Goal: Task Accomplishment & Management: Complete application form

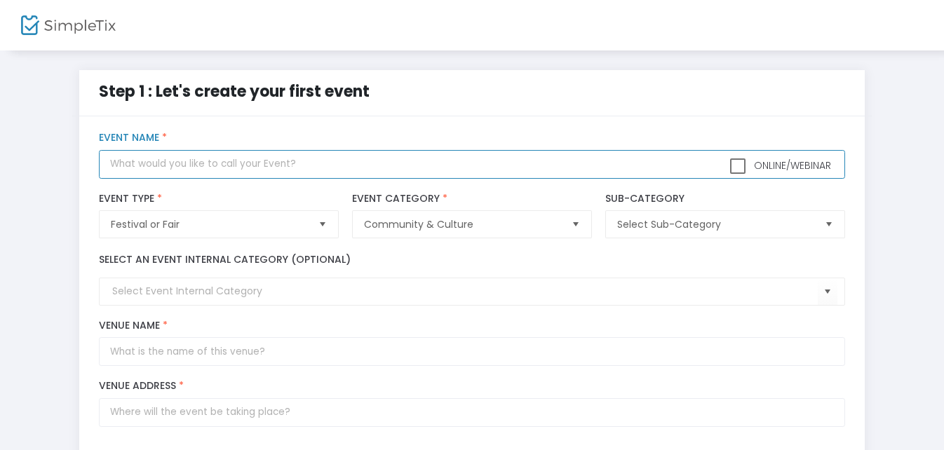
click at [127, 161] on input "text" at bounding box center [472, 164] width 746 height 29
paste input "10th Annual Fall Fest General Admission"
drag, startPoint x: 302, startPoint y: 161, endPoint x: 205, endPoint y: 163, distance: 96.9
click at [205, 163] on input "10th Annual Fall Fest General Admission" at bounding box center [472, 164] width 746 height 29
drag, startPoint x: 218, startPoint y: 166, endPoint x: 401, endPoint y: 157, distance: 182.7
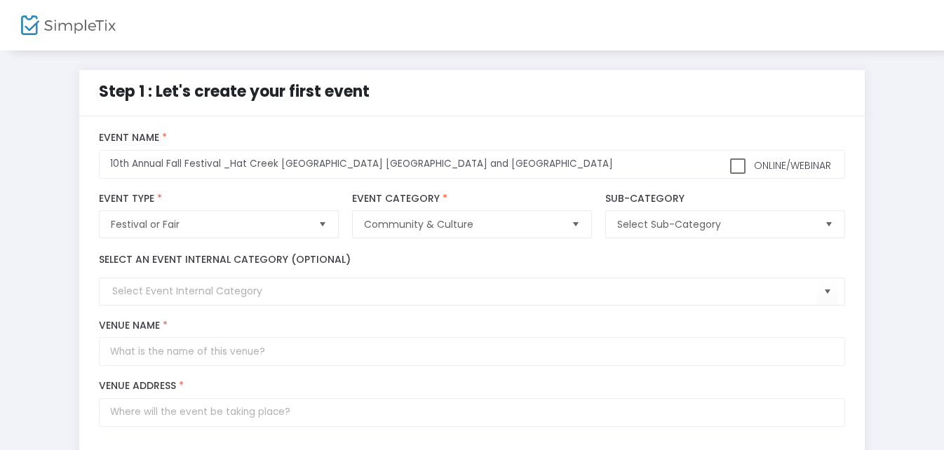
drag, startPoint x: 357, startPoint y: 162, endPoint x: 396, endPoint y: 133, distance: 48.6
click at [396, 133] on label "Event Name *" at bounding box center [472, 138] width 746 height 13
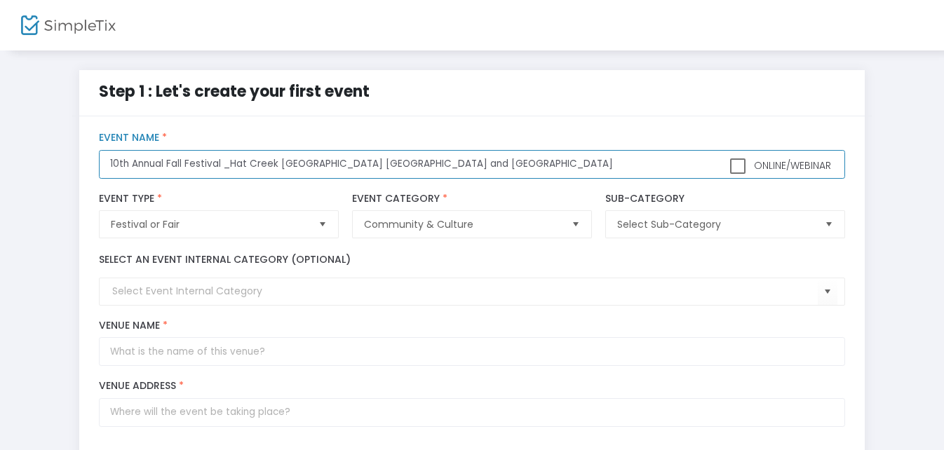
click at [365, 163] on input "10th Annual Fall Festival _Hat Creek [GEOGRAPHIC_DATA] [GEOGRAPHIC_DATA] and [G…" at bounding box center [472, 164] width 746 height 29
type input "10th Annual Fall Festival _Hat Creek [GEOGRAPHIC_DATA] and [GEOGRAPHIC_DATA]"
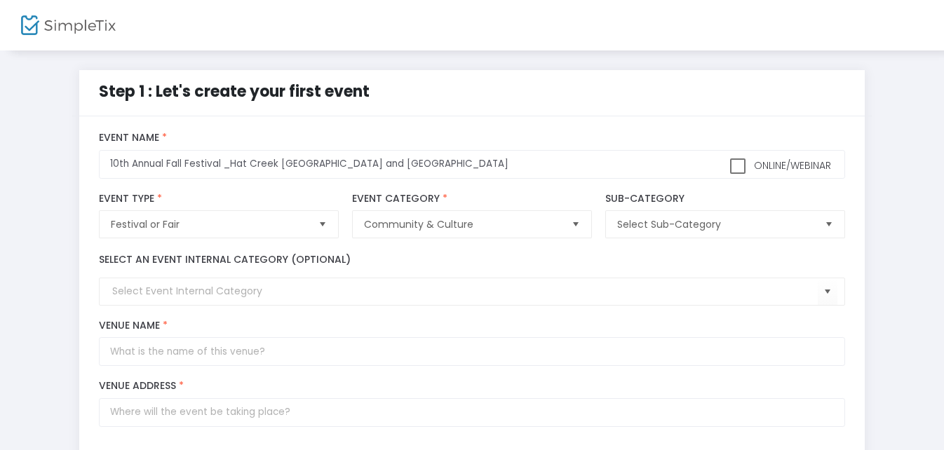
click at [740, 166] on span at bounding box center [737, 166] width 15 height 15
click at [738, 174] on input "Online/Webinar" at bounding box center [737, 174] width 1 height 1
checkbox input "true"
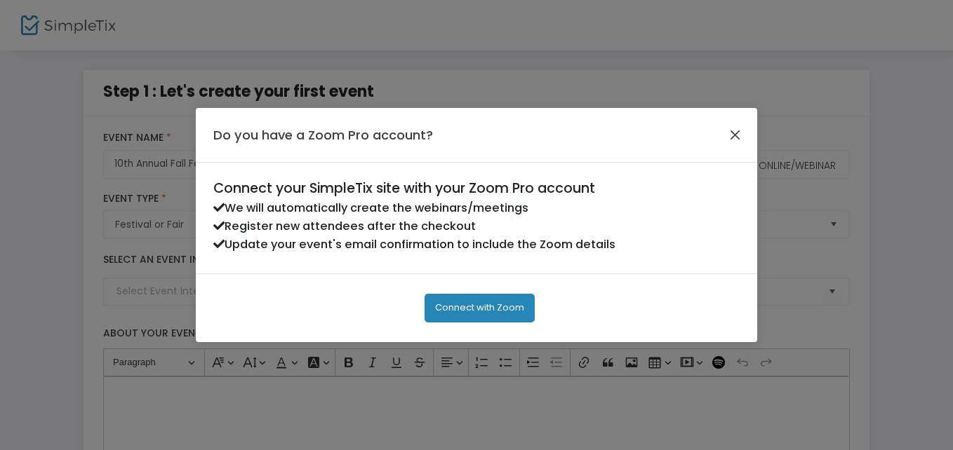
click at [733, 133] on button "Close" at bounding box center [735, 135] width 18 height 18
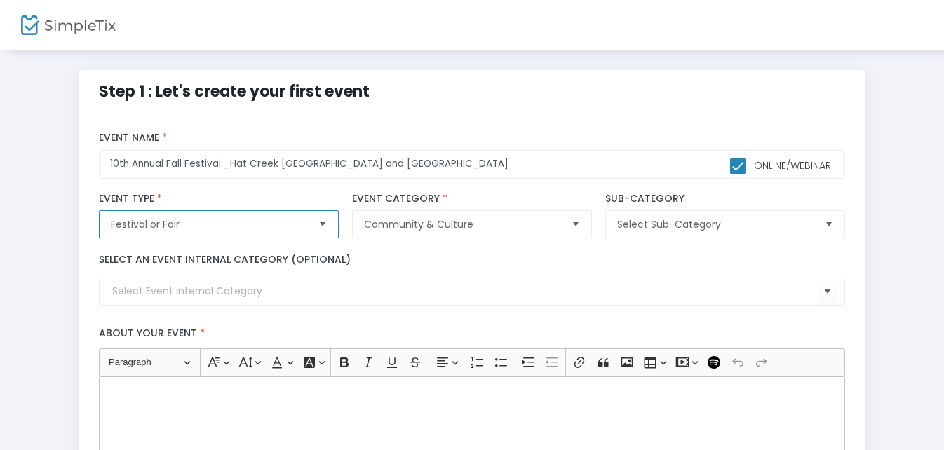
click at [193, 220] on span "Festival or Fair" at bounding box center [209, 225] width 196 height 14
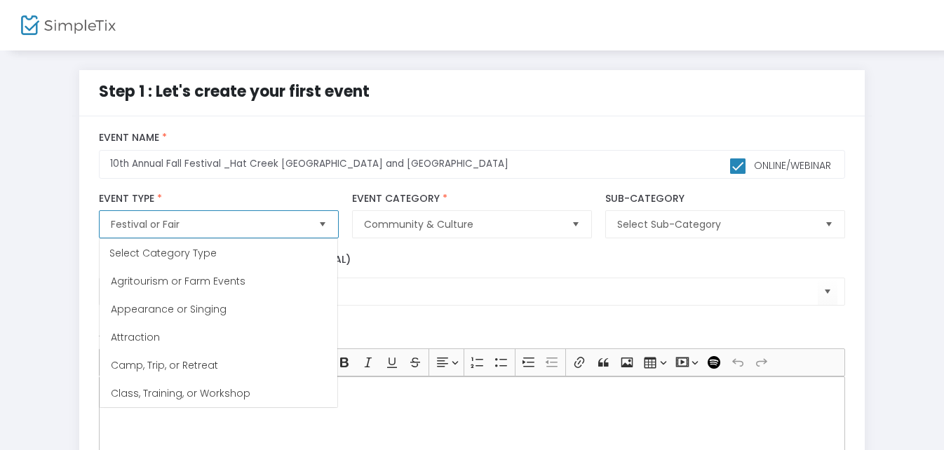
scroll to position [112, 0]
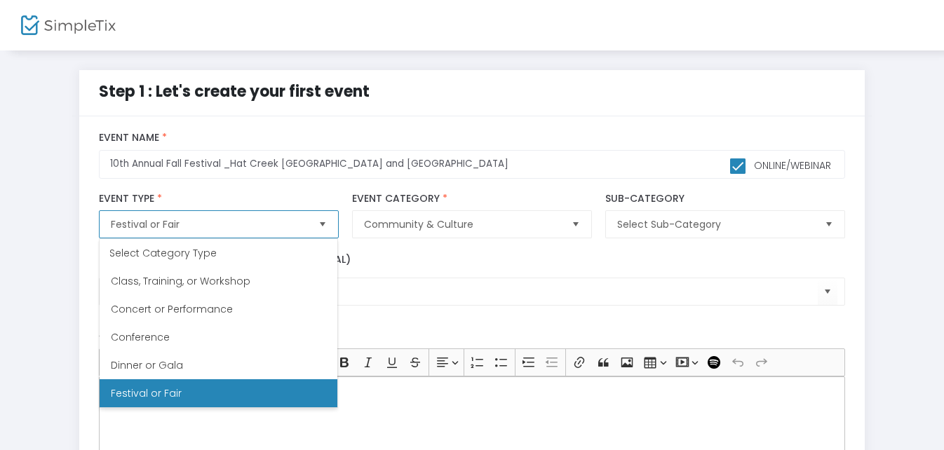
click at [187, 222] on span "Festival or Fair" at bounding box center [209, 225] width 196 height 14
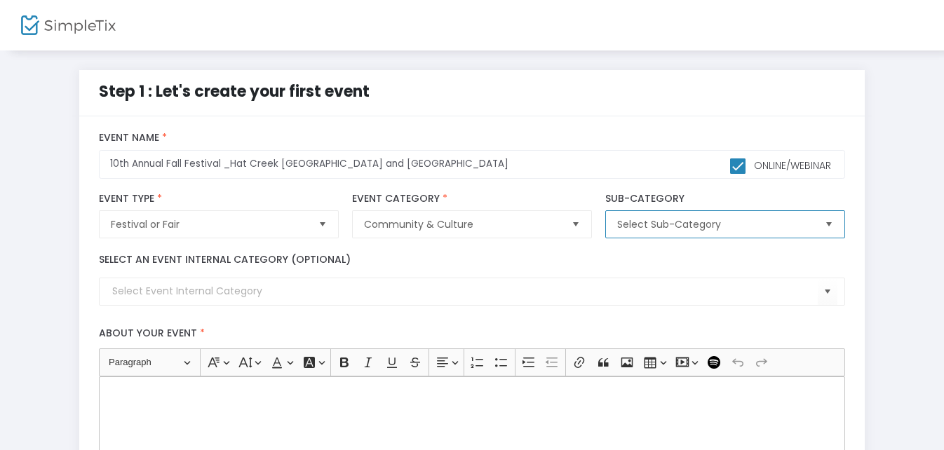
click at [735, 226] on span "Select Sub-Category" at bounding box center [716, 225] width 196 height 14
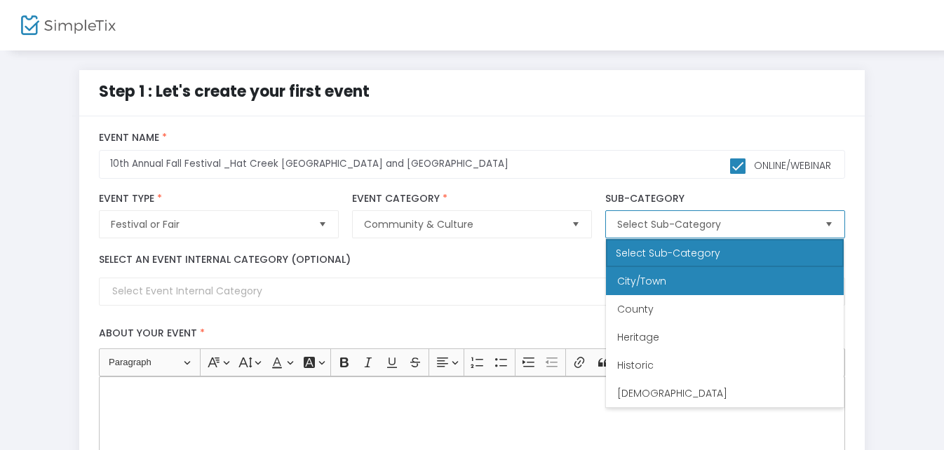
click at [716, 286] on li "City/Town" at bounding box center [725, 281] width 238 height 28
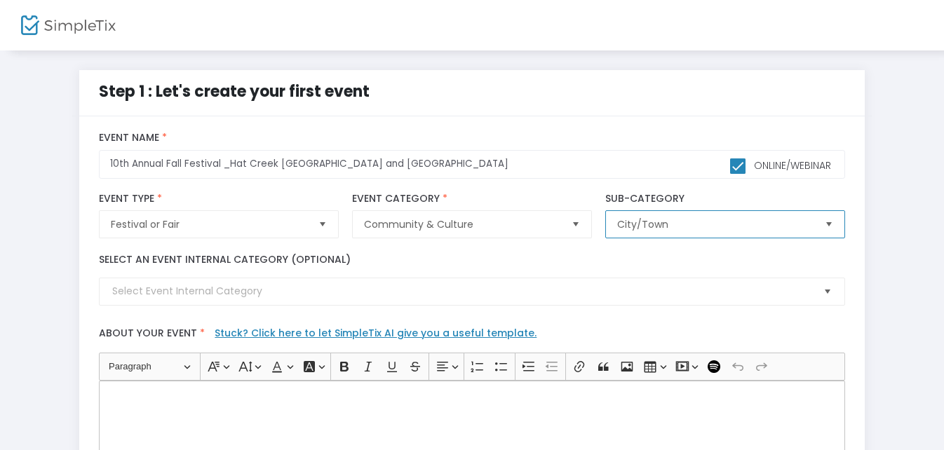
click at [829, 291] on span "Select" at bounding box center [827, 292] width 23 height 23
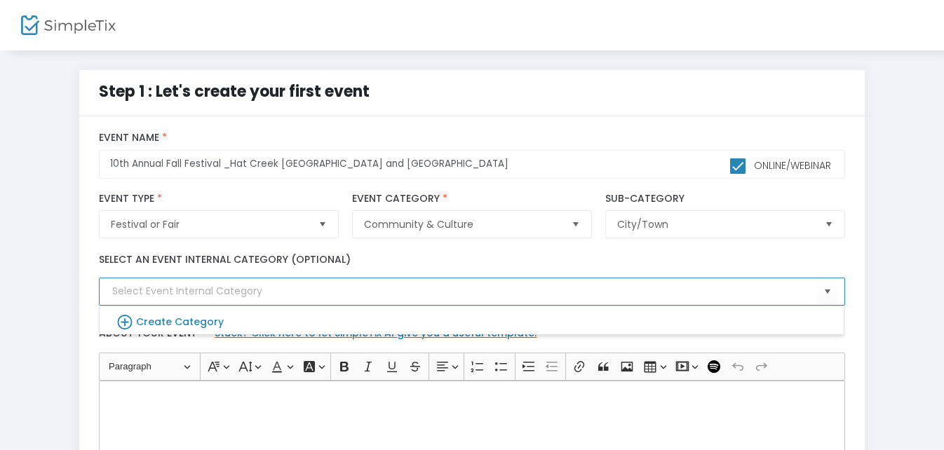
click at [156, 291] on input at bounding box center [464, 291] width 705 height 15
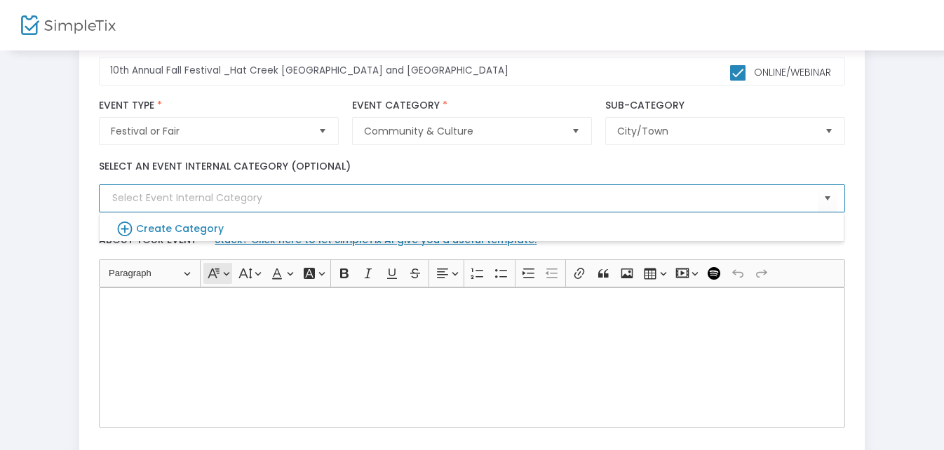
scroll to position [140, 0]
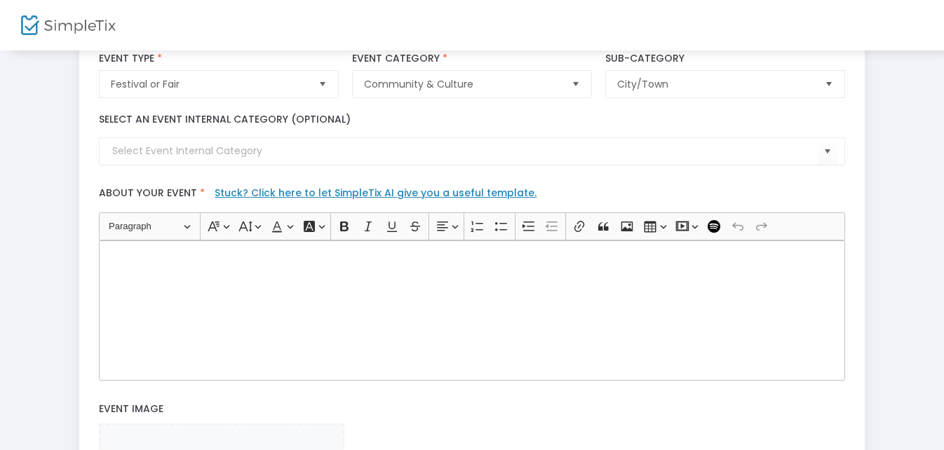
click at [37, 171] on div "Step 1 : Let's create your first event title : 10th Annual Fall Festival _Hat C…" at bounding box center [472, 320] width 902 height 780
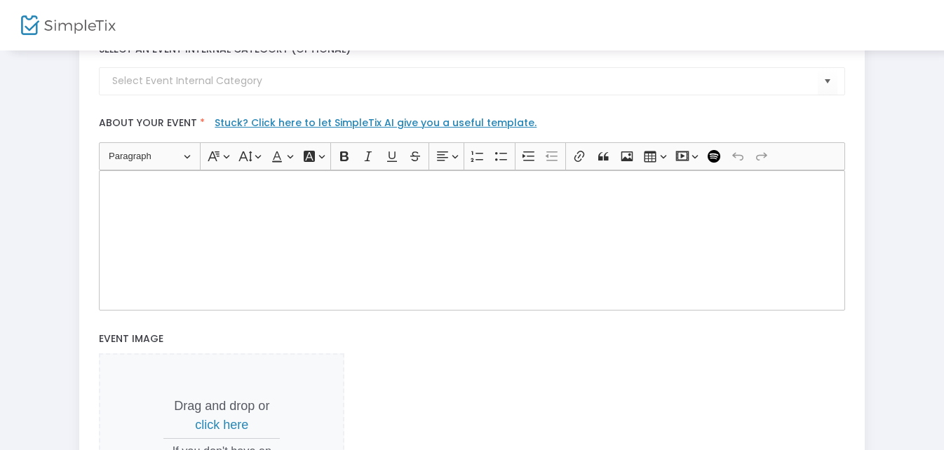
scroll to position [0, 0]
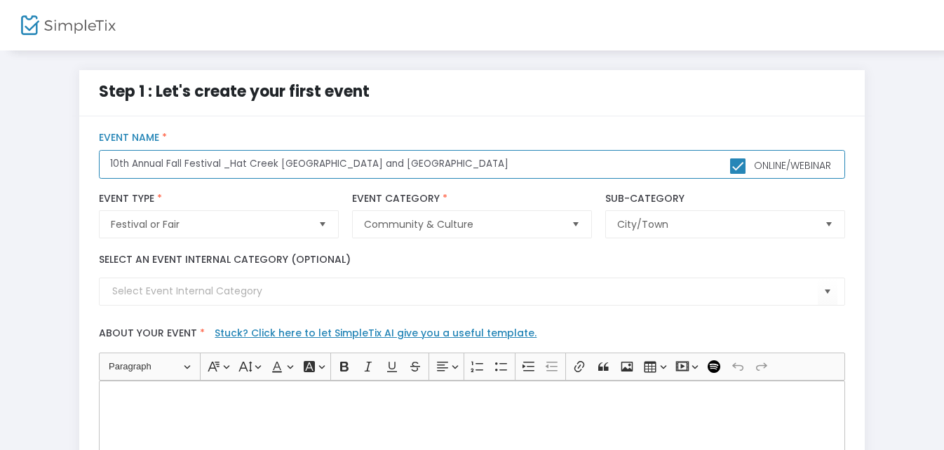
click at [228, 164] on input "10th Annual Fall Festival _Hat Creek [GEOGRAPHIC_DATA] and [GEOGRAPHIC_DATA]" at bounding box center [472, 164] width 746 height 29
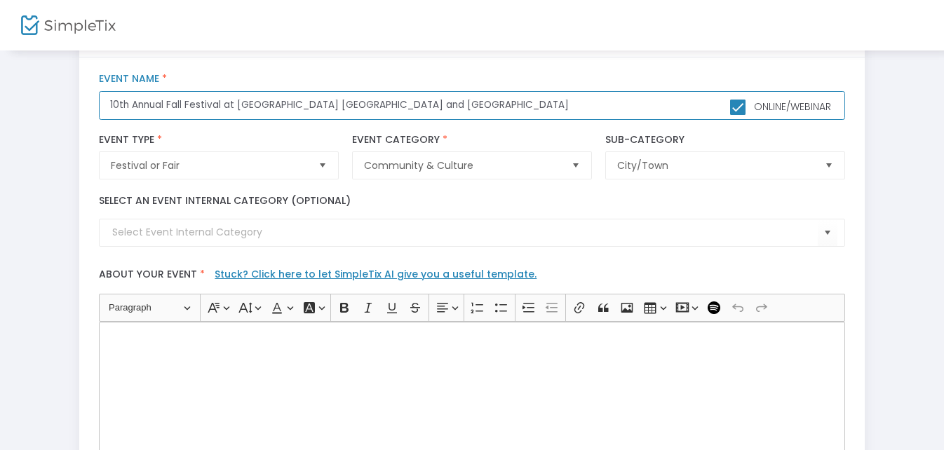
scroll to position [140, 0]
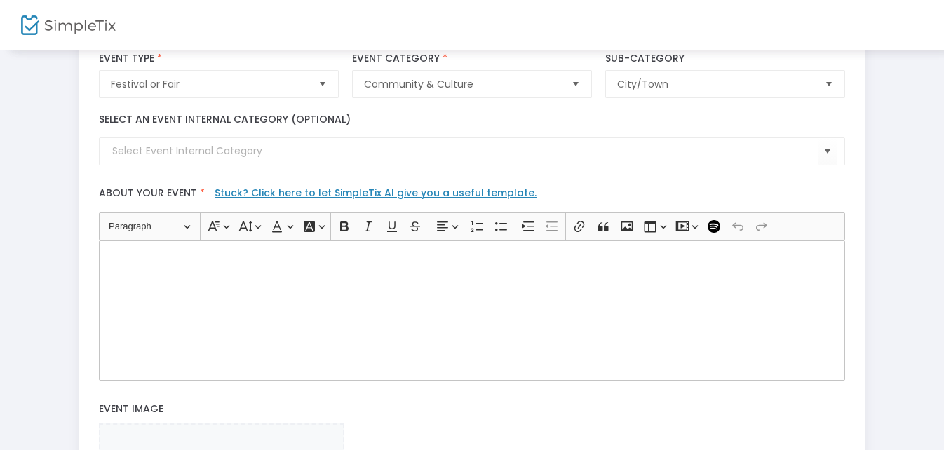
type input "10th Annual Fall Festival at [GEOGRAPHIC_DATA] [GEOGRAPHIC_DATA] and [GEOGRAPHI…"
click at [260, 194] on link "Stuck? Click here to let SimpleTix AI give you a useful template." at bounding box center [376, 193] width 322 height 14
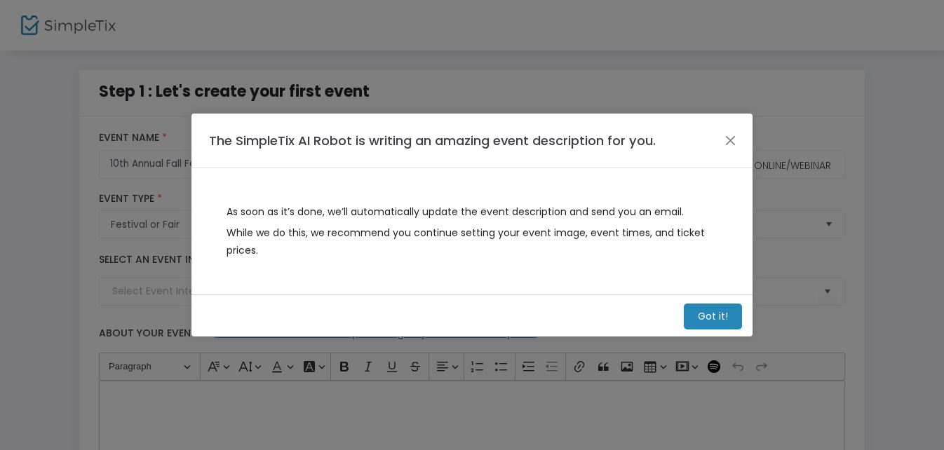
scroll to position [0, 0]
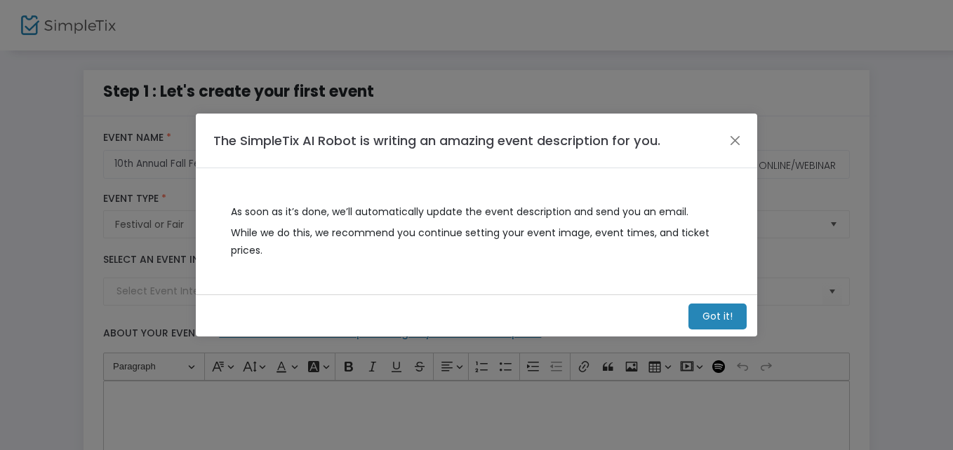
click at [713, 317] on m-button "Got it!" at bounding box center [717, 317] width 58 height 26
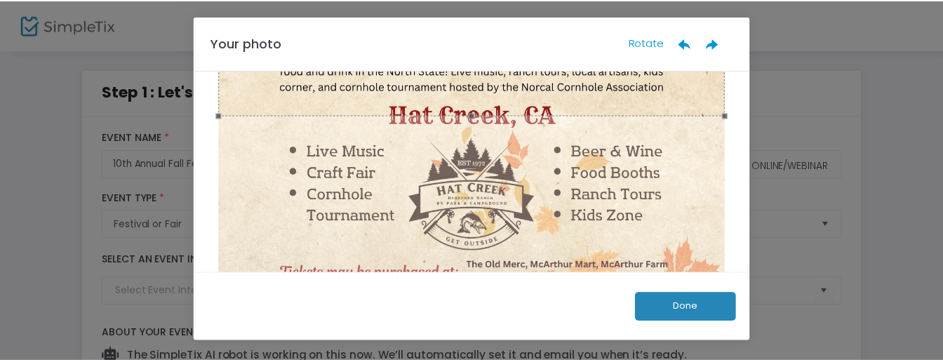
scroll to position [629, 0]
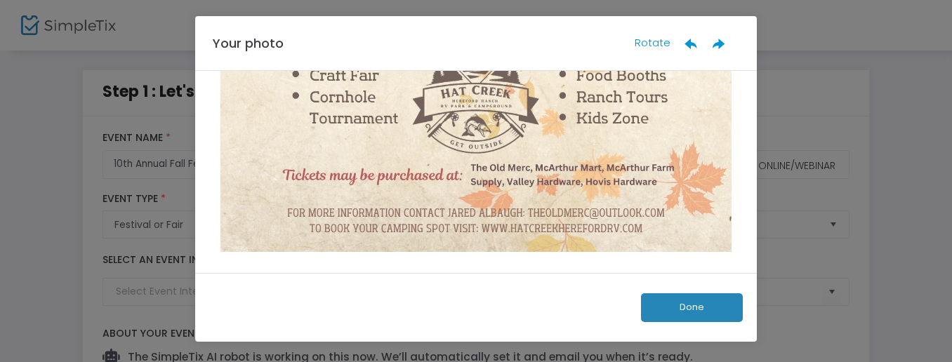
click at [672, 310] on button "Done" at bounding box center [692, 307] width 102 height 29
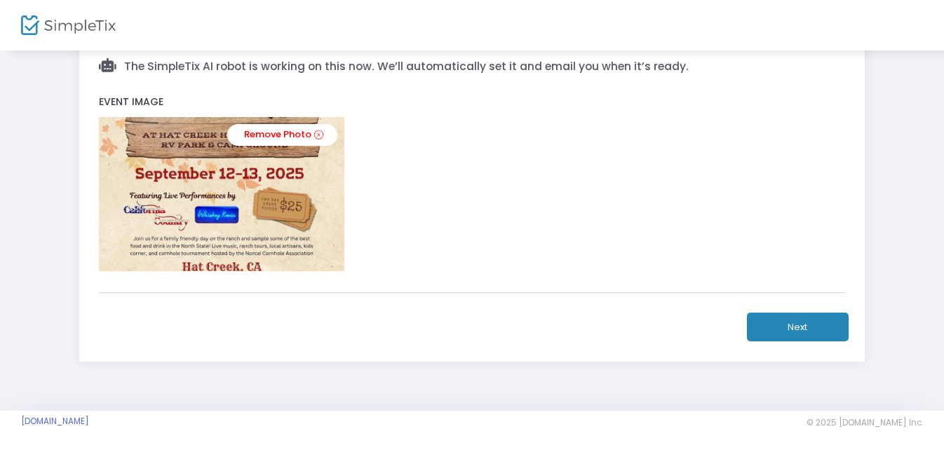
scroll to position [293, 0]
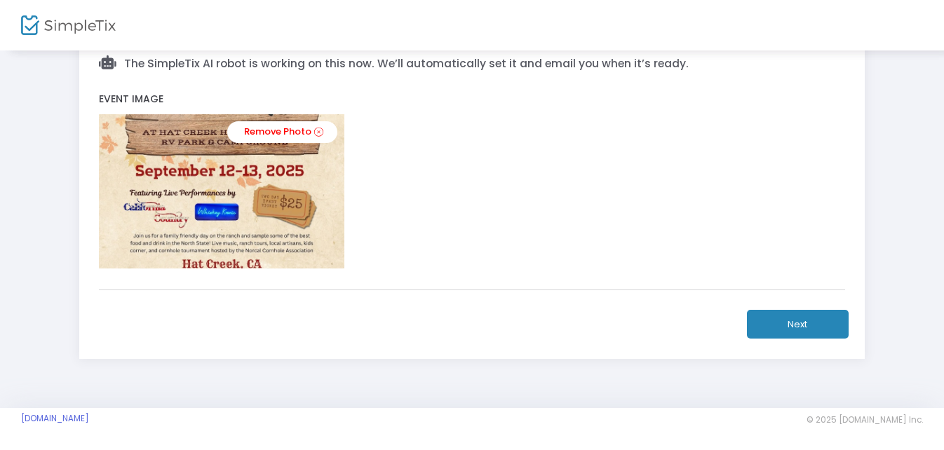
click at [804, 320] on button "Next" at bounding box center [798, 324] width 102 height 29
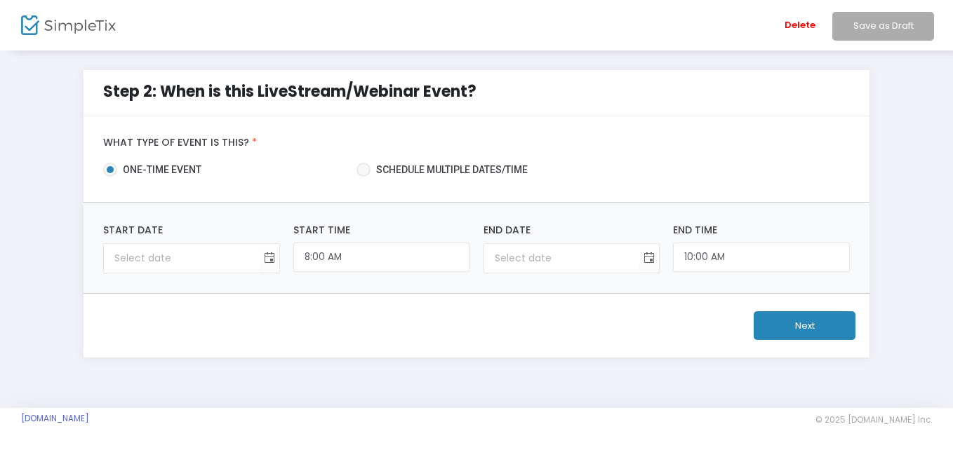
click at [363, 171] on span at bounding box center [363, 170] width 14 height 14
click at [363, 177] on input "Schedule multiple dates/time" at bounding box center [363, 177] width 1 height 1
radio input "true"
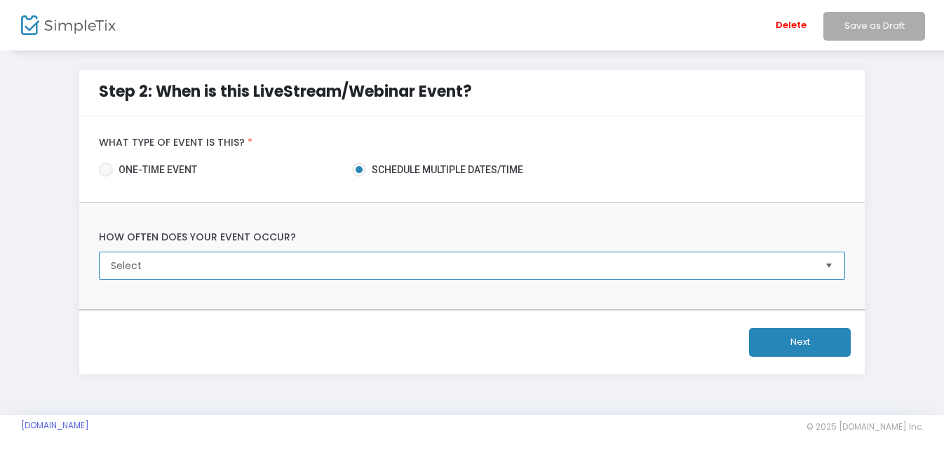
click at [169, 262] on span "Select" at bounding box center [462, 266] width 702 height 14
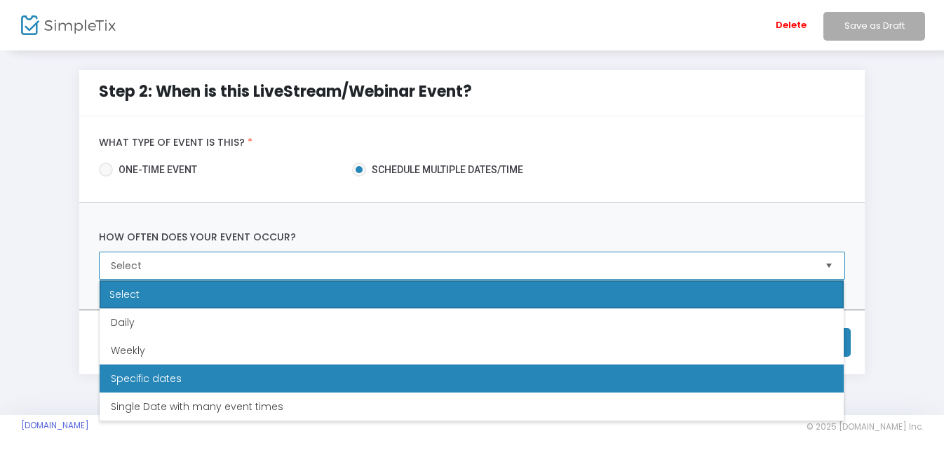
click at [289, 373] on li "Specific dates" at bounding box center [472, 379] width 745 height 28
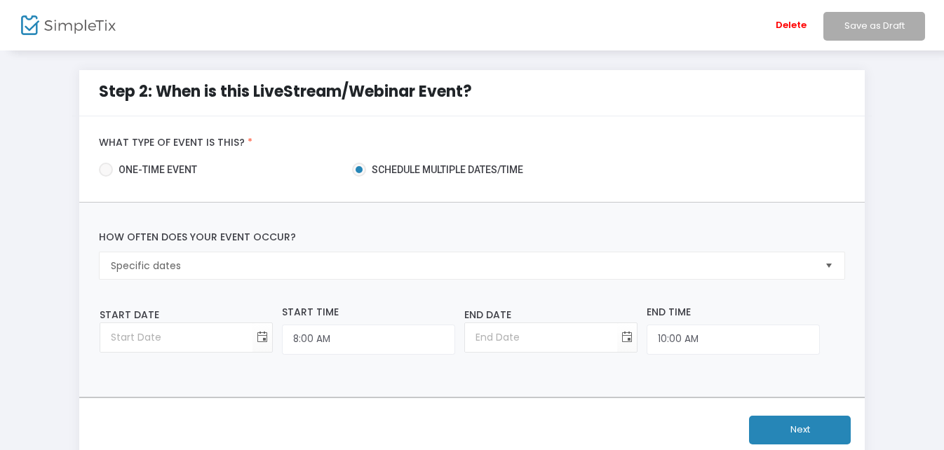
click at [897, 213] on m-step2-event "Step 2: When is this LiveStream/Webinar Event? What type of event is this? * on…" at bounding box center [472, 266] width 902 height 392
type input "month/day/year"
click at [220, 341] on input "month/day/year" at bounding box center [176, 337] width 152 height 29
click at [252, 339] on span "Toggle calendar" at bounding box center [262, 337] width 23 height 23
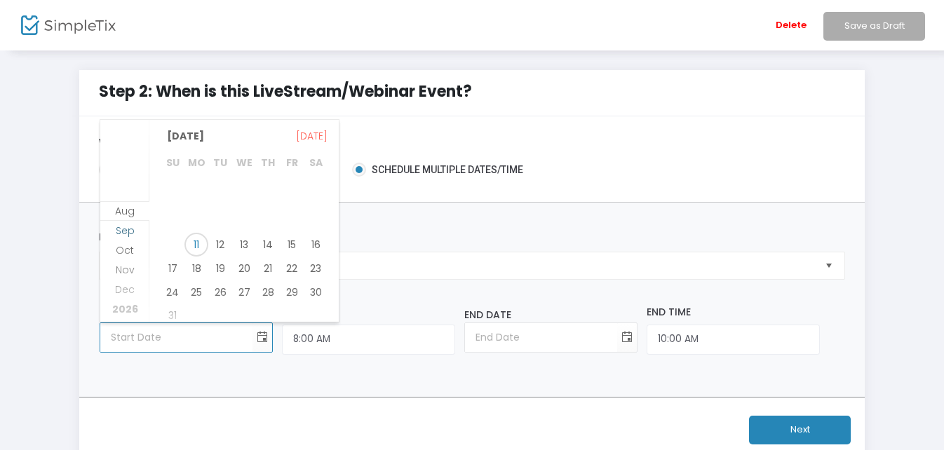
click at [121, 231] on span "Sep" at bounding box center [125, 231] width 19 height 14
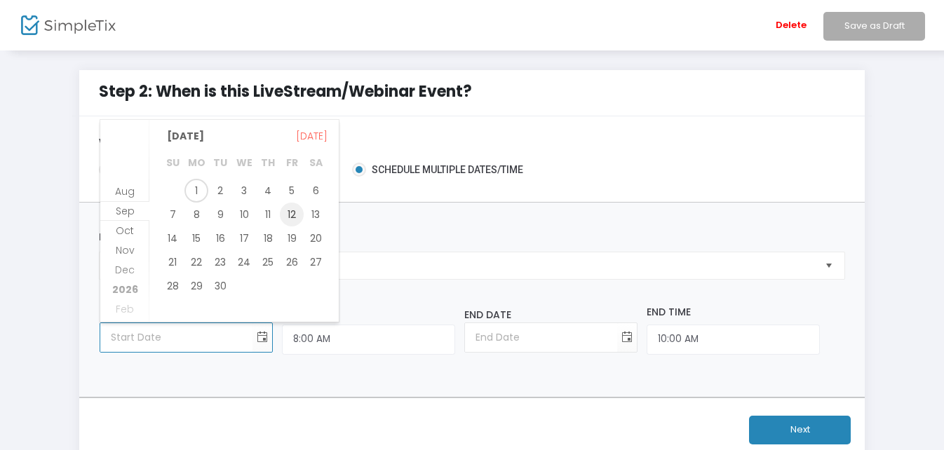
click at [290, 221] on span "12" at bounding box center [292, 215] width 24 height 24
type input "[DATE]"
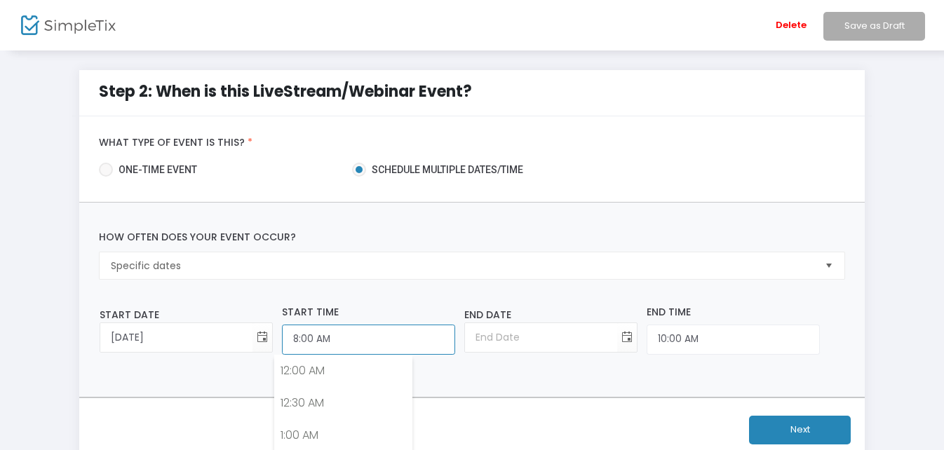
click at [328, 338] on input "8:00 AM" at bounding box center [368, 340] width 173 height 30
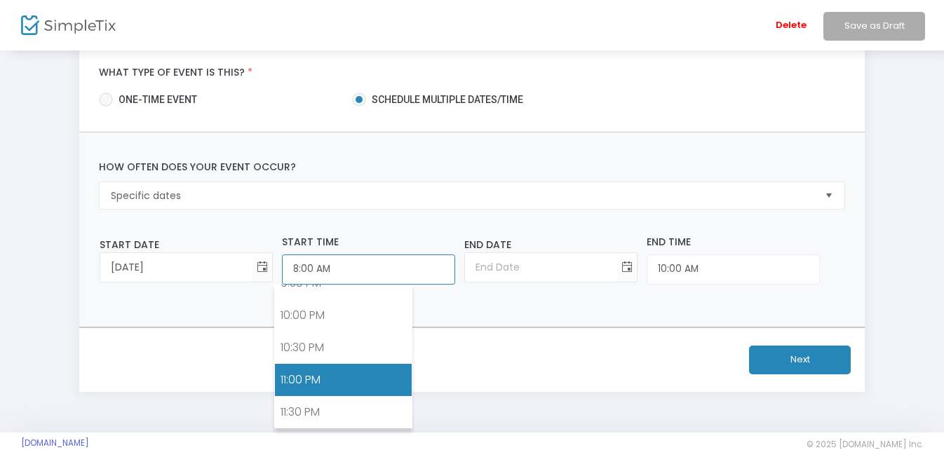
scroll to position [95, 0]
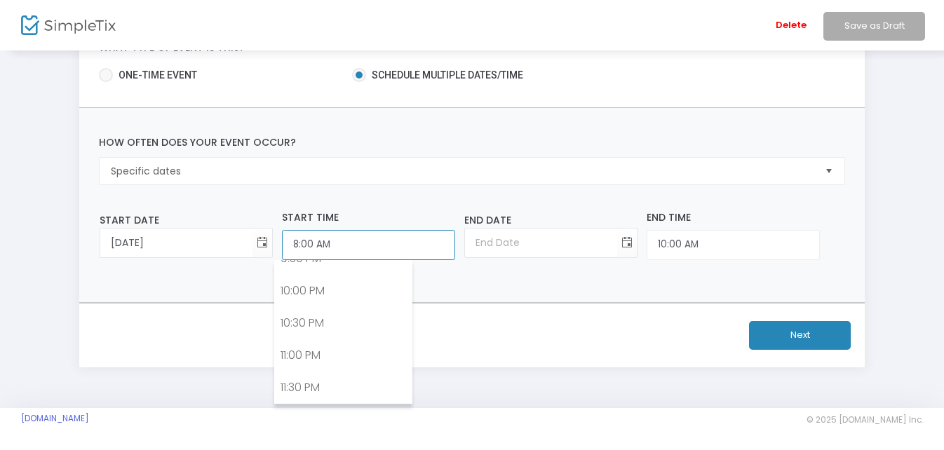
drag, startPoint x: 332, startPoint y: 243, endPoint x: 283, endPoint y: 243, distance: 48.4
click at [283, 243] on input "8:00 AM" at bounding box center [368, 245] width 173 height 30
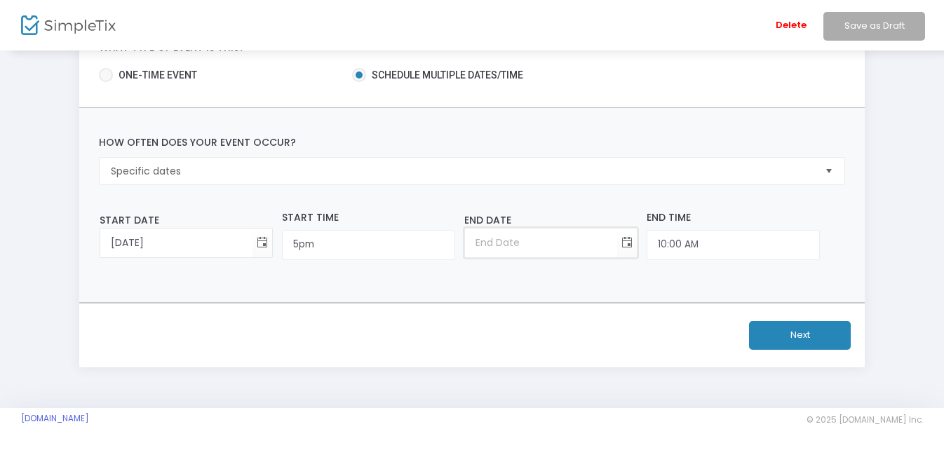
type input "5:00 PM"
type input "[DATE]"
click at [497, 244] on input "[DATE]" at bounding box center [541, 243] width 152 height 29
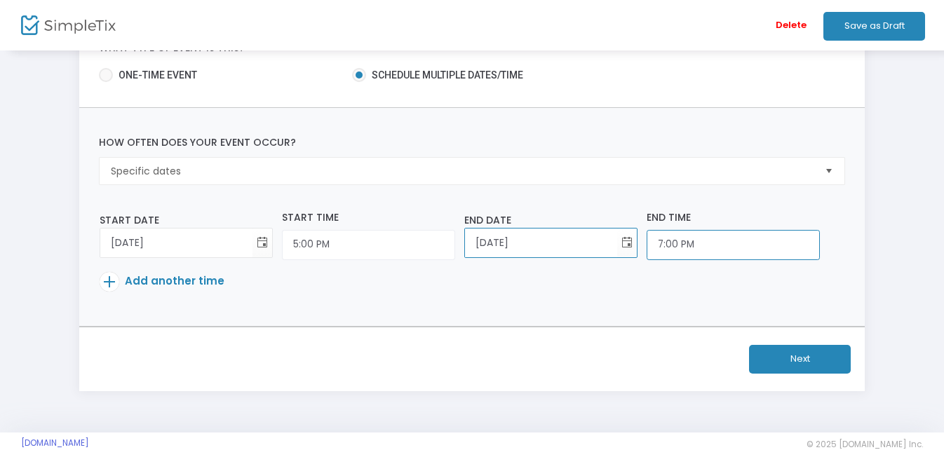
scroll to position [1170, 0]
click at [455, 244] on input "7:00 PM" at bounding box center [368, 245] width 173 height 30
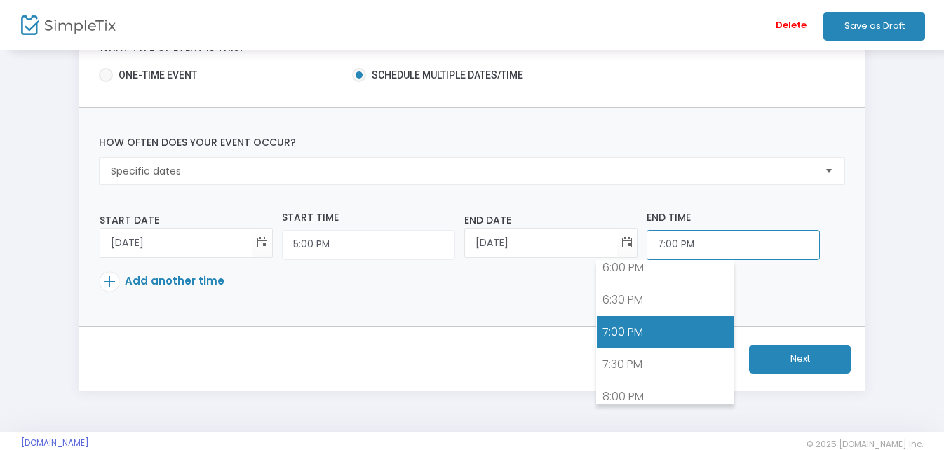
drag, startPoint x: 644, startPoint y: 244, endPoint x: 605, endPoint y: 245, distance: 39.3
click at [455, 245] on input "7:00 PM" at bounding box center [368, 245] width 173 height 30
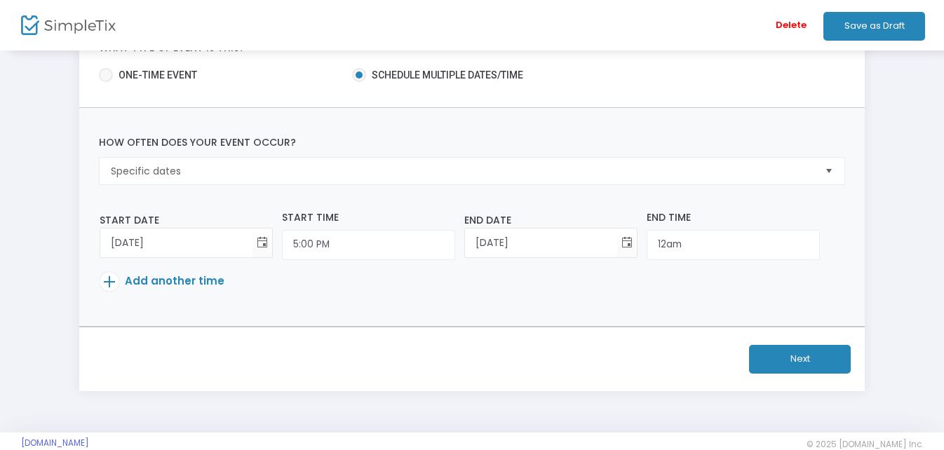
type input "5:00 PM"
click at [605, 286] on p "Add another time" at bounding box center [468, 284] width 737 height 25
click at [465, 243] on input "[DATE]" at bounding box center [541, 243] width 152 height 29
click at [463, 283] on p "Add another time" at bounding box center [468, 284] width 737 height 25
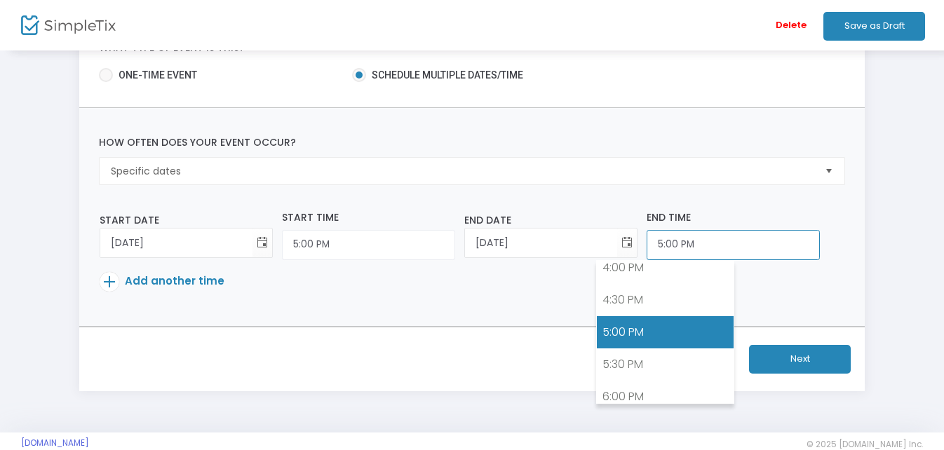
drag, startPoint x: 647, startPoint y: 247, endPoint x: 606, endPoint y: 247, distance: 41.4
click at [455, 247] on input "5:00 PM" at bounding box center [368, 245] width 173 height 30
click at [465, 243] on input "[DATE]" at bounding box center [541, 243] width 152 height 29
drag, startPoint x: 643, startPoint y: 246, endPoint x: 604, endPoint y: 248, distance: 39.4
click at [455, 248] on input "5:00 PM" at bounding box center [368, 245] width 173 height 30
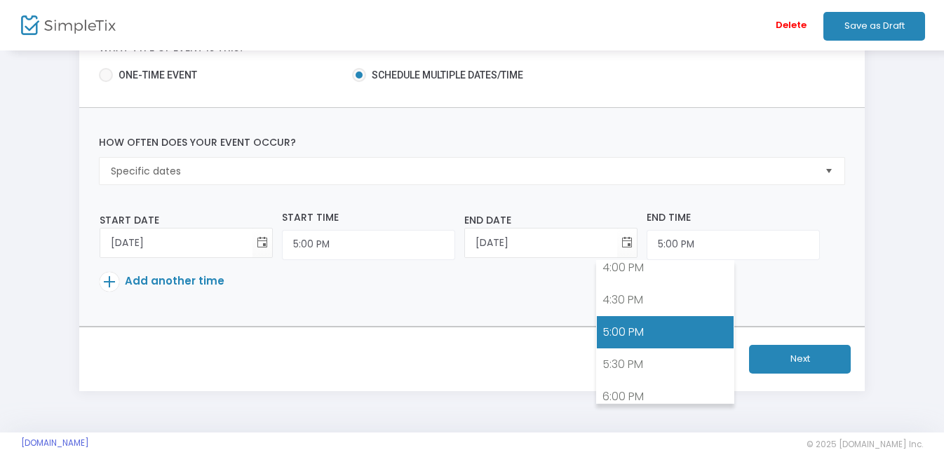
click at [472, 287] on p "Add another time" at bounding box center [468, 284] width 737 height 25
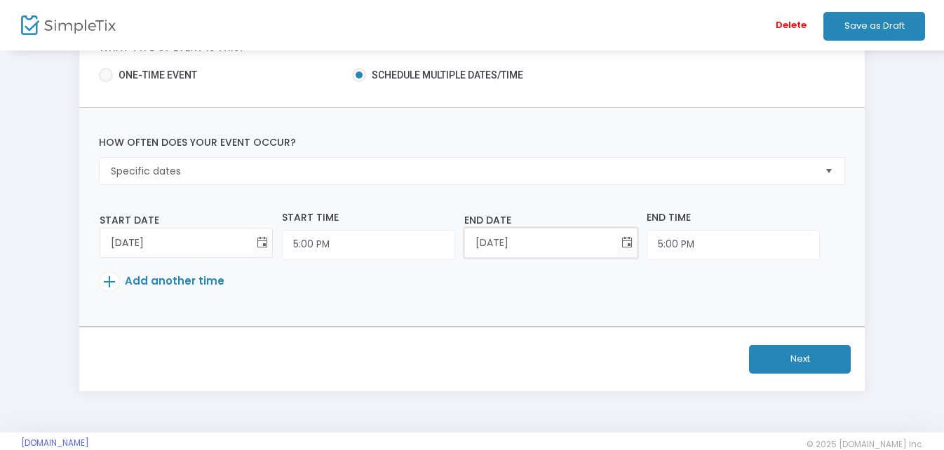
click at [465, 241] on input "[DATE]" at bounding box center [541, 243] width 152 height 29
click at [465, 242] on input "[DATE]" at bounding box center [541, 243] width 152 height 29
click at [465, 239] on input "[DATE]" at bounding box center [541, 243] width 152 height 29
click at [616, 244] on span "Toggle calendar" at bounding box center [627, 243] width 23 height 23
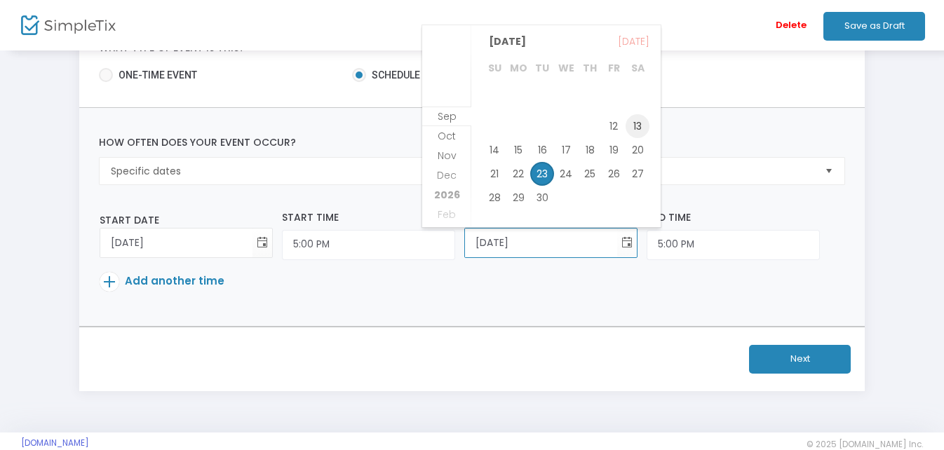
click at [637, 133] on span "13" at bounding box center [638, 126] width 24 height 24
type input "[DATE]"
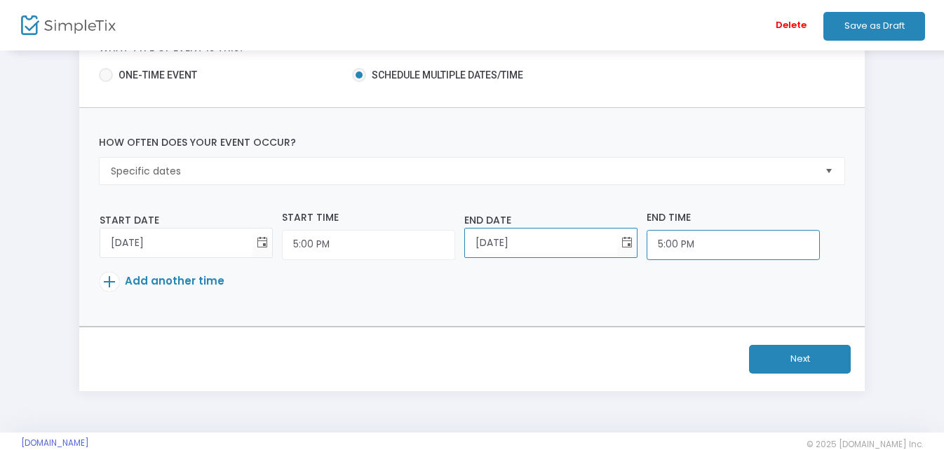
click at [455, 246] on input "5:00 PM" at bounding box center [368, 245] width 173 height 30
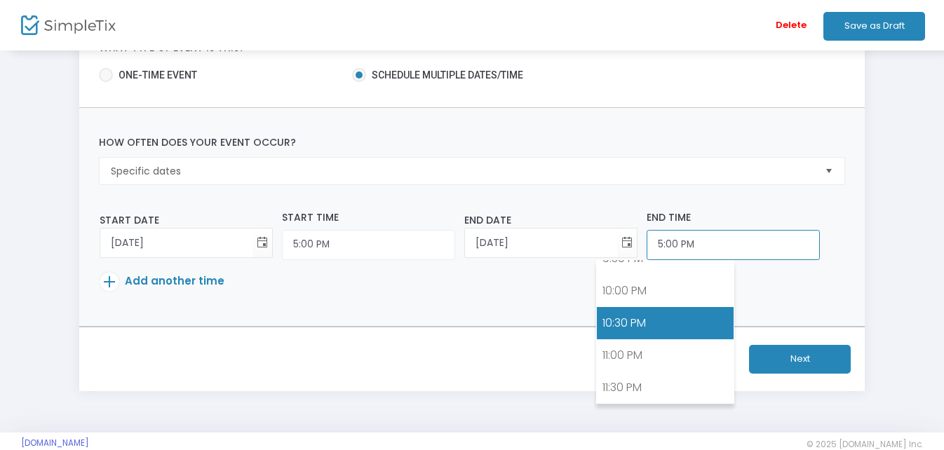
scroll to position [119, 0]
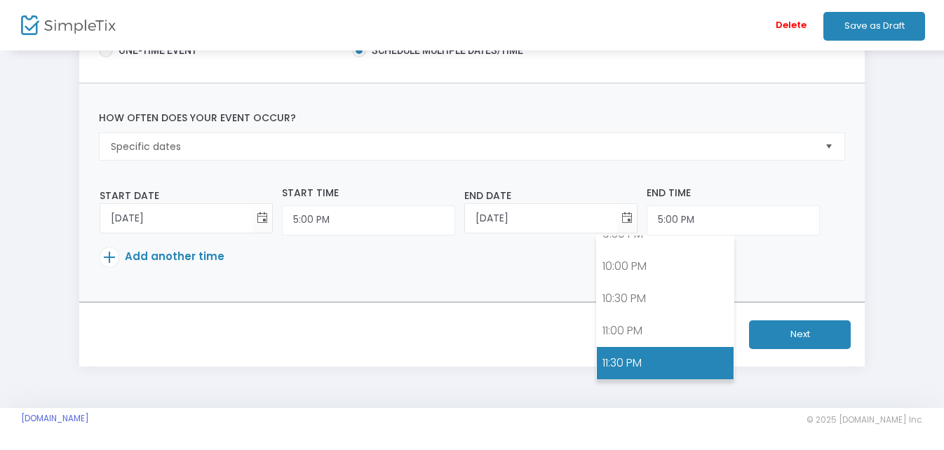
click at [676, 353] on link "11:30 PM" at bounding box center [665, 363] width 137 height 32
type input "11:30 PM"
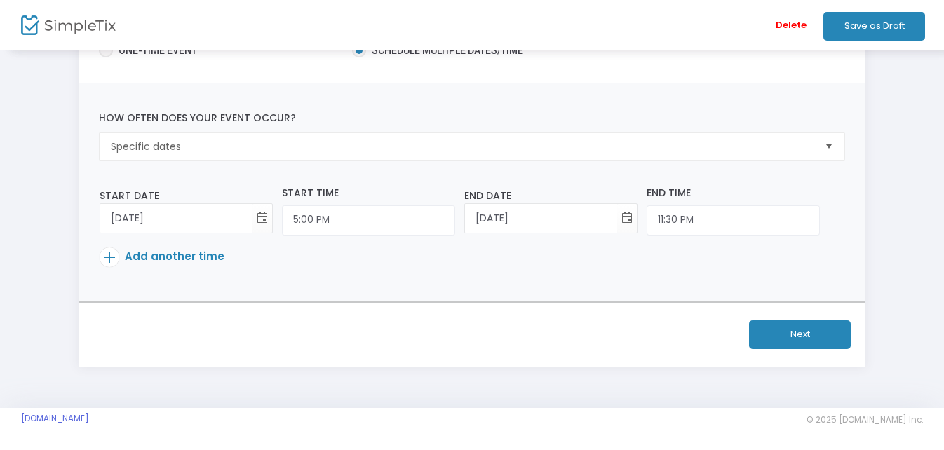
click at [803, 331] on button "Next" at bounding box center [800, 335] width 102 height 29
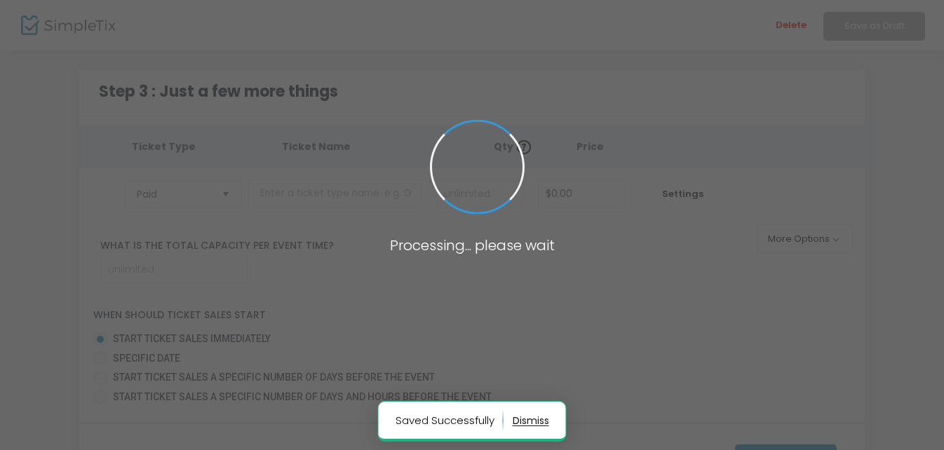
type input "100"
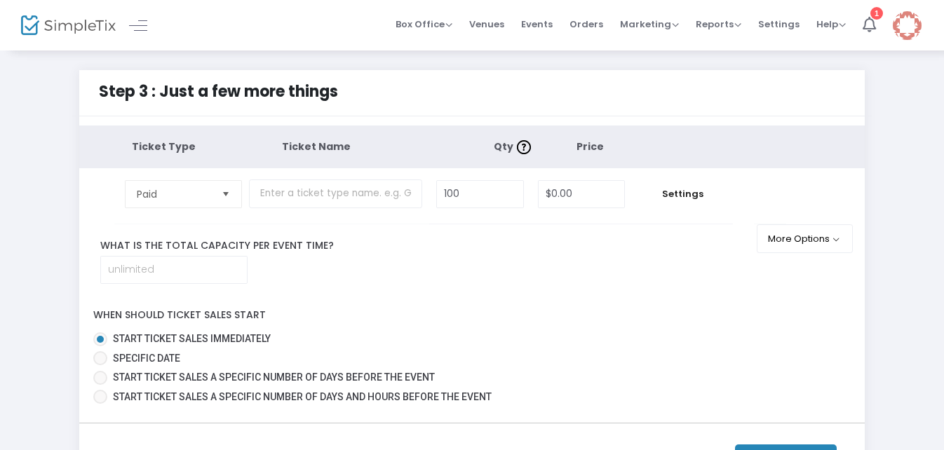
click at [224, 194] on span "Select" at bounding box center [225, 193] width 23 height 23
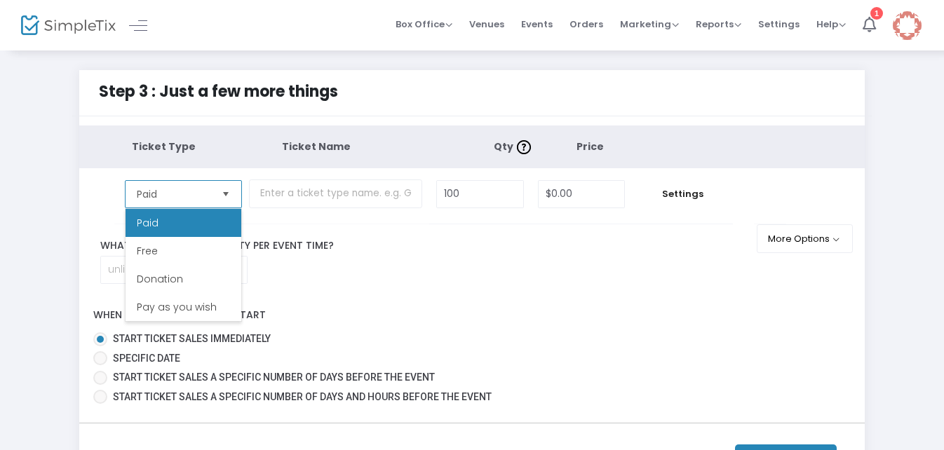
click at [224, 194] on span "Select" at bounding box center [225, 193] width 23 height 23
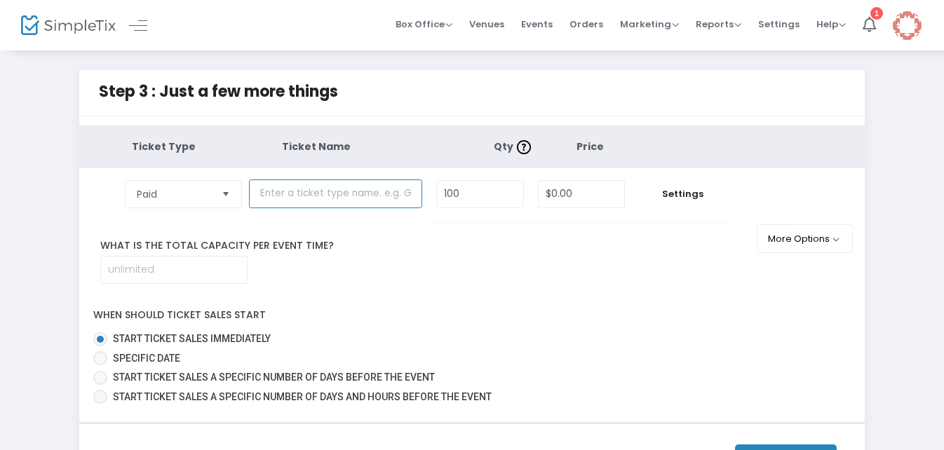
click at [334, 195] on input "text" at bounding box center [335, 194] width 173 height 29
click at [304, 192] on input "text" at bounding box center [335, 194] width 173 height 29
paste input "10th Annual Fall Fest General Admission"
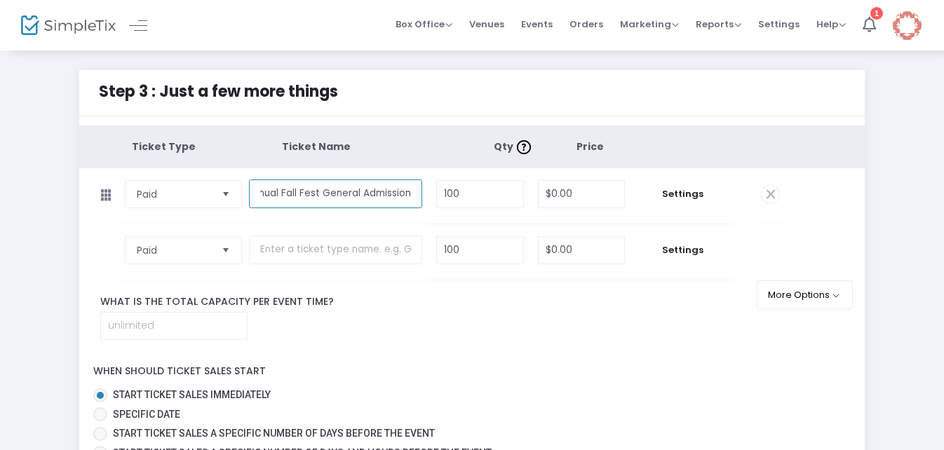
type input "10th Annual Fall Fest General Admission"
type input "1,000"
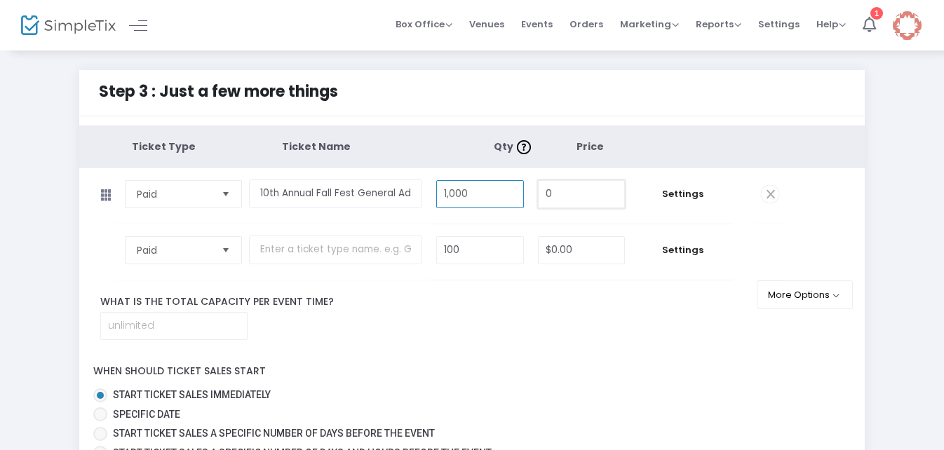
click at [569, 193] on input "0" at bounding box center [582, 194] width 86 height 27
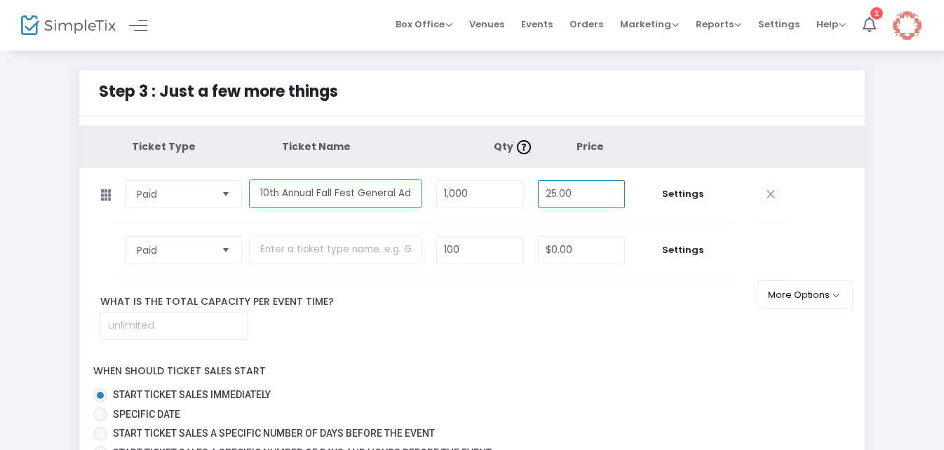
type input "$25.00"
drag, startPoint x: 394, startPoint y: 194, endPoint x: 358, endPoint y: 194, distance: 35.8
click at [358, 194] on input "10th Annual Fall Fest General Admission" at bounding box center [335, 194] width 173 height 29
type input "10th Annual Fall Fest Pre-Sale Admission"
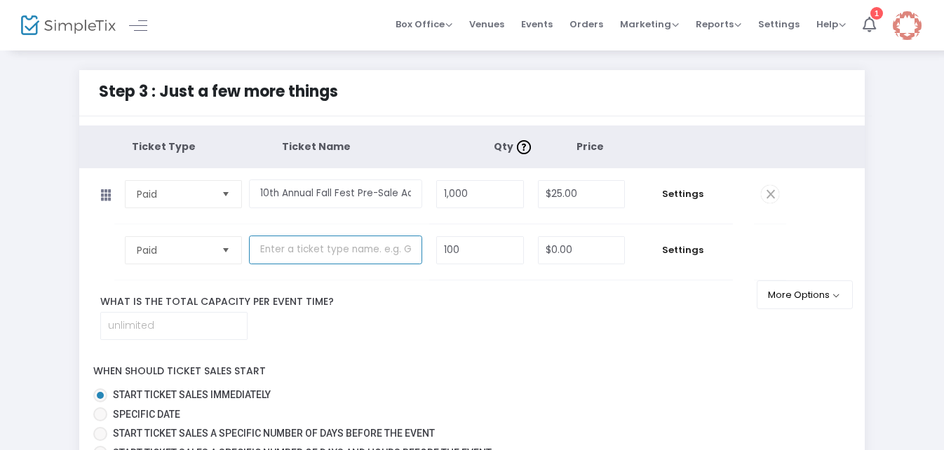
click at [263, 252] on input "text" at bounding box center [335, 250] width 173 height 29
paste input "10th Annual Fall Fest General Admission"
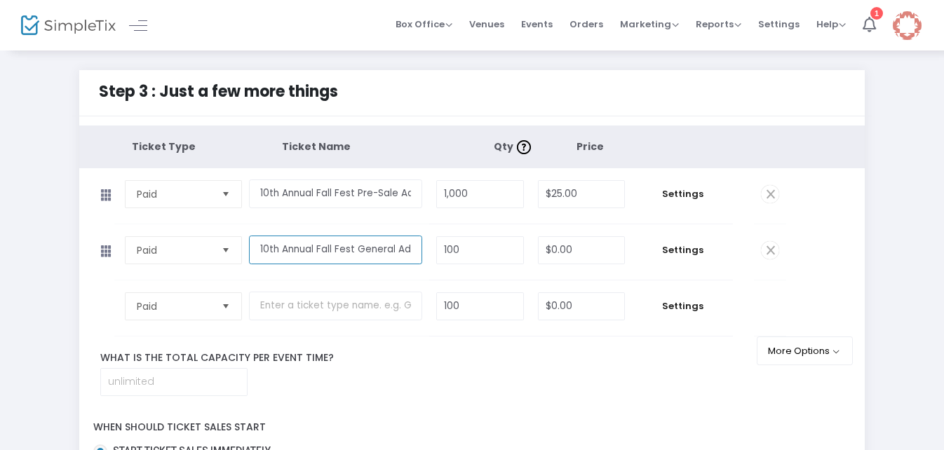
scroll to position [0, 35]
drag, startPoint x: 359, startPoint y: 249, endPoint x: 324, endPoint y: 246, distance: 34.5
click at [324, 246] on input "10th Annual Fall Fest General Admission" at bounding box center [335, 250] width 173 height 29
type input "10th Annual Fall Fest Gate Admission"
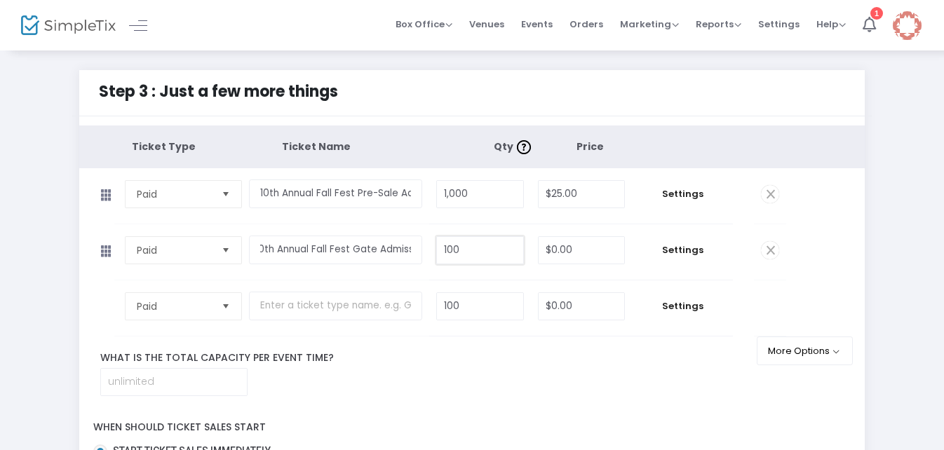
scroll to position [0, 0]
type input "1,000"
type input "$30.00"
click at [679, 193] on span "Settings" at bounding box center [682, 194] width 87 height 14
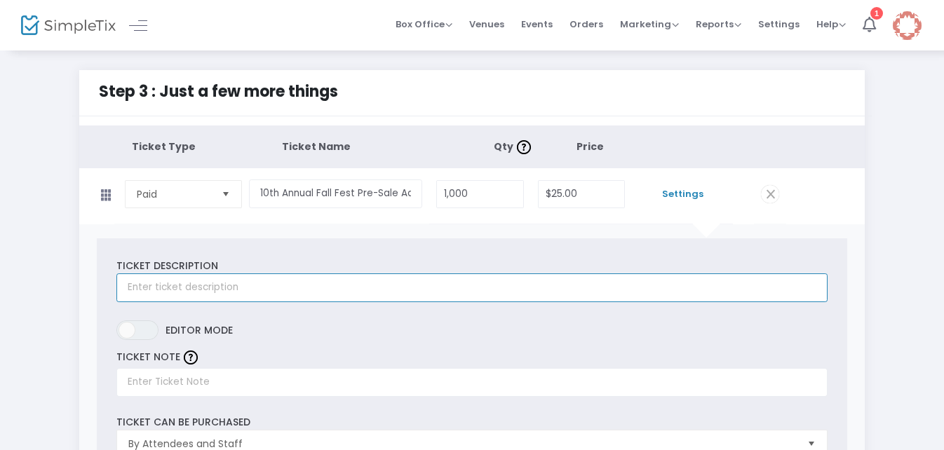
click at [235, 293] on input "text" at bounding box center [471, 288] width 711 height 29
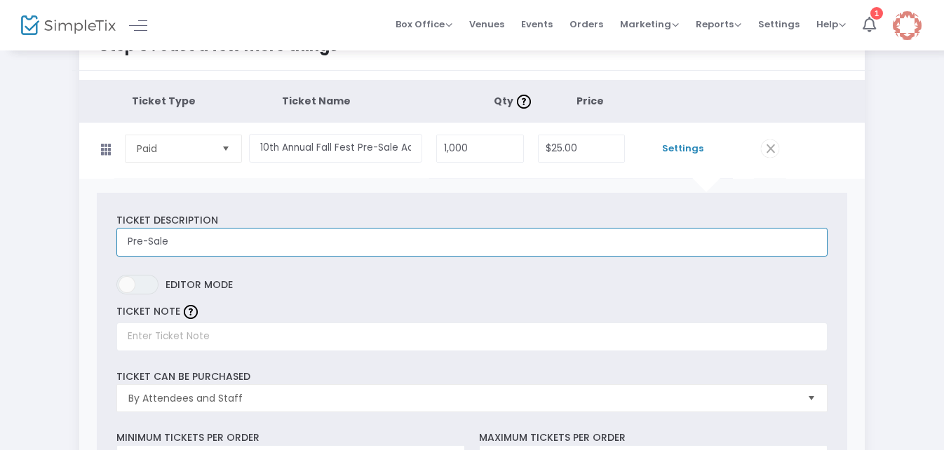
scroll to position [70, 0]
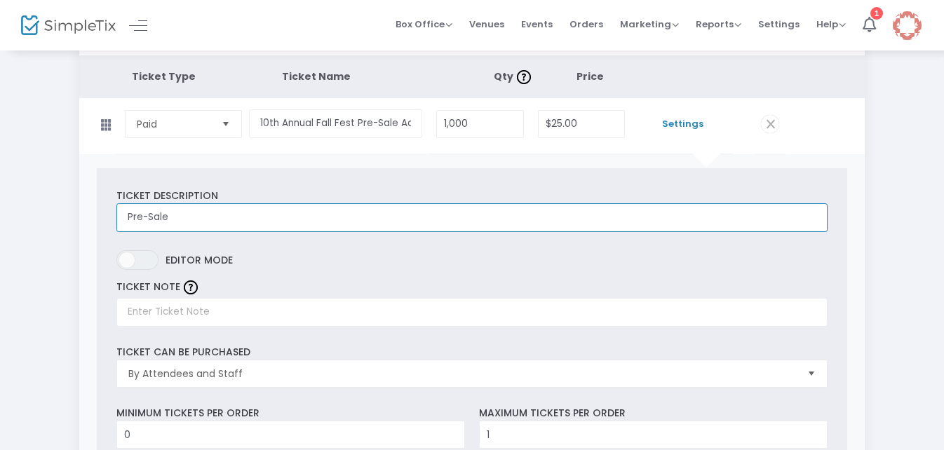
type input "Pre-Sale"
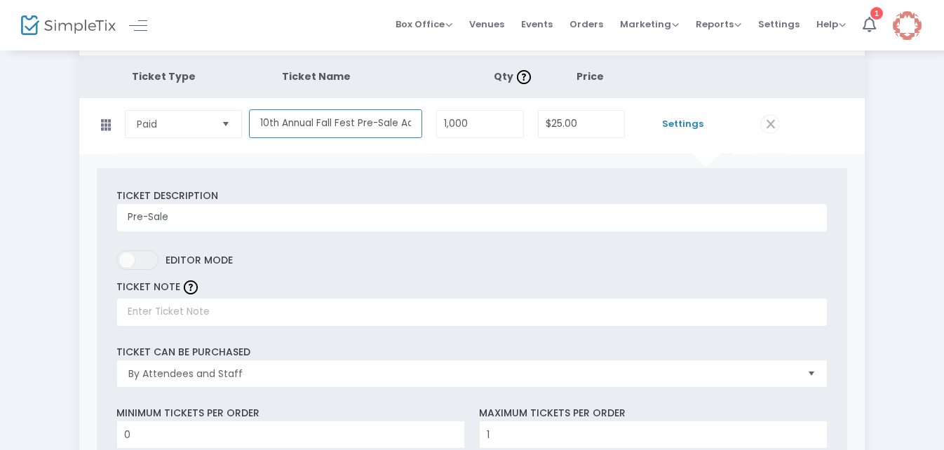
scroll to position [0, 38]
drag, startPoint x: 260, startPoint y: 120, endPoint x: 420, endPoint y: 121, distance: 160.0
click at [420, 121] on input "10th Annual Fall Fest Pre-Sale Admission" at bounding box center [335, 123] width 173 height 29
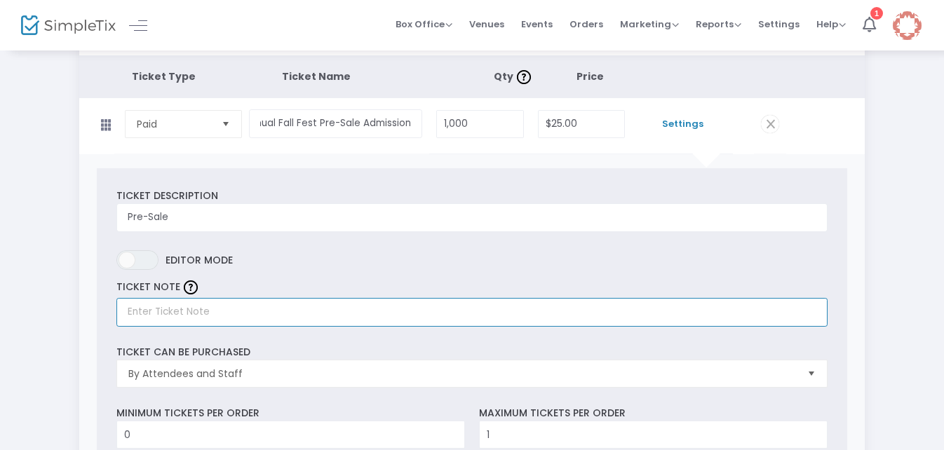
click at [146, 310] on input "text" at bounding box center [471, 312] width 711 height 29
paste input "10th Annual Fall Fest Pre-Sale Admission"
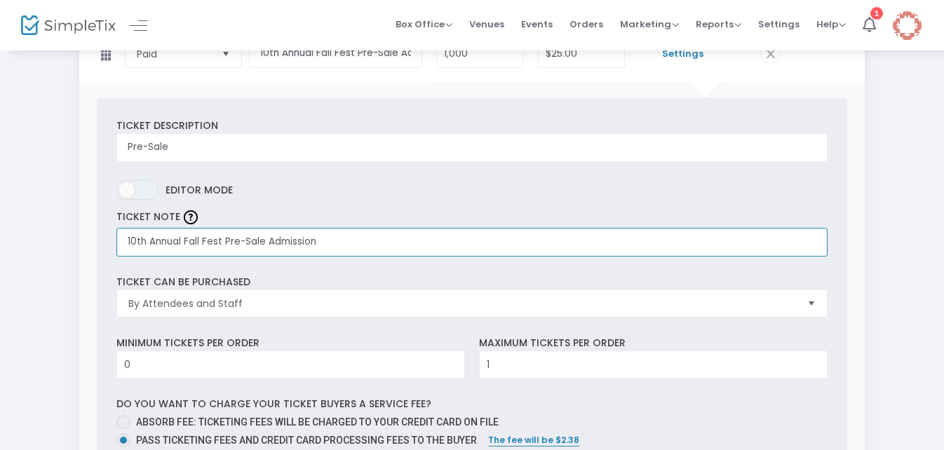
type input "10th Annual Fall Fest Pre-Sale Admission"
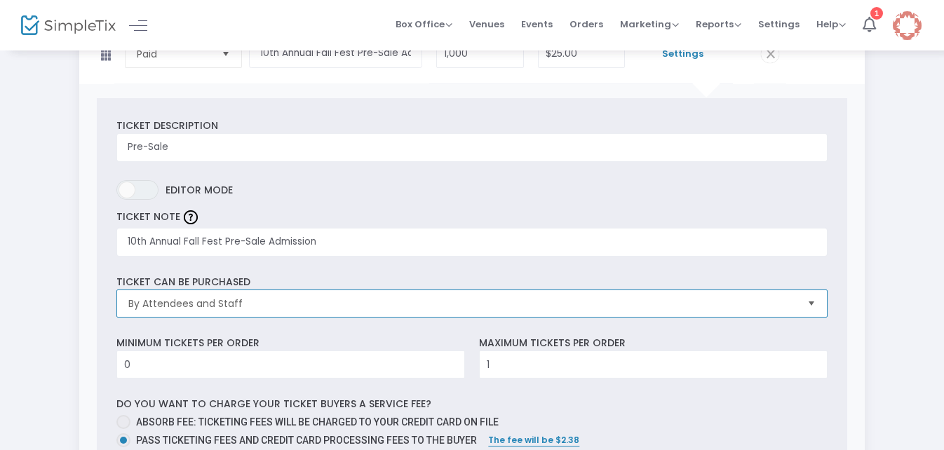
click at [261, 302] on span "By Attendees and Staff" at bounding box center [461, 304] width 667 height 14
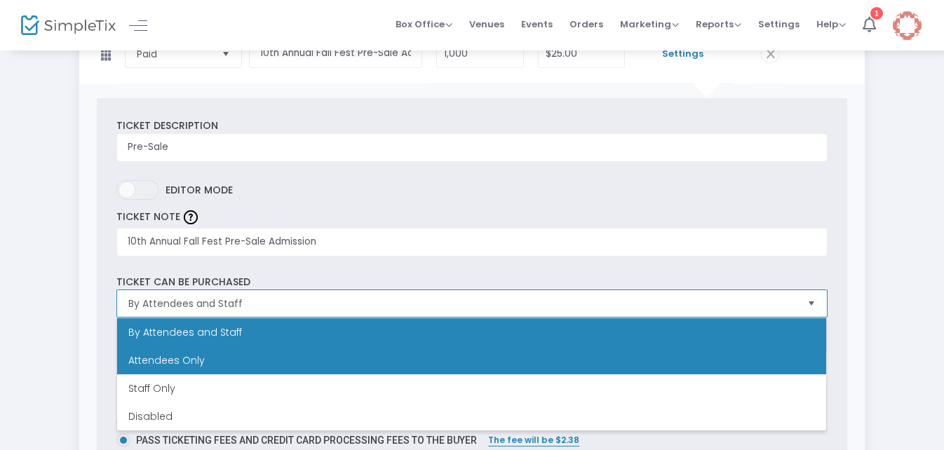
click at [269, 361] on li "Attendees Only" at bounding box center [471, 361] width 709 height 28
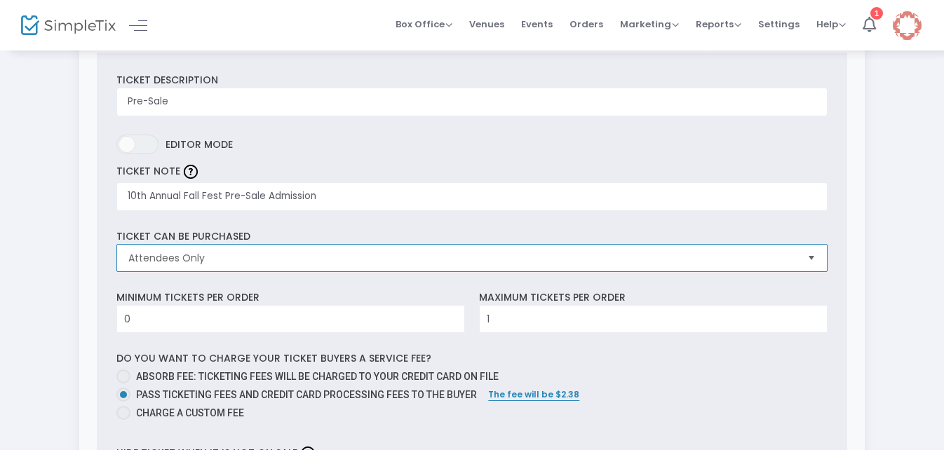
scroll to position [211, 0]
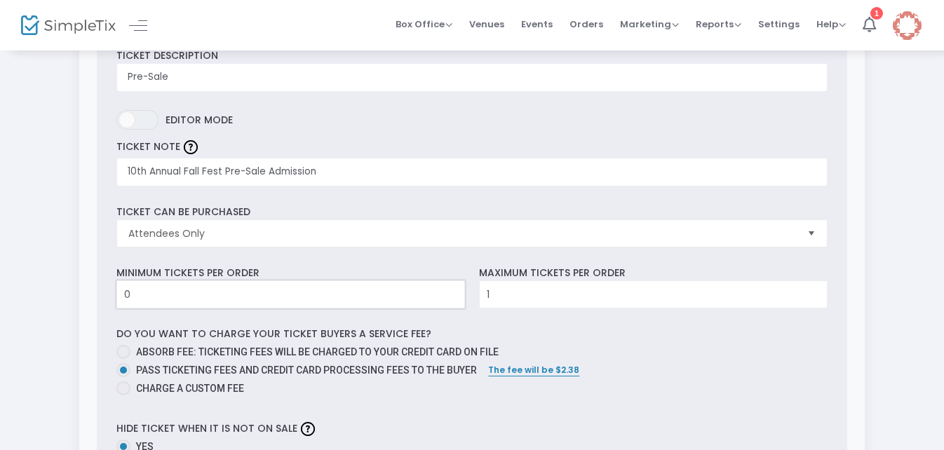
click at [267, 293] on input "0" at bounding box center [290, 294] width 347 height 27
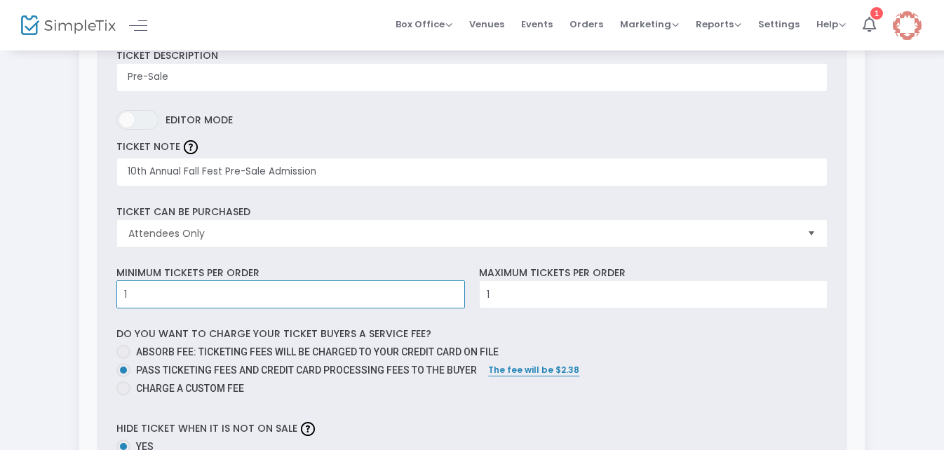
type input "1"
click at [491, 295] on input "1" at bounding box center [653, 294] width 347 height 27
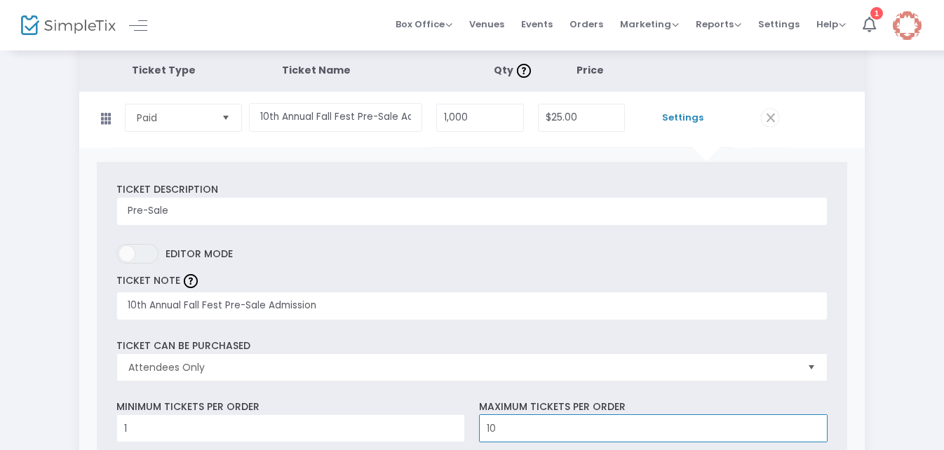
scroll to position [0, 0]
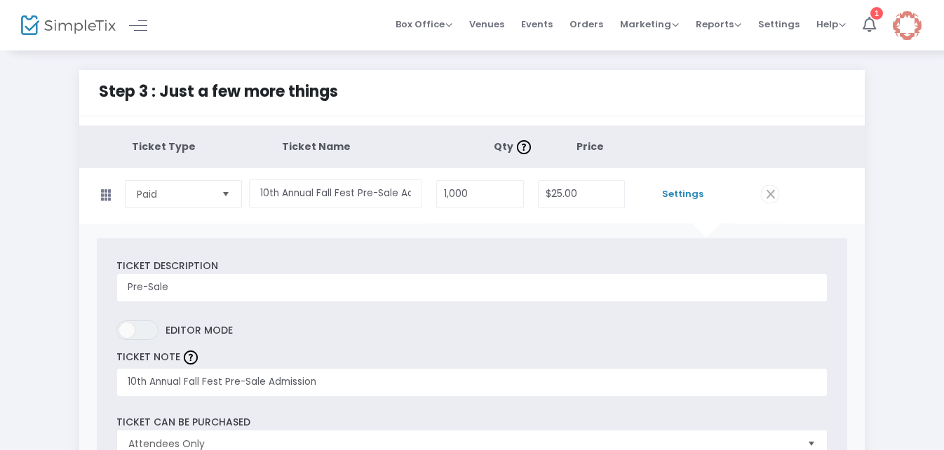
type input "10"
click at [674, 194] on span "Settings" at bounding box center [682, 194] width 87 height 14
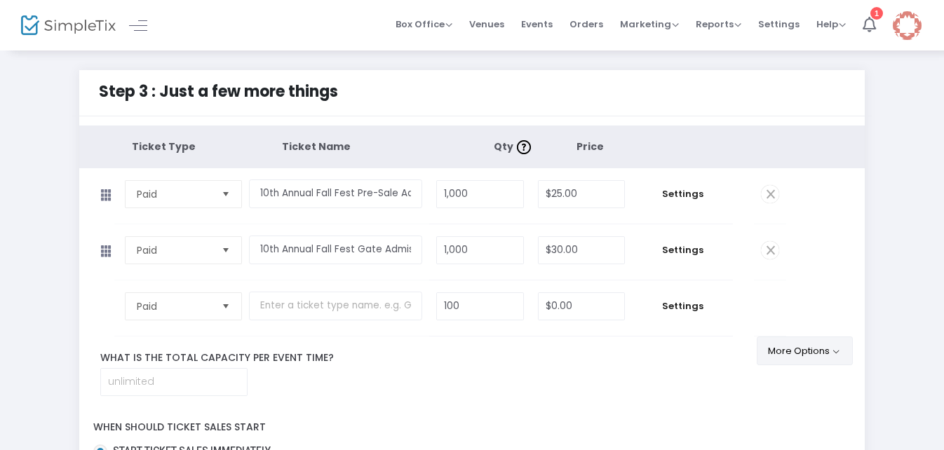
click at [812, 347] on button "More Options" at bounding box center [805, 351] width 96 height 29
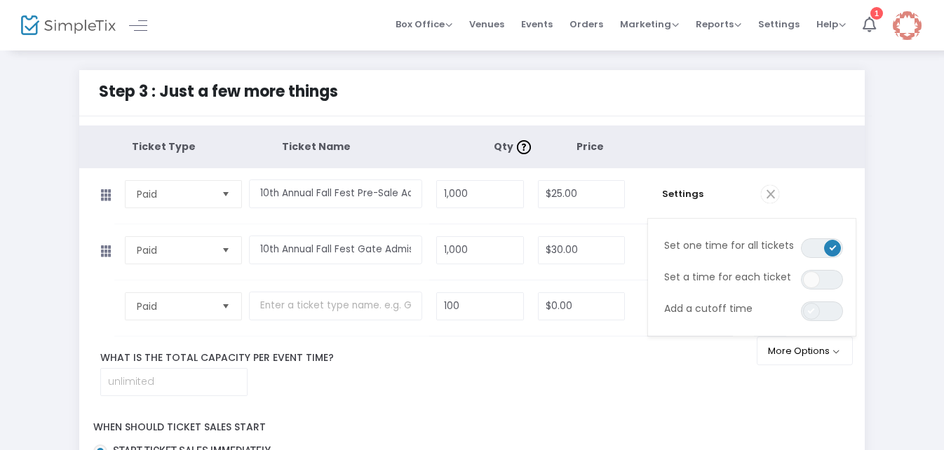
click at [805, 311] on span at bounding box center [811, 311] width 17 height 17
click at [224, 375] on input at bounding box center [174, 382] width 146 height 27
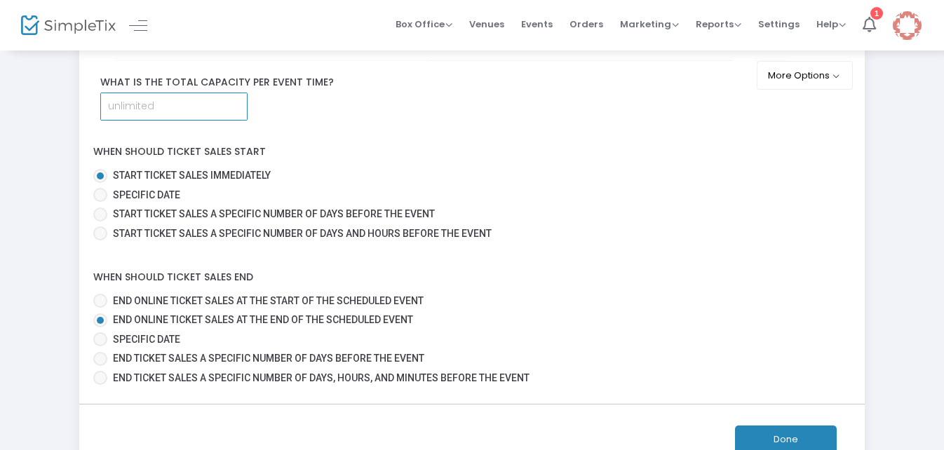
scroll to position [281, 0]
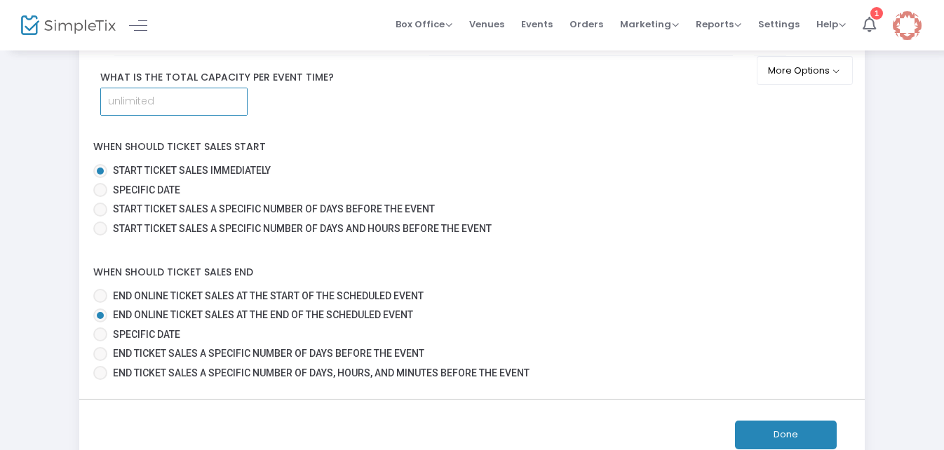
click at [104, 334] on span at bounding box center [100, 335] width 14 height 14
click at [100, 342] on input "Specific Date" at bounding box center [100, 342] width 1 height 1
radio input "true"
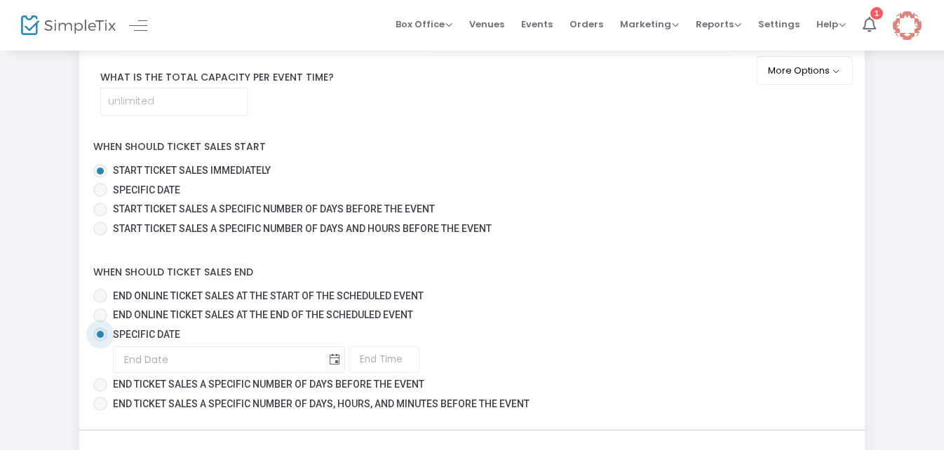
click at [102, 314] on span at bounding box center [100, 316] width 14 height 14
click at [100, 323] on input "End online ticket sales at the end of the scheduled event" at bounding box center [100, 323] width 1 height 1
radio input "true"
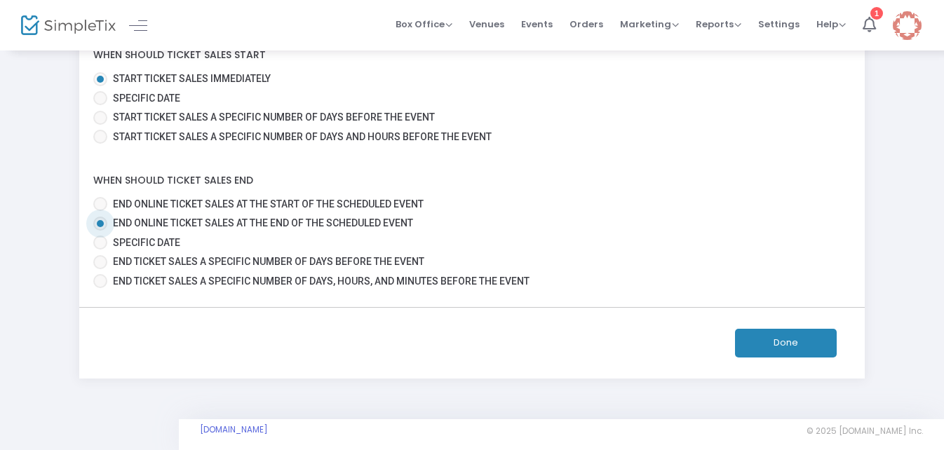
scroll to position [384, 0]
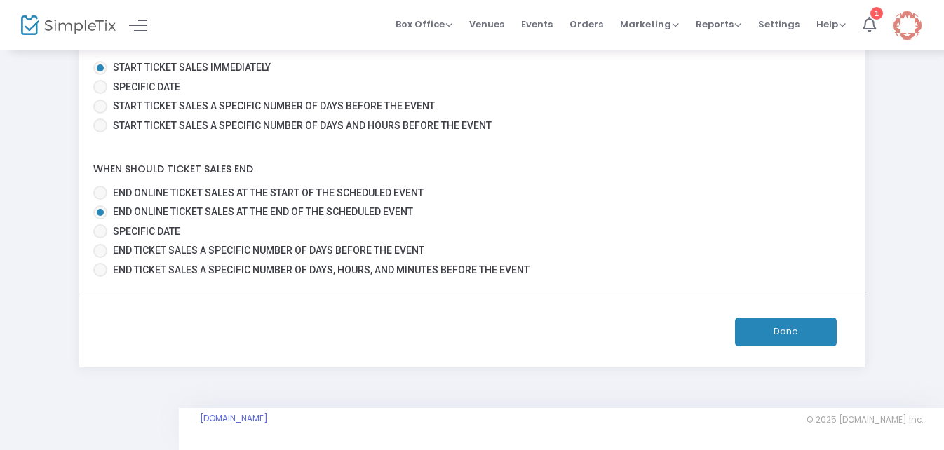
click at [794, 334] on button "Done" at bounding box center [786, 332] width 102 height 29
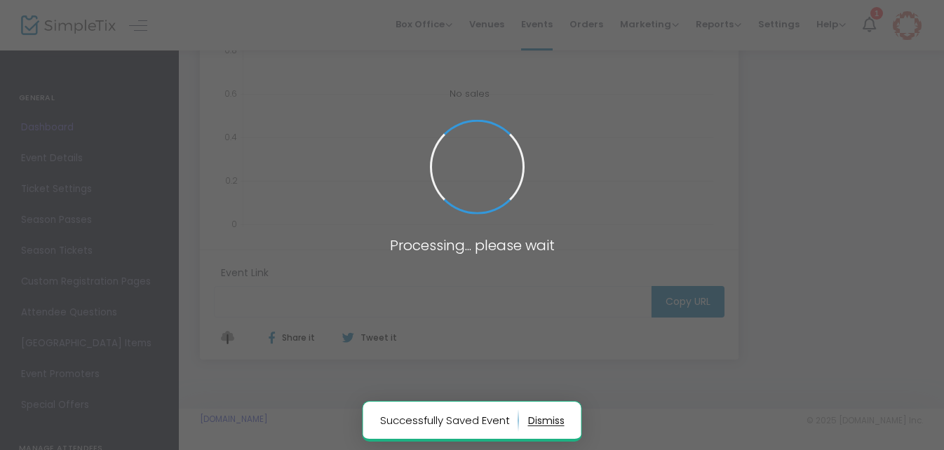
type input "[URL][DOMAIN_NAME]"
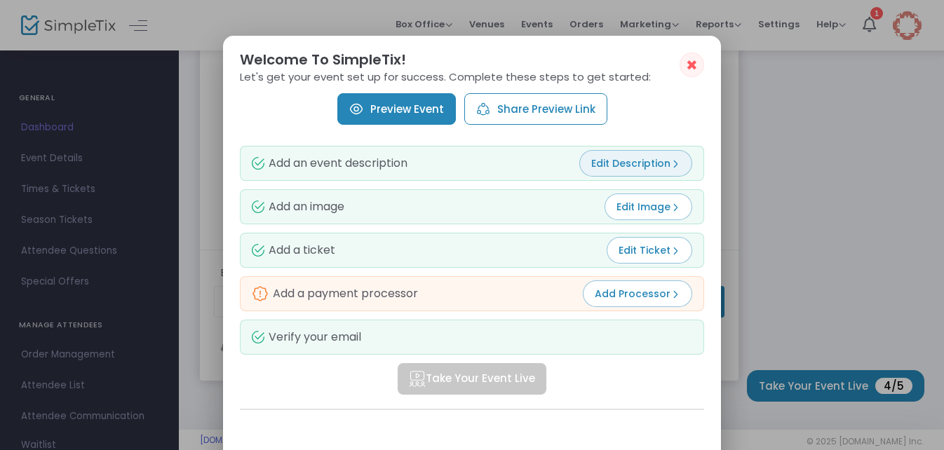
click at [607, 166] on span "Edit Description" at bounding box center [636, 163] width 89 height 14
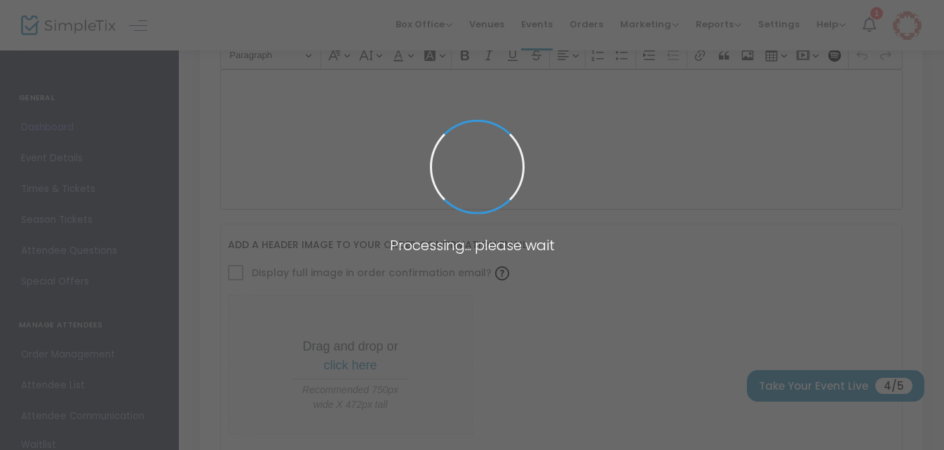
type input "10th Annual Fall Festival at [GEOGRAPHIC_DATA] [GEOGRAPHIC_DATA] and [GEOGRAPHI…"
type textarea "10th Annual Fall Festival at [GEOGRAPHIC_DATA] [GEOGRAPHIC_DATA] and Campground…"
type input "Register Now"
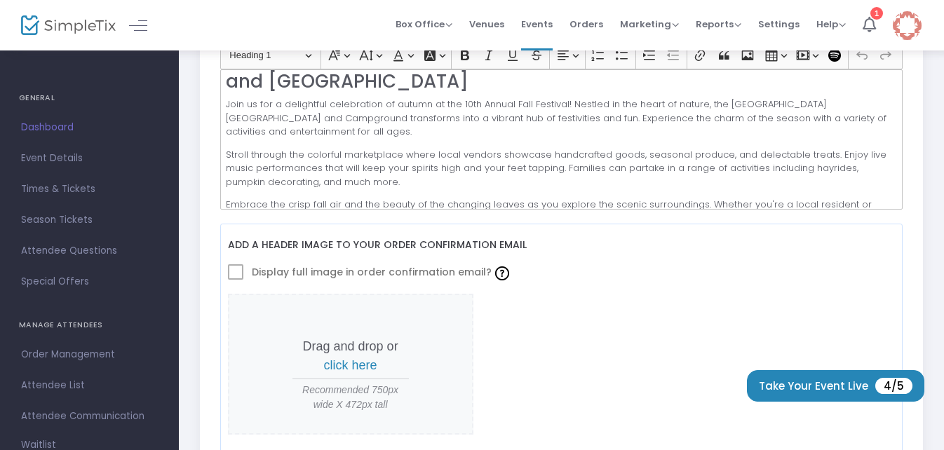
scroll to position [70, 0]
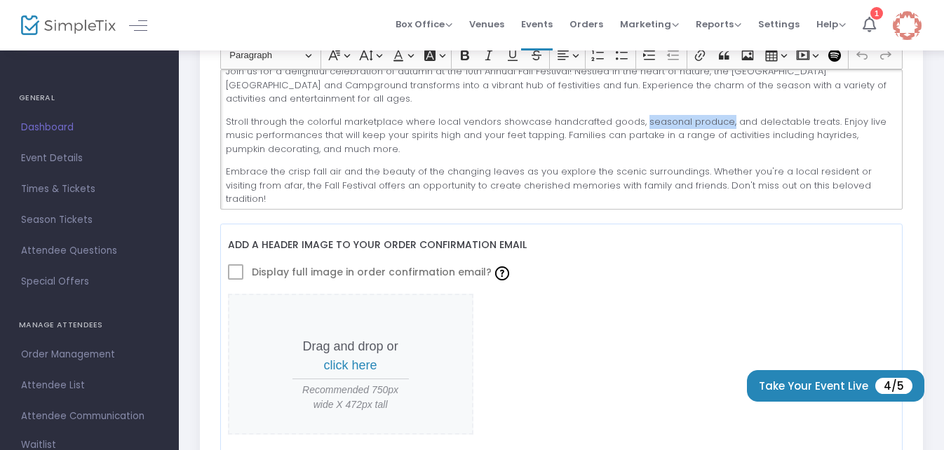
drag, startPoint x: 720, startPoint y: 123, endPoint x: 639, endPoint y: 123, distance: 81.4
click at [639, 123] on p "Stroll through the colorful marketplace where local vendors showcase handcrafte…" at bounding box center [561, 135] width 671 height 41
drag, startPoint x: 842, startPoint y: 136, endPoint x: 751, endPoint y: 140, distance: 91.3
click at [751, 140] on p "Stroll through the colorful marketplace where local vendors showcase handcrafte…" at bounding box center [561, 135] width 671 height 41
drag, startPoint x: 303, startPoint y: 186, endPoint x: 293, endPoint y: 188, distance: 10.0
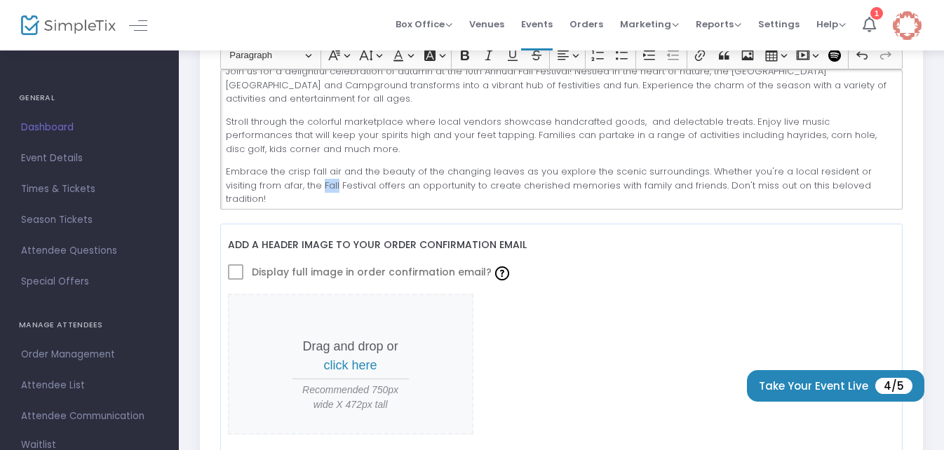
click at [293, 188] on p "Embrace the crisp fall air and the beauty of the changing leaves as you explore…" at bounding box center [561, 185] width 671 height 41
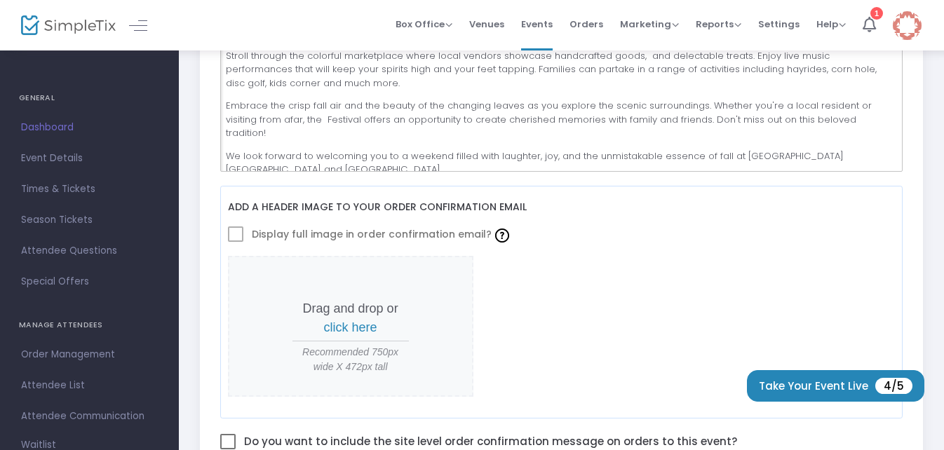
scroll to position [495, 0]
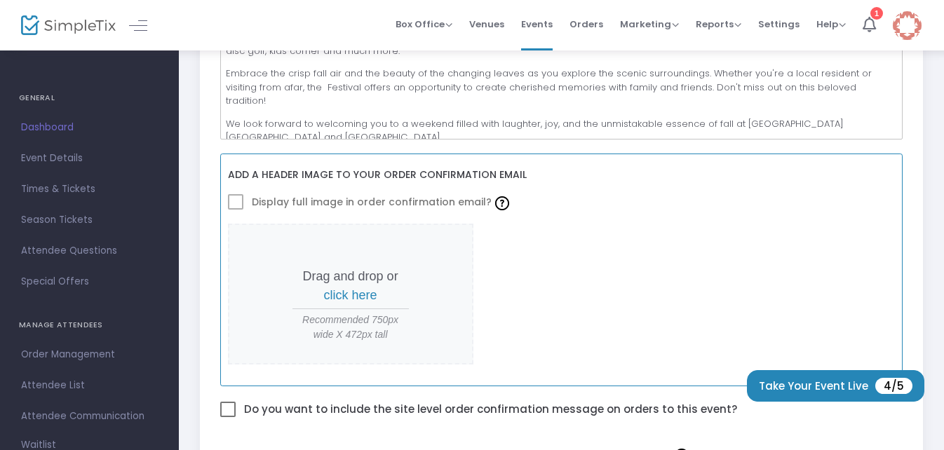
drag, startPoint x: 321, startPoint y: 246, endPoint x: 269, endPoint y: 281, distance: 62.3
click at [269, 281] on span "Drag and drop or click here Recommended 750px wide X 472px tall" at bounding box center [351, 294] width 246 height 141
click at [340, 296] on span "click here" at bounding box center [350, 295] width 53 height 14
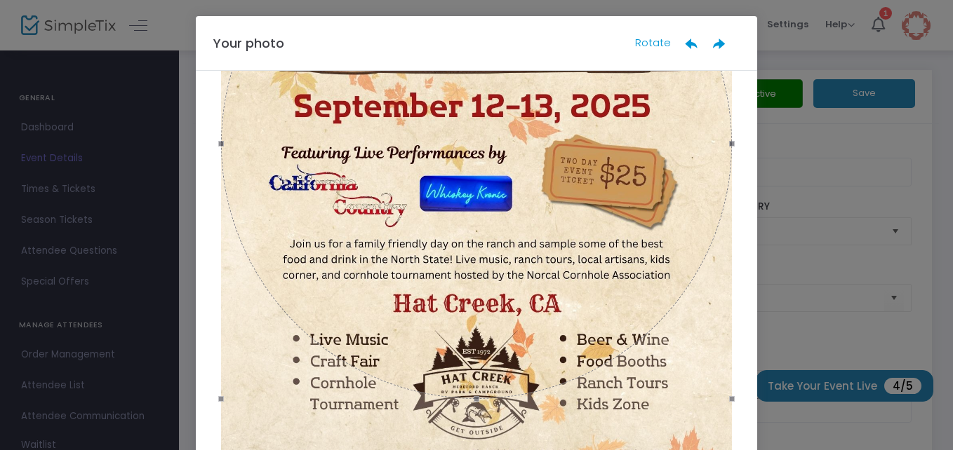
scroll to position [344, 0]
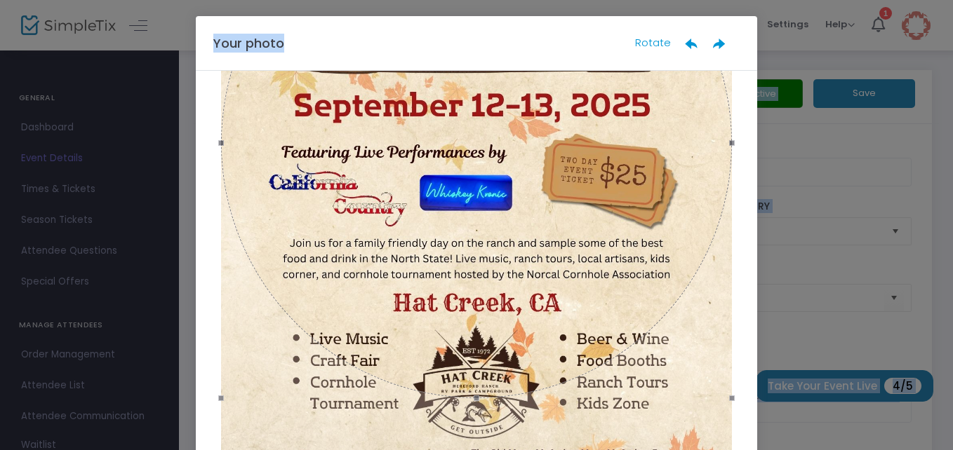
drag, startPoint x: 455, startPoint y: 51, endPoint x: 462, endPoint y: -52, distance: 103.4
click at [462, 0] on html "Processing... please wait Box Office Sell Tickets Bookings Sell Season Pass Ven…" at bounding box center [476, 225] width 953 height 450
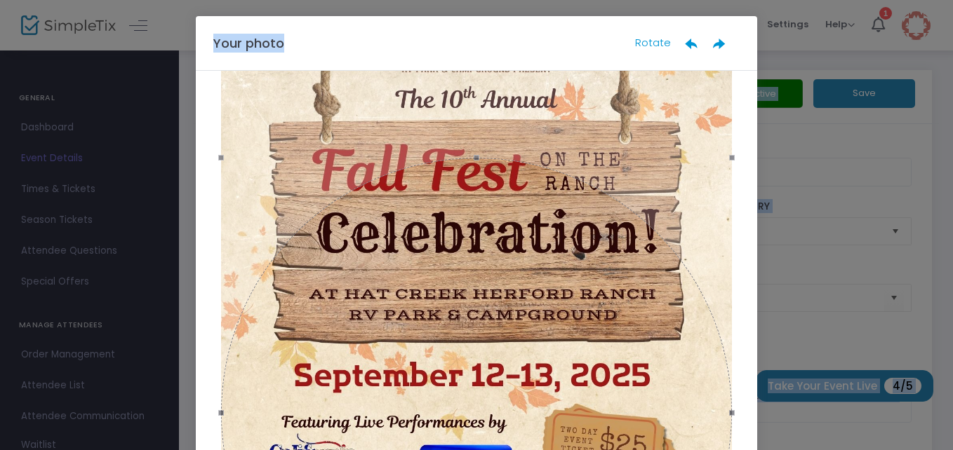
scroll to position [0, 0]
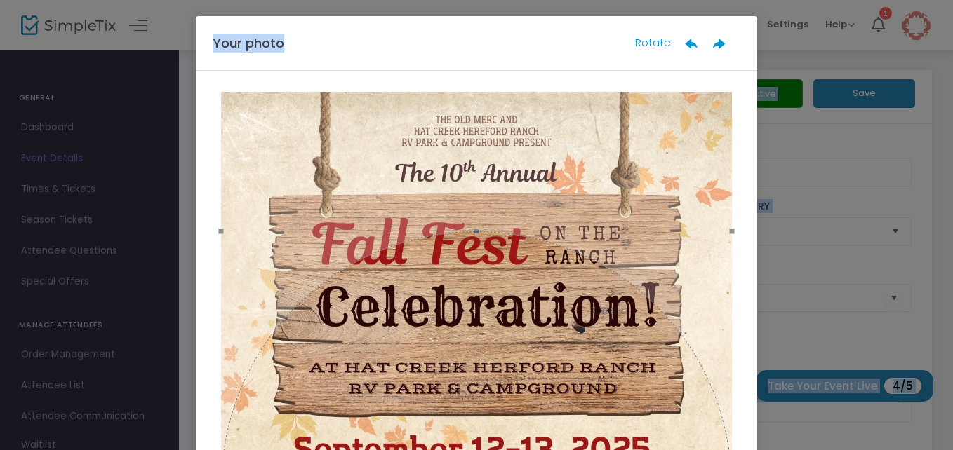
click at [392, 41] on div "Your photo Rotate" at bounding box center [476, 43] width 561 height 55
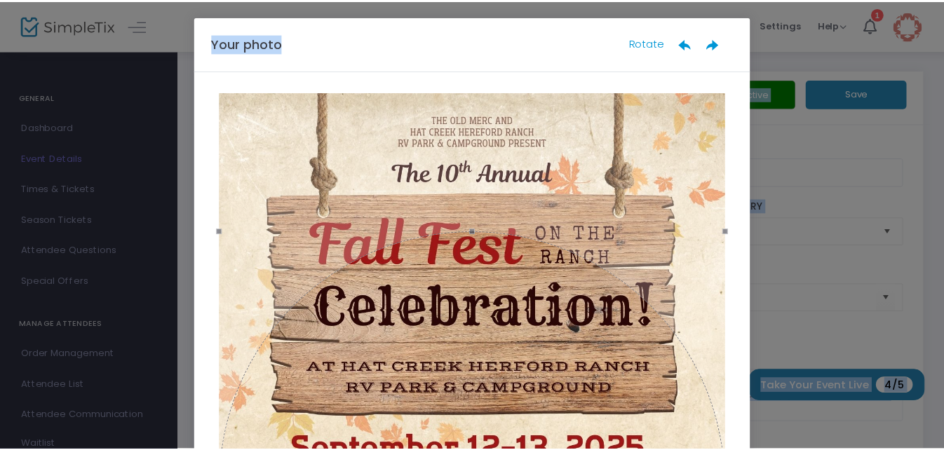
scroll to position [193, 0]
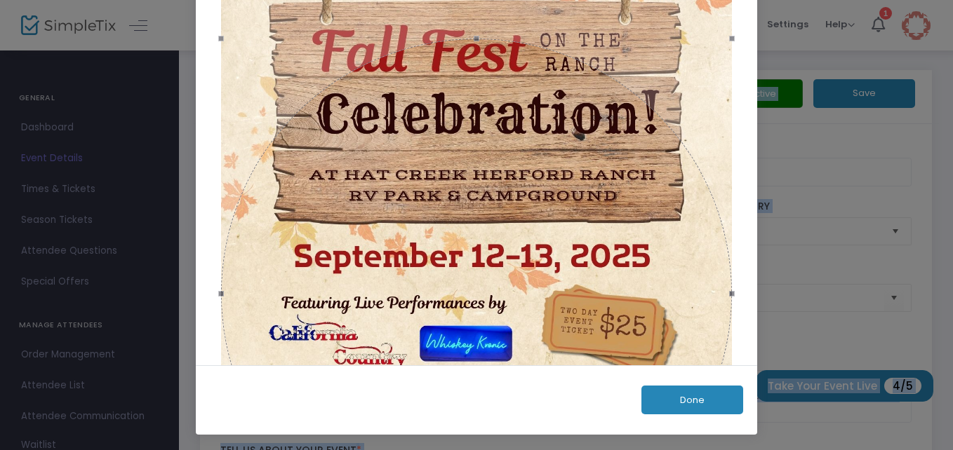
click at [656, 398] on button "Done" at bounding box center [692, 400] width 102 height 29
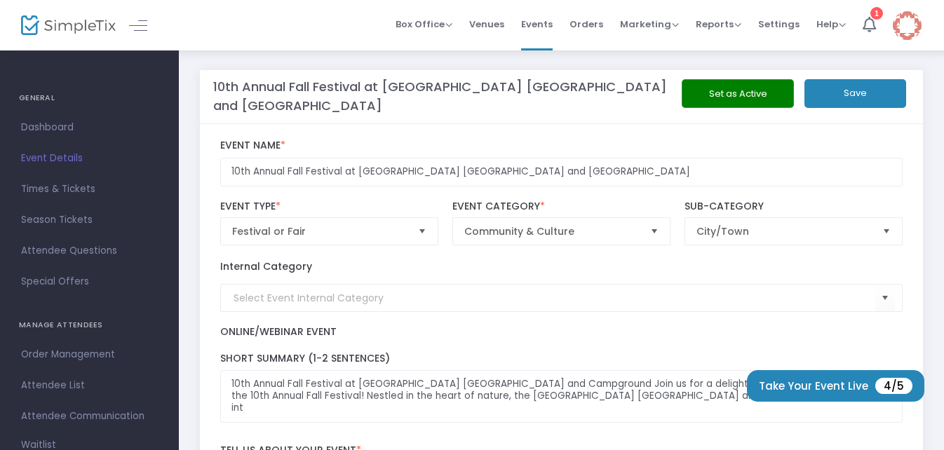
click at [250, 22] on div "Box Office Sell Tickets Bookings Sell Season Pass Venues Memberships Events Ord…" at bounding box center [562, 25] width 766 height 51
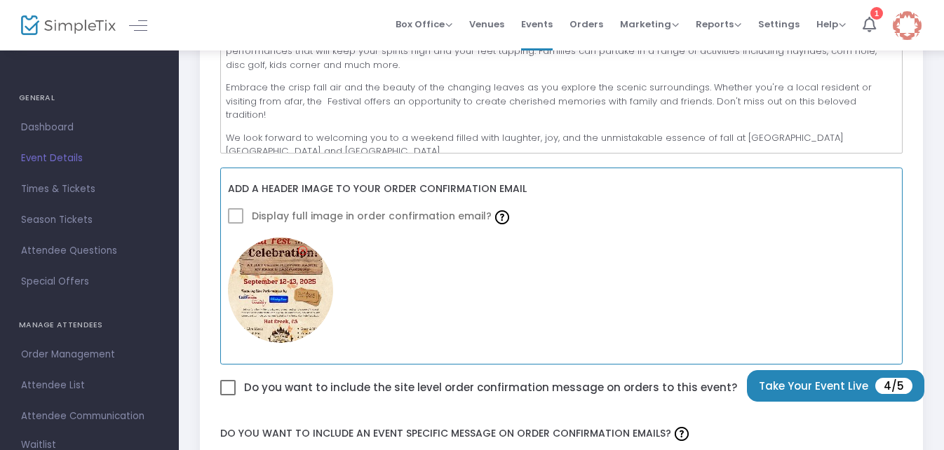
scroll to position [491, 0]
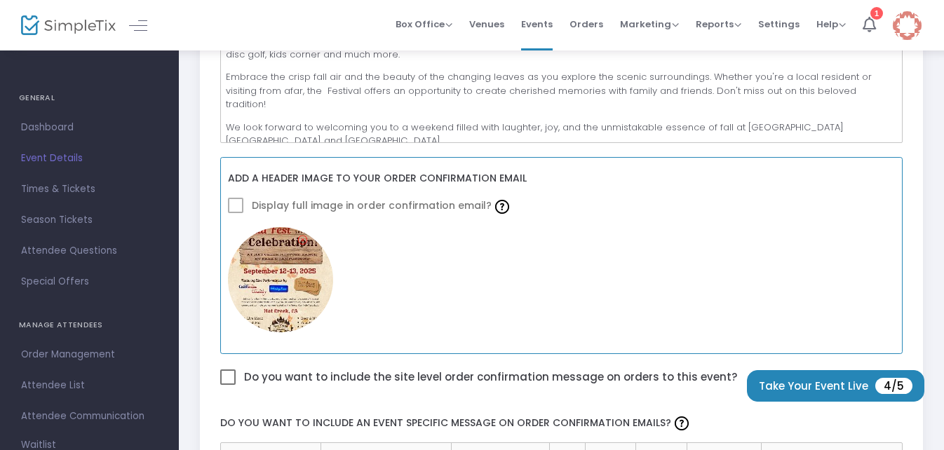
click at [234, 201] on span at bounding box center [235, 205] width 15 height 15
click at [236, 208] on span at bounding box center [235, 205] width 15 height 15
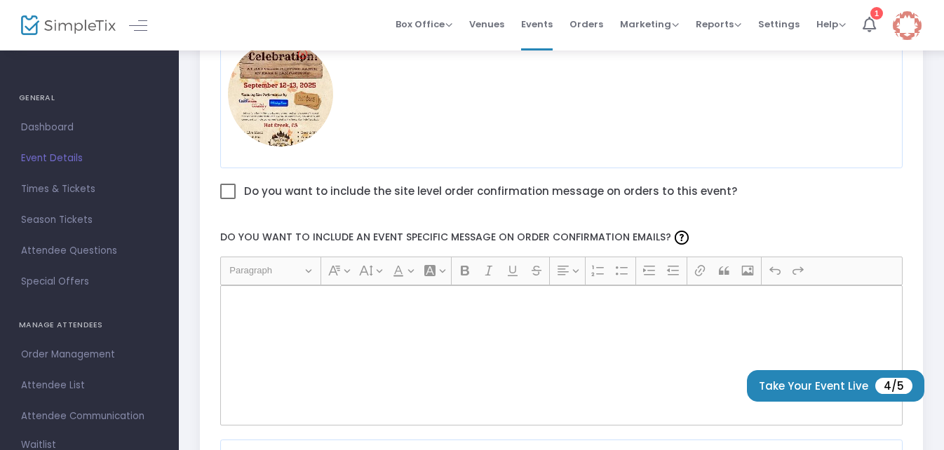
scroll to position [702, 0]
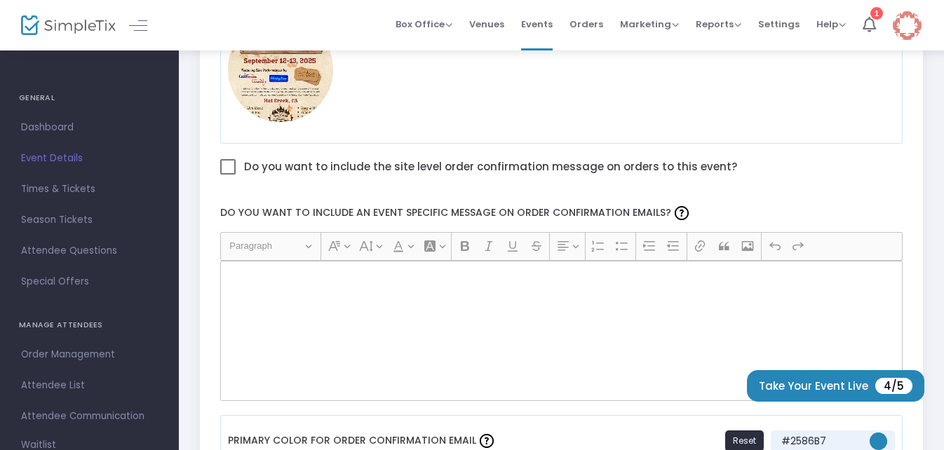
click at [247, 286] on div "Rich Text Editor, main" at bounding box center [561, 331] width 683 height 140
click at [250, 288] on div "Rich Text Editor, main" at bounding box center [561, 331] width 683 height 140
drag, startPoint x: 262, startPoint y: 284, endPoint x: 239, endPoint y: 294, distance: 24.5
click at [239, 294] on div "Rich Text Editor, main" at bounding box center [561, 331] width 683 height 140
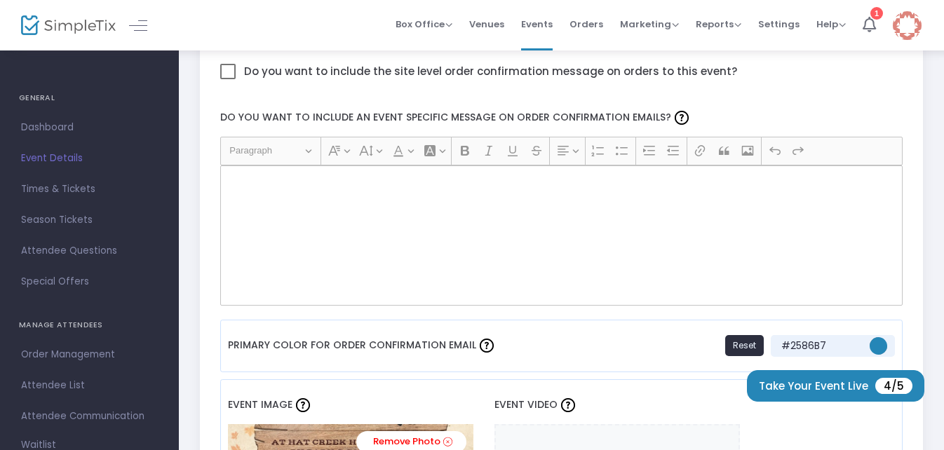
scroll to position [772, 0]
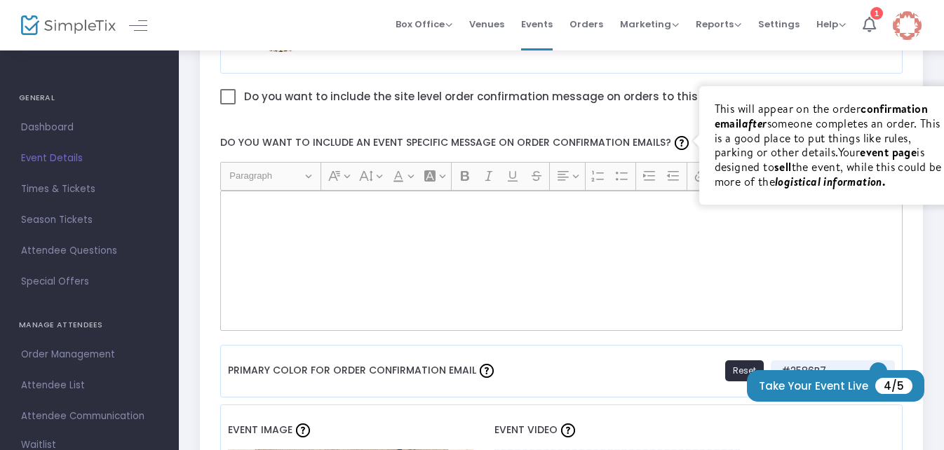
click at [675, 143] on img at bounding box center [682, 143] width 14 height 14
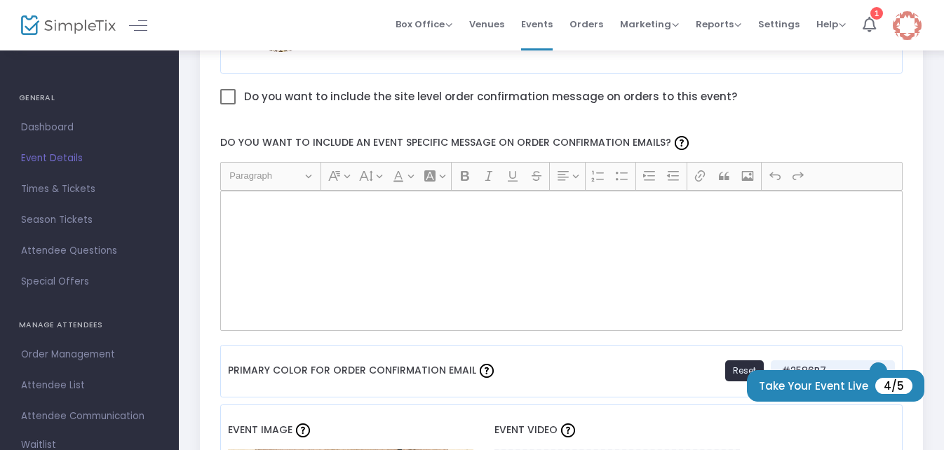
click at [526, 237] on div "Rich Text Editor, main" at bounding box center [561, 261] width 683 height 140
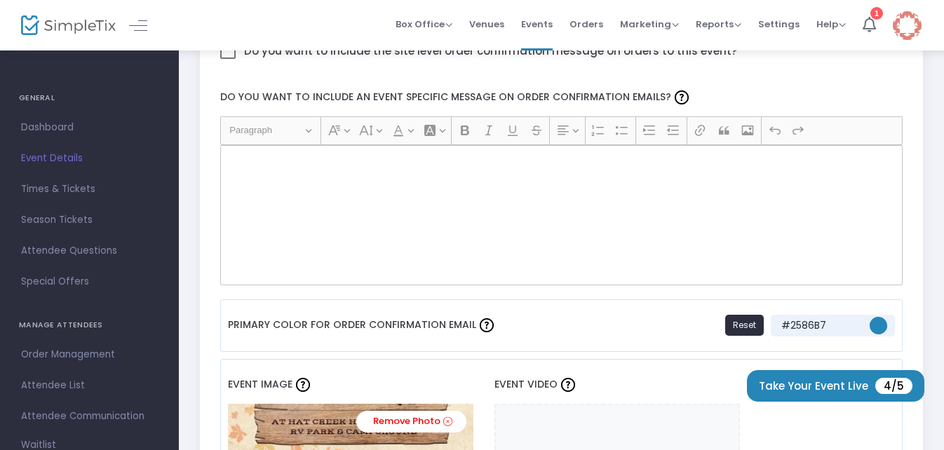
scroll to position [842, 0]
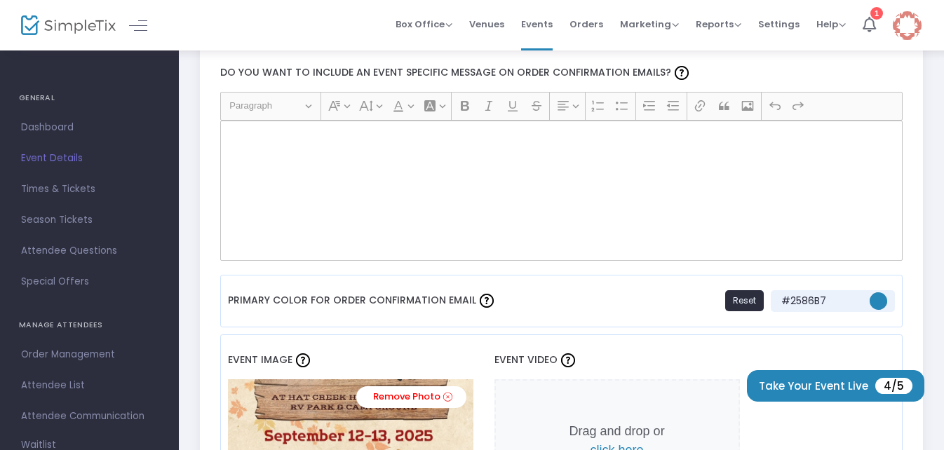
click at [483, 200] on div "Rich Text Editor, main" at bounding box center [561, 191] width 683 height 140
drag, startPoint x: 458, startPoint y: 175, endPoint x: 395, endPoint y: 174, distance: 62.5
click at [395, 174] on div "Rich Text Editor, main" at bounding box center [561, 191] width 683 height 140
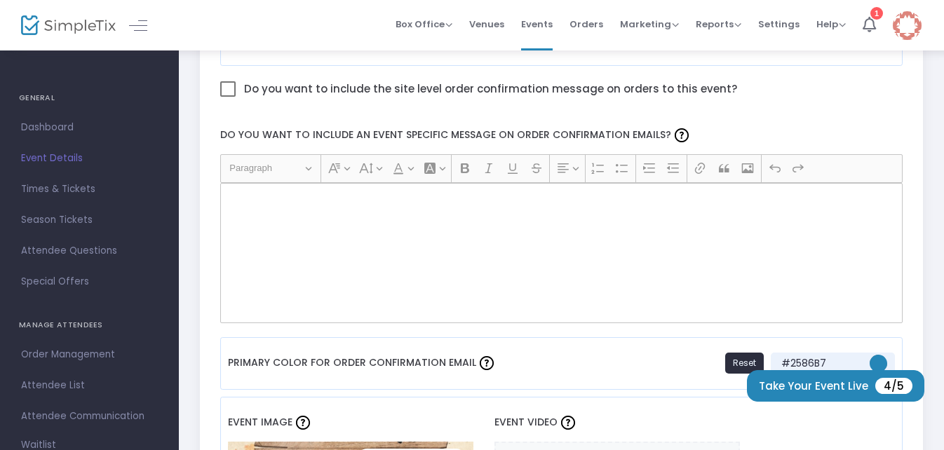
scroll to position [702, 0]
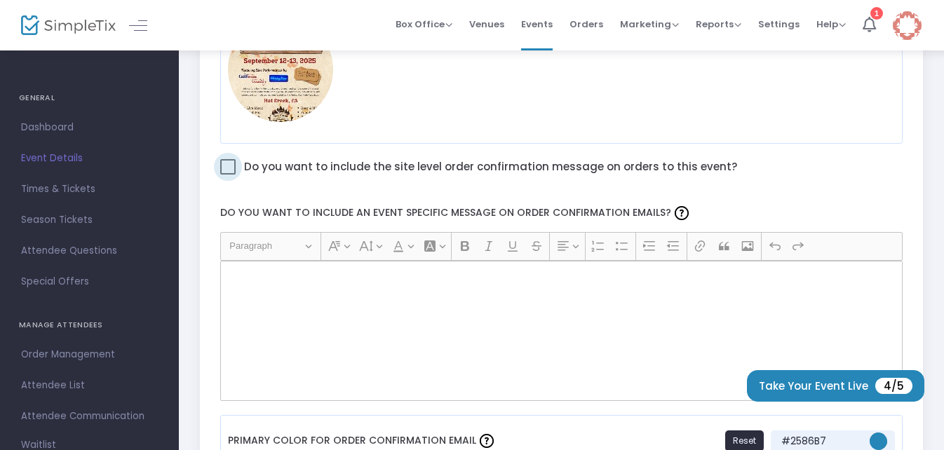
click at [229, 168] on span at bounding box center [227, 166] width 15 height 15
click at [228, 175] on input "Do you want to include the site level order confirmation message on orders to t…" at bounding box center [227, 175] width 1 height 1
click at [227, 167] on span at bounding box center [227, 166] width 15 height 15
click at [227, 175] on input "Do you want to include the site level order confirmation message on orders to t…" at bounding box center [227, 175] width 1 height 1
checkbox input "false"
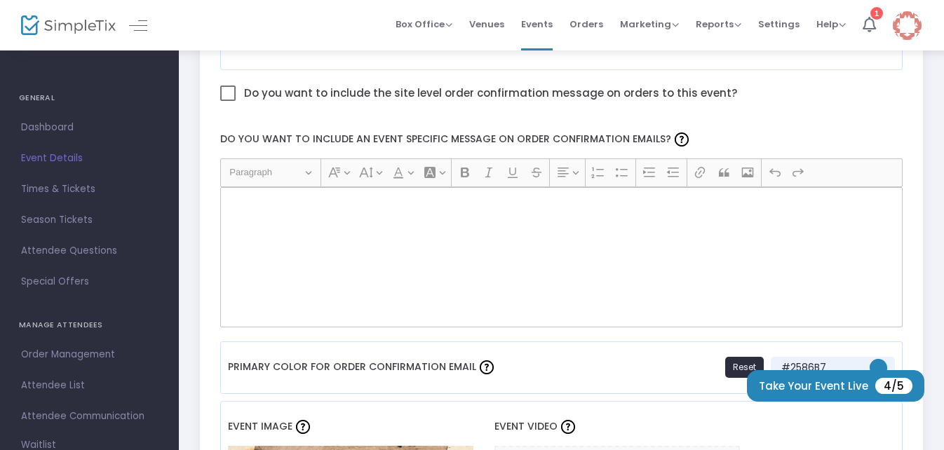
scroll to position [842, 0]
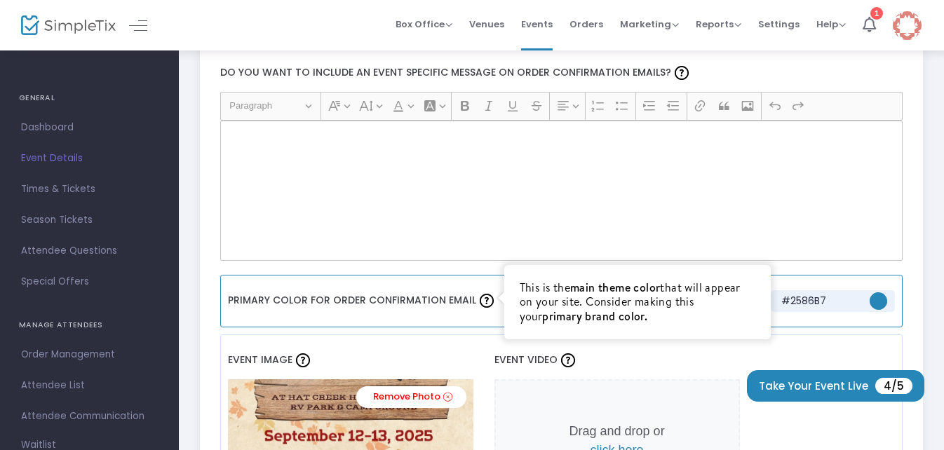
click at [482, 306] on img at bounding box center [487, 301] width 14 height 14
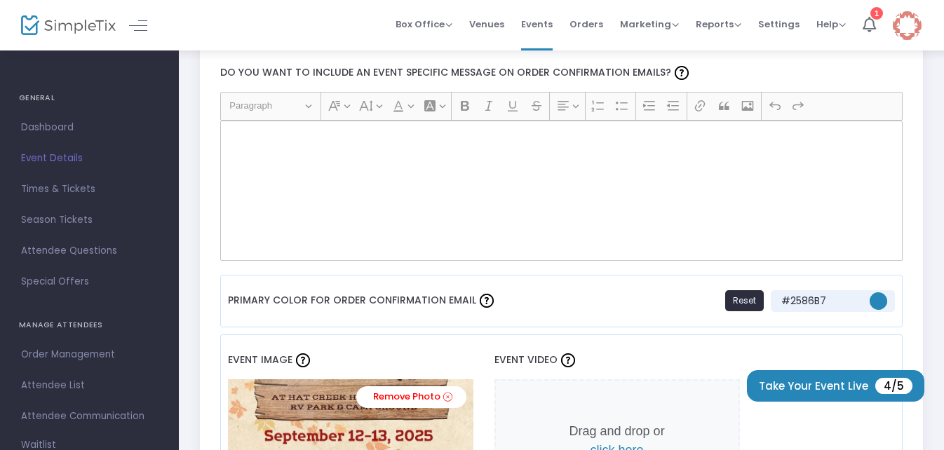
click at [403, 175] on div "Rich Text Editor, main" at bounding box center [561, 191] width 683 height 140
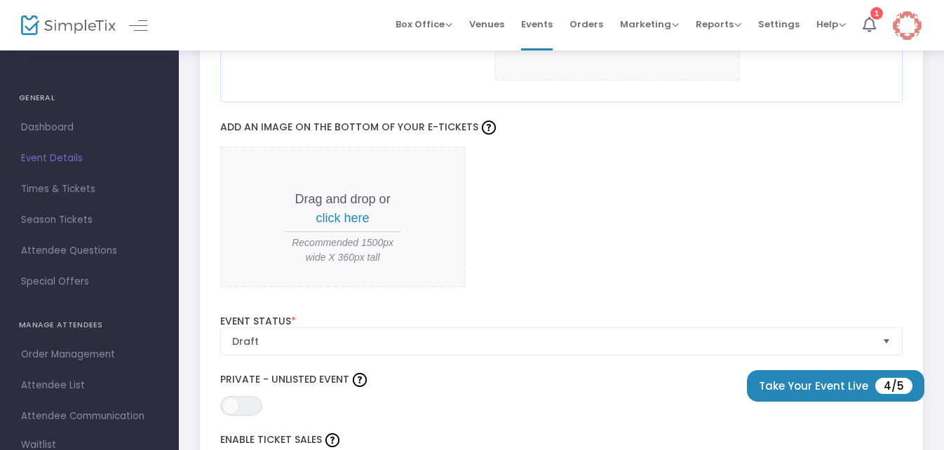
scroll to position [1403, 0]
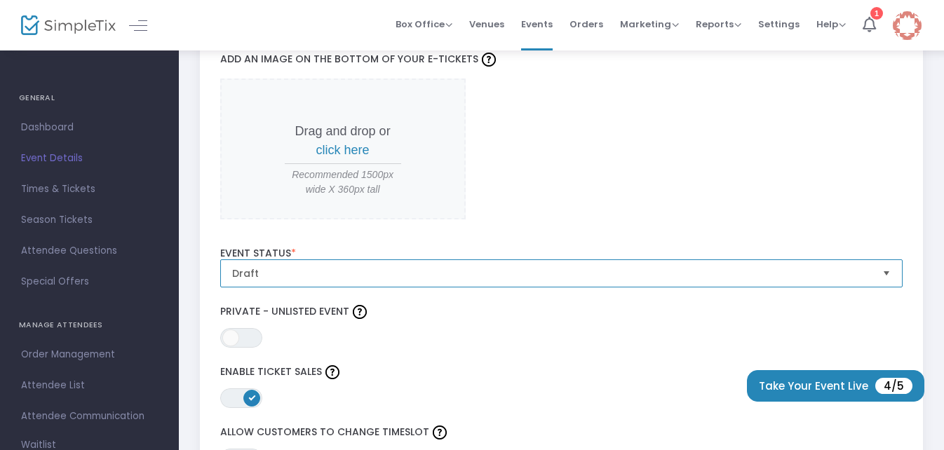
click at [533, 272] on span "Draft" at bounding box center [552, 274] width 640 height 14
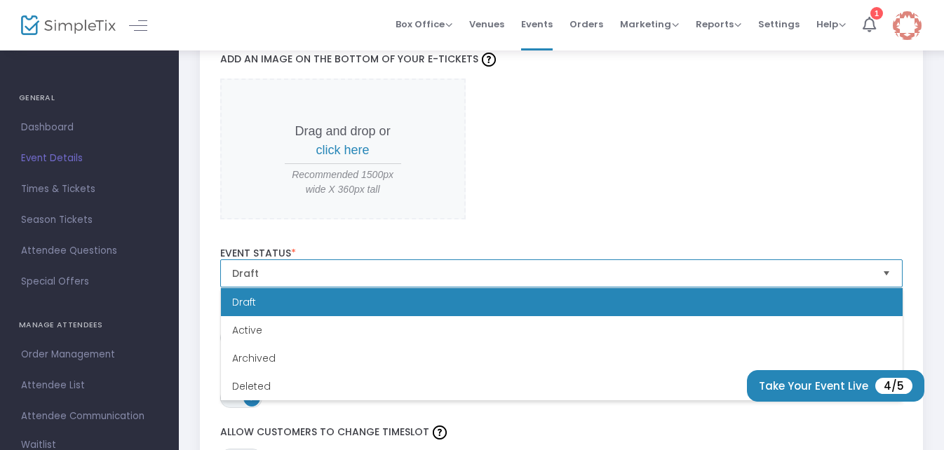
click at [533, 272] on span "Draft" at bounding box center [552, 274] width 640 height 14
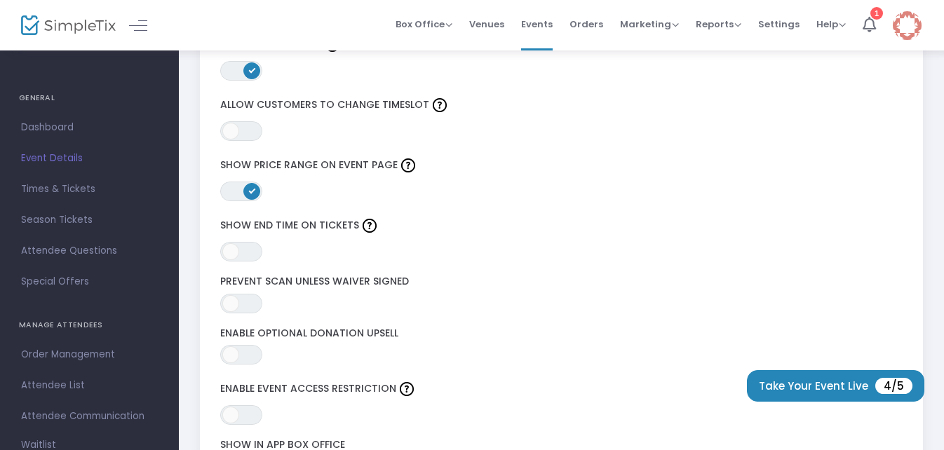
scroll to position [1754, 0]
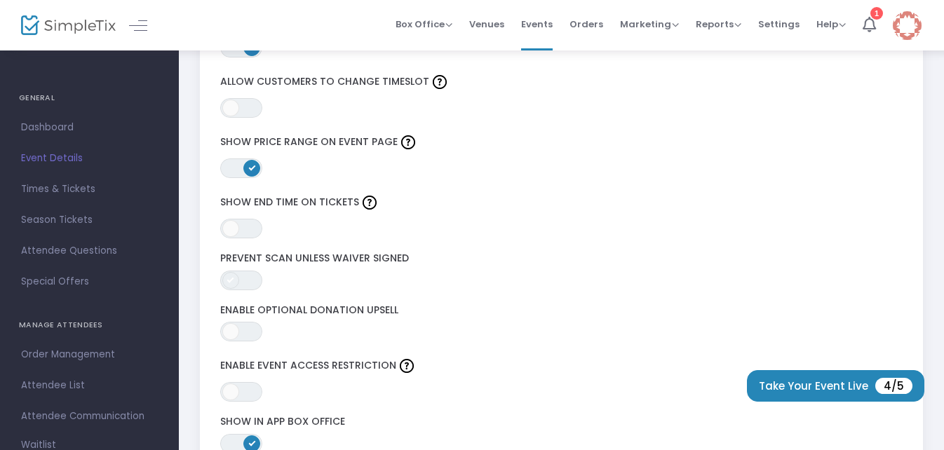
click at [222, 281] on span at bounding box center [230, 280] width 17 height 17
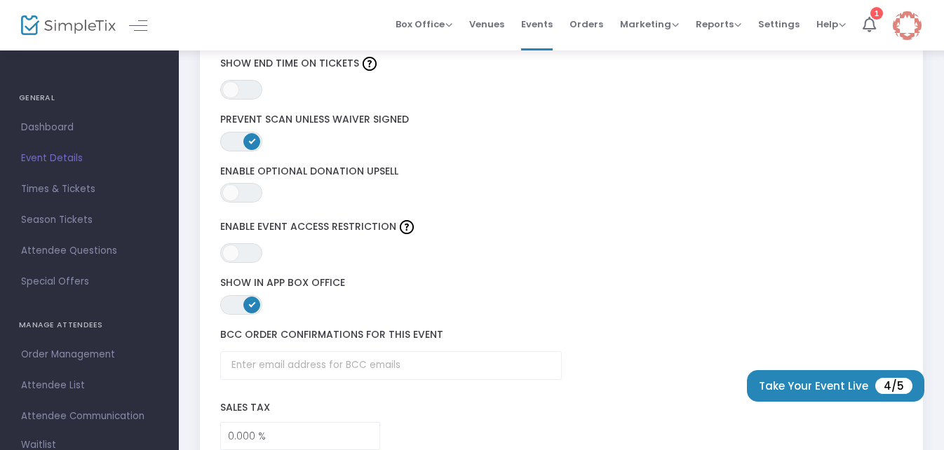
scroll to position [1895, 0]
click at [236, 188] on span at bounding box center [230, 191] width 17 height 17
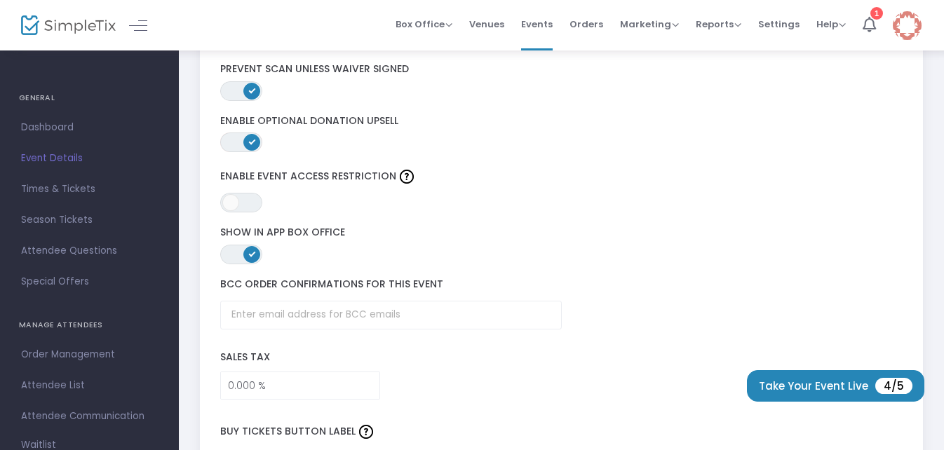
scroll to position [2035, 0]
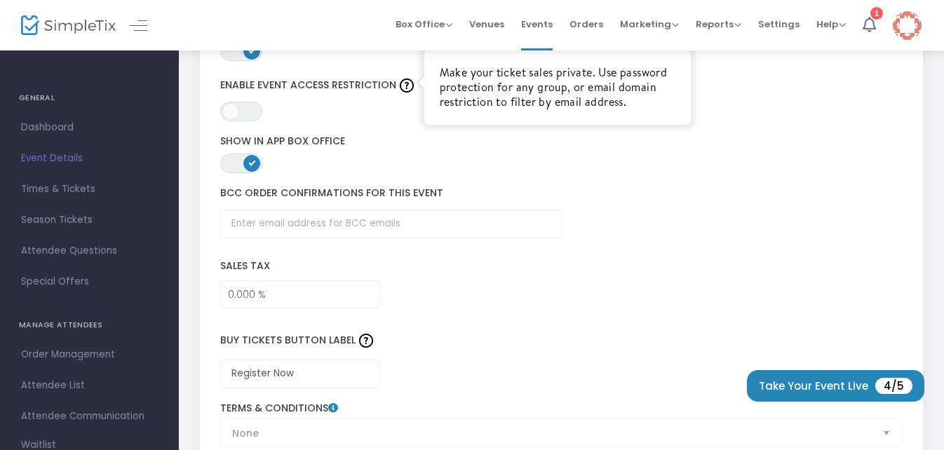
click at [406, 84] on img at bounding box center [407, 86] width 14 height 14
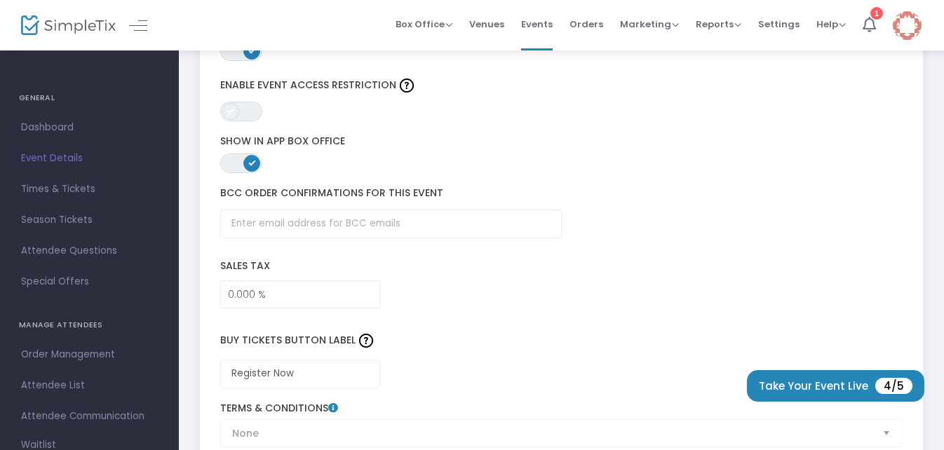
click at [230, 114] on span at bounding box center [230, 111] width 17 height 17
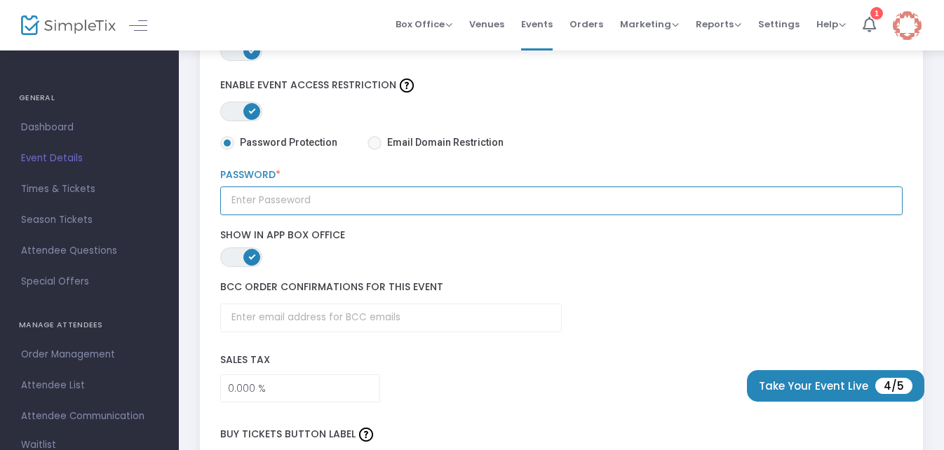
click at [325, 200] on input "text" at bounding box center [561, 201] width 683 height 29
type input "PIZZa2413!"
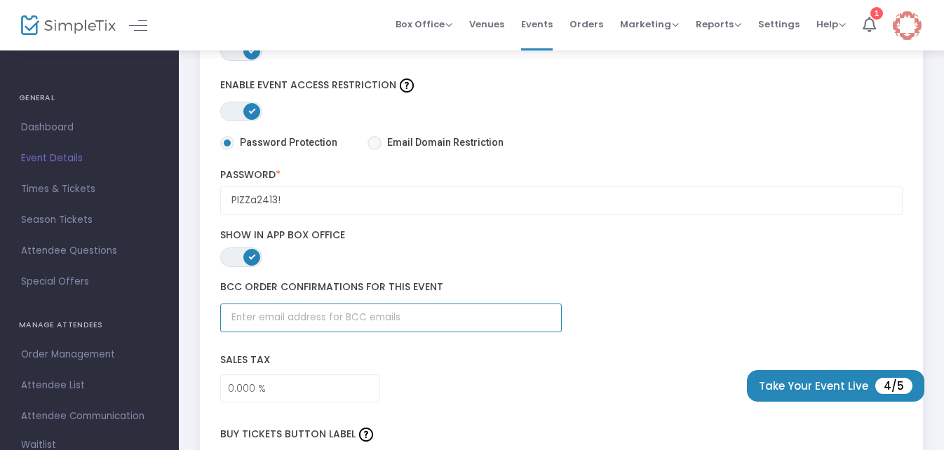
click at [462, 316] on input "text" at bounding box center [391, 318] width 342 height 29
type input "[EMAIL_ADDRESS][DOMAIN_NAME]"
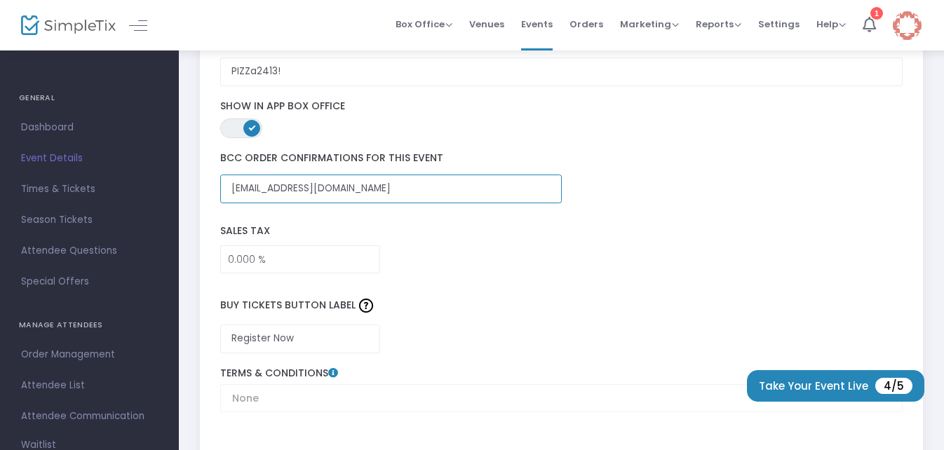
scroll to position [2175, 0]
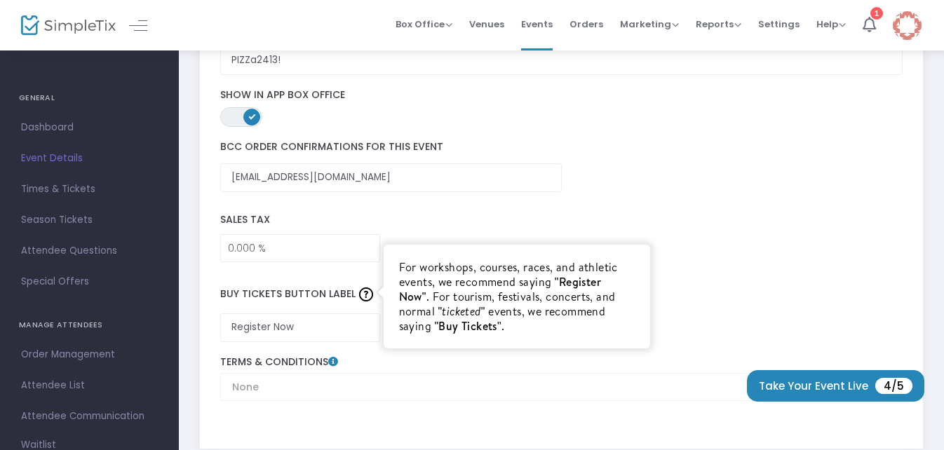
click at [370, 296] on img at bounding box center [366, 295] width 14 height 14
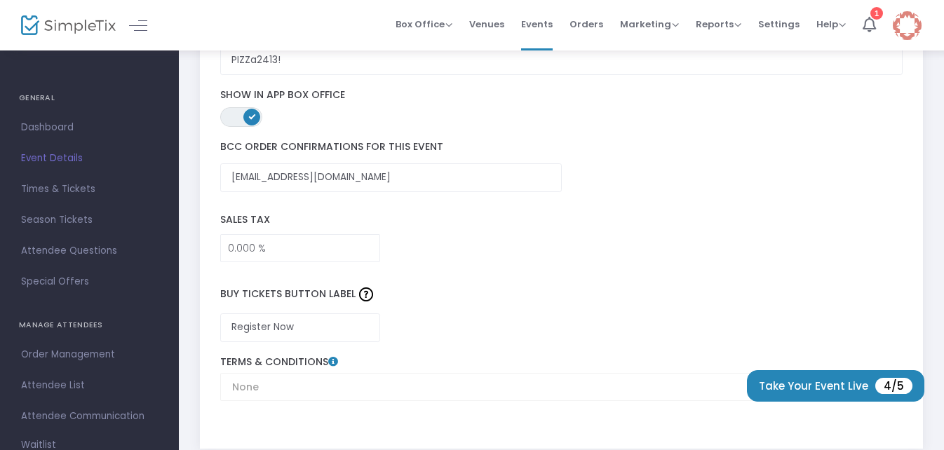
click at [770, 275] on div "Buy Tickets Button Label Register Now" at bounding box center [561, 309] width 697 height 80
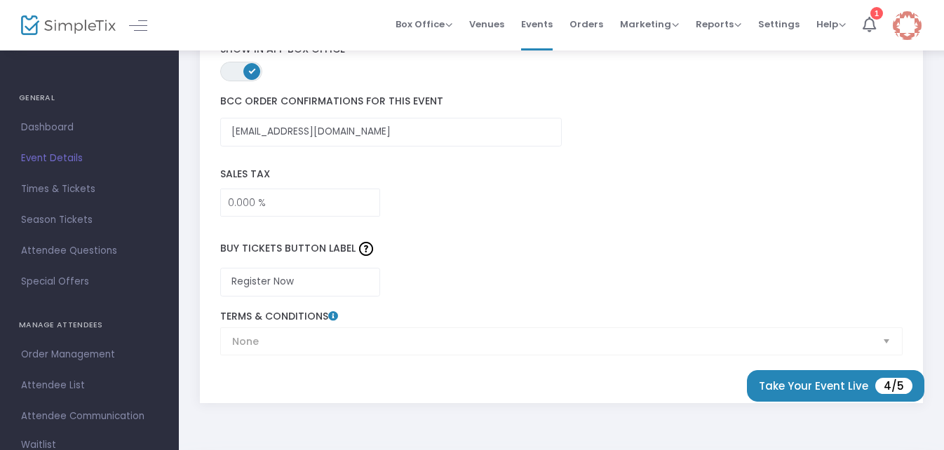
scroll to position [2245, 0]
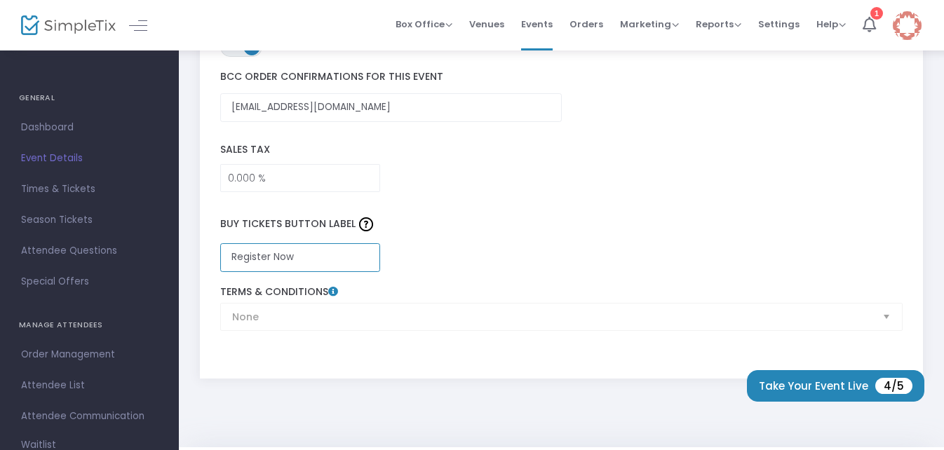
click at [328, 259] on input "Register Now" at bounding box center [300, 257] width 161 height 29
drag, startPoint x: 328, startPoint y: 259, endPoint x: 279, endPoint y: 253, distance: 49.5
click at [279, 253] on input "Register Now" at bounding box center [300, 257] width 161 height 29
type input "R"
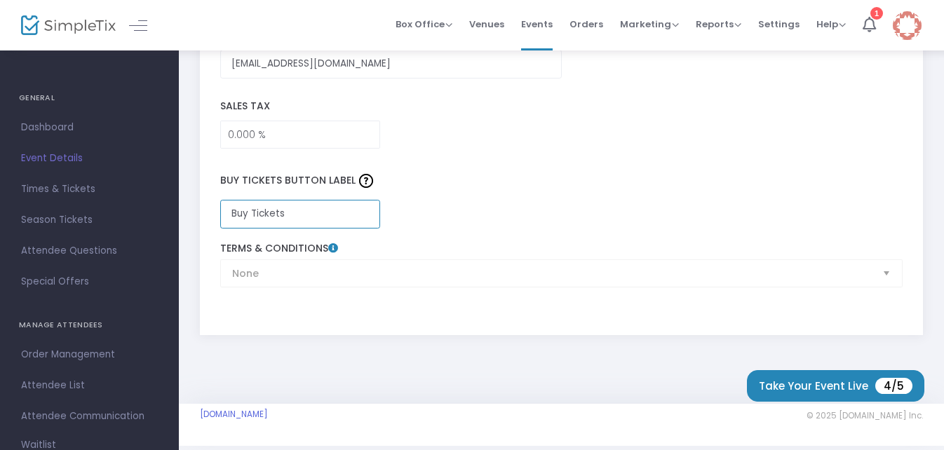
scroll to position [2313, 0]
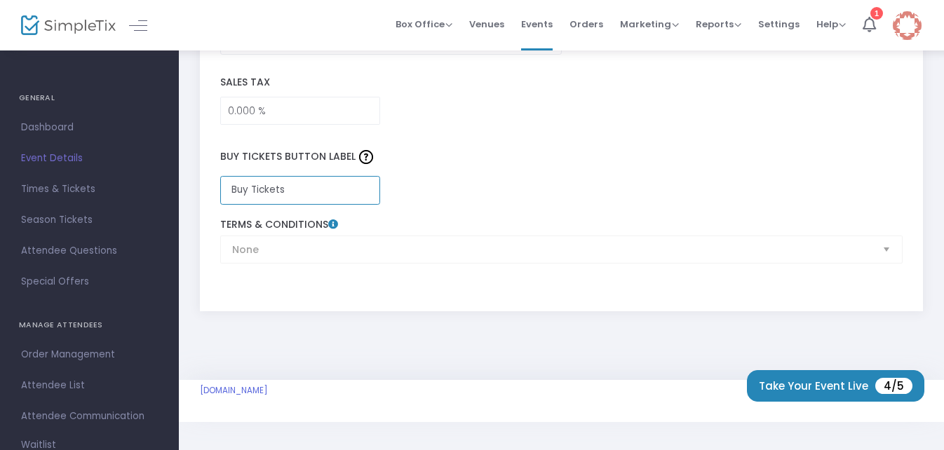
type input "Buy Tickets"
click at [334, 248] on div "None Terms & Conditions" at bounding box center [561, 241] width 697 height 45
click at [772, 23] on span "Settings" at bounding box center [779, 24] width 41 height 36
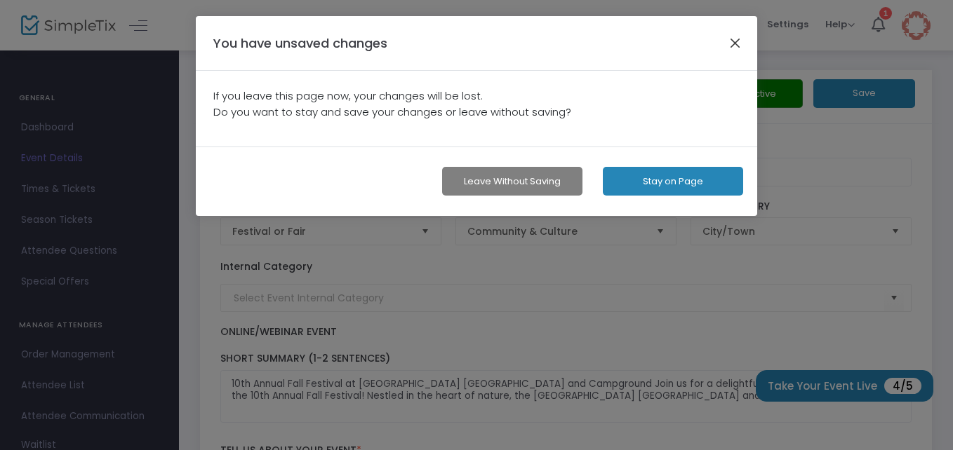
click at [733, 43] on button "button" at bounding box center [735, 43] width 18 height 18
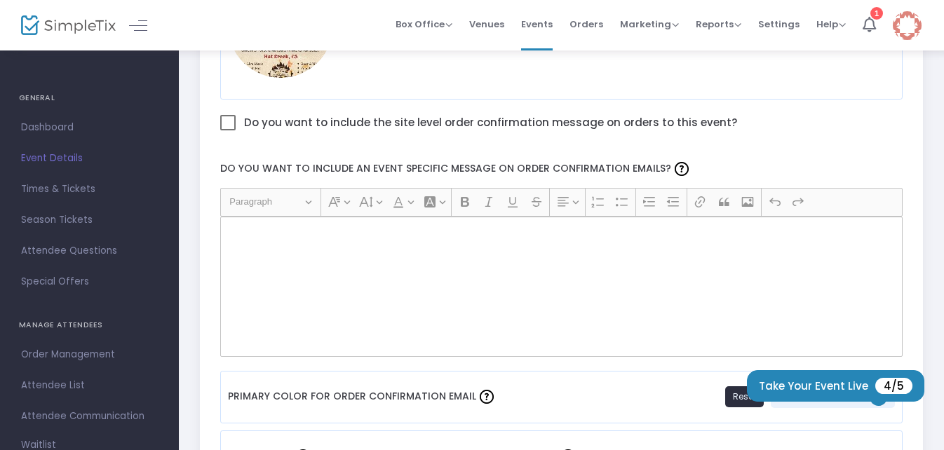
scroll to position [772, 0]
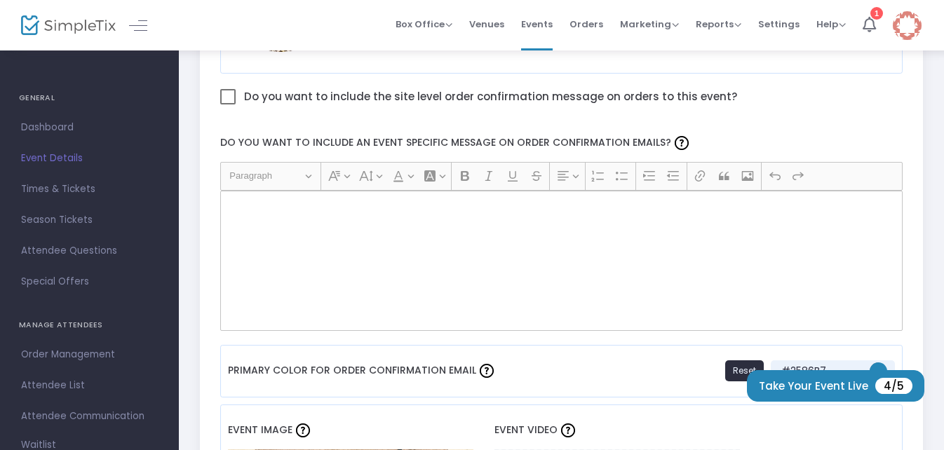
click at [399, 260] on div "Rich Text Editor, main" at bounding box center [561, 261] width 683 height 140
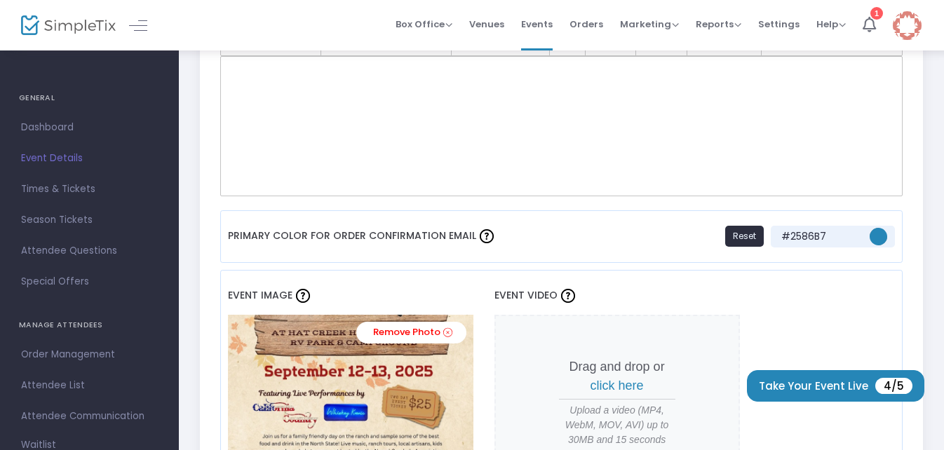
scroll to position [912, 0]
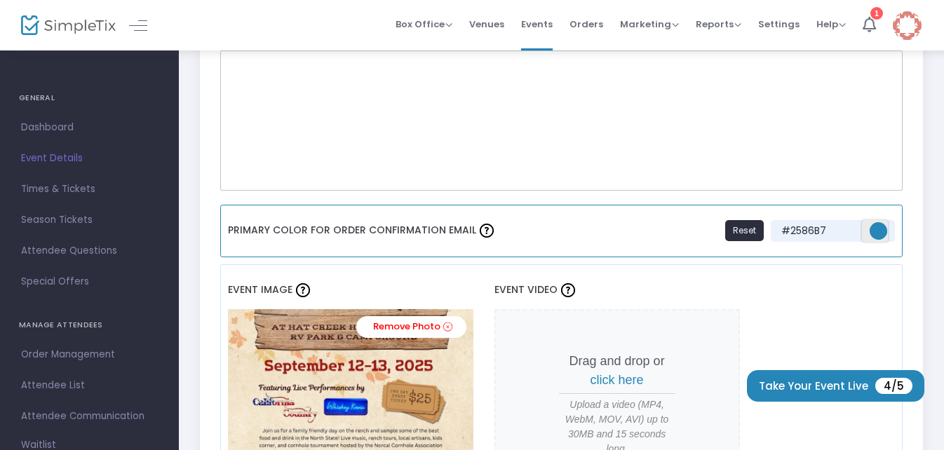
click at [873, 229] on span "#2586b7" at bounding box center [879, 231] width 18 height 18
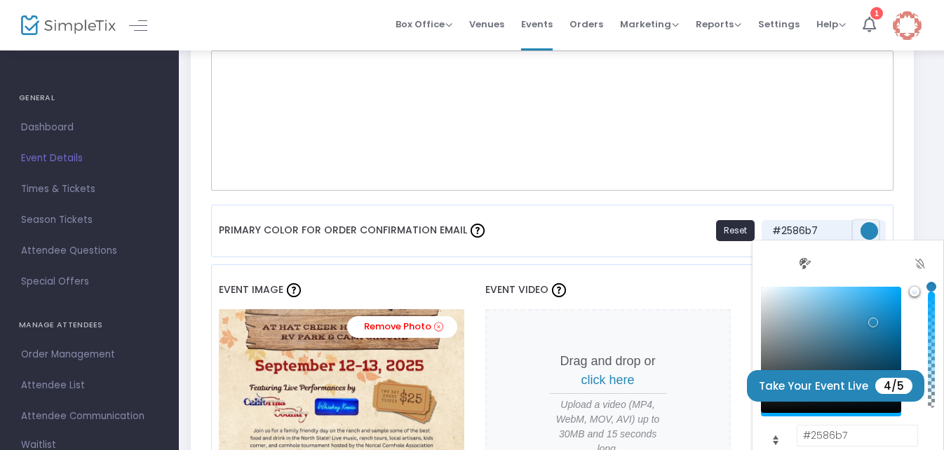
click at [932, 289] on link "#2586b7" at bounding box center [932, 287] width 10 height 10
type input "#83929a"
click at [782, 338] on div "#83929a" at bounding box center [782, 338] width 10 height 10
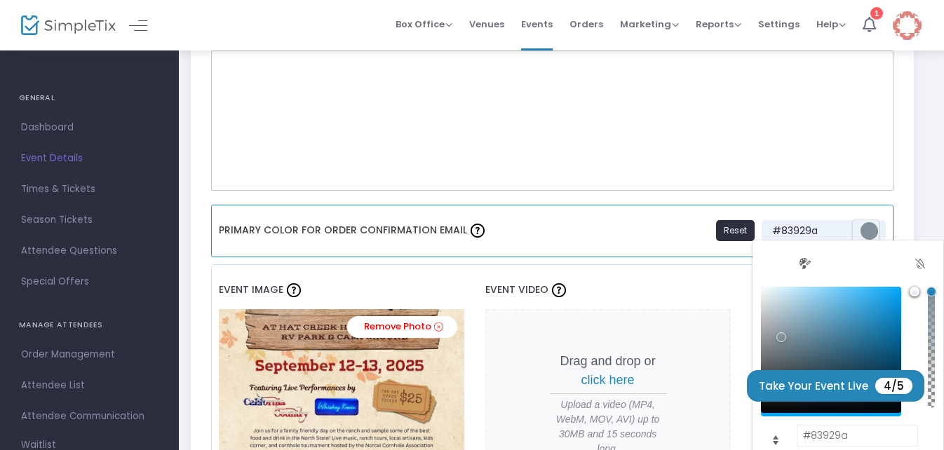
click at [647, 223] on div "Primary Color For Order Confirmation Email Reset #83929a" at bounding box center [552, 231] width 683 height 53
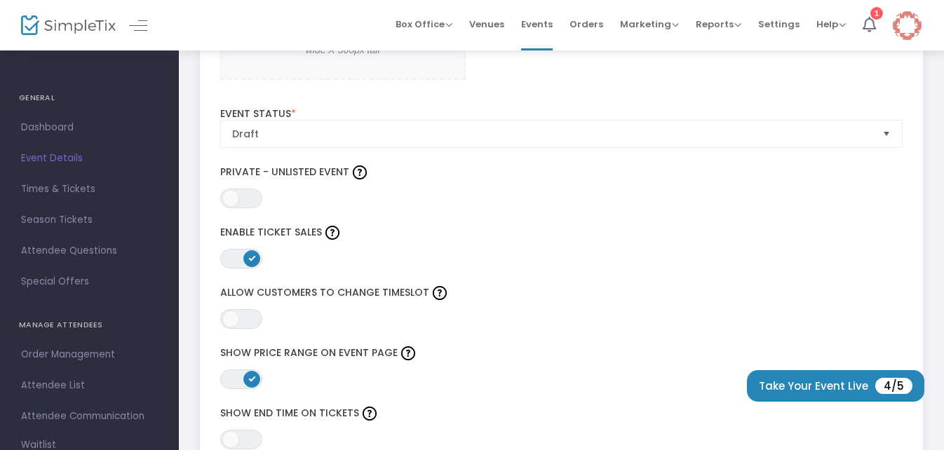
scroll to position [1544, 9]
click at [321, 367] on div "ON OFF Show Price Range on Event Page" at bounding box center [561, 365] width 697 height 46
click at [243, 375] on span at bounding box center [251, 379] width 17 height 17
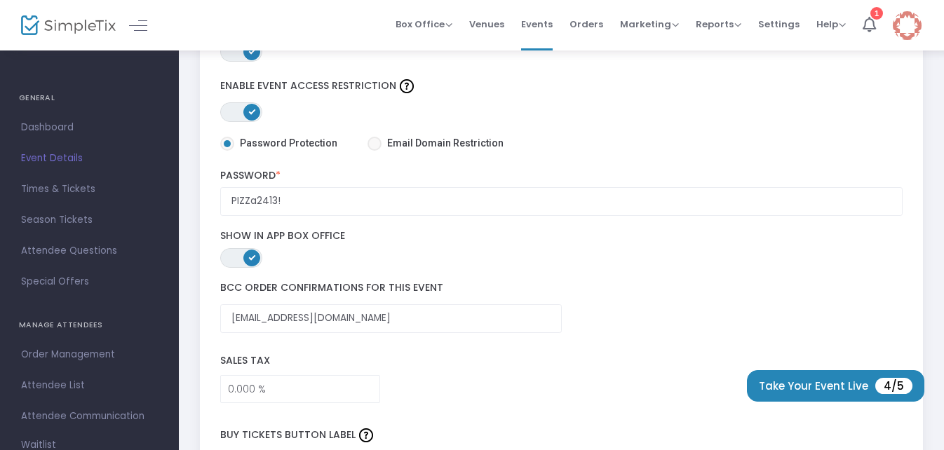
scroll to position [2035, 9]
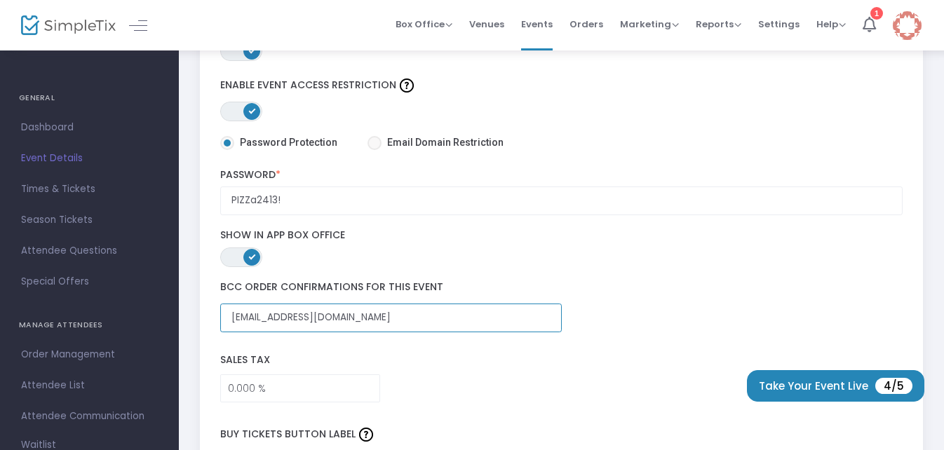
click at [340, 318] on input "[EMAIL_ADDRESS][DOMAIN_NAME]" at bounding box center [391, 318] width 342 height 29
drag, startPoint x: 340, startPoint y: 318, endPoint x: 210, endPoint y: 314, distance: 129.9
click at [213, 314] on div "BCC order confirmations for this event [EMAIL_ADDRESS][DOMAIN_NAME]" at bounding box center [561, 306] width 697 height 51
click at [243, 316] on input "text" at bounding box center [391, 318] width 342 height 29
type input "[EMAIL_ADDRESS][DOMAIN_NAME]"
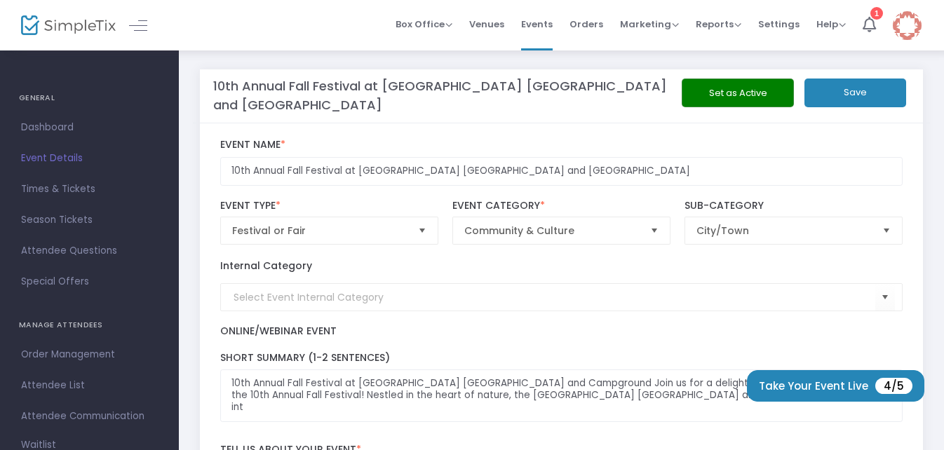
scroll to position [0, 9]
click at [863, 94] on button "Save" at bounding box center [856, 93] width 102 height 29
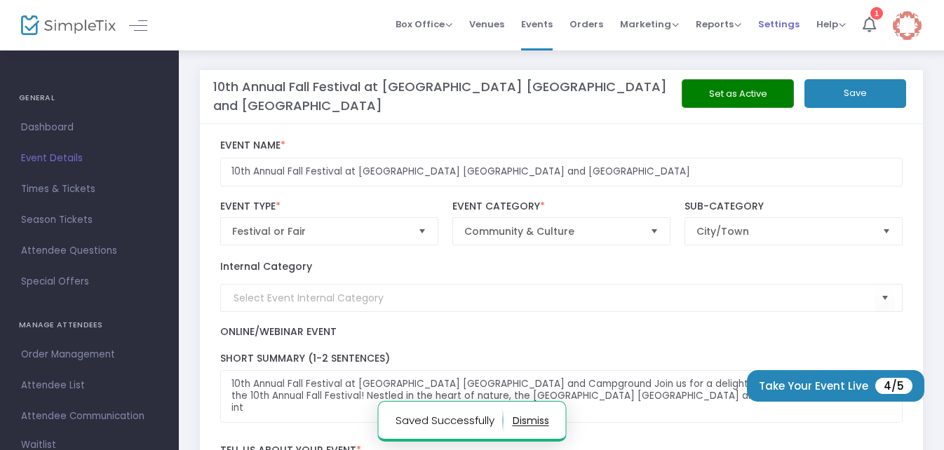
click at [780, 20] on span "Settings" at bounding box center [779, 24] width 41 height 36
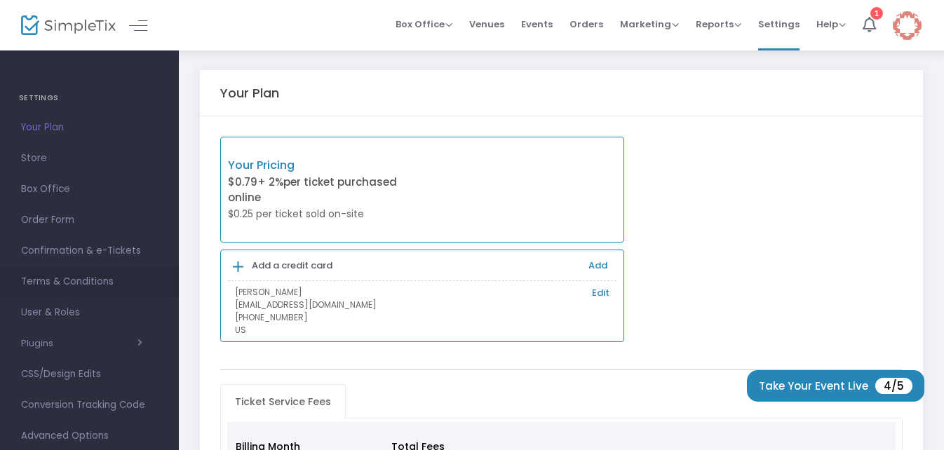
click at [105, 284] on span "Terms & Conditions" at bounding box center [89, 282] width 137 height 18
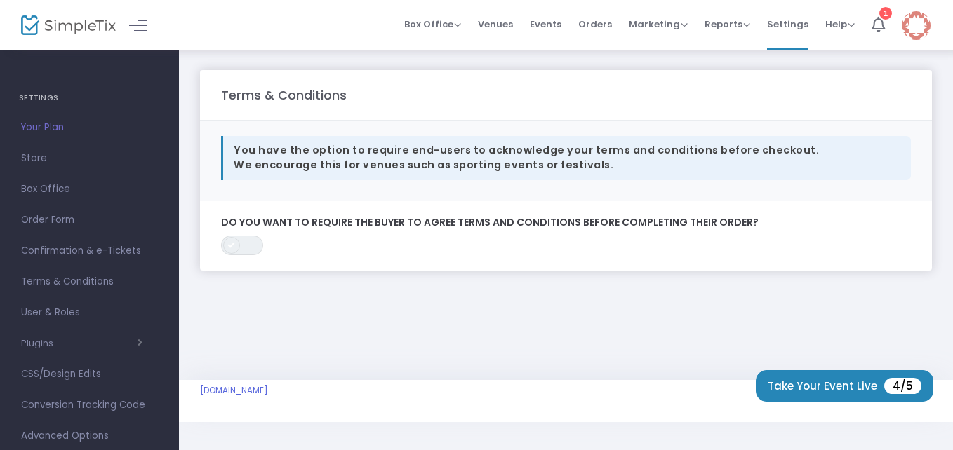
click at [232, 249] on span at bounding box center [231, 245] width 17 height 17
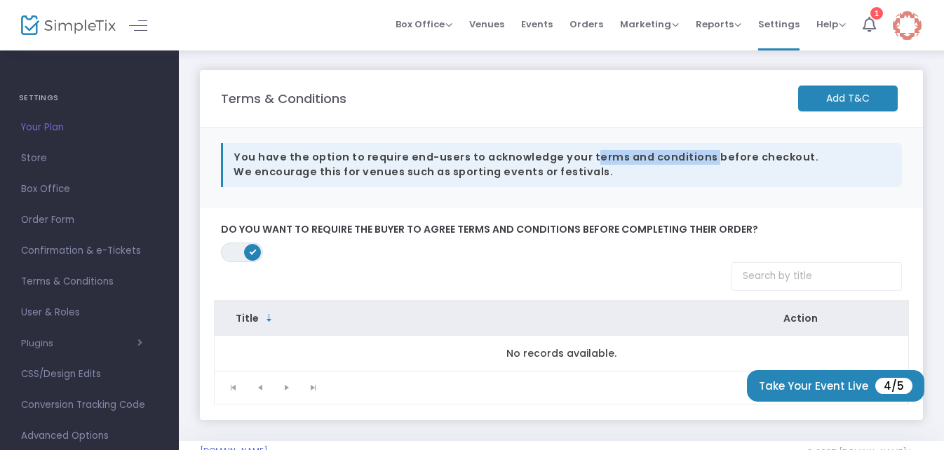
drag, startPoint x: 691, startPoint y: 157, endPoint x: 577, endPoint y: 156, distance: 114.4
click at [577, 156] on div "You have the option to require end-users to acknowledge your terms and conditio…" at bounding box center [561, 165] width 681 height 44
drag, startPoint x: 577, startPoint y: 156, endPoint x: 598, endPoint y: 160, distance: 21.5
copy div "terms and conditions"
click at [751, 276] on input at bounding box center [817, 276] width 171 height 29
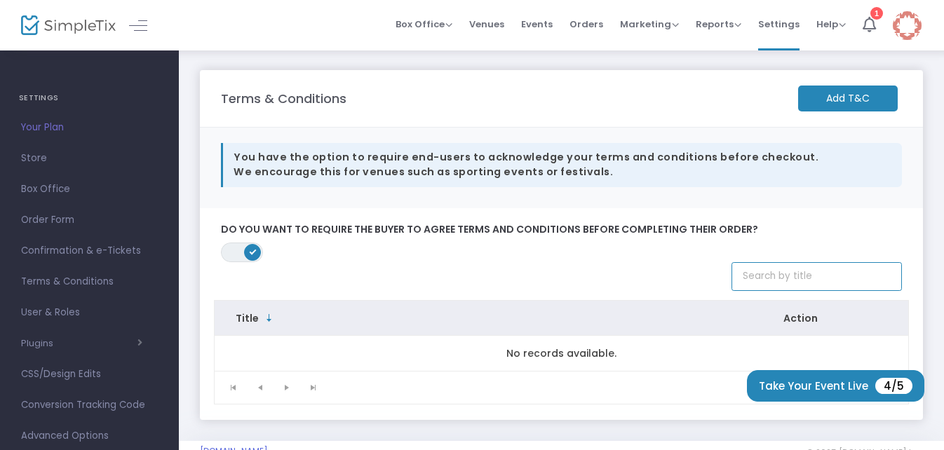
paste input "terms and conditions"
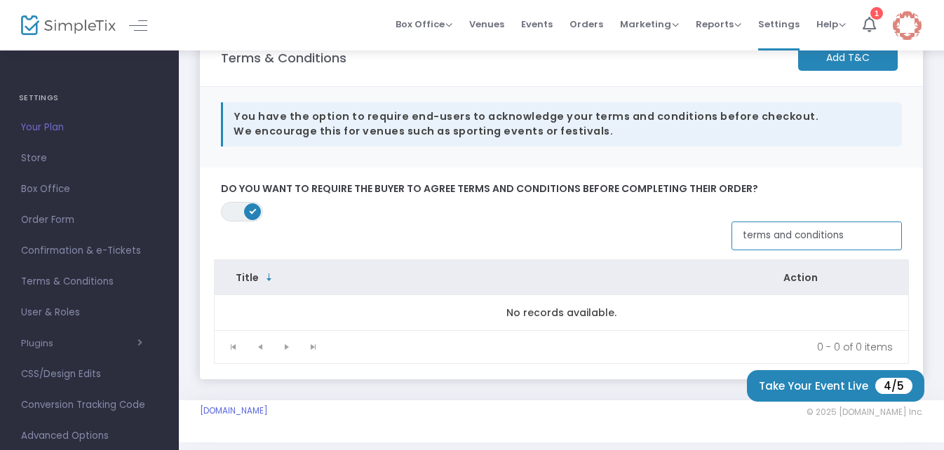
scroll to position [61, 0]
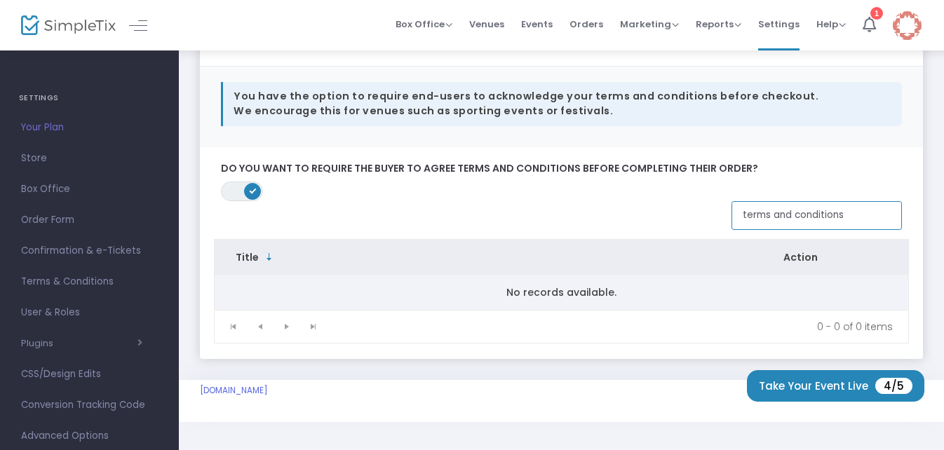
type input "terms and conditions"
click at [355, 294] on td "No records available." at bounding box center [562, 292] width 694 height 35
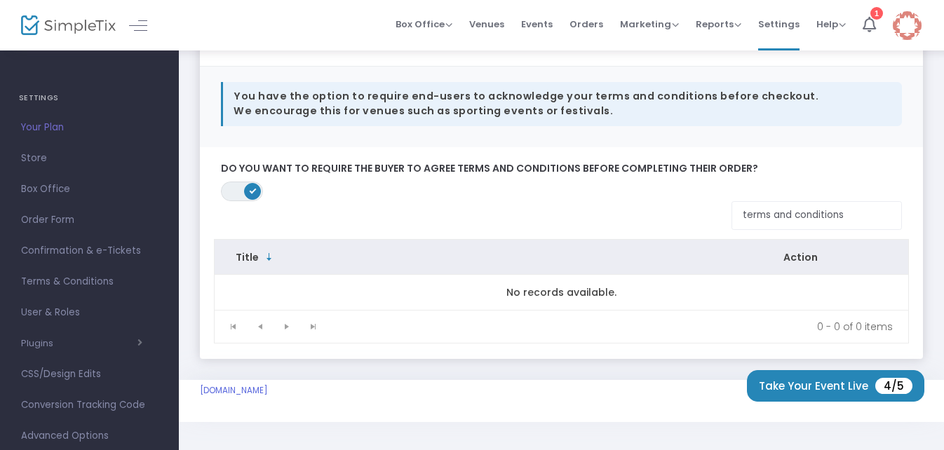
click at [265, 258] on span "Sortable" at bounding box center [269, 257] width 11 height 11
click at [872, 15] on div "1" at bounding box center [877, 13] width 13 height 13
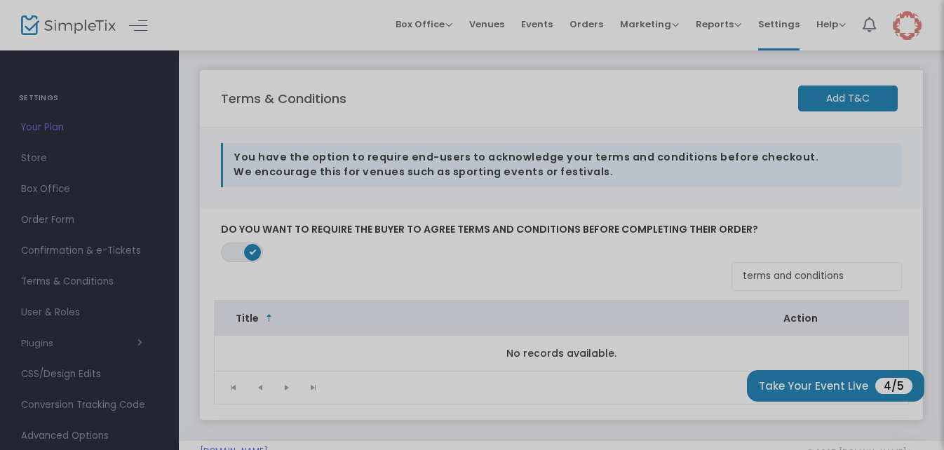
scroll to position [0, 0]
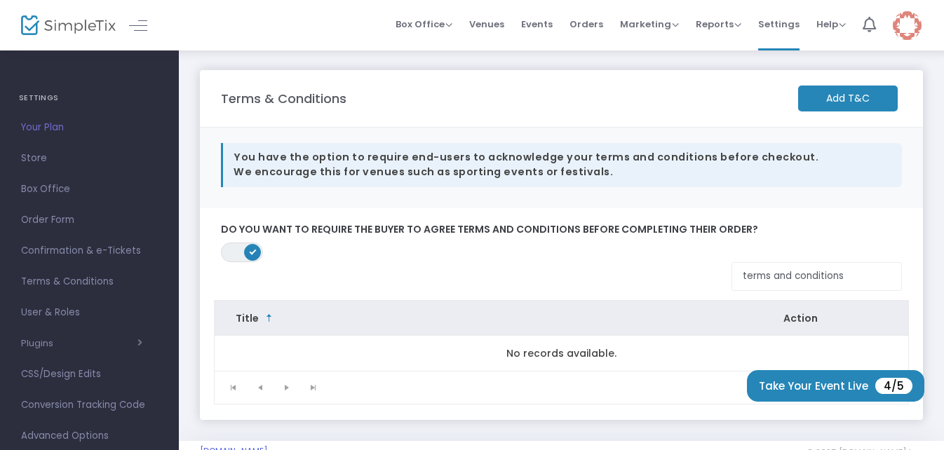
click at [538, 28] on span "Events" at bounding box center [537, 24] width 32 height 36
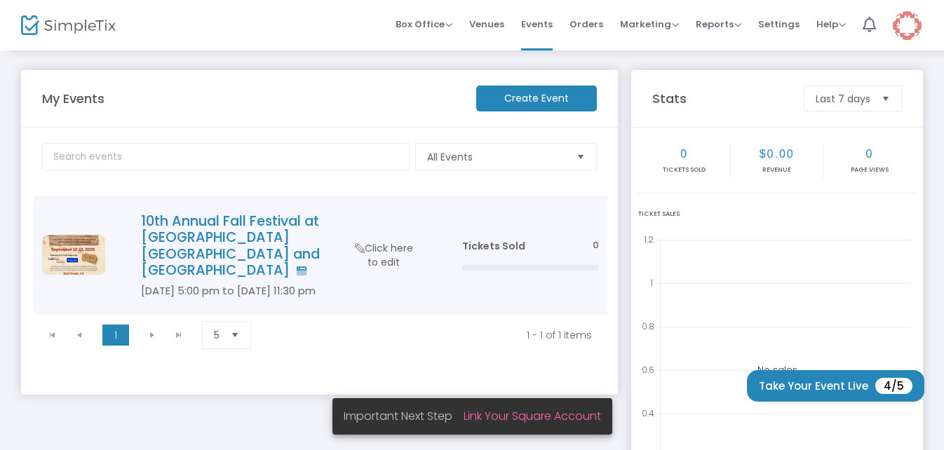
click at [239, 222] on h4 "10th Annual Fall Festival at [GEOGRAPHIC_DATA] [GEOGRAPHIC_DATA] and [GEOGRAPHI…" at bounding box center [280, 246] width 279 height 66
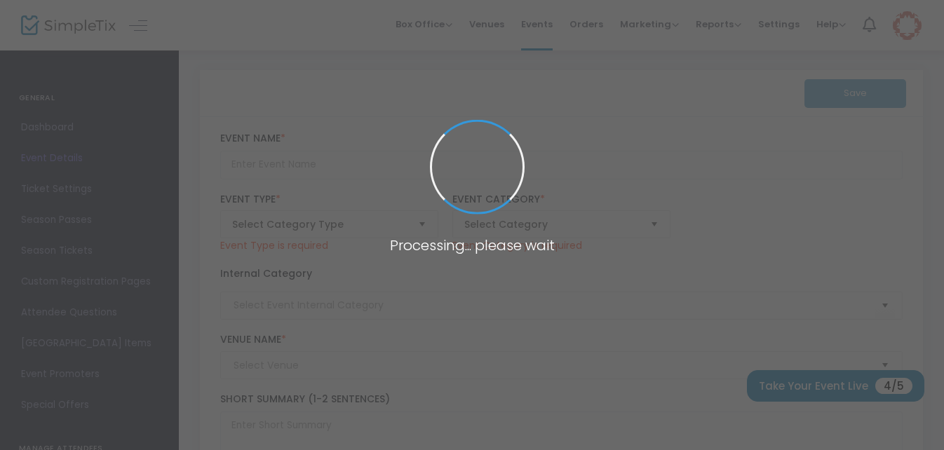
type input "10th Annual Fall Festival at [GEOGRAPHIC_DATA] [GEOGRAPHIC_DATA] and [GEOGRAPHI…"
type textarea "10th Annual Fall Festival at [GEOGRAPHIC_DATA] [GEOGRAPHIC_DATA] and Campground…"
type input "[EMAIL_ADDRESS][DOMAIN_NAME]"
type input "Buy Tickets"
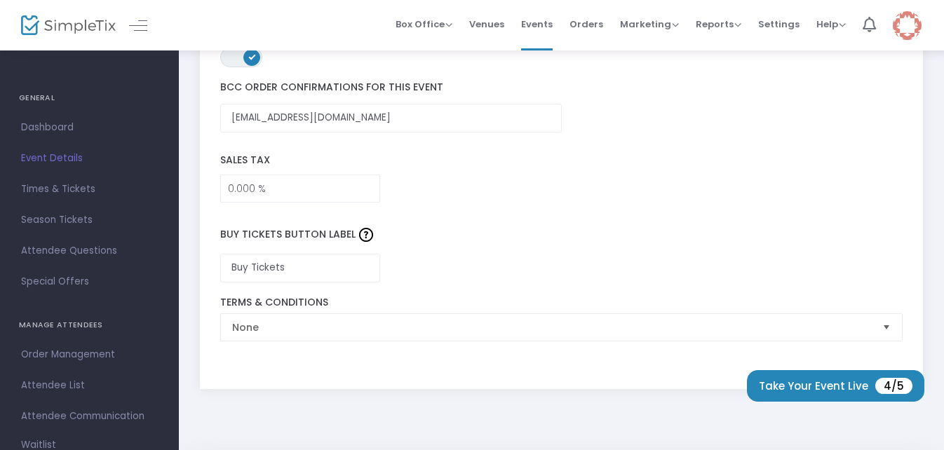
scroll to position [2313, 0]
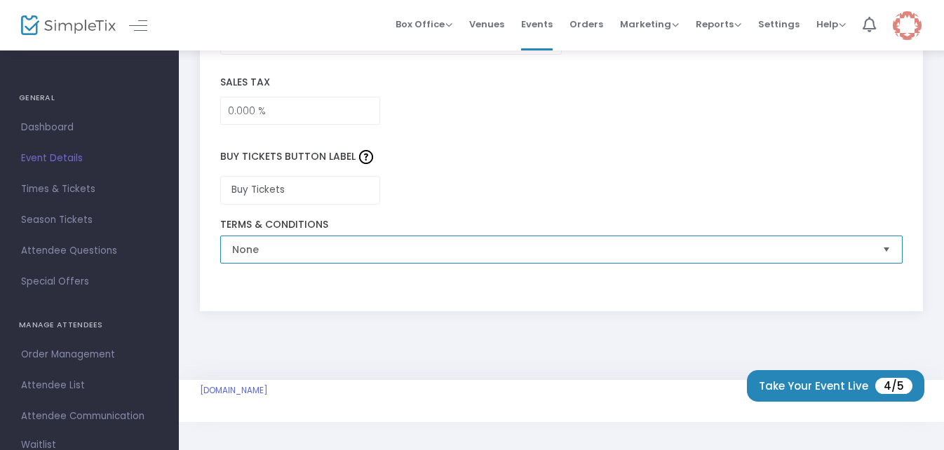
click at [308, 249] on span "None" at bounding box center [552, 250] width 640 height 14
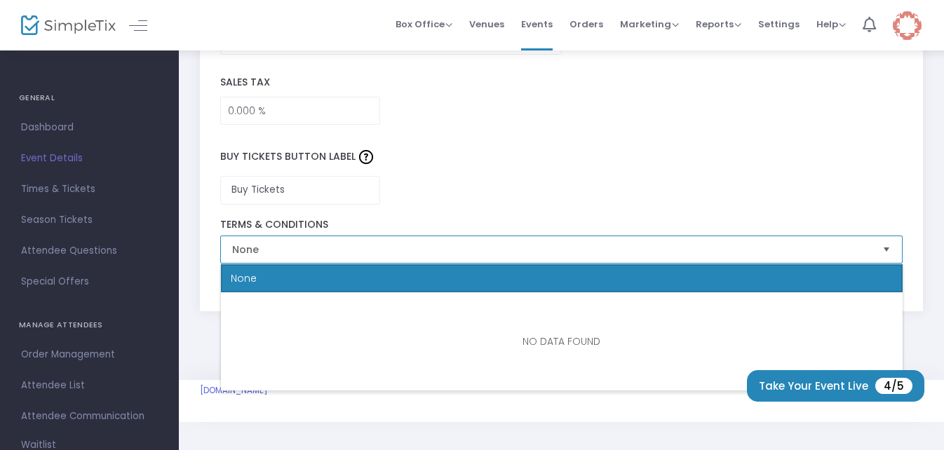
click at [312, 248] on span "None" at bounding box center [552, 250] width 640 height 14
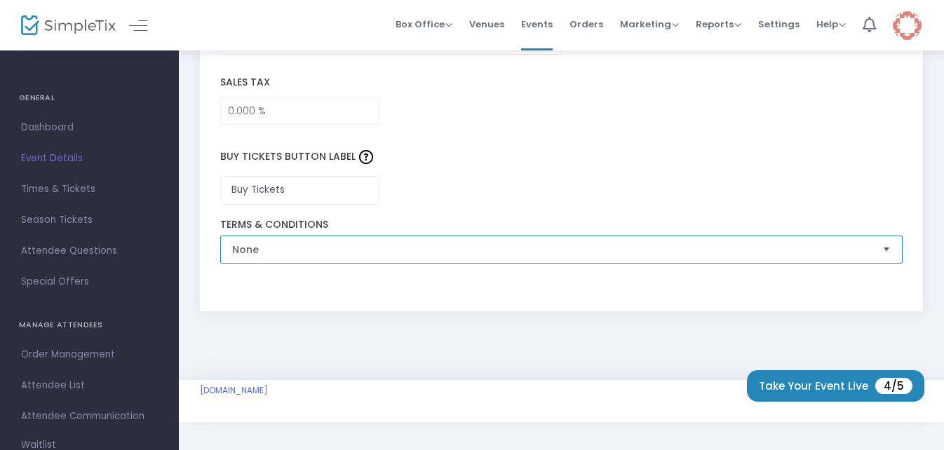
click at [236, 252] on span "None" at bounding box center [552, 250] width 640 height 14
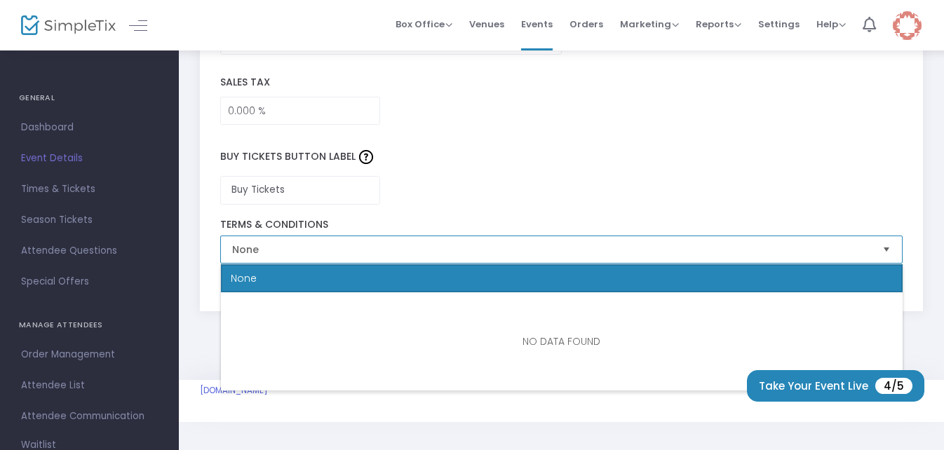
click at [236, 252] on span "None" at bounding box center [552, 250] width 640 height 14
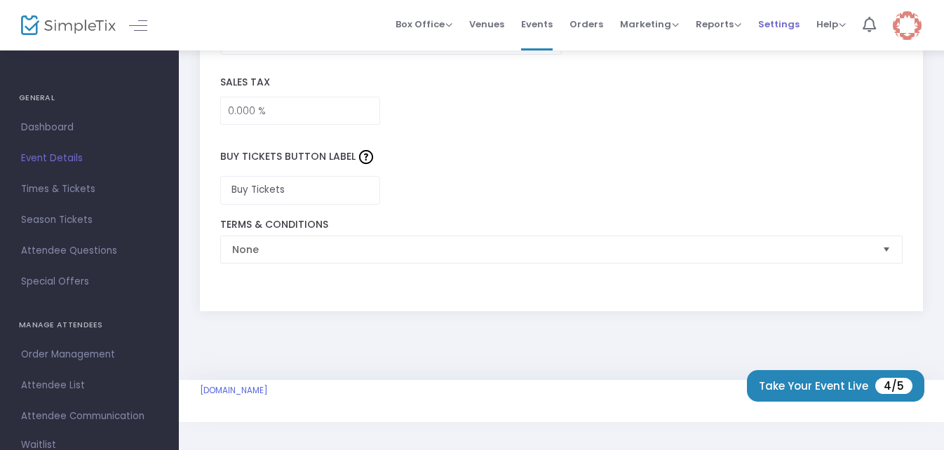
click at [773, 26] on span "Settings" at bounding box center [779, 24] width 41 height 36
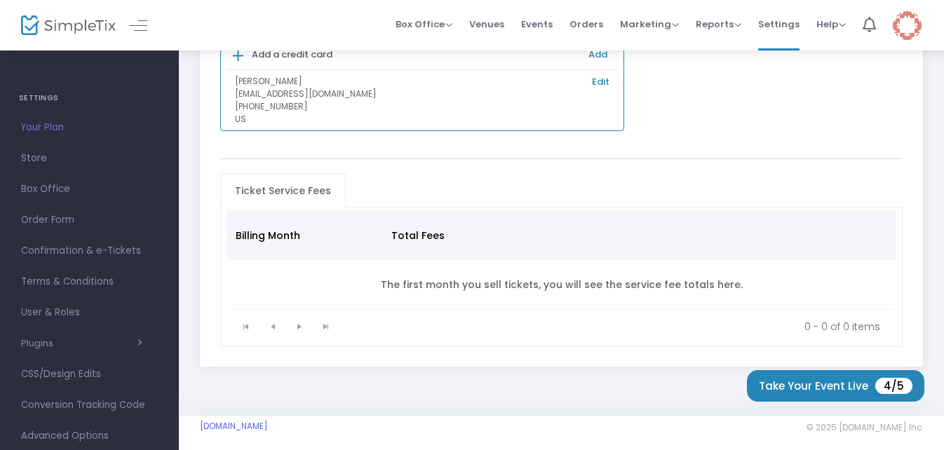
scroll to position [219, 0]
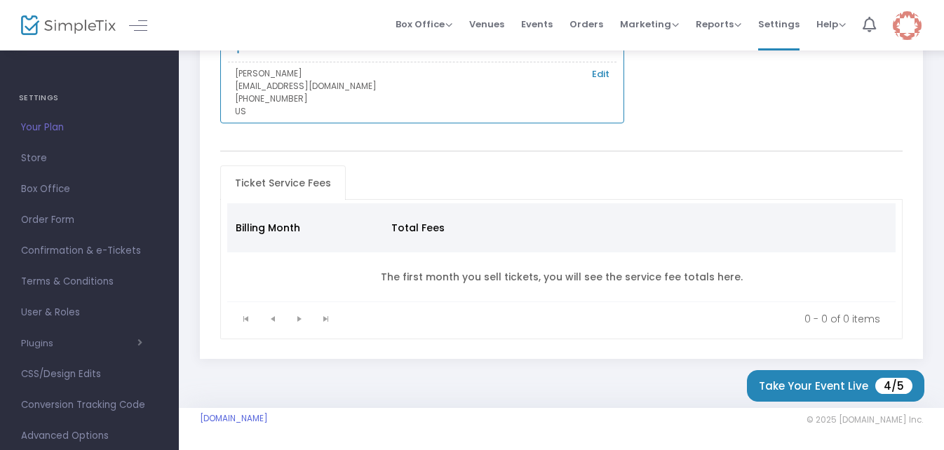
click at [55, 279] on span "Terms & Conditions" at bounding box center [89, 282] width 137 height 18
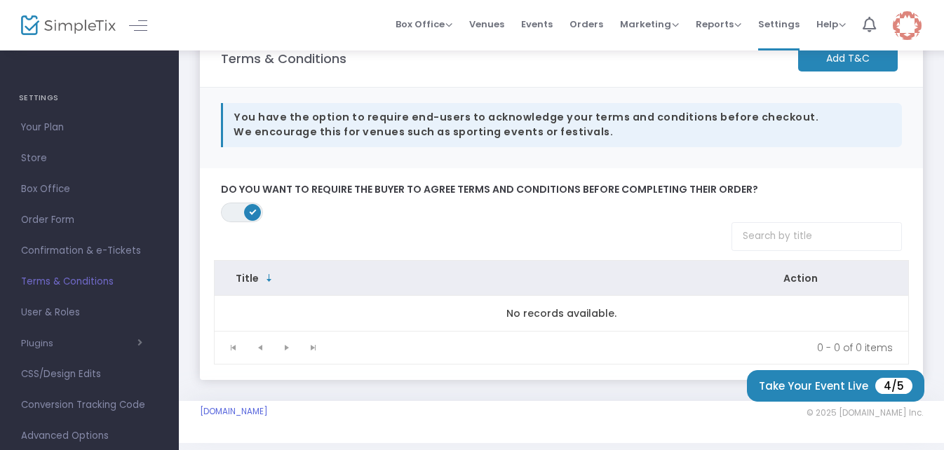
scroll to position [61, 0]
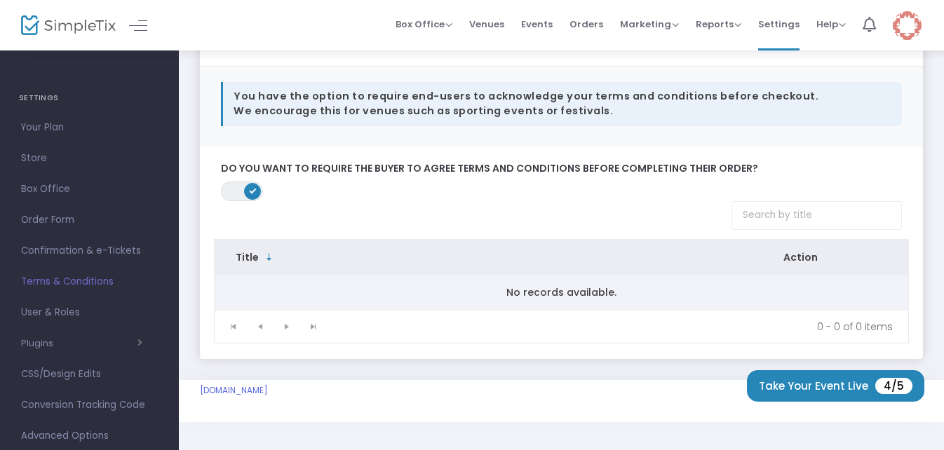
click at [530, 298] on td "No records available." at bounding box center [562, 292] width 694 height 35
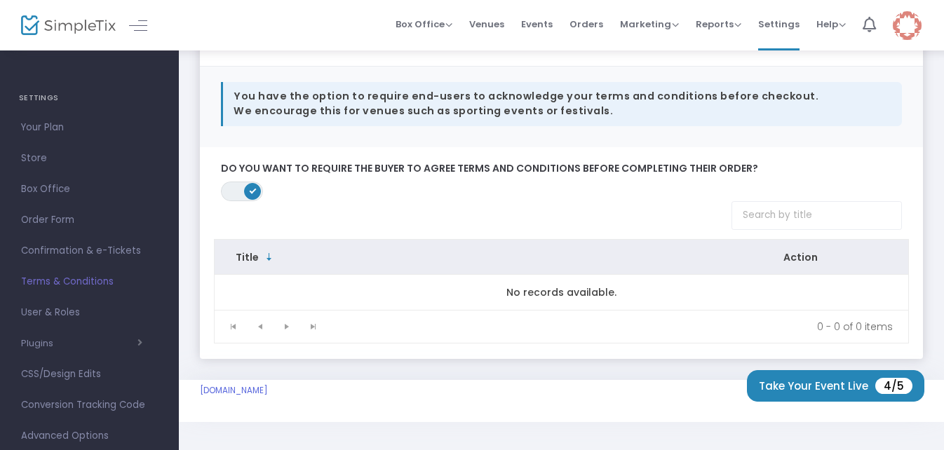
scroll to position [0, 0]
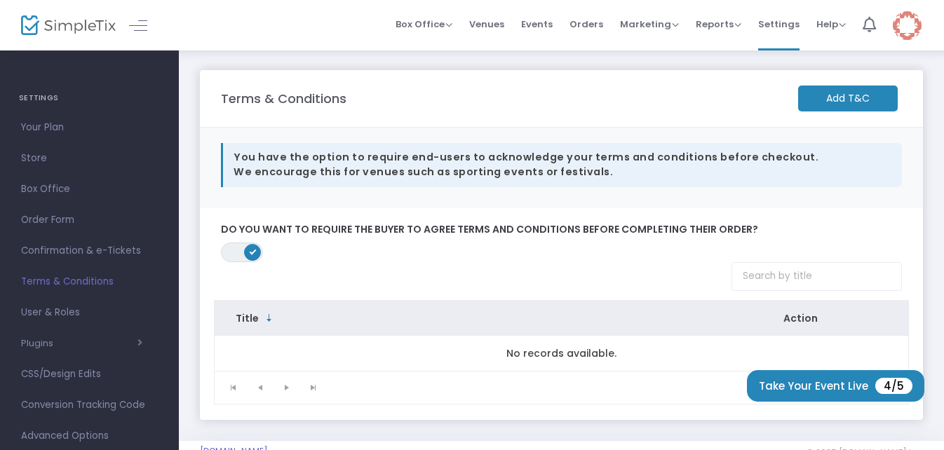
click at [838, 101] on m-button "Add T&C" at bounding box center [849, 99] width 100 height 26
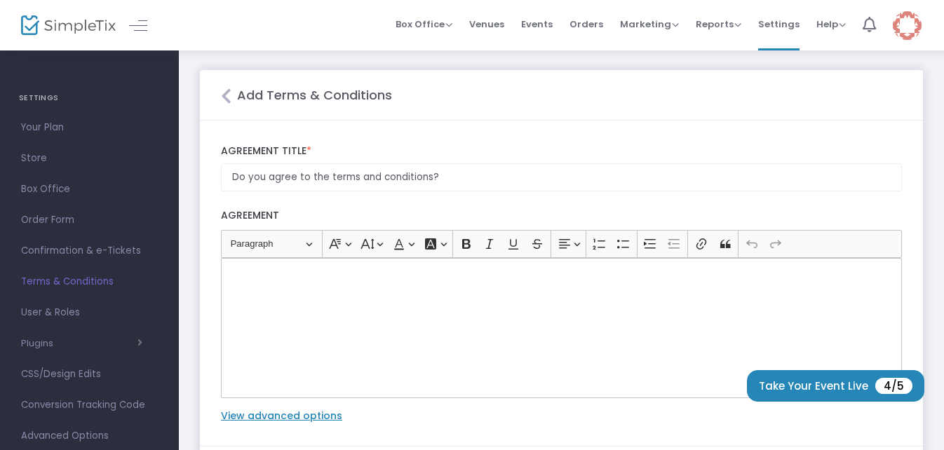
click at [267, 288] on div "Rich Text Editor, main" at bounding box center [561, 328] width 681 height 140
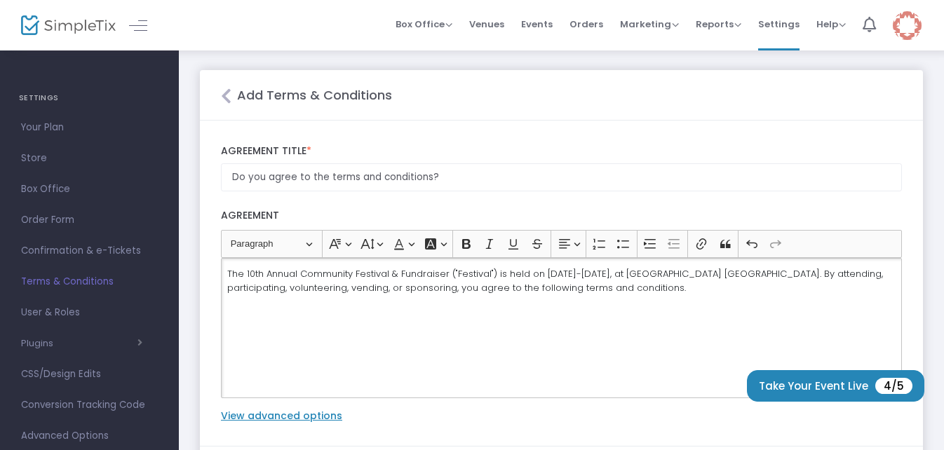
click at [299, 274] on p "The 10th Annual Community Festival & Fundraiser ("Festival") is held on [DATE]-…" at bounding box center [561, 280] width 669 height 27
drag, startPoint x: 354, startPoint y: 274, endPoint x: 302, endPoint y: 269, distance: 52.9
click at [302, 269] on p "The 10th Annual Community Festival & Fundraiser ("Festival") is held on [DATE]-…" at bounding box center [561, 280] width 669 height 27
drag, startPoint x: 459, startPoint y: 273, endPoint x: 418, endPoint y: 273, distance: 40.7
click at [418, 273] on p "The 10th Annual Fall Festival on the Ranch("Festival") is held on [DATE]-[DATE]…" at bounding box center [561, 280] width 669 height 27
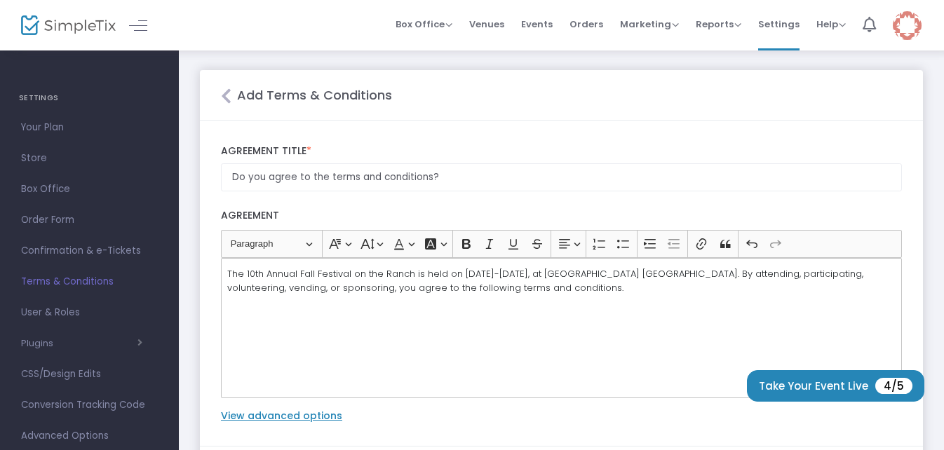
click at [562, 291] on p "The 10th Annual Fall Festival on the Ranch is held on [DATE]-[DATE], at [GEOGRA…" at bounding box center [561, 280] width 669 height 27
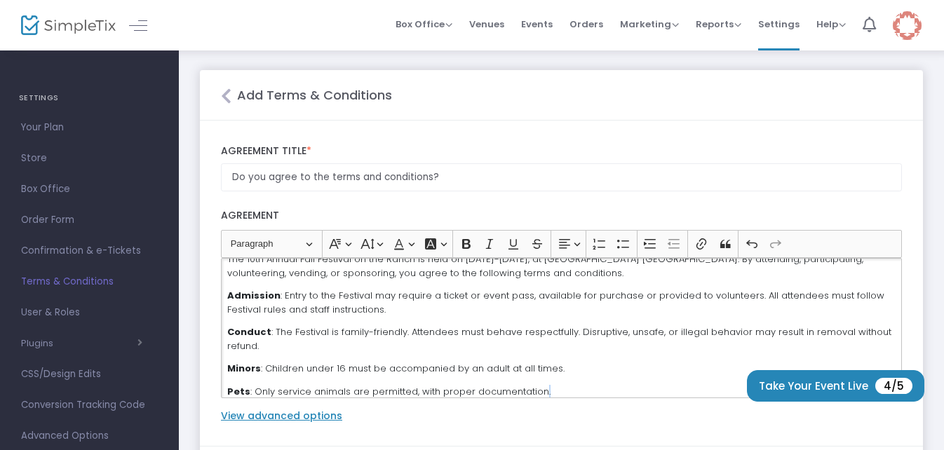
scroll to position [23, 0]
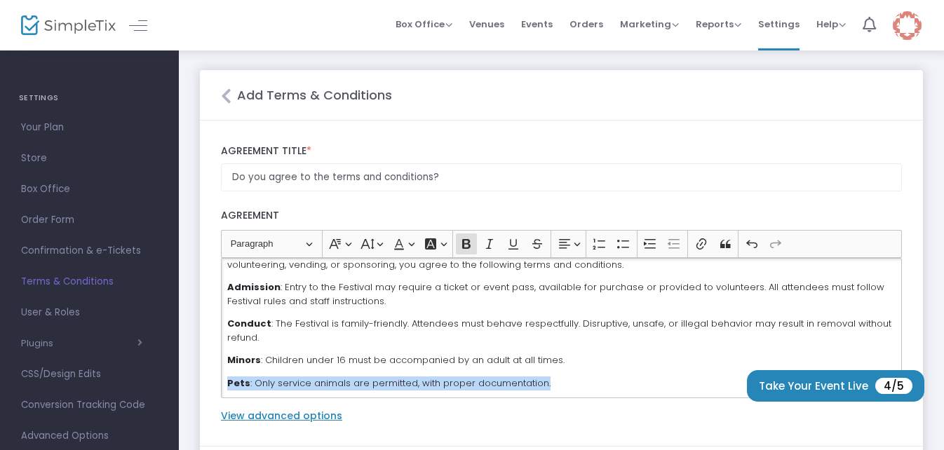
drag, startPoint x: 540, startPoint y: 392, endPoint x: 227, endPoint y: 389, distance: 313.0
click at [227, 389] on p "Pets : Only service animals are permitted, with proper documentation." at bounding box center [561, 384] width 669 height 14
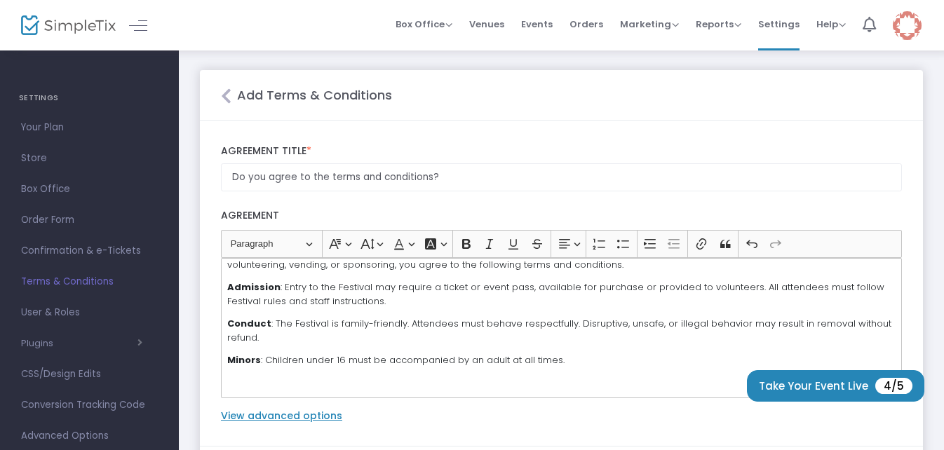
click at [571, 358] on p "Minors : Children under 16 must be accompanied by an adult at all times." at bounding box center [561, 361] width 669 height 14
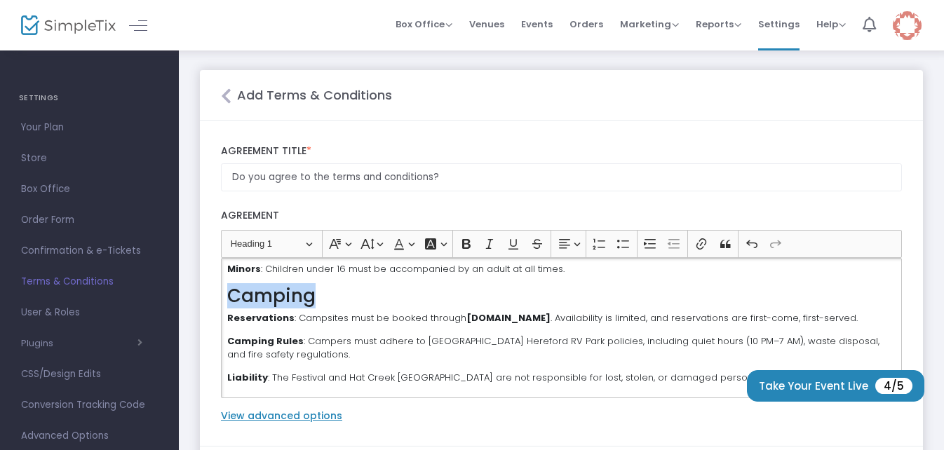
drag, startPoint x: 321, startPoint y: 294, endPoint x: 229, endPoint y: 288, distance: 91.4
click at [229, 288] on h2 "Camping" at bounding box center [561, 297] width 669 height 22
drag, startPoint x: 253, startPoint y: 293, endPoint x: 564, endPoint y: 288, distance: 310.9
click at [564, 288] on h2 "Camping" at bounding box center [561, 297] width 669 height 22
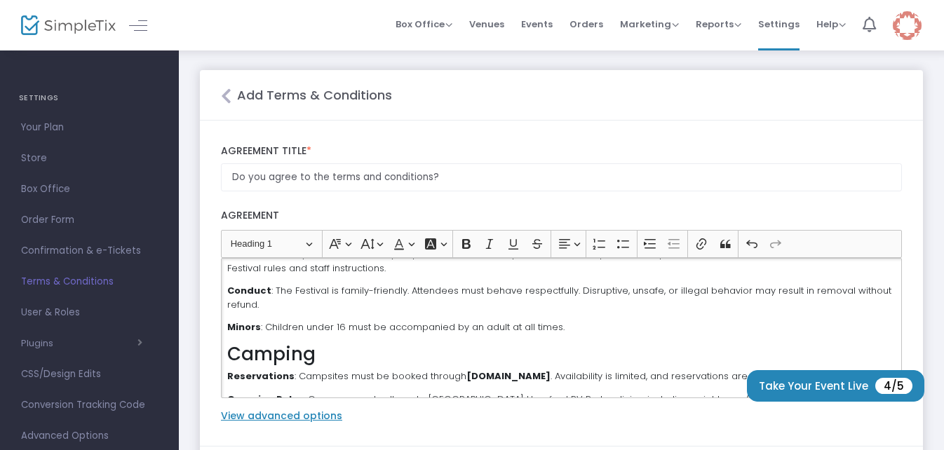
scroll to position [0, 0]
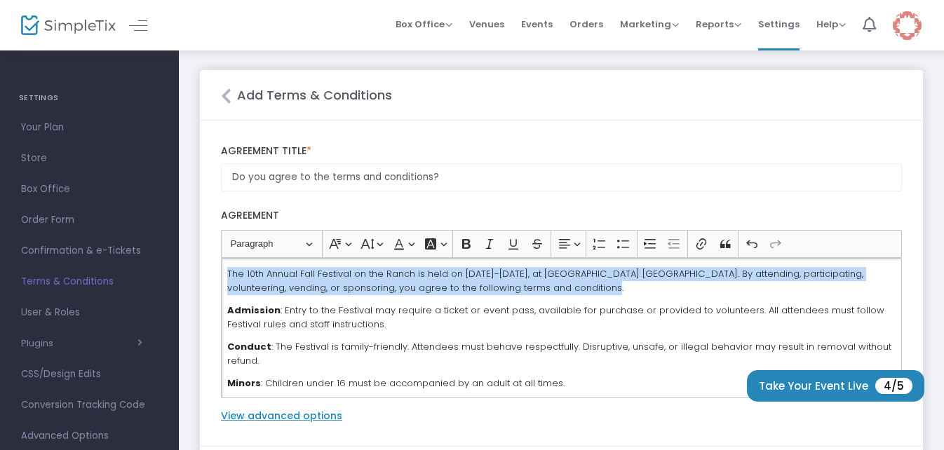
drag, startPoint x: 556, startPoint y: 286, endPoint x: 222, endPoint y: 281, distance: 334.8
click at [222, 281] on div "The 10th Annual Fall Festival on the Ranch is held on [DATE]-[DATE], at [GEOGRA…" at bounding box center [561, 328] width 681 height 140
click at [464, 246] on icon "Editor toolbar" at bounding box center [466, 244] width 8 height 10
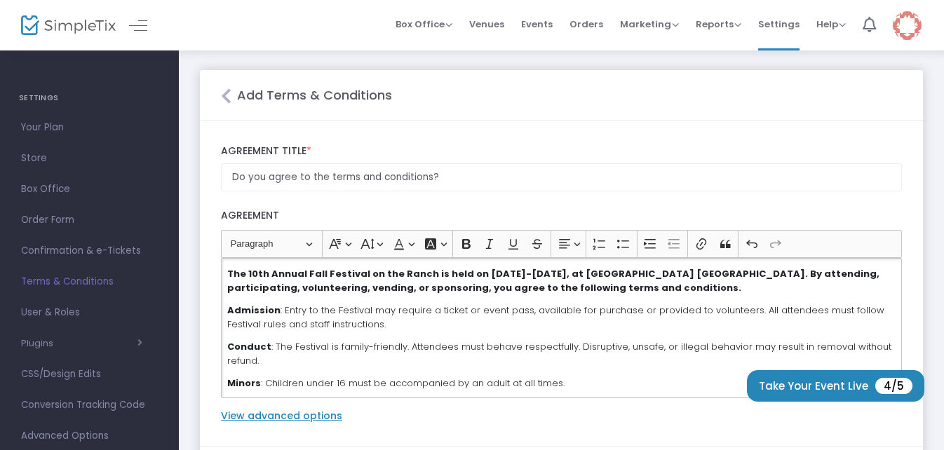
click at [582, 329] on p "Admission : Entry to the Festival may require a ticket or event pass, available…" at bounding box center [561, 317] width 669 height 27
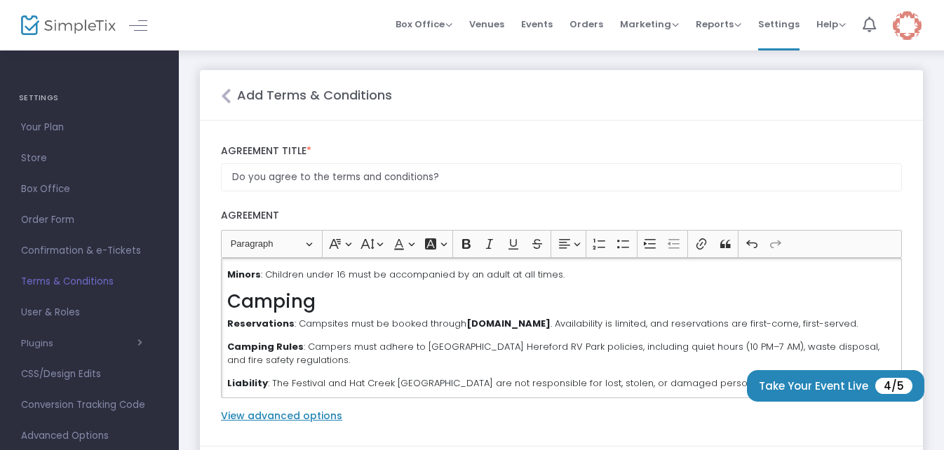
scroll to position [140, 0]
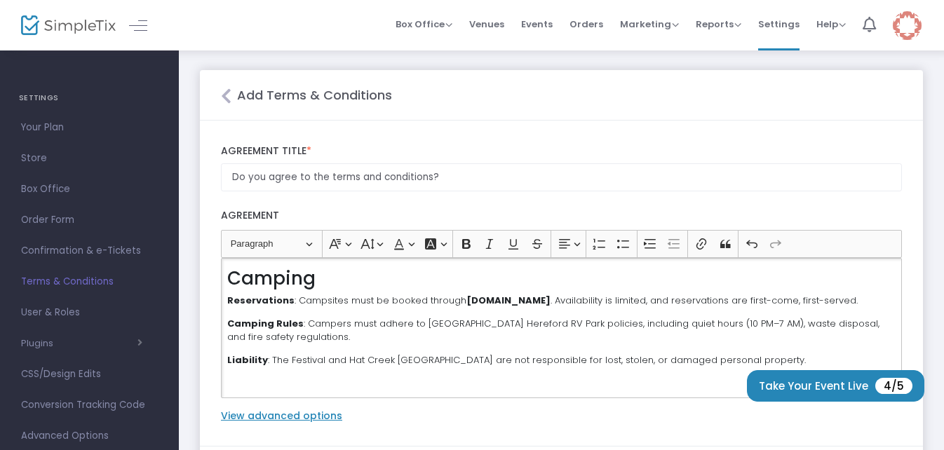
drag, startPoint x: 676, startPoint y: 329, endPoint x: 676, endPoint y: 346, distance: 16.9
click at [676, 330] on p "Camping Rules : Campers must adhere to [GEOGRAPHIC_DATA] Hereford RV Park polic…" at bounding box center [561, 330] width 669 height 27
drag, startPoint x: 644, startPoint y: 347, endPoint x: 756, endPoint y: 326, distance: 113.7
click at [779, 330] on p "Camping Rules : Campers must adhere to [GEOGRAPHIC_DATA] Hereford RV Park polic…" at bounding box center [561, 330] width 669 height 27
click at [745, 327] on p "Camping Rules : Campers must adhere to [GEOGRAPHIC_DATA] Hereford RV Park polic…" at bounding box center [561, 330] width 669 height 27
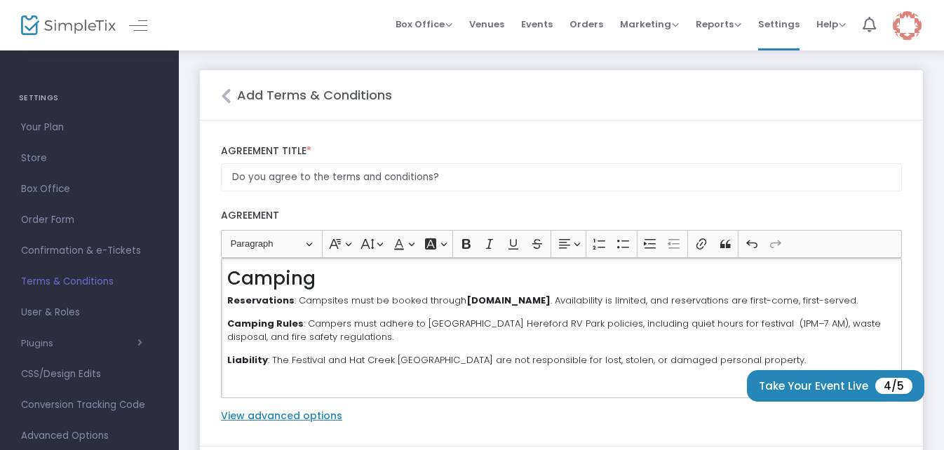
click at [749, 328] on p "Camping Rules : Campers must adhere to [GEOGRAPHIC_DATA] Hereford RV Park polic…" at bounding box center [561, 330] width 669 height 27
click at [428, 345] on p "Camping Rules : Campers must adhere to [GEOGRAPHIC_DATA] Hereford RV Park polic…" at bounding box center [561, 330] width 669 height 27
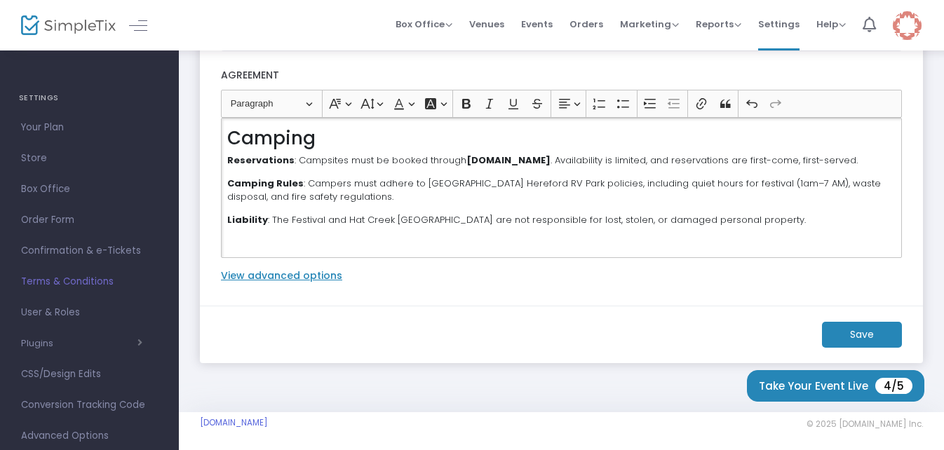
click at [771, 219] on p "Liability : The Festival and Hat Creek [GEOGRAPHIC_DATA] are not responsible fo…" at bounding box center [561, 220] width 669 height 14
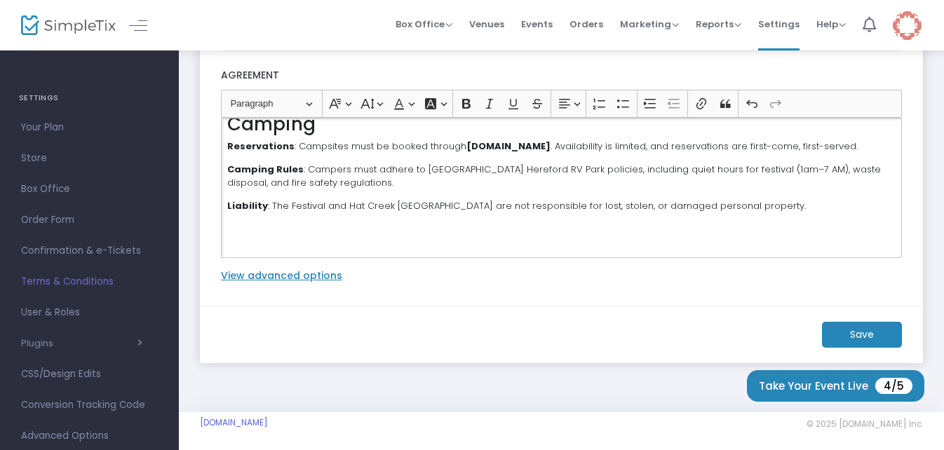
click at [780, 213] on p "Liability : The Festival and Hat Creek [GEOGRAPHIC_DATA] are not responsible fo…" at bounding box center [561, 206] width 669 height 14
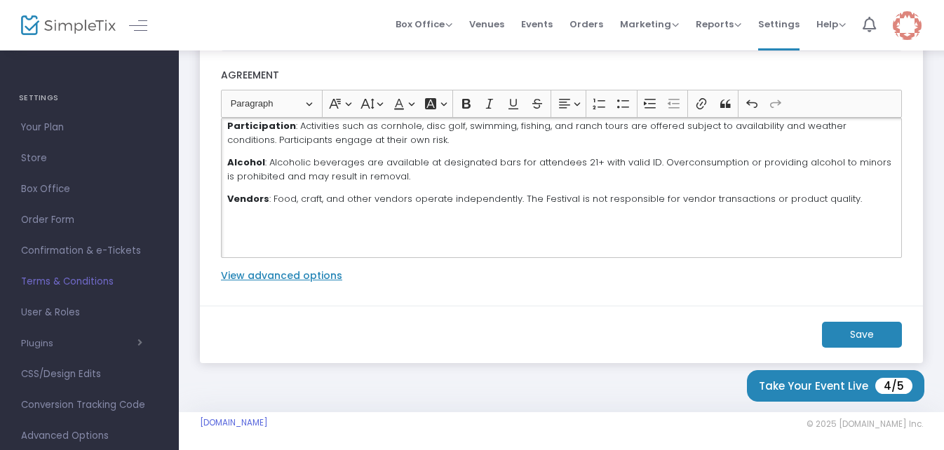
scroll to position [291, 0]
click at [848, 200] on p "Vendors : Food, craft, and other vendors operate independently. The festival is…" at bounding box center [561, 197] width 669 height 14
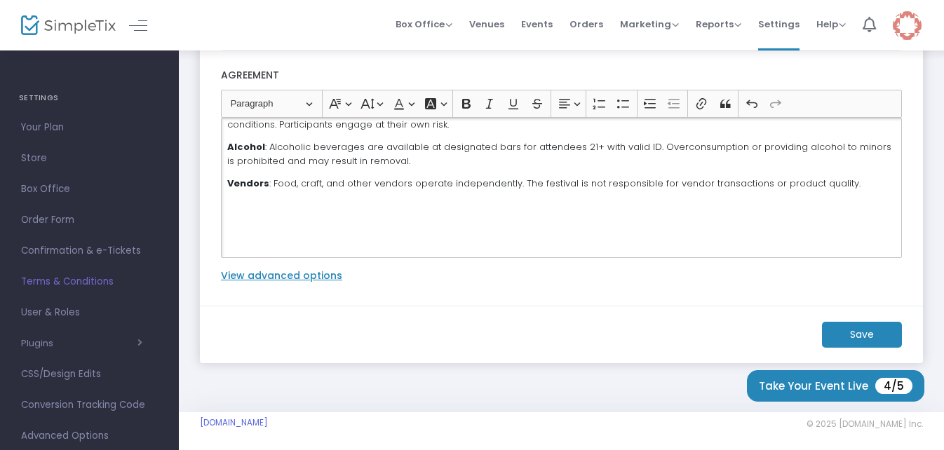
scroll to position [345, 0]
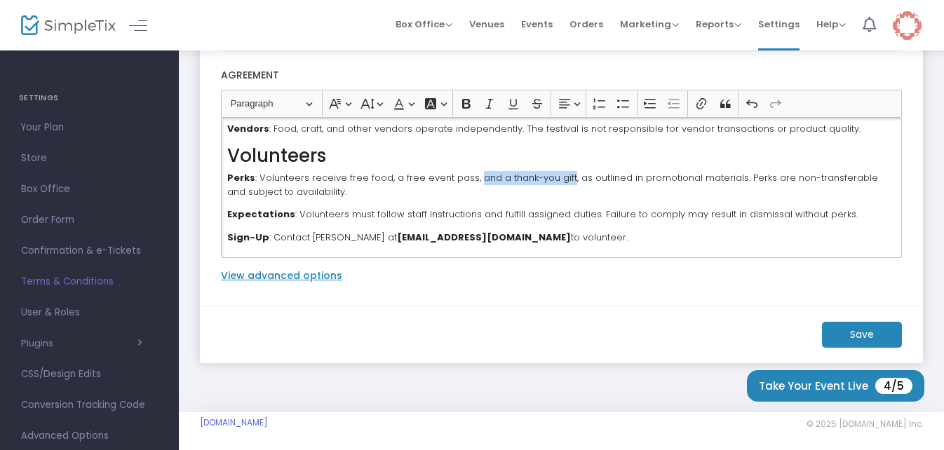
drag, startPoint x: 563, startPoint y: 192, endPoint x: 471, endPoint y: 195, distance: 92.0
click at [471, 195] on p "Perks : Volunteers receive free food, a free event pass, and a thank-you gift, …" at bounding box center [561, 184] width 669 height 27
click at [580, 238] on p "Sign-Up : Contact [PERSON_NAME] at [EMAIL_ADDRESS][DOMAIN_NAME] to volunteer." at bounding box center [561, 238] width 669 height 14
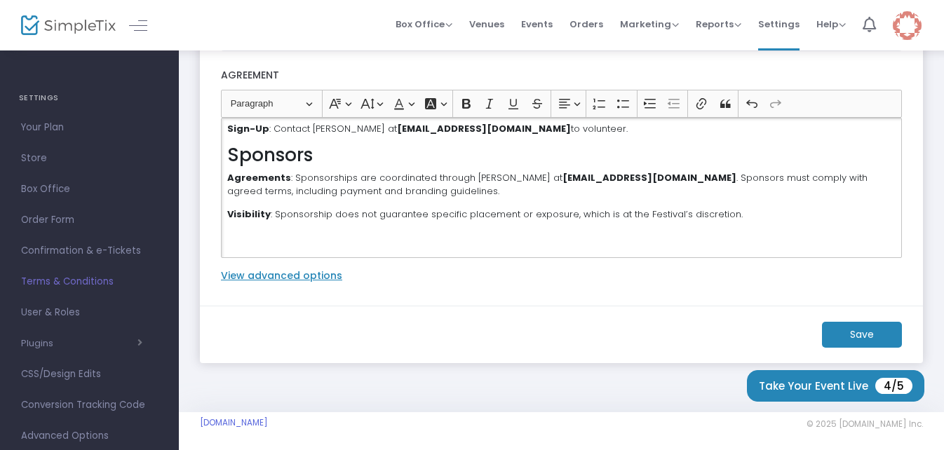
scroll to position [472, 0]
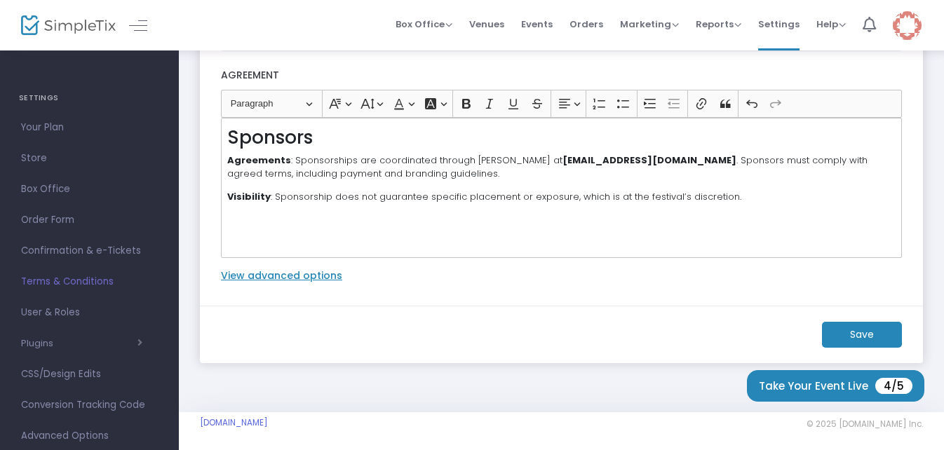
click at [735, 198] on p "Visibility : Sponsorship does not guarantee specific placement or exposure, whi…" at bounding box center [561, 197] width 669 height 14
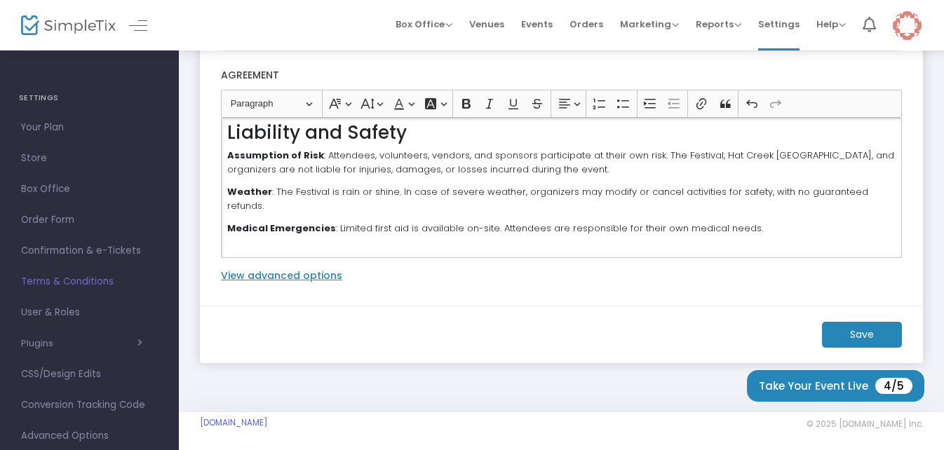
scroll to position [580, 0]
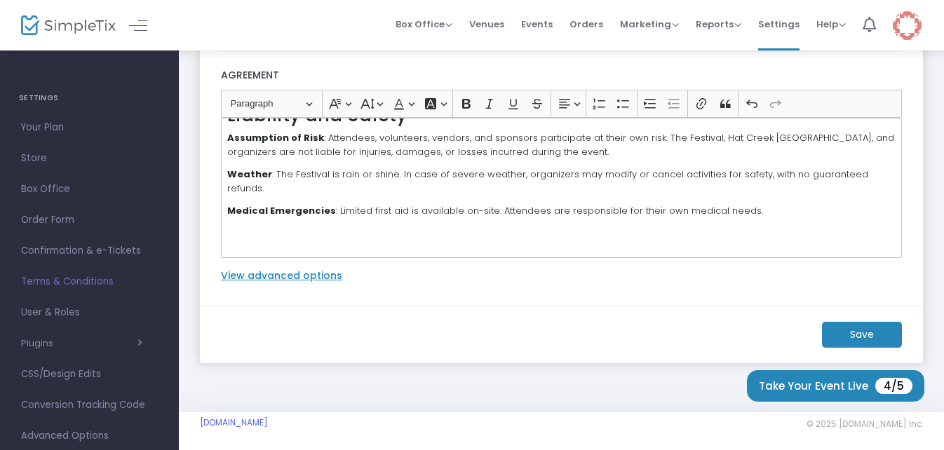
click at [752, 204] on p "Medical Emergencies : Limited first aid is available on-site. Attendees are res…" at bounding box center [561, 211] width 669 height 14
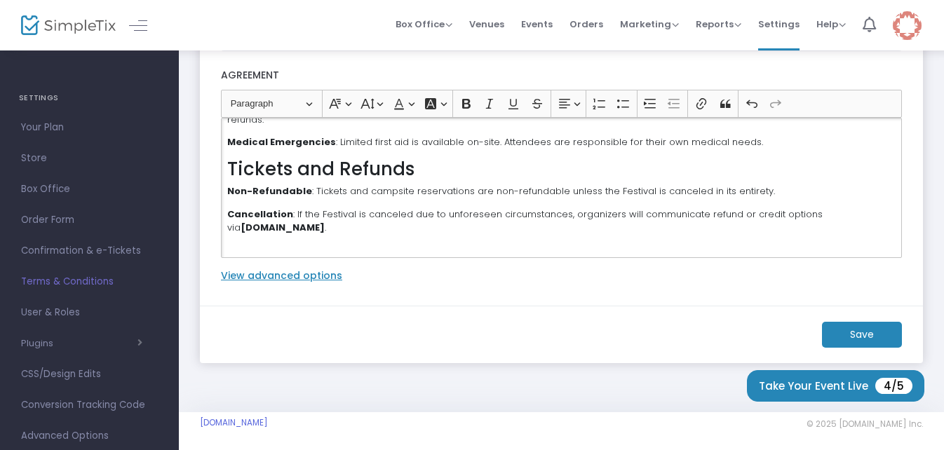
scroll to position [666, 0]
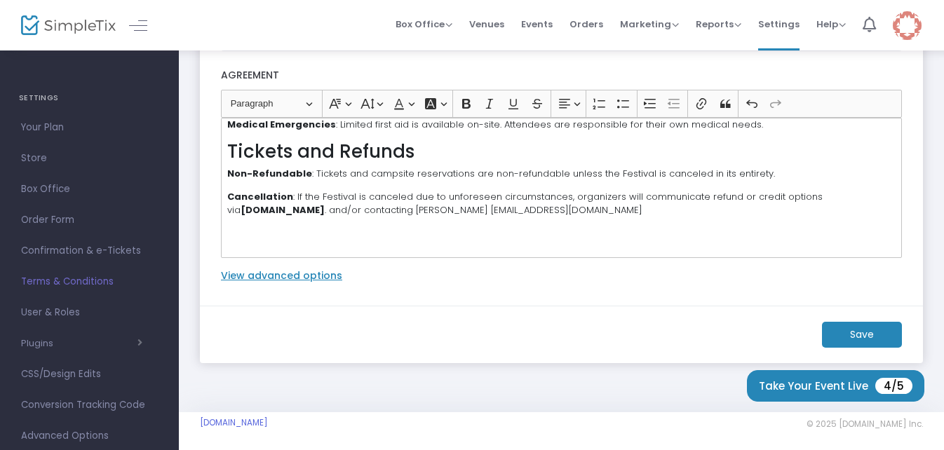
click at [659, 194] on p "Cancellation : If the Festival is canceled due to unforeseen circumstances, org…" at bounding box center [561, 203] width 669 height 27
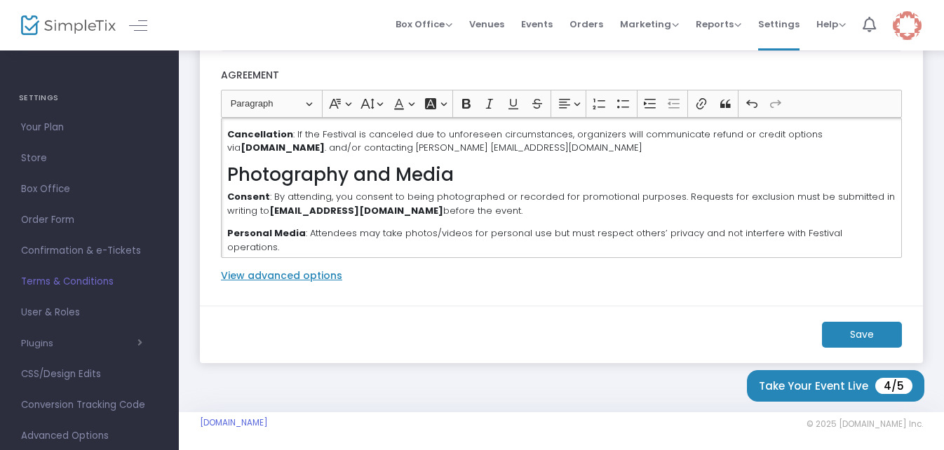
click at [880, 227] on p "Personal Media : Attendees may take photos/videos for personal use but must res…" at bounding box center [561, 240] width 669 height 27
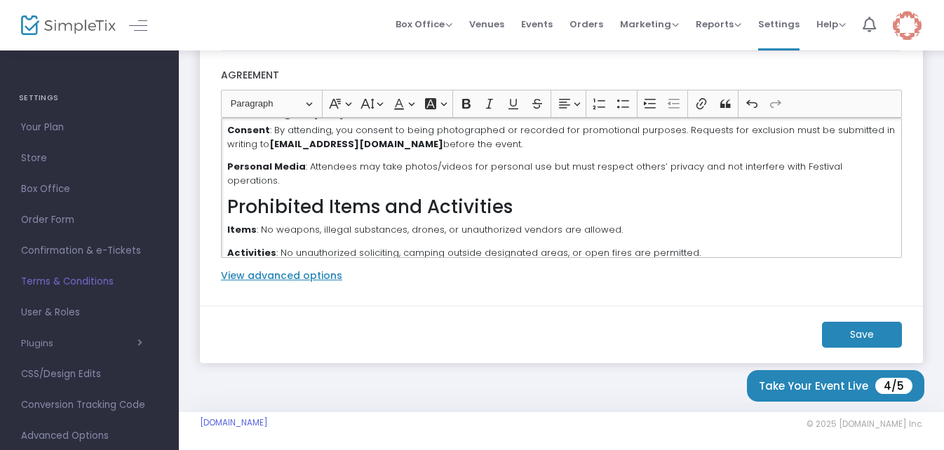
scroll to position [839, 0]
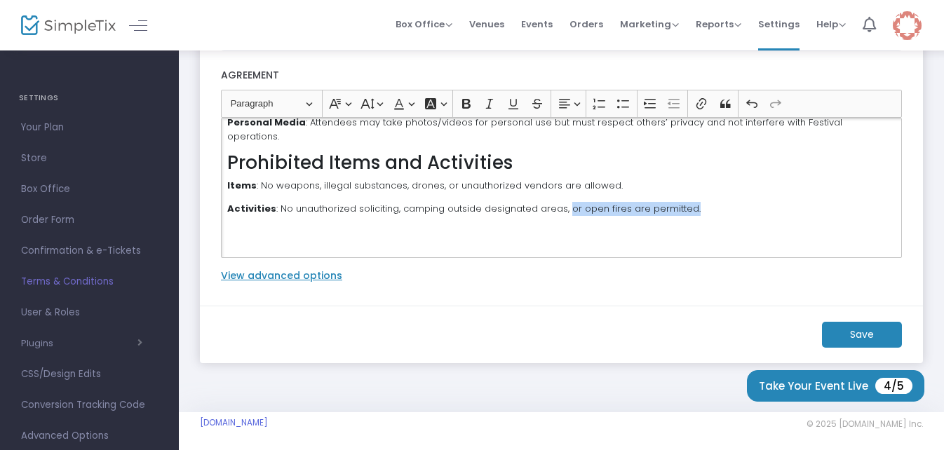
drag, startPoint x: 687, startPoint y: 182, endPoint x: 563, endPoint y: 186, distance: 124.3
click at [563, 202] on p "Activities : No unauthorized soliciting, camping outside designated areas, or o…" at bounding box center [561, 209] width 669 height 14
click at [568, 202] on p "Activities : No unauthorized soliciting, camping outside designated areas." at bounding box center [561, 209] width 669 height 14
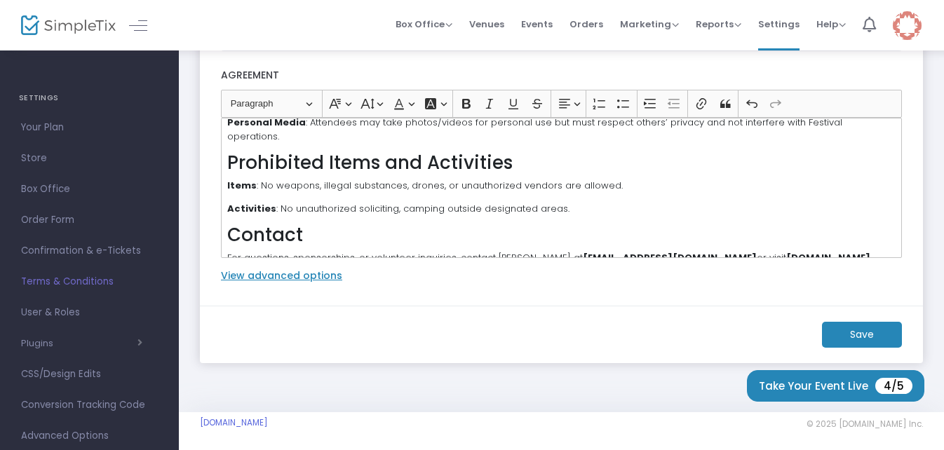
click at [879, 251] on p "For questions, sponsorships, or volunteer inquiries, contact [PERSON_NAME] at […" at bounding box center [561, 258] width 669 height 14
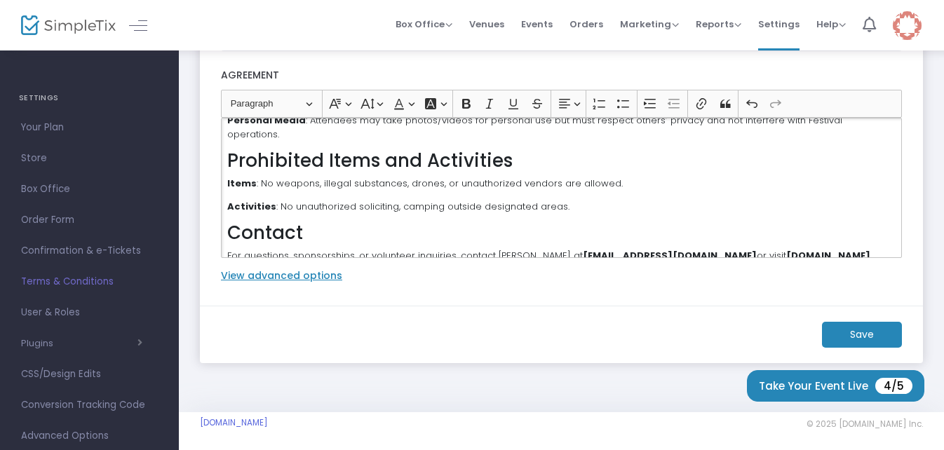
scroll to position [904, 0]
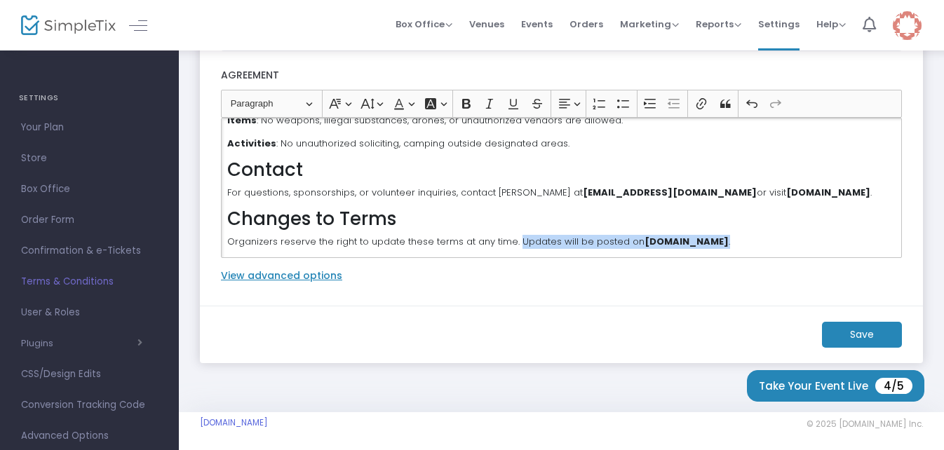
drag, startPoint x: 777, startPoint y: 213, endPoint x: 513, endPoint y: 217, distance: 264.6
click at [513, 235] on p "Organizers reserve the right to update these terms at any time. Updates will be…" at bounding box center [561, 242] width 669 height 14
click at [850, 335] on m-button "Save" at bounding box center [862, 335] width 80 height 26
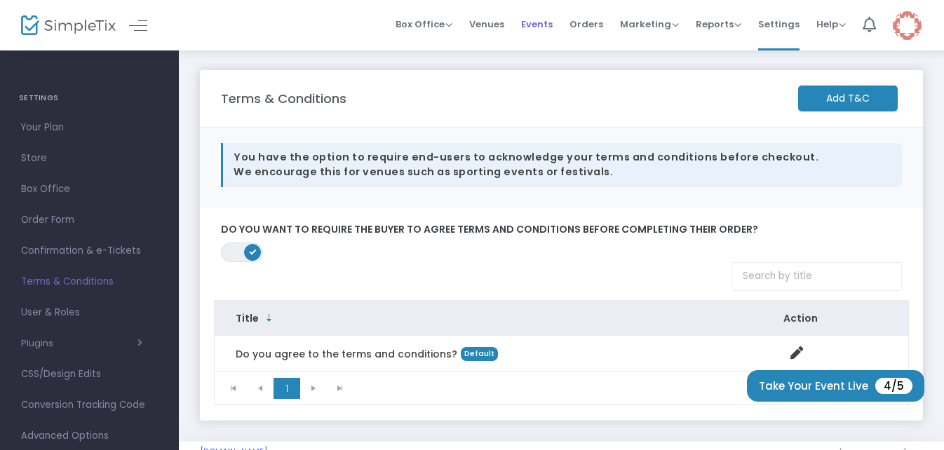
click at [537, 23] on span "Events" at bounding box center [537, 24] width 32 height 36
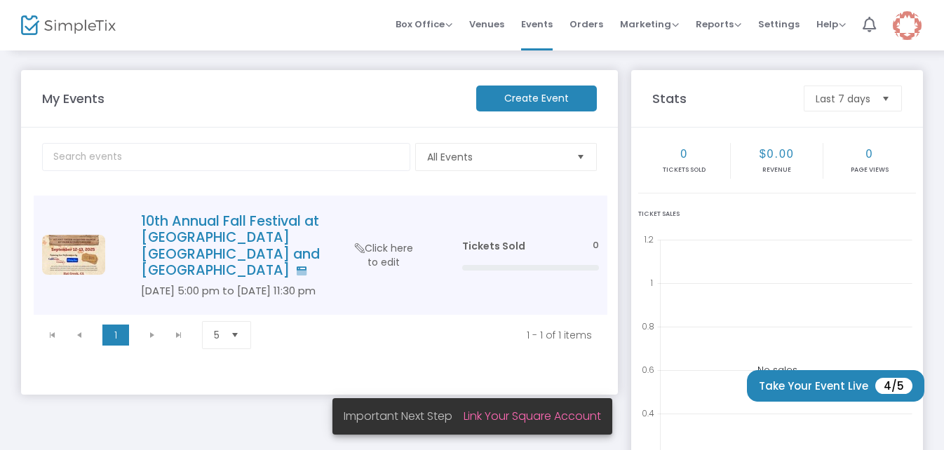
click at [295, 225] on h4 "10th Annual Fall Festival at [GEOGRAPHIC_DATA] [GEOGRAPHIC_DATA] and [GEOGRAPHI…" at bounding box center [280, 246] width 279 height 66
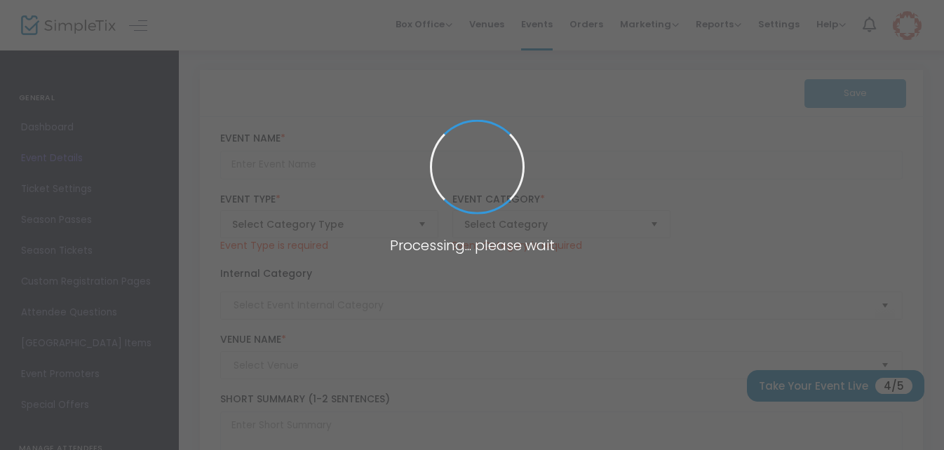
type input "10th Annual Fall Festival at [GEOGRAPHIC_DATA] [GEOGRAPHIC_DATA] and [GEOGRAPHI…"
type textarea "10th Annual Fall Festival at [GEOGRAPHIC_DATA] [GEOGRAPHIC_DATA] and Campground…"
type input "[EMAIL_ADDRESS][DOMAIN_NAME]"
type input "Buy Tickets"
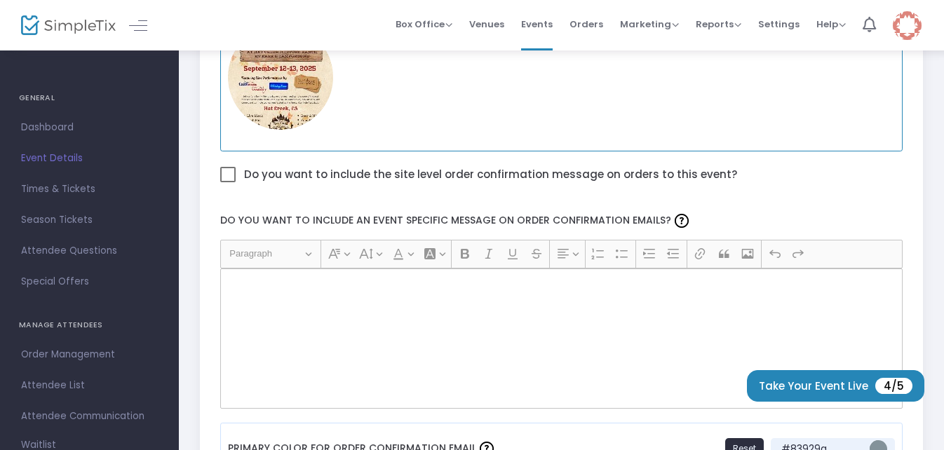
scroll to position [702, 0]
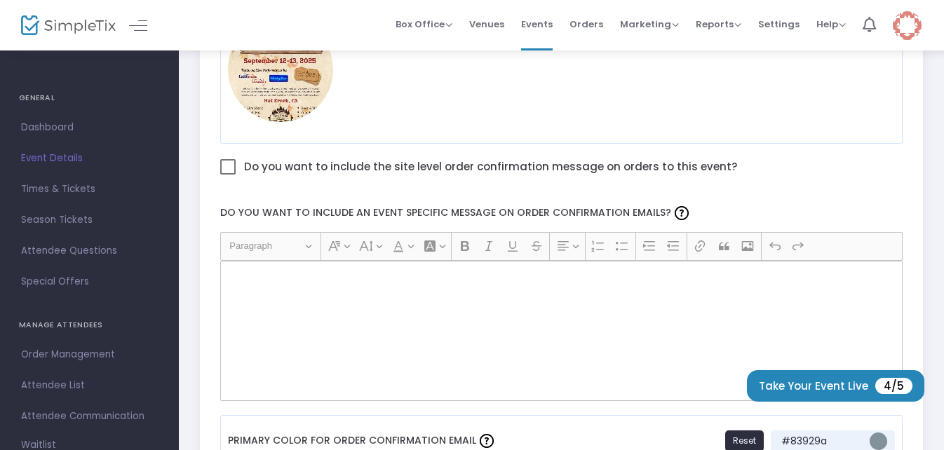
click at [451, 345] on div "Rich Text Editor, main" at bounding box center [561, 331] width 683 height 140
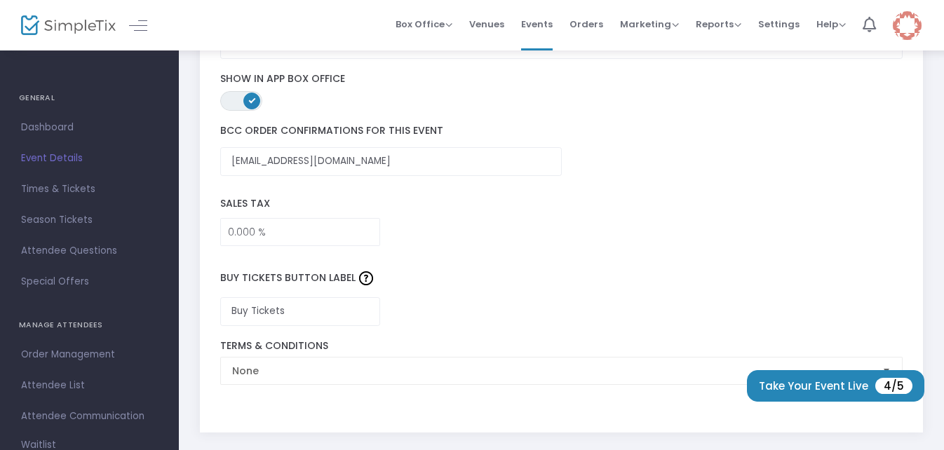
scroll to position [2245, 0]
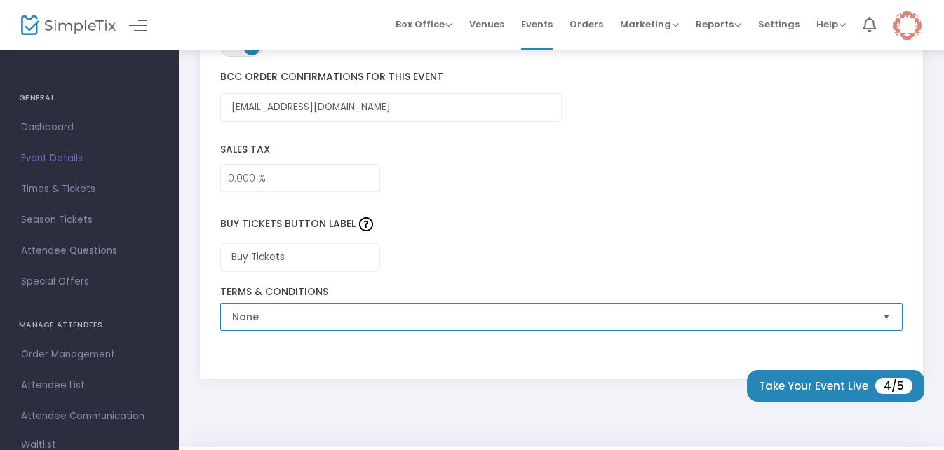
click at [539, 311] on span "None" at bounding box center [552, 317] width 640 height 14
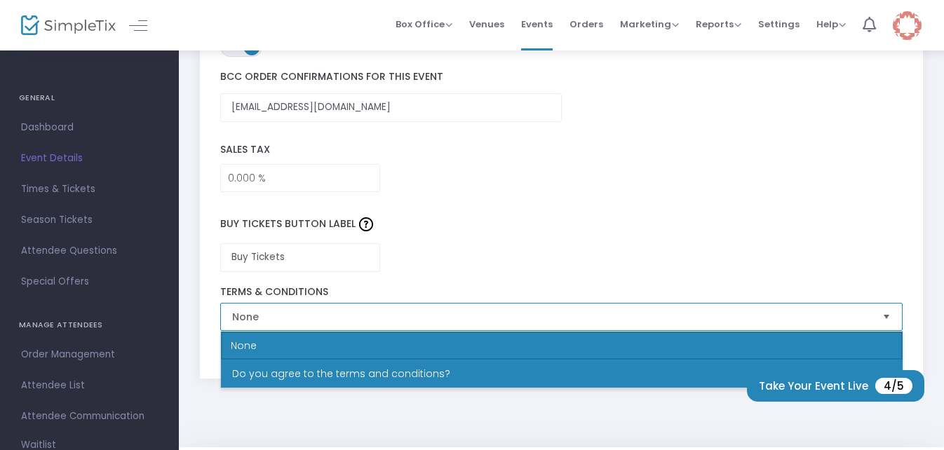
click at [486, 367] on li "Do you agree to the terms and conditions?" at bounding box center [562, 374] width 682 height 28
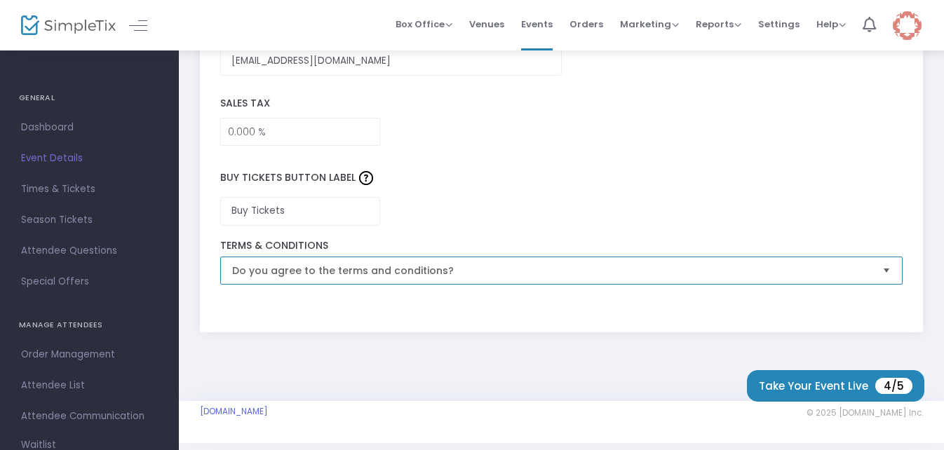
scroll to position [2313, 0]
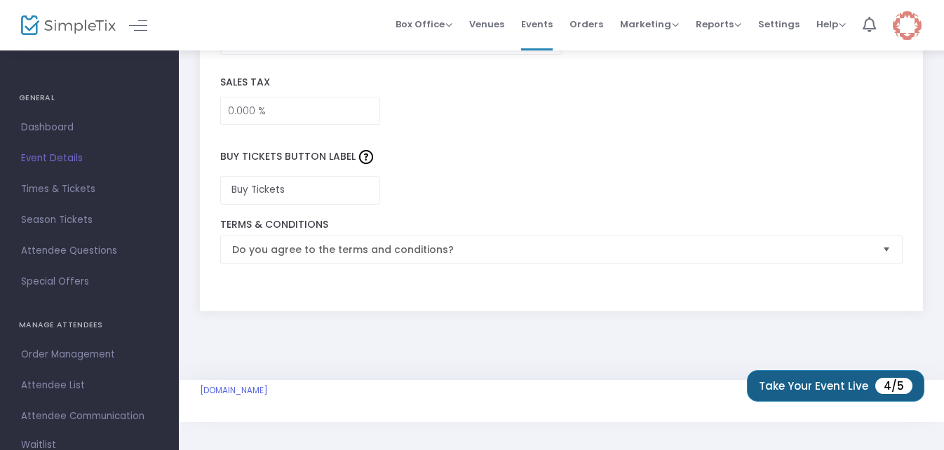
click at [803, 387] on button "Take Your Event Live 4/5" at bounding box center [836, 387] width 178 height 32
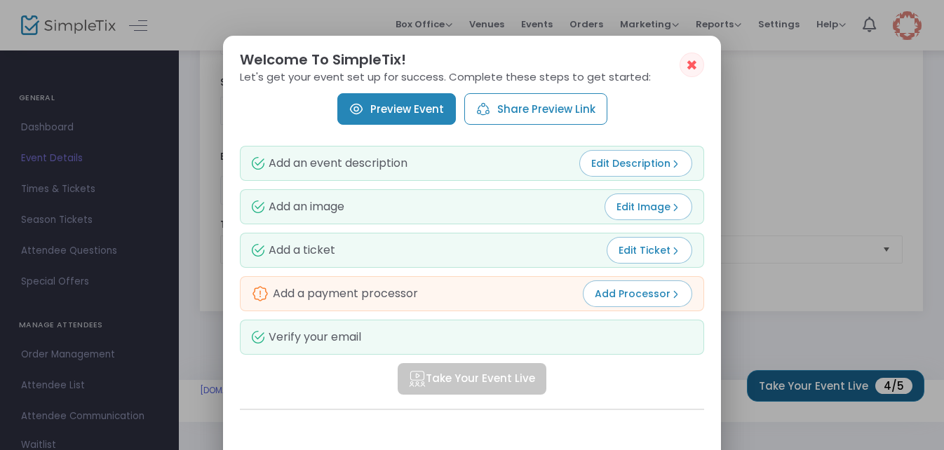
scroll to position [0, 0]
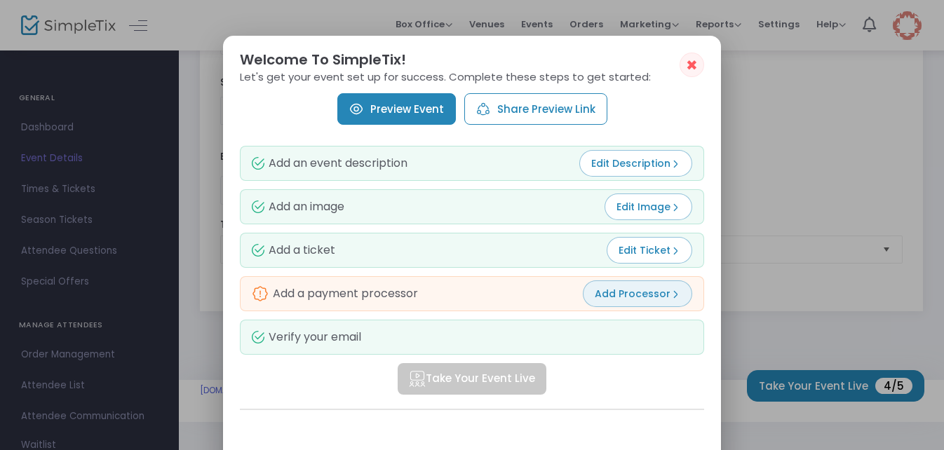
click at [655, 293] on span "Add Processor" at bounding box center [638, 294] width 86 height 14
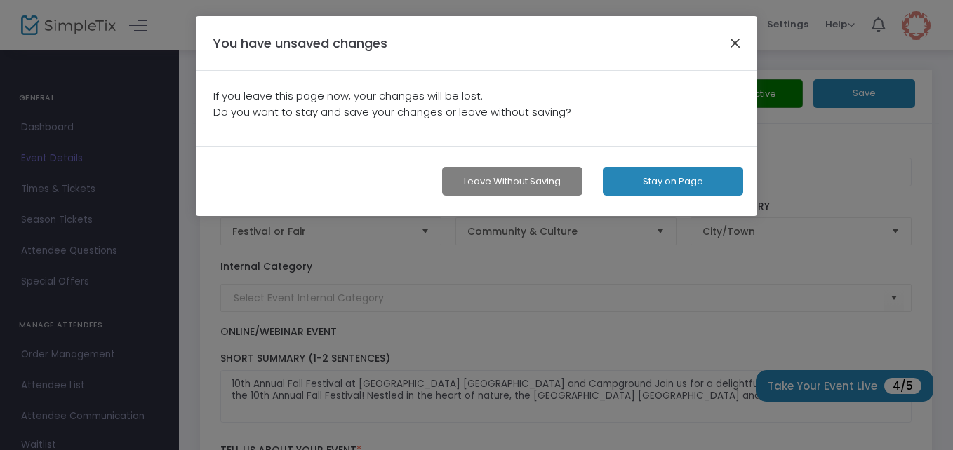
click at [733, 44] on button "button" at bounding box center [735, 43] width 18 height 18
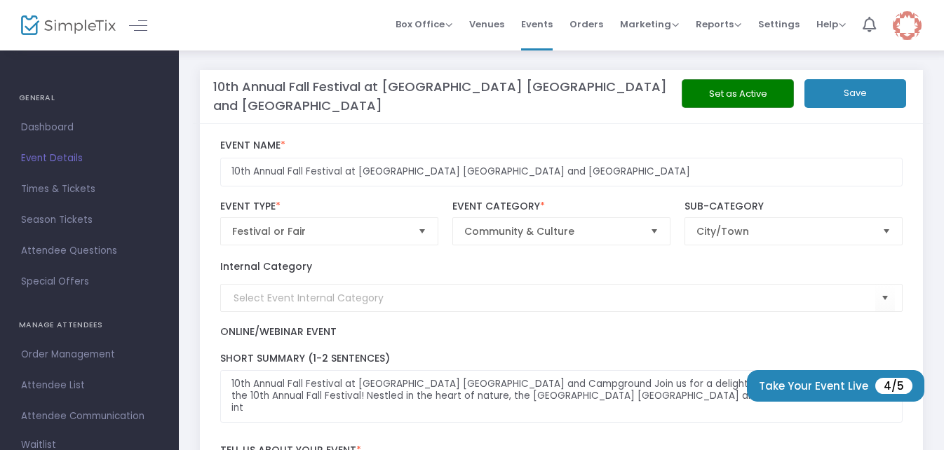
click at [846, 89] on button "Save" at bounding box center [856, 93] width 102 height 29
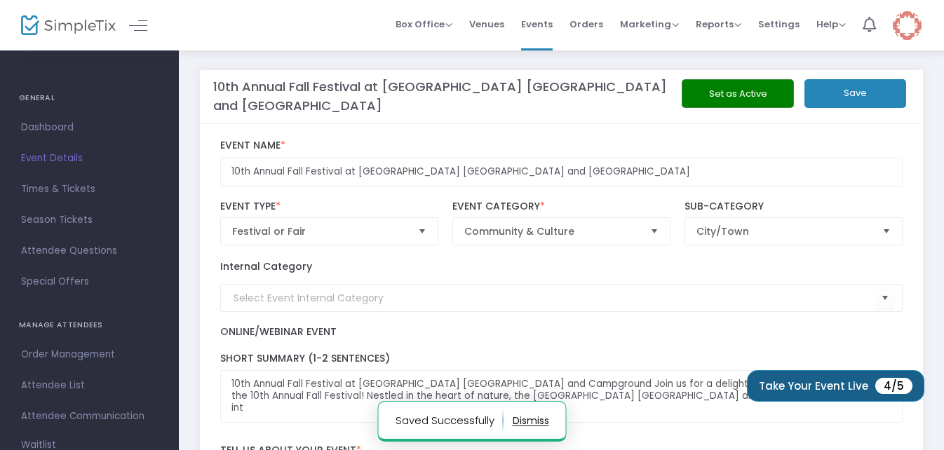
click at [851, 386] on button "Take Your Event Live 4/5" at bounding box center [836, 387] width 178 height 32
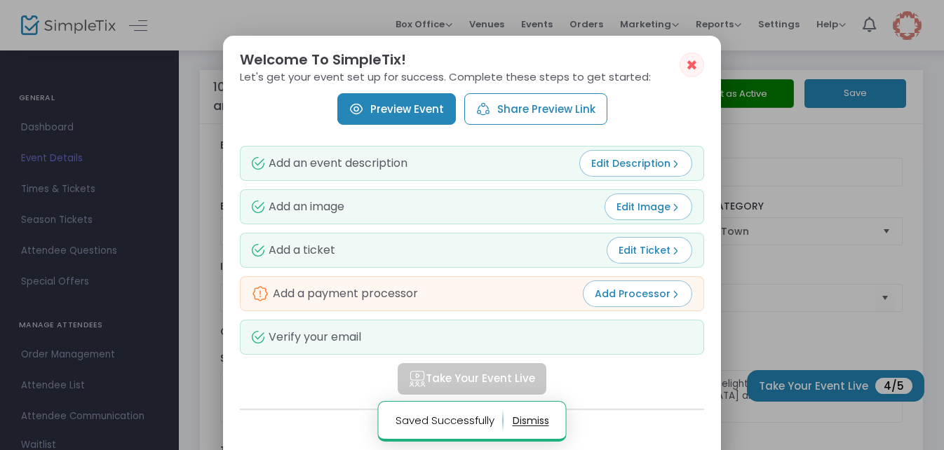
click at [615, 297] on span "Add Processor" at bounding box center [638, 294] width 86 height 14
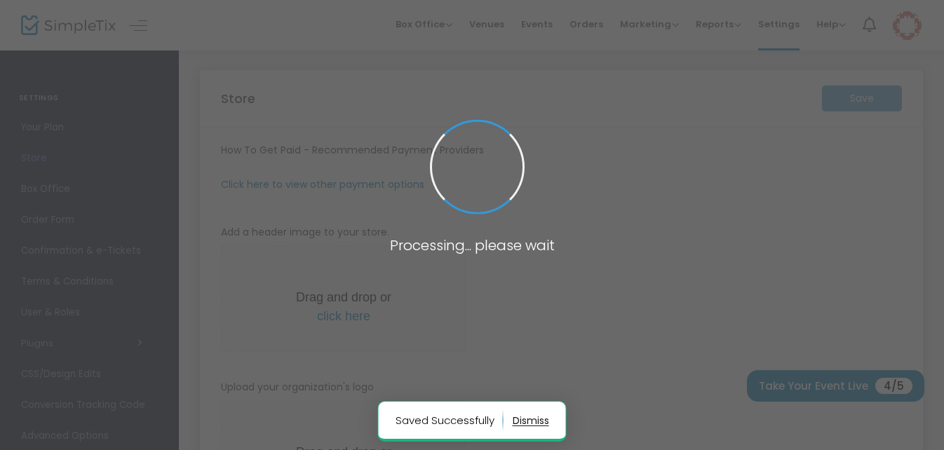
type input "[URL]"
radio input "false"
radio input "true"
type input "Old Merc Events"
type input "4153705642"
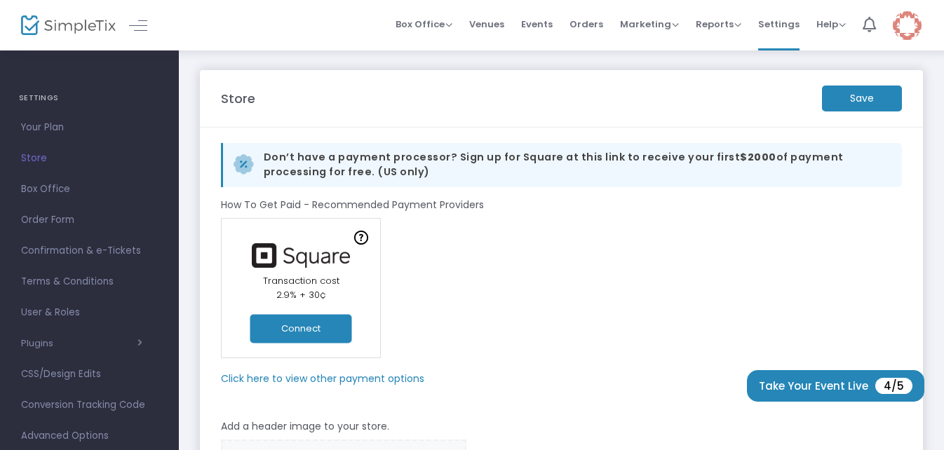
click at [304, 326] on button "Connect" at bounding box center [302, 328] width 102 height 29
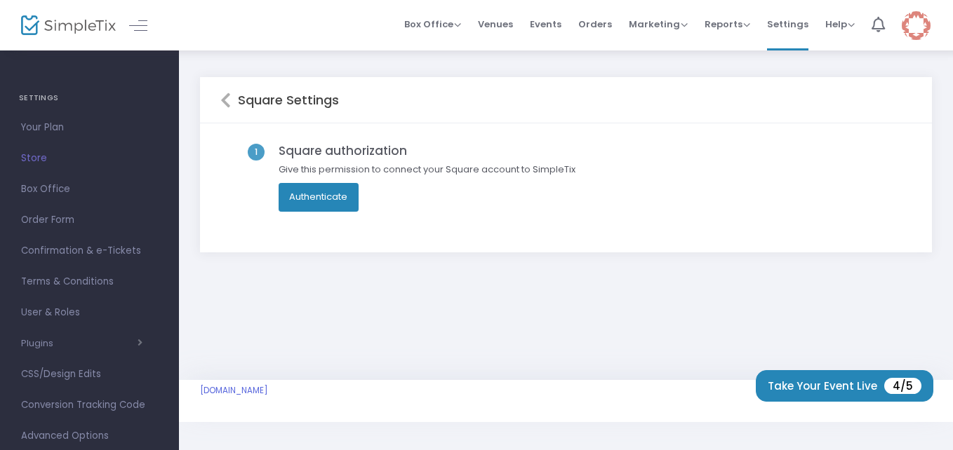
click at [307, 196] on button "Authenticate" at bounding box center [319, 197] width 81 height 28
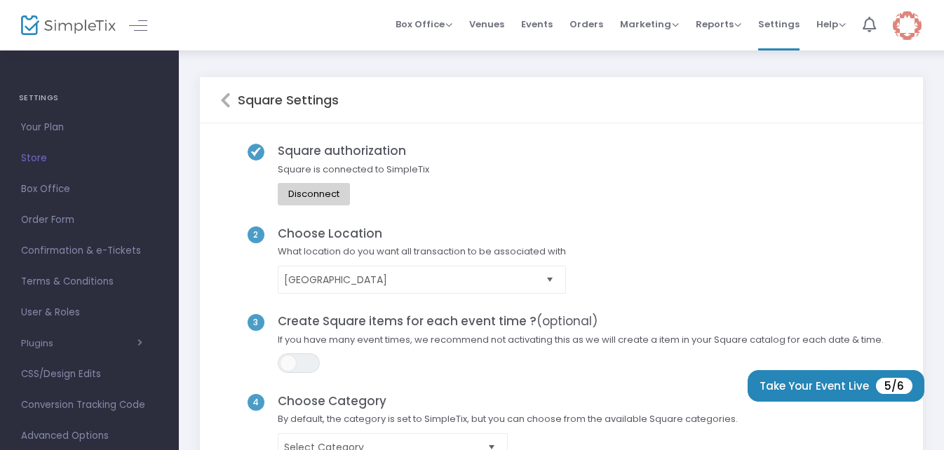
click at [495, 161] on div "Square authorization Square is connected to SimpleTix Disconnect" at bounding box center [561, 185] width 683 height 83
click at [553, 281] on span "Select" at bounding box center [550, 279] width 23 height 23
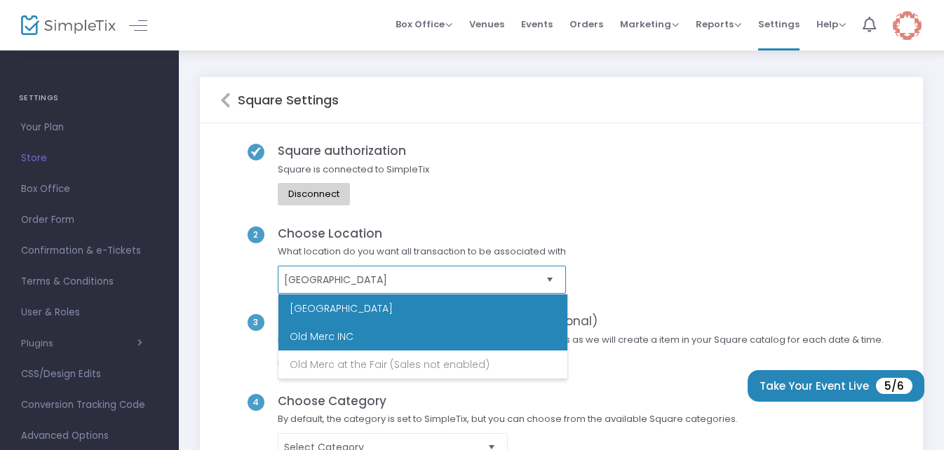
click at [521, 329] on li "Old Merc INC" at bounding box center [423, 337] width 289 height 28
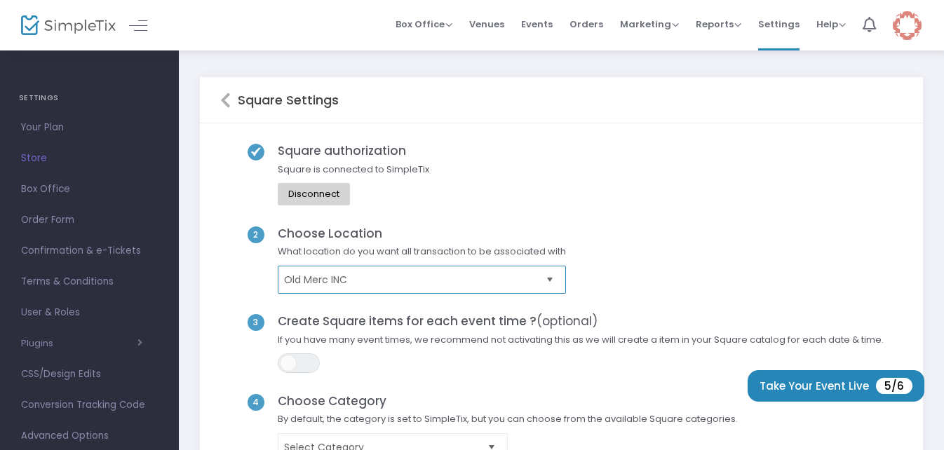
click at [552, 279] on span "Select" at bounding box center [550, 279] width 23 height 23
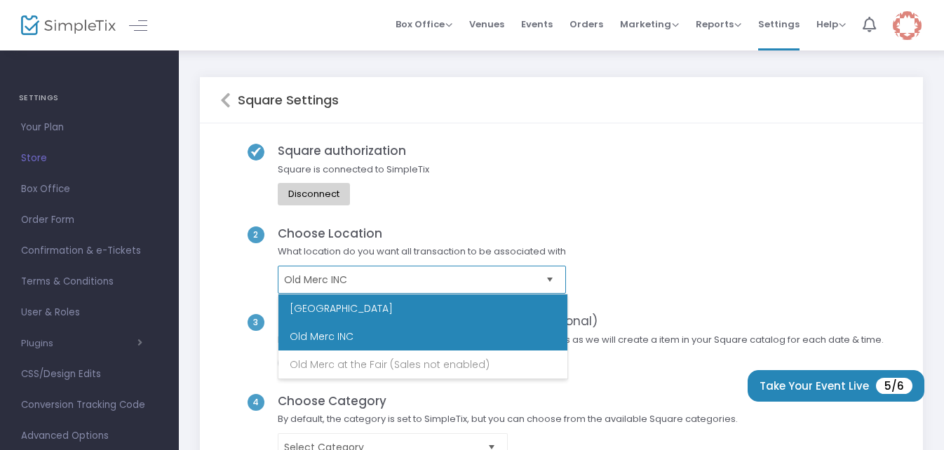
click at [483, 310] on li "[GEOGRAPHIC_DATA]" at bounding box center [423, 309] width 289 height 28
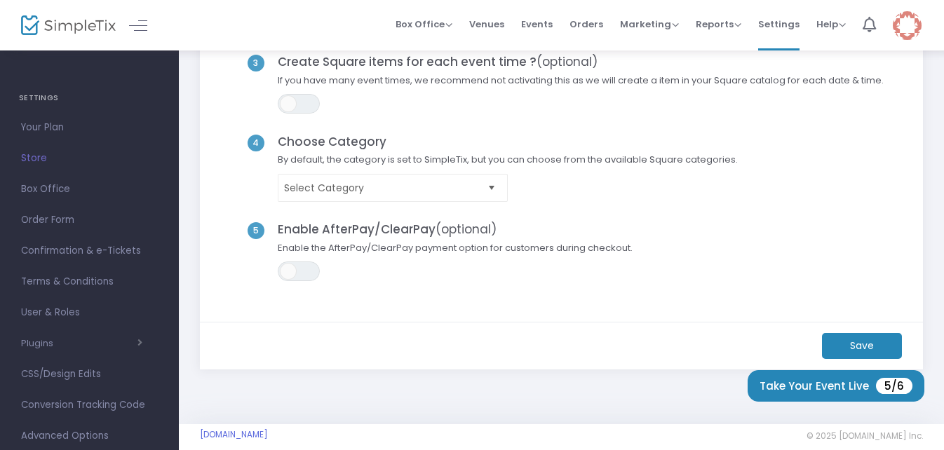
scroll to position [281, 0]
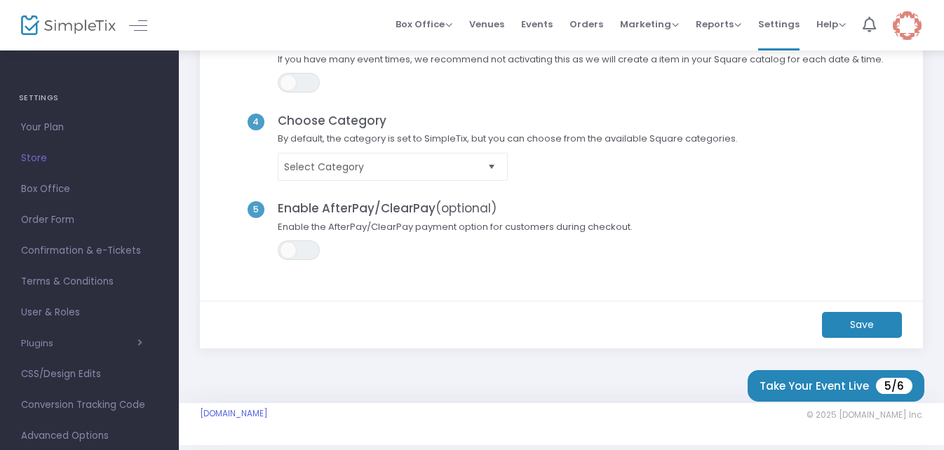
click at [487, 164] on span "Select" at bounding box center [492, 166] width 23 height 23
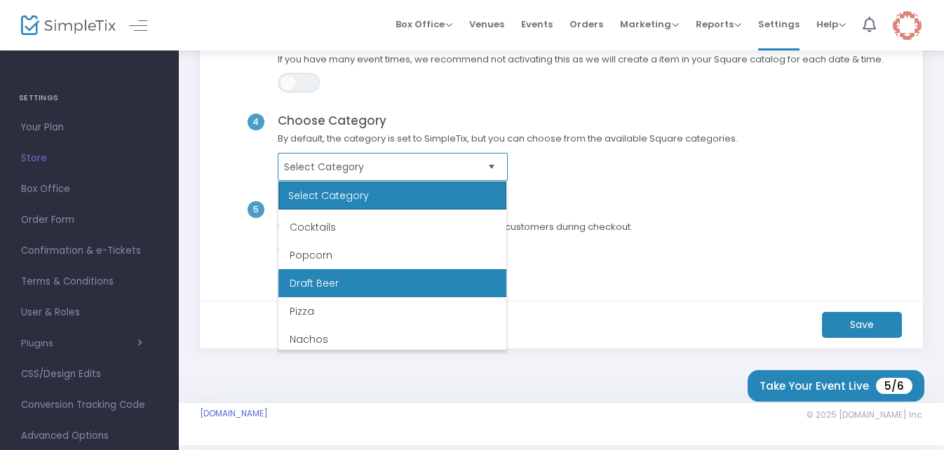
scroll to position [1347, 0]
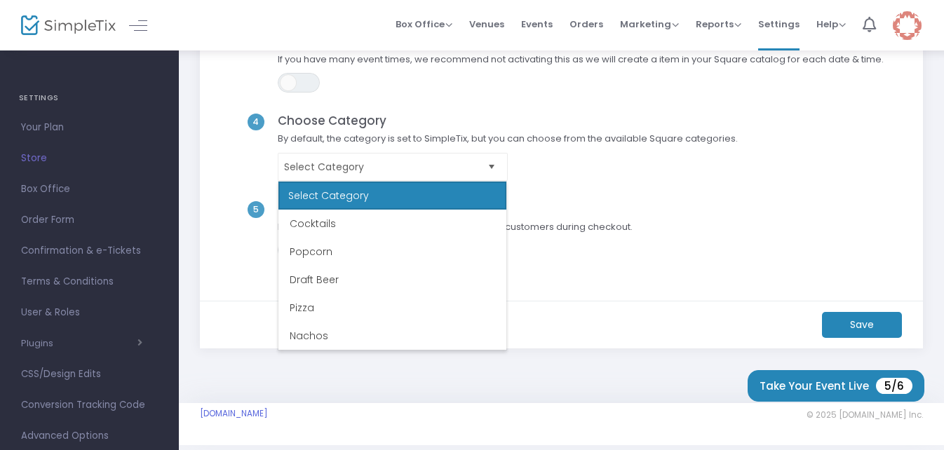
click at [683, 199] on div "4 Choose Category By default, the category is set to SimpleTix, but you can cho…" at bounding box center [561, 158] width 683 height 88
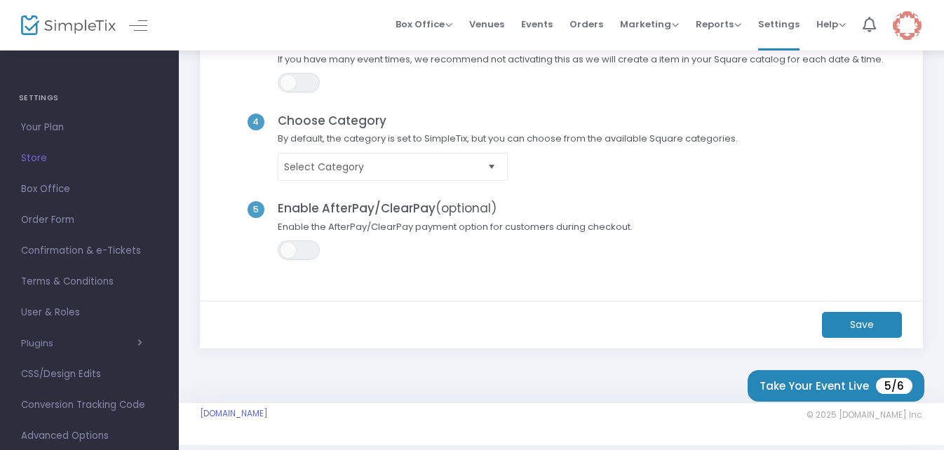
click at [858, 324] on m-button "Save" at bounding box center [862, 325] width 80 height 26
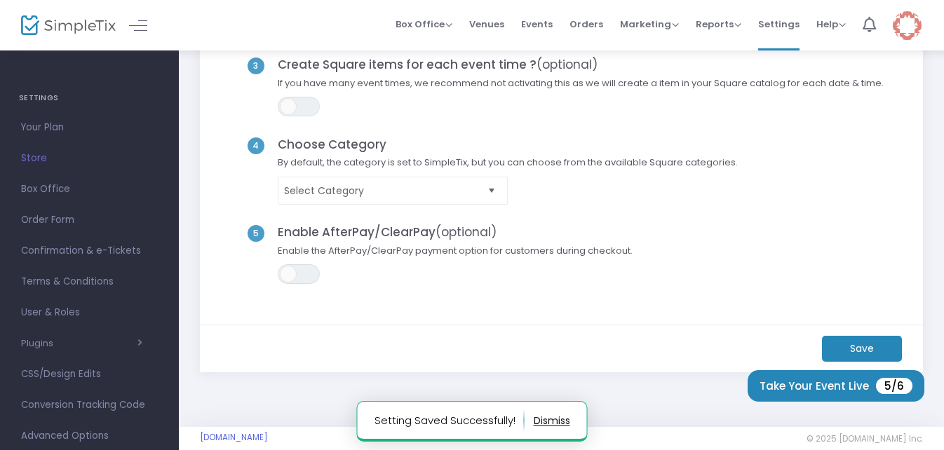
scroll to position [234, 0]
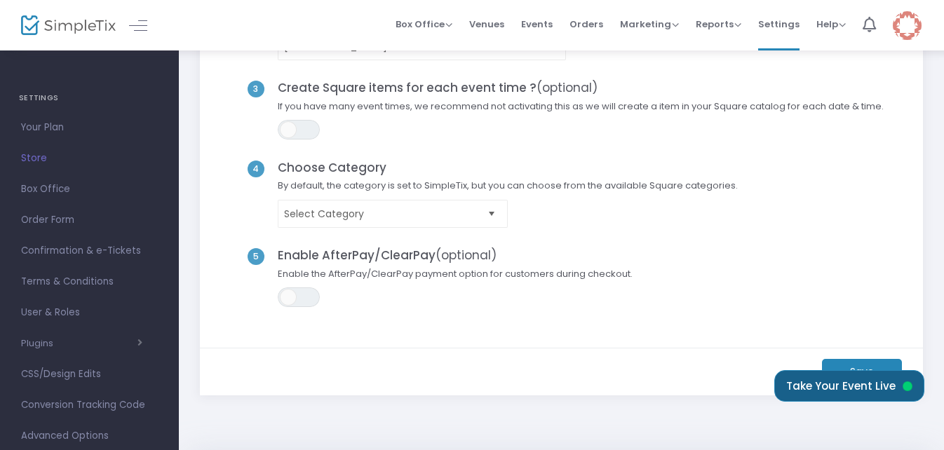
click at [805, 389] on button "Take Your Event Live" at bounding box center [850, 387] width 150 height 32
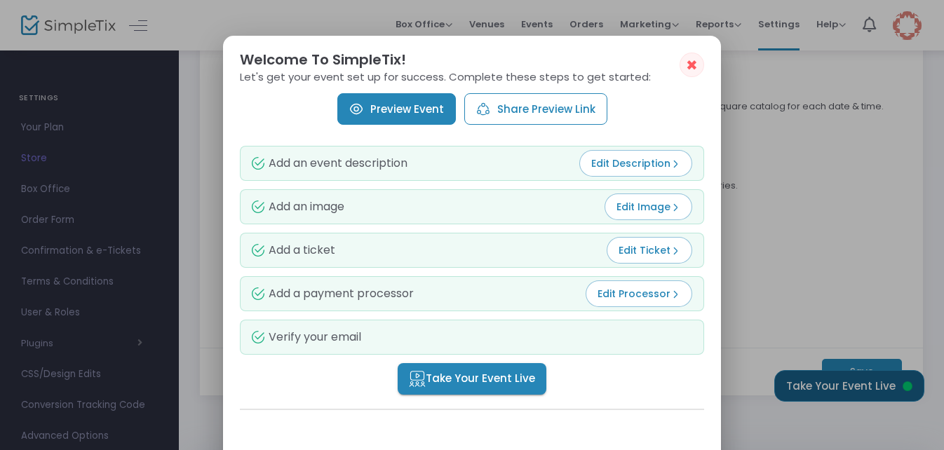
scroll to position [0, 0]
click at [519, 111] on button "Share Preview Link" at bounding box center [536, 109] width 143 height 32
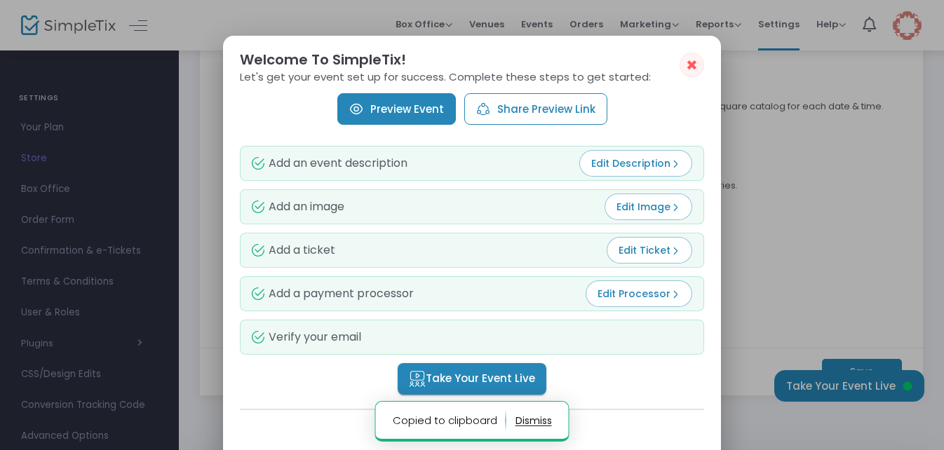
click at [425, 109] on link "Preview Event" at bounding box center [397, 109] width 119 height 32
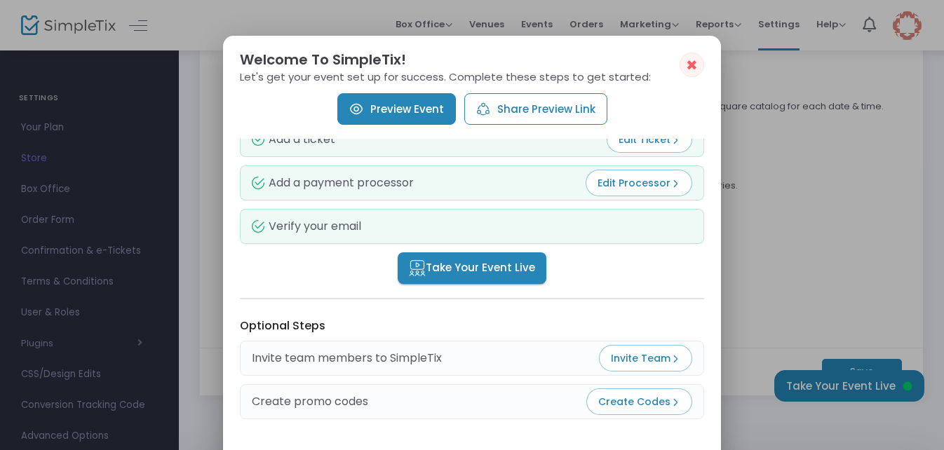
scroll to position [223, 0]
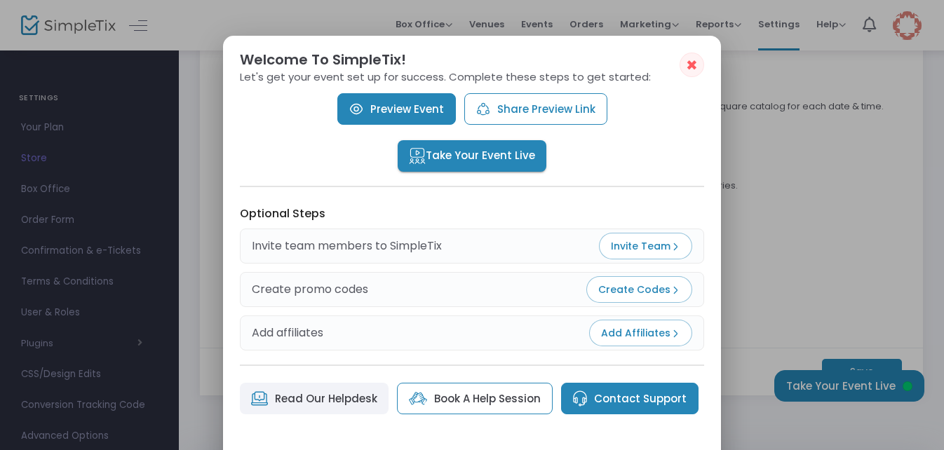
click at [622, 249] on span "Invite Team" at bounding box center [645, 246] width 69 height 14
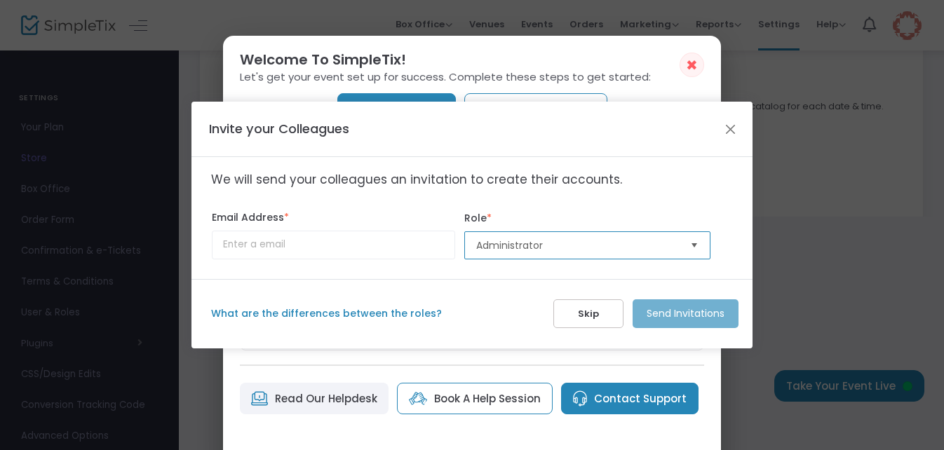
click at [663, 251] on span "Administrator" at bounding box center [577, 246] width 203 height 14
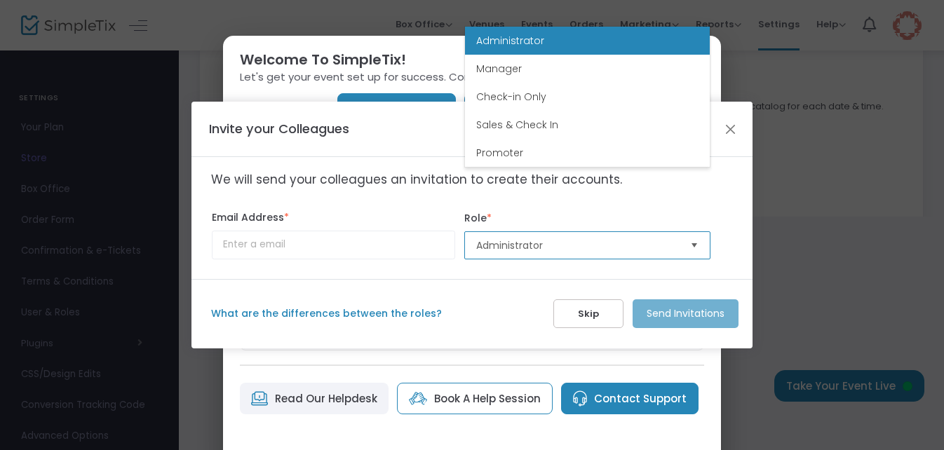
click at [662, 251] on span "Administrator" at bounding box center [577, 246] width 203 height 14
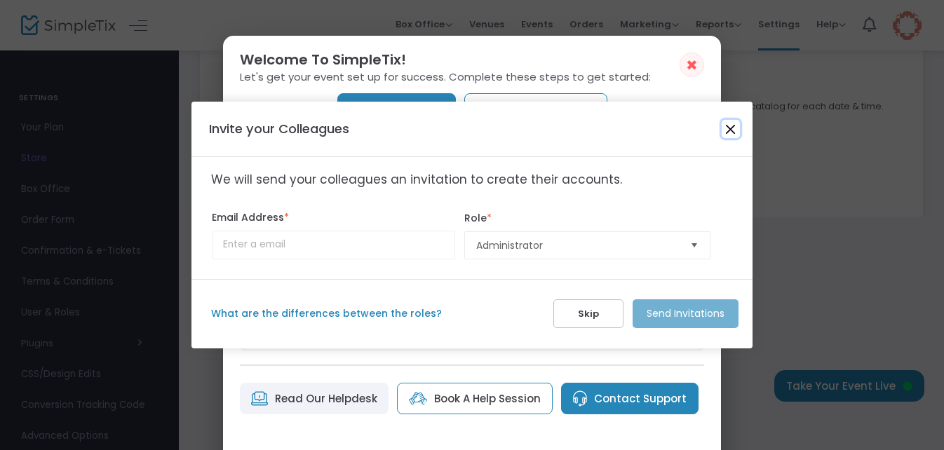
click at [730, 131] on button "Close" at bounding box center [731, 129] width 18 height 18
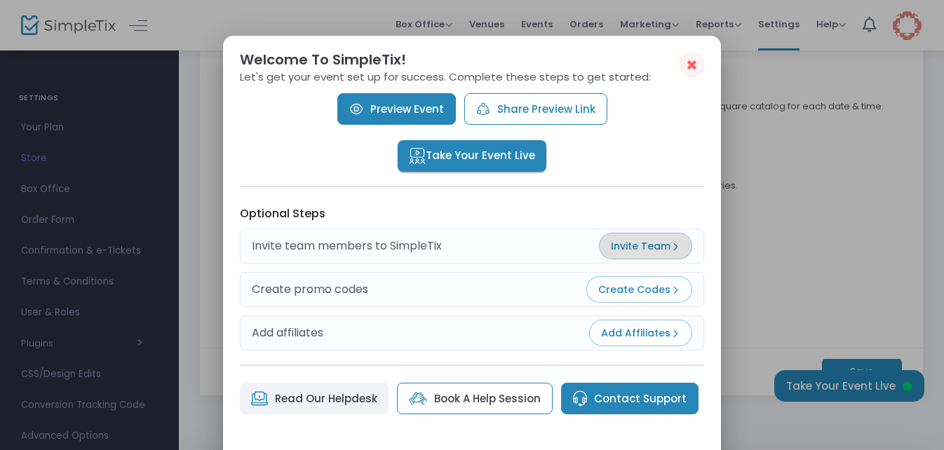
click at [694, 68] on span "✖" at bounding box center [692, 65] width 12 height 17
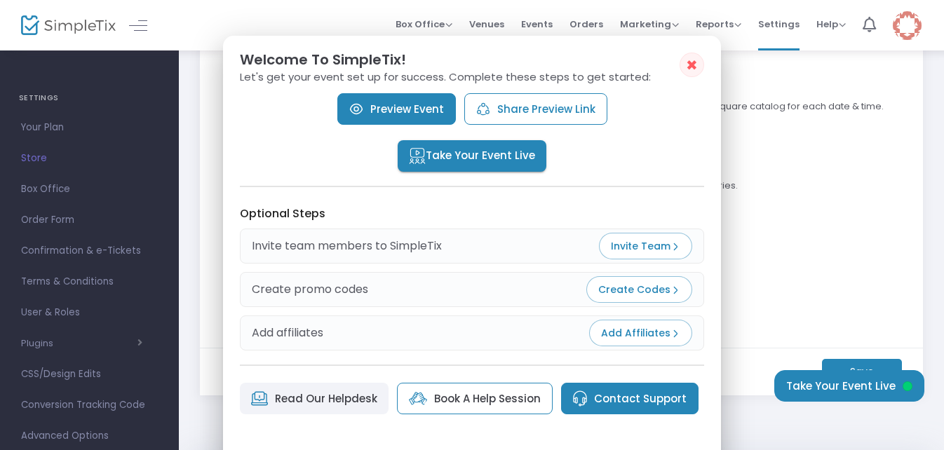
scroll to position [234, 0]
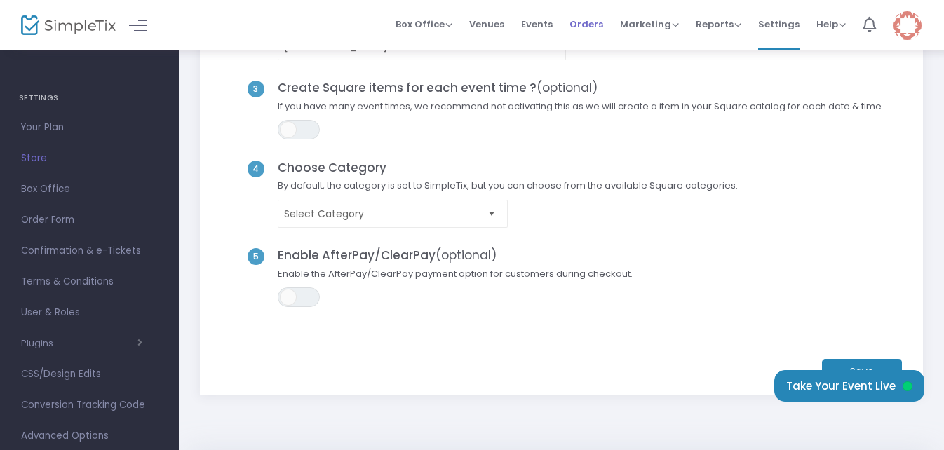
click at [585, 19] on span "Orders" at bounding box center [587, 24] width 34 height 36
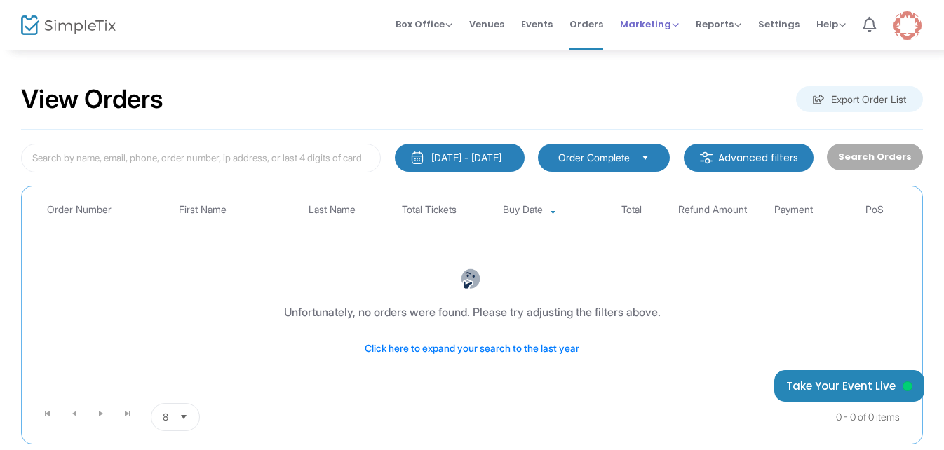
click at [646, 21] on span "Marketing" at bounding box center [649, 24] width 59 height 13
click at [714, 24] on span "Reports" at bounding box center [719, 24] width 46 height 13
click at [453, 24] on span "Box Office" at bounding box center [424, 24] width 57 height 13
click at [629, 92] on div "View Orders Export Order List" at bounding box center [472, 100] width 902 height 60
click at [535, 29] on span "Events" at bounding box center [537, 24] width 32 height 36
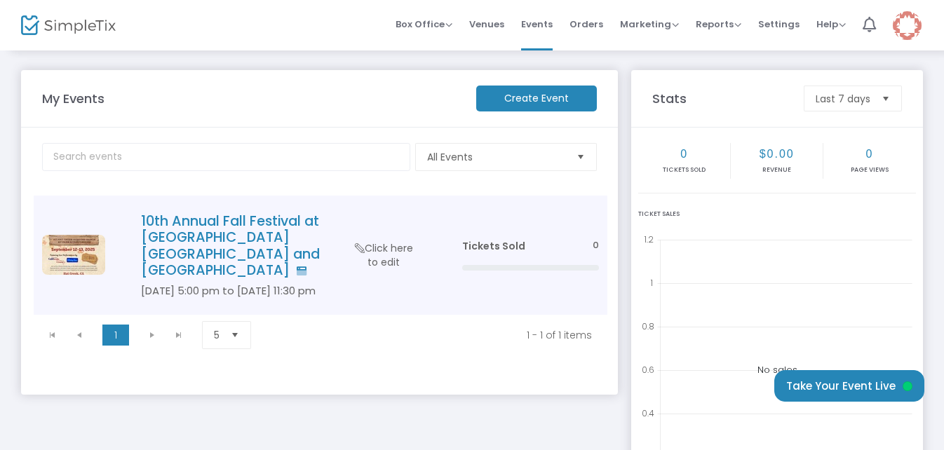
click at [302, 224] on h4 "10th Annual Fall Festival at [GEOGRAPHIC_DATA] [GEOGRAPHIC_DATA] and [GEOGRAPHI…" at bounding box center [280, 246] width 279 height 66
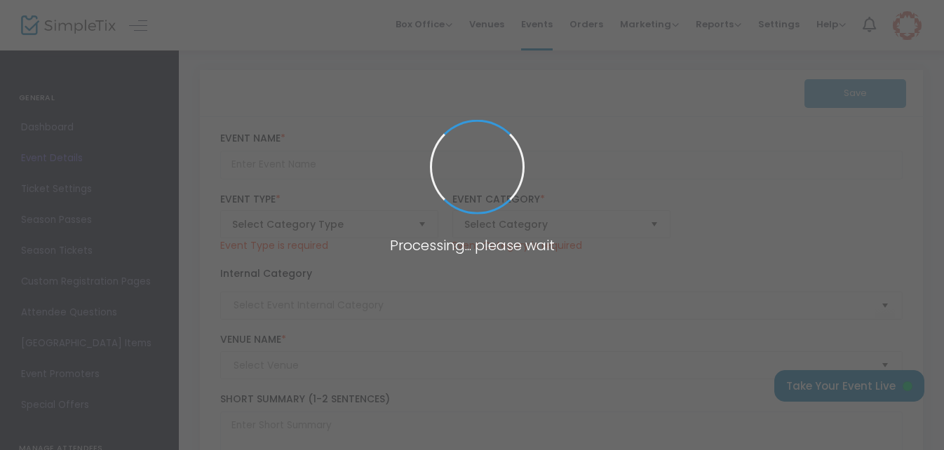
type input "10th Annual Fall Festival at [GEOGRAPHIC_DATA] [GEOGRAPHIC_DATA] and [GEOGRAPHI…"
type textarea "10th Annual Fall Festival at [GEOGRAPHIC_DATA] [GEOGRAPHIC_DATA] and Campground…"
type input "[EMAIL_ADDRESS][DOMAIN_NAME]"
type input "Buy Tickets"
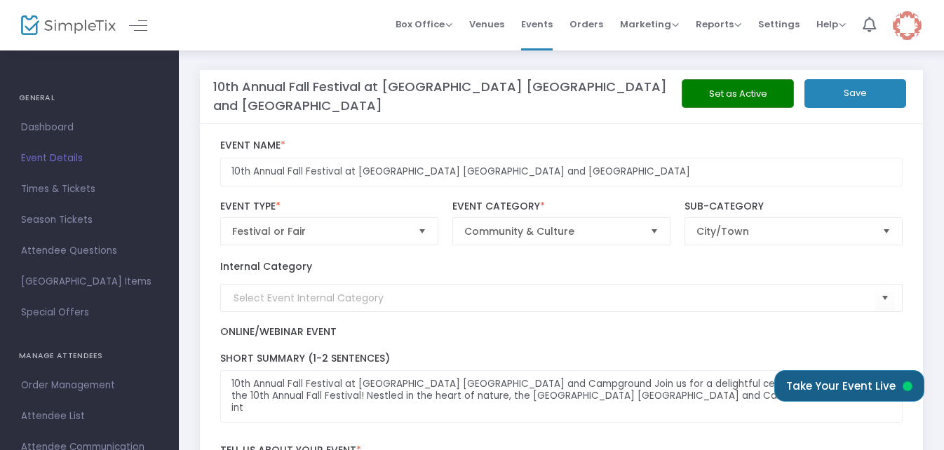
click at [875, 385] on button "Take Your Event Live" at bounding box center [850, 387] width 150 height 32
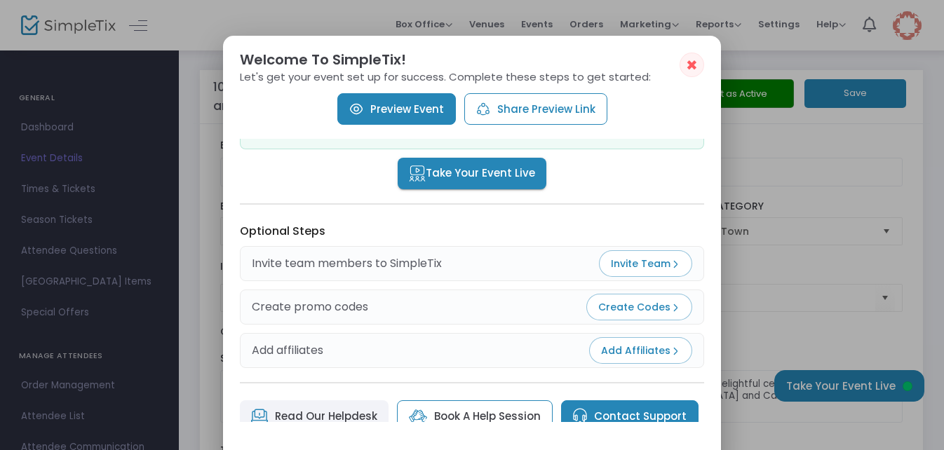
scroll to position [211, 0]
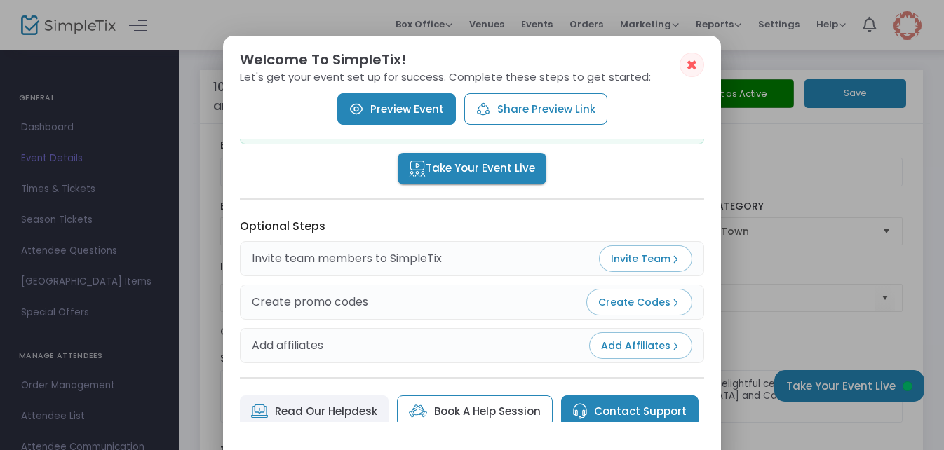
click at [634, 259] on span "Invite Team" at bounding box center [645, 259] width 69 height 14
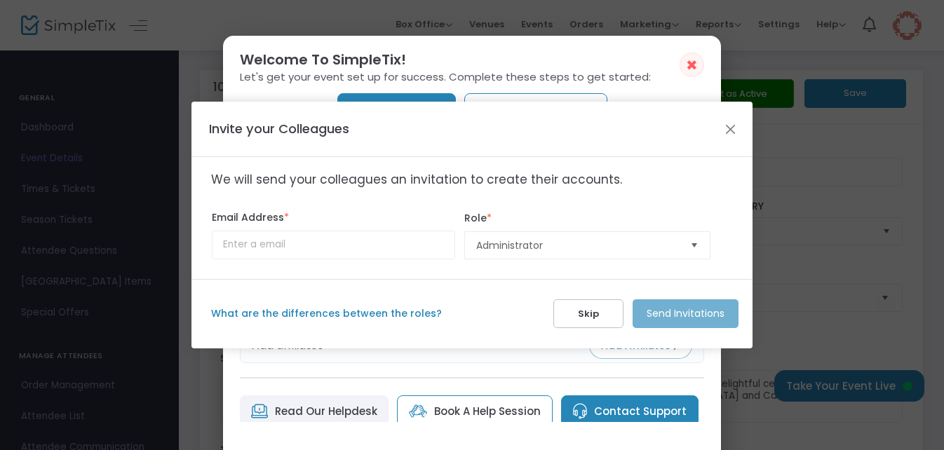
click at [385, 315] on label "What are the differences between the roles?" at bounding box center [380, 314] width 338 height 15
drag, startPoint x: 386, startPoint y: 312, endPoint x: 378, endPoint y: 312, distance: 8.4
click at [378, 312] on label "What are the differences between the roles?" at bounding box center [380, 314] width 338 height 15
click at [610, 251] on span "Administrator" at bounding box center [577, 246] width 203 height 14
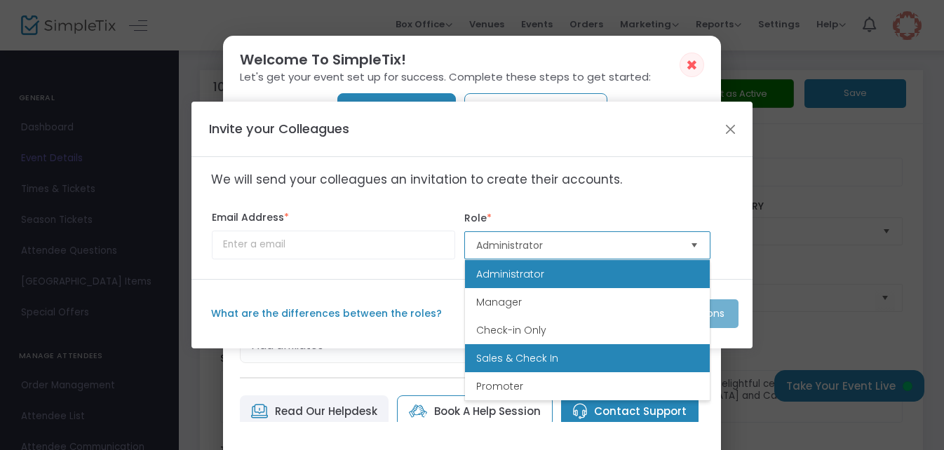
click at [589, 361] on li "Sales & Check In" at bounding box center [587, 359] width 245 height 28
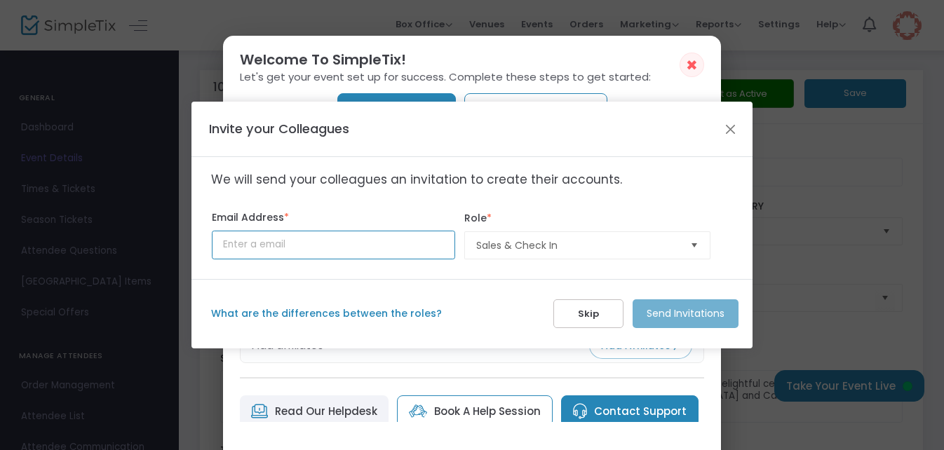
click at [376, 247] on input at bounding box center [333, 245] width 243 height 29
click at [448, 285] on div "Invite your Colleagues We will send your colleagues an invitation to create the…" at bounding box center [472, 225] width 561 height 246
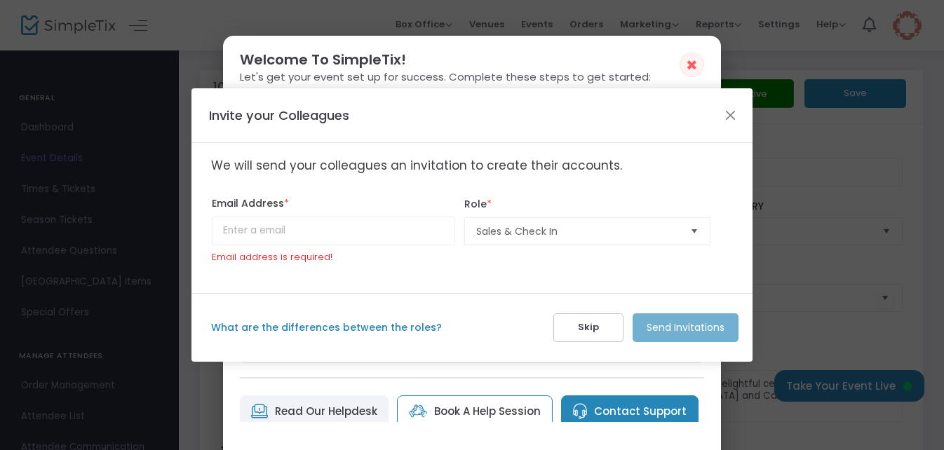
click at [575, 327] on button "Skip" at bounding box center [589, 328] width 70 height 29
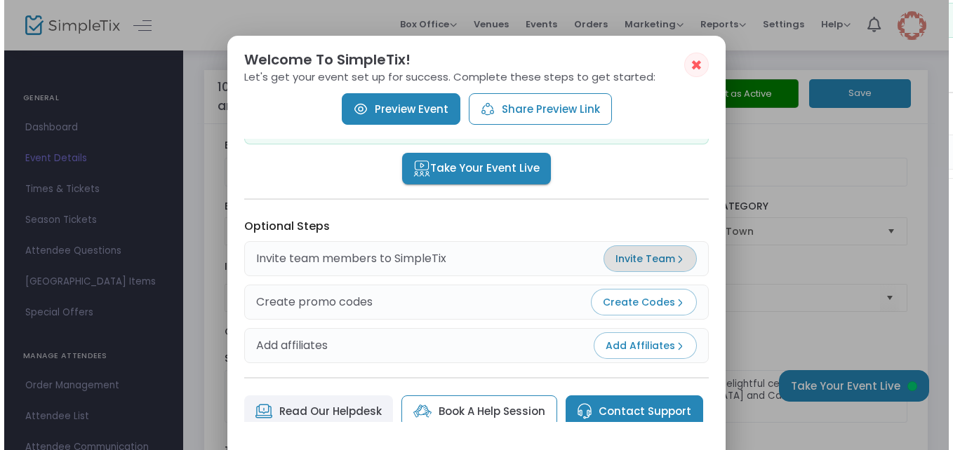
scroll to position [223, 0]
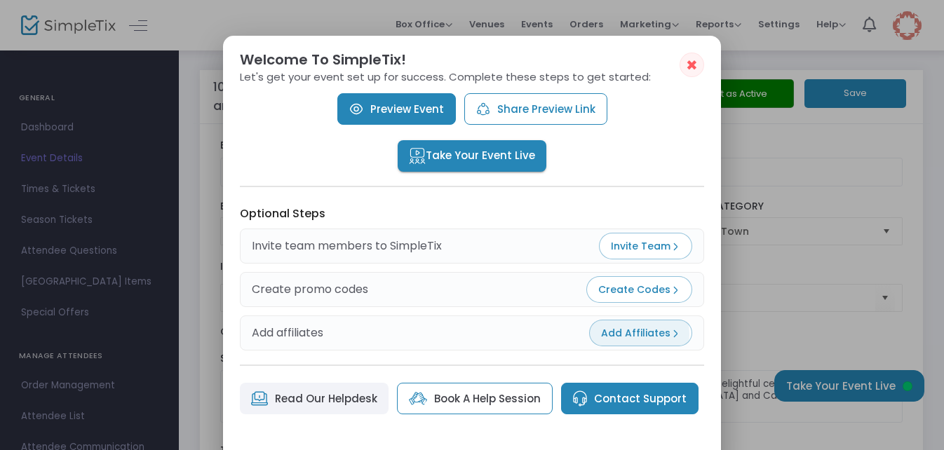
click at [639, 335] on span "Add Affiliates" at bounding box center [640, 333] width 79 height 14
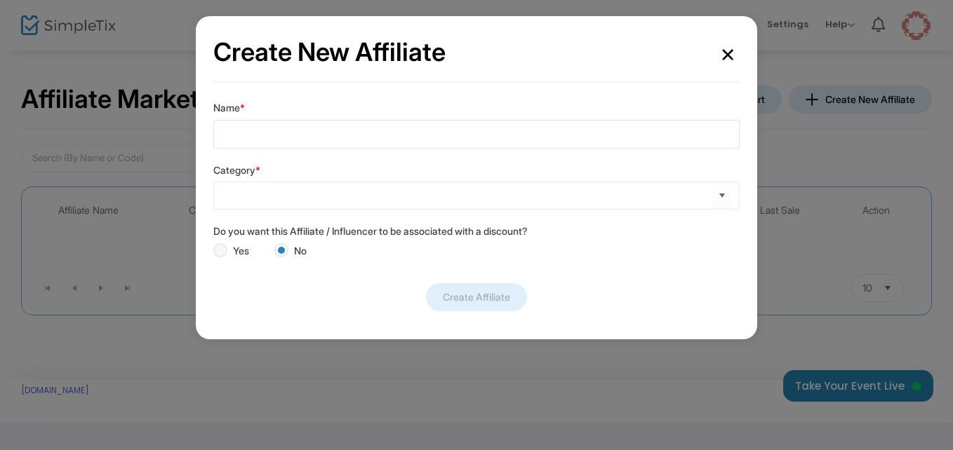
click at [729, 53] on button "×" at bounding box center [728, 53] width 24 height 39
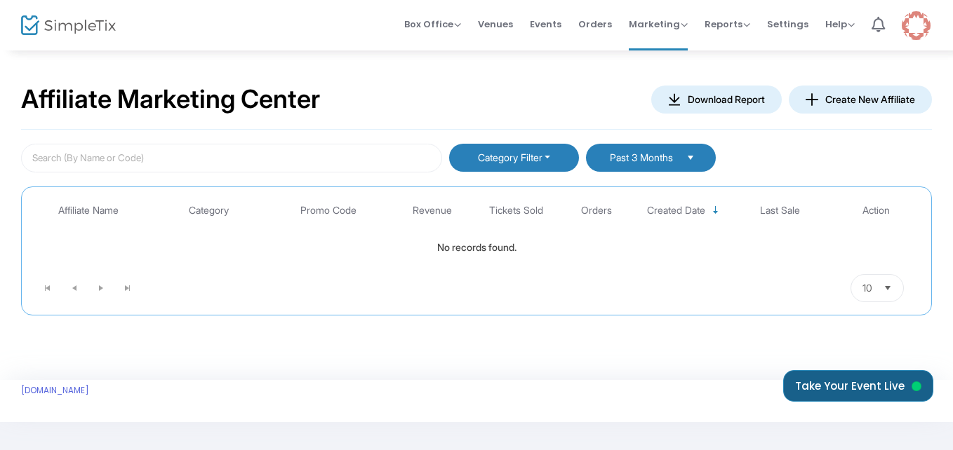
click at [810, 382] on button "Take Your Event Live" at bounding box center [858, 387] width 150 height 32
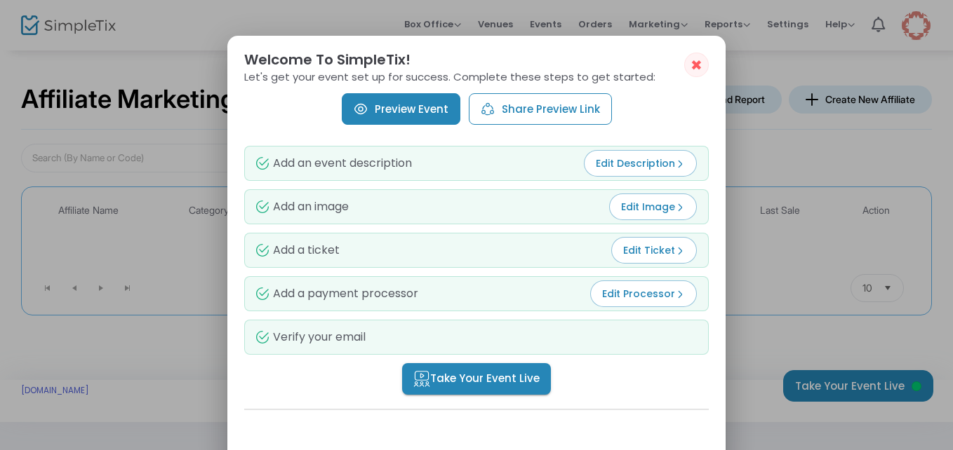
click at [162, 349] on div at bounding box center [476, 225] width 953 height 450
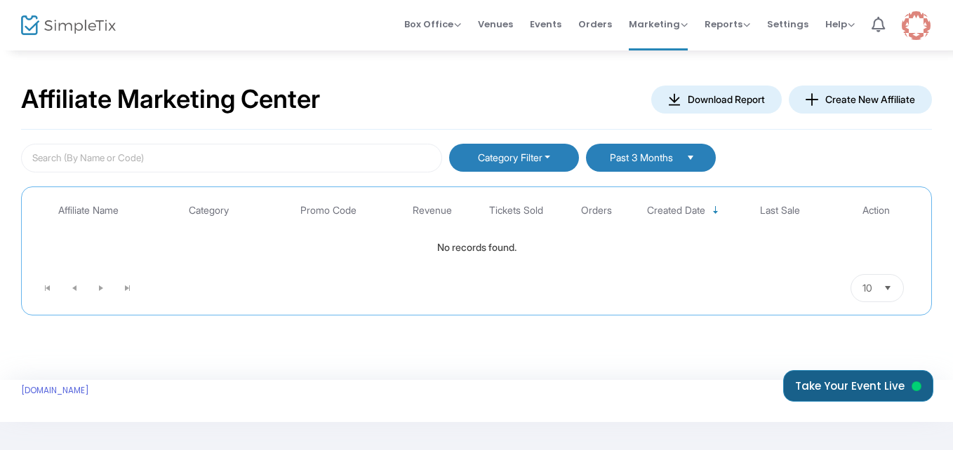
click at [843, 383] on button "Take Your Event Live" at bounding box center [858, 387] width 150 height 32
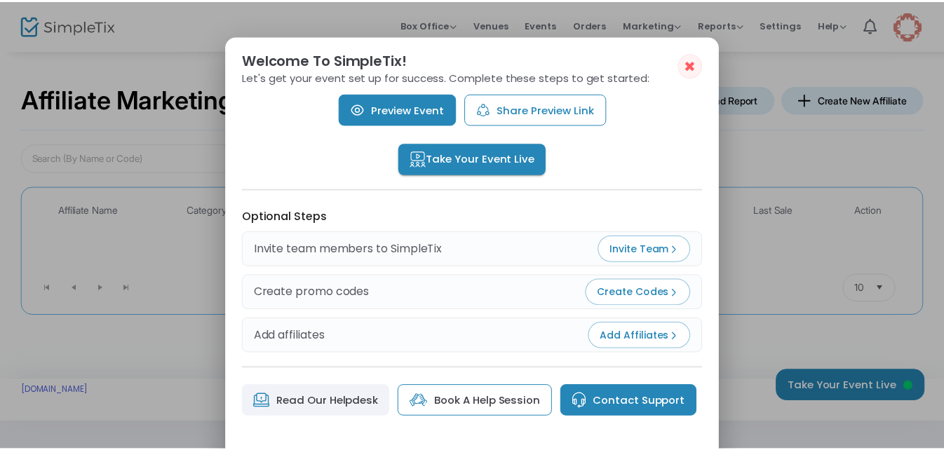
scroll to position [223, 0]
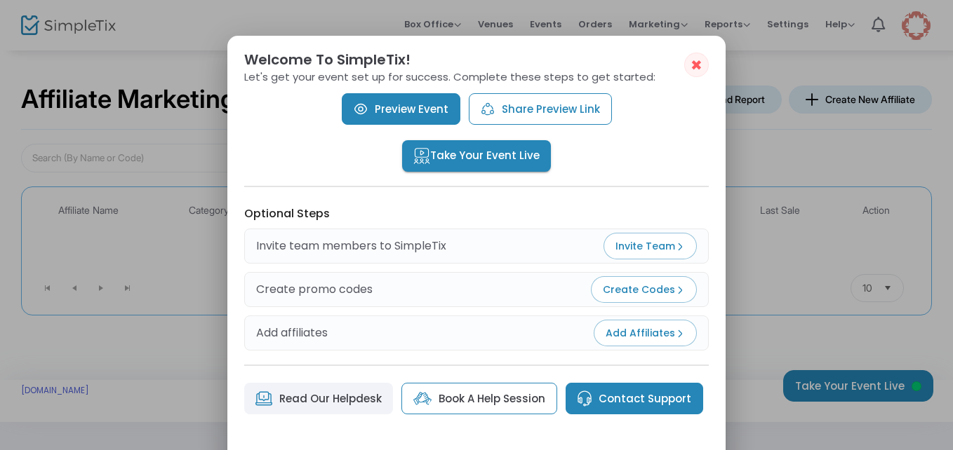
click at [389, 110] on link "Preview Event" at bounding box center [401, 109] width 119 height 32
click at [695, 63] on span "✖" at bounding box center [696, 65] width 12 height 17
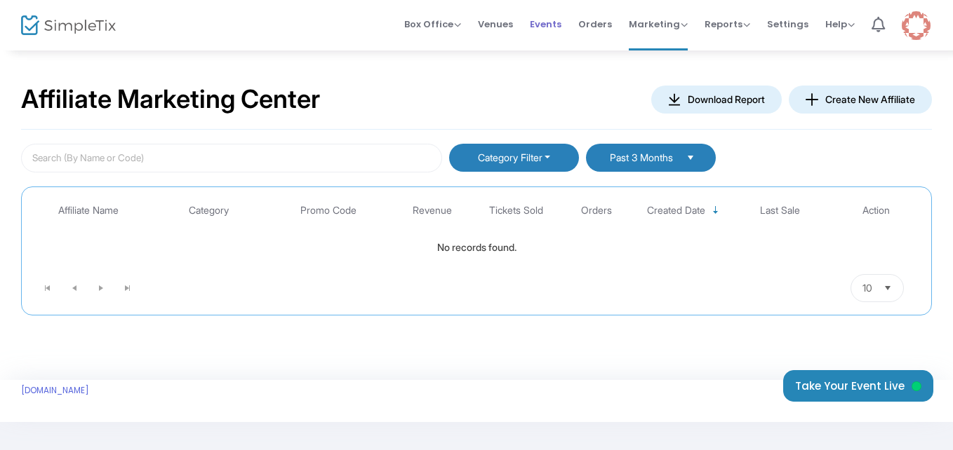
click at [549, 23] on span "Events" at bounding box center [546, 24] width 32 height 36
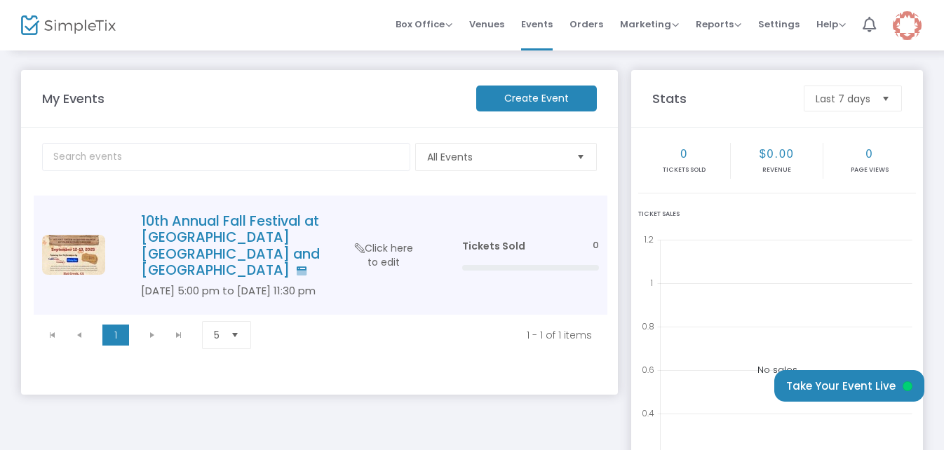
click at [251, 214] on h4 "10th Annual Fall Festival at [GEOGRAPHIC_DATA] [GEOGRAPHIC_DATA] and [GEOGRAPHI…" at bounding box center [280, 246] width 279 height 66
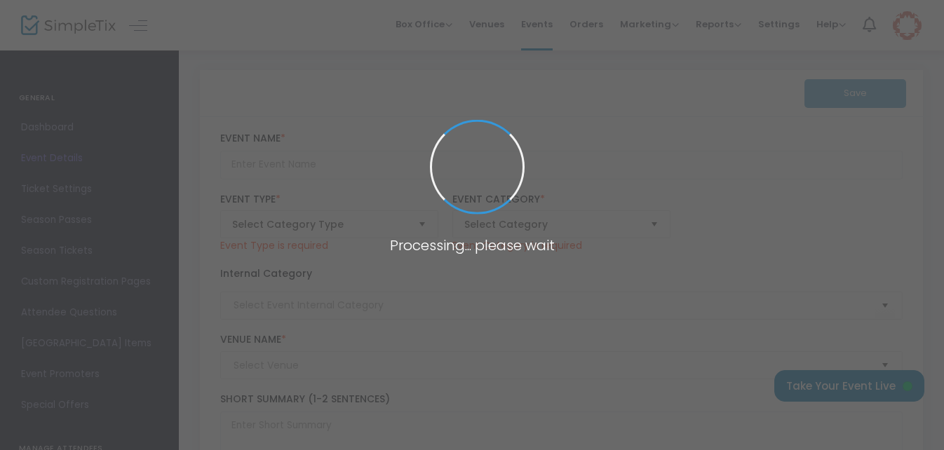
type input "10th Annual Fall Festival at [GEOGRAPHIC_DATA] [GEOGRAPHIC_DATA] and [GEOGRAPHI…"
type textarea "10th Annual Fall Festival at [GEOGRAPHIC_DATA] [GEOGRAPHIC_DATA] and Campground…"
type input "[EMAIL_ADDRESS][DOMAIN_NAME]"
type input "Buy Tickets"
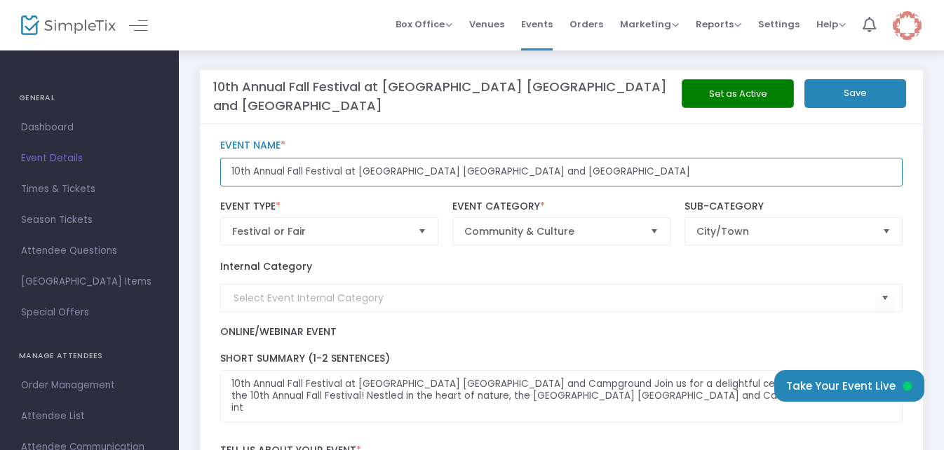
drag, startPoint x: 341, startPoint y: 170, endPoint x: 344, endPoint y: 181, distance: 11.6
click at [341, 170] on input "10th Annual Fall Festival at [GEOGRAPHIC_DATA] [GEOGRAPHIC_DATA] and [GEOGRAPHI…" at bounding box center [561, 172] width 683 height 29
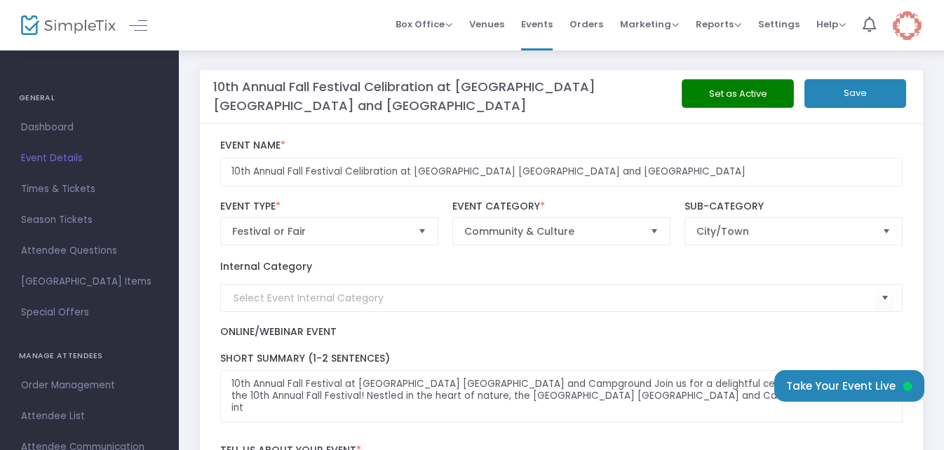
click at [434, 136] on div "10th Annual Fall Festival Celibration at [GEOGRAPHIC_DATA] [GEOGRAPHIC_DATA] an…" at bounding box center [561, 163] width 697 height 60
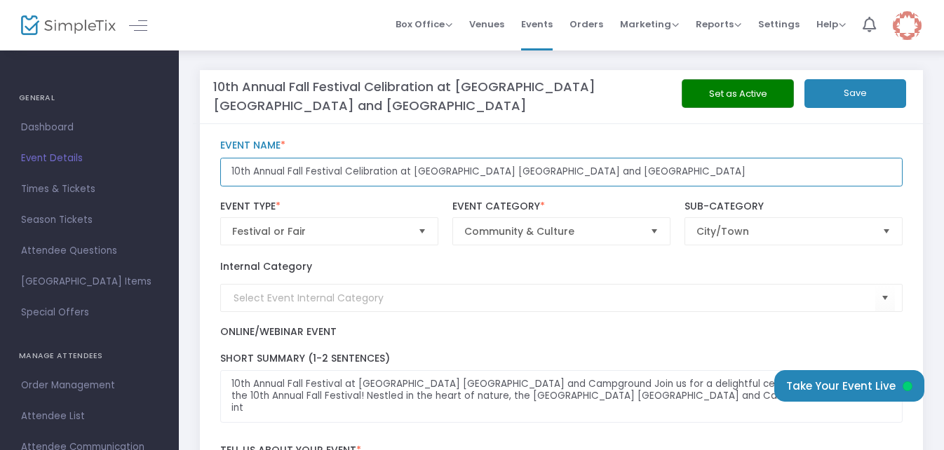
drag, startPoint x: 396, startPoint y: 172, endPoint x: 346, endPoint y: 171, distance: 49.8
click at [346, 171] on input "10th Annual Fall Festival Celibration at [GEOGRAPHIC_DATA] [GEOGRAPHIC_DATA] an…" at bounding box center [561, 172] width 683 height 29
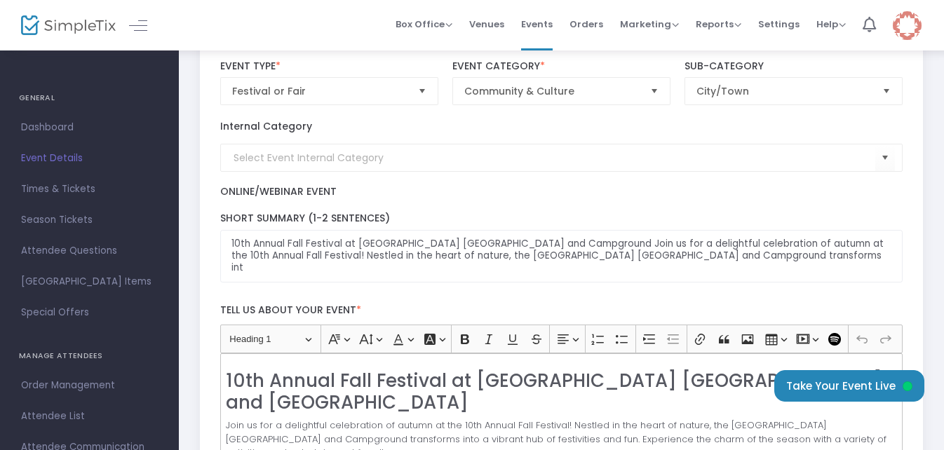
type input "10th Annual Fall Festival Celebration at [GEOGRAPHIC_DATA] [GEOGRAPHIC_DATA] an…"
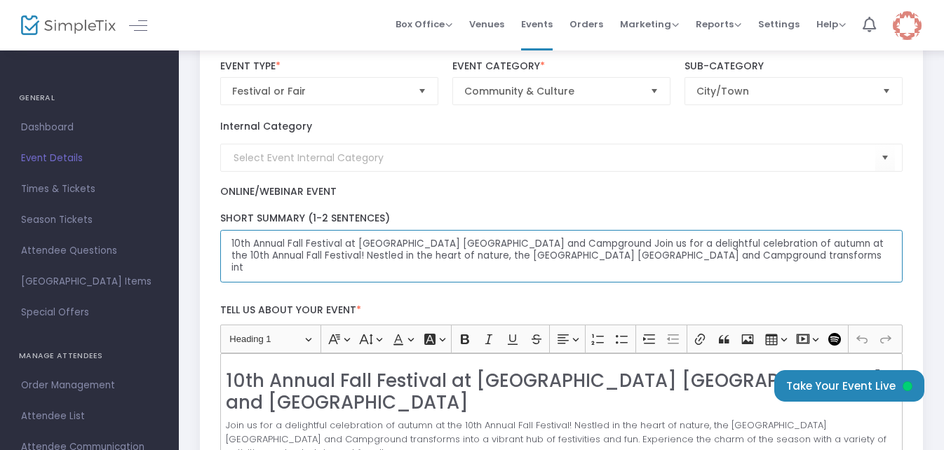
click at [342, 244] on textarea "10th Annual Fall Festival at [GEOGRAPHIC_DATA] [GEOGRAPHIC_DATA] and Campground…" at bounding box center [561, 256] width 683 height 53
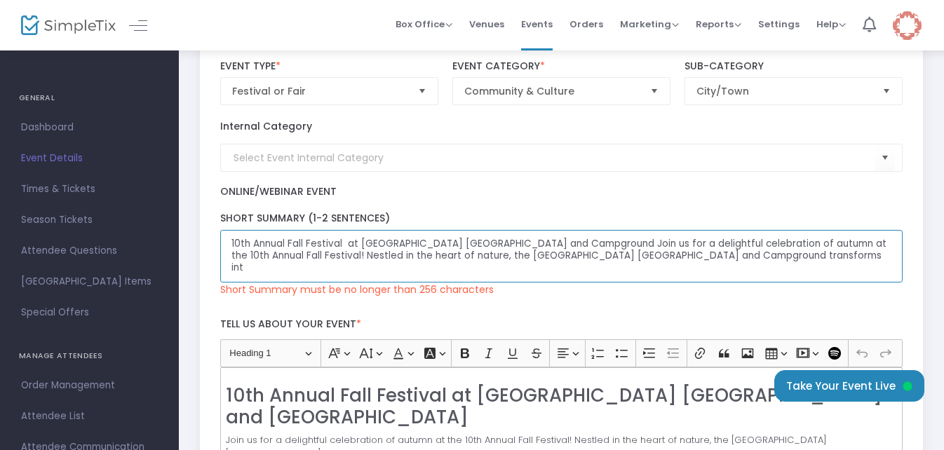
paste textarea "[URL][DOMAIN_NAME]"
drag, startPoint x: 766, startPoint y: 244, endPoint x: 344, endPoint y: 234, distance: 421.8
click at [344, 234] on textarea "10th Annual Fall Festival [URL][DOMAIN_NAME] at [GEOGRAPHIC_DATA] [GEOGRAPHIC_D…" at bounding box center [561, 256] width 683 height 53
click at [453, 257] on textarea "10th Annual Fall Festival celebration at [GEOGRAPHIC_DATA] [GEOGRAPHIC_DATA] an…" at bounding box center [561, 256] width 683 height 53
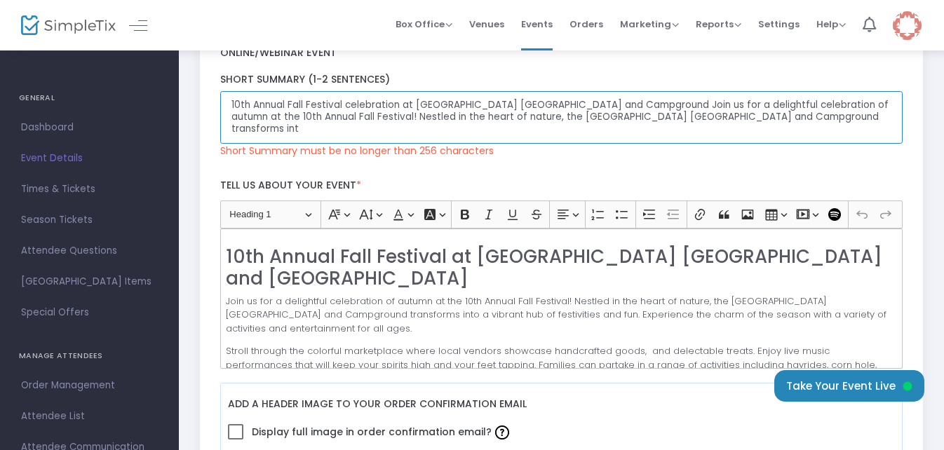
scroll to position [281, 0]
type textarea "10th Annual Fall Festival celebration at [GEOGRAPHIC_DATA] [GEOGRAPHIC_DATA] an…"
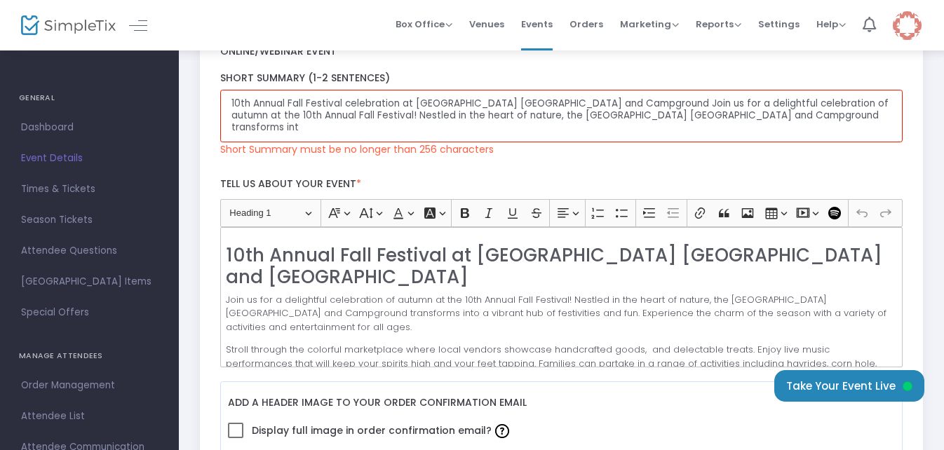
click at [441, 260] on h2 "10th Annual Fall Festival at [GEOGRAPHIC_DATA] [GEOGRAPHIC_DATA] and [GEOGRAPHI…" at bounding box center [561, 267] width 671 height 44
click at [447, 256] on h2 "10th Annual Fall Festival at [GEOGRAPHIC_DATA] [GEOGRAPHIC_DATA] and [GEOGRAPHI…" at bounding box center [561, 267] width 671 height 44
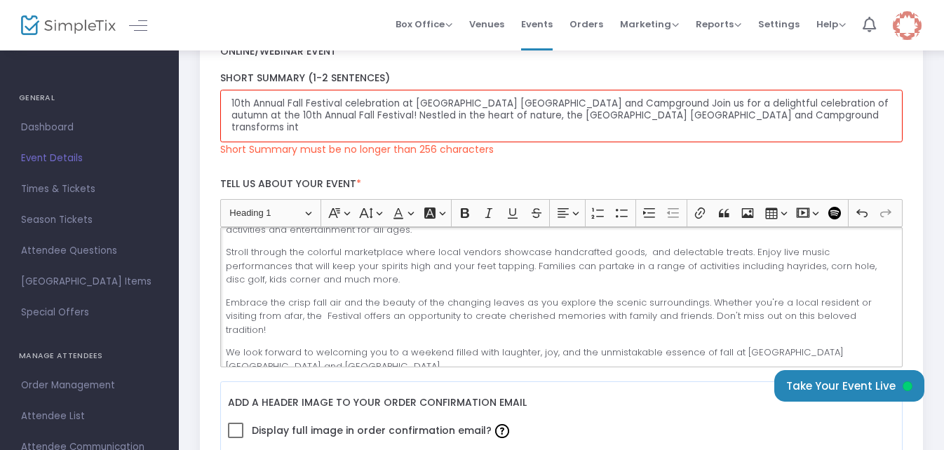
scroll to position [98, 0]
click at [233, 430] on span at bounding box center [235, 430] width 15 height 15
click at [235, 439] on input "Display full image in order confirmation email?" at bounding box center [235, 439] width 1 height 1
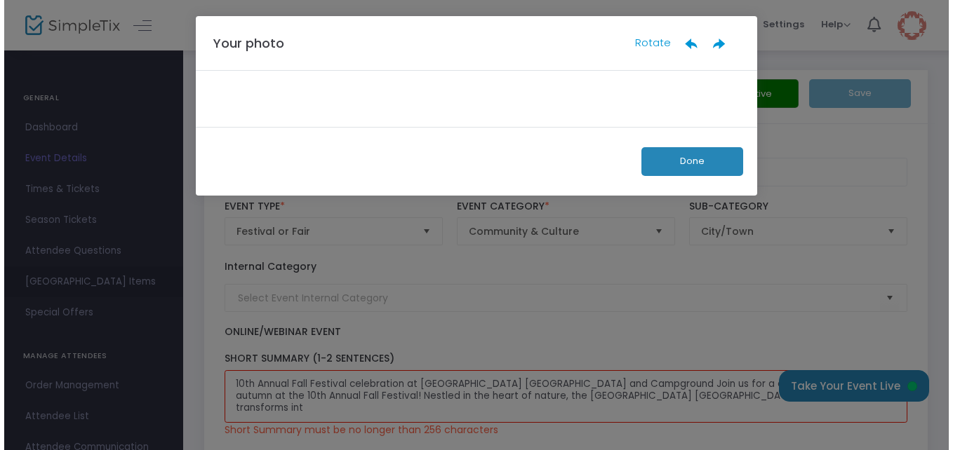
scroll to position [0, 0]
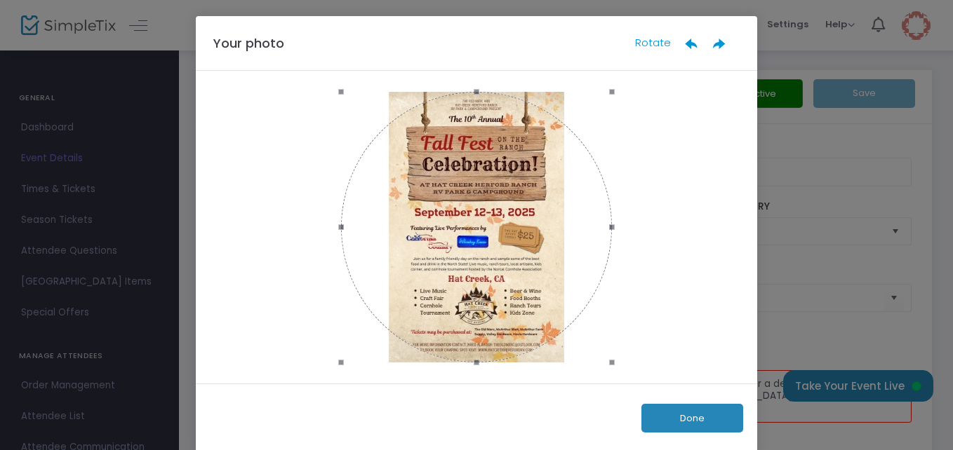
click at [672, 413] on button "Done" at bounding box center [692, 418] width 102 height 29
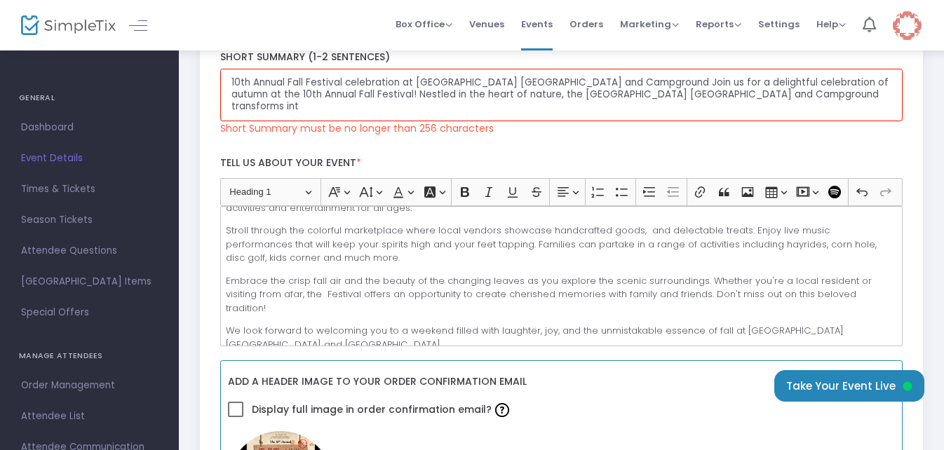
scroll to position [494, 0]
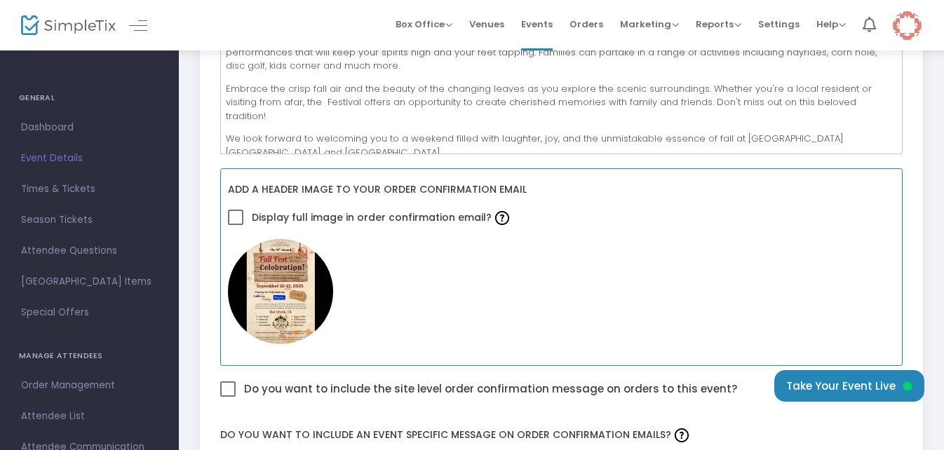
click at [236, 217] on span at bounding box center [235, 217] width 15 height 15
click at [236, 225] on input "Display full image in order confirmation email?" at bounding box center [235, 225] width 1 height 1
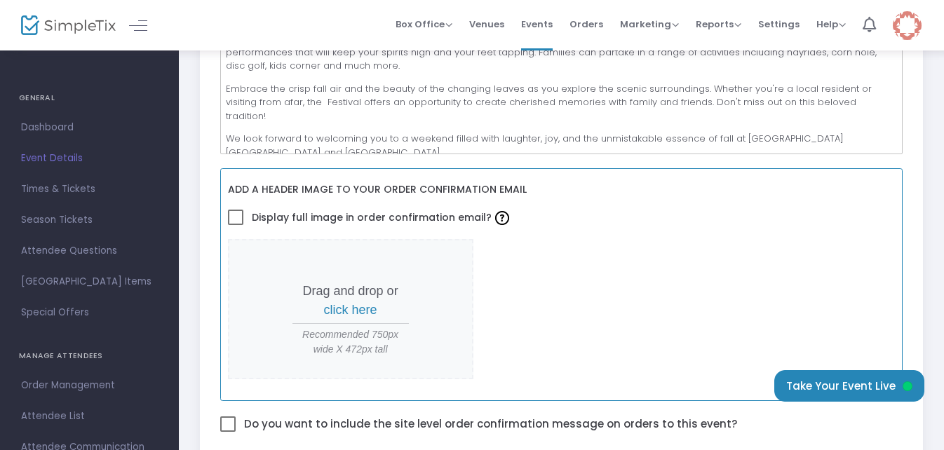
click at [231, 220] on span at bounding box center [235, 217] width 15 height 15
click at [235, 225] on input "Display full image in order confirmation email?" at bounding box center [235, 225] width 1 height 1
checkbox input "true"
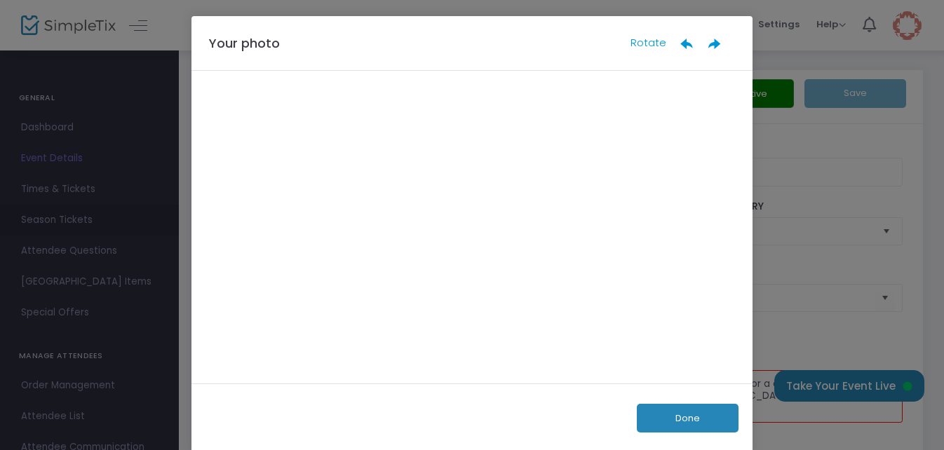
scroll to position [0, 0]
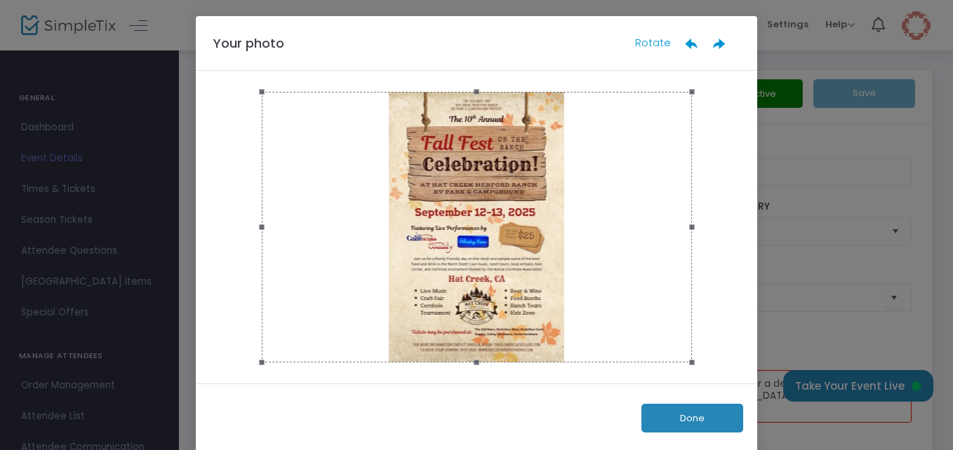
drag, startPoint x: 260, startPoint y: 360, endPoint x: 366, endPoint y: 361, distance: 106.0
click at [366, 361] on div at bounding box center [477, 227] width 430 height 271
drag, startPoint x: 260, startPoint y: 228, endPoint x: 337, endPoint y: 234, distance: 77.4
click at [337, 234] on div at bounding box center [477, 227] width 430 height 271
click at [674, 415] on button "Done" at bounding box center [692, 418] width 102 height 29
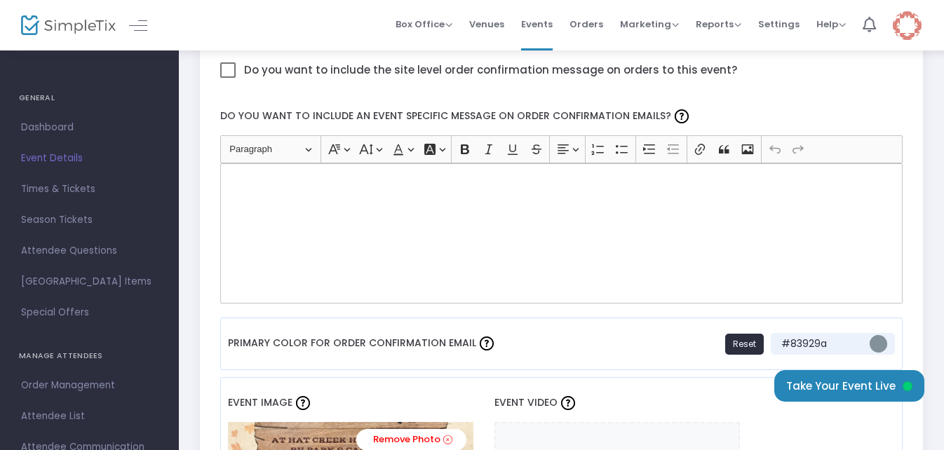
scroll to position [915, 0]
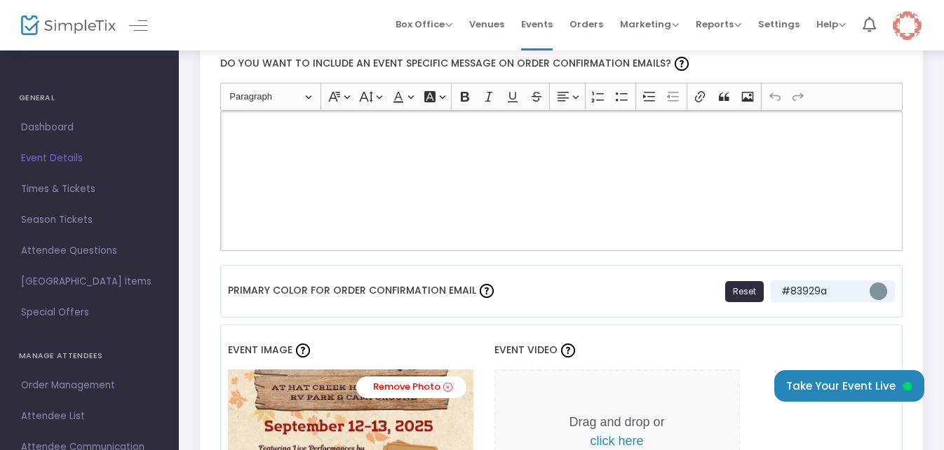
click at [453, 190] on div "Rich Text Editor, main" at bounding box center [561, 181] width 683 height 140
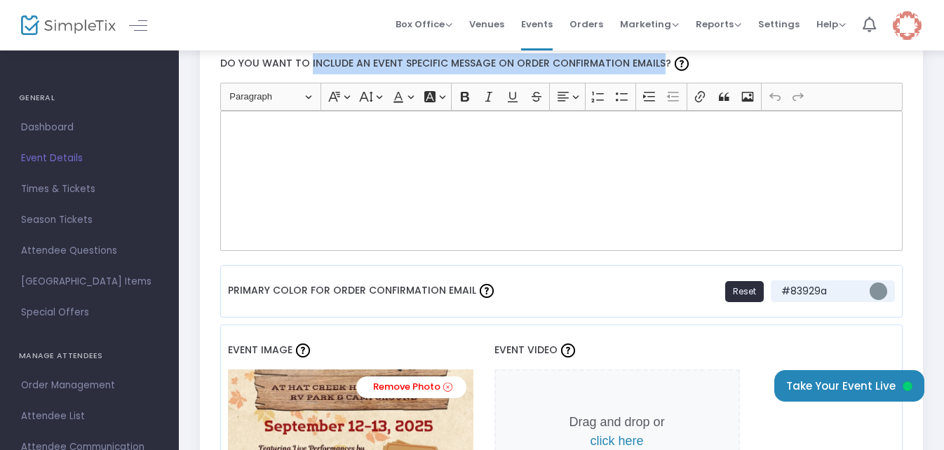
drag, startPoint x: 654, startPoint y: 60, endPoint x: 309, endPoint y: 64, distance: 345.3
click at [309, 65] on label "Do you want to include an event specific message on order confirmation emails?" at bounding box center [561, 64] width 697 height 37
drag, startPoint x: 309, startPoint y: 64, endPoint x: 533, endPoint y: 62, distance: 224.6
copy label "include an event specific message on order confirmation emails"
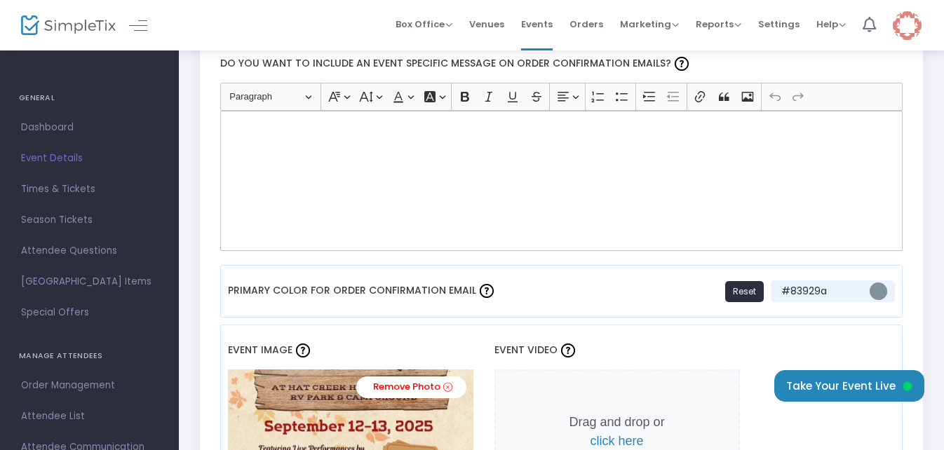
click at [302, 152] on div "Rich Text Editor, main" at bounding box center [561, 181] width 683 height 140
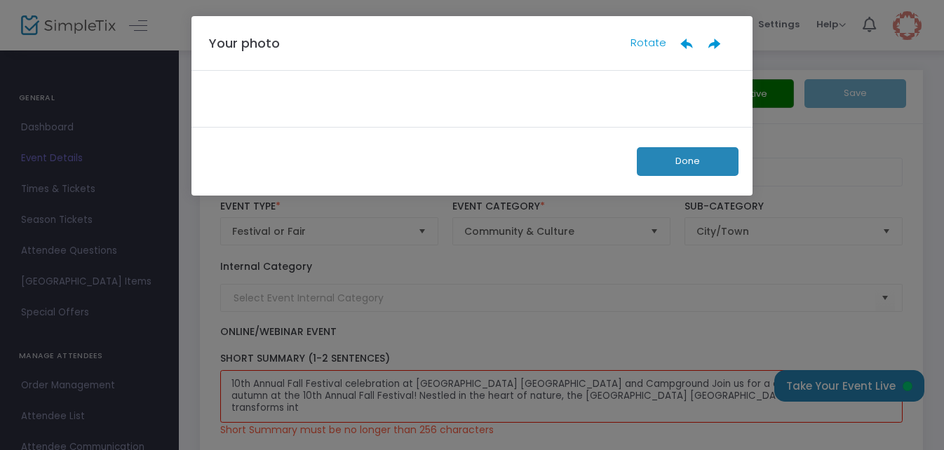
scroll to position [0, 0]
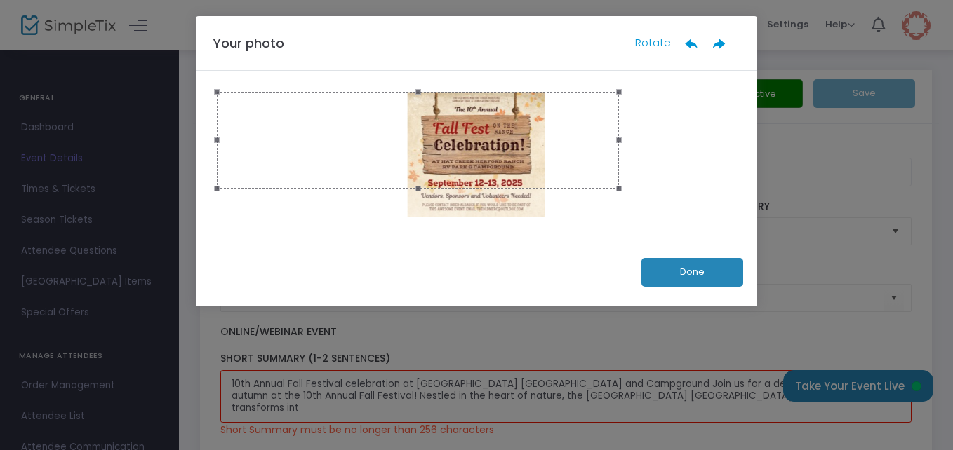
drag, startPoint x: 477, startPoint y: 215, endPoint x: 493, endPoint y: 187, distance: 32.4
click at [493, 187] on span at bounding box center [418, 188] width 387 height 15
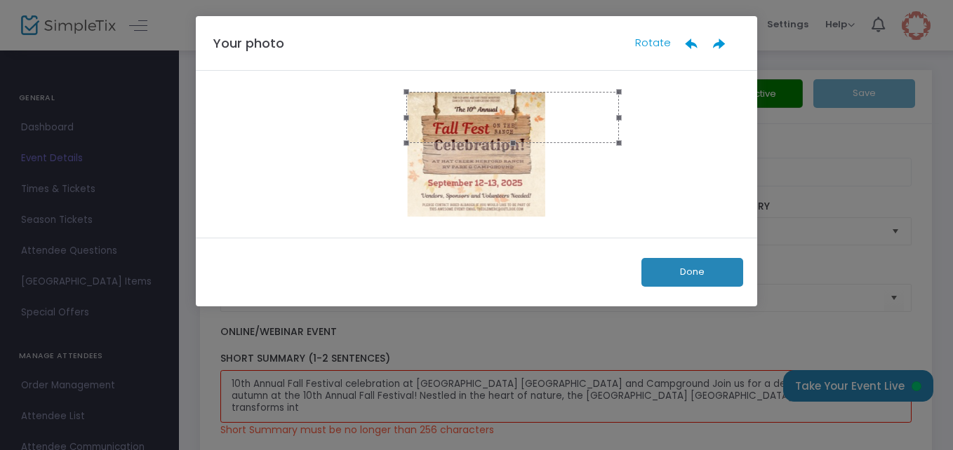
drag, startPoint x: 218, startPoint y: 187, endPoint x: 408, endPoint y: 198, distance: 189.8
click at [408, 198] on div at bounding box center [476, 154] width 519 height 125
drag, startPoint x: 618, startPoint y: 119, endPoint x: 590, endPoint y: 203, distance: 88.8
click at [590, 203] on div at bounding box center [476, 154] width 519 height 125
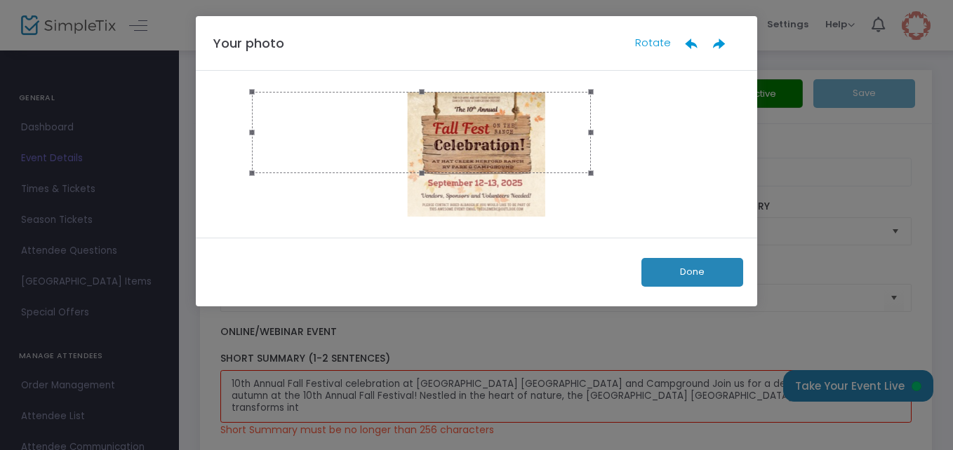
drag, startPoint x: 403, startPoint y: 139, endPoint x: 248, endPoint y: 209, distance: 169.6
click at [248, 209] on div at bounding box center [476, 154] width 519 height 125
drag, startPoint x: 341, startPoint y: 108, endPoint x: 396, endPoint y: 109, distance: 55.4
click at [396, 109] on div at bounding box center [476, 133] width 339 height 81
drag, startPoint x: 476, startPoint y: 171, endPoint x: 476, endPoint y: 188, distance: 16.9
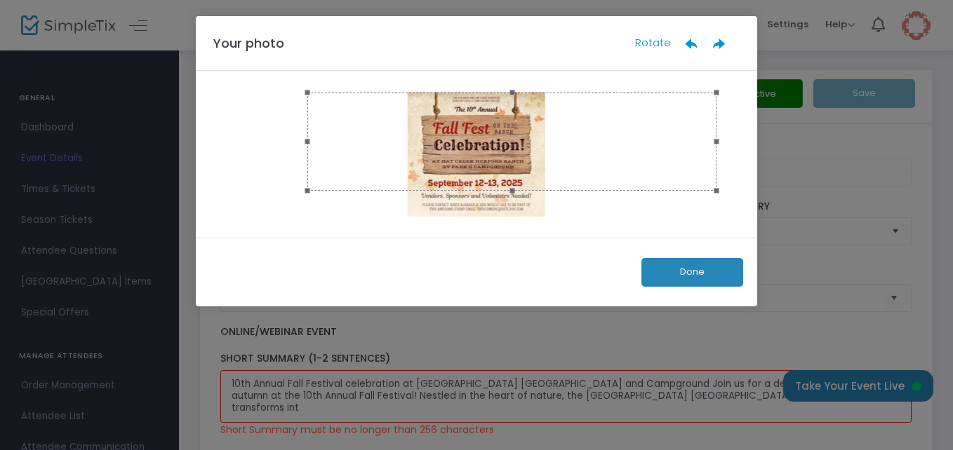
click at [476, 188] on span at bounding box center [512, 190] width 394 height 15
click at [660, 276] on button "Done" at bounding box center [692, 272] width 102 height 29
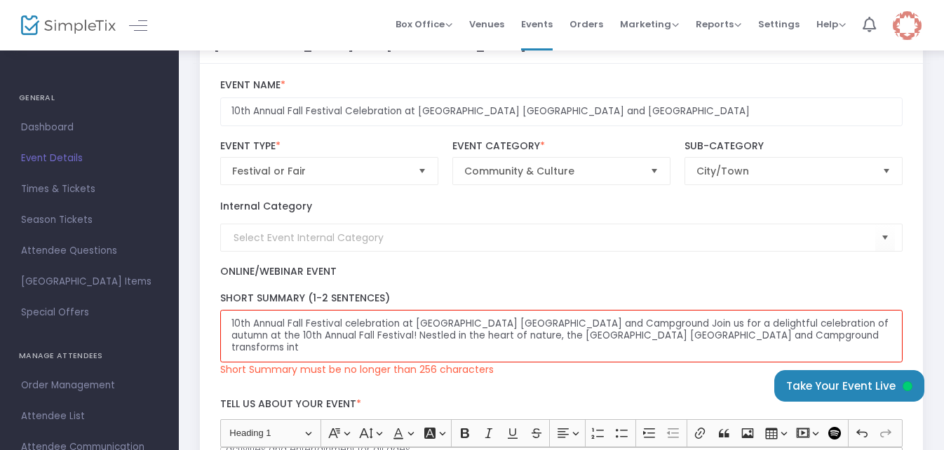
scroll to position [140, 0]
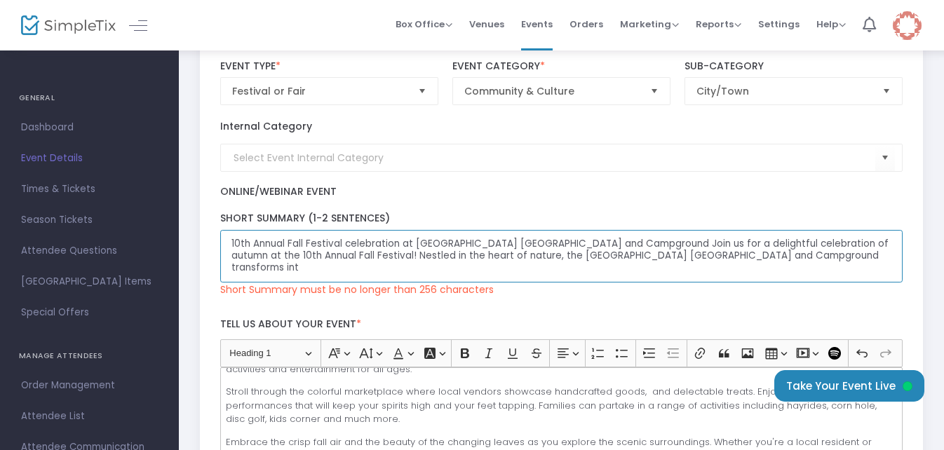
drag, startPoint x: 846, startPoint y: 255, endPoint x: 665, endPoint y: 243, distance: 180.7
click at [665, 243] on textarea "10th Annual Fall Festival celebration at [GEOGRAPHIC_DATA] [GEOGRAPHIC_DATA] an…" at bounding box center [561, 256] width 683 height 53
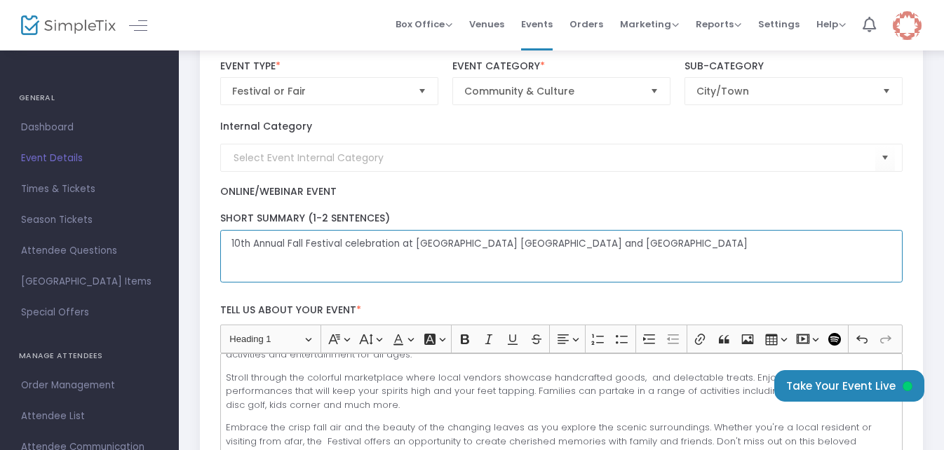
click at [349, 243] on textarea "10th Annual Fall Festival celebration at [GEOGRAPHIC_DATA] [GEOGRAPHIC_DATA] an…" at bounding box center [561, 256] width 683 height 53
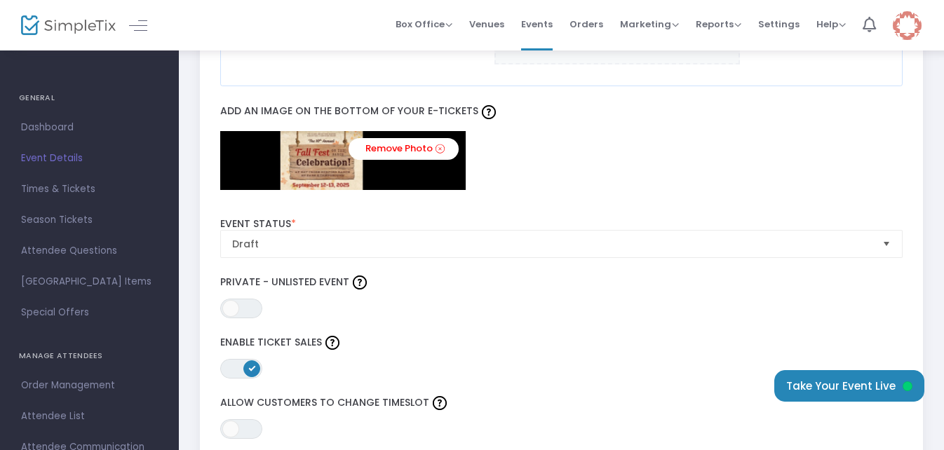
scroll to position [1403, 0]
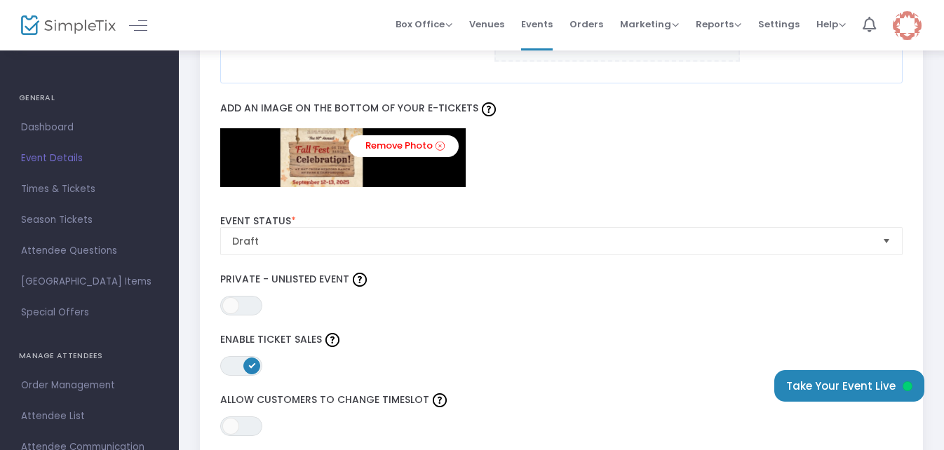
type textarea "10th Annual Fall Festival Celebration at [GEOGRAPHIC_DATA] [GEOGRAPHIC_DATA] an…"
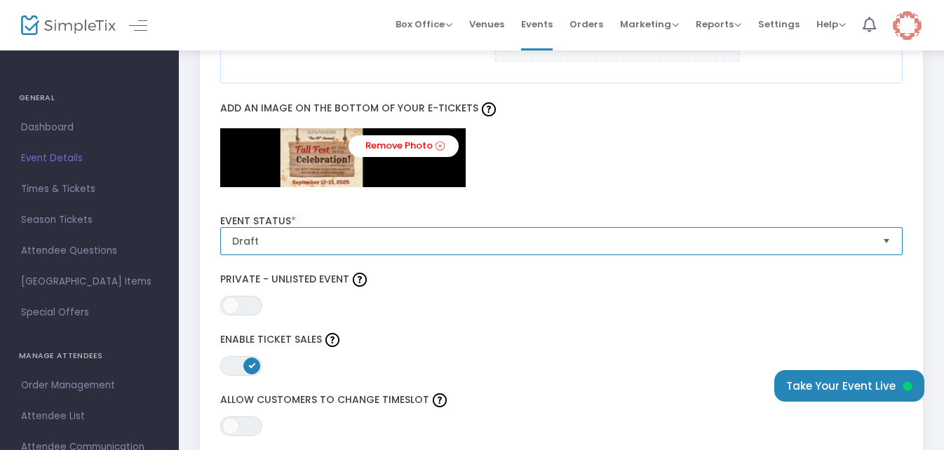
click at [528, 239] on span "Draft" at bounding box center [552, 241] width 640 height 14
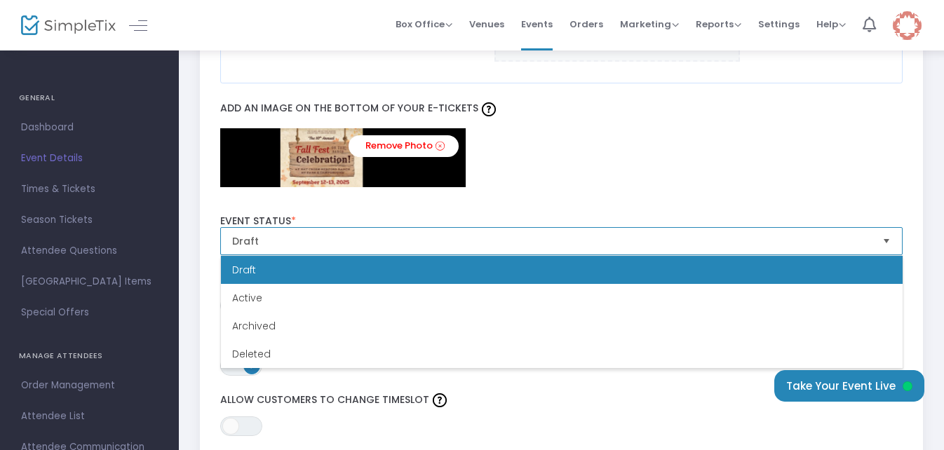
click at [528, 239] on span "Draft" at bounding box center [552, 241] width 640 height 14
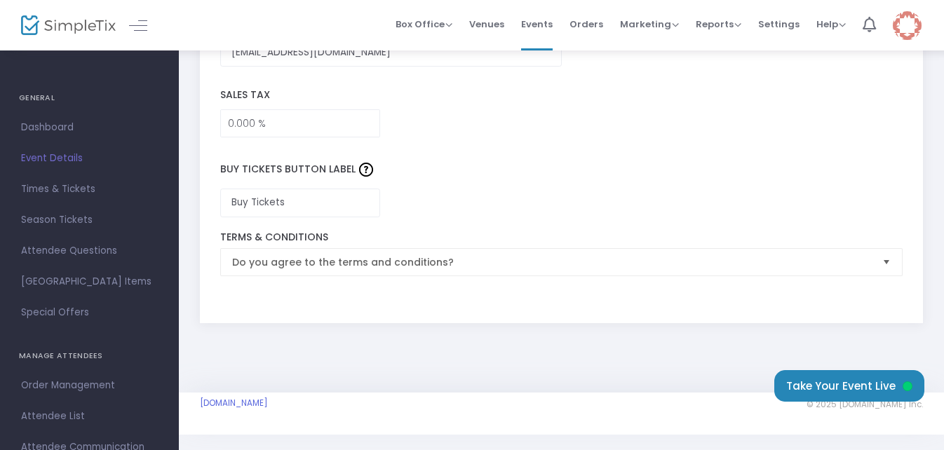
scroll to position [2281, 0]
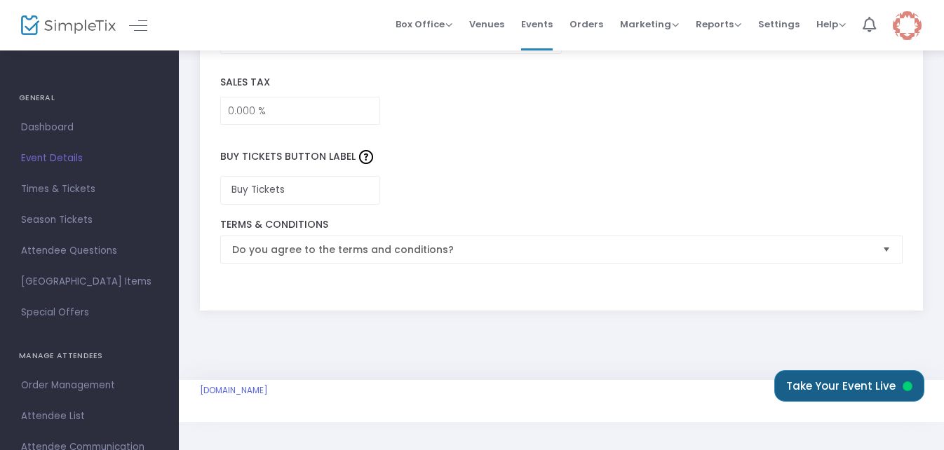
click at [823, 379] on button "Take Your Event Live" at bounding box center [850, 387] width 150 height 32
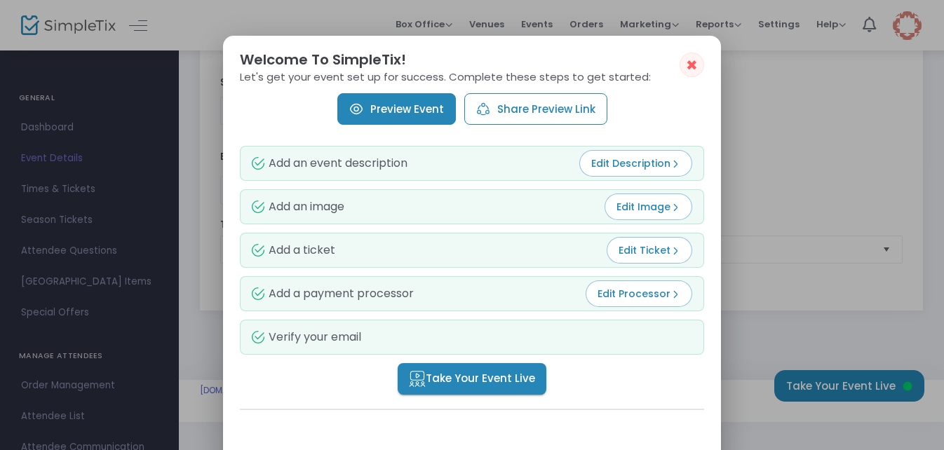
click at [477, 378] on span "Take Your Event Live" at bounding box center [472, 379] width 126 height 16
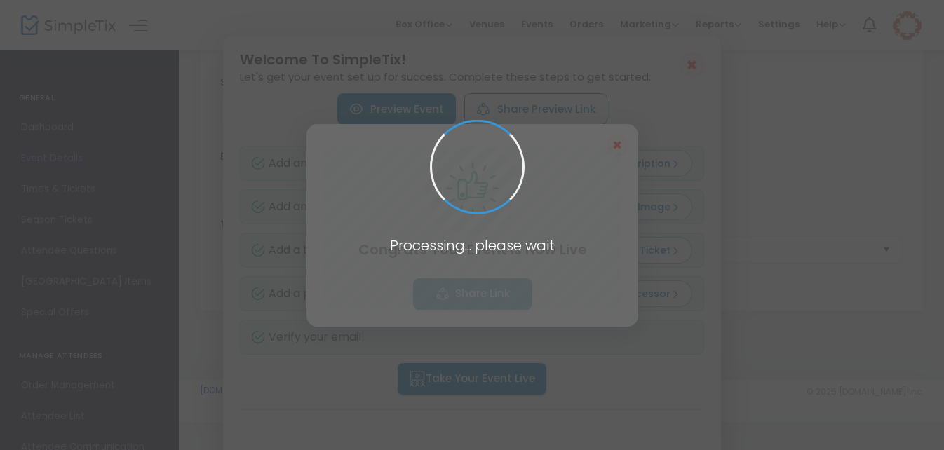
scroll to position [2281, 0]
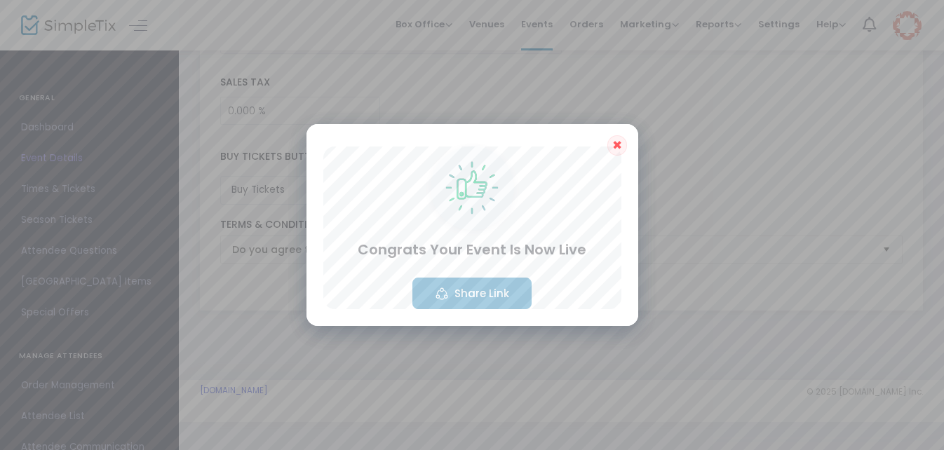
click at [472, 295] on button "Share Link" at bounding box center [472, 294] width 119 height 32
click at [613, 143] on span "✖" at bounding box center [618, 145] width 10 height 17
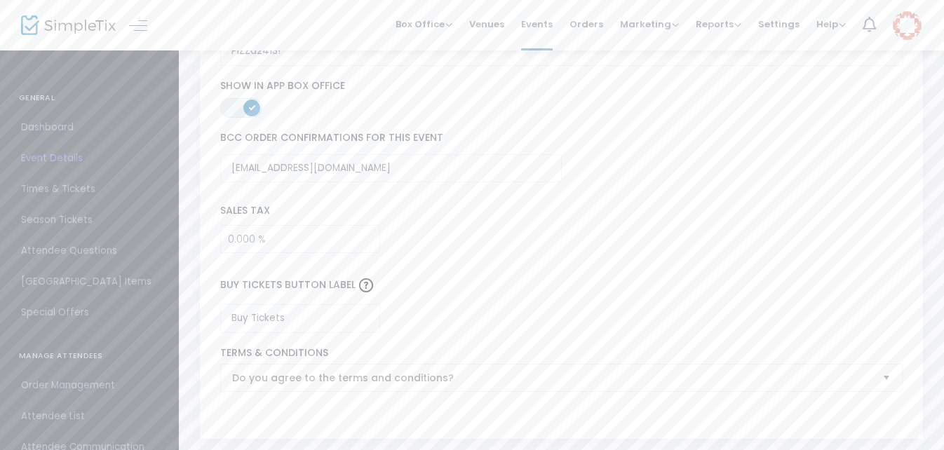
scroll to position [1930, 0]
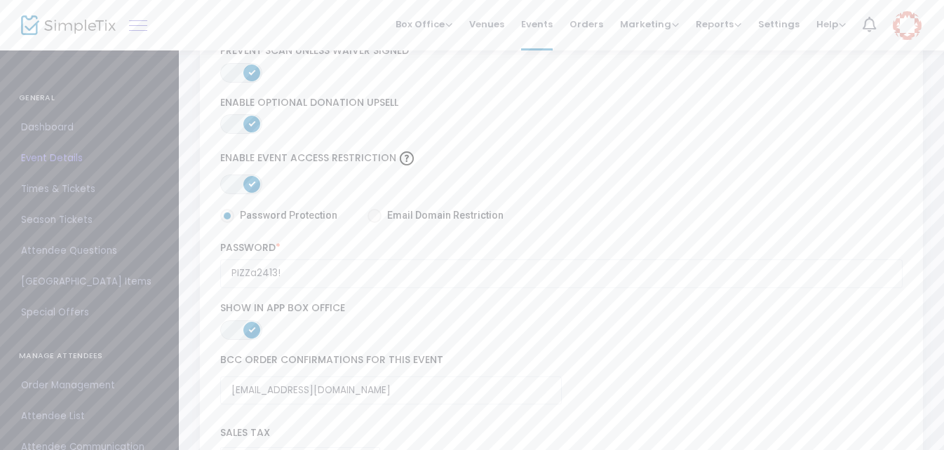
click at [139, 25] on link at bounding box center [138, 25] width 18 height 18
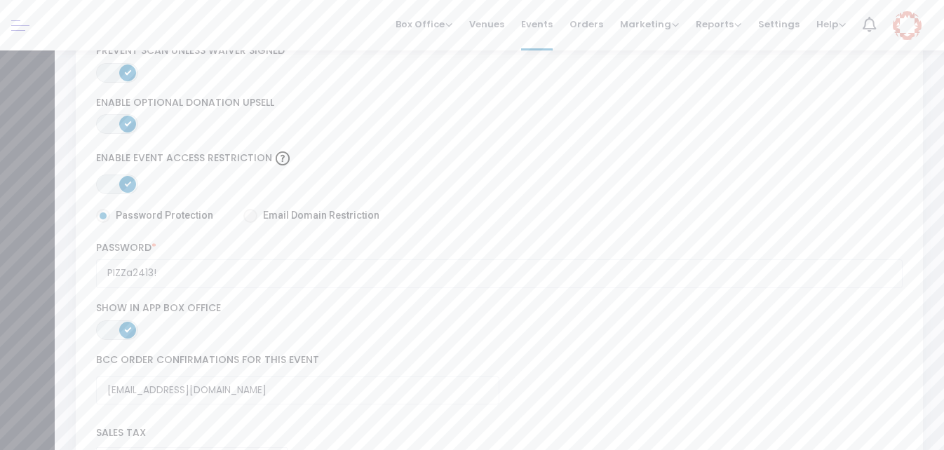
scroll to position [57, 0]
click at [24, 29] on link at bounding box center [20, 25] width 18 height 18
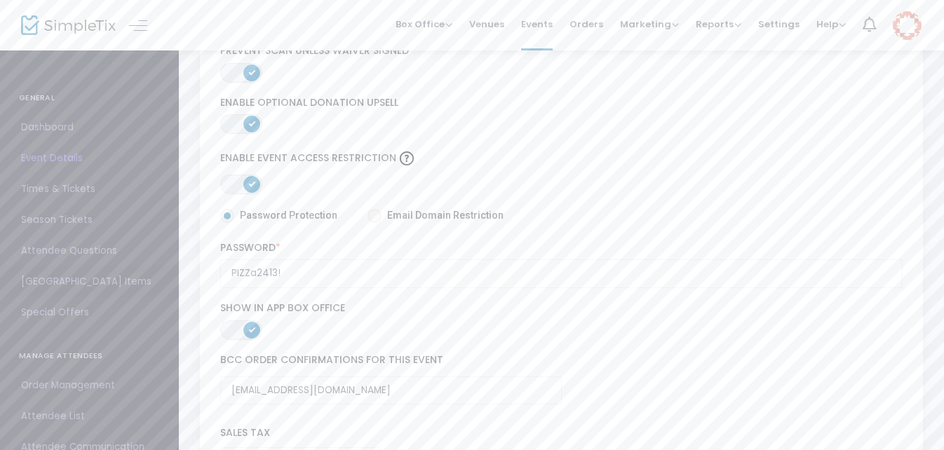
click at [75, 280] on span "[GEOGRAPHIC_DATA] Items" at bounding box center [89, 282] width 137 height 18
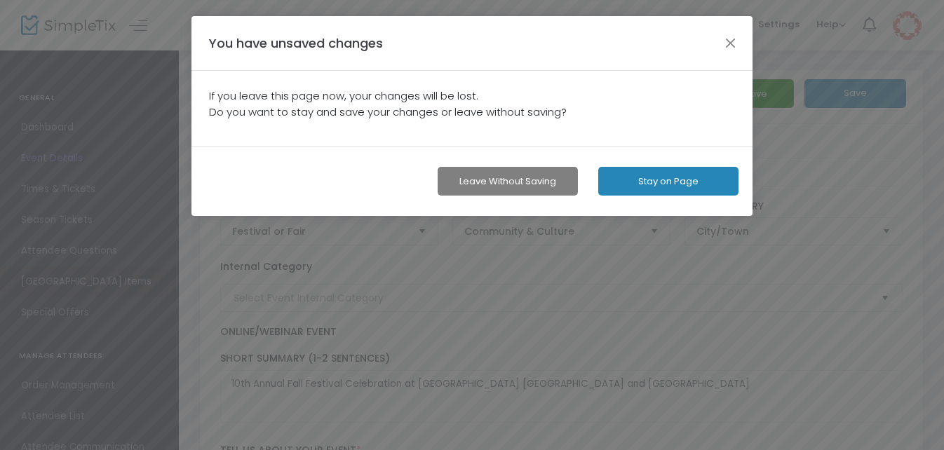
scroll to position [0, 0]
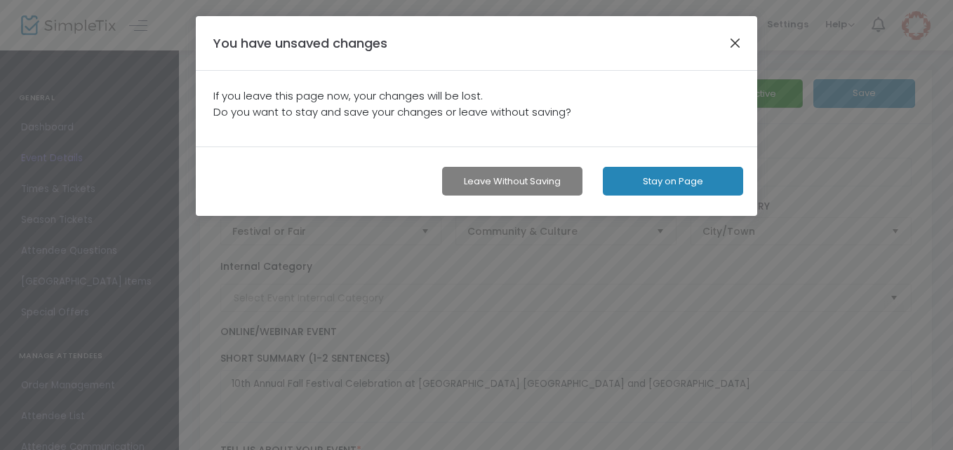
click at [730, 44] on button "button" at bounding box center [735, 43] width 18 height 18
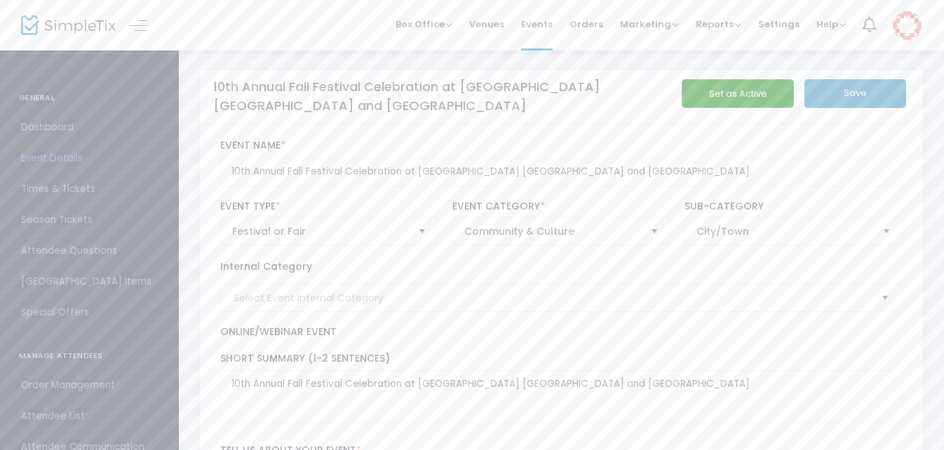
click at [838, 90] on button "Save" at bounding box center [856, 93] width 102 height 29
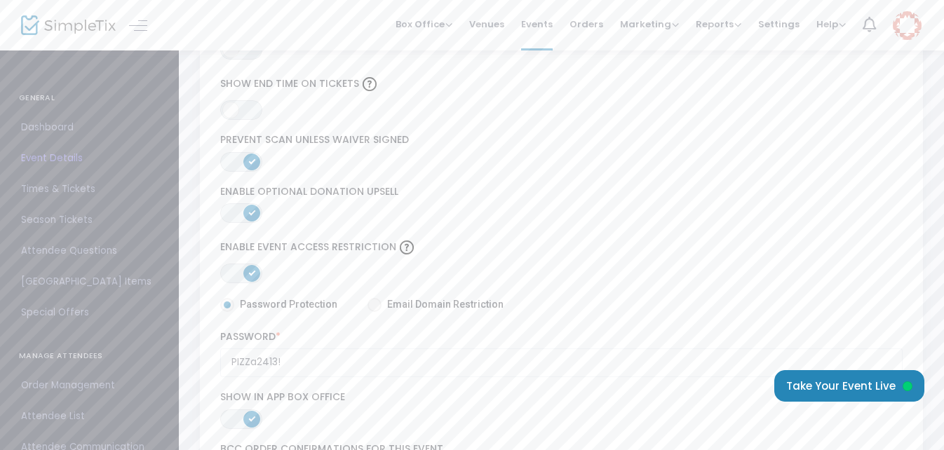
scroll to position [2035, 0]
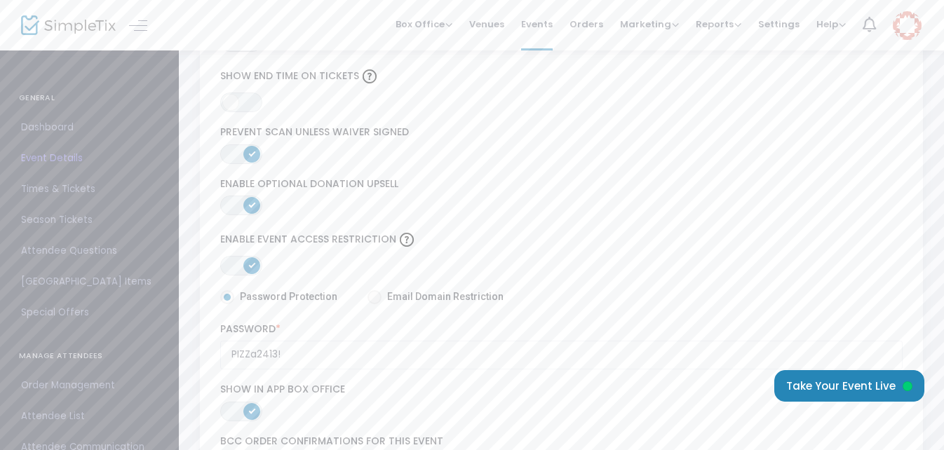
click at [249, 266] on span "ON" at bounding box center [251, 265] width 7 height 7
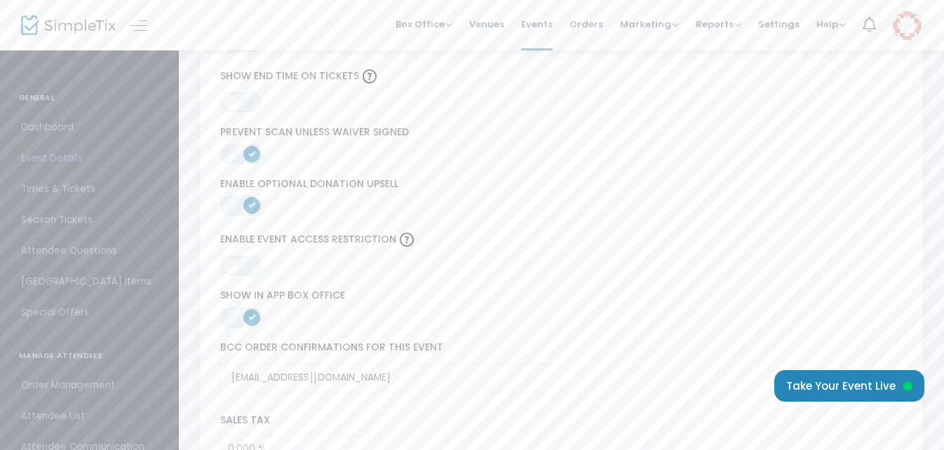
click at [69, 280] on span "[GEOGRAPHIC_DATA] Items" at bounding box center [89, 282] width 137 height 18
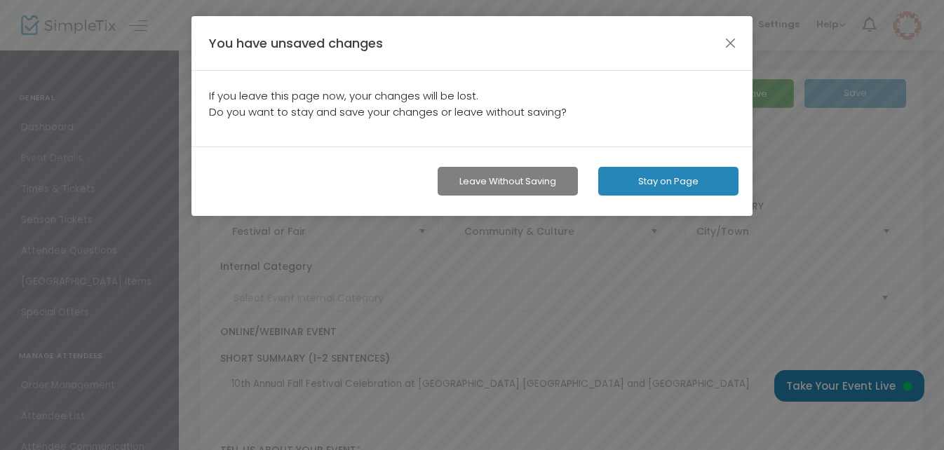
scroll to position [0, 0]
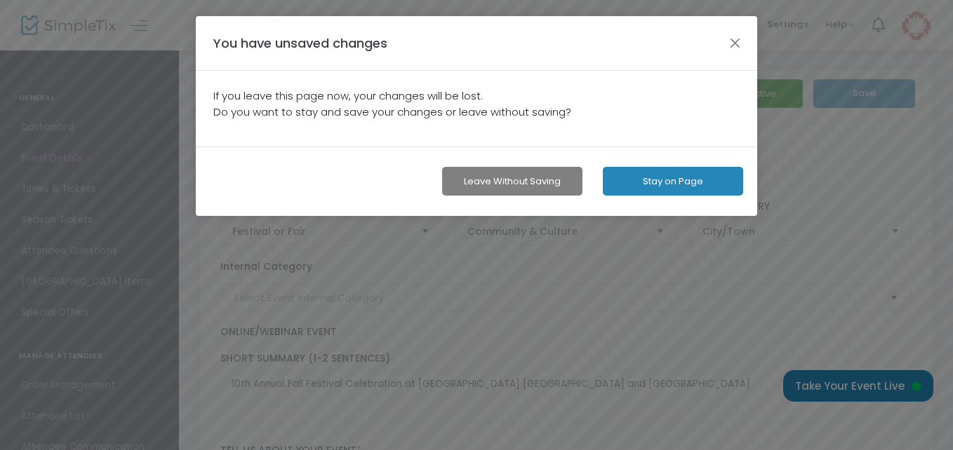
click at [524, 178] on button "Leave without Saving" at bounding box center [512, 181] width 140 height 29
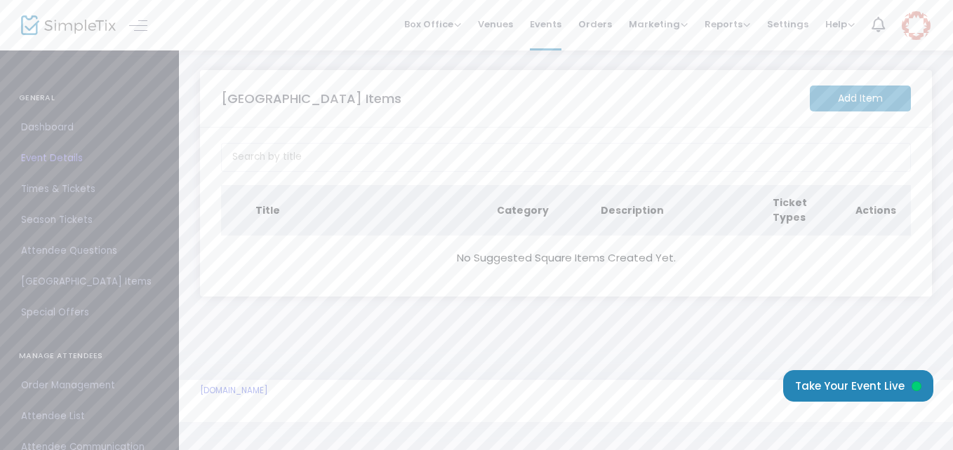
click at [837, 100] on m-button "Add Item" at bounding box center [860, 99] width 101 height 26
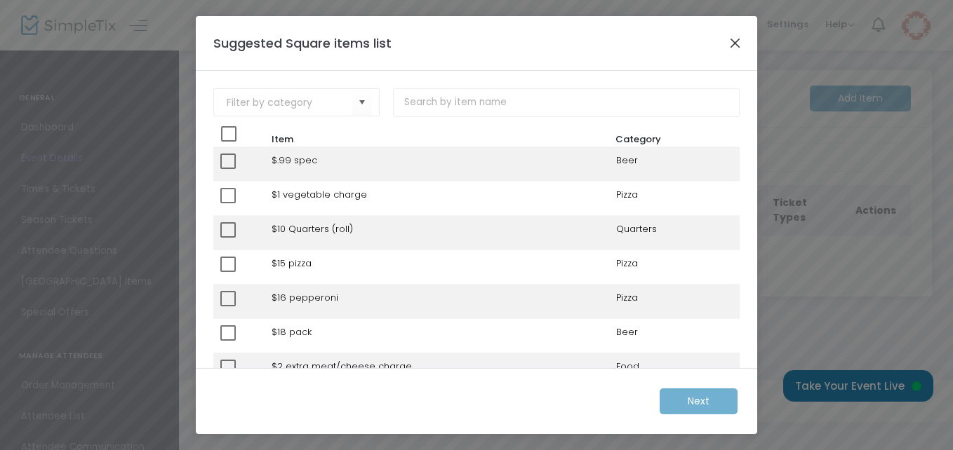
click at [733, 46] on button "Close" at bounding box center [735, 43] width 18 height 18
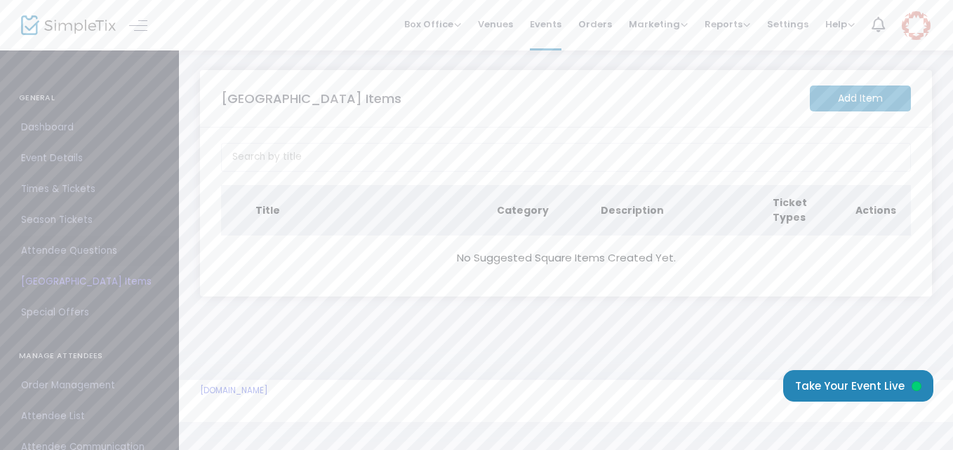
click at [98, 253] on span "Attendee Questions" at bounding box center [89, 251] width 137 height 18
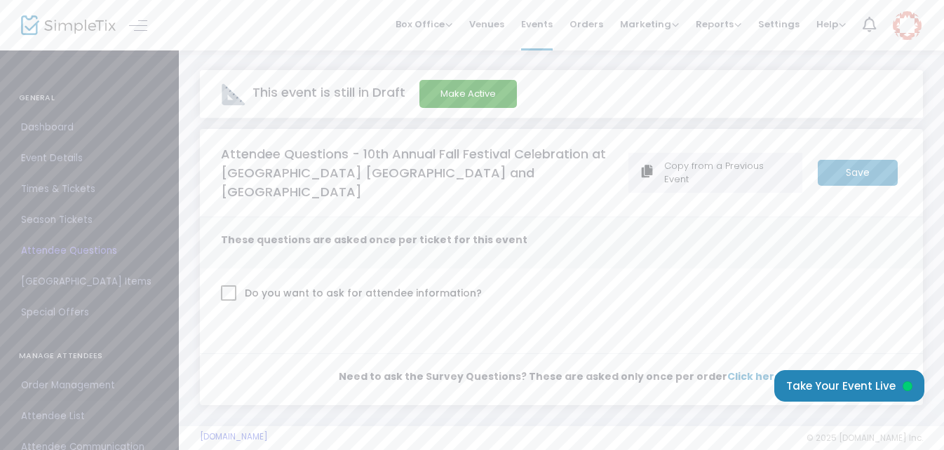
click at [90, 383] on span "Order Management" at bounding box center [89, 386] width 137 height 18
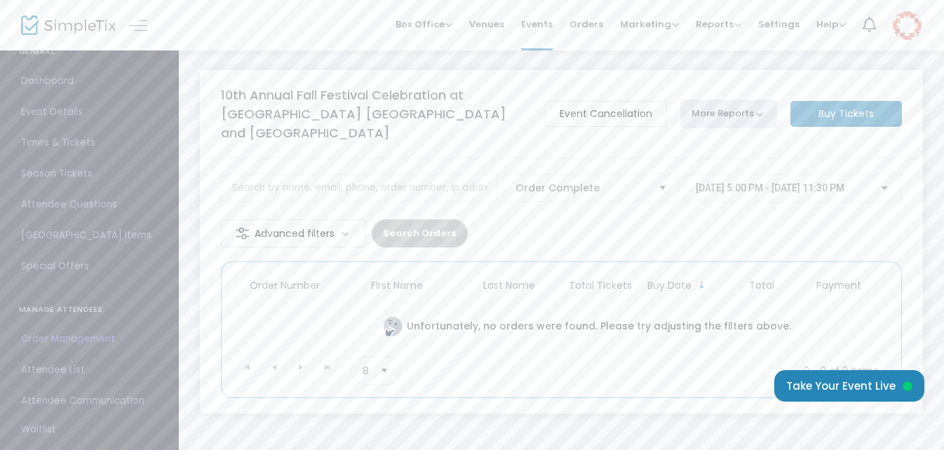
scroll to position [140, 0]
click at [114, 305] on span "Attendee Communication" at bounding box center [89, 307] width 137 height 18
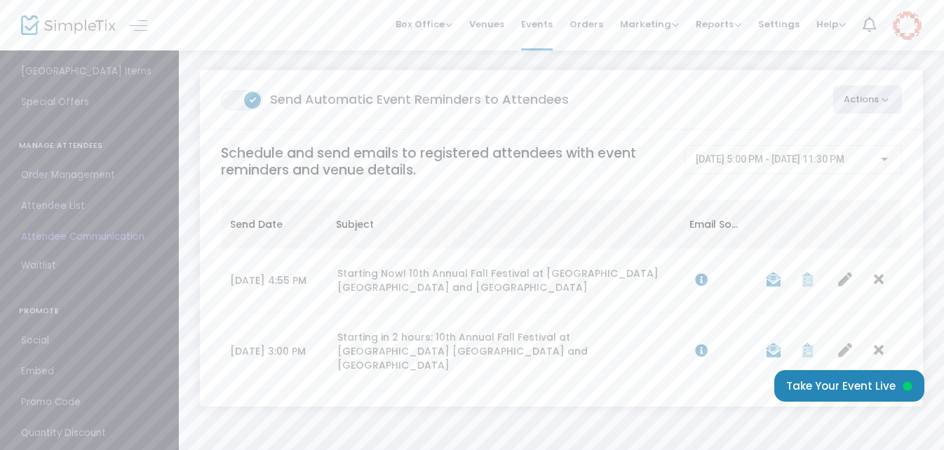
scroll to position [239, 0]
click at [48, 341] on span "Embed" at bounding box center [89, 343] width 137 height 18
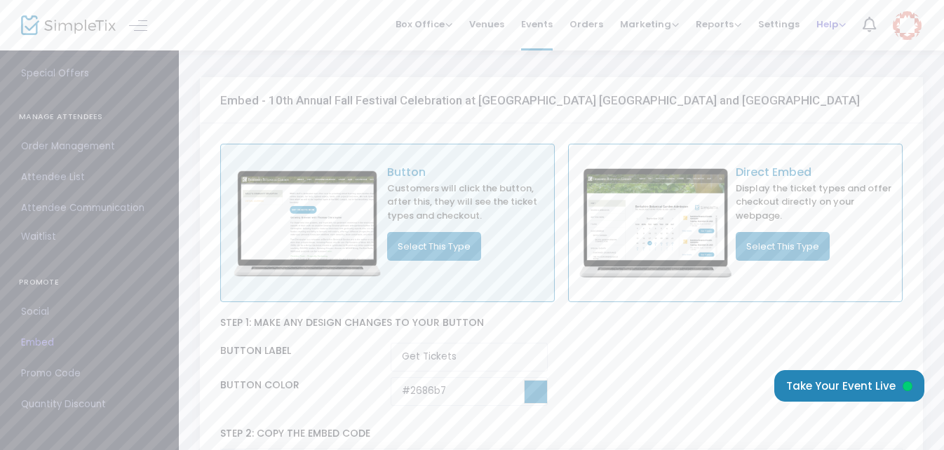
click at [833, 23] on span "Help" at bounding box center [831, 24] width 29 height 13
click at [842, 51] on li "View Docs" at bounding box center [868, 47] width 103 height 27
click at [25, 311] on span "Social" at bounding box center [89, 312] width 137 height 18
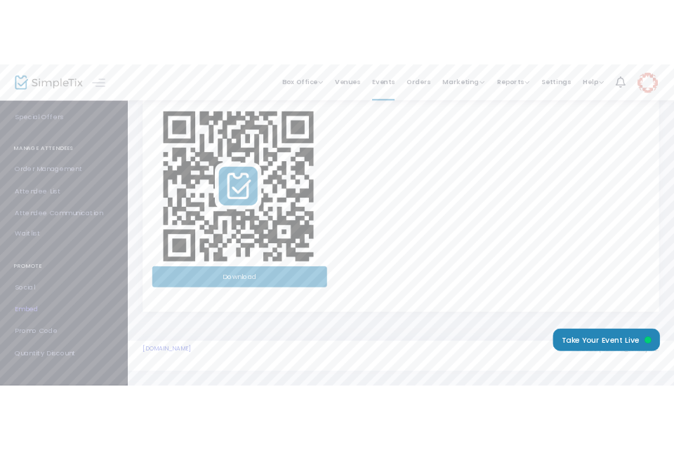
scroll to position [421, 0]
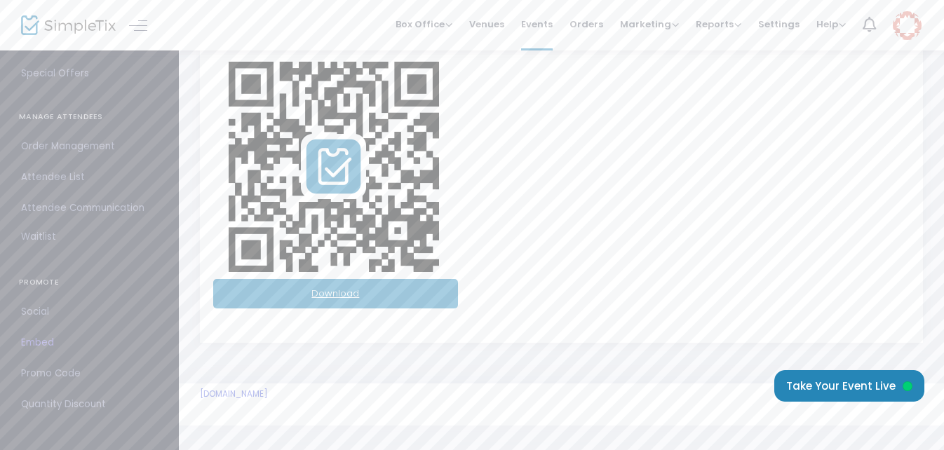
click at [406, 309] on link "Download" at bounding box center [335, 293] width 245 height 29
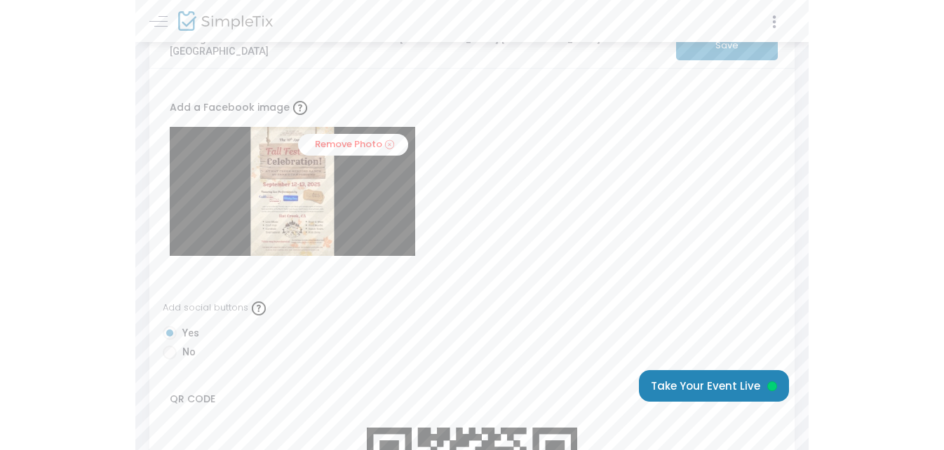
scroll to position [0, 0]
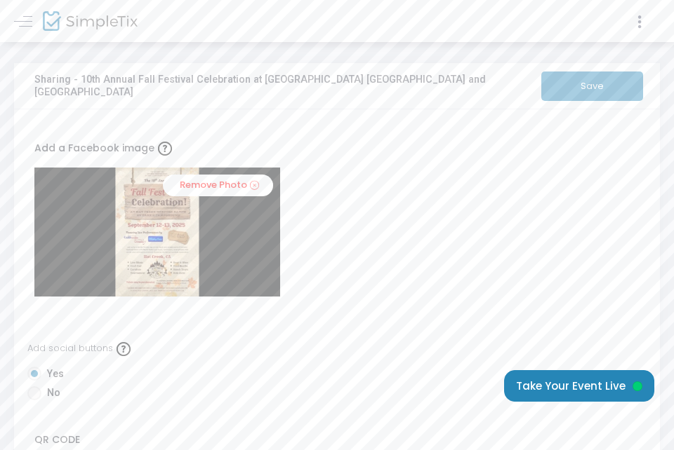
click at [575, 86] on button "Save" at bounding box center [592, 86] width 102 height 29
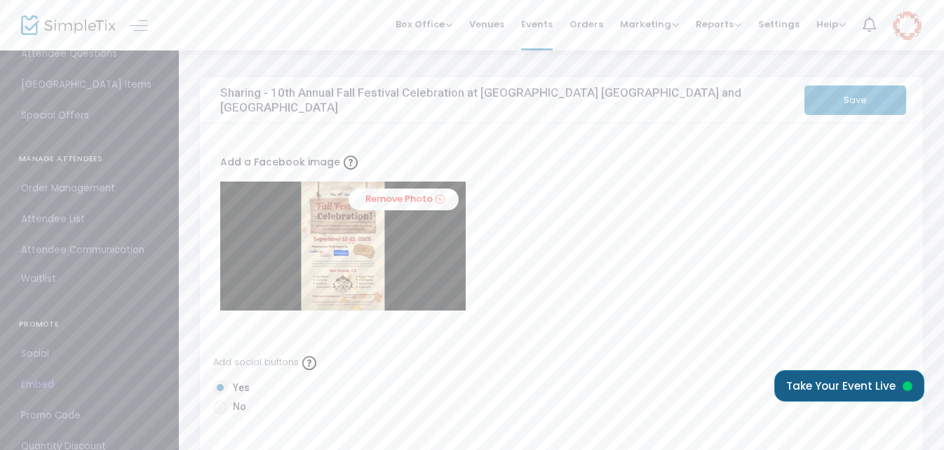
click at [814, 388] on button "Take Your Event Live" at bounding box center [850, 387] width 150 height 32
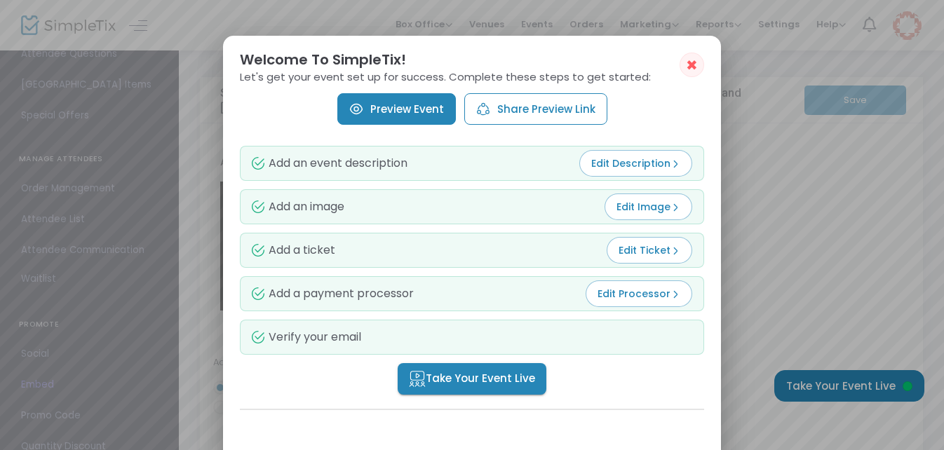
click at [469, 374] on span "Take Your Event Live" at bounding box center [472, 379] width 126 height 16
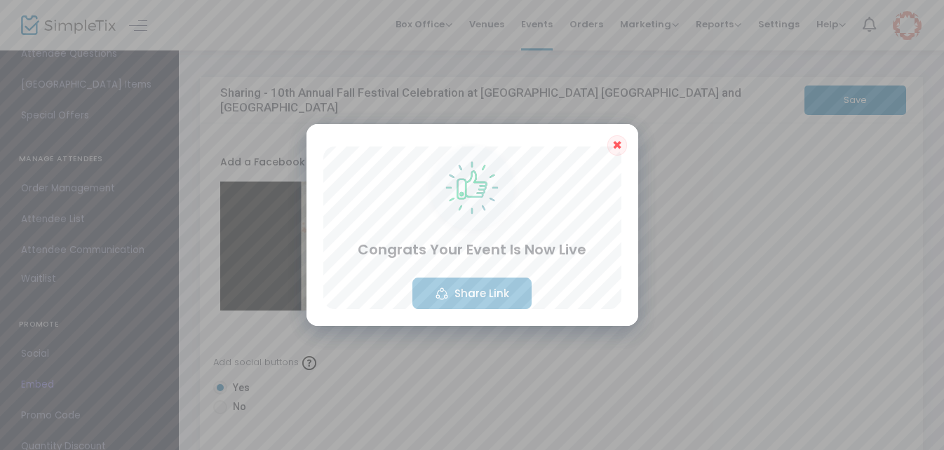
click at [462, 291] on button "Share Link" at bounding box center [472, 294] width 119 height 32
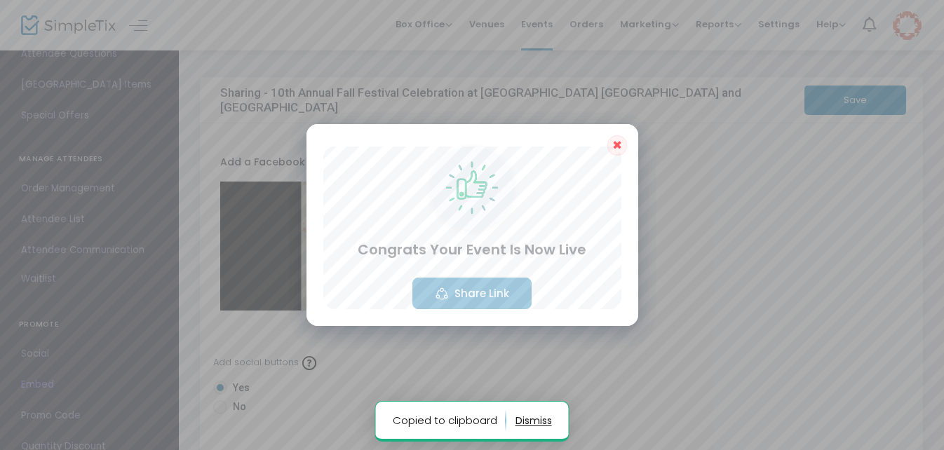
click at [615, 146] on span "✖" at bounding box center [618, 145] width 10 height 17
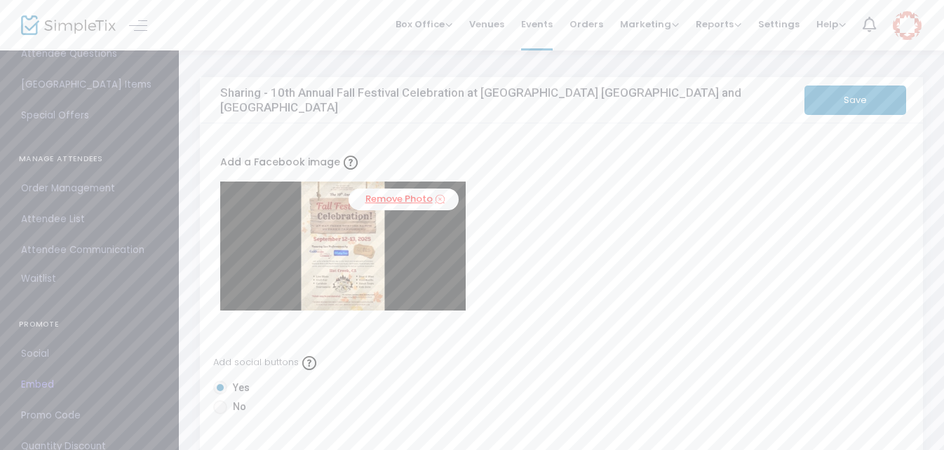
click at [394, 201] on link "Remove Photo" at bounding box center [404, 200] width 110 height 22
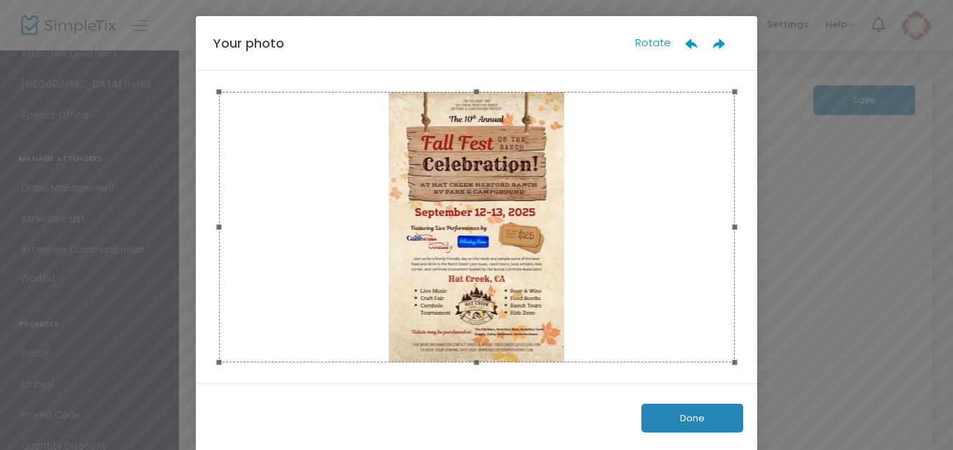
click at [668, 416] on button "Done" at bounding box center [692, 418] width 102 height 29
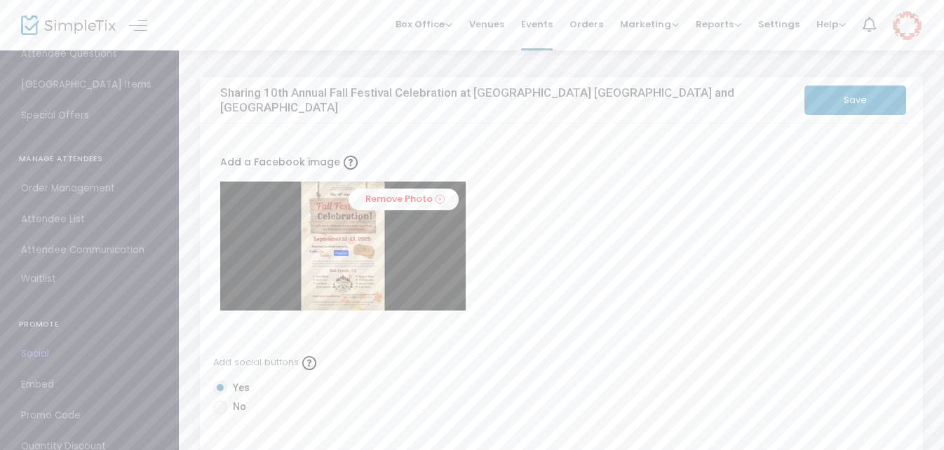
click at [849, 102] on button "Save" at bounding box center [856, 100] width 102 height 29
click at [829, 100] on button "Save" at bounding box center [856, 100] width 102 height 29
click at [57, 129] on span "Dashboard" at bounding box center [89, 128] width 137 height 18
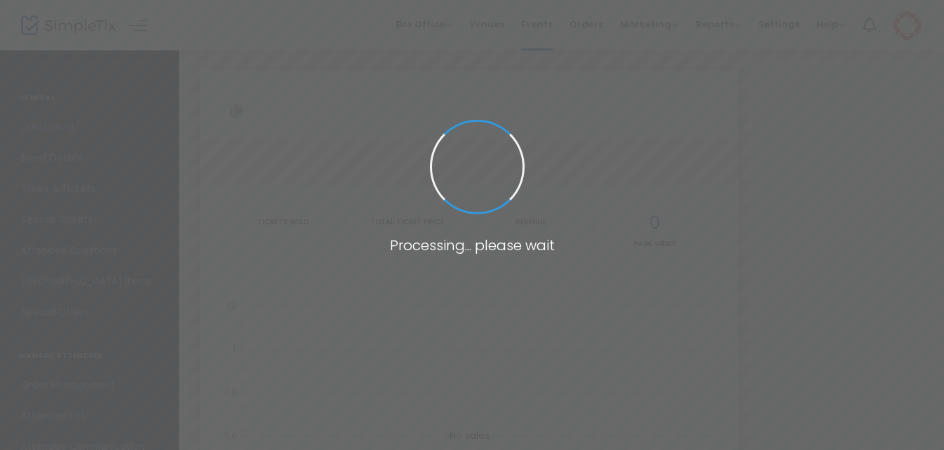
type input "[URL][DOMAIN_NAME]"
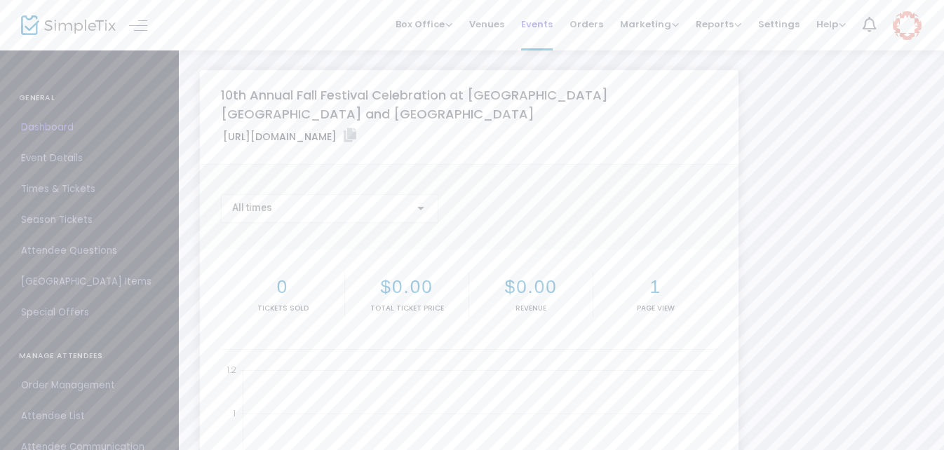
click at [542, 25] on span "Events" at bounding box center [537, 24] width 32 height 36
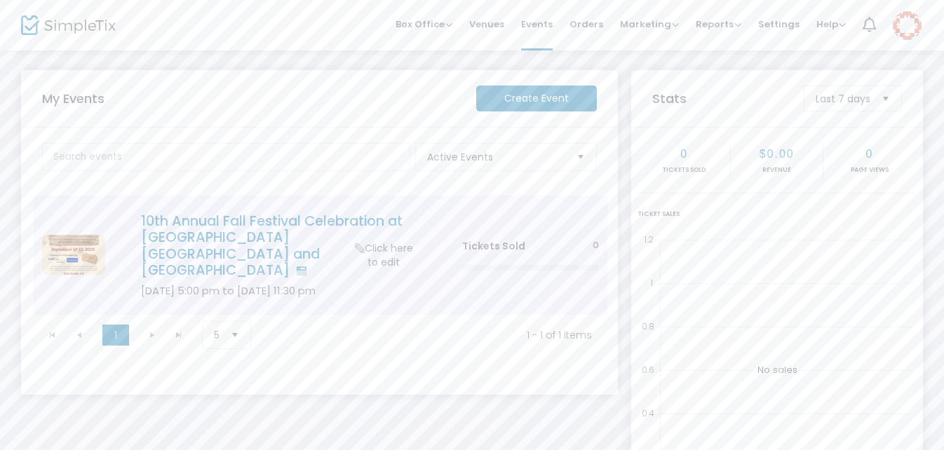
click at [325, 220] on h4 "10th Annual Fall Festival Celebration at [GEOGRAPHIC_DATA] [GEOGRAPHIC_DATA] an…" at bounding box center [280, 246] width 279 height 66
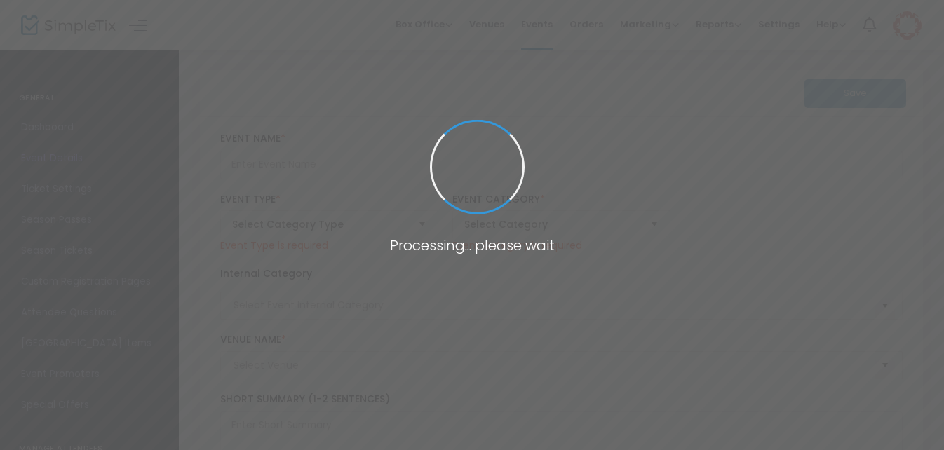
type input "10th Annual Fall Festival Celebration at [GEOGRAPHIC_DATA] [GEOGRAPHIC_DATA] an…"
type textarea "10th Annual Fall Festival Celebration at [GEOGRAPHIC_DATA] [GEOGRAPHIC_DATA] an…"
checkbox input "true"
type input "[EMAIL_ADDRESS][DOMAIN_NAME]"
type input "Buy Tickets"
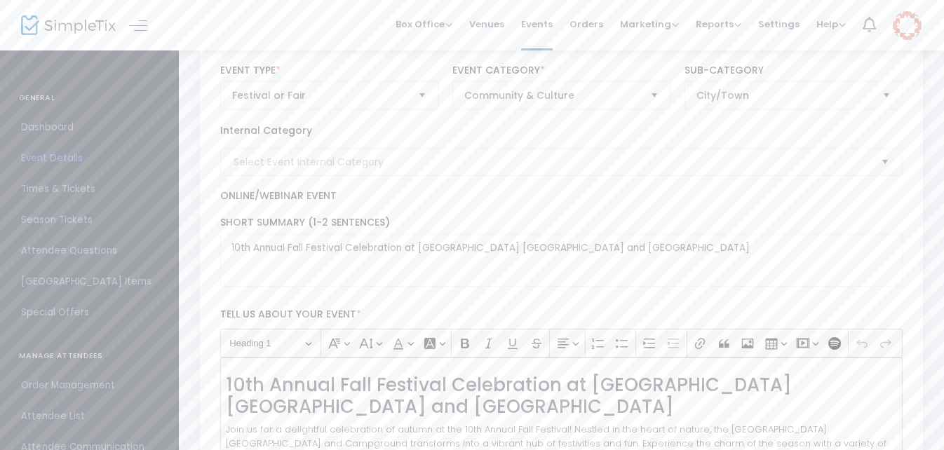
scroll to position [140, 0]
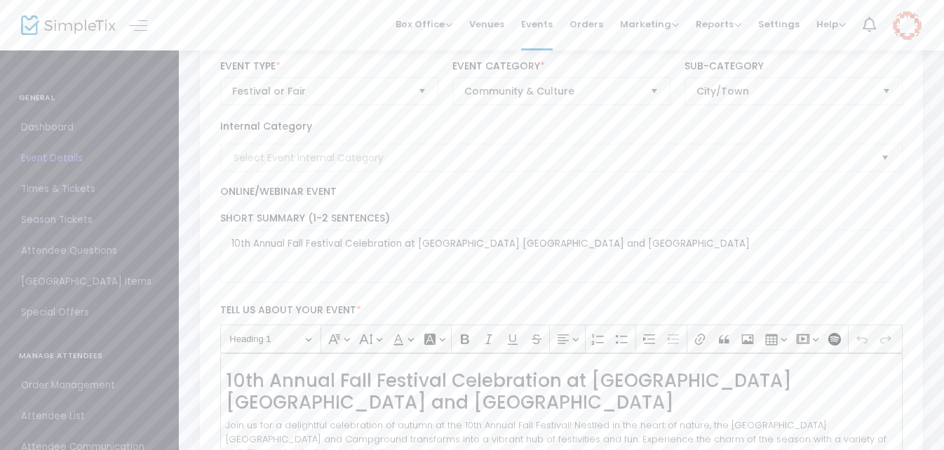
click at [884, 159] on span "Select" at bounding box center [885, 158] width 23 height 23
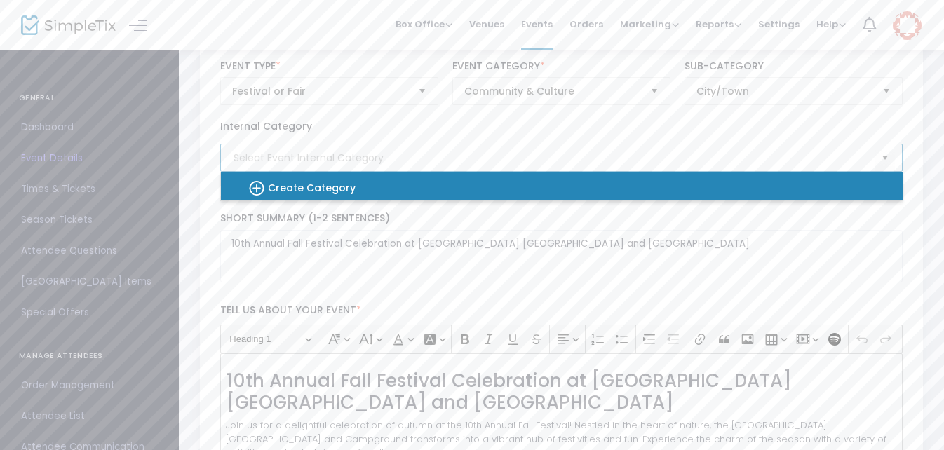
click at [328, 183] on b "Create Category" at bounding box center [312, 188] width 88 height 14
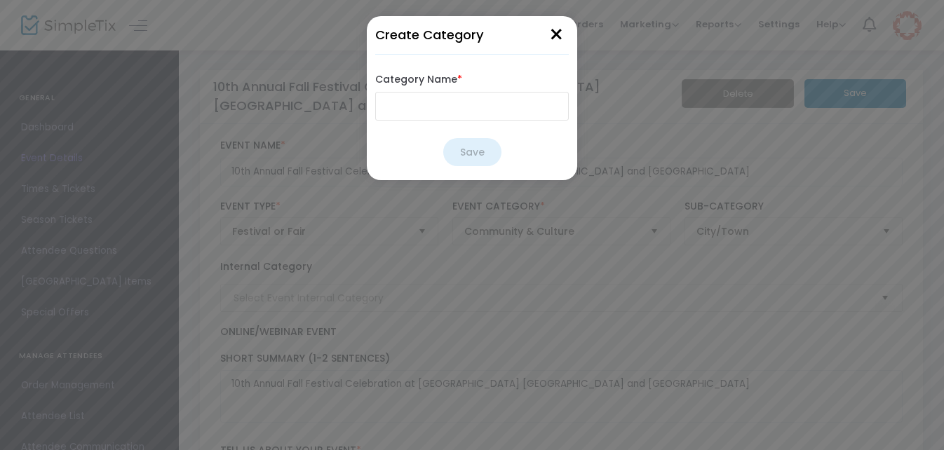
scroll to position [0, 0]
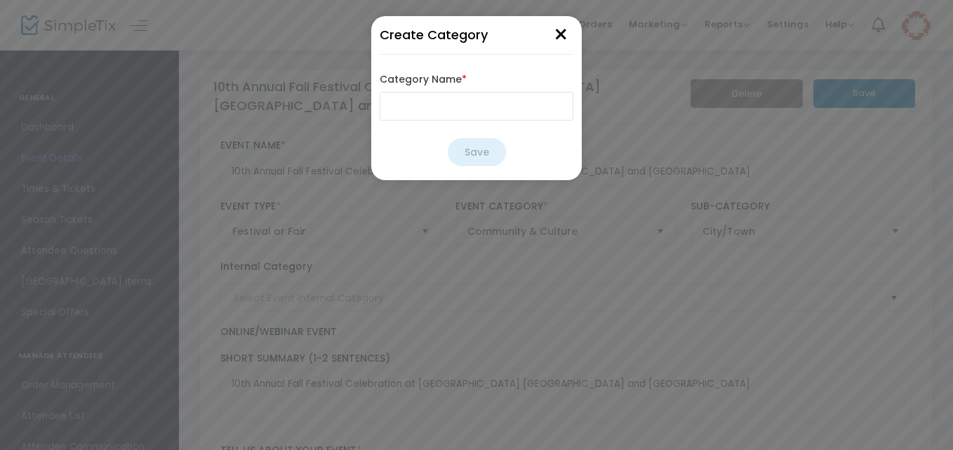
click at [405, 107] on input "Category Name *" at bounding box center [477, 106] width 194 height 29
type input "HC Fall Fest 2025"
click at [484, 152] on button "Save" at bounding box center [477, 152] width 58 height 28
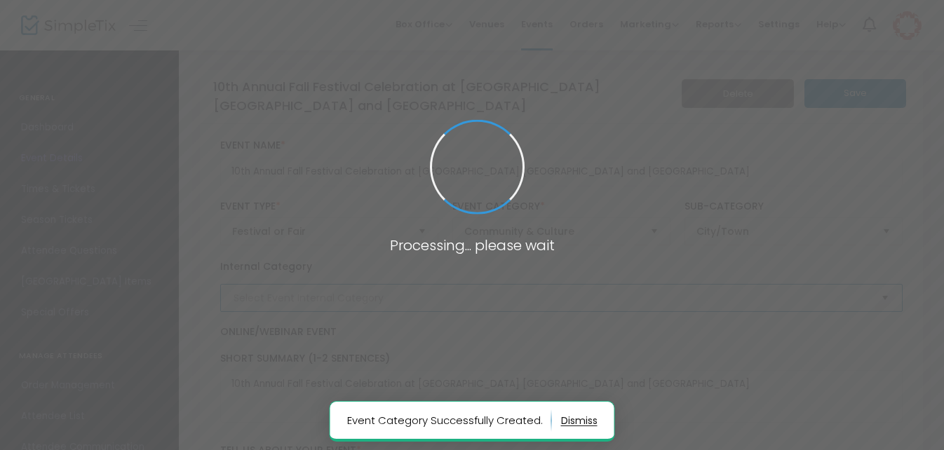
type input "HC Fall Fest 2025"
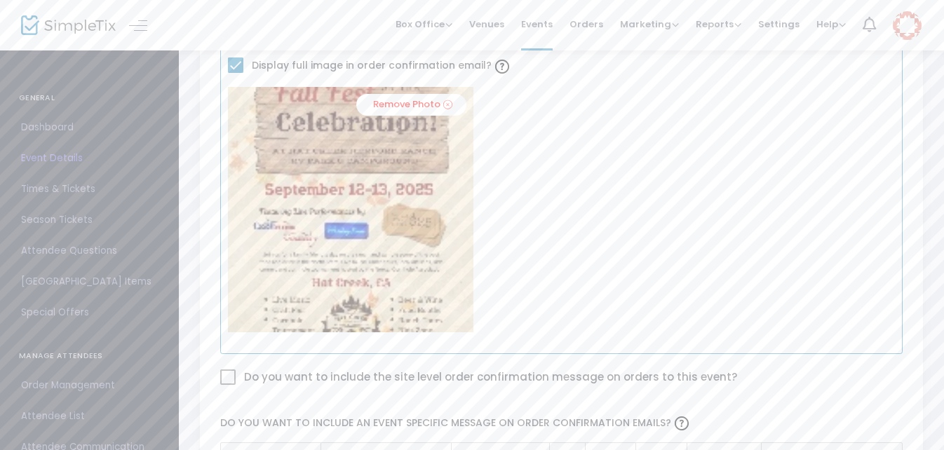
scroll to position [702, 0]
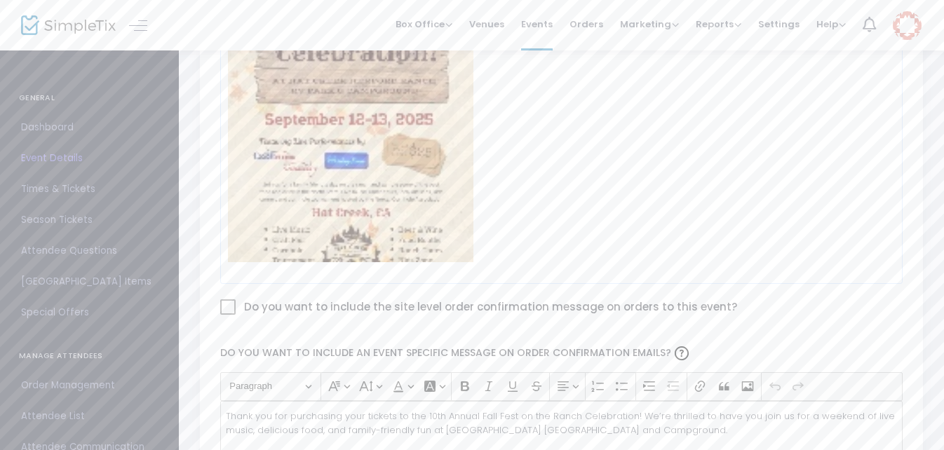
click at [227, 306] on span at bounding box center [227, 307] width 15 height 15
click at [227, 315] on input "Do you want to include the site level order confirmation message on orders to t…" at bounding box center [227, 315] width 1 height 1
checkbox input "true"
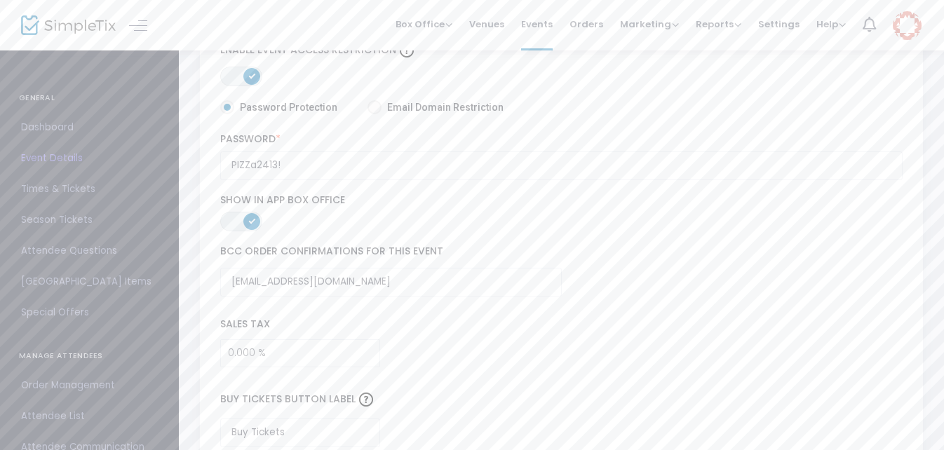
scroll to position [2526, 0]
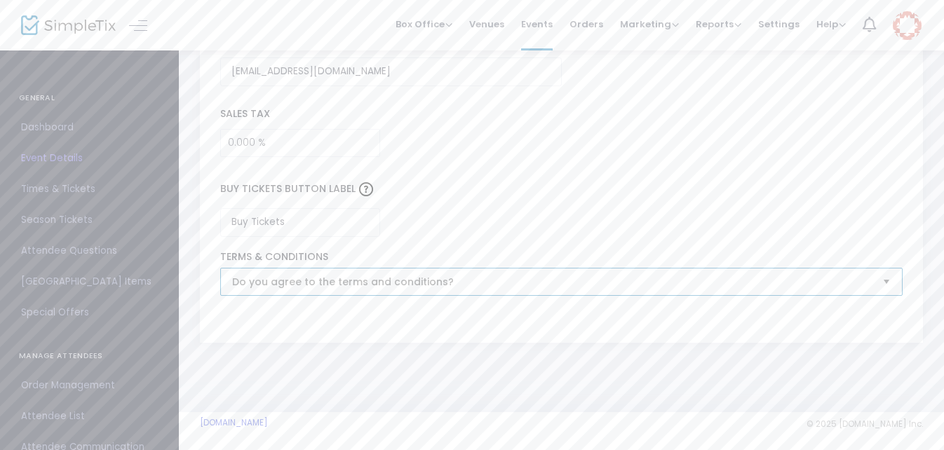
click at [613, 286] on span "Do you agree to the terms and conditions?" at bounding box center [552, 282] width 640 height 14
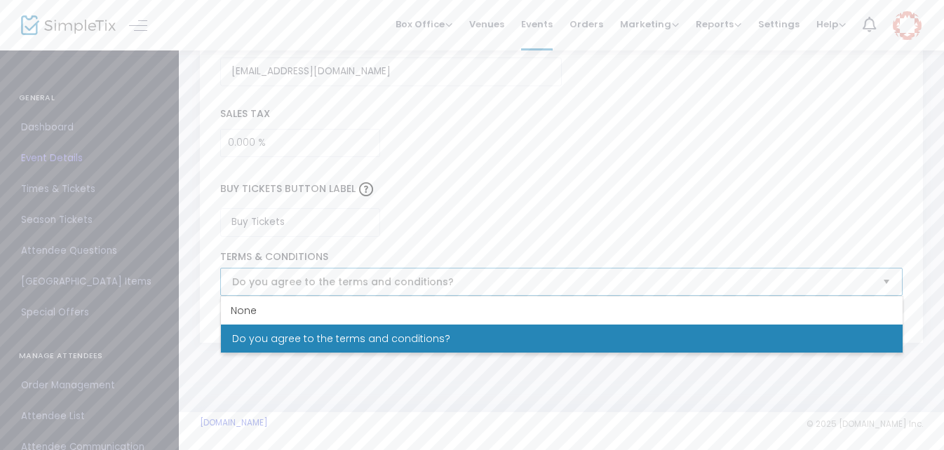
click at [613, 286] on span "Do you agree to the terms and conditions?" at bounding box center [552, 282] width 640 height 14
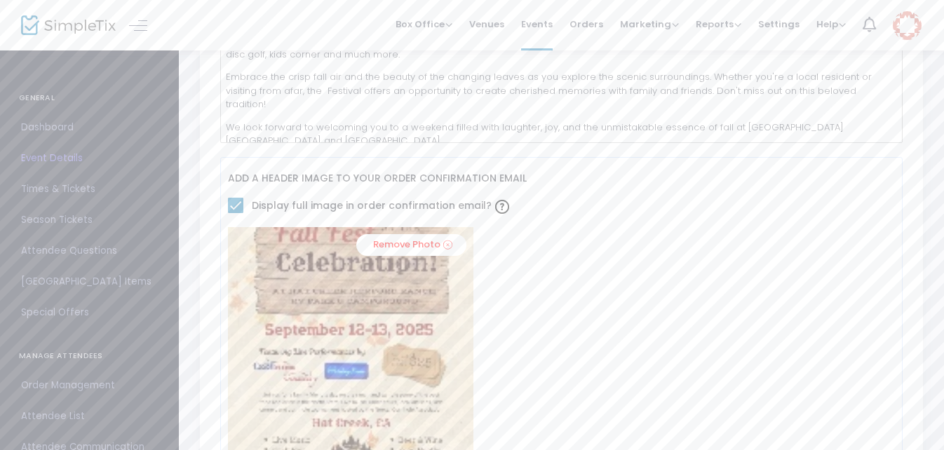
scroll to position [0, 0]
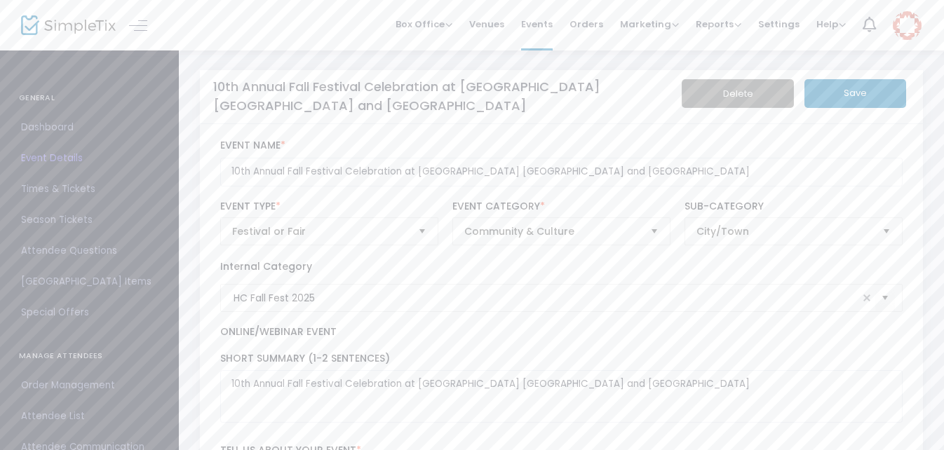
click at [846, 95] on button "Save" at bounding box center [856, 93] width 102 height 29
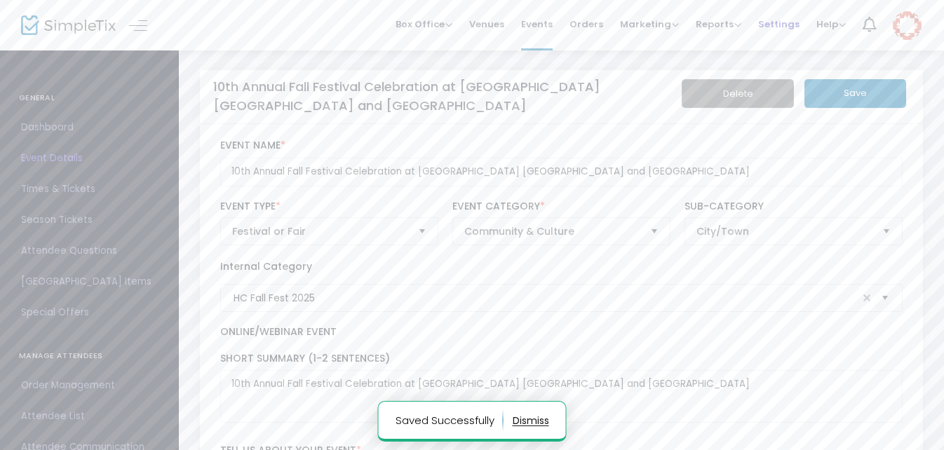
click at [777, 25] on span "Settings" at bounding box center [779, 24] width 41 height 36
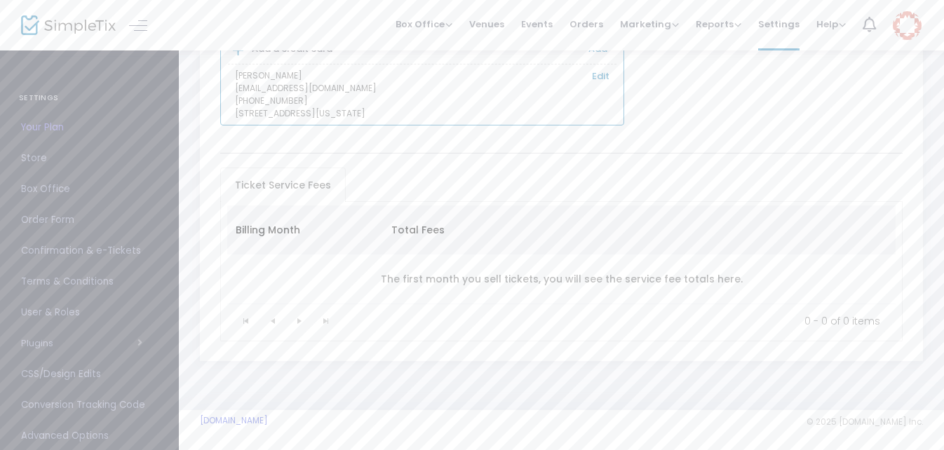
scroll to position [219, 0]
click at [67, 252] on span "Confirmation & e-Tickets" at bounding box center [89, 251] width 137 height 18
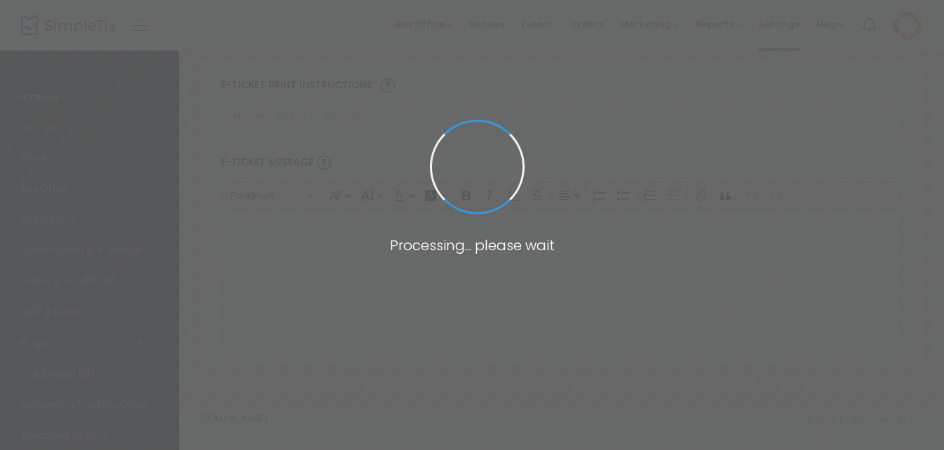
type input "[EMAIL_ADDRESS][DOMAIN_NAME]"
type input "Print and bring this ticket with you"
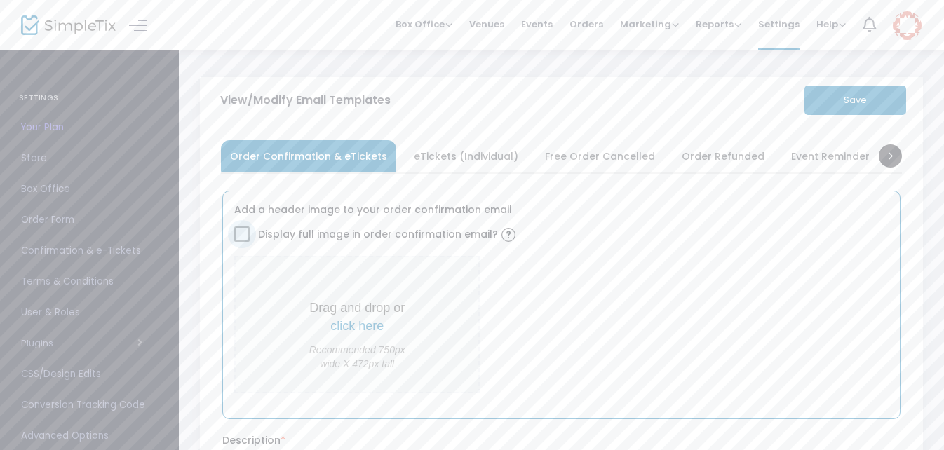
click at [241, 235] on span at bounding box center [241, 234] width 15 height 15
click at [241, 242] on input "Display full image in order confirmation email?" at bounding box center [241, 242] width 1 height 1
checkbox input "true"
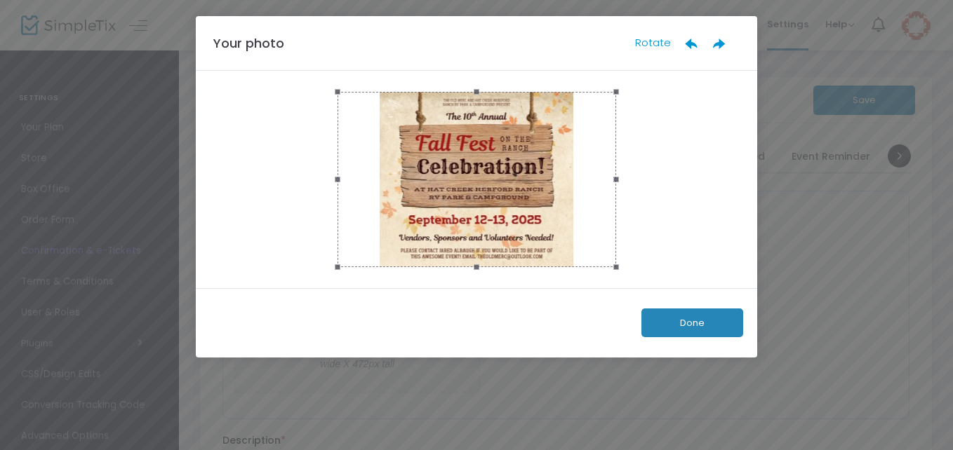
drag, startPoint x: 336, startPoint y: 267, endPoint x: 349, endPoint y: 196, distance: 71.3
click at [349, 196] on div at bounding box center [477, 179] width 279 height 175
drag, startPoint x: 476, startPoint y: 265, endPoint x: 469, endPoint y: 211, distance: 55.3
click at [467, 212] on div at bounding box center [477, 179] width 279 height 175
drag, startPoint x: 333, startPoint y: 93, endPoint x: 388, endPoint y: 113, distance: 58.2
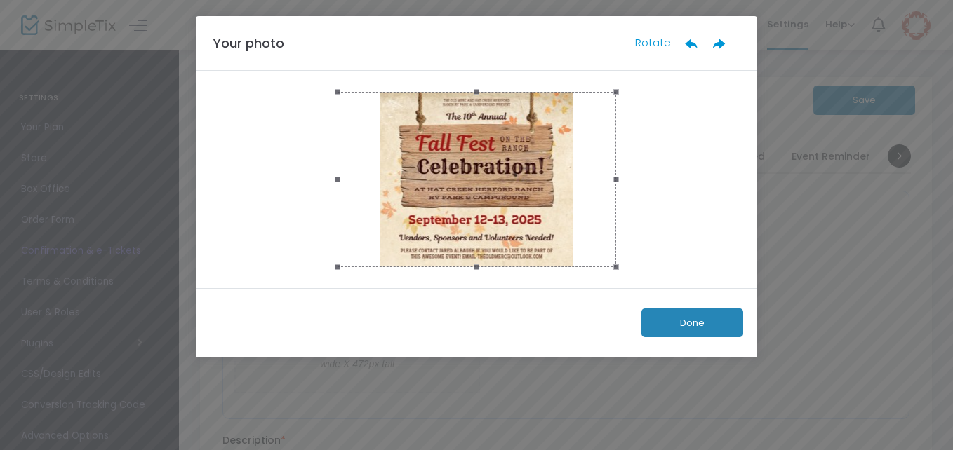
click at [388, 113] on div at bounding box center [477, 179] width 279 height 175
click at [655, 319] on button "Done" at bounding box center [692, 323] width 102 height 29
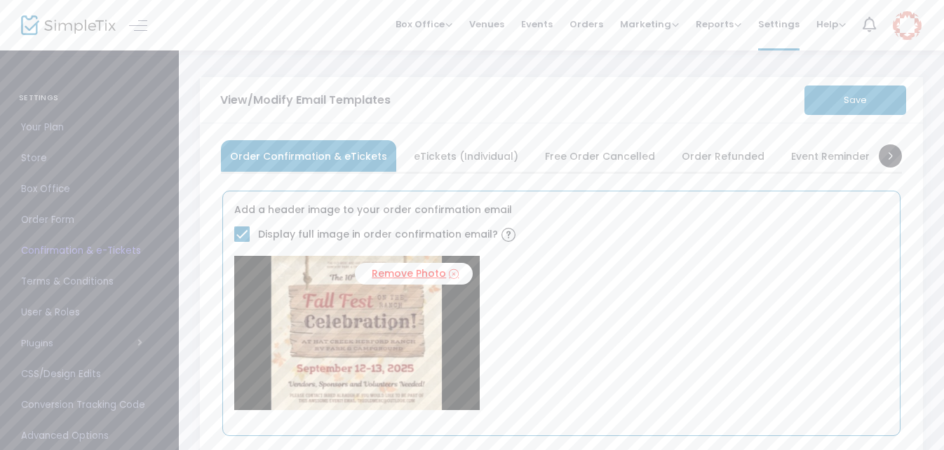
click at [435, 273] on link "Remove Photo" at bounding box center [414, 274] width 118 height 22
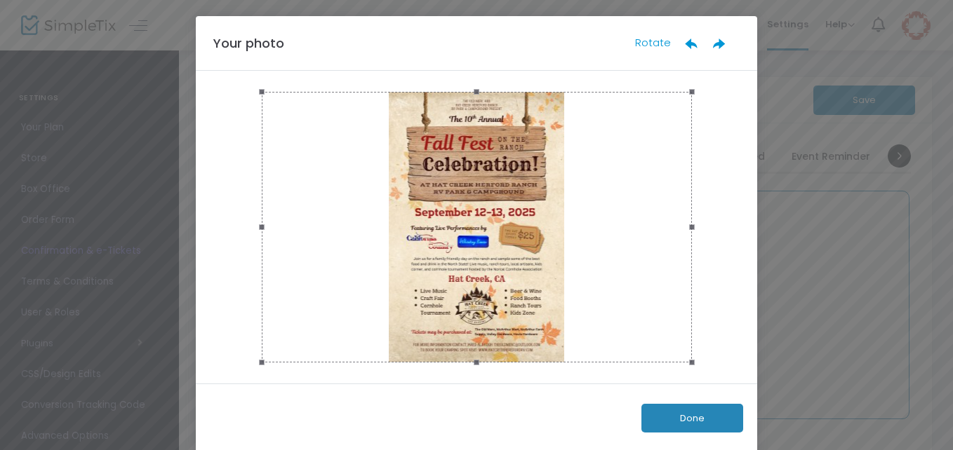
click at [691, 414] on button "Done" at bounding box center [692, 418] width 102 height 29
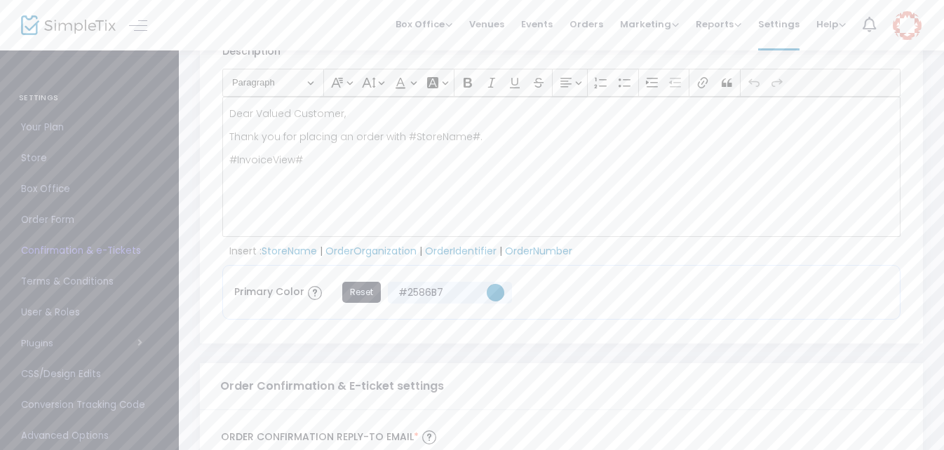
scroll to position [380, 0]
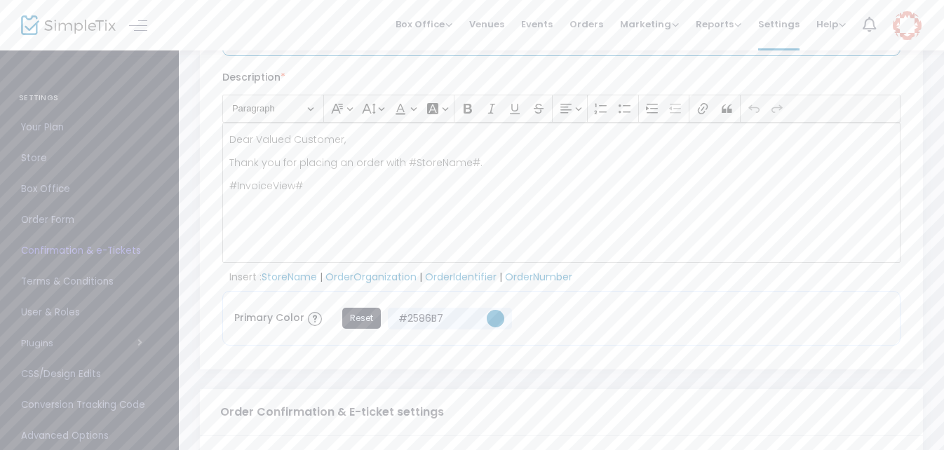
click at [263, 142] on p "Dear Valued Customer," at bounding box center [561, 140] width 665 height 14
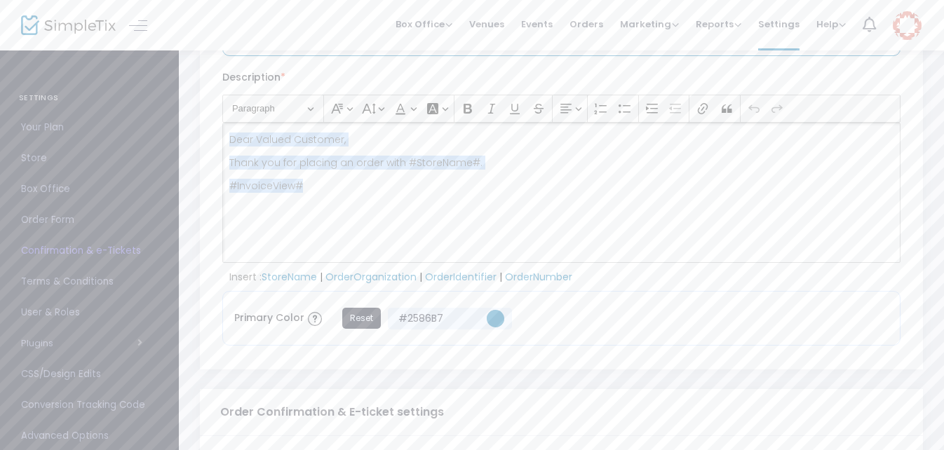
drag, startPoint x: 326, startPoint y: 188, endPoint x: 228, endPoint y: 138, distance: 110.2
click at [228, 138] on div "Dear Valued Customer, Thank you for placing an order with #StoreName#. #Invoice…" at bounding box center [561, 193] width 679 height 140
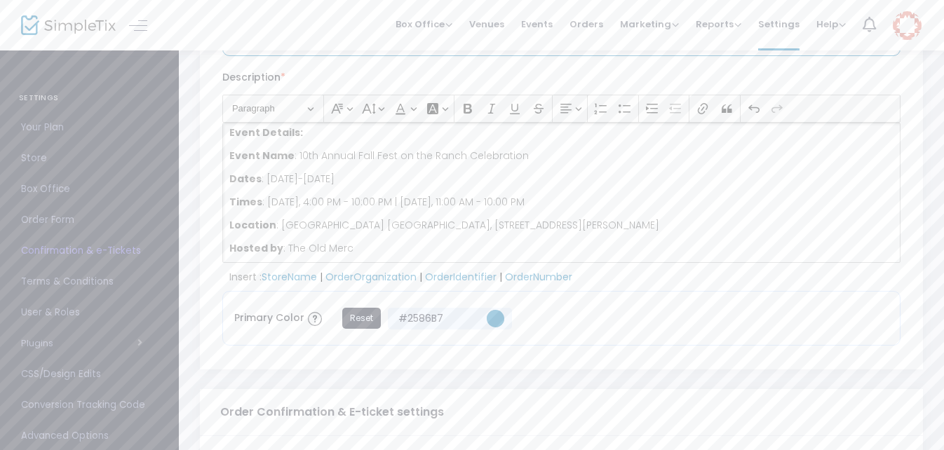
scroll to position [46, 0]
drag, startPoint x: 531, startPoint y: 225, endPoint x: 279, endPoint y: 222, distance: 252.6
click at [279, 222] on p "Location : [GEOGRAPHIC_DATA] [GEOGRAPHIC_DATA], [STREET_ADDRESS][PERSON_NAME]" at bounding box center [561, 224] width 665 height 14
copy p "[GEOGRAPHIC_DATA] [GEOGRAPHIC_DATA] and [GEOGRAPHIC_DATA]"
click at [405, 249] on p "Hosted by : The Old Merc and" at bounding box center [561, 247] width 665 height 14
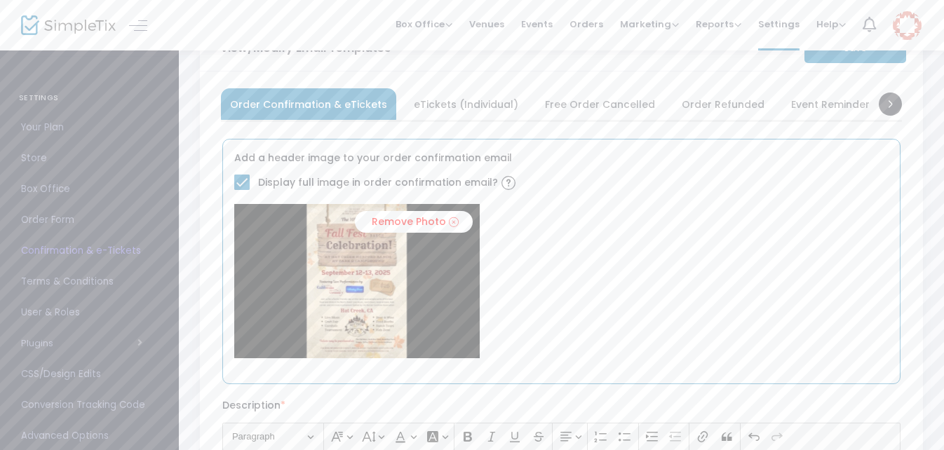
scroll to position [0, 0]
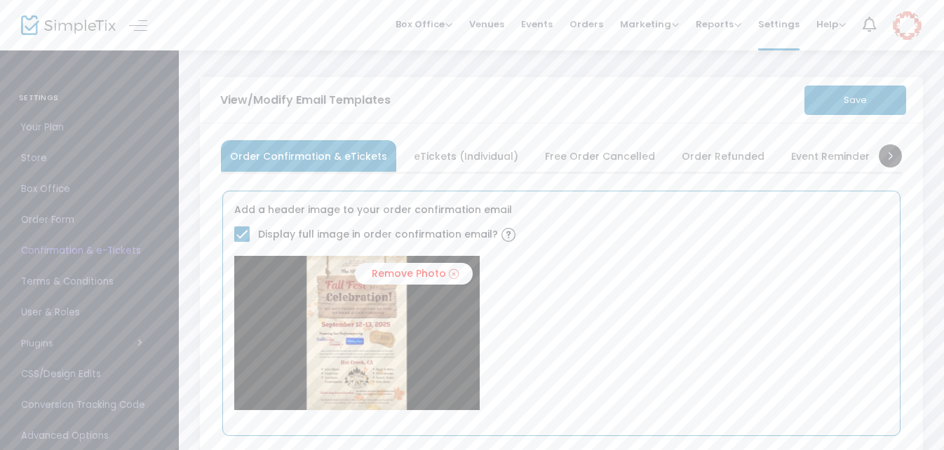
click at [460, 154] on span "eTickets (Individual)" at bounding box center [466, 156] width 105 height 8
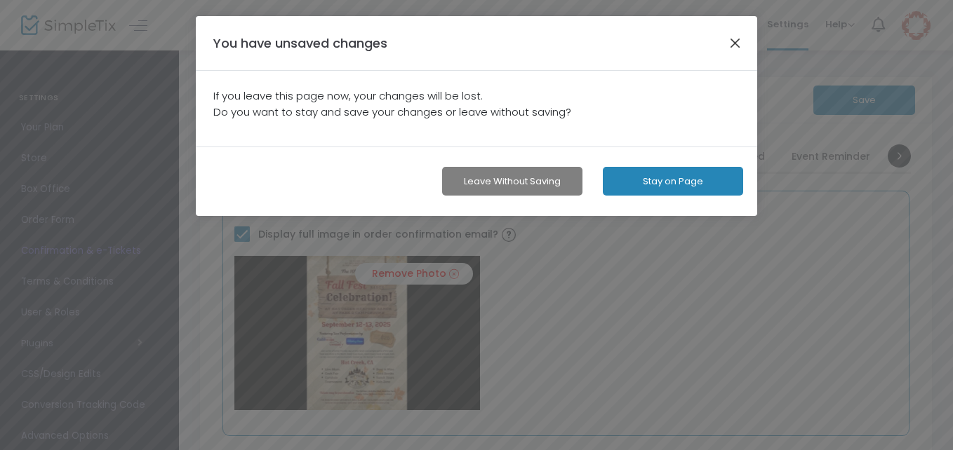
click at [735, 42] on button "button" at bounding box center [735, 43] width 18 height 18
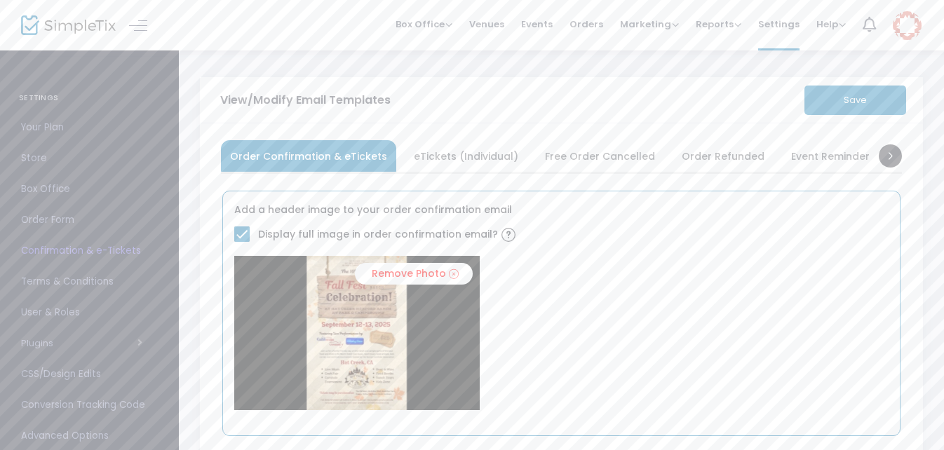
click at [829, 98] on button "Save" at bounding box center [856, 100] width 102 height 29
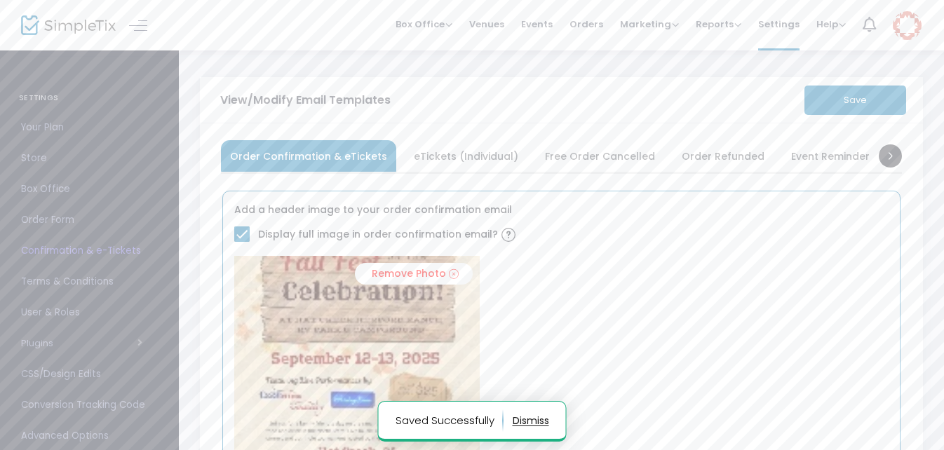
click at [425, 156] on span "eTickets (Individual)" at bounding box center [466, 156] width 105 height 8
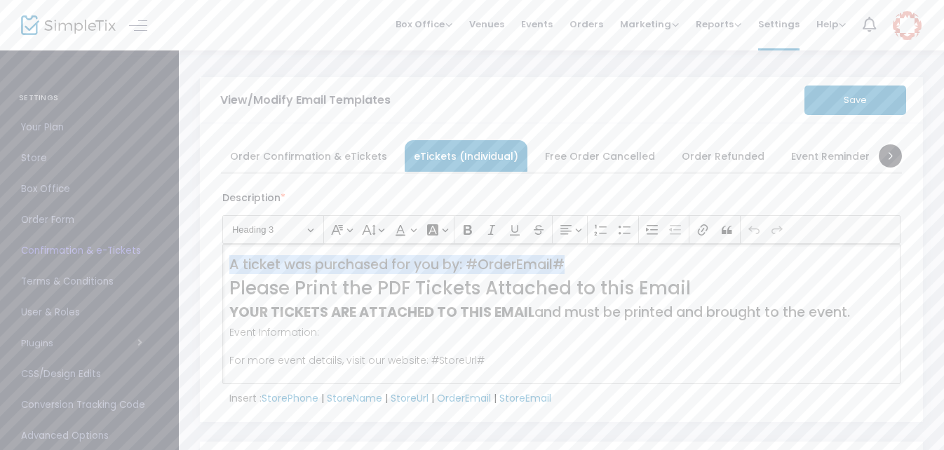
drag, startPoint x: 577, startPoint y: 264, endPoint x: 232, endPoint y: 265, distance: 345.2
click at [232, 265] on h4 "A ticket was purchased for you by: #OrderEmail#" at bounding box center [561, 265] width 665 height 16
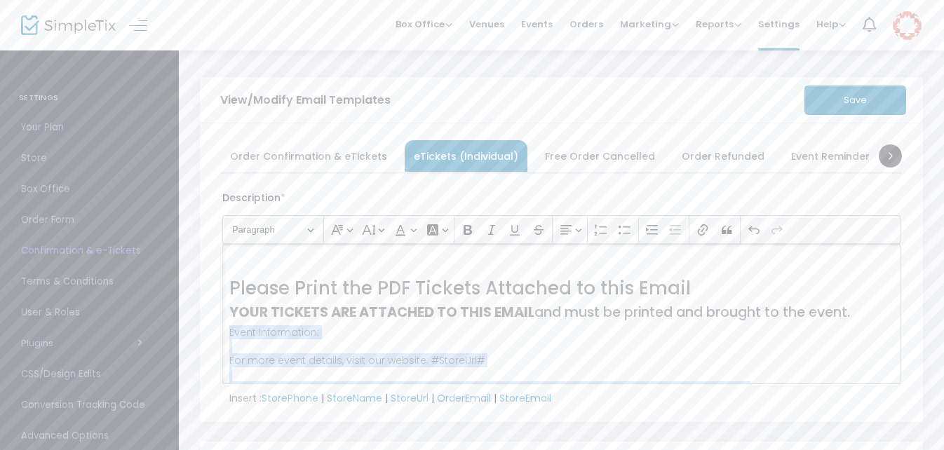
drag, startPoint x: 318, startPoint y: 355, endPoint x: 230, endPoint y: 334, distance: 90.2
click at [230, 334] on p "Event Information: For more event details, visit our website: #StoreUrl# If you…" at bounding box center [561, 389] width 665 height 126
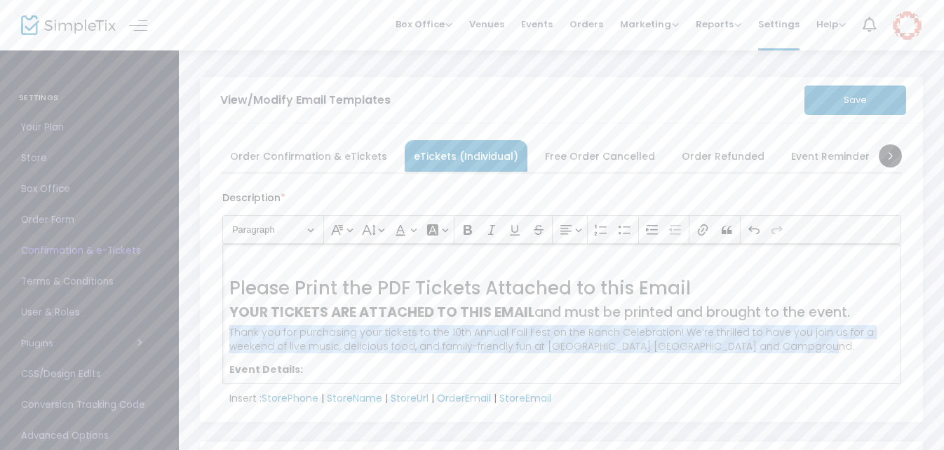
drag, startPoint x: 803, startPoint y: 347, endPoint x: 229, endPoint y: 335, distance: 574.8
click at [229, 335] on p "Thank you for purchasing your tickets to the 10th Annual Fall Fest on the Ranch…" at bounding box center [561, 340] width 665 height 28
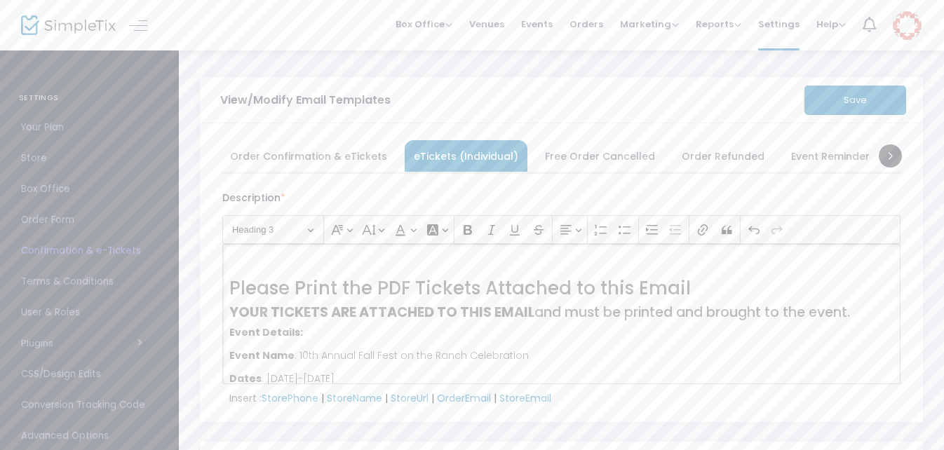
click at [849, 102] on button "Save" at bounding box center [856, 100] width 102 height 29
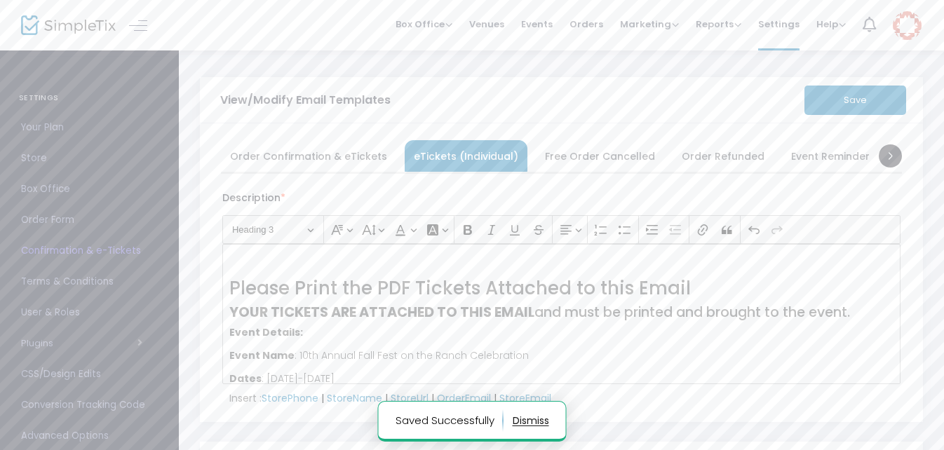
click at [584, 155] on span "Free Order Cancelled" at bounding box center [600, 156] width 110 height 8
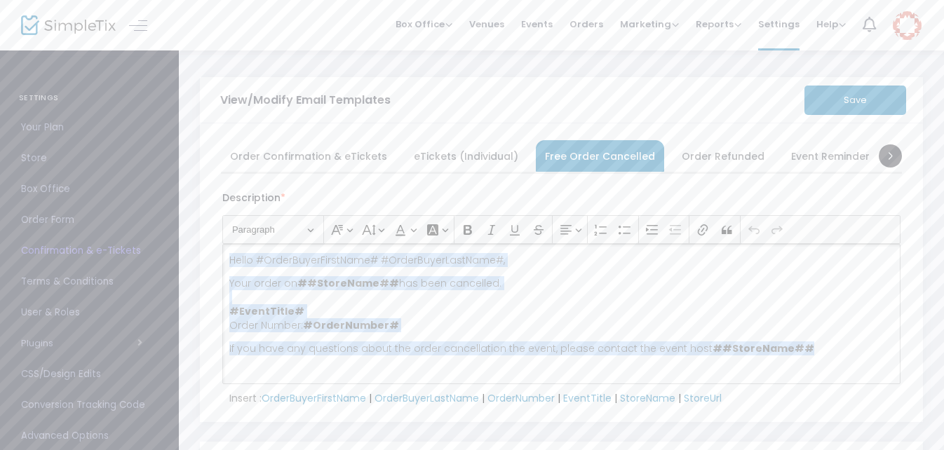
drag, startPoint x: 808, startPoint y: 346, endPoint x: 232, endPoint y: 253, distance: 583.5
click at [230, 253] on div "Hello #OrderBuyerFirstName# #OrderBuyerLastName#, Your order on ##StoreName## h…" at bounding box center [561, 314] width 679 height 140
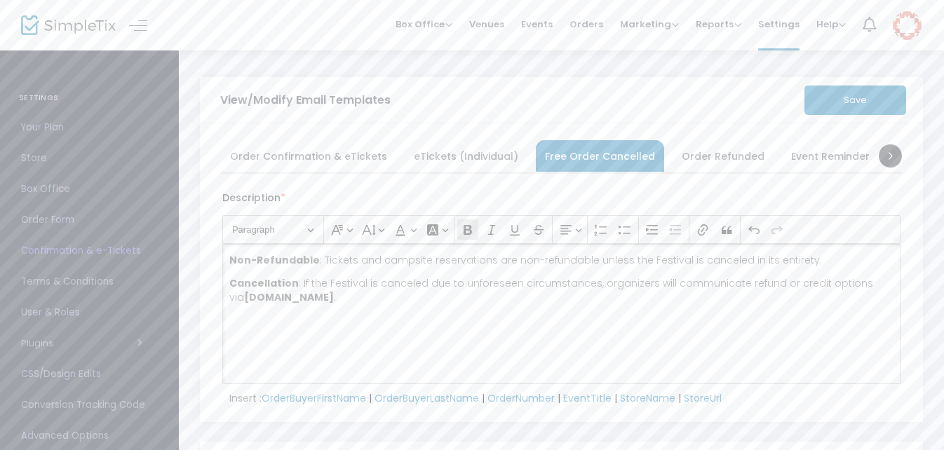
drag, startPoint x: 383, startPoint y: 299, endPoint x: 232, endPoint y: 298, distance: 151.6
click at [232, 298] on p "Cancellation : If the Festival is canceled due to unforeseen circumstances, org…" at bounding box center [561, 290] width 665 height 28
click at [253, 307] on div "Non-Refundable : Tickets and campsite reservations are non-refundable unless th…" at bounding box center [561, 314] width 679 height 140
click at [871, 283] on p "Cancellation : If the Festival is canceled due to unforeseen circumstances, org…" at bounding box center [561, 290] width 665 height 28
click at [855, 97] on button "Save" at bounding box center [856, 100] width 102 height 29
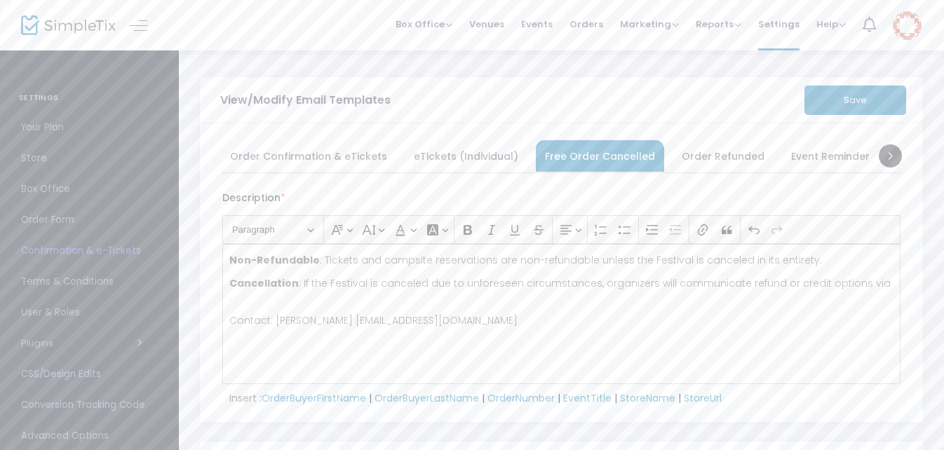
click at [697, 157] on span "Order Refunded" at bounding box center [723, 156] width 83 height 8
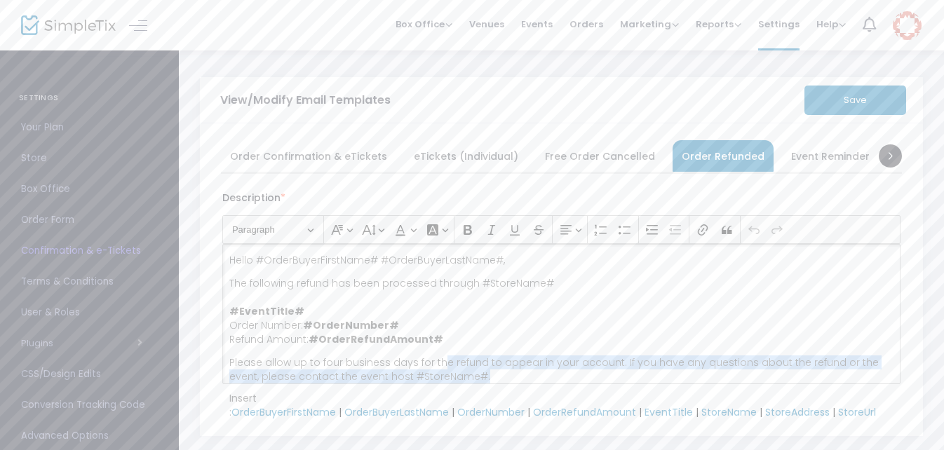
scroll to position [4, 0]
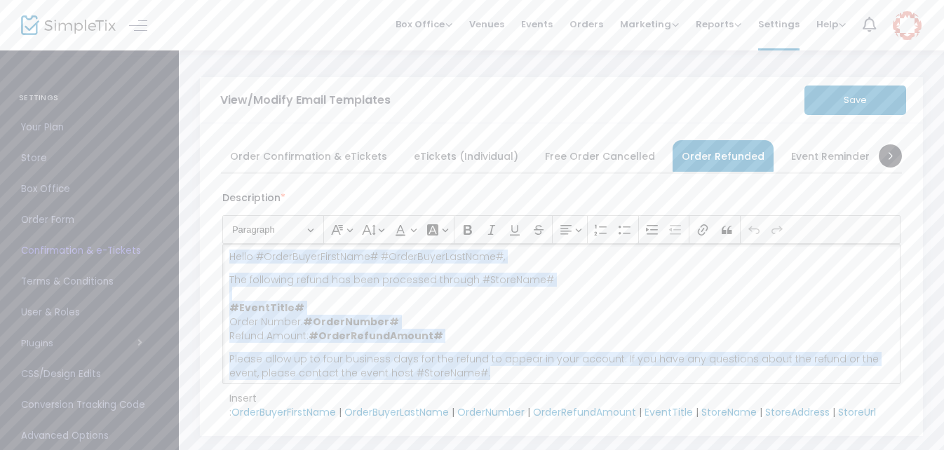
drag, startPoint x: 498, startPoint y: 377, endPoint x: 227, endPoint y: 259, distance: 295.4
click at [227, 259] on div "Hello #OrderBuyerFirstName# #OrderBuyerLastName#, The following refund has been…" at bounding box center [561, 314] width 679 height 140
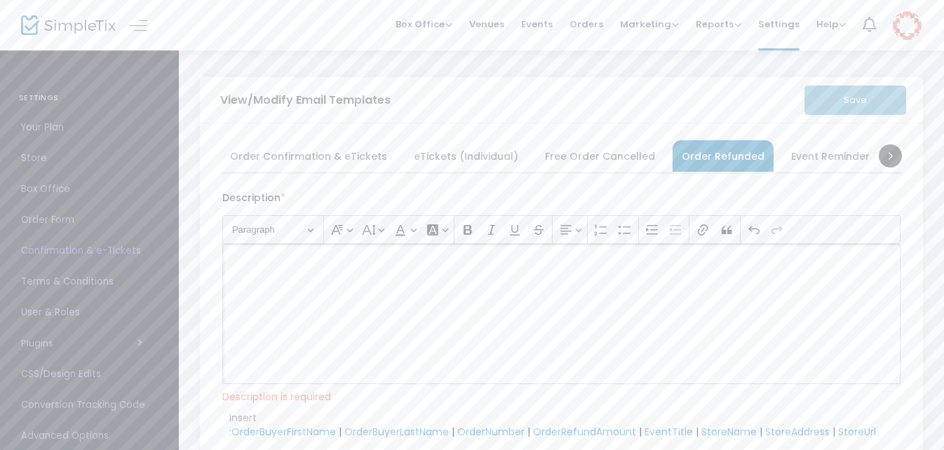
scroll to position [0, 0]
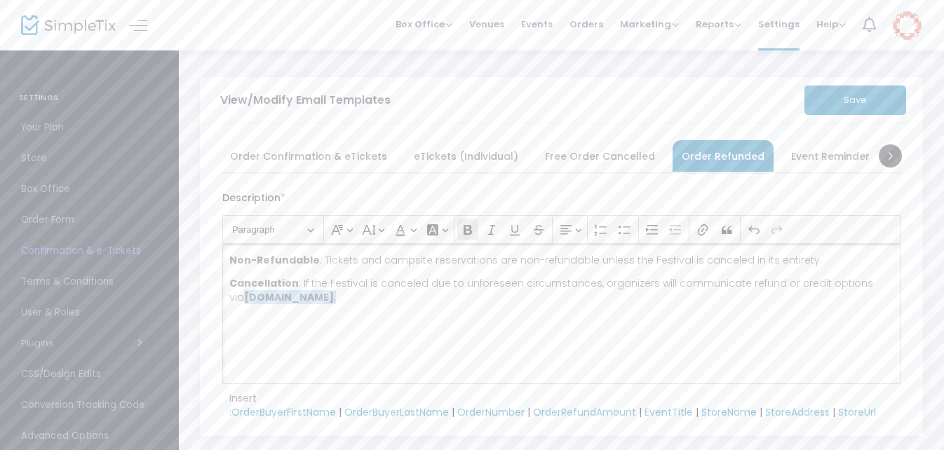
drag, startPoint x: 389, startPoint y: 299, endPoint x: 233, endPoint y: 302, distance: 155.8
click at [233, 302] on p "Cancellation : If the Festival is canceled due to unforeseen circumstances, org…" at bounding box center [561, 290] width 665 height 28
click at [826, 97] on button "Save" at bounding box center [856, 100] width 102 height 29
click at [800, 154] on span "Event Reminder" at bounding box center [831, 156] width 79 height 8
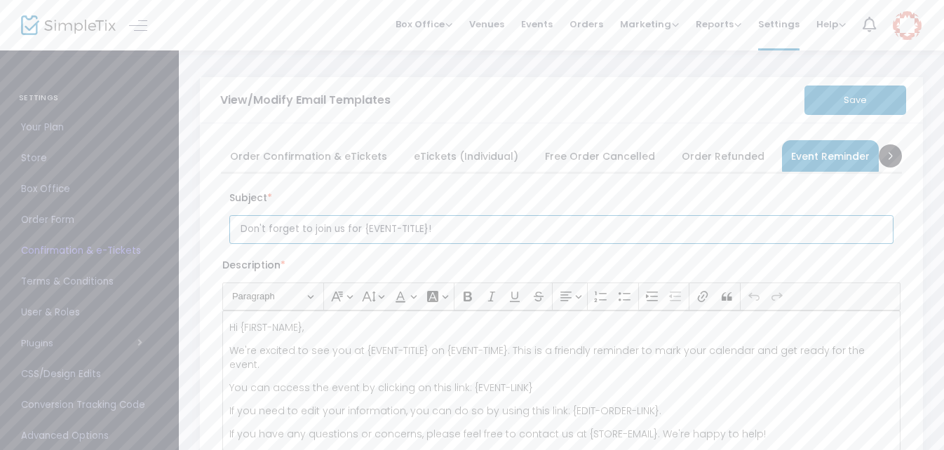
click at [448, 228] on input "Don't forget to join us for {EVENT-TITLE}!" at bounding box center [561, 229] width 665 height 29
drag, startPoint x: 450, startPoint y: 229, endPoint x: 342, endPoint y: 226, distance: 107.4
click at [342, 226] on input "Don't forget to join us for {EVENT-TITLE}!" at bounding box center [561, 229] width 665 height 29
paste input "[GEOGRAPHIC_DATA] [GEOGRAPHIC_DATA]"
click at [342, 227] on input "Don't forget to join us [GEOGRAPHIC_DATA] [GEOGRAPHIC_DATA]" at bounding box center [561, 229] width 665 height 29
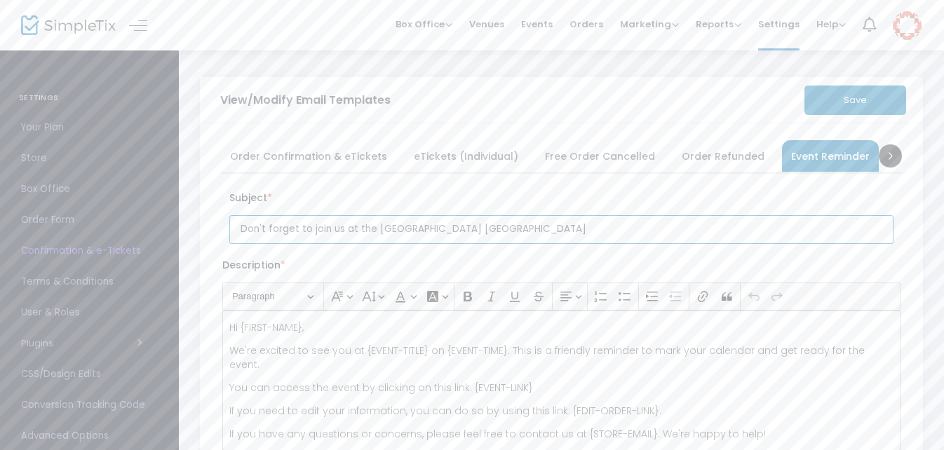
type input "Don't forget to join us at the [GEOGRAPHIC_DATA] [GEOGRAPHIC_DATA]"
drag, startPoint x: 518, startPoint y: 227, endPoint x: 239, endPoint y: 227, distance: 279.3
click at [239, 227] on input "Don't forget to join us at the [GEOGRAPHIC_DATA] [GEOGRAPHIC_DATA]" at bounding box center [561, 229] width 665 height 29
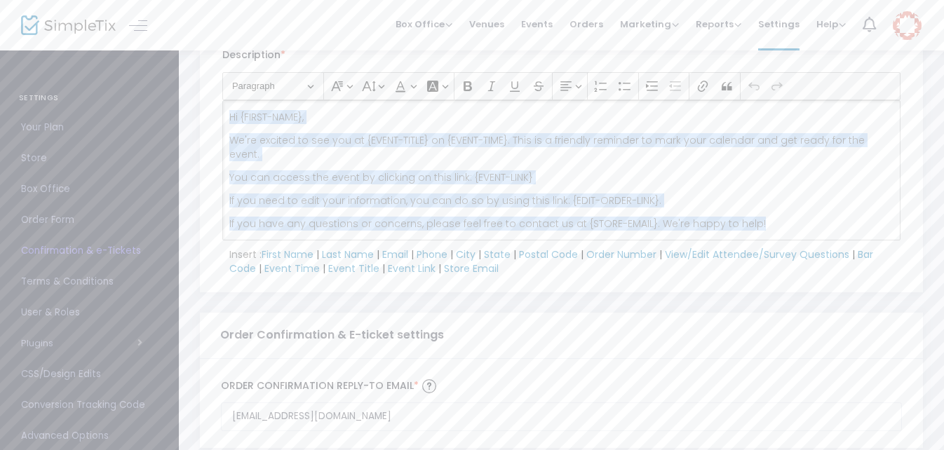
drag, startPoint x: 756, startPoint y: 208, endPoint x: 215, endPoint y: 107, distance: 550.4
click at [215, 107] on kendo-tabstrip "Order Confirmation & eTickets eTickets (Individual) Free Order Cancelled Order …" at bounding box center [561, 103] width 695 height 346
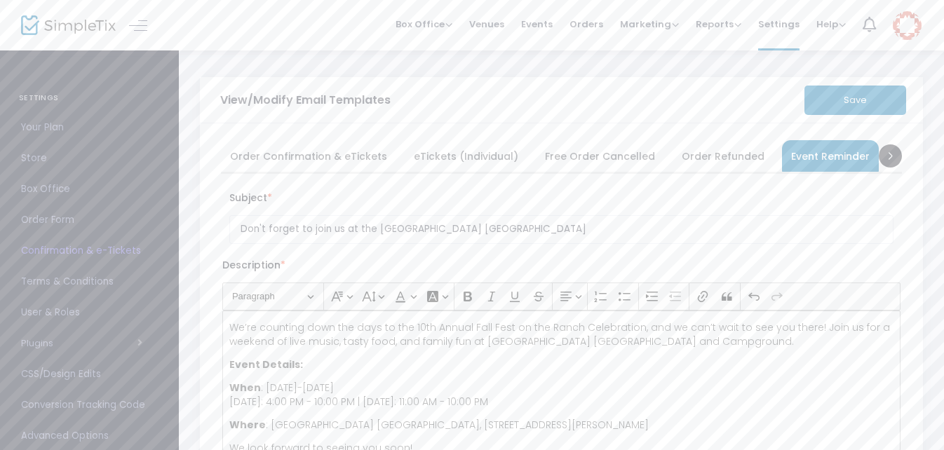
click at [841, 98] on button "Save" at bounding box center [856, 100] width 102 height 29
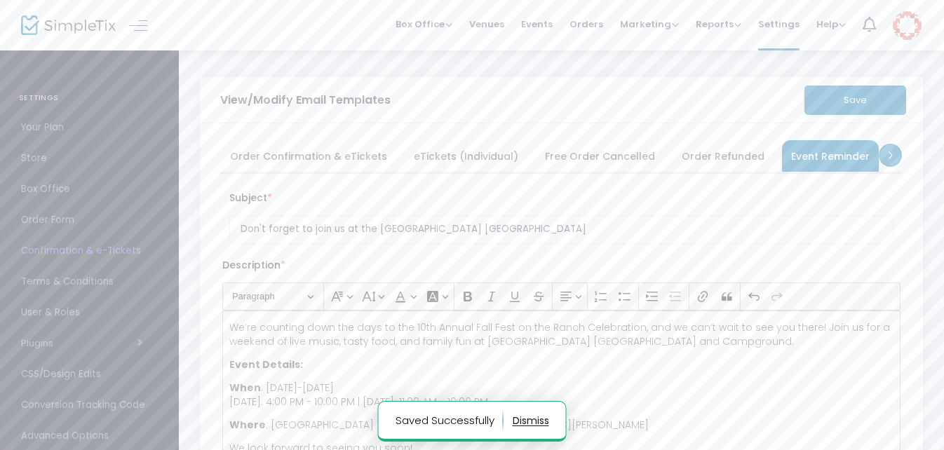
click at [888, 153] on span at bounding box center [890, 155] width 23 height 23
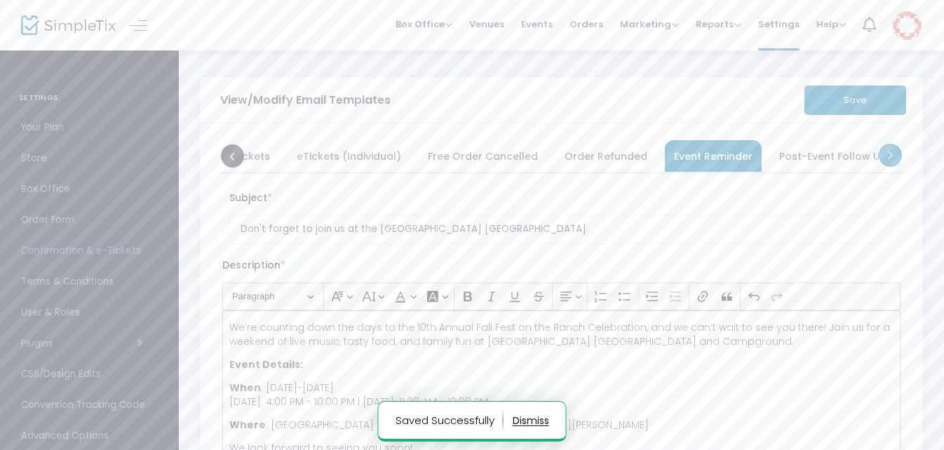
click at [888, 153] on span at bounding box center [890, 155] width 23 height 23
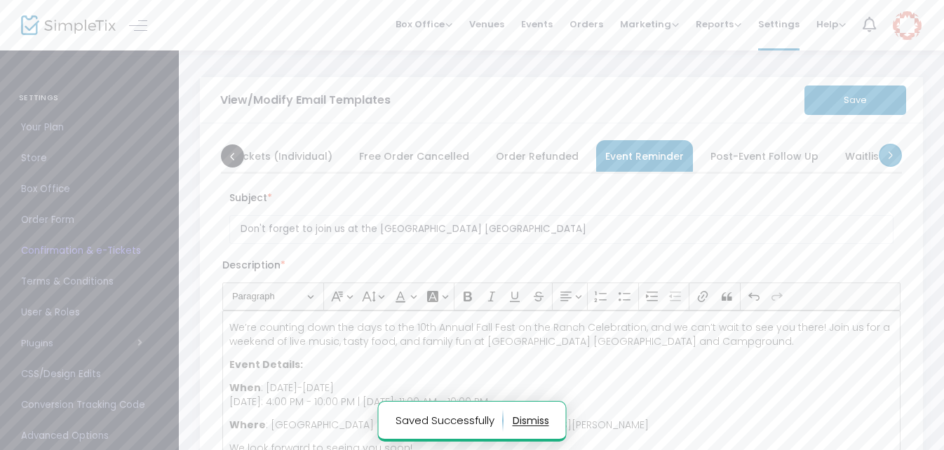
scroll to position [0, 281]
click at [888, 153] on span at bounding box center [890, 155] width 23 height 23
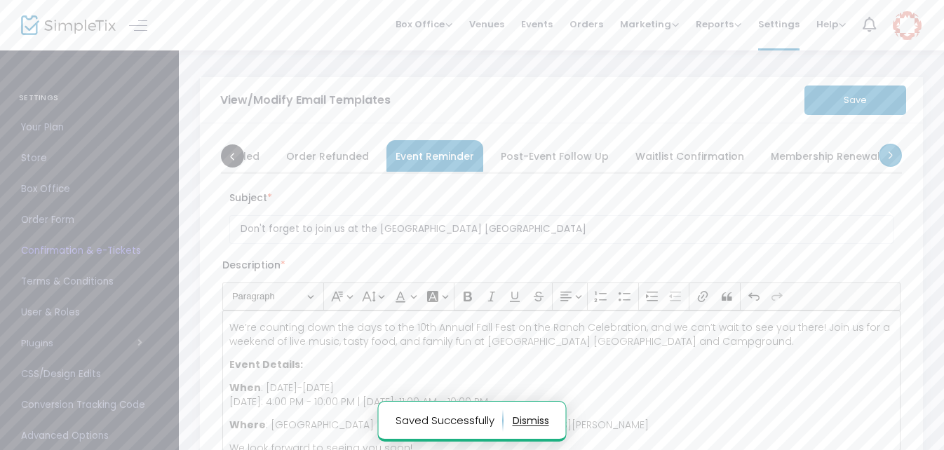
scroll to position [0, 421]
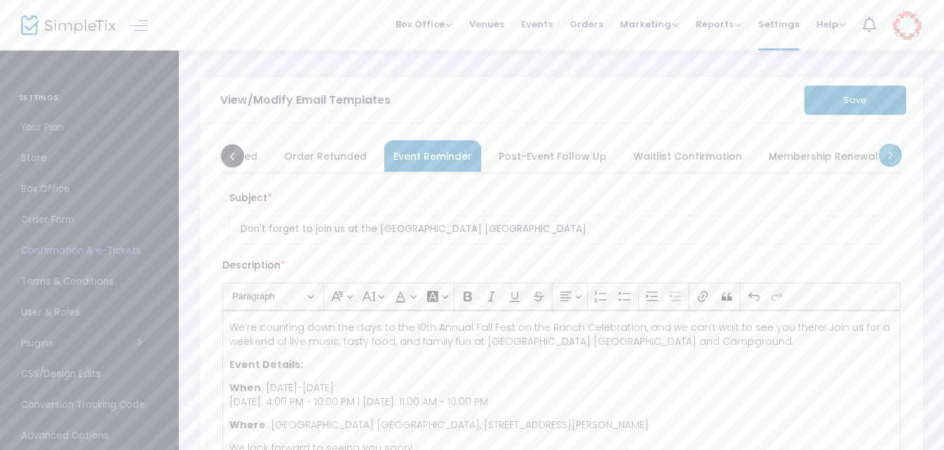
click at [888, 153] on span at bounding box center [890, 155] width 23 height 23
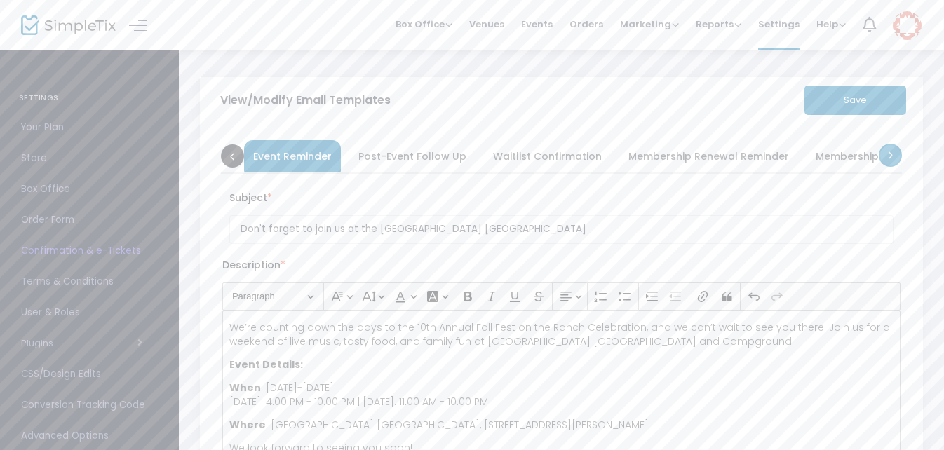
click at [888, 153] on span at bounding box center [890, 155] width 23 height 23
click at [888, 153] on span "Membership Renewal Failed" at bounding box center [864, 156] width 142 height 8
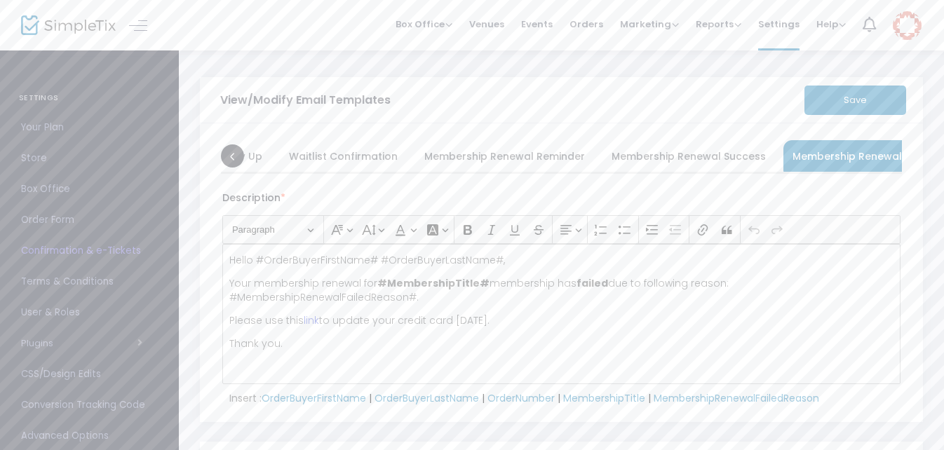
click at [841, 184] on div "Description * Heading Paragraph Paragraph Heading 1 Heading 2 Heading 3 Font Fa…" at bounding box center [561, 287] width 679 height 207
click at [107, 344] on span "button" at bounding box center [97, 343] width 89 height 13
click at [94, 319] on span "Advanced Options" at bounding box center [89, 324] width 137 height 18
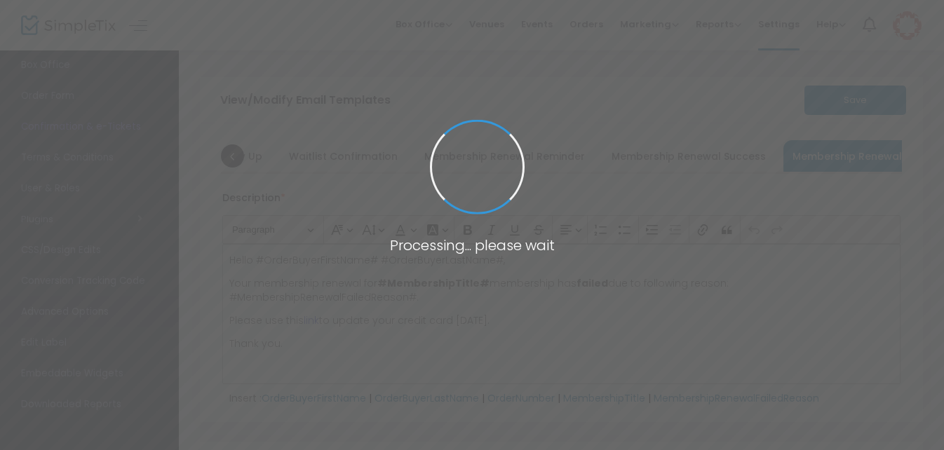
scroll to position [124, 0]
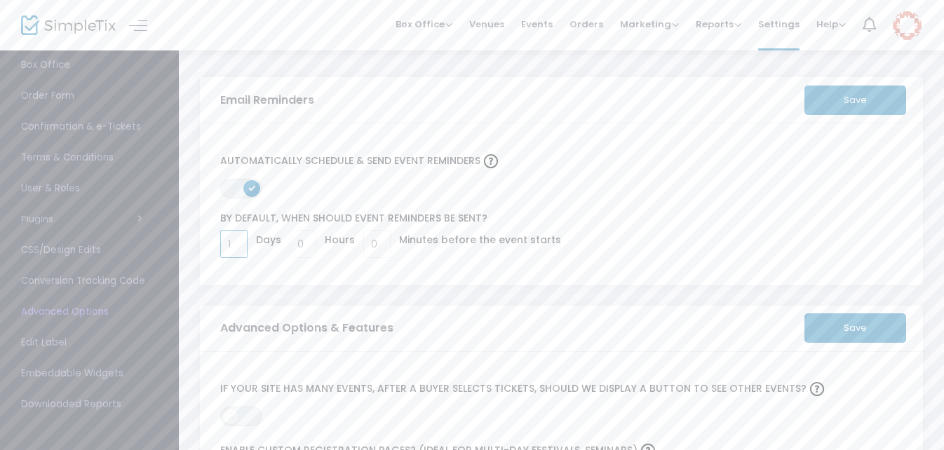
click at [234, 241] on input "1" at bounding box center [234, 244] width 26 height 27
type input "2"
click at [840, 93] on button "Save" at bounding box center [856, 100] width 102 height 29
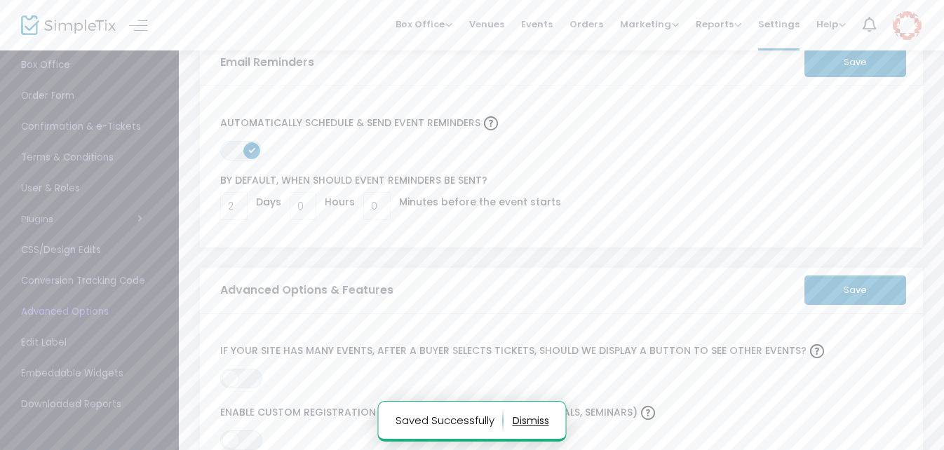
scroll to position [70, 0]
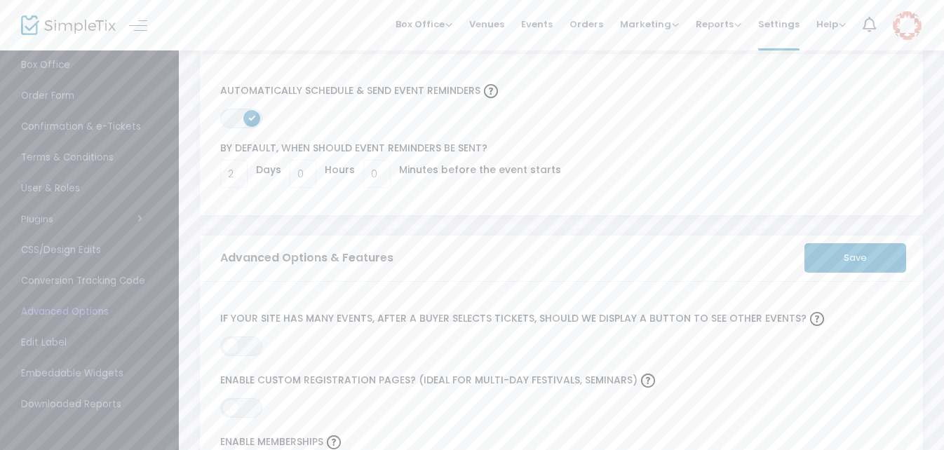
click at [60, 342] on span "Edit Label" at bounding box center [89, 343] width 137 height 18
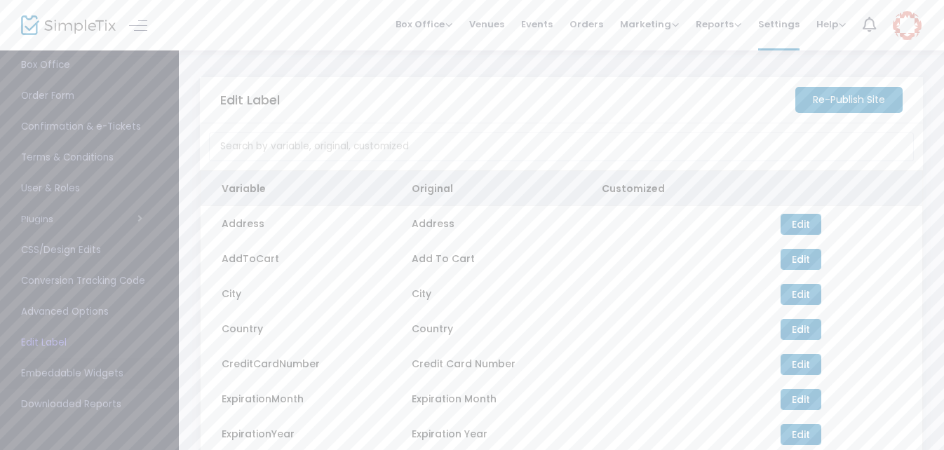
click at [95, 373] on span "Embeddable Widgets" at bounding box center [89, 374] width 137 height 18
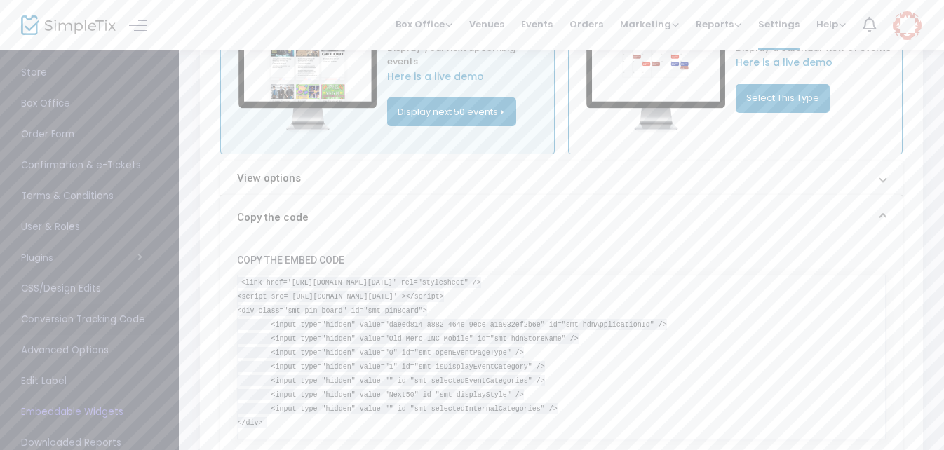
scroll to position [54, 0]
click at [64, 257] on span "User & Roles" at bounding box center [89, 259] width 137 height 18
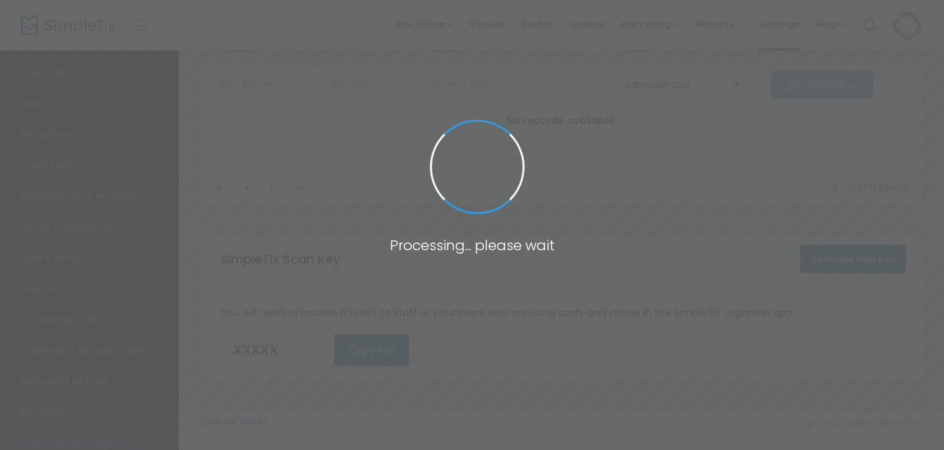
scroll to position [172, 0]
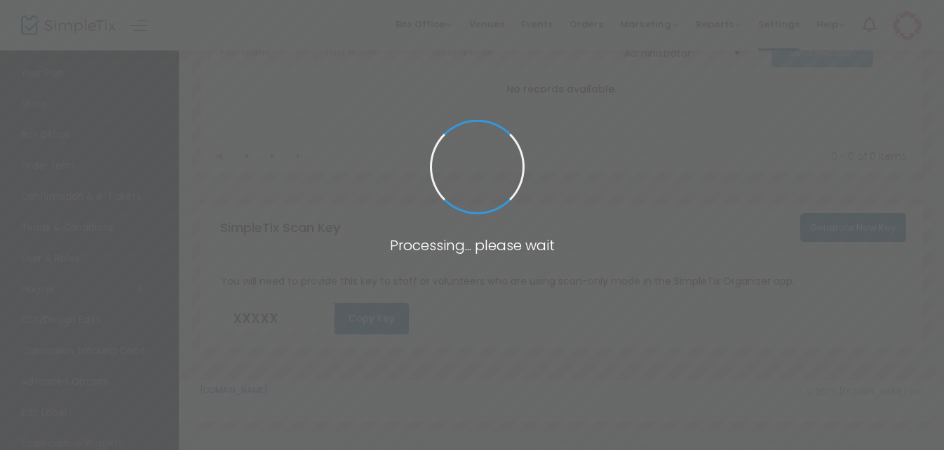
type input "S65DX"
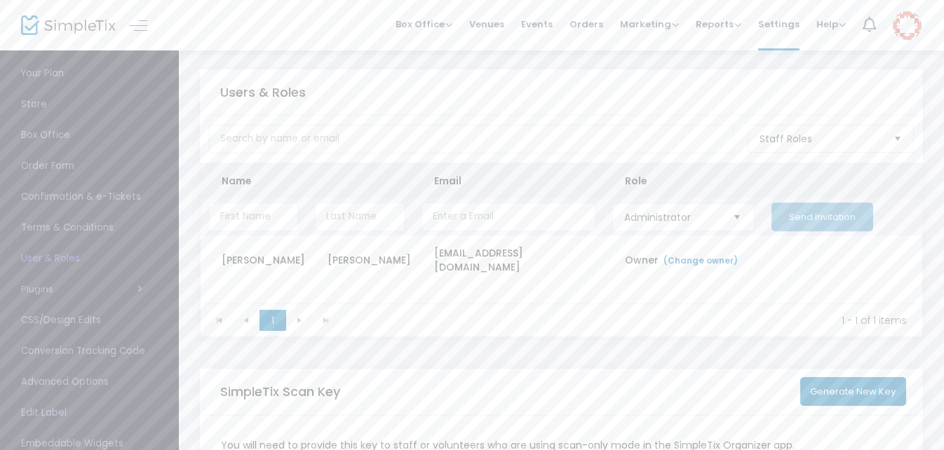
scroll to position [0, 0]
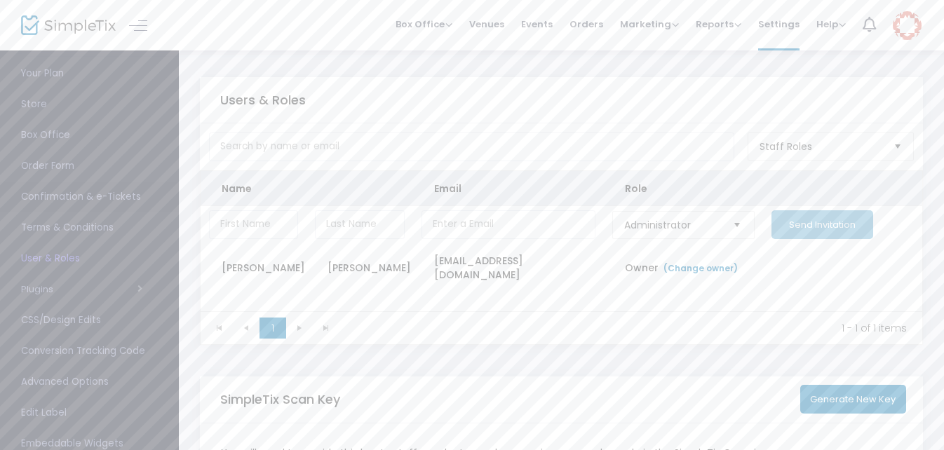
click at [65, 197] on span "Confirmation & e-Tickets" at bounding box center [89, 197] width 137 height 18
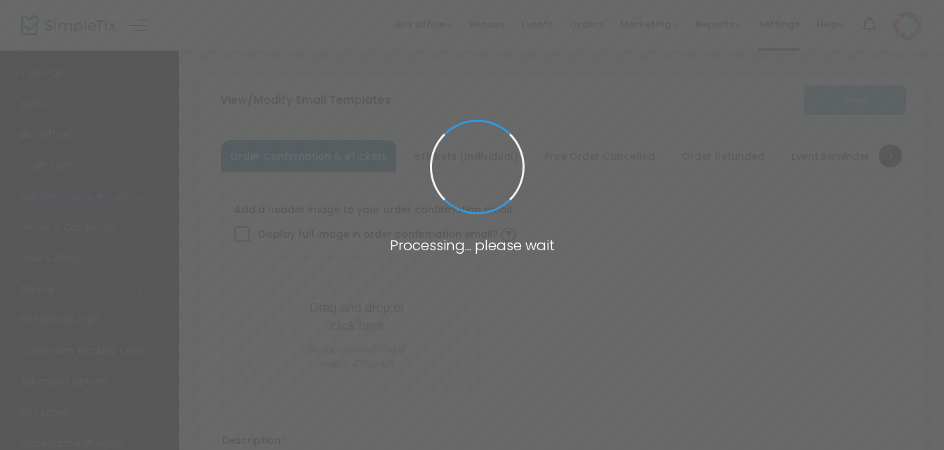
checkbox input "true"
type input "[EMAIL_ADDRESS][DOMAIN_NAME]"
type input "Print and bring this ticket with you"
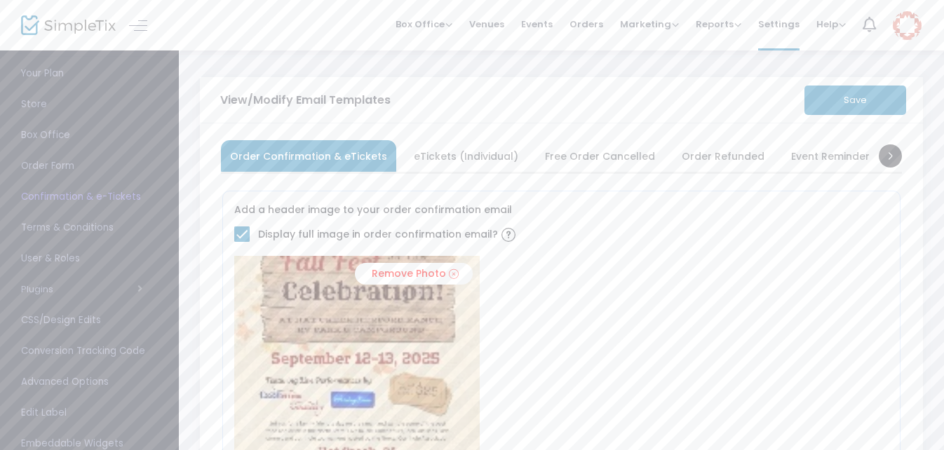
click at [47, 165] on span "Order Form" at bounding box center [89, 166] width 137 height 18
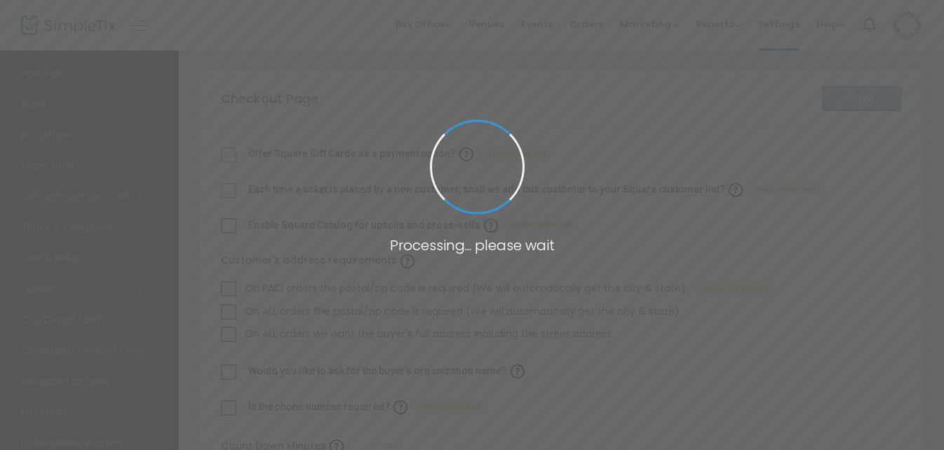
checkbox input "true"
type input "45"
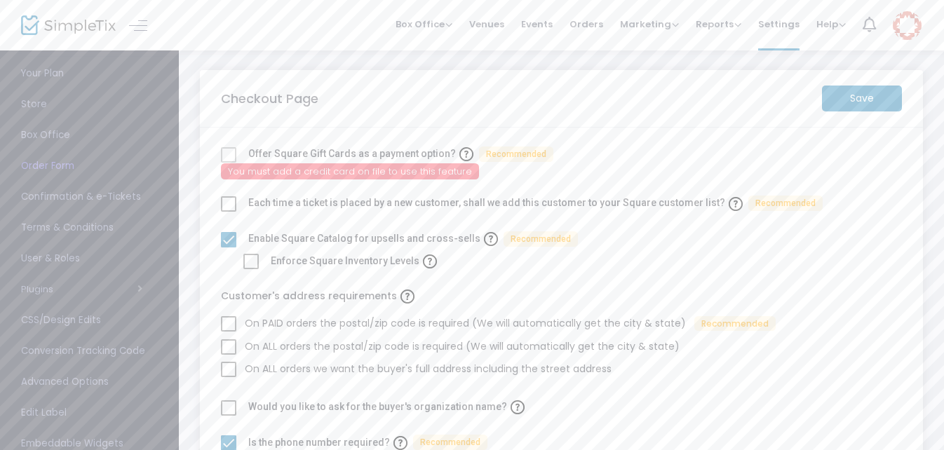
click at [228, 237] on span at bounding box center [228, 239] width 15 height 15
click at [228, 248] on input "checkbox" at bounding box center [228, 248] width 1 height 1
checkbox input "false"
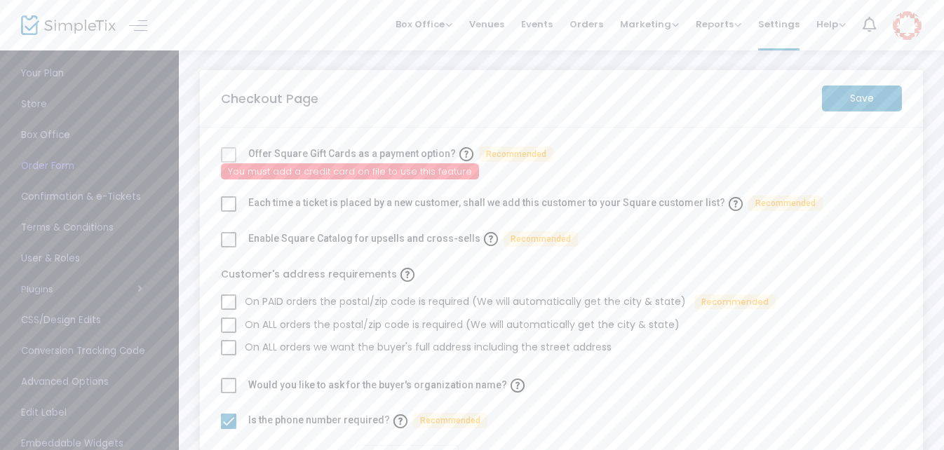
click at [231, 204] on span at bounding box center [228, 203] width 15 height 15
click at [229, 212] on input "checkbox" at bounding box center [228, 212] width 1 height 1
checkbox input "true"
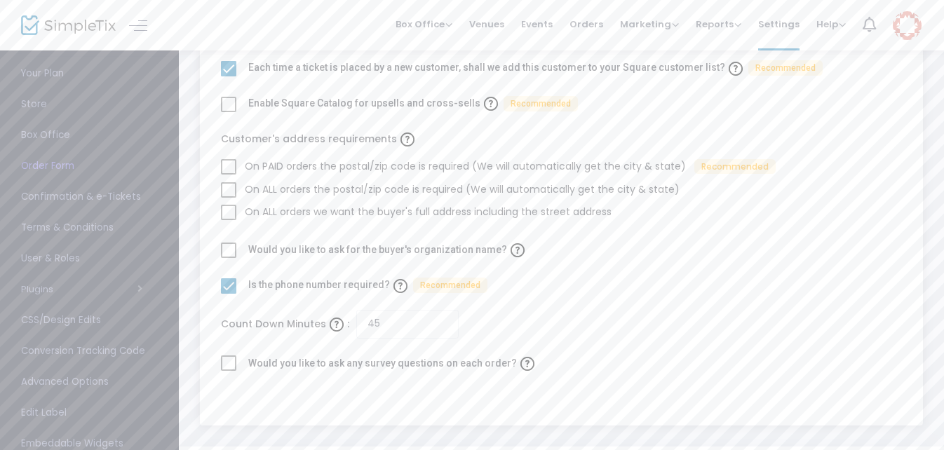
scroll to position [140, 0]
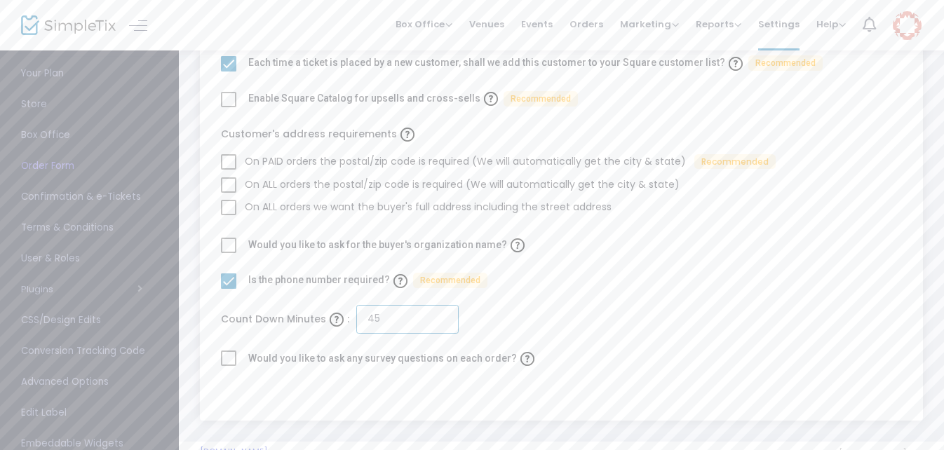
drag, startPoint x: 383, startPoint y: 319, endPoint x: 373, endPoint y: 319, distance: 10.5
click at [373, 319] on input "45" at bounding box center [407, 319] width 102 height 29
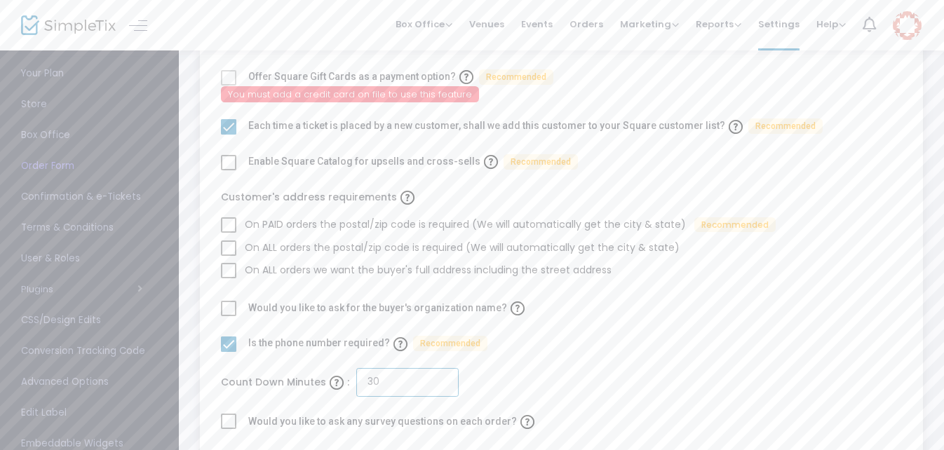
scroll to position [0, 0]
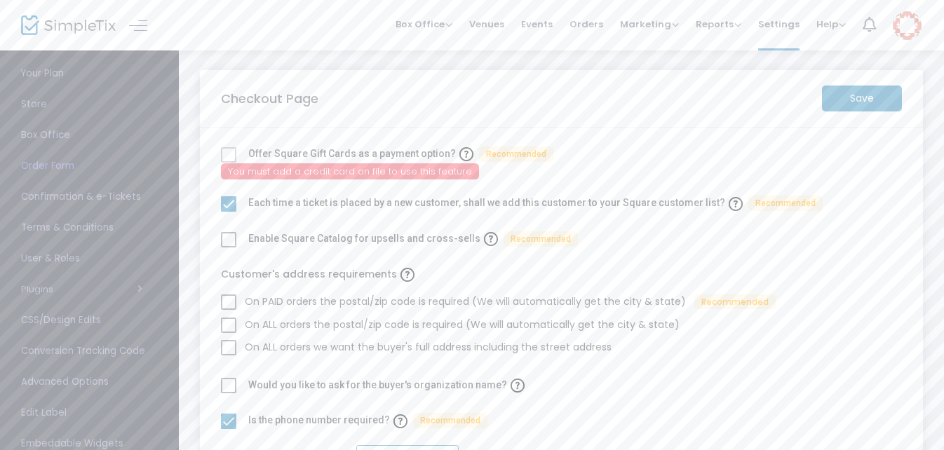
type input "30"
click at [850, 100] on m-button "Save" at bounding box center [862, 99] width 80 height 26
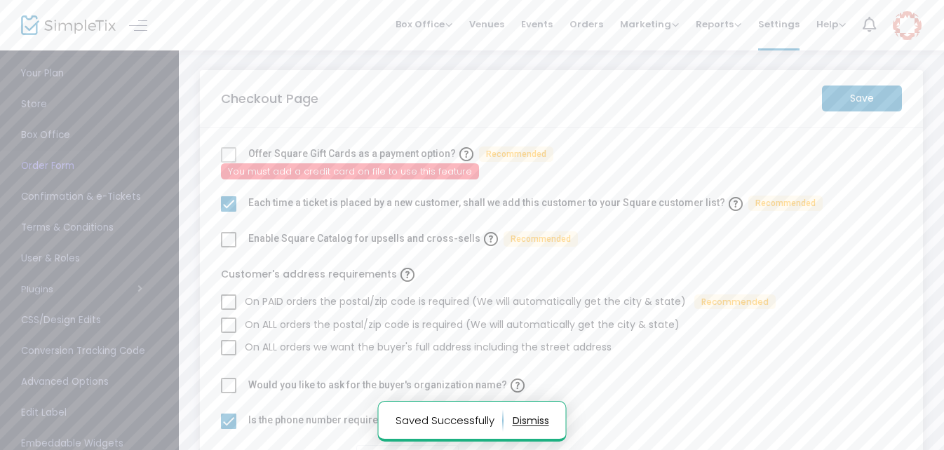
click at [51, 131] on span "Box Office" at bounding box center [89, 135] width 137 height 18
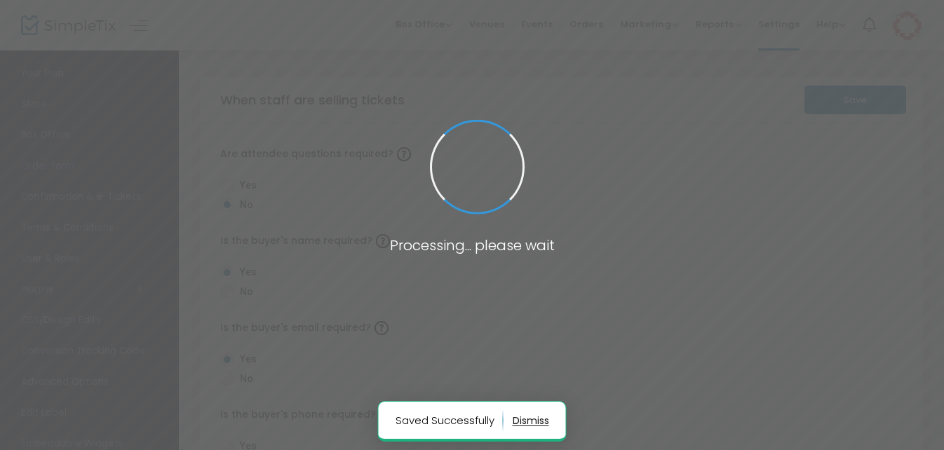
radio input "false"
radio input "true"
radio input "false"
radio input "true"
radio input "false"
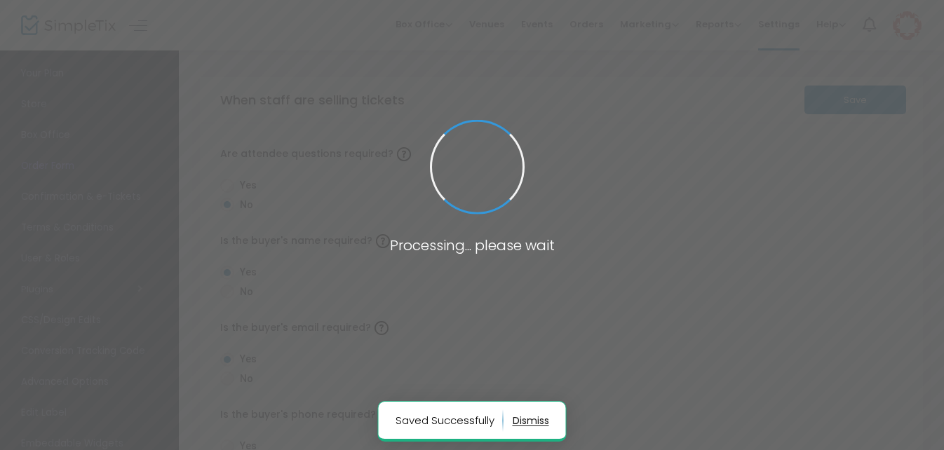
radio input "true"
radio input "false"
radio input "true"
radio input "false"
radio input "true"
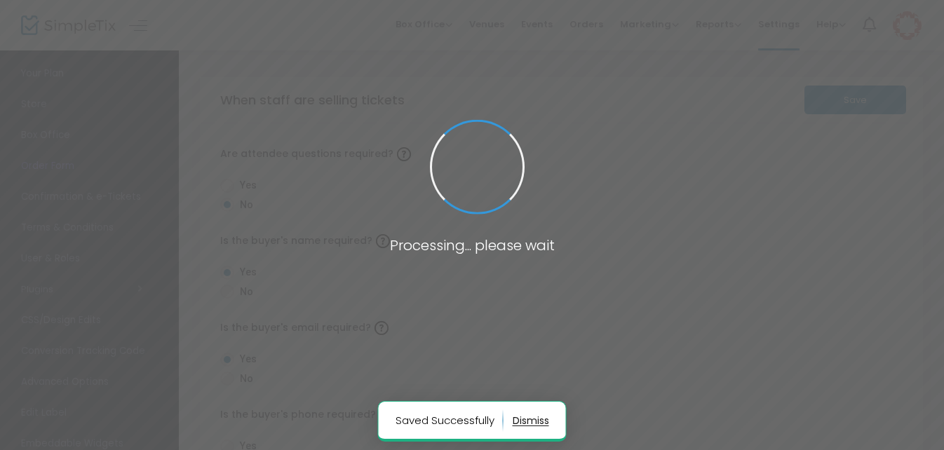
radio input "true"
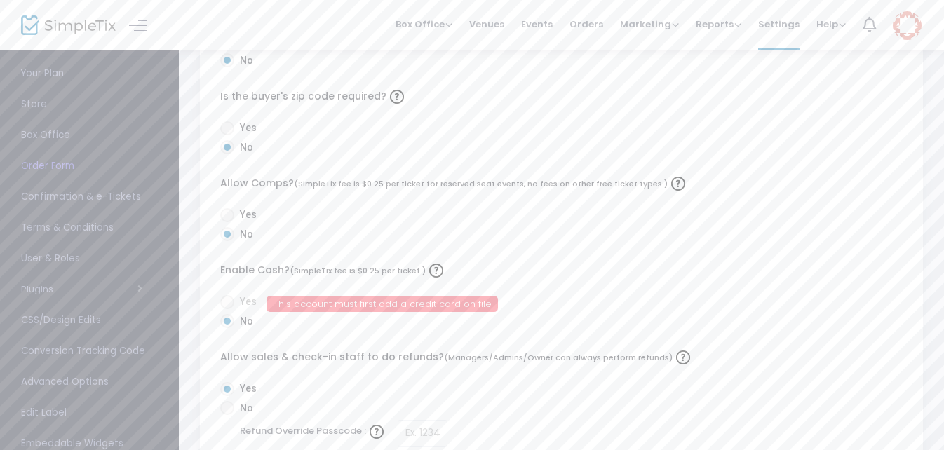
scroll to position [421, 0]
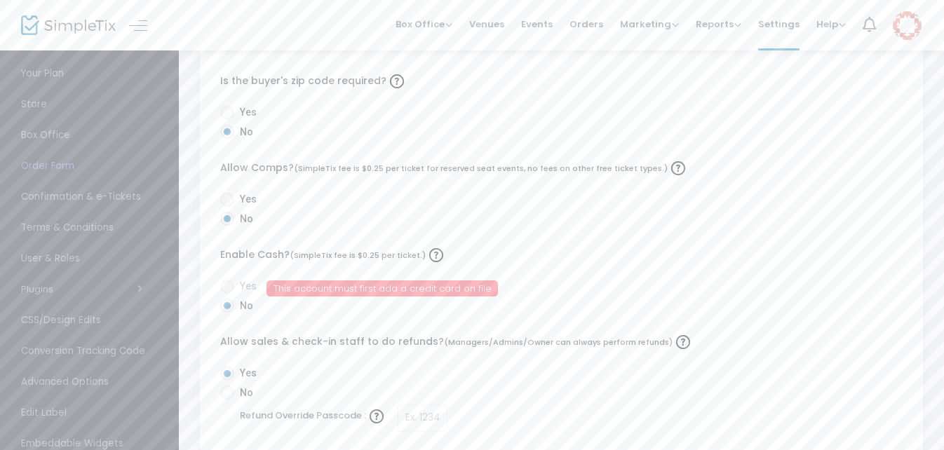
click at [232, 286] on span at bounding box center [227, 287] width 14 height 14
click at [342, 289] on span "This account must first add a credit card on file" at bounding box center [383, 289] width 232 height 16
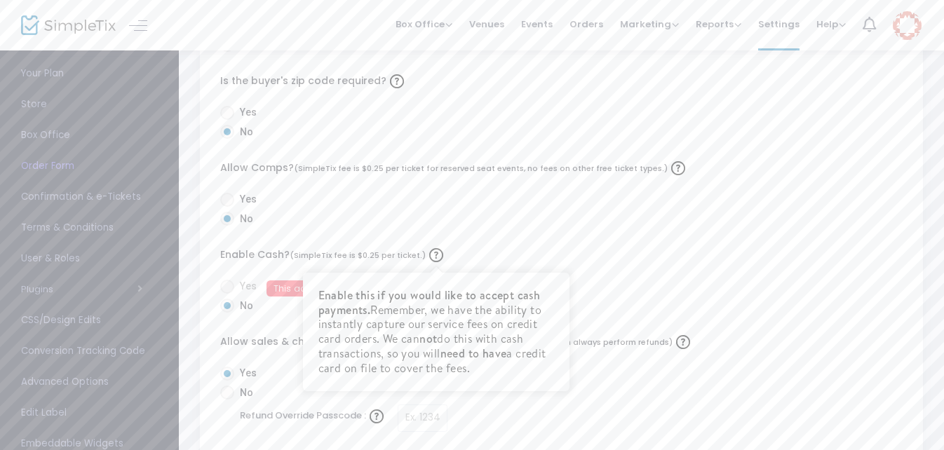
click at [432, 256] on img at bounding box center [436, 255] width 14 height 14
click at [552, 248] on label "Enable Cash? (SimpleTix fee is $0.25 per ticket.) Enable this if you would like…" at bounding box center [561, 255] width 683 height 21
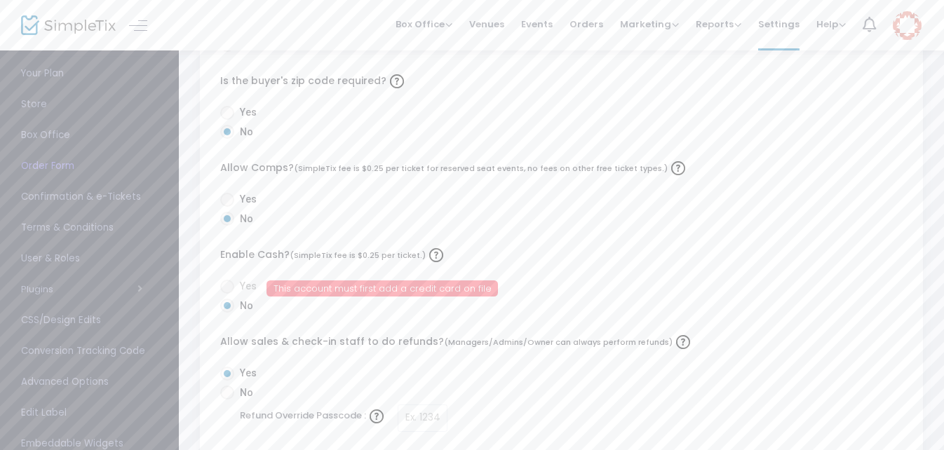
click at [395, 286] on span "This account must first add a credit card on file" at bounding box center [383, 289] width 232 height 16
click at [226, 394] on span at bounding box center [227, 393] width 14 height 14
click at [227, 400] on input "No" at bounding box center [227, 400] width 1 height 1
radio input "true"
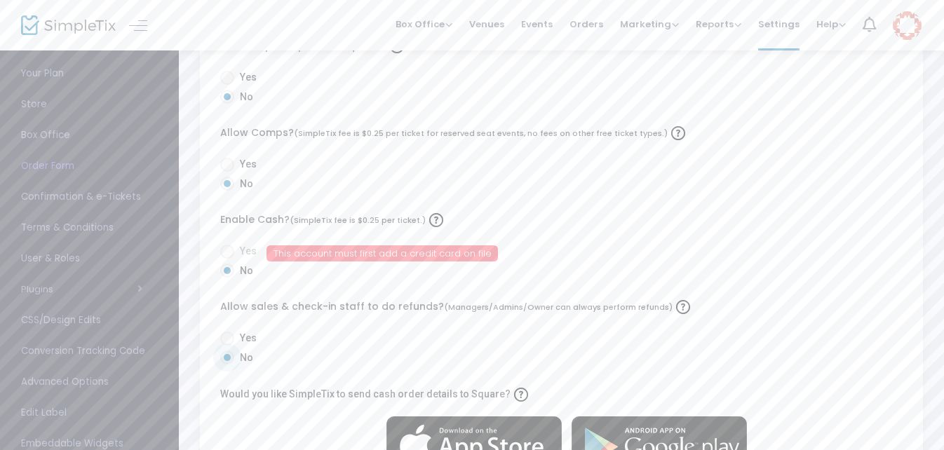
scroll to position [491, 0]
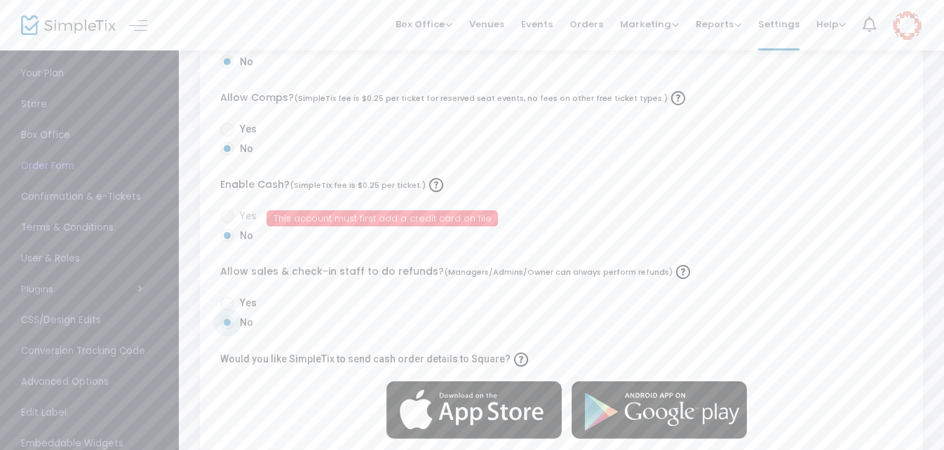
click at [779, 295] on div "Are attendee questions required? Yes No Is the buyer's name required? Yes No Is…" at bounding box center [561, 48] width 723 height 832
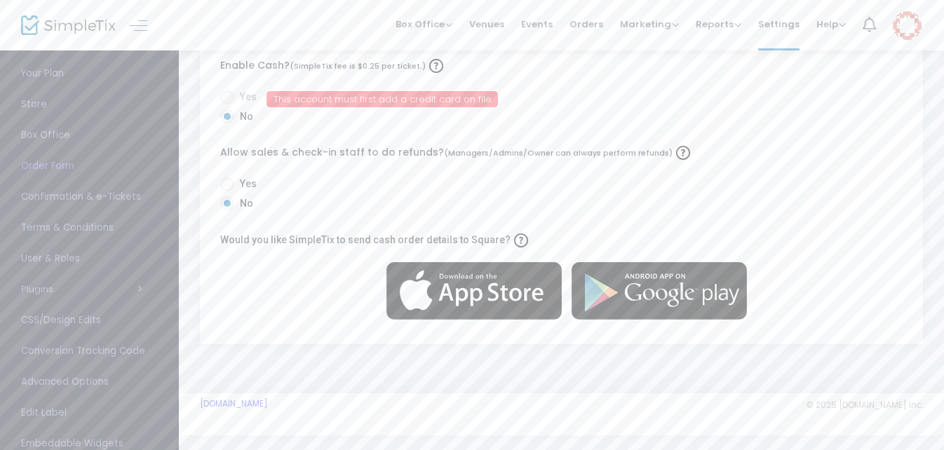
scroll to position [624, 0]
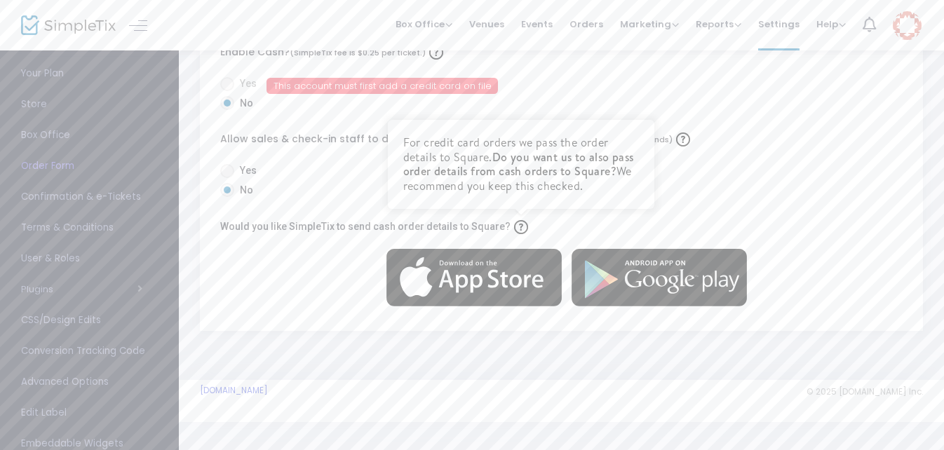
click at [514, 226] on img at bounding box center [521, 227] width 14 height 14
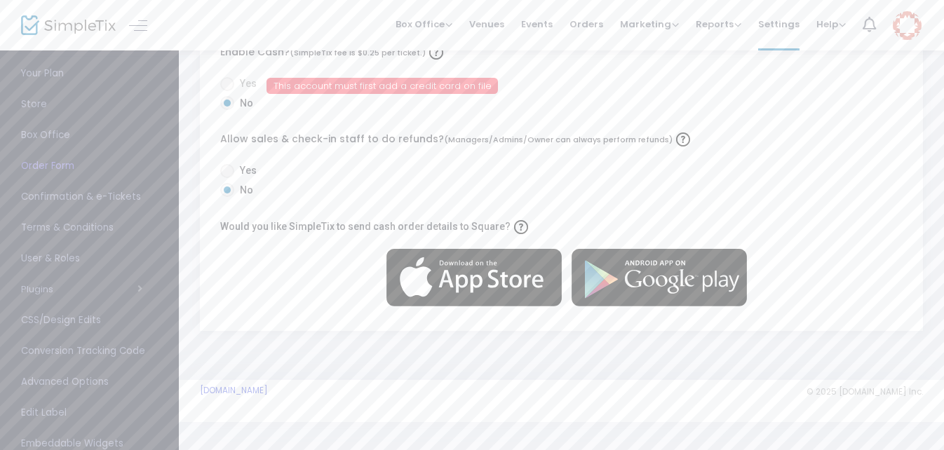
click at [468, 274] on img at bounding box center [474, 278] width 175 height 58
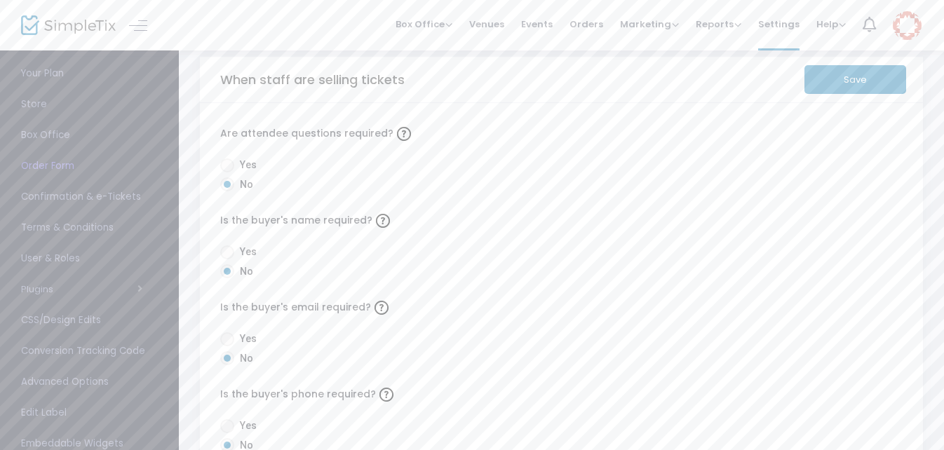
scroll to position [0, 0]
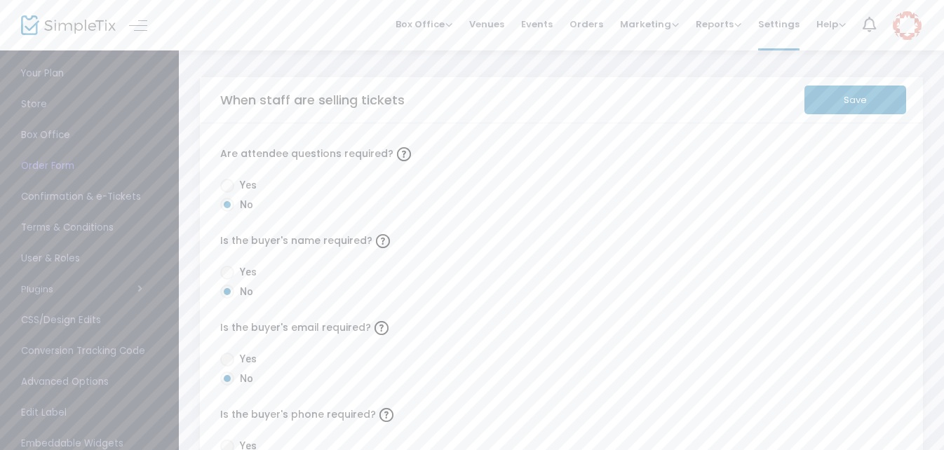
click at [846, 98] on button "Save" at bounding box center [856, 100] width 102 height 29
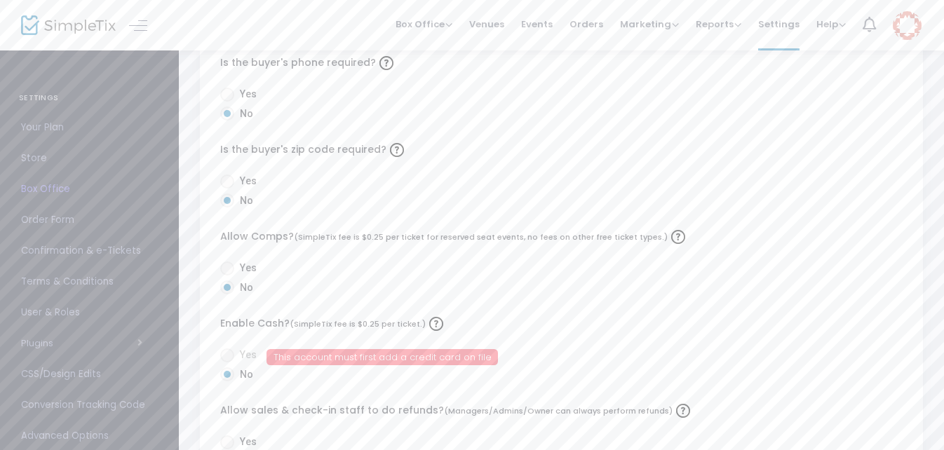
scroll to position [554, 0]
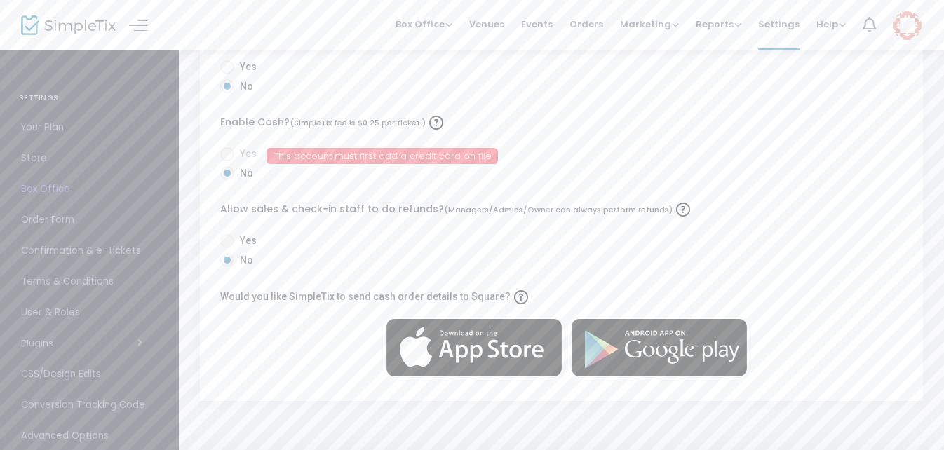
drag, startPoint x: 323, startPoint y: 156, endPoint x: 315, endPoint y: 156, distance: 8.4
click at [315, 156] on span "This account must first add a credit card on file" at bounding box center [383, 156] width 232 height 16
click at [227, 153] on span at bounding box center [227, 154] width 14 height 14
click at [830, 22] on span "Help" at bounding box center [831, 24] width 29 height 13
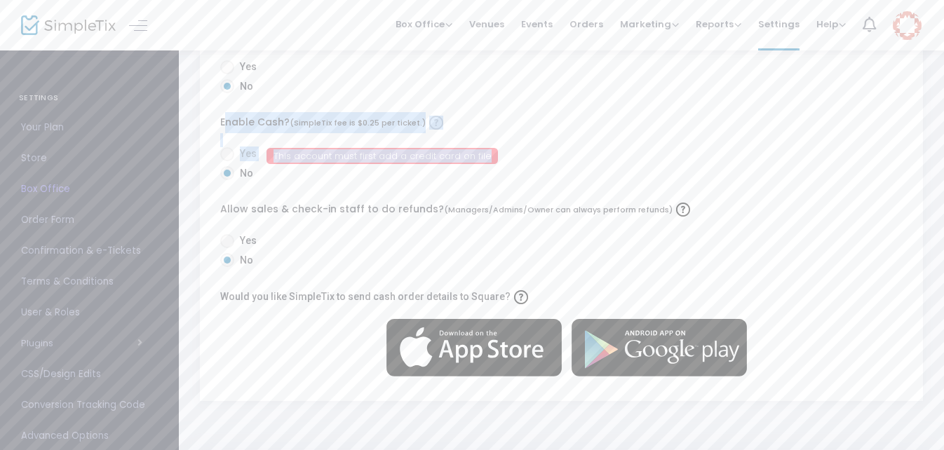
drag, startPoint x: 507, startPoint y: 159, endPoint x: 221, endPoint y: 127, distance: 288.1
drag, startPoint x: 221, startPoint y: 127, endPoint x: 289, endPoint y: 125, distance: 68.1
copy div "Enable Cash? (SimpleTix fee is $0.25 per ticket.) Yes This account must first a…"
click at [829, 27] on span "Help" at bounding box center [831, 24] width 29 height 13
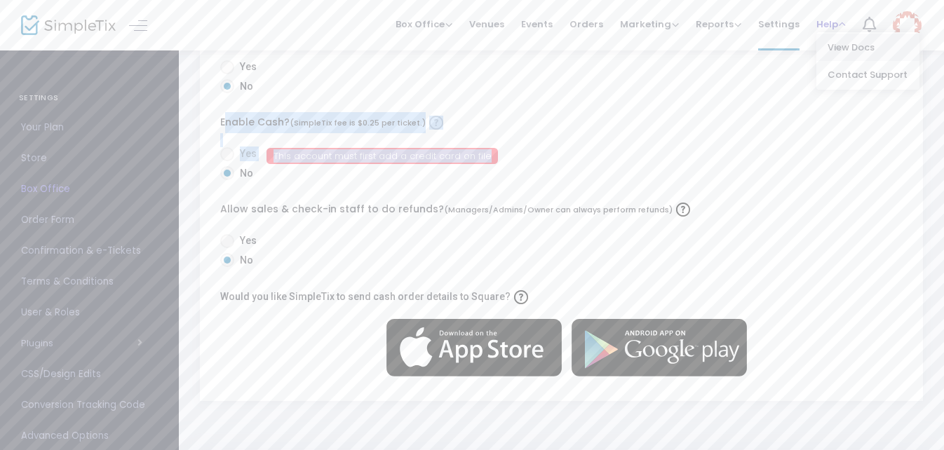
click at [834, 48] on li "View Docs" at bounding box center [868, 47] width 103 height 27
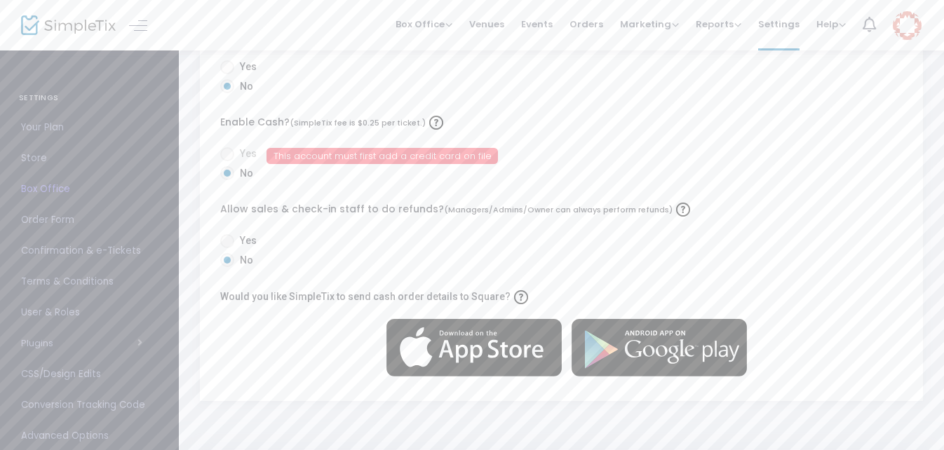
click at [547, 78] on div "Yes No" at bounding box center [561, 79] width 697 height 39
click at [226, 156] on span at bounding box center [227, 154] width 14 height 14
click at [396, 156] on span "This account must first add a credit card on file" at bounding box center [383, 156] width 232 height 16
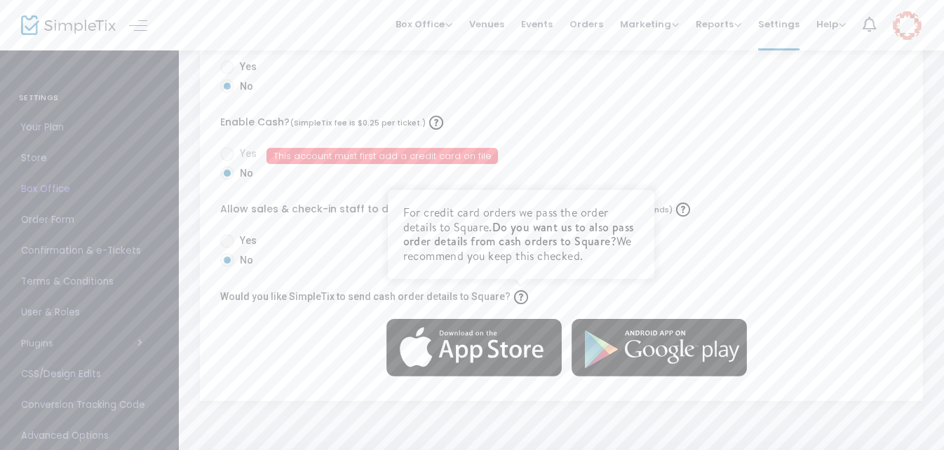
click at [514, 295] on img at bounding box center [521, 298] width 14 height 14
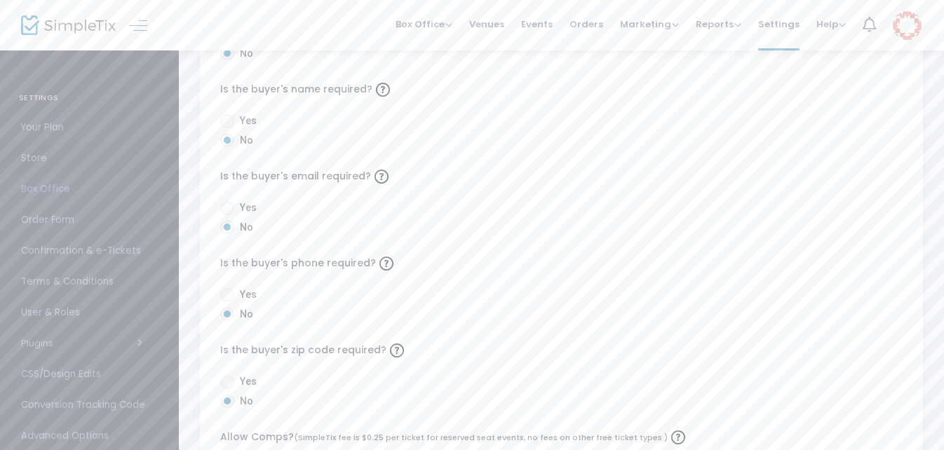
scroll to position [0, 0]
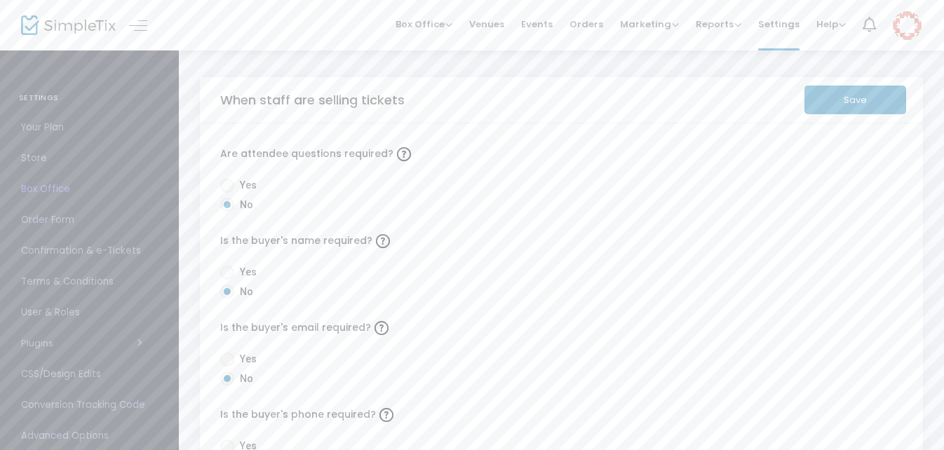
click at [838, 102] on button "Save" at bounding box center [856, 100] width 102 height 29
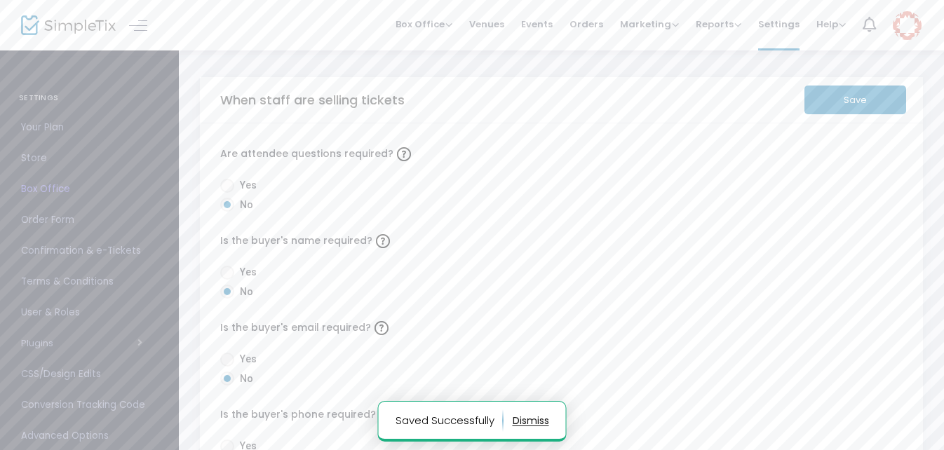
click at [905, 32] on img at bounding box center [907, 25] width 29 height 29
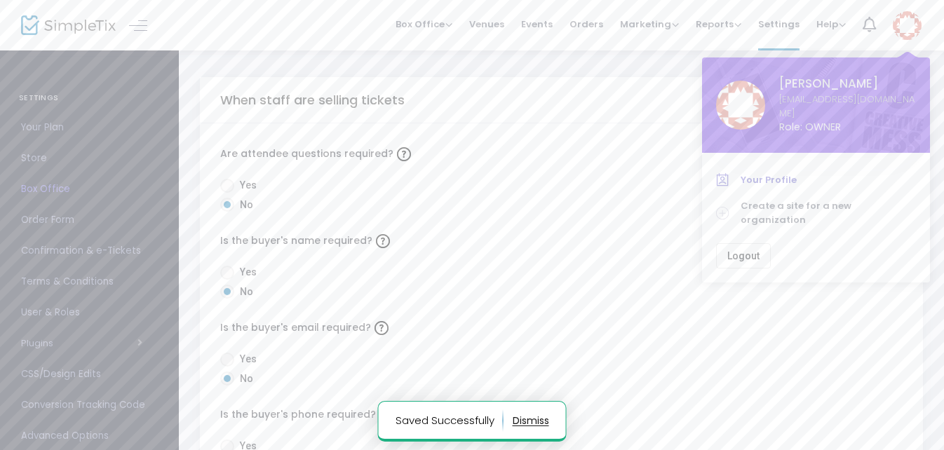
click at [761, 173] on span "Your Profile" at bounding box center [828, 180] width 175 height 14
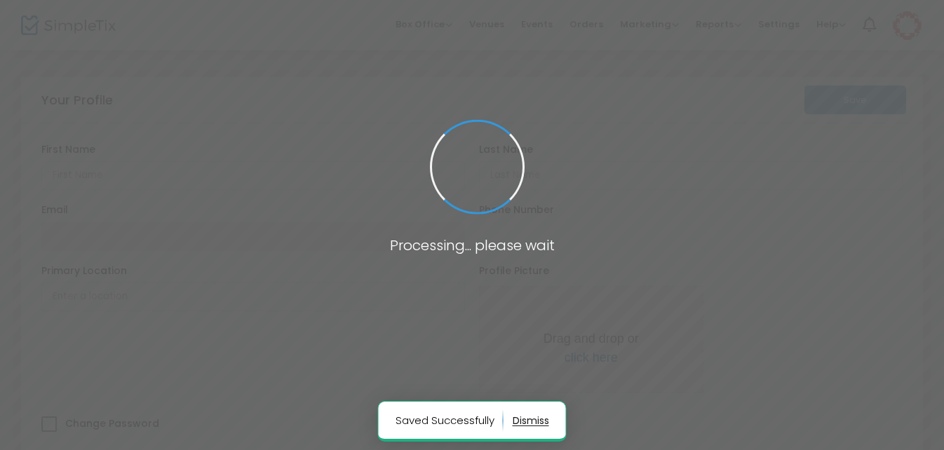
type input "[PERSON_NAME]"
type input "[EMAIL_ADDRESS][DOMAIN_NAME]"
type input "[PHONE_NUMBER]"
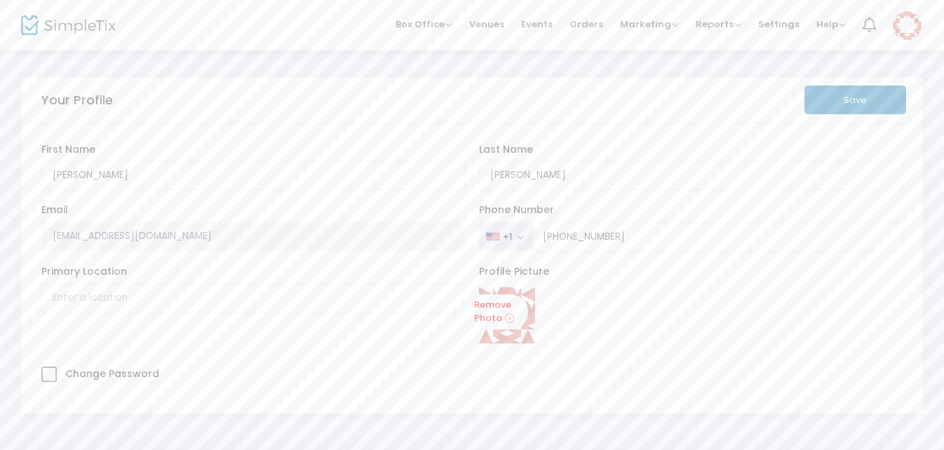
click at [775, 20] on span "Settings" at bounding box center [779, 24] width 41 height 36
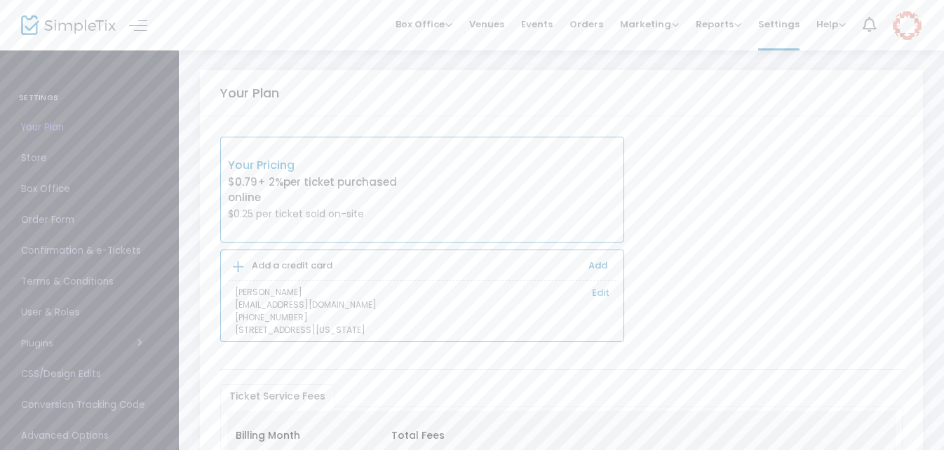
click at [601, 263] on link "Add" at bounding box center [598, 265] width 19 height 13
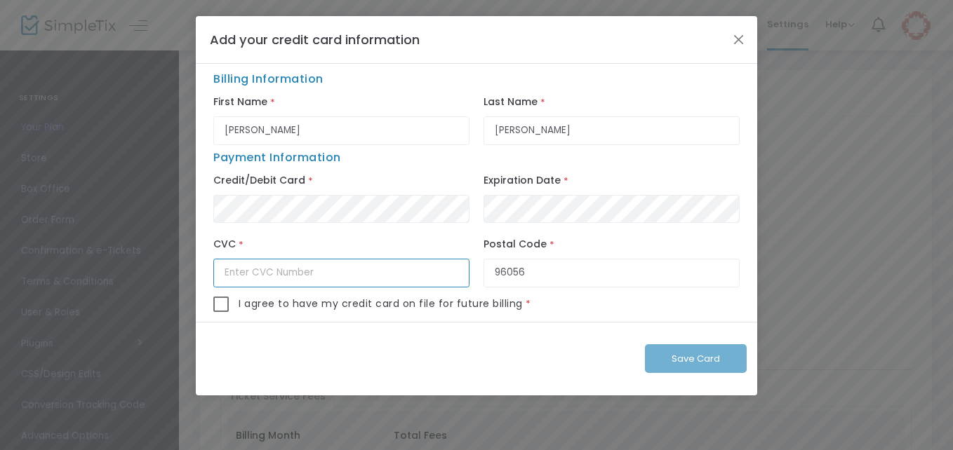
type input "896"
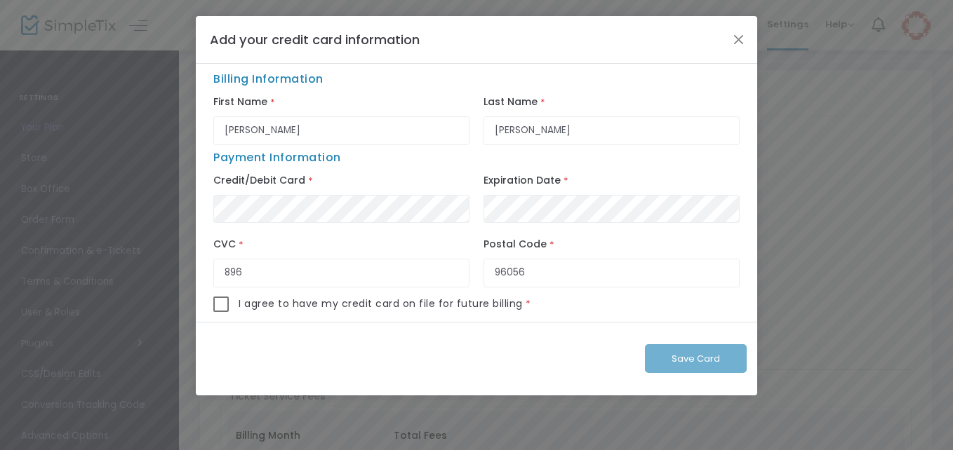
click at [223, 306] on span at bounding box center [220, 304] width 15 height 15
click at [221, 312] on input "checkbox" at bounding box center [220, 312] width 1 height 1
checkbox input "true"
click at [674, 354] on span "Save Card" at bounding box center [696, 358] width 48 height 13
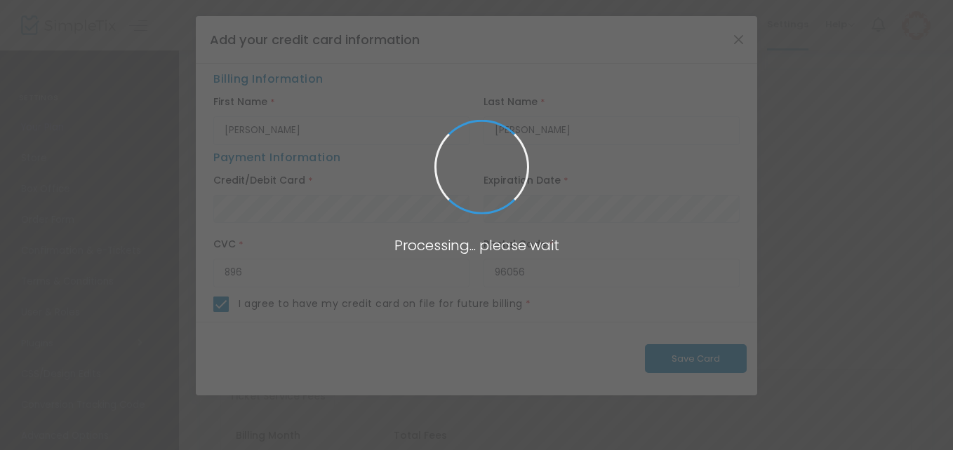
checkbox input "false"
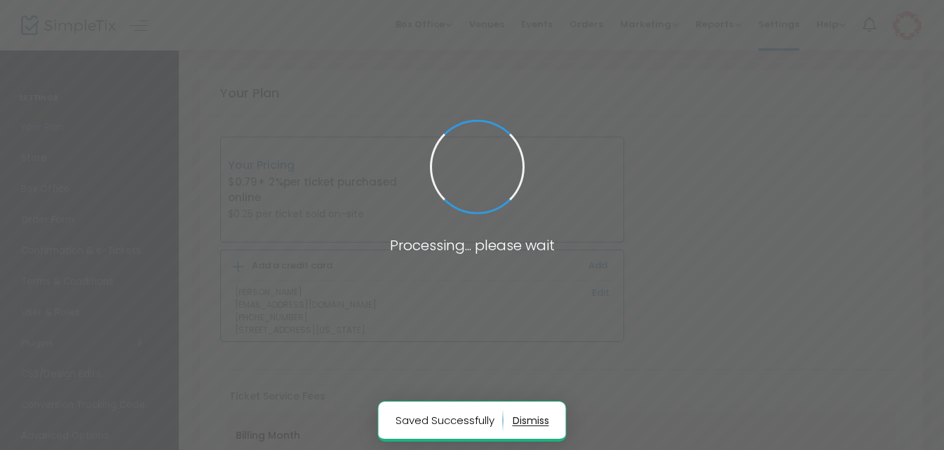
type input "[PERSON_NAME]"
type input "96056"
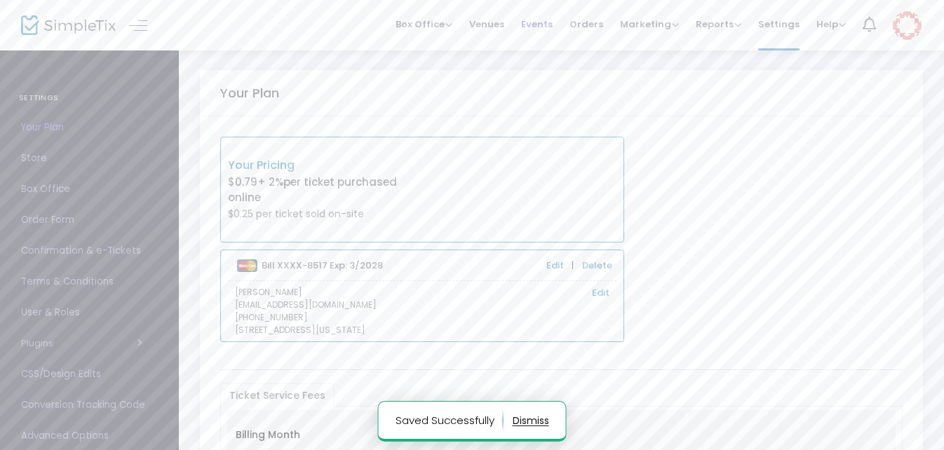
click at [542, 24] on span "Events" at bounding box center [537, 24] width 32 height 36
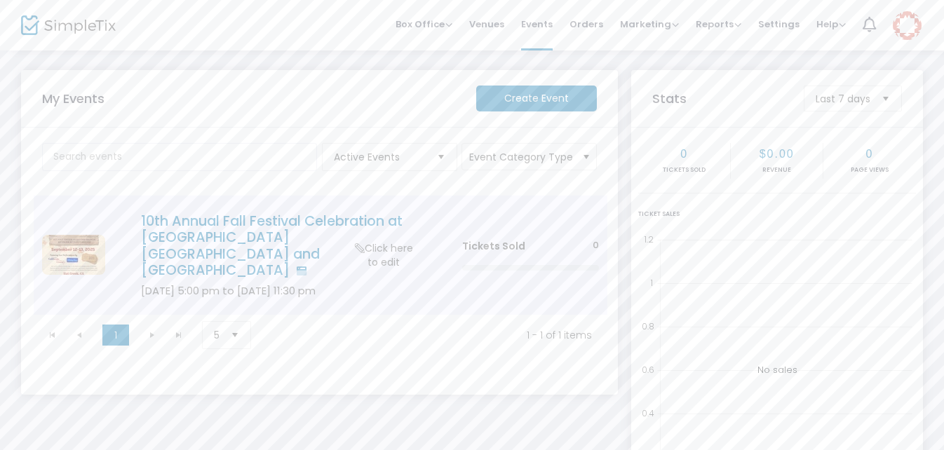
click at [394, 221] on h4 "10th Annual Fall Festival Celebration at [GEOGRAPHIC_DATA] [GEOGRAPHIC_DATA] an…" at bounding box center [280, 246] width 279 height 66
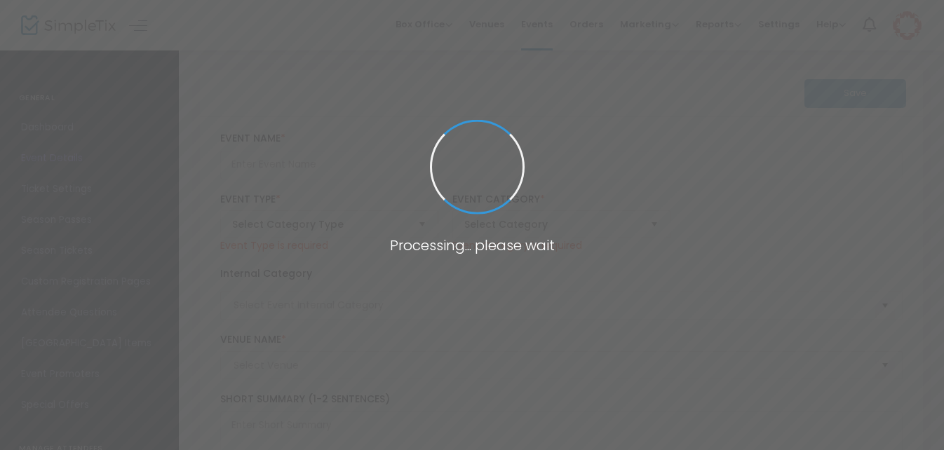
type input "10th Annual Fall Festival Celebration at [GEOGRAPHIC_DATA] [GEOGRAPHIC_DATA] an…"
type textarea "10th Annual Fall Festival Celebration at [GEOGRAPHIC_DATA] [GEOGRAPHIC_DATA] an…"
checkbox input "true"
type input "[EMAIL_ADDRESS][DOMAIN_NAME]"
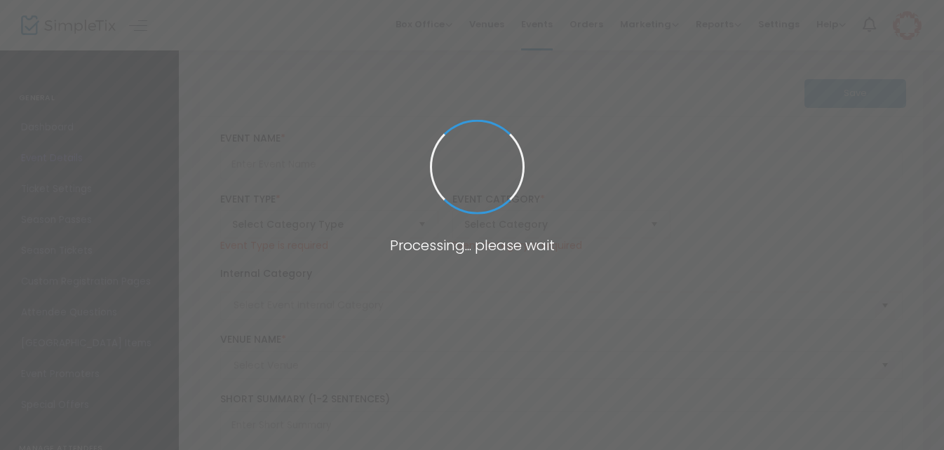
type input "Buy Tickets"
type input "HC Fall Fest 2025"
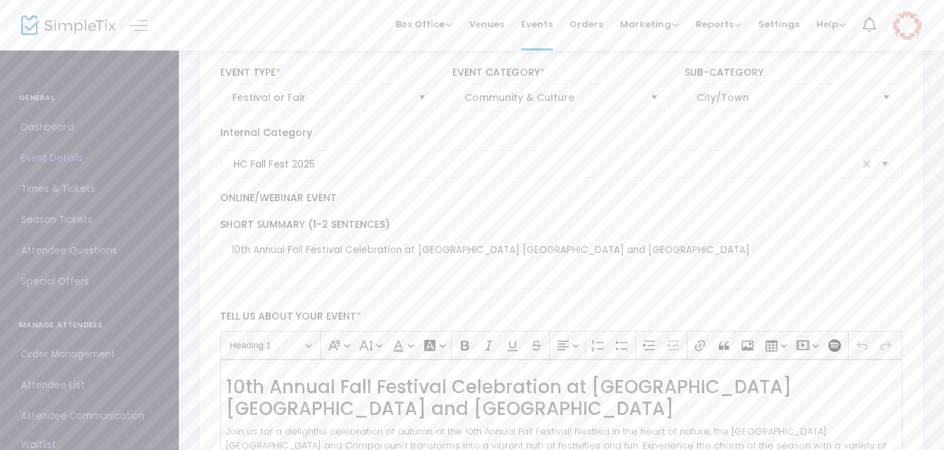
scroll to position [491, 0]
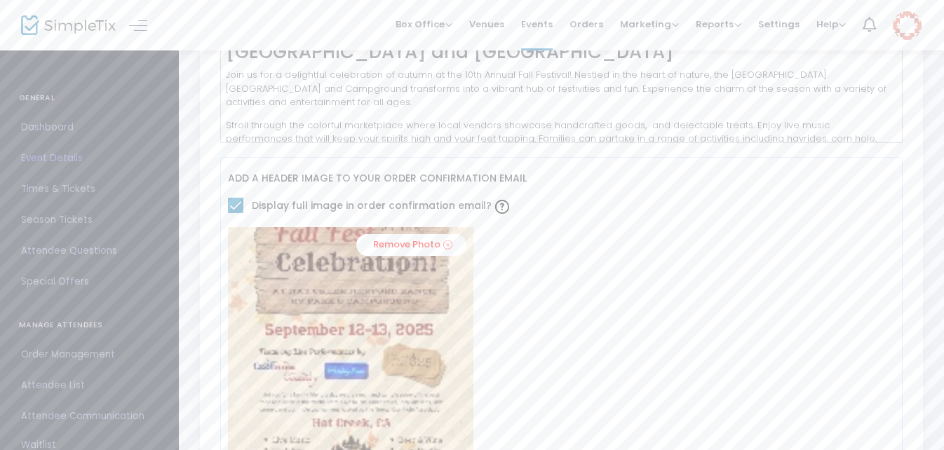
click at [60, 354] on span "Order Management" at bounding box center [89, 355] width 137 height 18
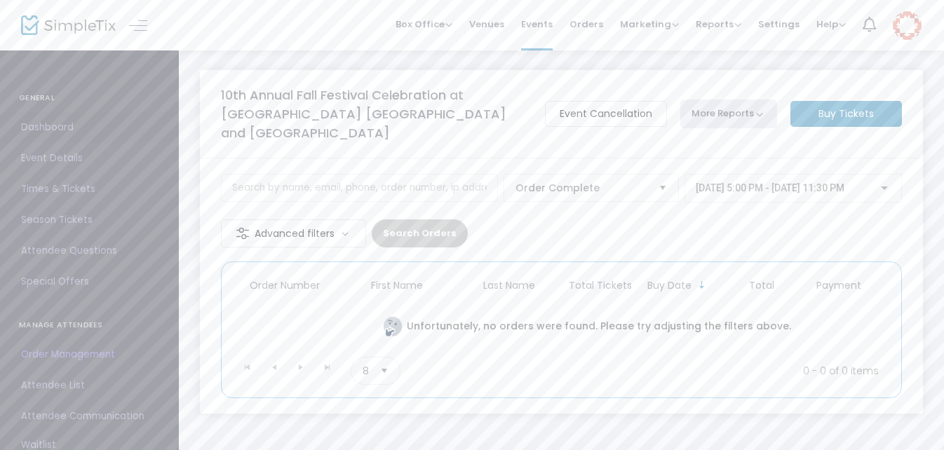
click at [62, 126] on span "Dashboard" at bounding box center [89, 128] width 137 height 18
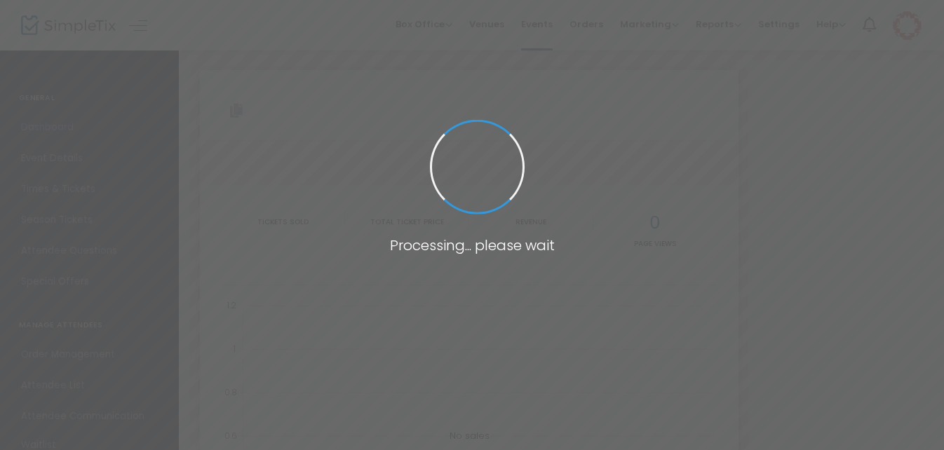
type input "[URL][DOMAIN_NAME]"
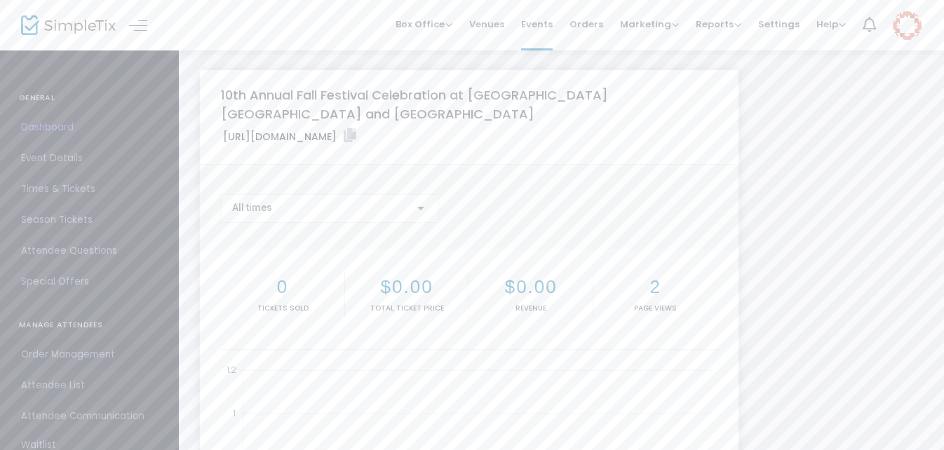
click at [99, 354] on span "Order Management" at bounding box center [89, 355] width 137 height 18
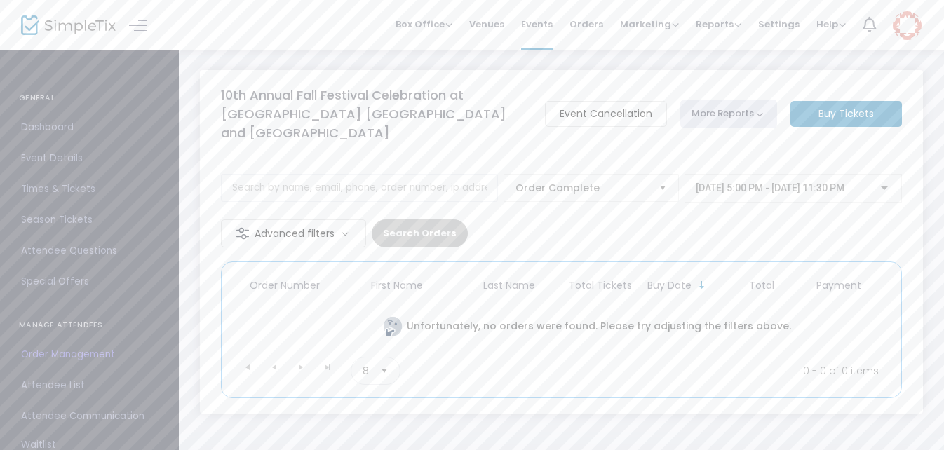
click at [780, 21] on span "Settings" at bounding box center [779, 24] width 41 height 36
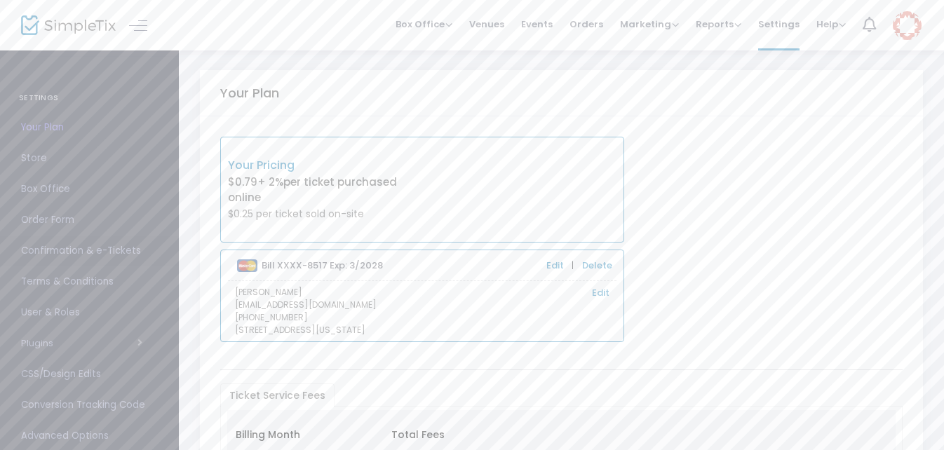
click at [102, 248] on span "Confirmation & e-Tickets" at bounding box center [89, 251] width 137 height 18
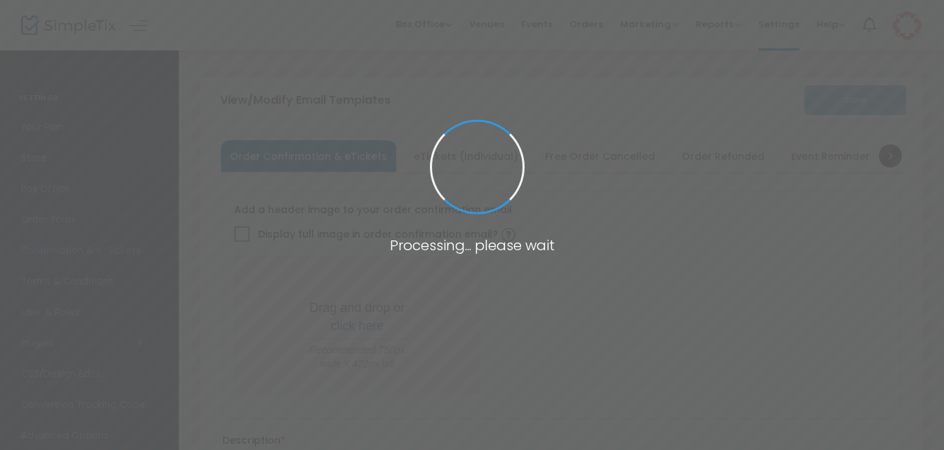
checkbox input "true"
type input "[EMAIL_ADDRESS][DOMAIN_NAME]"
type input "Print and bring this ticket with you"
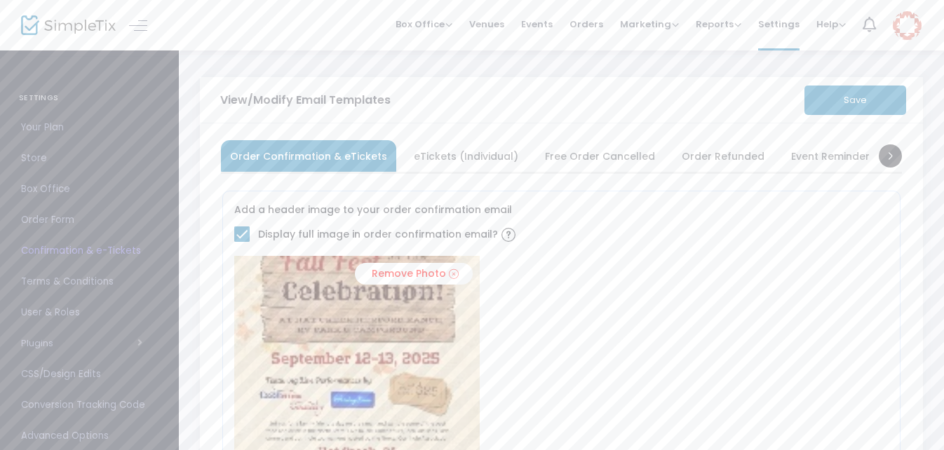
click at [483, 152] on span "eTickets (Individual)" at bounding box center [466, 156] width 105 height 8
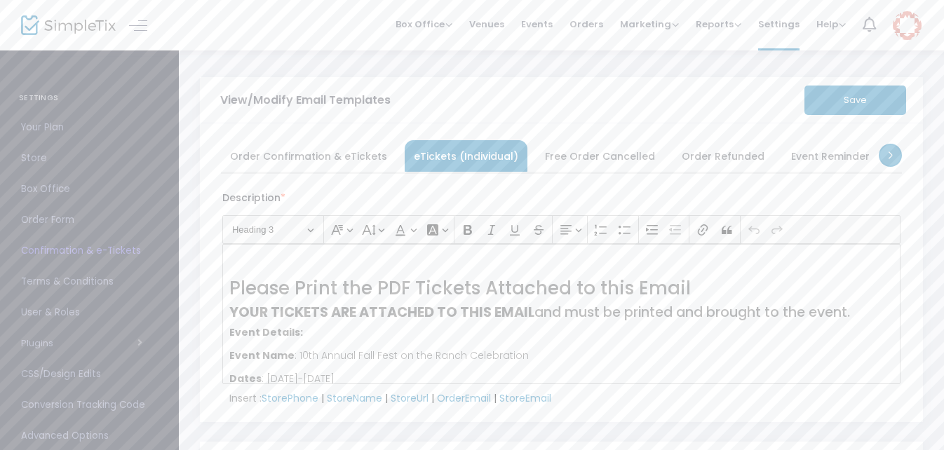
click at [890, 154] on span at bounding box center [890, 155] width 23 height 23
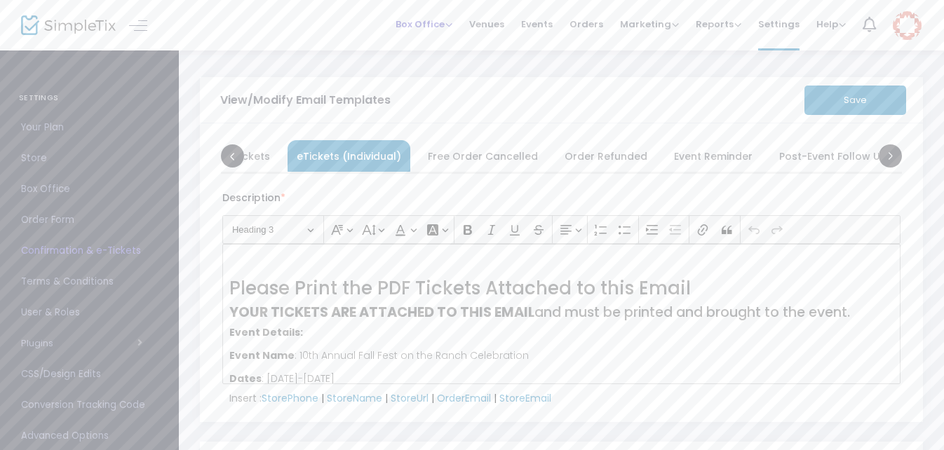
click at [453, 22] on span "Box Office" at bounding box center [424, 24] width 57 height 13
click at [505, 23] on span "Venues" at bounding box center [486, 24] width 35 height 36
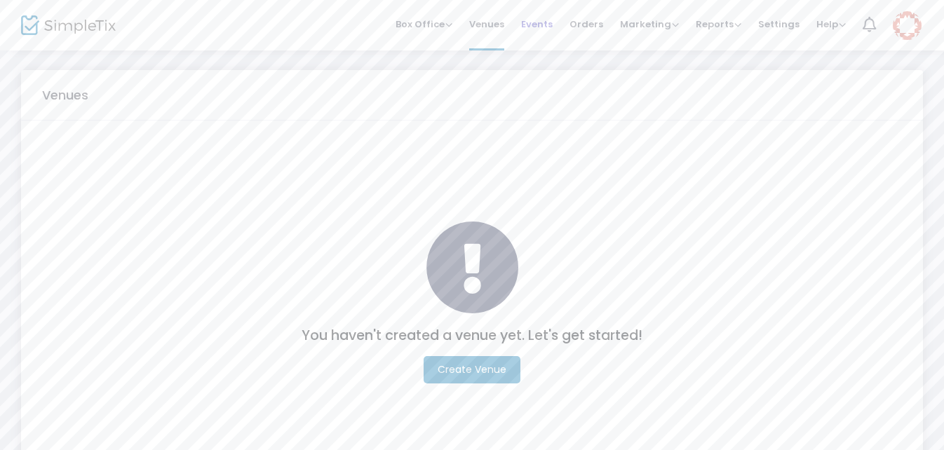
click at [549, 28] on span "Events" at bounding box center [537, 24] width 32 height 36
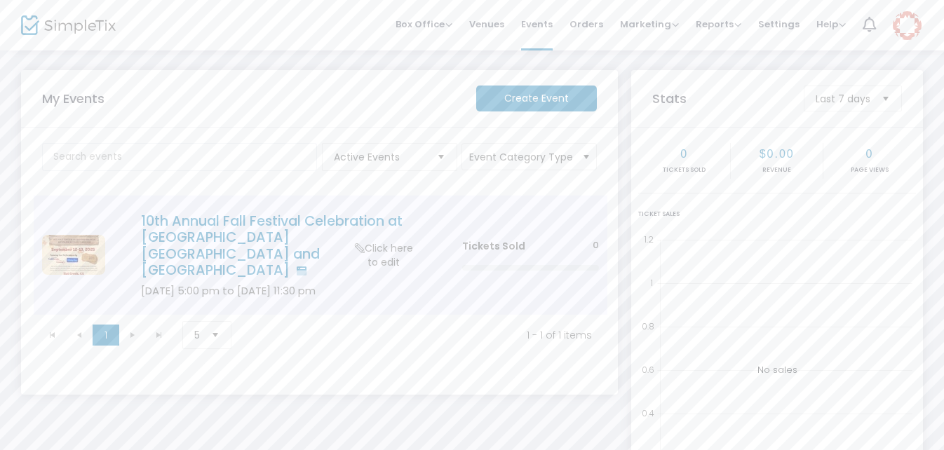
click at [304, 231] on h4 "10th Annual Fall Festival Celebration at [GEOGRAPHIC_DATA] [GEOGRAPHIC_DATA] an…" at bounding box center [280, 246] width 279 height 66
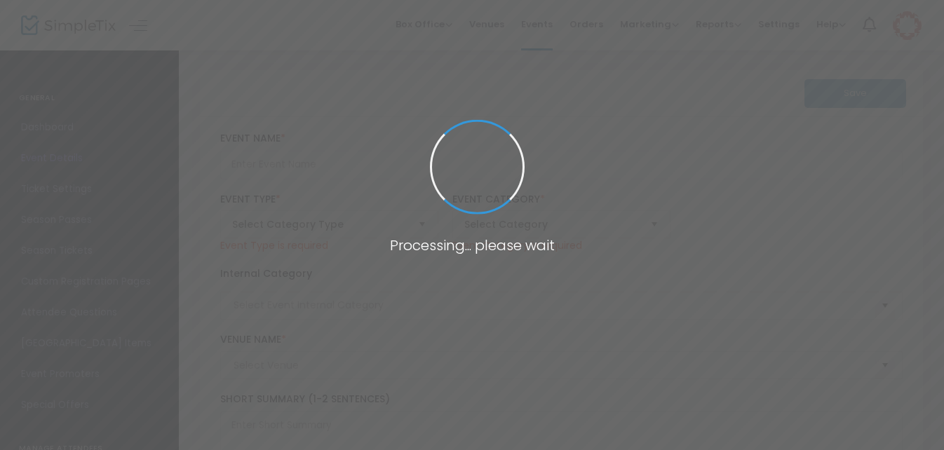
type input "10th Annual Fall Festival Celebration at [GEOGRAPHIC_DATA] [GEOGRAPHIC_DATA] an…"
type textarea "10th Annual Fall Festival Celebration at [GEOGRAPHIC_DATA] [GEOGRAPHIC_DATA] an…"
checkbox input "true"
type input "[EMAIL_ADDRESS][DOMAIN_NAME]"
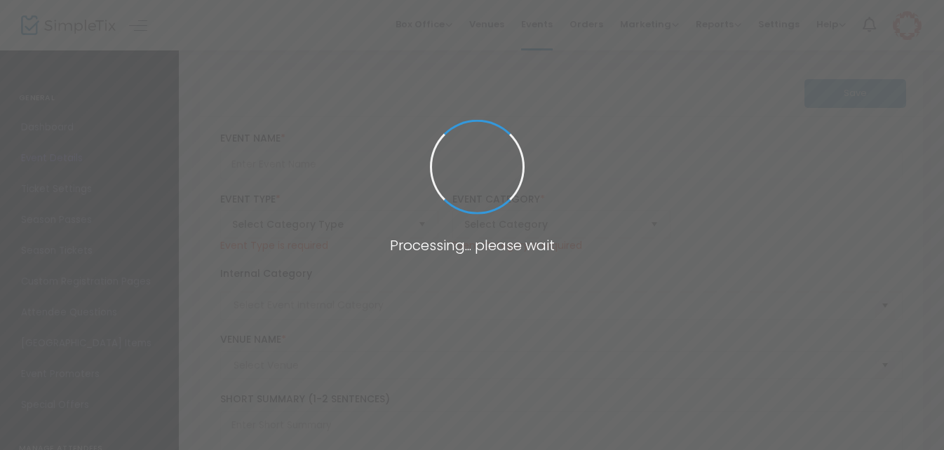
type input "Buy Tickets"
type input "HC Fall Fest 2025"
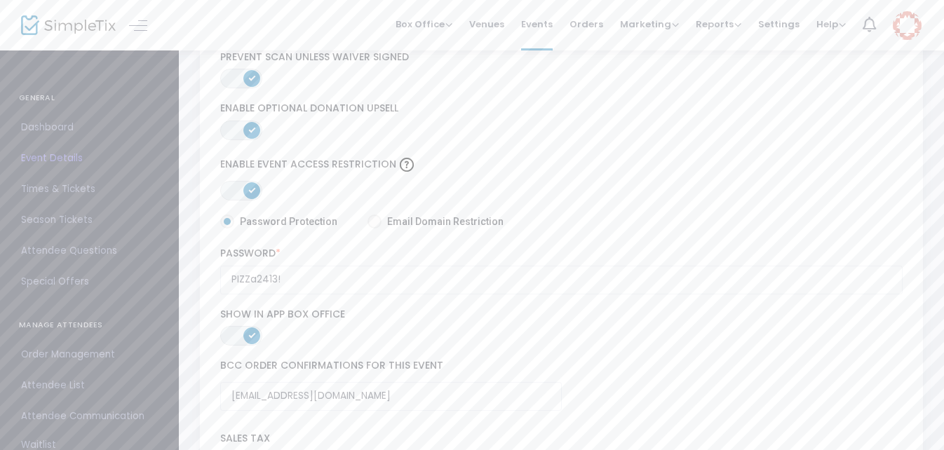
scroll to position [2180, 0]
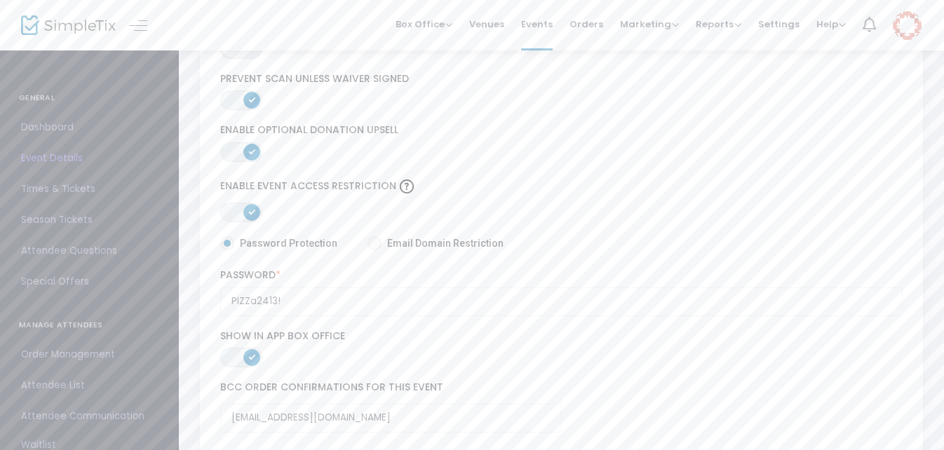
click at [370, 243] on span at bounding box center [375, 243] width 14 height 14
click at [374, 251] on input "Email Domain Restriction" at bounding box center [374, 251] width 1 height 1
radio input "true"
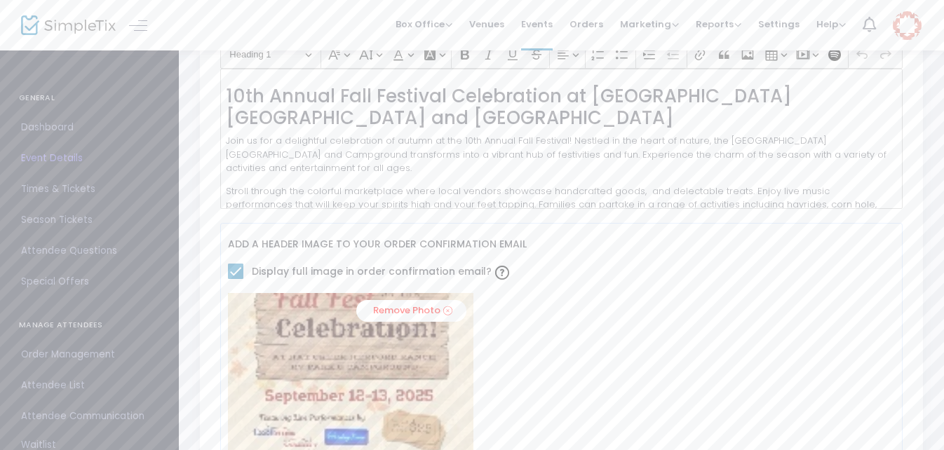
scroll to position [0, 0]
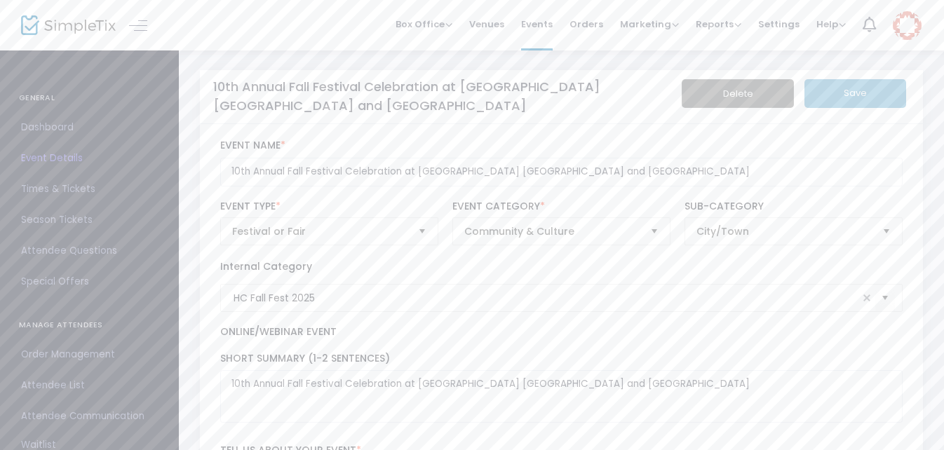
click at [843, 93] on span "Delete Save" at bounding box center [794, 93] width 219 height 29
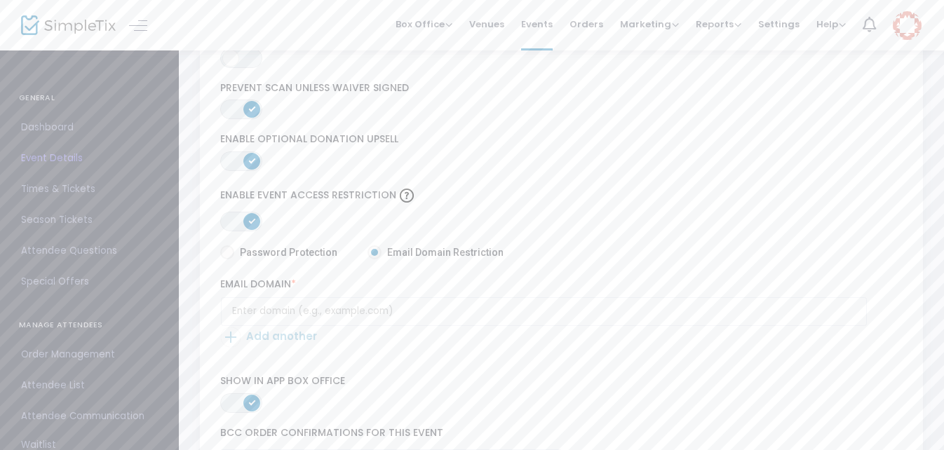
scroll to position [2245, 0]
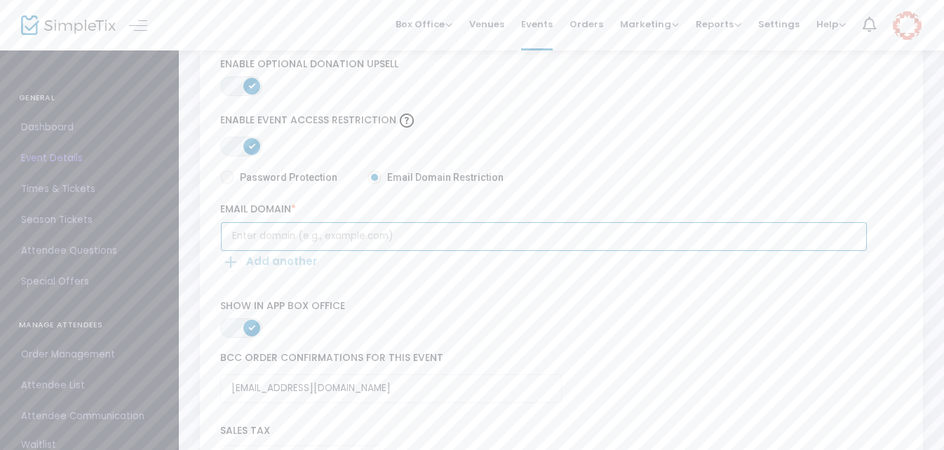
click at [262, 234] on input "text" at bounding box center [544, 236] width 646 height 29
type input "[EMAIL_ADDRESS][DOMAIN_NAME]"
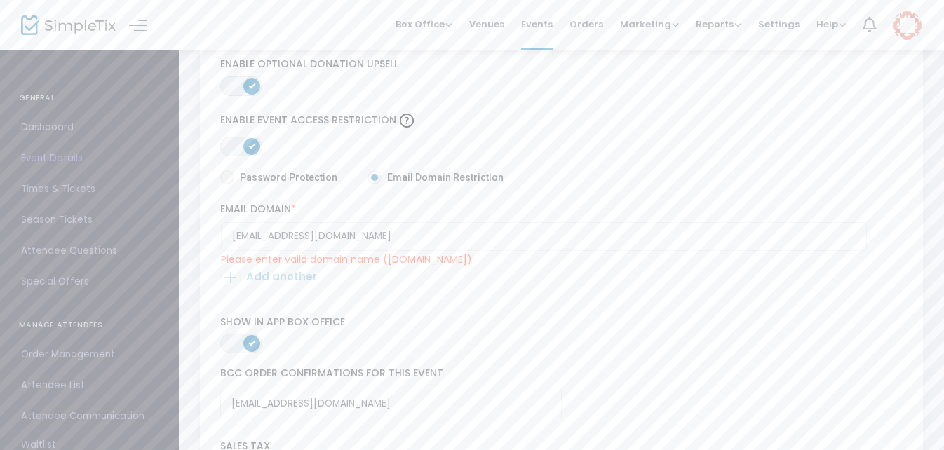
click at [251, 148] on span "ON" at bounding box center [251, 145] width 7 height 7
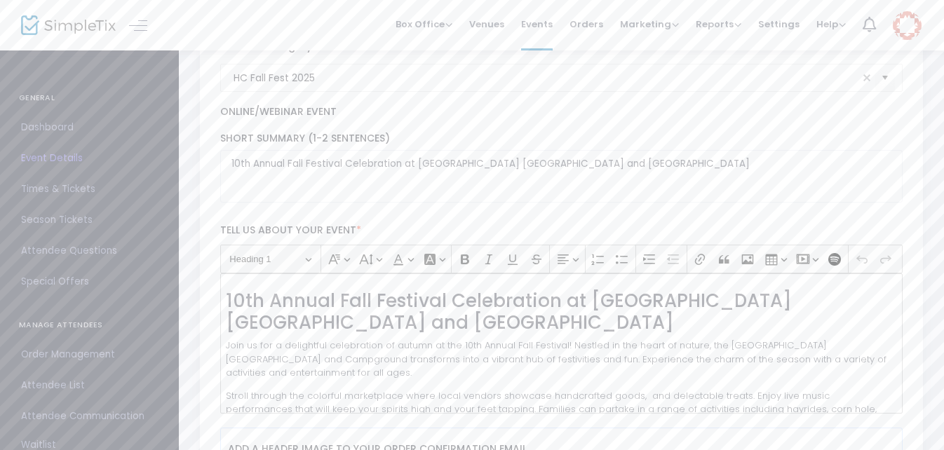
scroll to position [0, 0]
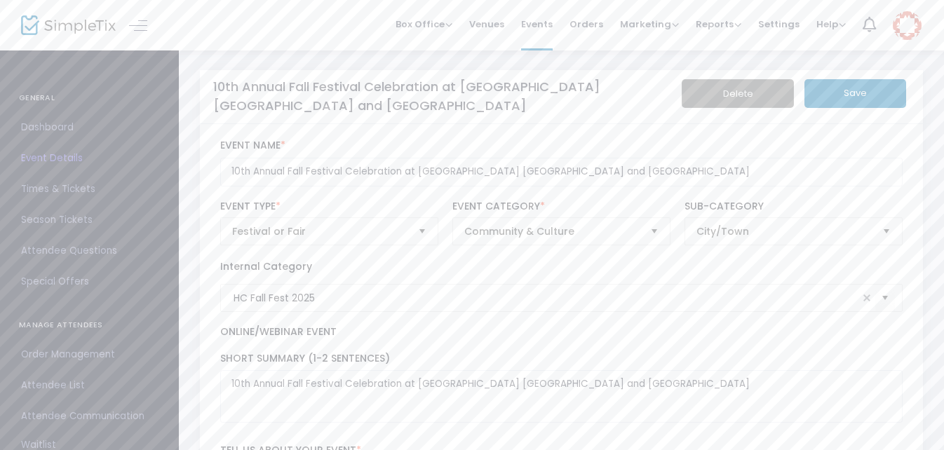
click at [828, 98] on button "Save" at bounding box center [856, 93] width 102 height 29
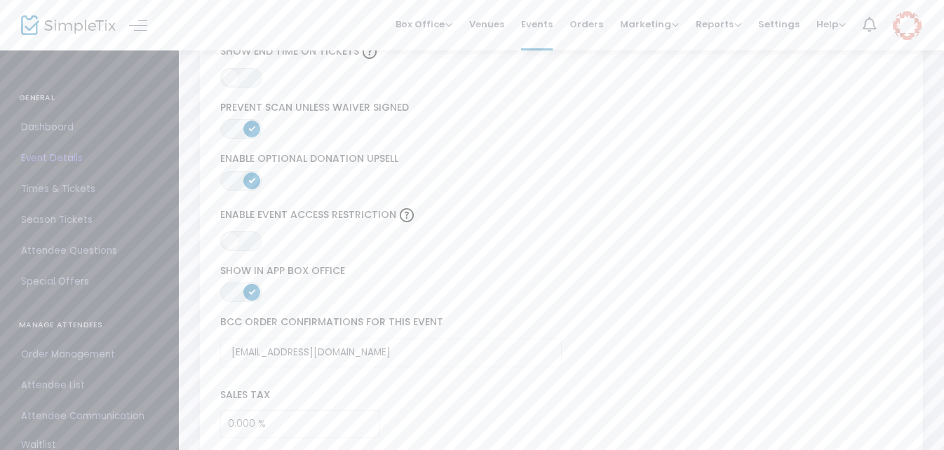
scroll to position [2175, 0]
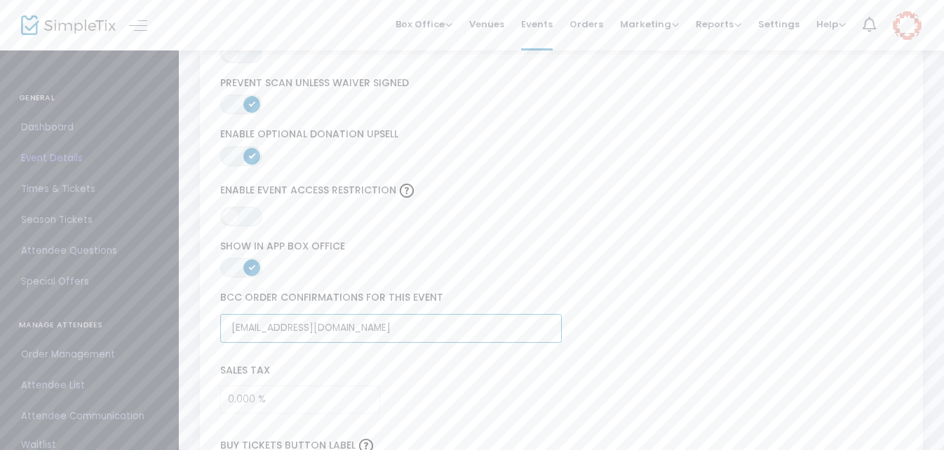
click at [356, 328] on input "[EMAIL_ADDRESS][DOMAIN_NAME]" at bounding box center [391, 328] width 342 height 29
drag, startPoint x: 356, startPoint y: 328, endPoint x: 225, endPoint y: 328, distance: 131.2
click at [225, 328] on input "[EMAIL_ADDRESS][DOMAIN_NAME]" at bounding box center [391, 328] width 342 height 29
click at [225, 328] on input "text" at bounding box center [391, 328] width 342 height 29
type input "[EMAIL_ADDRESS][DOMAIN_NAME]"
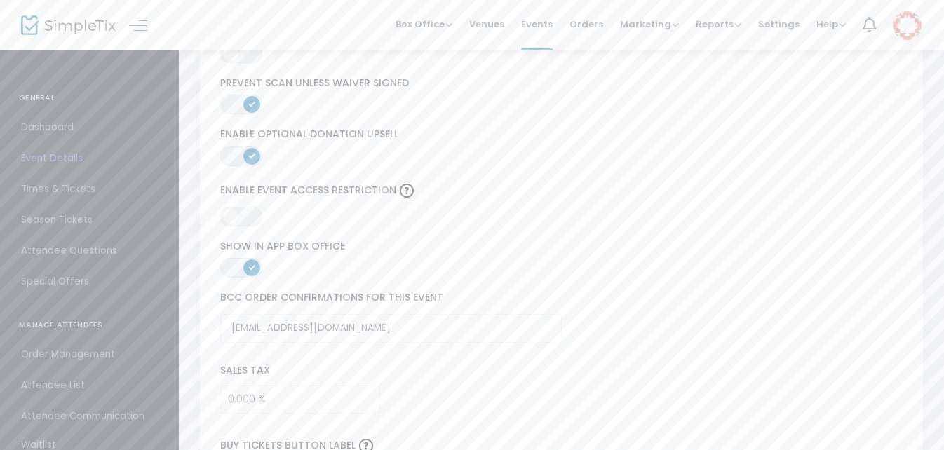
click at [627, 234] on div "ON OFF Show in App Box Office" at bounding box center [561, 260] width 697 height 52
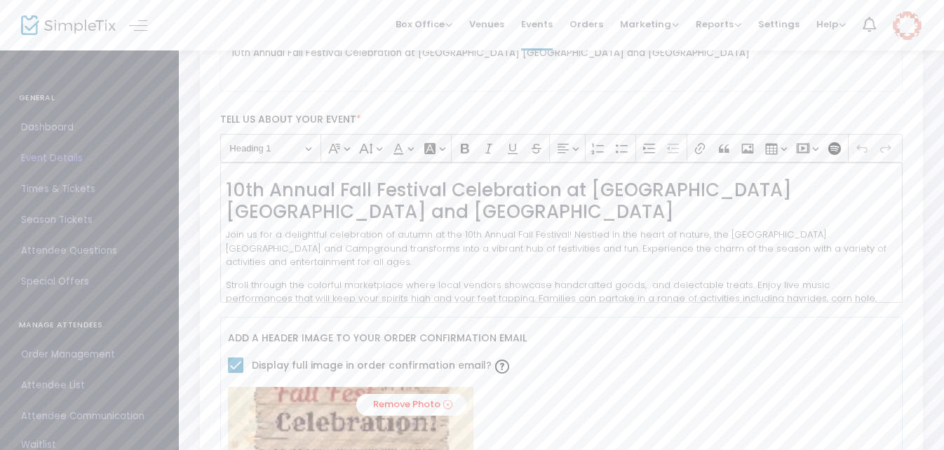
scroll to position [0, 0]
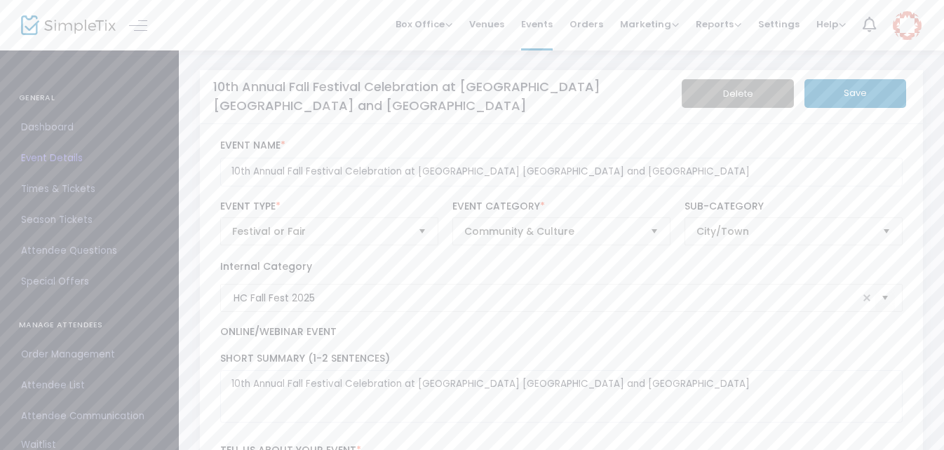
click at [843, 100] on button "Save" at bounding box center [856, 93] width 102 height 29
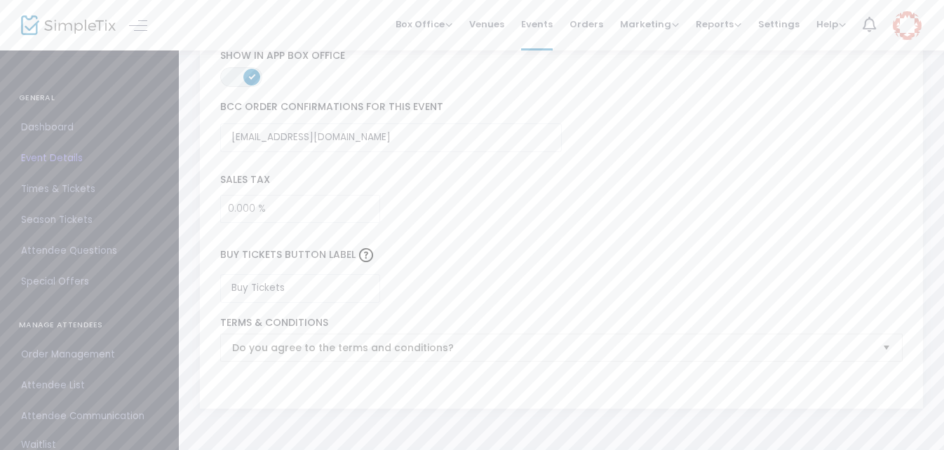
scroll to position [2436, 0]
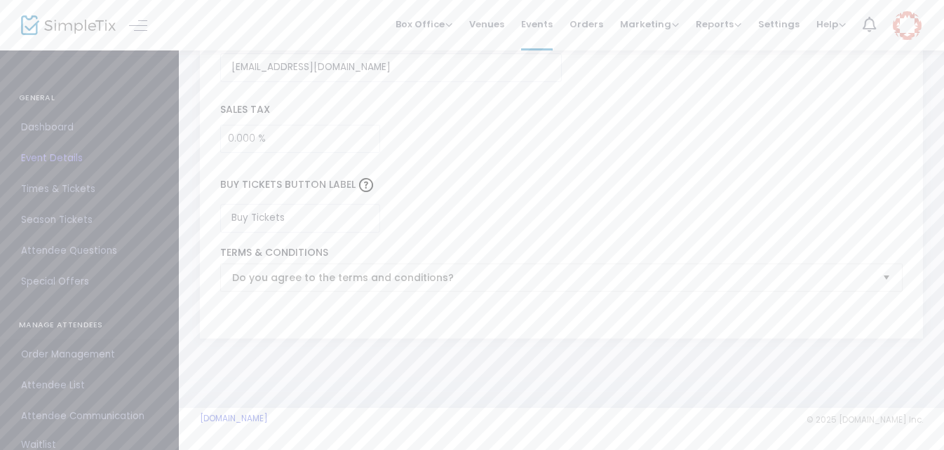
click at [102, 355] on span "Order Management" at bounding box center [89, 355] width 137 height 18
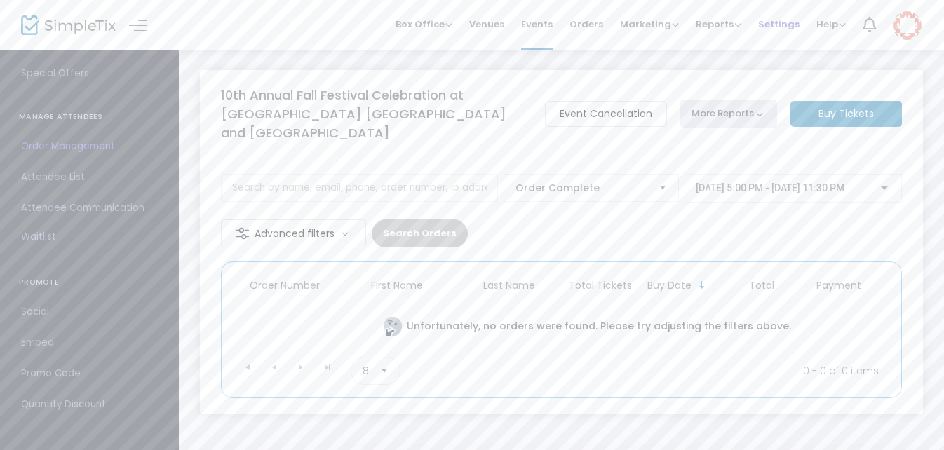
click at [772, 25] on span "Settings" at bounding box center [779, 24] width 41 height 36
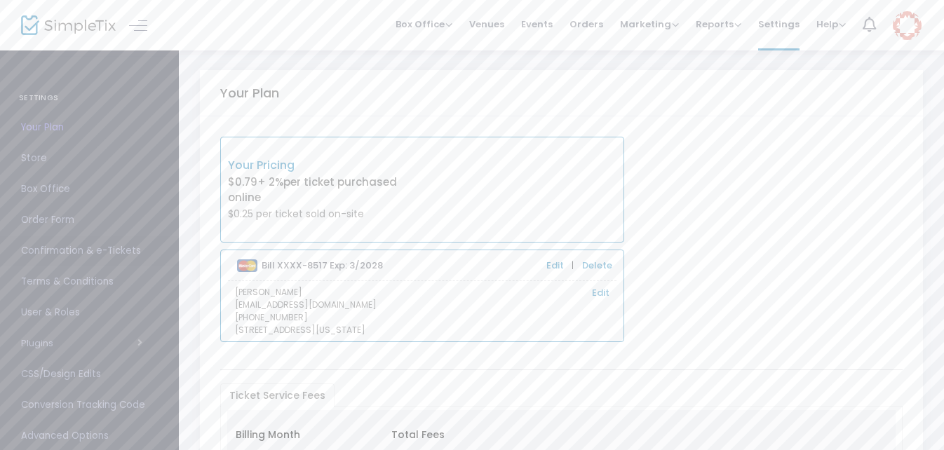
click at [53, 248] on span "Confirmation & e-Tickets" at bounding box center [89, 251] width 137 height 18
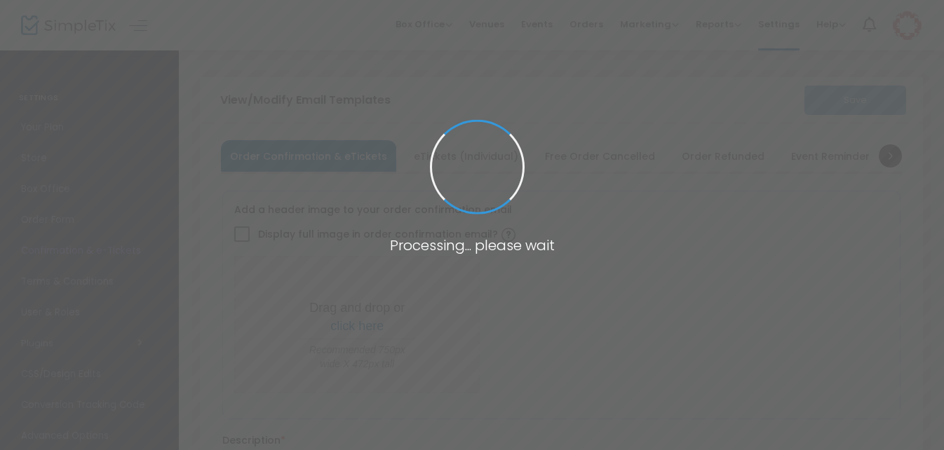
checkbox input "true"
type input "[EMAIL_ADDRESS][DOMAIN_NAME]"
type input "Print and bring this ticket with you"
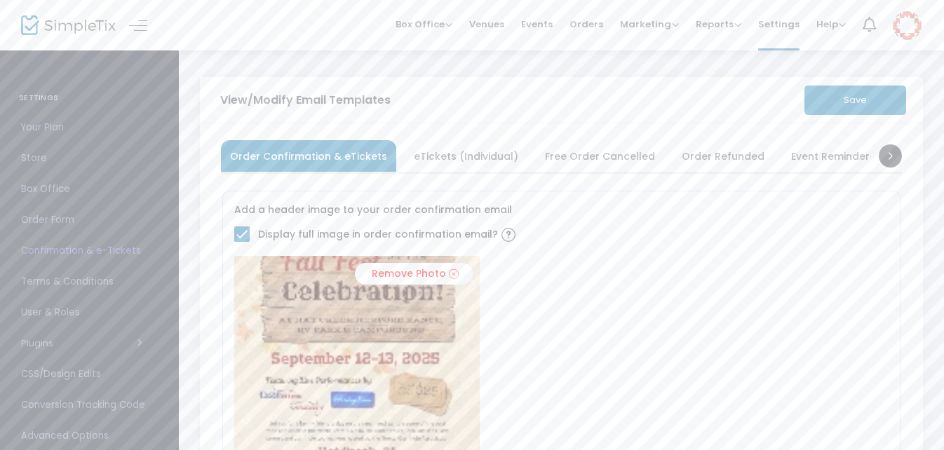
click at [535, 25] on span "Events" at bounding box center [537, 24] width 32 height 36
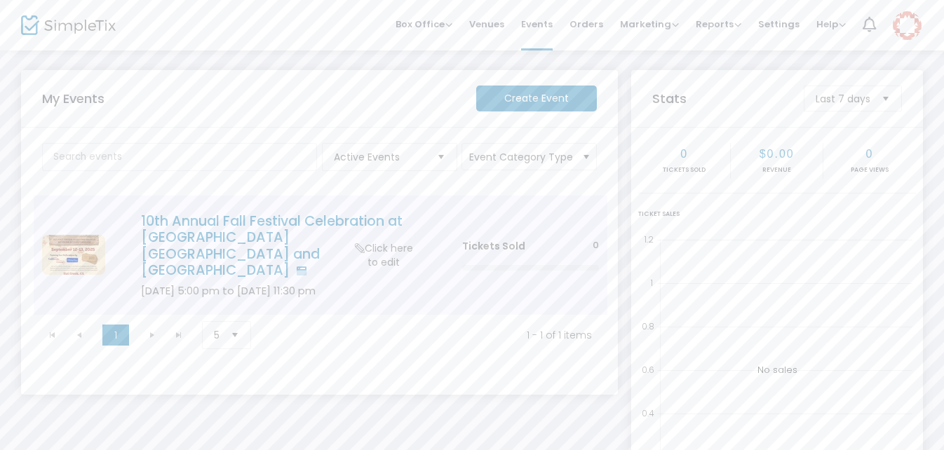
click at [339, 227] on h4 "10th Annual Fall Festival Celebration at [GEOGRAPHIC_DATA] [GEOGRAPHIC_DATA] an…" at bounding box center [280, 246] width 279 height 66
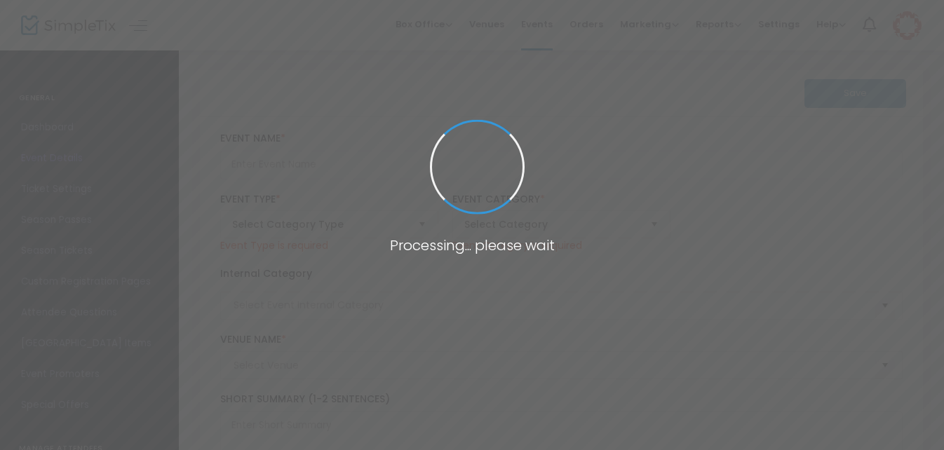
type input "10th Annual Fall Festival Celebration at [GEOGRAPHIC_DATA] [GEOGRAPHIC_DATA] an…"
type textarea "10th Annual Fall Festival Celebration at [GEOGRAPHIC_DATA] [GEOGRAPHIC_DATA] an…"
checkbox input "true"
type input "[EMAIL_ADDRESS][DOMAIN_NAME]"
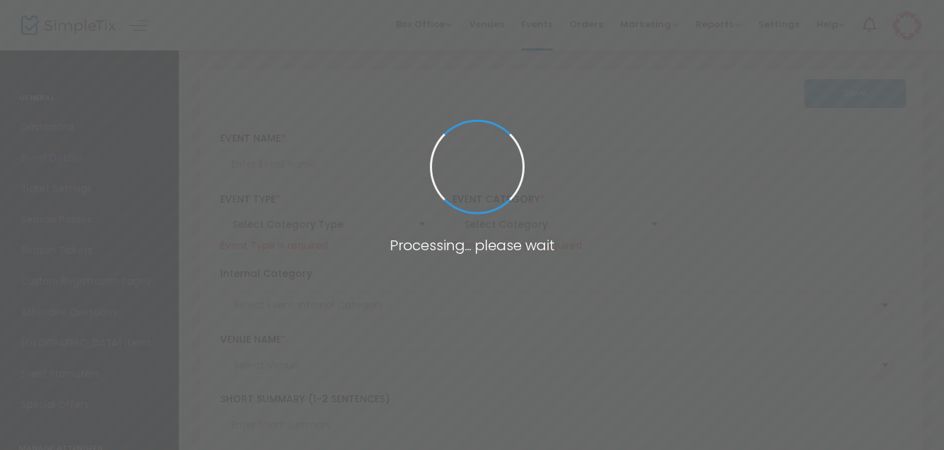
type input "Buy Tickets"
type input "HC Fall Fest 2025"
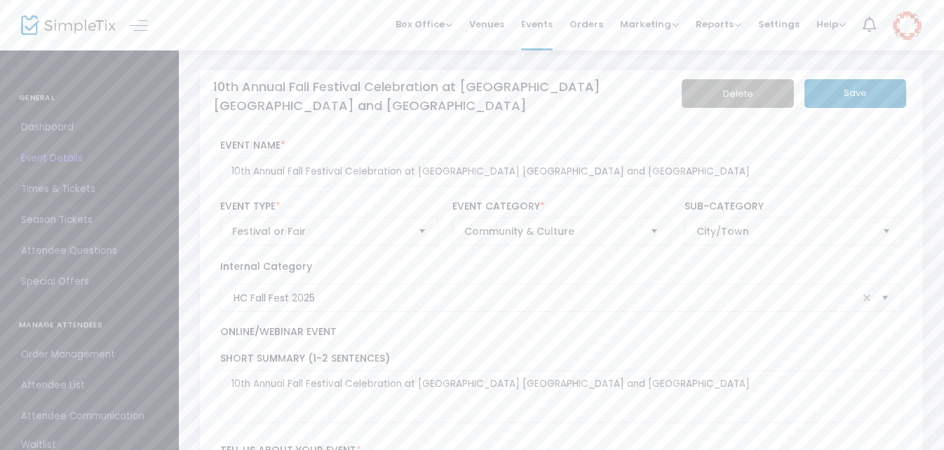
click at [69, 187] on span "Times & Tickets" at bounding box center [89, 189] width 137 height 18
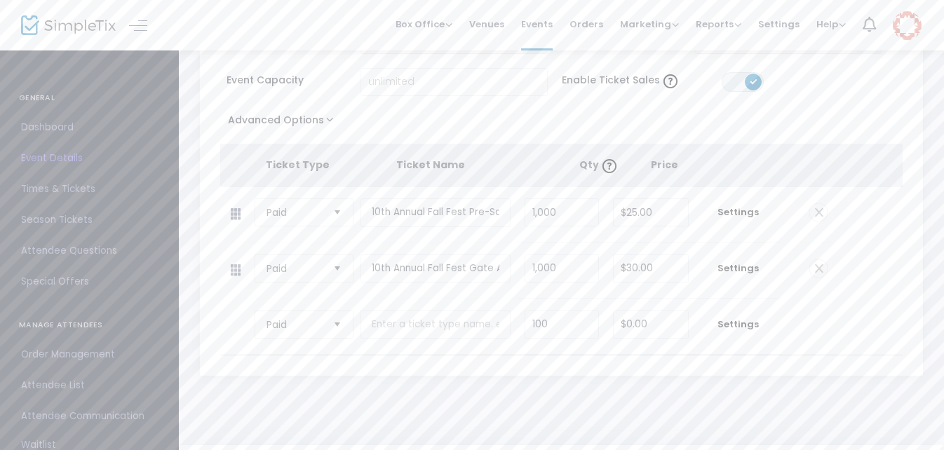
scroll to position [149, 0]
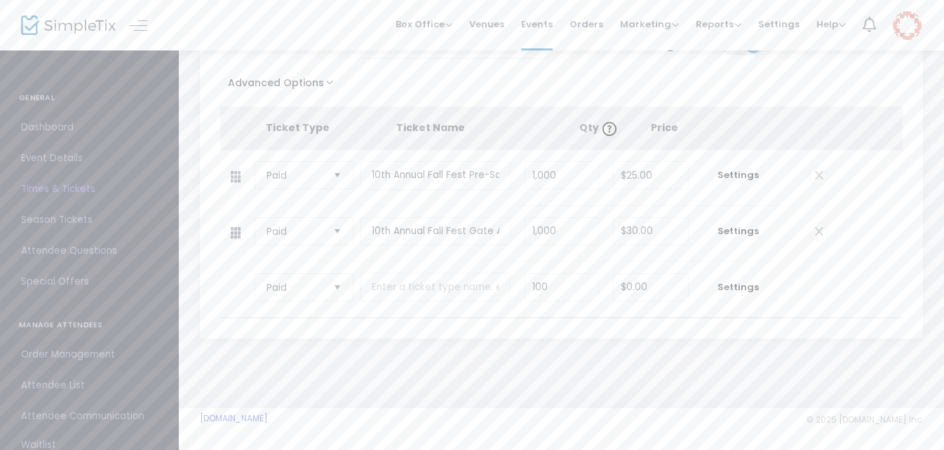
click at [81, 352] on span "Order Management" at bounding box center [89, 355] width 137 height 18
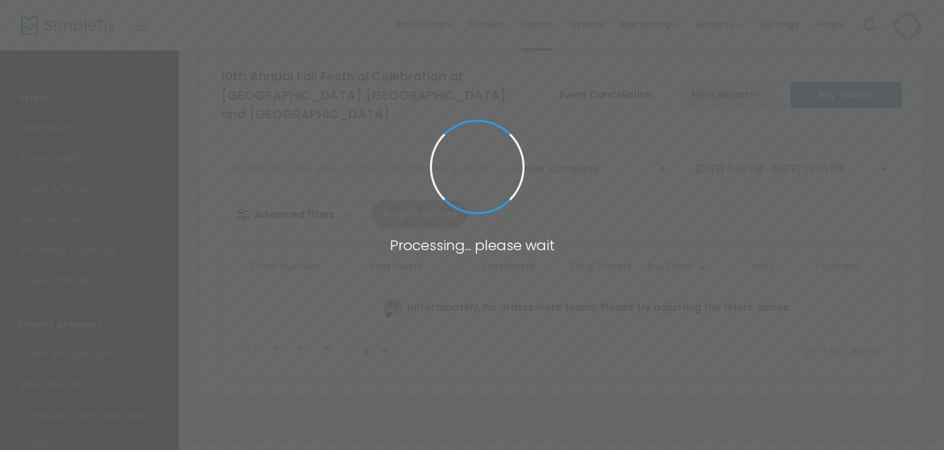
scroll to position [41, 0]
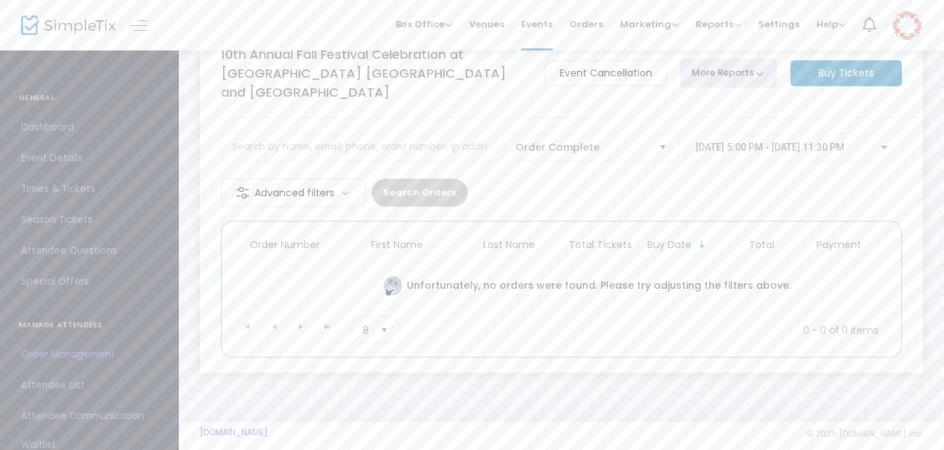
click at [316, 179] on m-button "Advanced filters" at bounding box center [293, 193] width 145 height 28
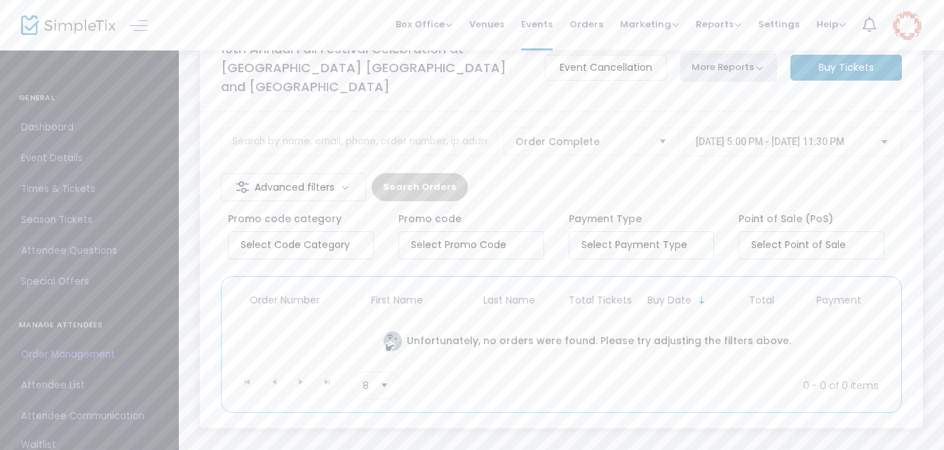
scroll to position [102, 0]
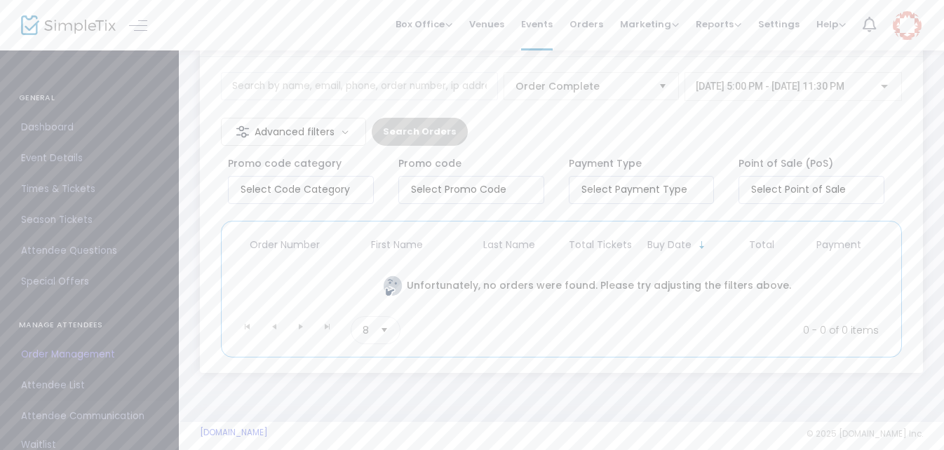
click at [76, 386] on span "Attendee List" at bounding box center [89, 386] width 137 height 18
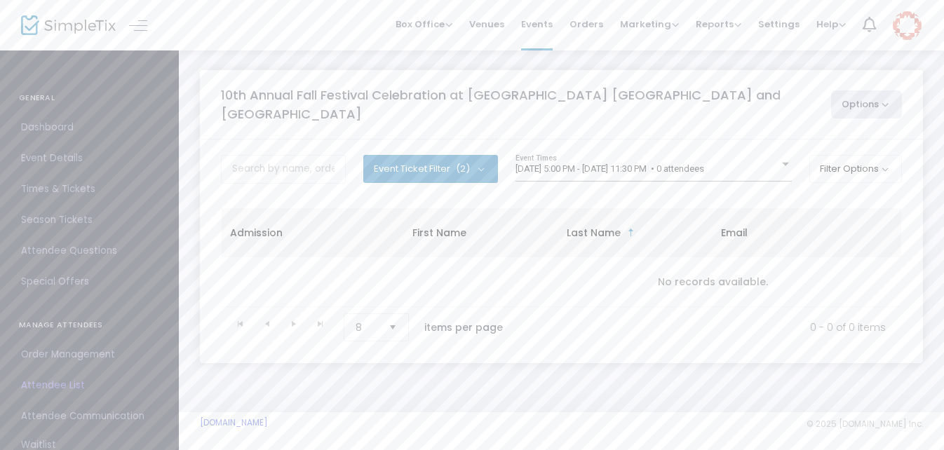
click at [61, 412] on span "Attendee Communication" at bounding box center [89, 417] width 137 height 18
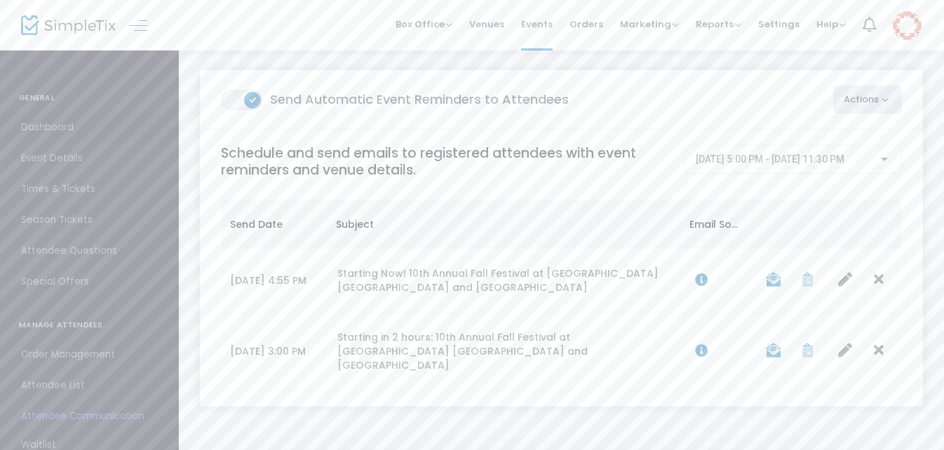
click at [60, 125] on span "Dashboard" at bounding box center [89, 128] width 137 height 18
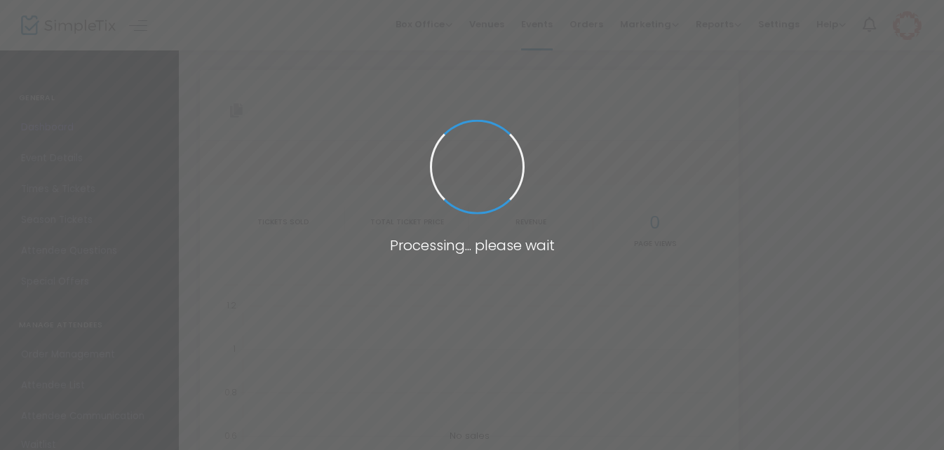
type input "[URL][DOMAIN_NAME]"
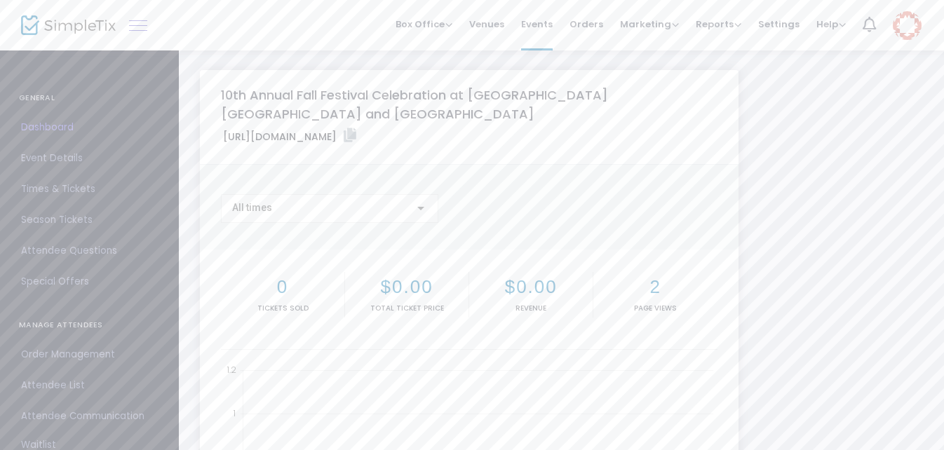
click at [140, 27] on link at bounding box center [138, 25] width 18 height 18
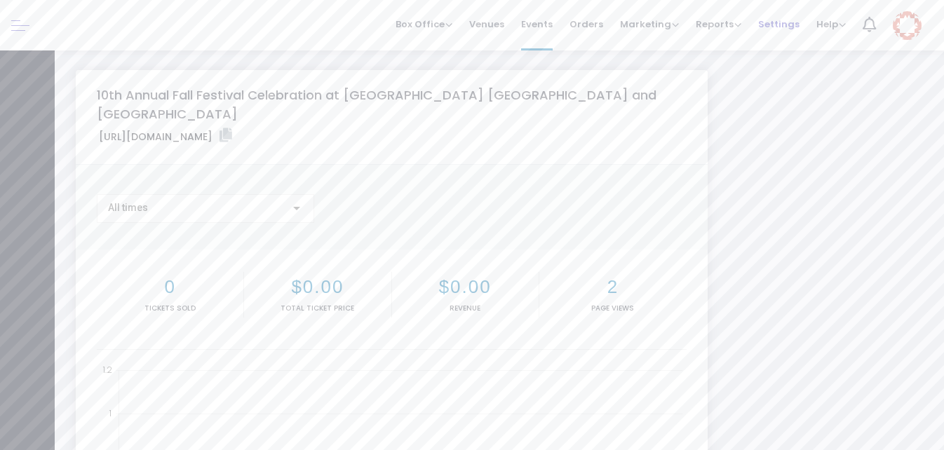
click at [776, 25] on span "Settings" at bounding box center [779, 24] width 41 height 36
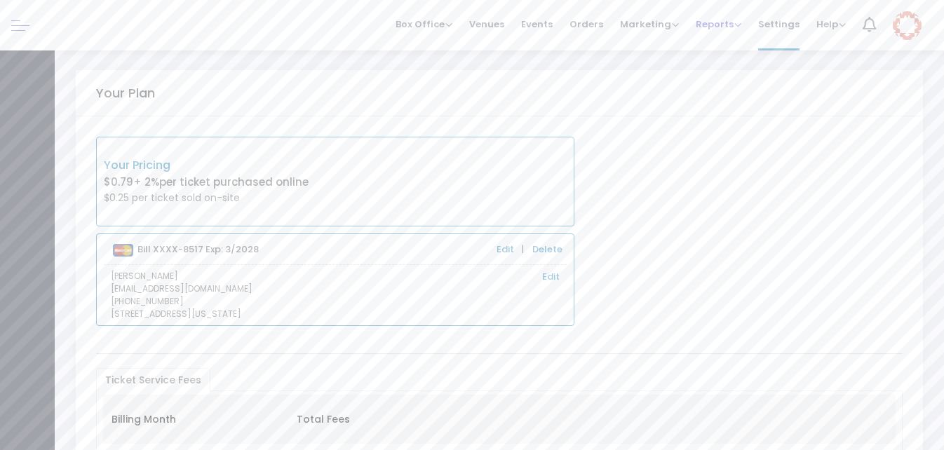
click at [712, 22] on span "Reports" at bounding box center [719, 24] width 46 height 13
click at [580, 23] on span "Orders" at bounding box center [587, 24] width 34 height 36
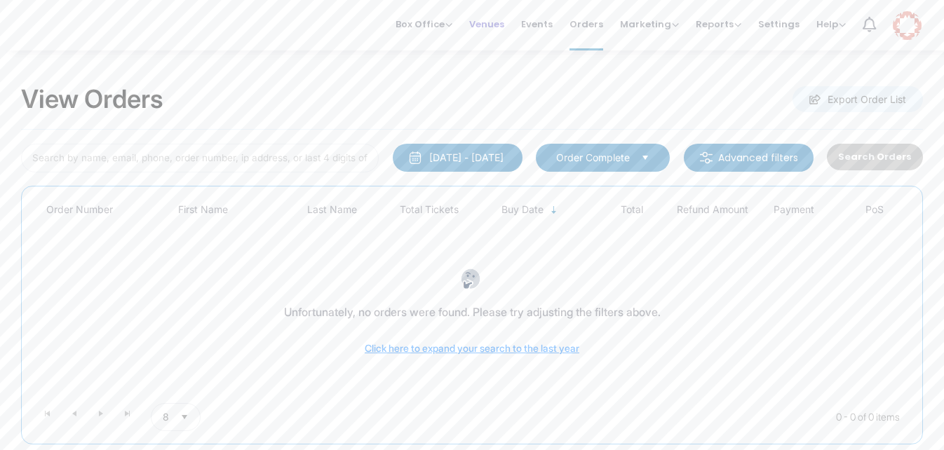
click at [502, 20] on span "Venues" at bounding box center [486, 24] width 35 height 36
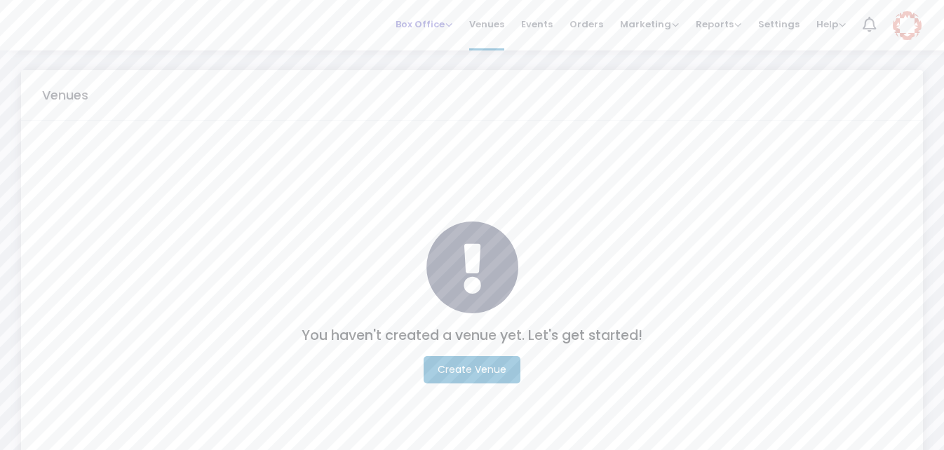
click at [433, 25] on span "Box Office" at bounding box center [424, 24] width 57 height 13
click at [546, 24] on span "Events" at bounding box center [537, 24] width 32 height 36
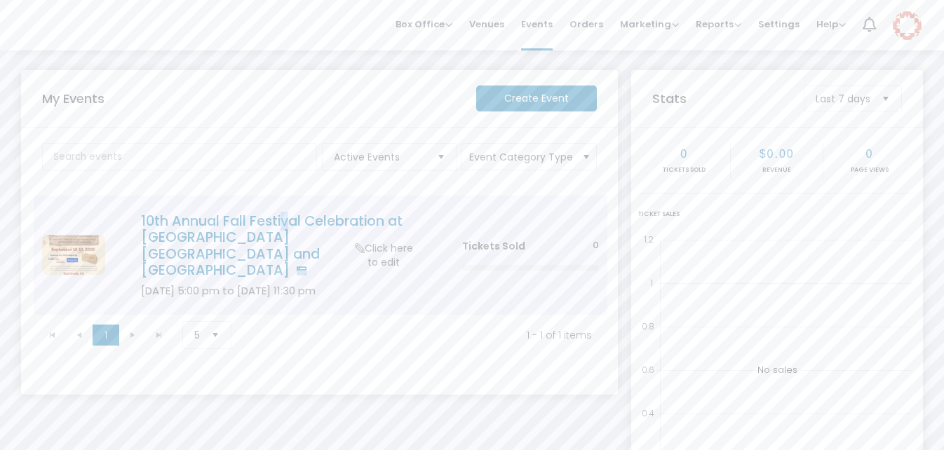
click at [282, 225] on h4 "10th Annual Fall Festival Celebration at [GEOGRAPHIC_DATA] [GEOGRAPHIC_DATA] an…" at bounding box center [280, 246] width 279 height 66
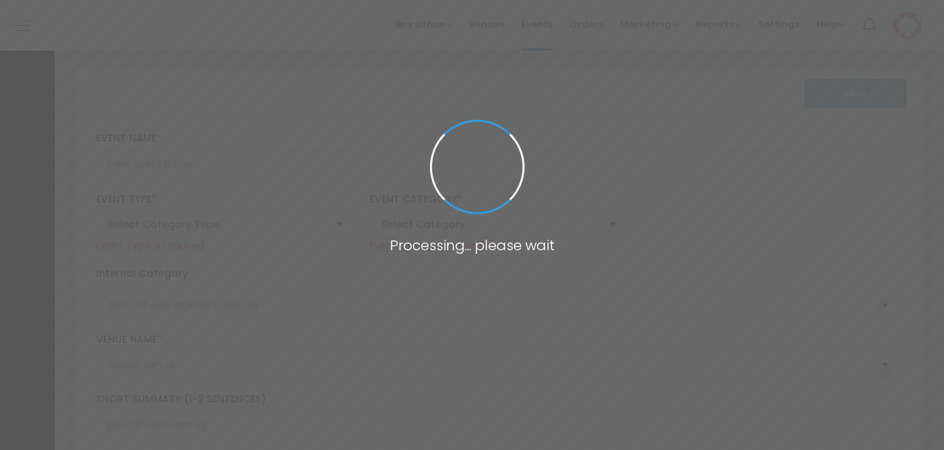
type input "10th Annual Fall Festival Celebration at [GEOGRAPHIC_DATA] [GEOGRAPHIC_DATA] an…"
type textarea "10th Annual Fall Festival Celebration at [GEOGRAPHIC_DATA] [GEOGRAPHIC_DATA] an…"
checkbox input "true"
type input "[EMAIL_ADDRESS][DOMAIN_NAME]"
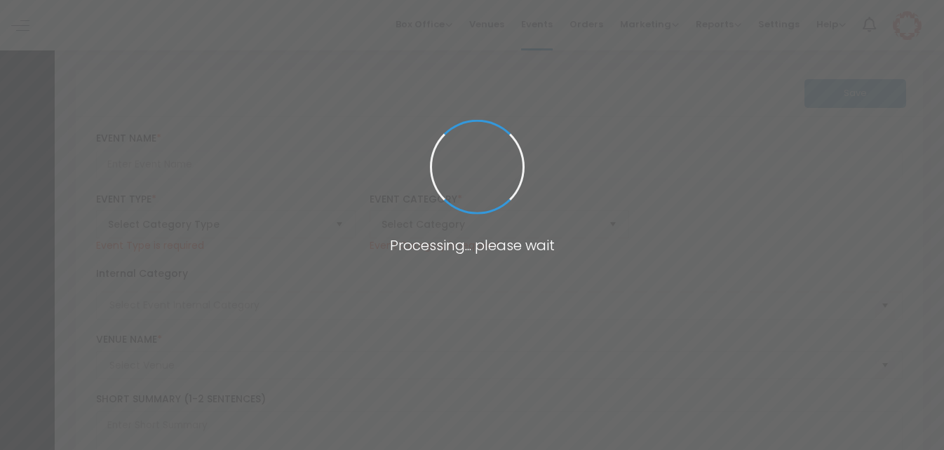
type input "Buy Tickets"
type input "HC Fall Fest 2025"
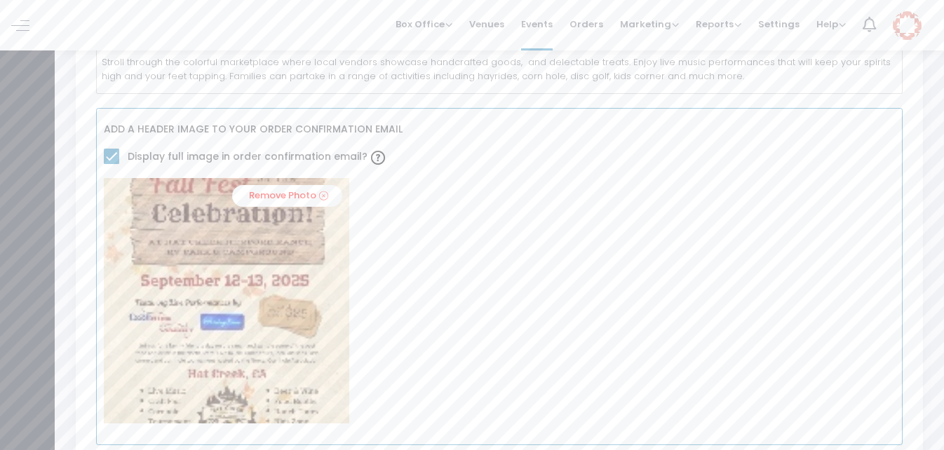
scroll to position [632, 0]
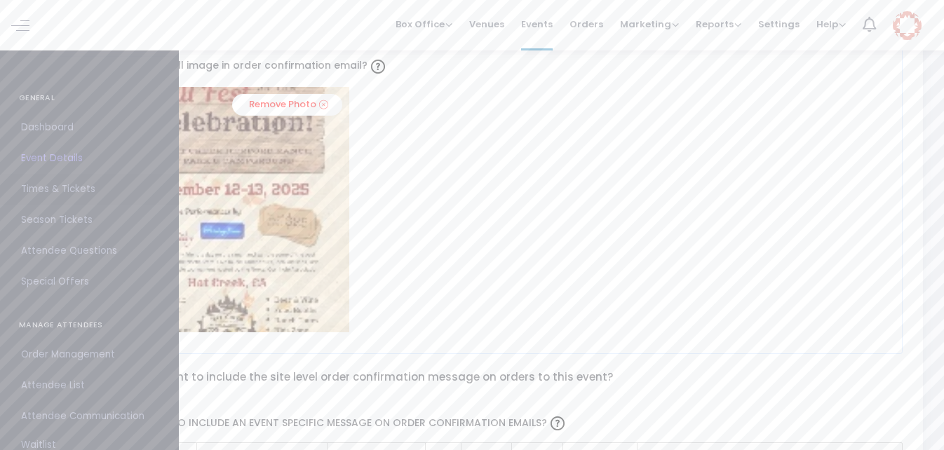
click at [29, 180] on ul "GENERAL Dashboard Event Details Times & Tickets Season Passes Season Tickets Cu…" at bounding box center [89, 349] width 179 height 601
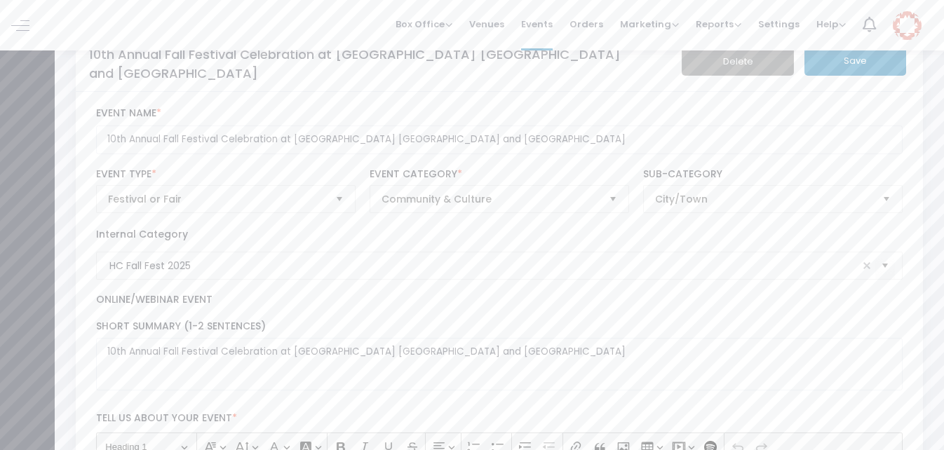
scroll to position [0, 0]
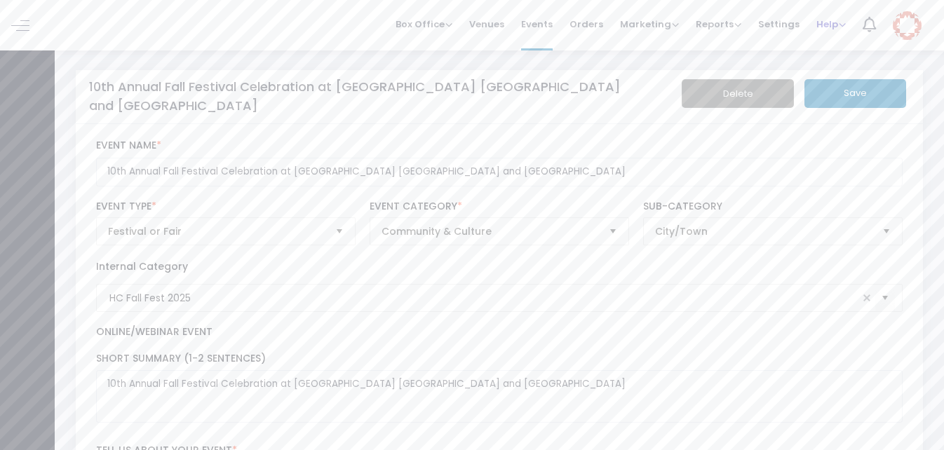
click at [832, 25] on span "Help" at bounding box center [831, 24] width 29 height 13
click at [842, 40] on li "View Docs" at bounding box center [868, 47] width 103 height 27
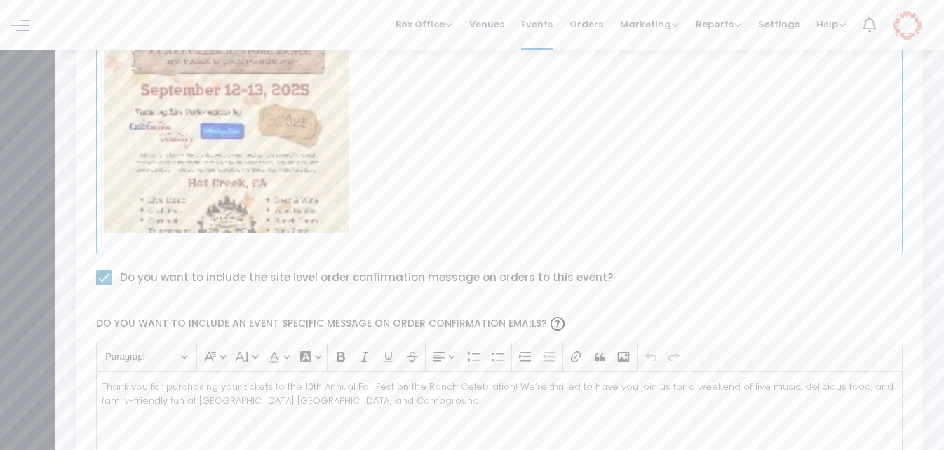
scroll to position [1053, 0]
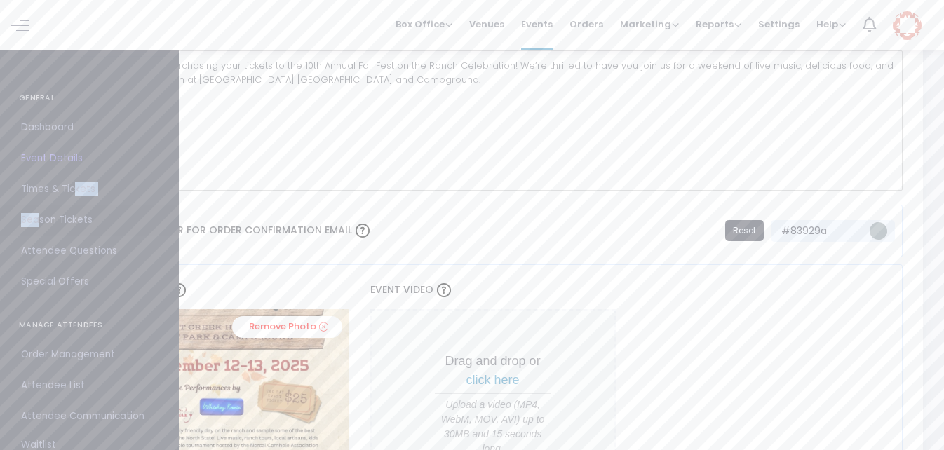
click at [34, 231] on ul "GENERAL Dashboard Event Details Times & Tickets Season Passes Season Tickets Cu…" at bounding box center [89, 349] width 179 height 601
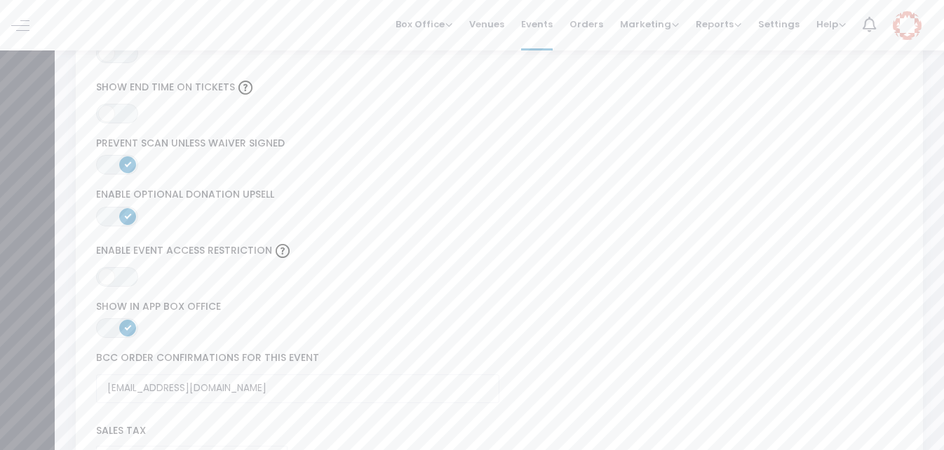
scroll to position [2105, 0]
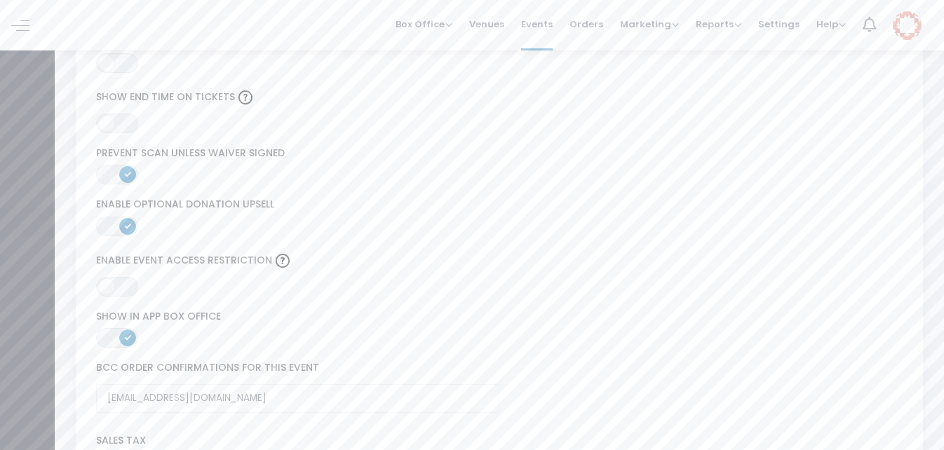
click at [32, 205] on link "Times & Tickets" at bounding box center [27, 189] width 55 height 31
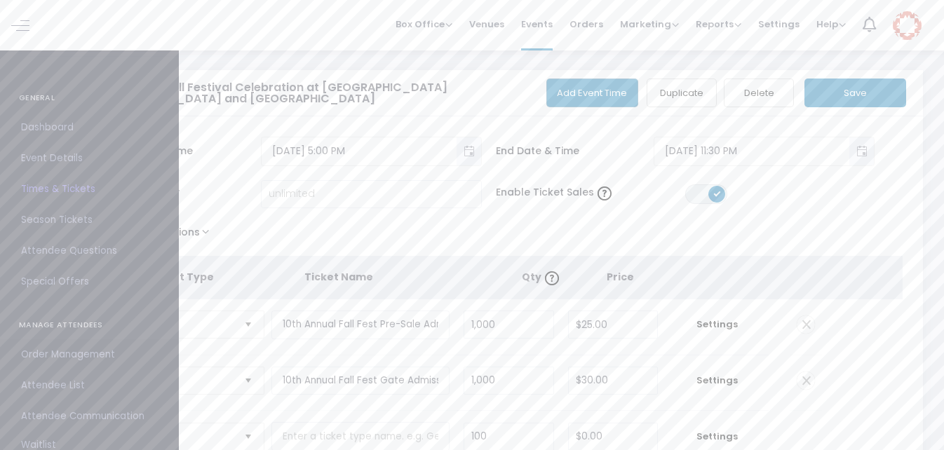
click at [71, 356] on span "Order Management" at bounding box center [89, 355] width 137 height 18
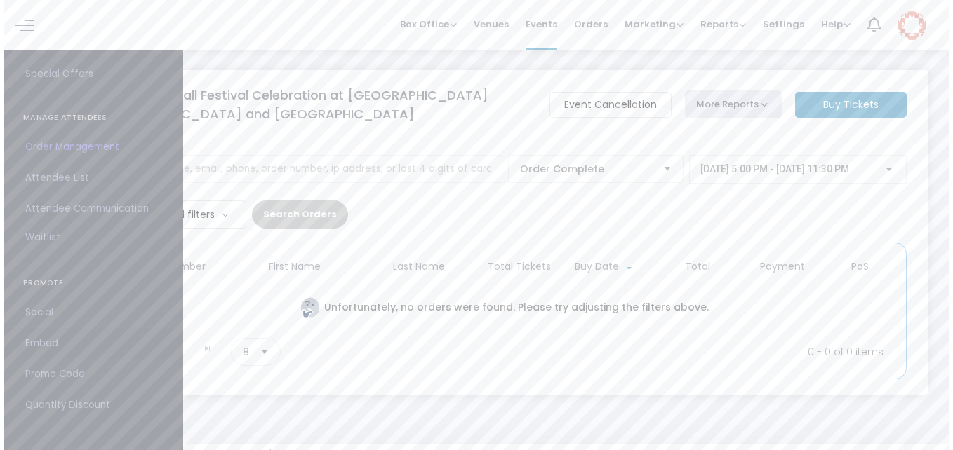
scroll to position [208, 0]
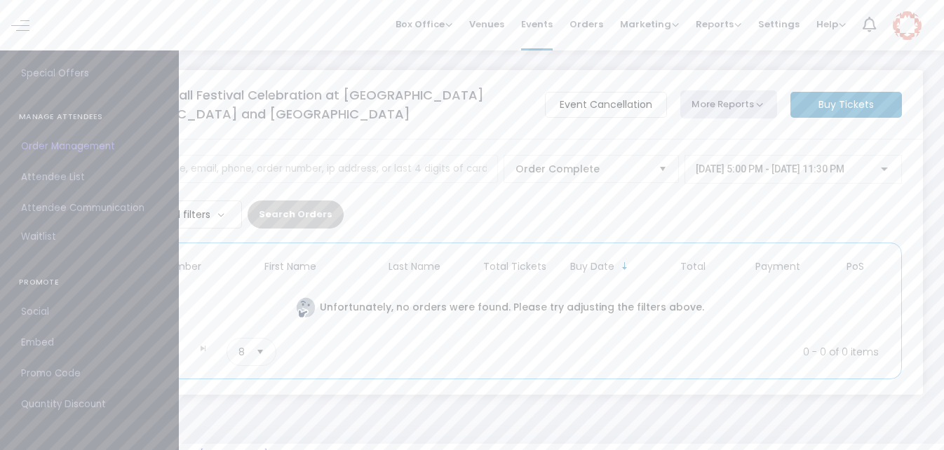
click at [102, 399] on span "Quantity Discount" at bounding box center [89, 405] width 137 height 18
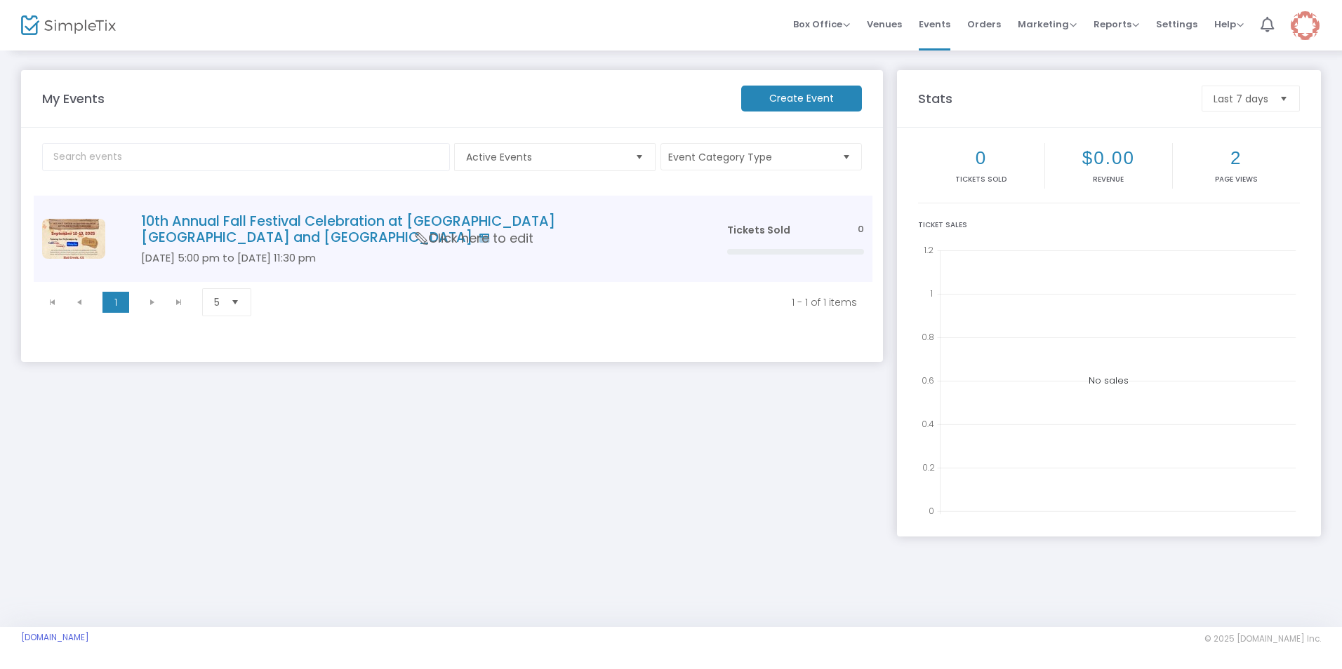
click at [438, 219] on h4 "10th Annual Fall Festival Celebration at [GEOGRAPHIC_DATA] [GEOGRAPHIC_DATA] an…" at bounding box center [413, 229] width 544 height 33
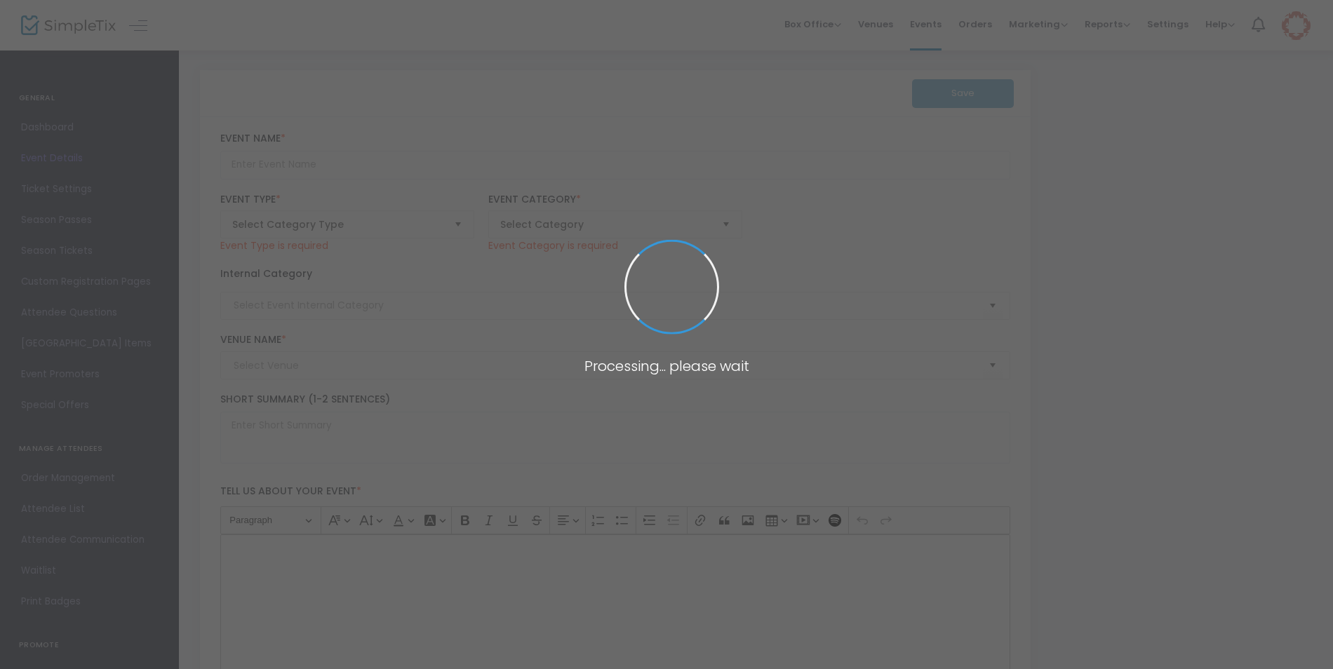
type input "10th Annual Fall Festival Celebration at [GEOGRAPHIC_DATA] [GEOGRAPHIC_DATA] an…"
type textarea "10th Annual Fall Festival Celebration at [GEOGRAPHIC_DATA] [GEOGRAPHIC_DATA] an…"
checkbox input "true"
type input "[EMAIL_ADDRESS][DOMAIN_NAME]"
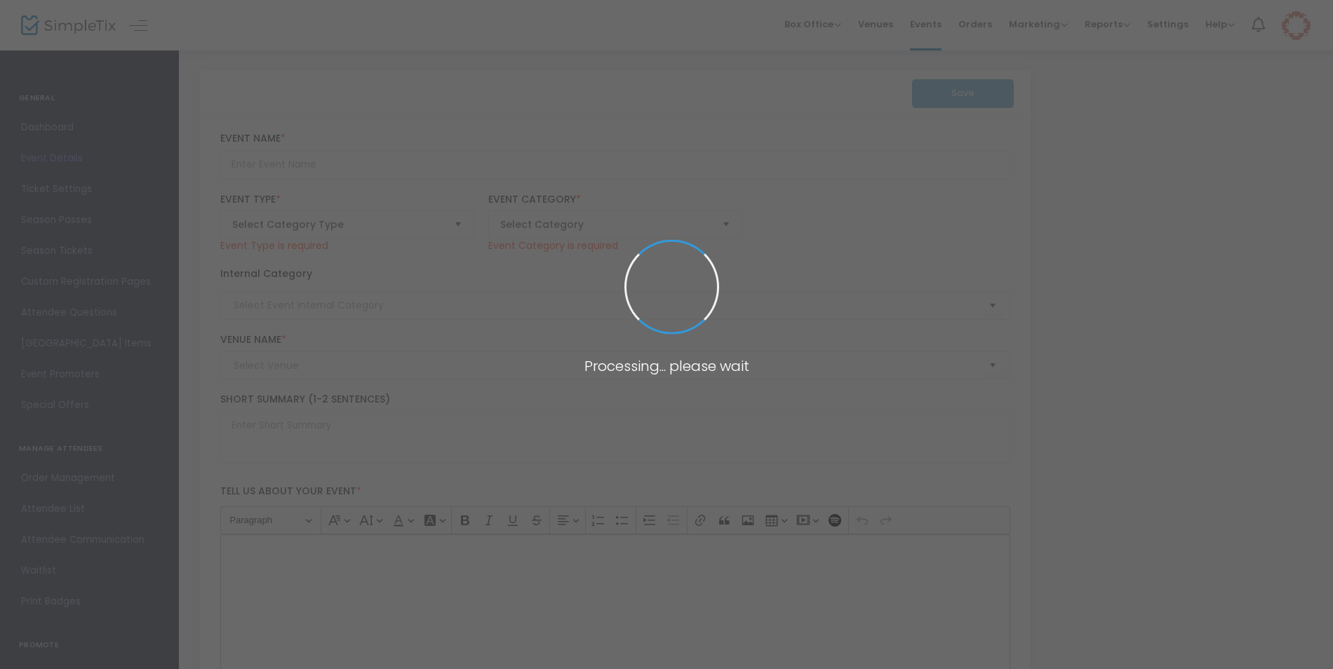
type input "Buy Tickets"
type input "HC Fall Fest 2025"
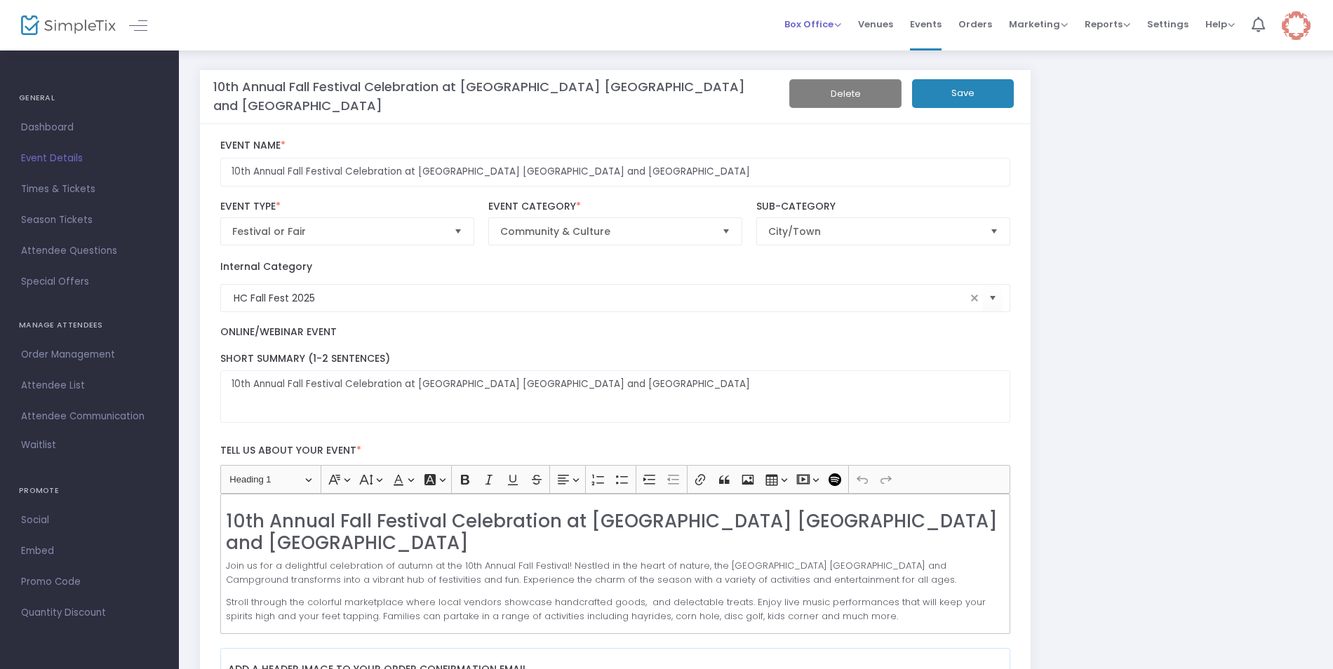
click at [813, 24] on span "Box Office" at bounding box center [813, 24] width 57 height 13
click at [814, 46] on li "Sell Tickets" at bounding box center [835, 47] width 100 height 27
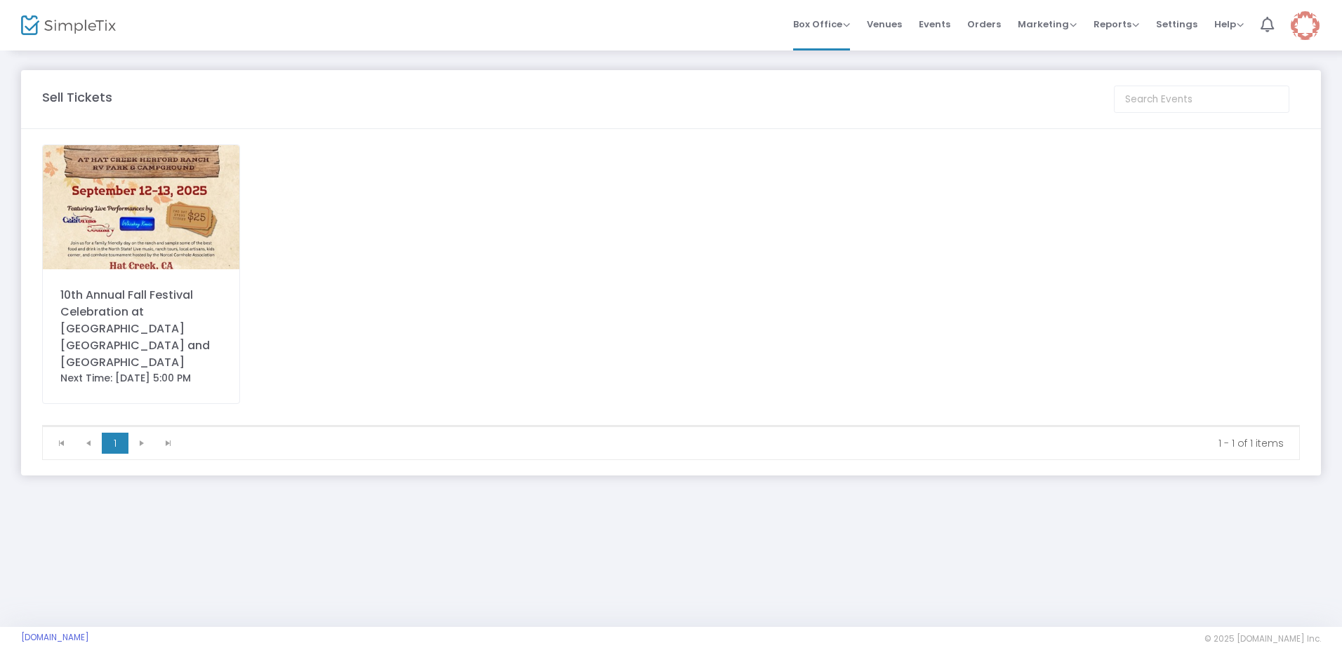
click at [163, 295] on div "10th Annual Fall Festival Celebration at [GEOGRAPHIC_DATA] [GEOGRAPHIC_DATA] an…" at bounding box center [140, 329] width 161 height 84
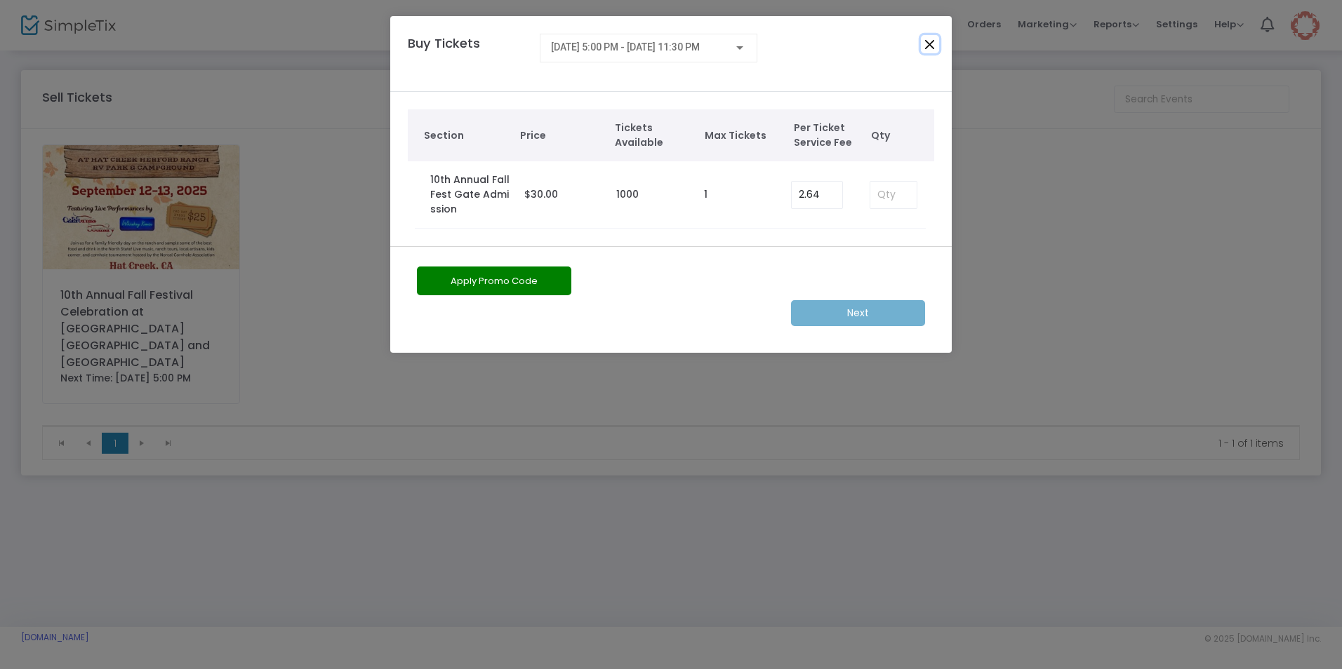
click at [928, 46] on button "Close" at bounding box center [930, 44] width 18 height 18
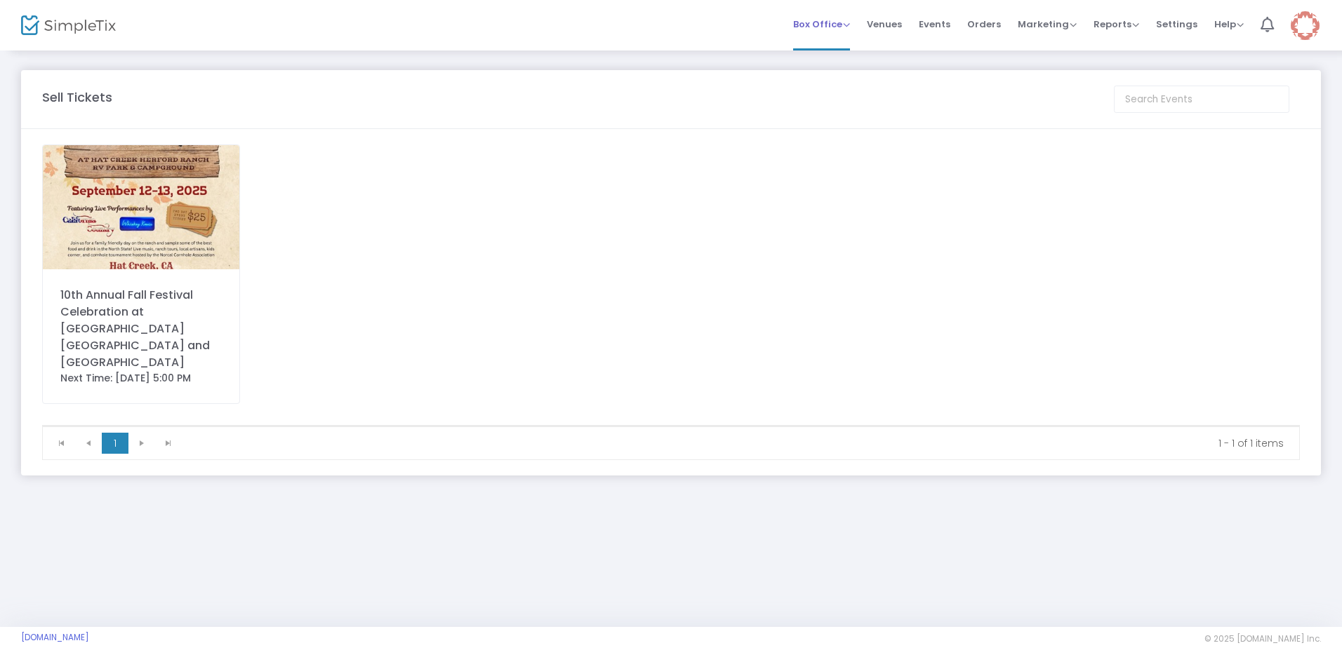
click at [850, 27] on span "Box Office" at bounding box center [821, 24] width 57 height 13
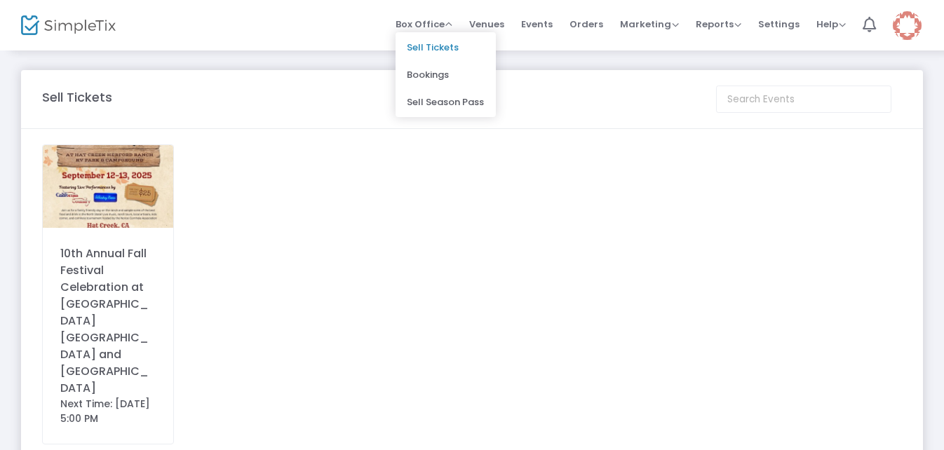
click at [656, 225] on div "10th Annual Fall Festival Celebration at Hat Creek Hereford Ranch RV Park and C…" at bounding box center [472, 305] width 874 height 321
click at [440, 27] on span "Box Office" at bounding box center [424, 24] width 57 height 13
click at [440, 48] on li "Sell Tickets" at bounding box center [446, 47] width 100 height 27
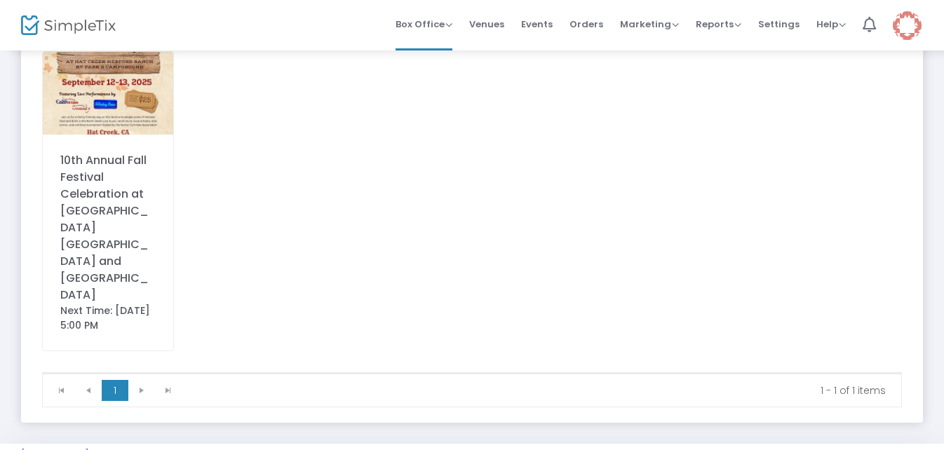
scroll to position [95, 0]
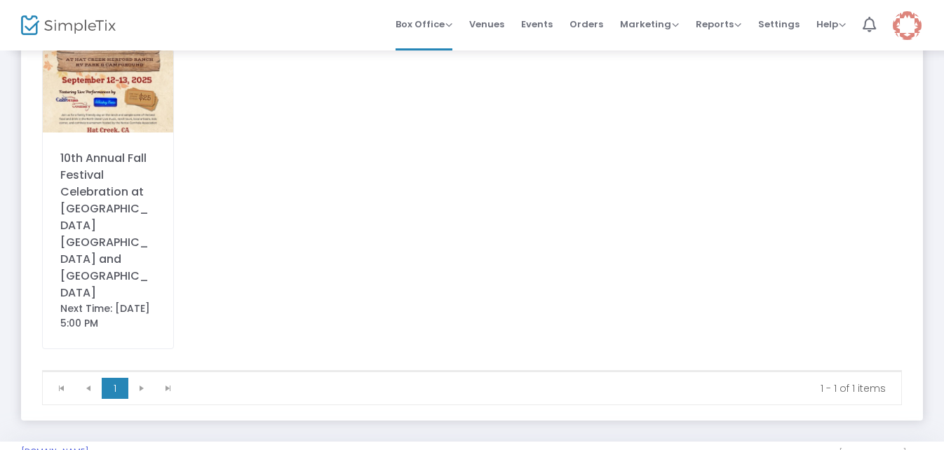
click at [95, 196] on div "10th Annual Fall Festival Celebration at [GEOGRAPHIC_DATA] [GEOGRAPHIC_DATA] an…" at bounding box center [107, 226] width 95 height 152
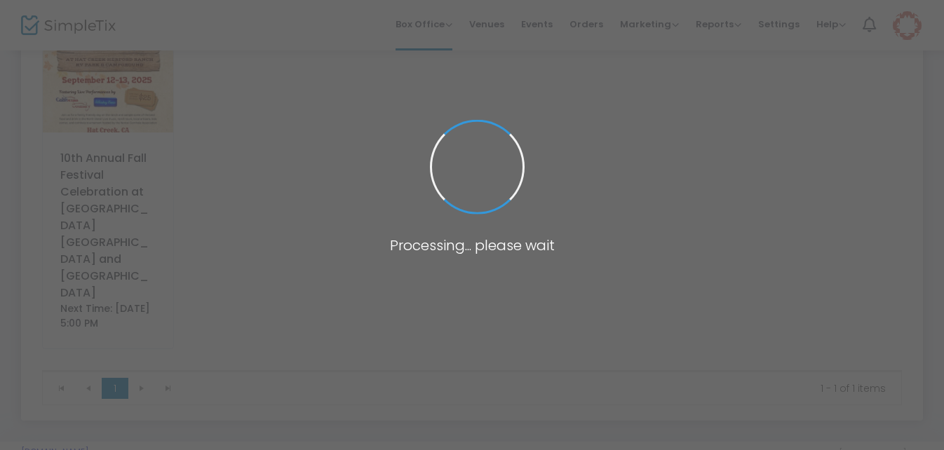
scroll to position [0, 0]
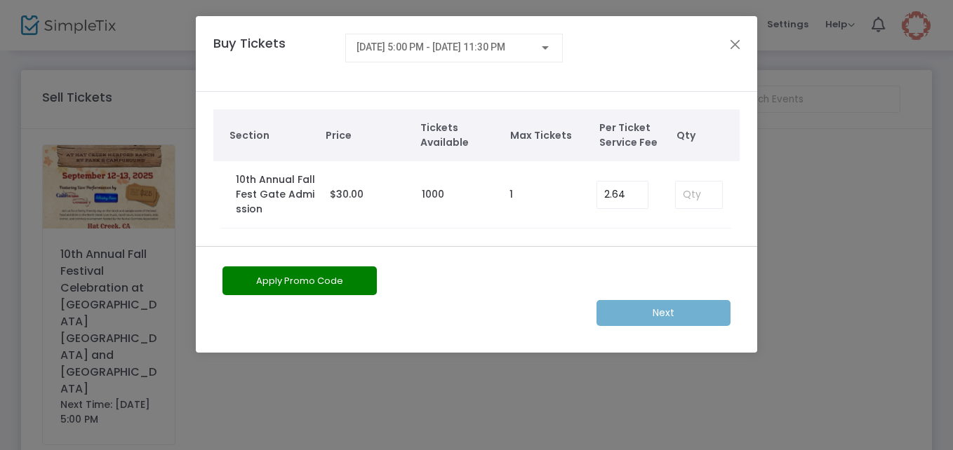
click at [640, 316] on div "Next" at bounding box center [476, 313] width 522 height 26
click at [735, 44] on button "Close" at bounding box center [735, 44] width 18 height 18
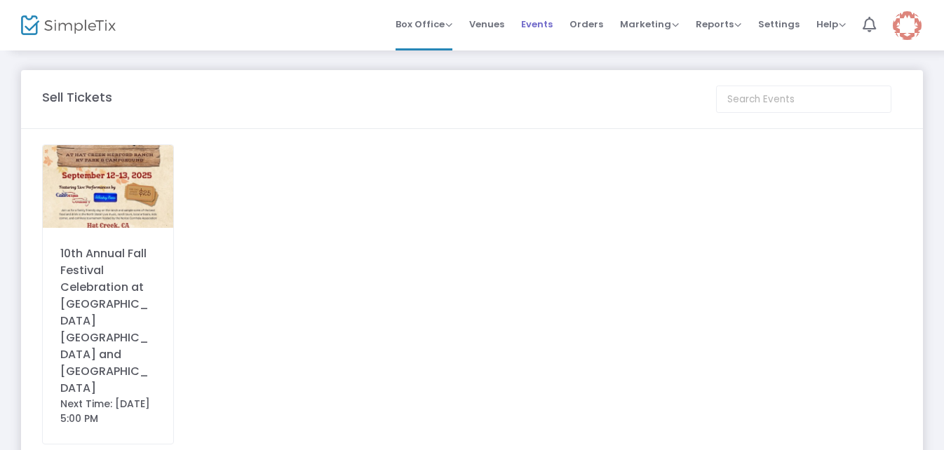
click at [550, 23] on span "Events" at bounding box center [537, 24] width 32 height 36
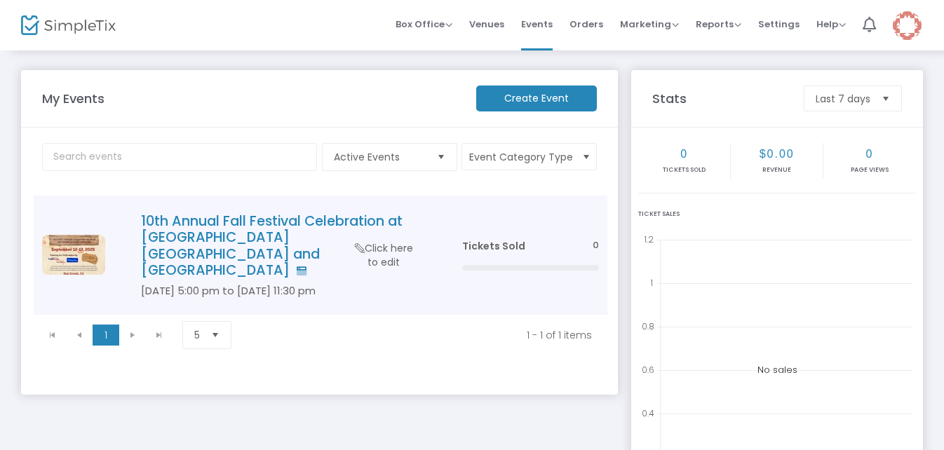
click at [225, 225] on h4 "10th Annual Fall Festival Celebration at [GEOGRAPHIC_DATA] [GEOGRAPHIC_DATA] an…" at bounding box center [280, 246] width 279 height 66
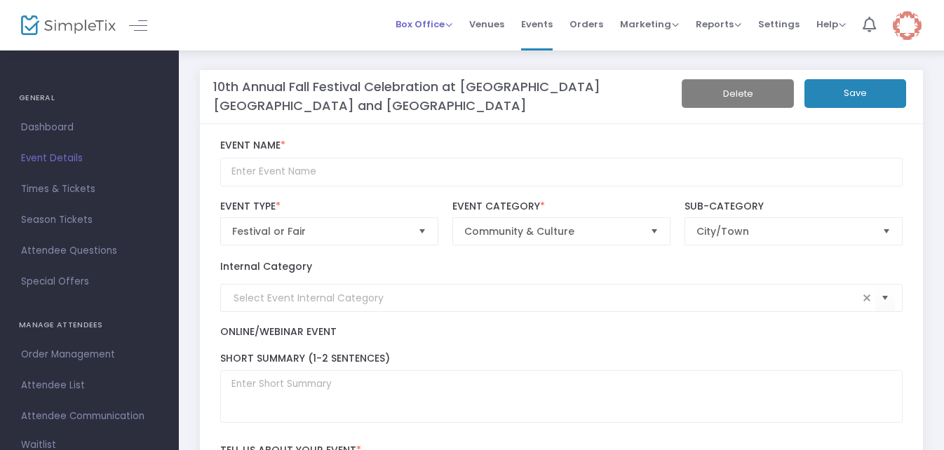
click at [453, 25] on span "Box Office" at bounding box center [424, 24] width 57 height 13
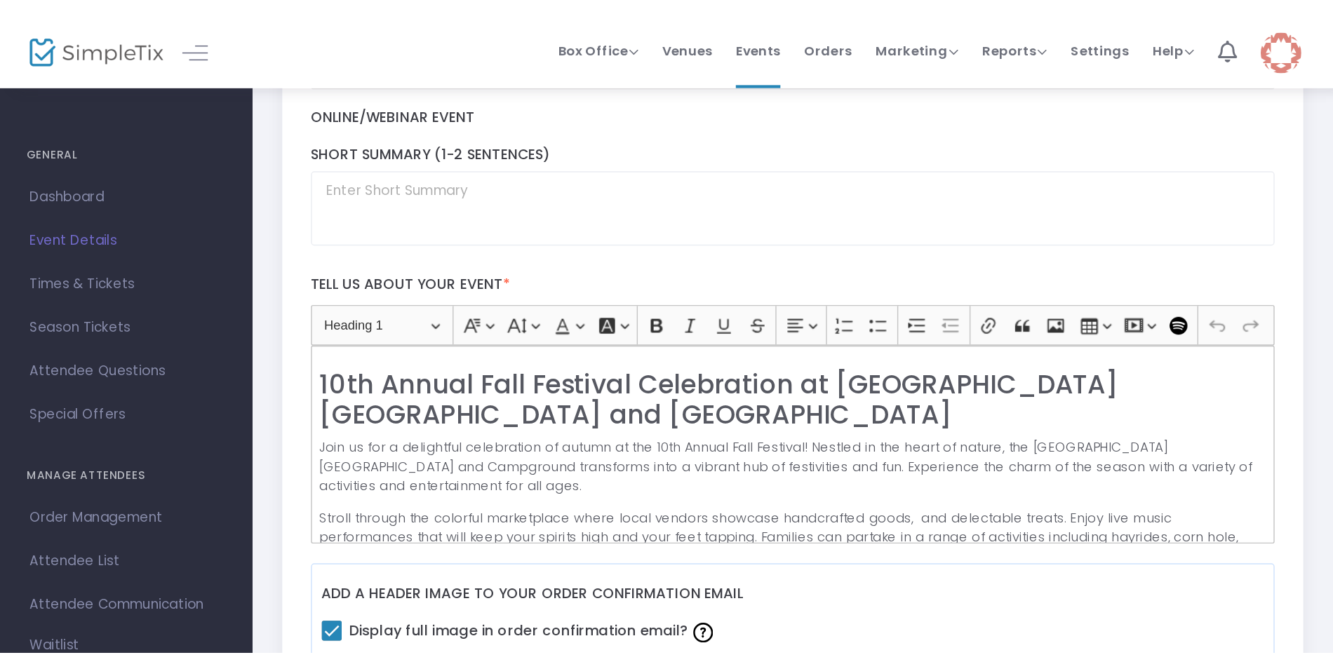
scroll to position [49, 0]
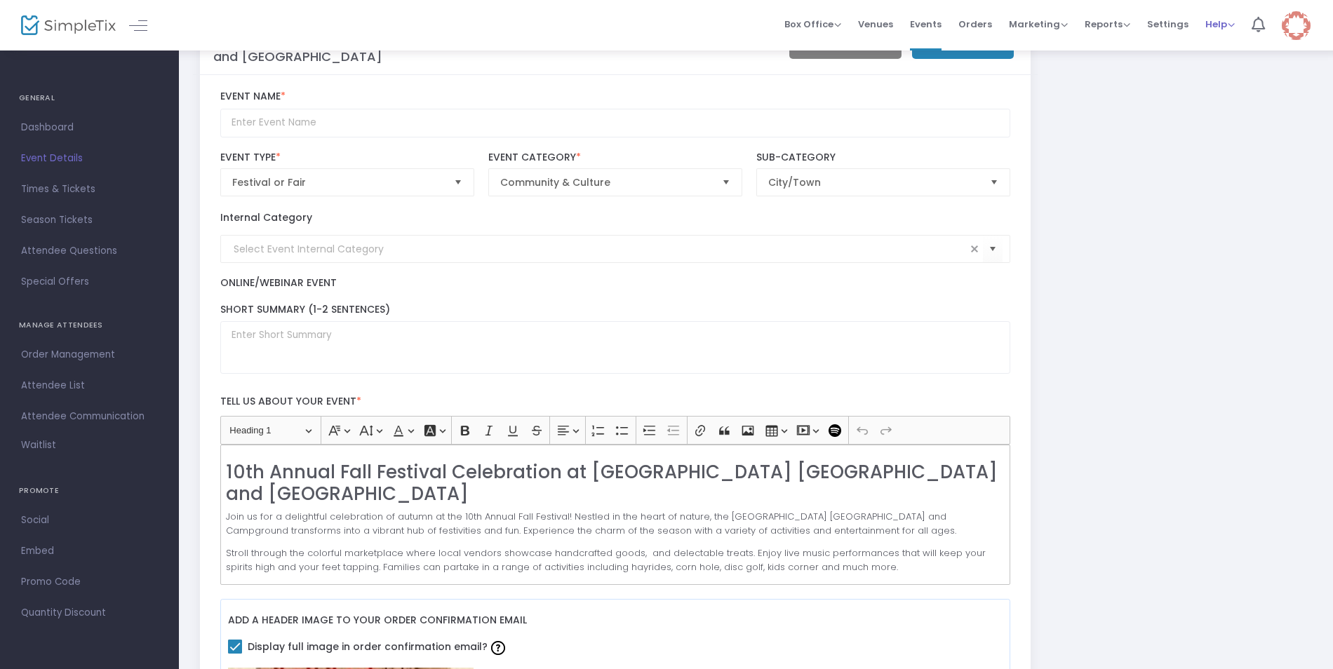
click at [1216, 26] on span "Help" at bounding box center [1220, 24] width 29 height 13
click at [1222, 49] on li "View Docs" at bounding box center [1257, 47] width 103 height 27
click at [1293, 32] on img at bounding box center [1296, 25] width 29 height 29
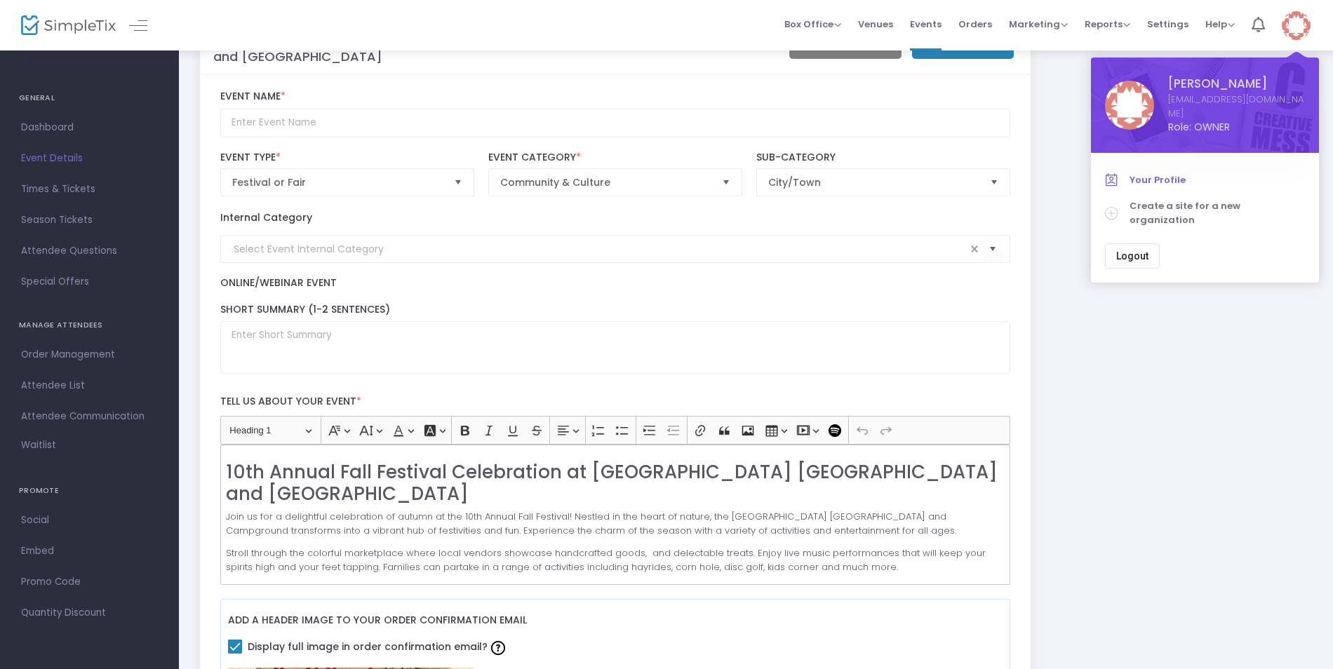
click at [1160, 173] on span "Your Profile" at bounding box center [1217, 180] width 175 height 14
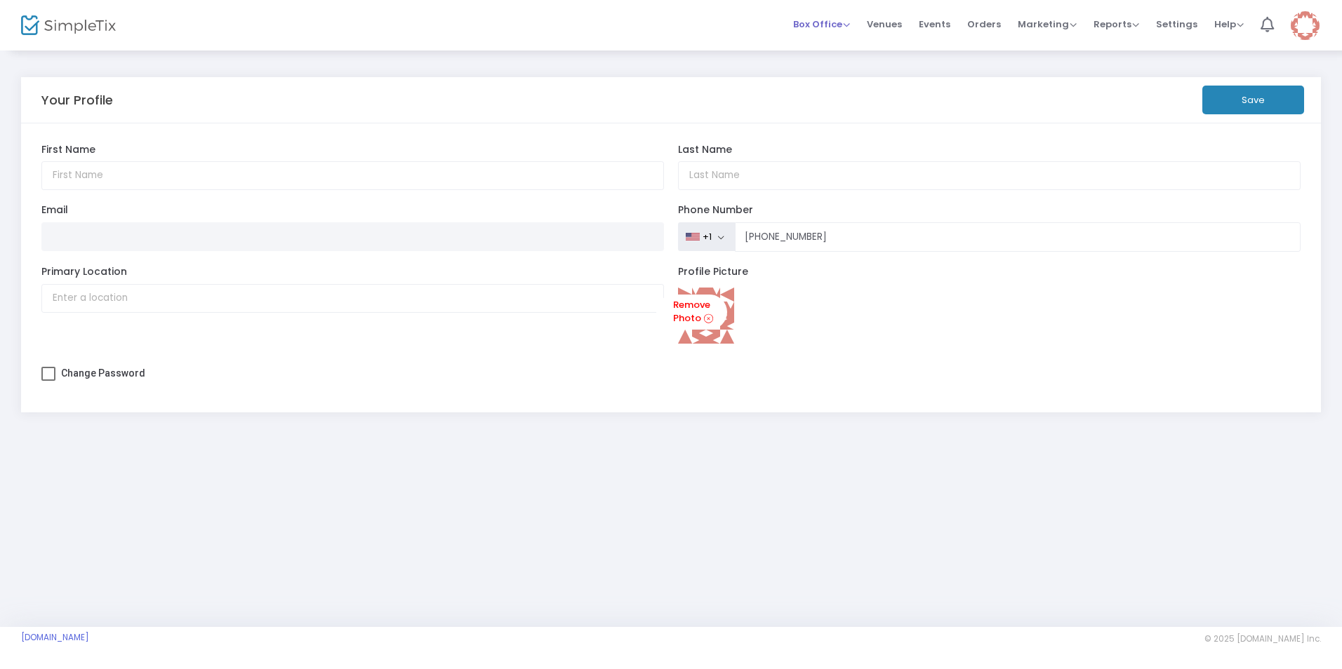
click at [850, 25] on span "Box Office" at bounding box center [821, 24] width 57 height 13
click at [1240, 24] on span "Help" at bounding box center [1228, 24] width 29 height 13
click at [1172, 24] on span "Settings" at bounding box center [1176, 24] width 41 height 36
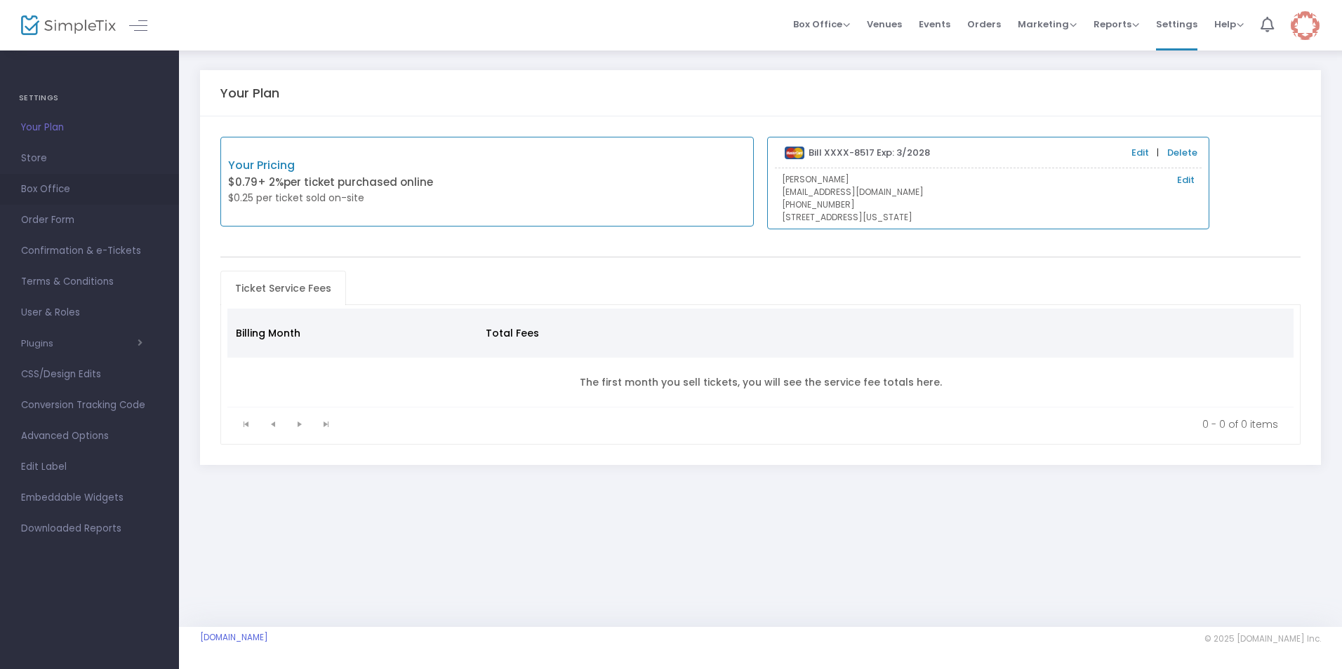
click at [55, 192] on span "Box Office" at bounding box center [89, 189] width 137 height 18
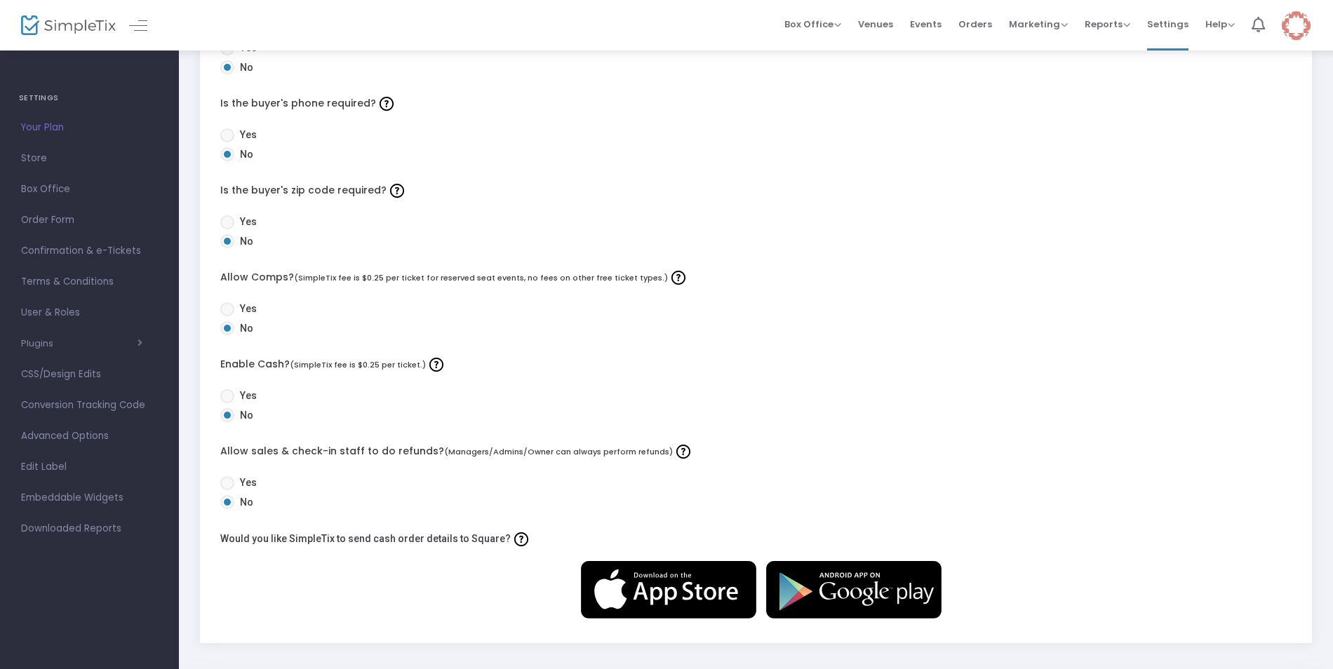
scroll to position [351, 0]
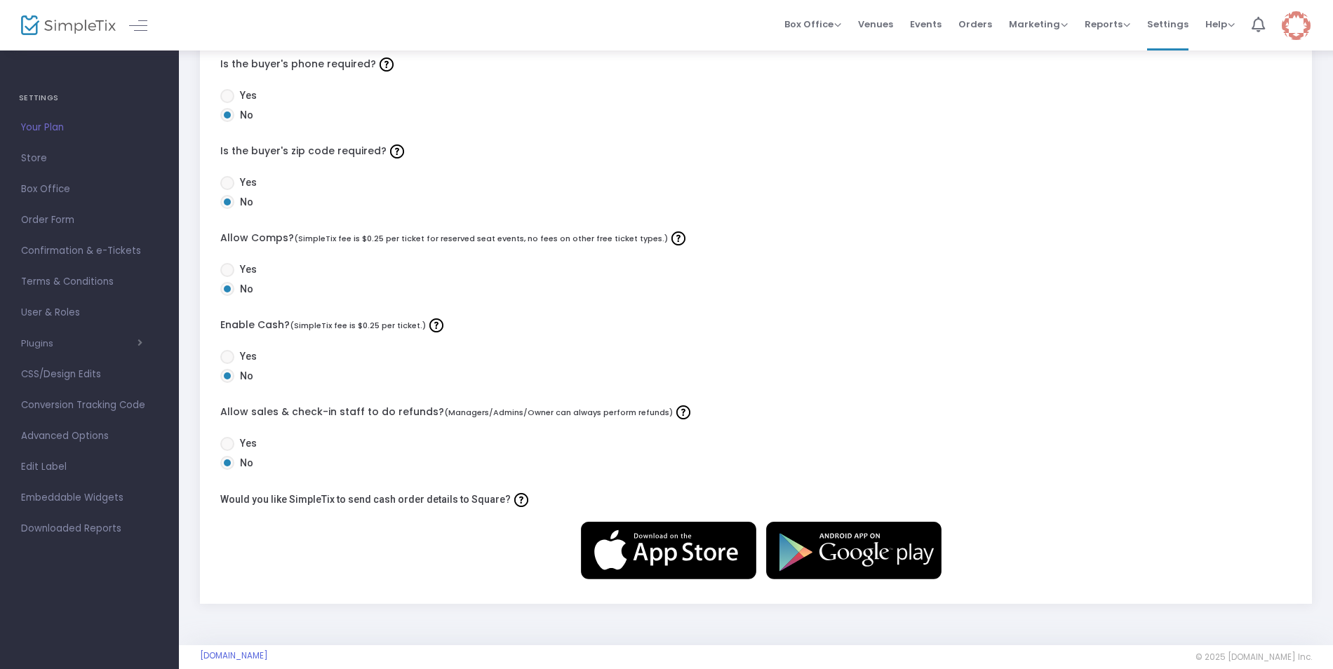
click at [232, 358] on span at bounding box center [227, 357] width 14 height 14
click at [227, 364] on input "Yes" at bounding box center [227, 364] width 1 height 1
radio input "true"
click at [228, 444] on span at bounding box center [227, 444] width 14 height 14
click at [227, 451] on input "Yes" at bounding box center [227, 451] width 1 height 1
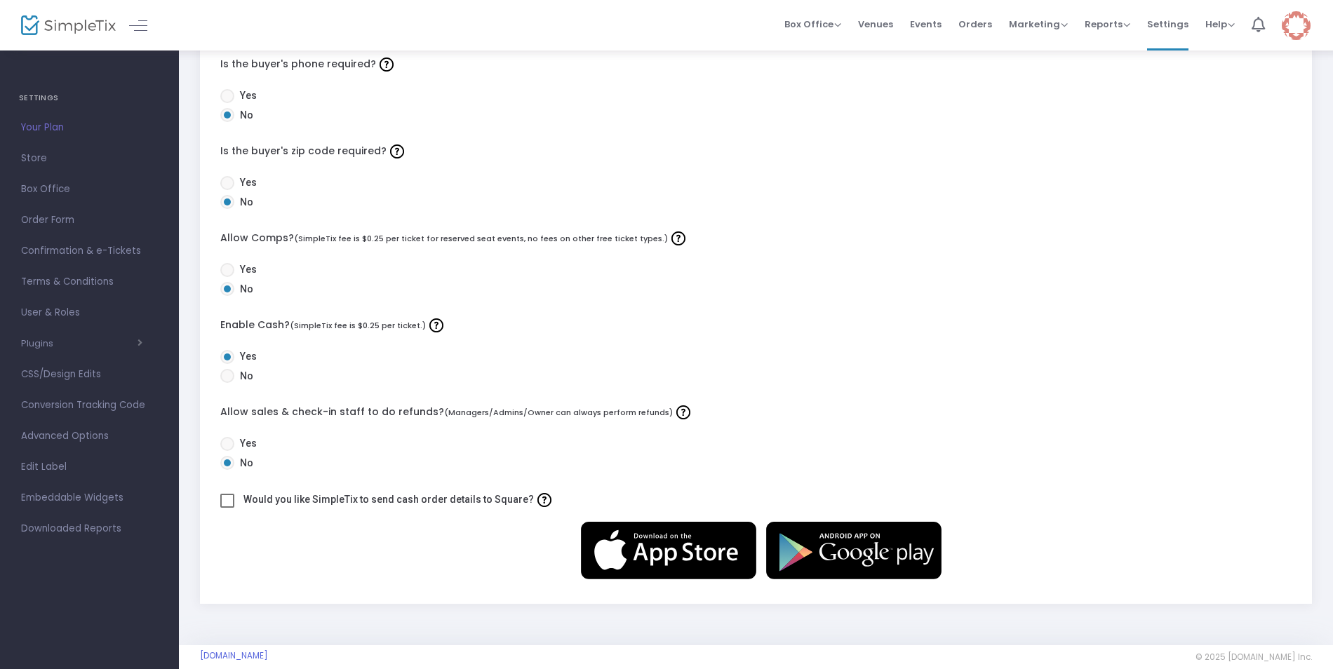
radio input "true"
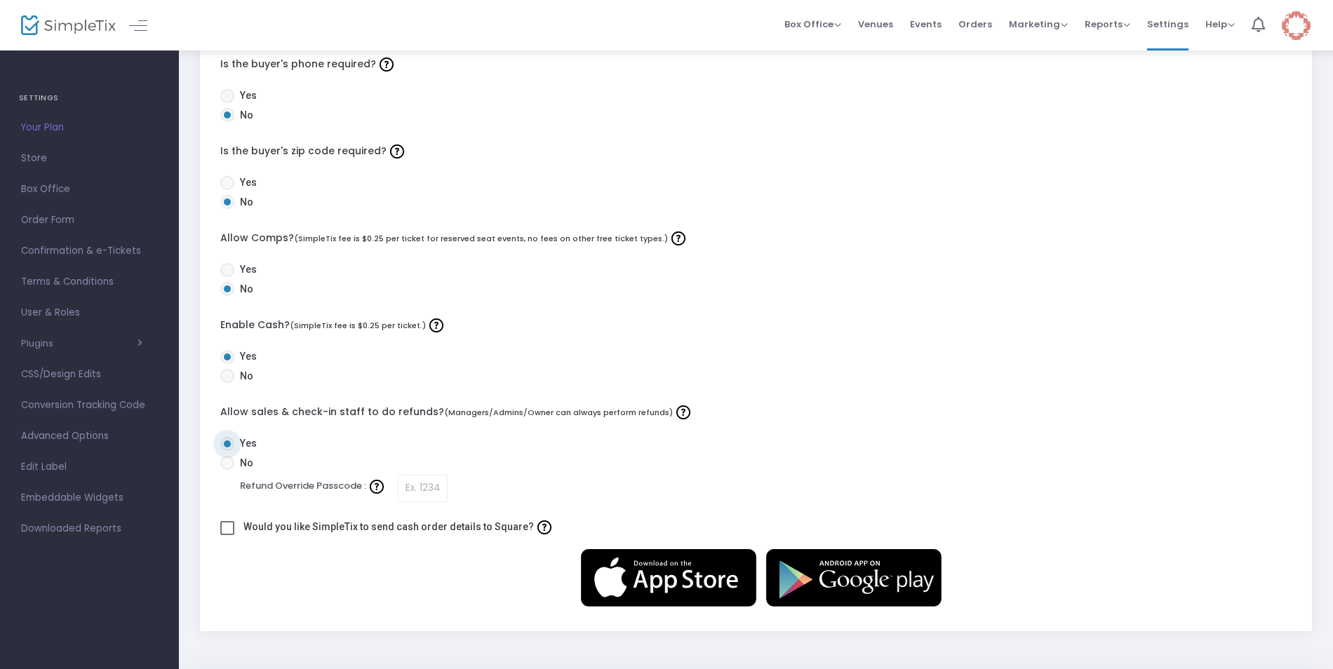
click at [231, 465] on span at bounding box center [227, 463] width 14 height 14
click at [227, 470] on input "No" at bounding box center [227, 470] width 1 height 1
radio input "true"
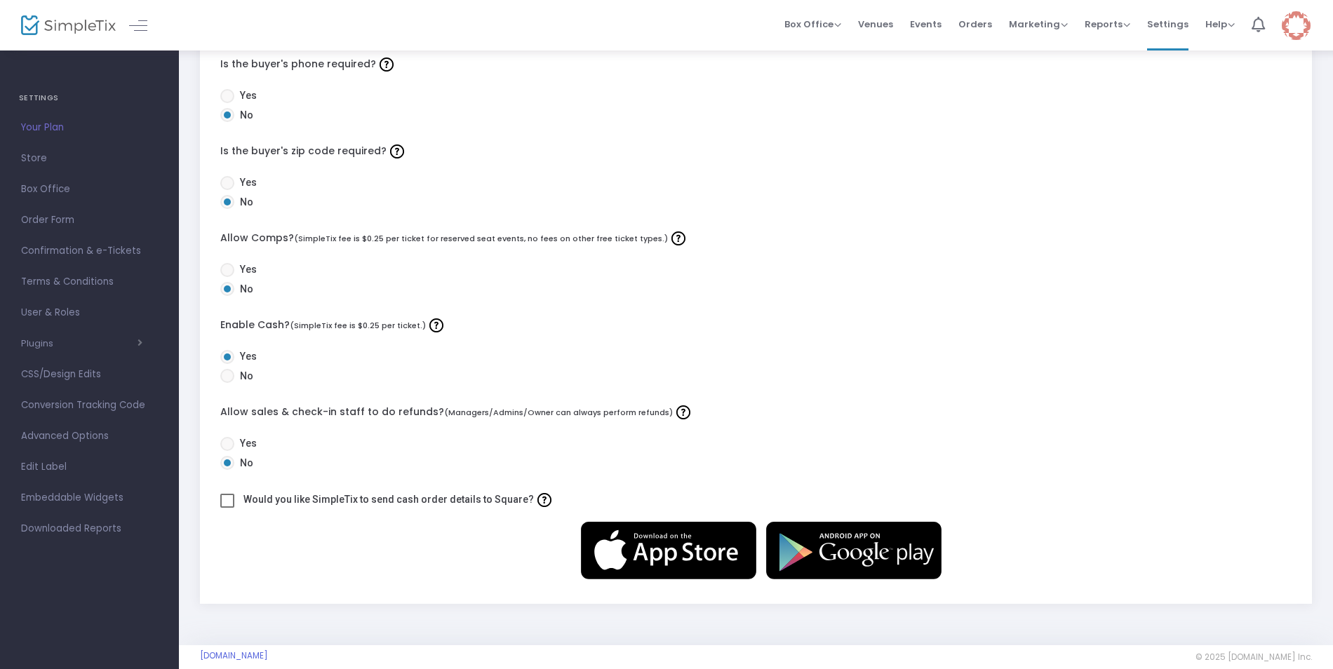
click at [499, 561] on div at bounding box center [756, 553] width 1086 height 62
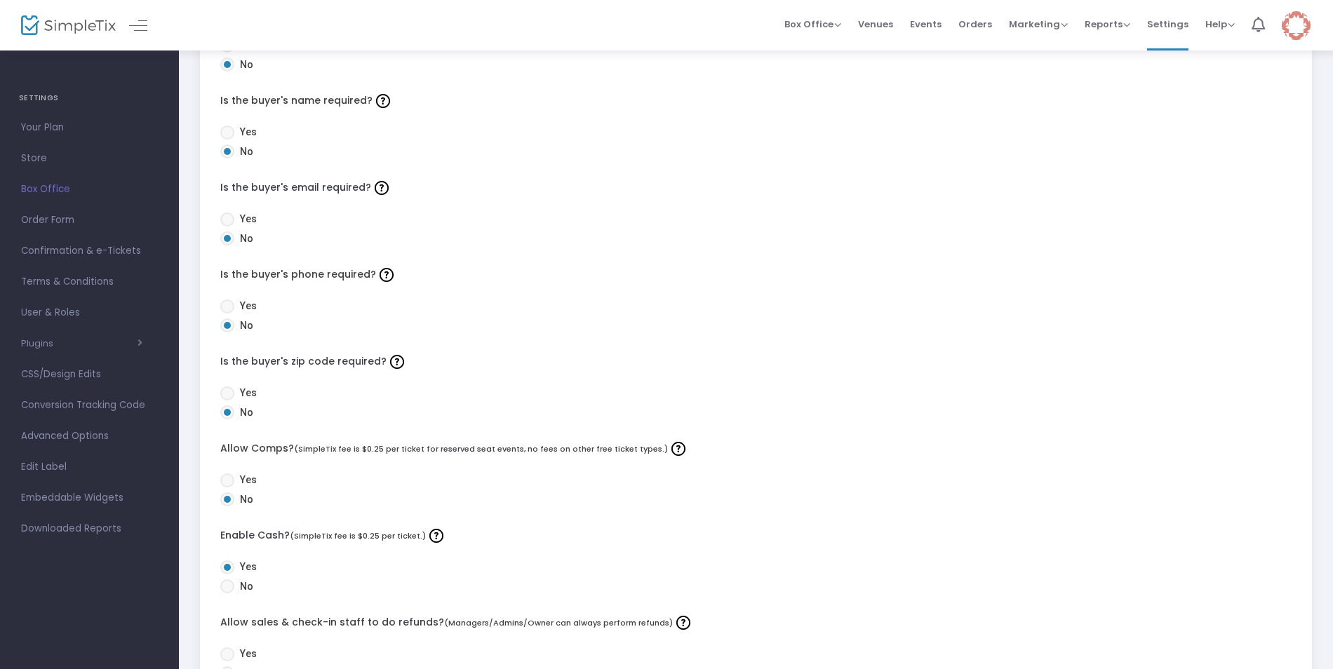
scroll to position [0, 0]
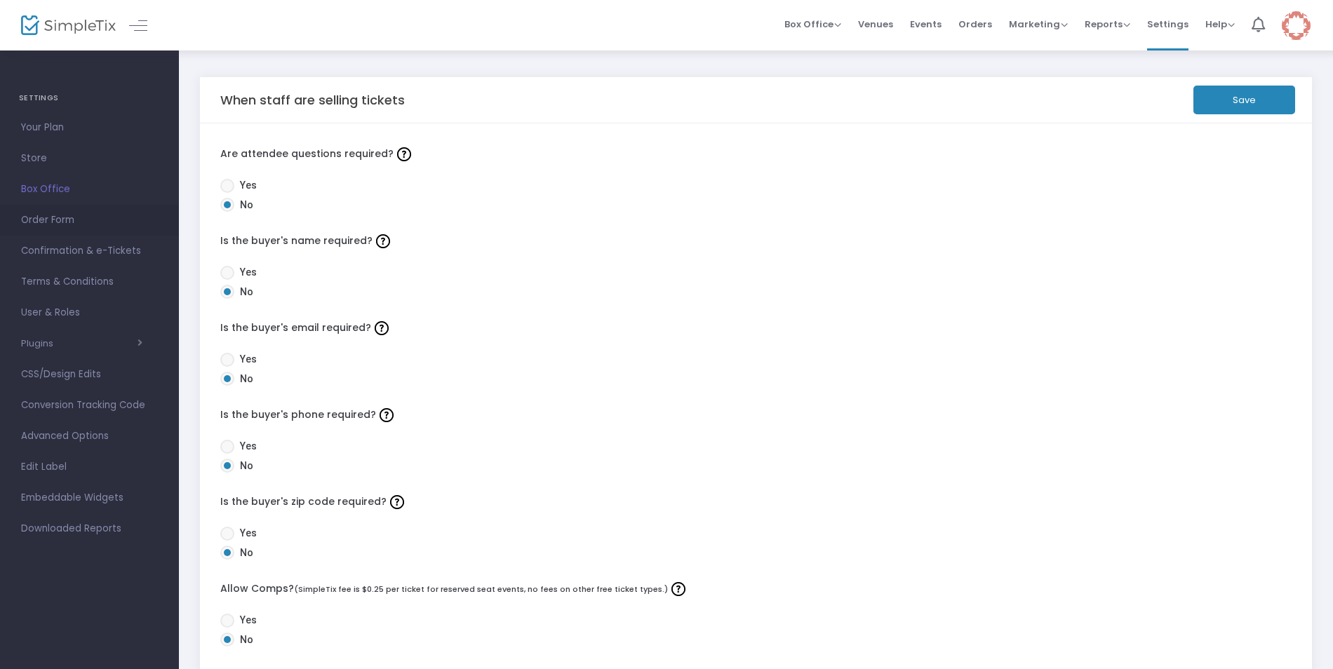
click at [55, 217] on span "Order Form" at bounding box center [89, 220] width 137 height 18
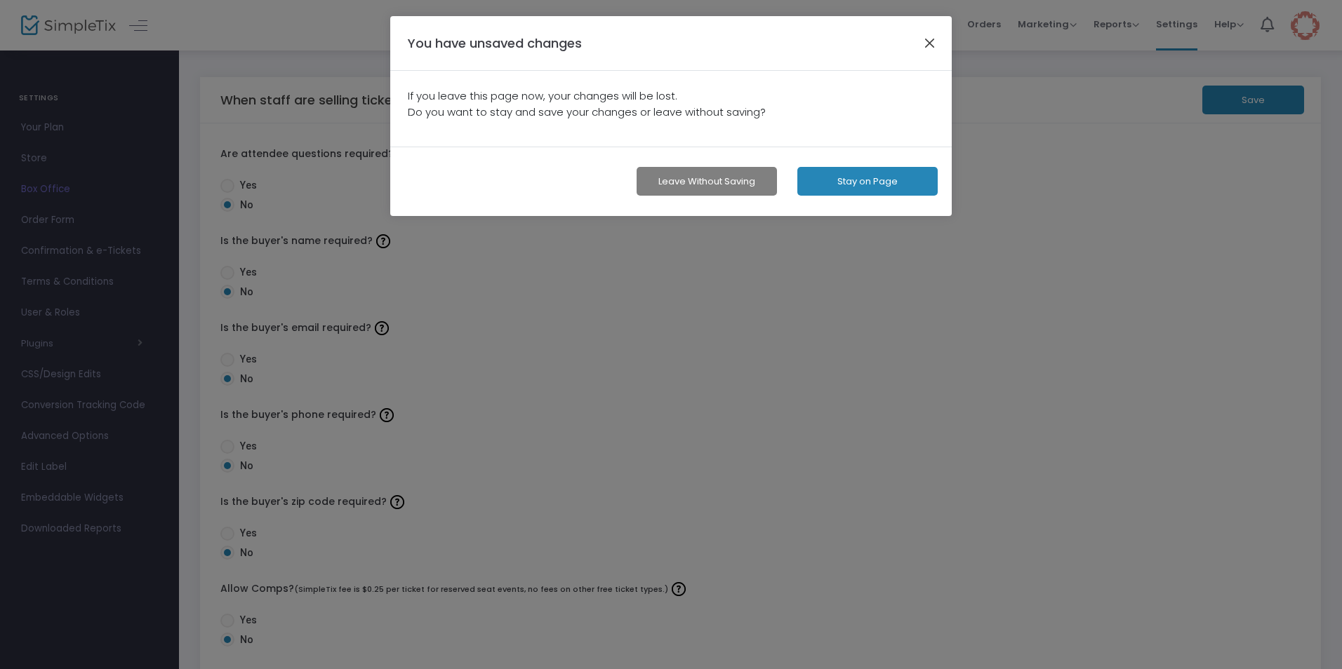
click at [927, 43] on button "button" at bounding box center [930, 43] width 18 height 18
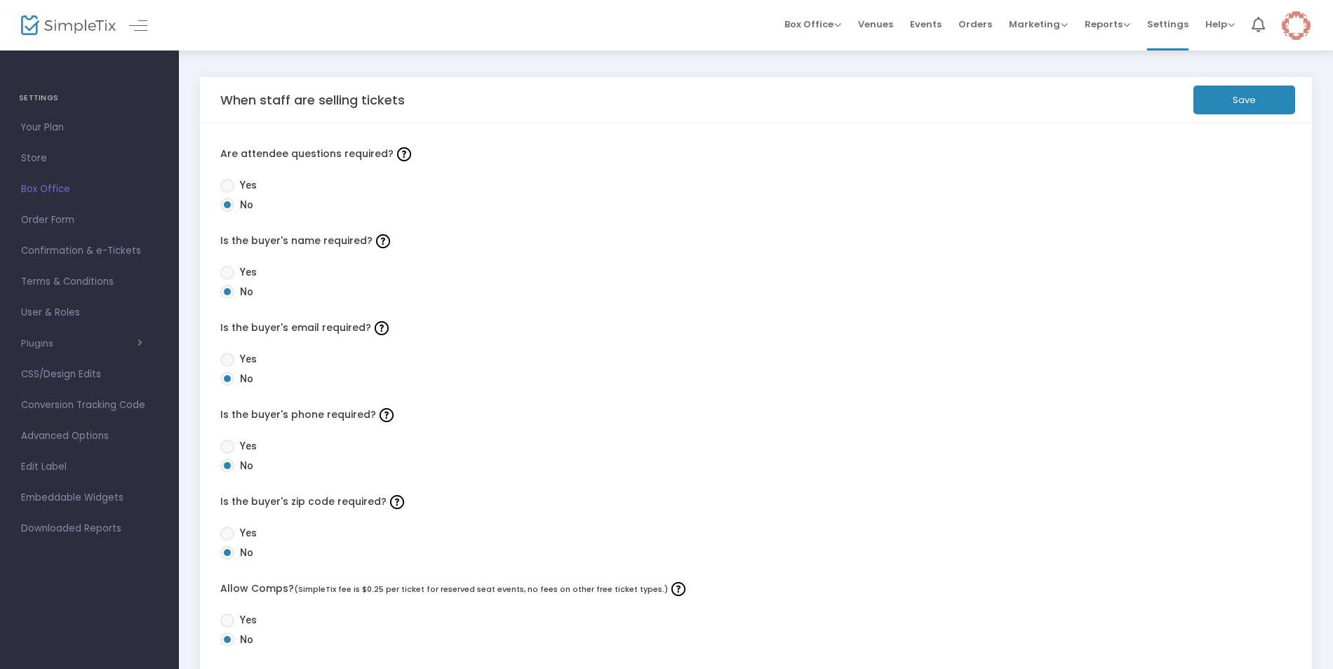
click at [1236, 100] on button "Save" at bounding box center [1245, 100] width 102 height 29
click at [51, 218] on span "Order Form" at bounding box center [89, 220] width 137 height 18
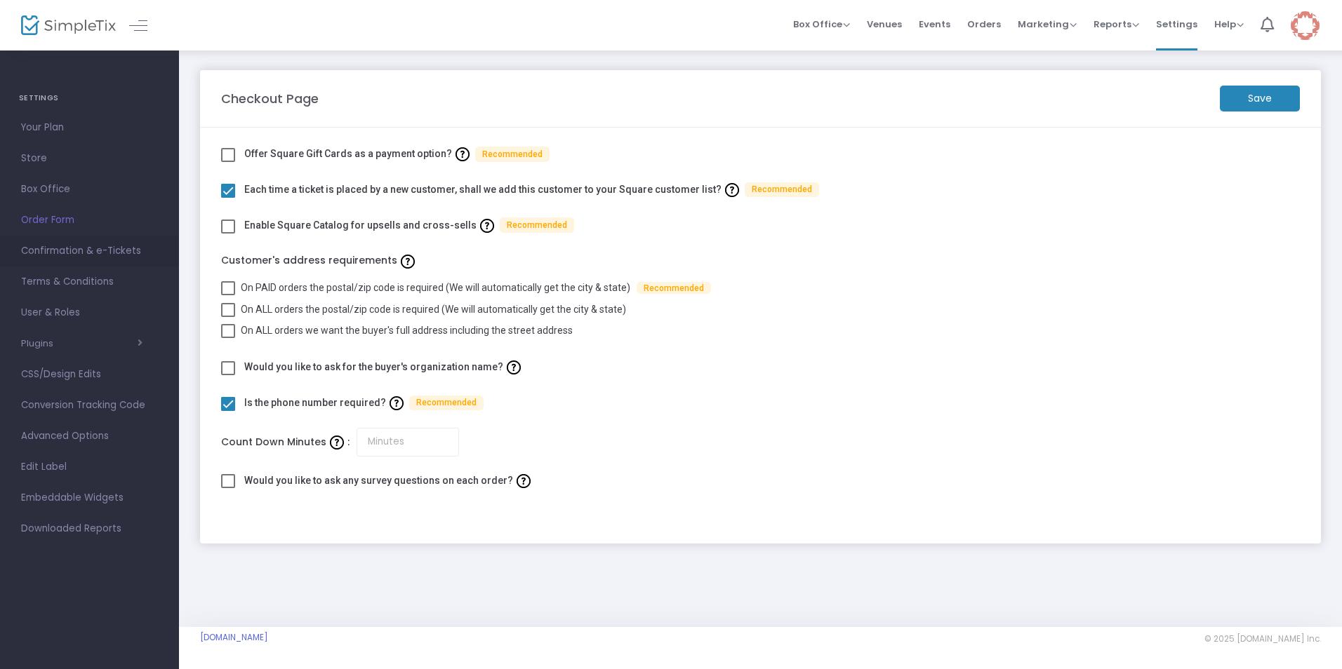
click at [57, 245] on span "Confirmation & e-Tickets" at bounding box center [89, 251] width 137 height 18
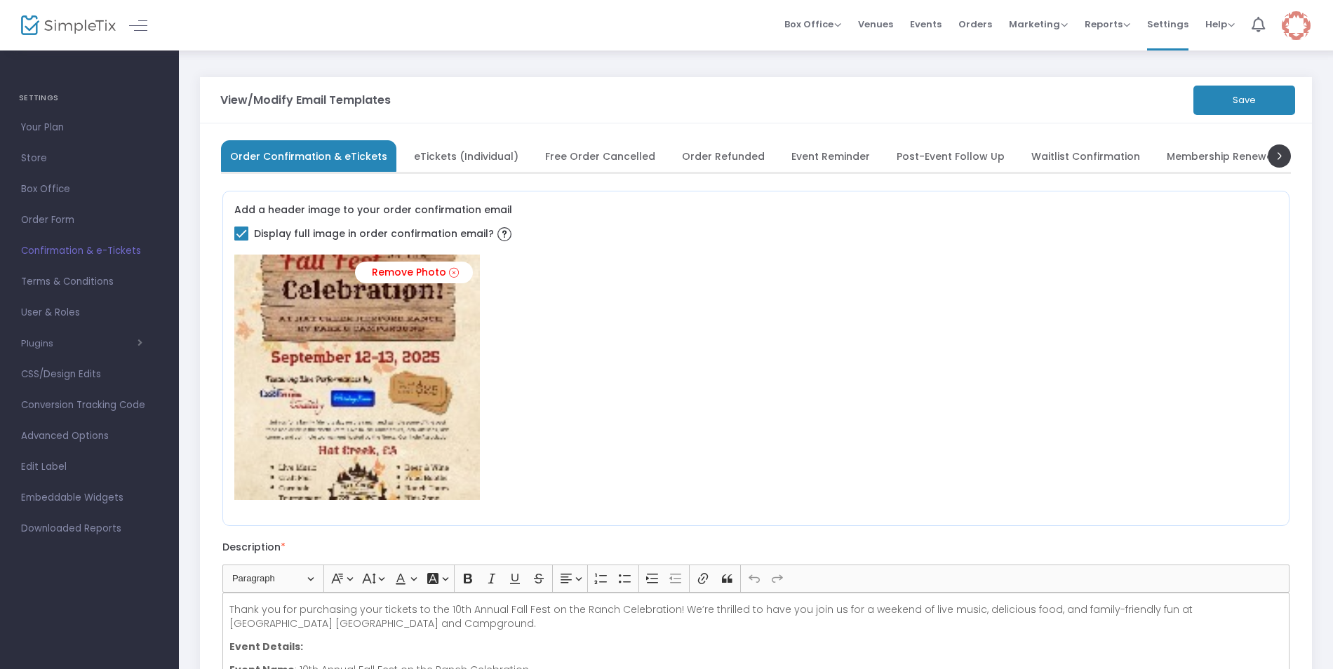
click at [1223, 103] on button "Save" at bounding box center [1245, 100] width 102 height 29
click at [39, 124] on span "Your Plan" at bounding box center [89, 128] width 137 height 18
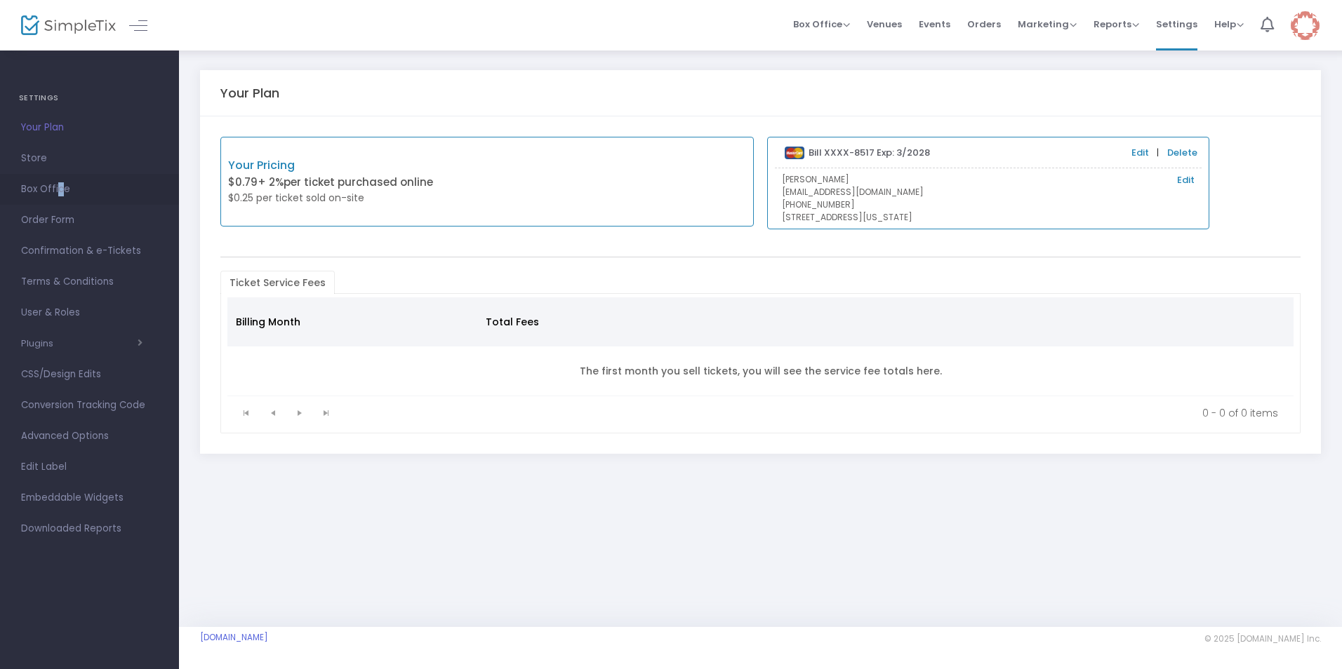
click at [54, 189] on span "Box Office" at bounding box center [89, 189] width 137 height 18
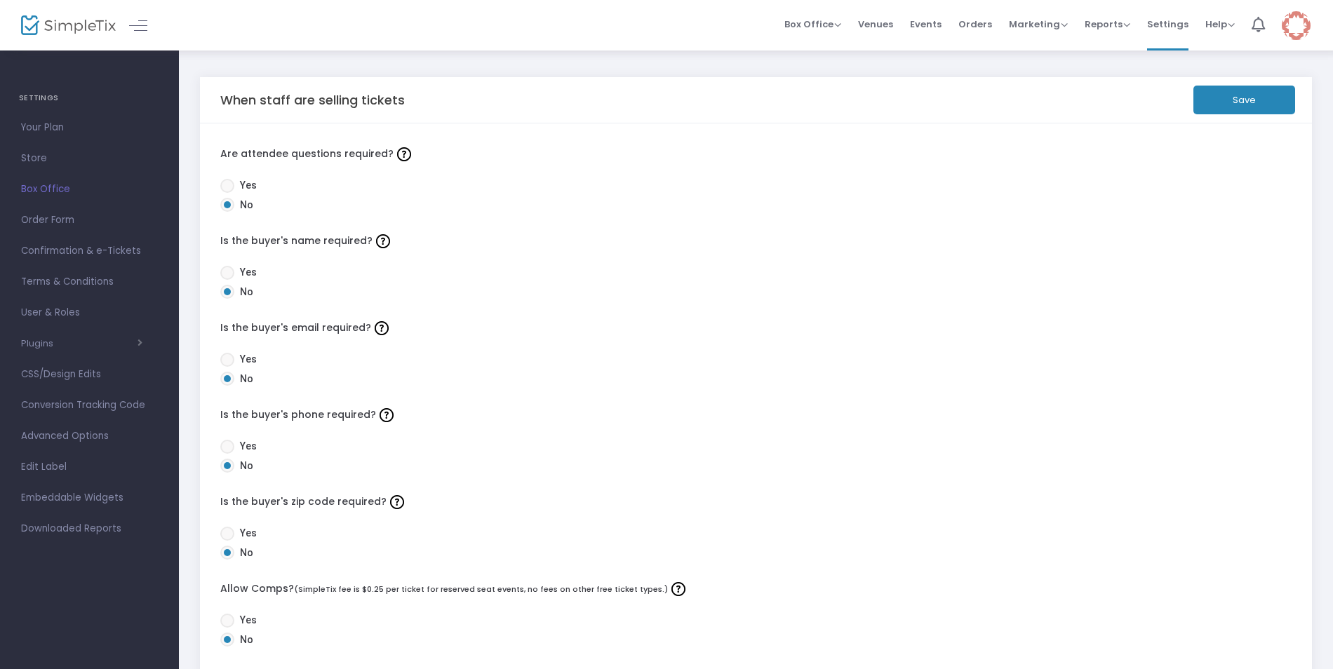
click at [229, 186] on span at bounding box center [227, 186] width 14 height 14
click at [227, 193] on input "Yes" at bounding box center [227, 193] width 1 height 1
radio input "true"
click at [225, 207] on span at bounding box center [227, 205] width 14 height 14
click at [227, 212] on input "No" at bounding box center [227, 212] width 1 height 1
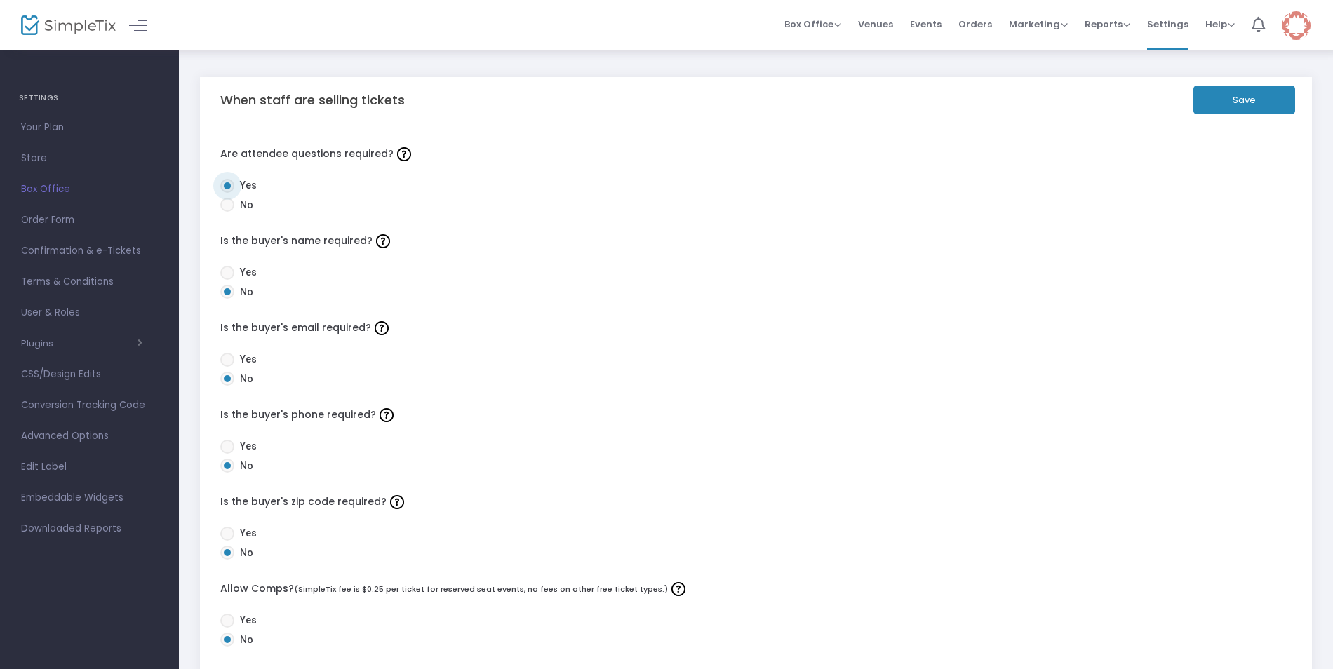
radio input "true"
click at [231, 269] on span at bounding box center [227, 273] width 14 height 14
click at [227, 280] on input "Yes" at bounding box center [227, 280] width 1 height 1
radio input "true"
click at [231, 358] on span at bounding box center [227, 360] width 14 height 14
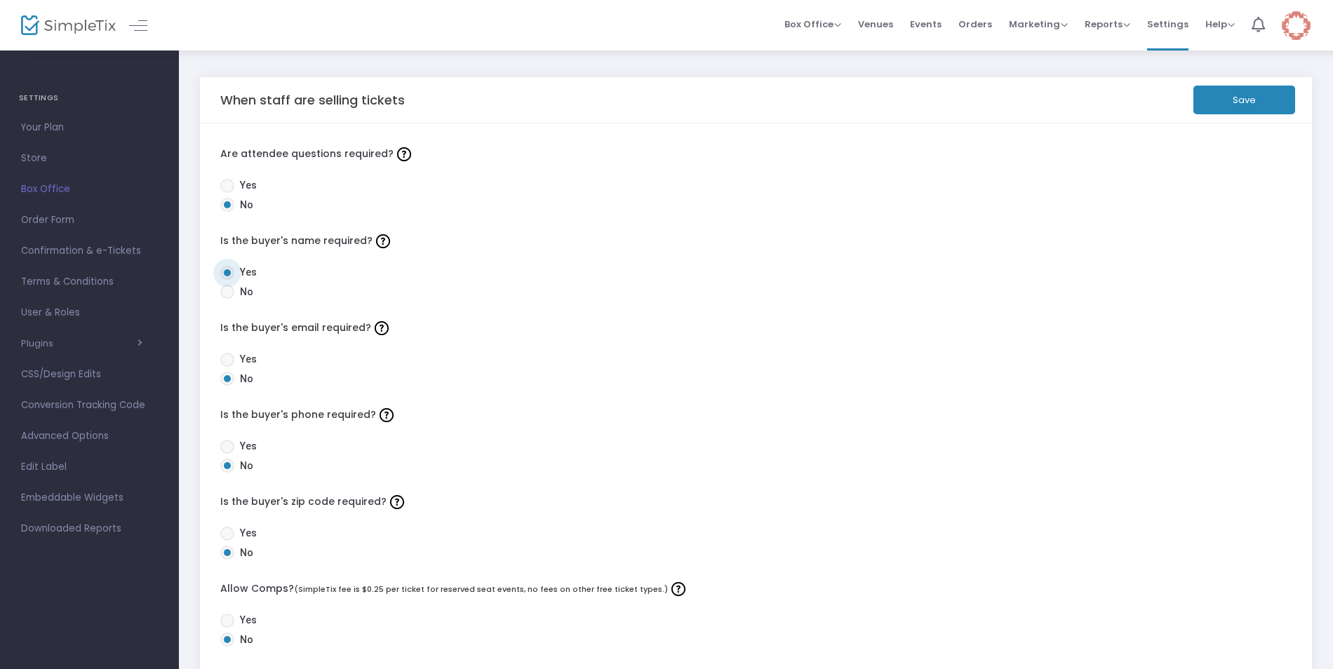
click at [227, 367] on input "Yes" at bounding box center [227, 367] width 1 height 1
radio input "true"
click at [230, 448] on span at bounding box center [227, 447] width 14 height 14
click at [227, 454] on input "Yes" at bounding box center [227, 454] width 1 height 1
radio input "true"
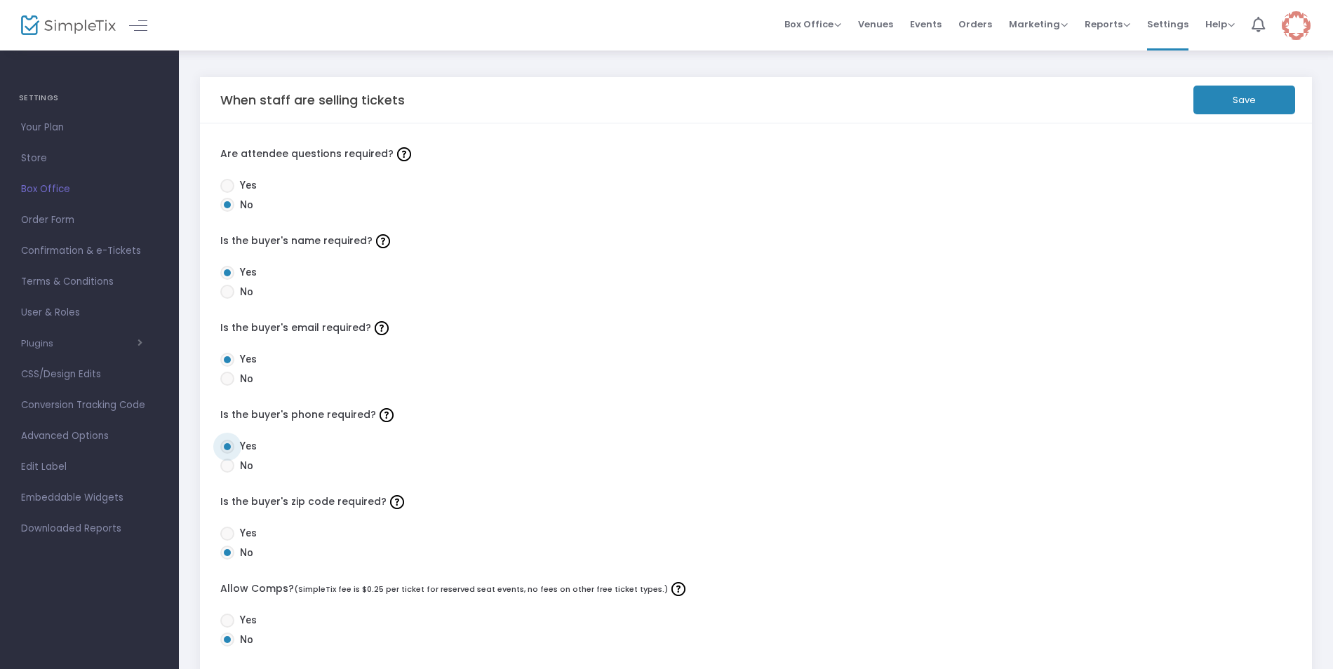
click at [1253, 107] on button "Save" at bounding box center [1245, 100] width 102 height 29
click at [81, 306] on span "User & Roles" at bounding box center [89, 313] width 137 height 18
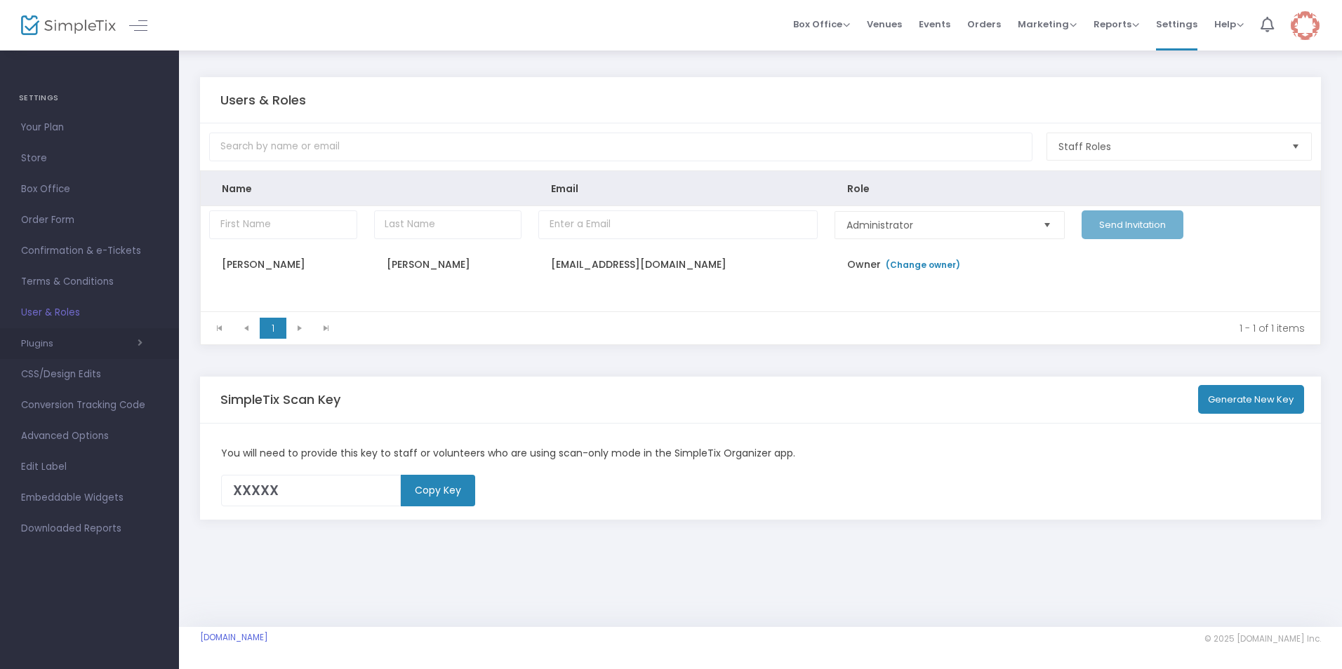
click at [66, 342] on span "button" at bounding box center [97, 343] width 89 height 13
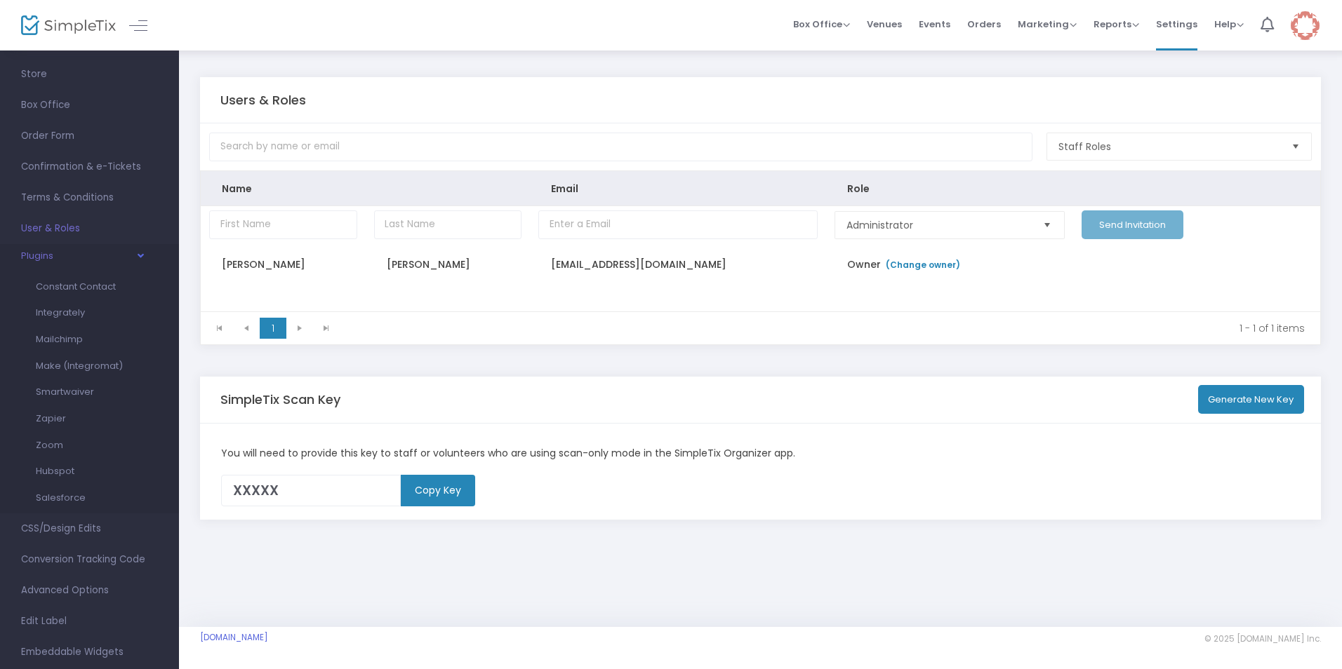
scroll to position [140, 0]
click at [79, 469] on span "CSS/Design Edits" at bounding box center [89, 473] width 137 height 18
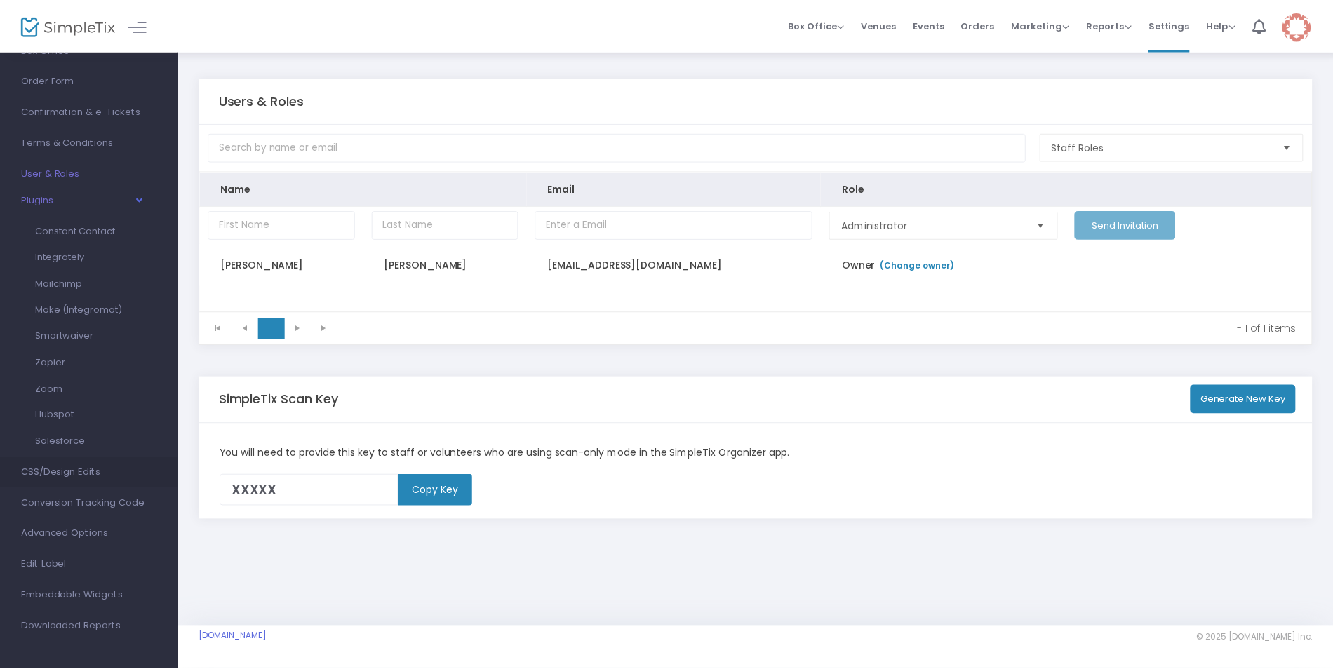
scroll to position [0, 0]
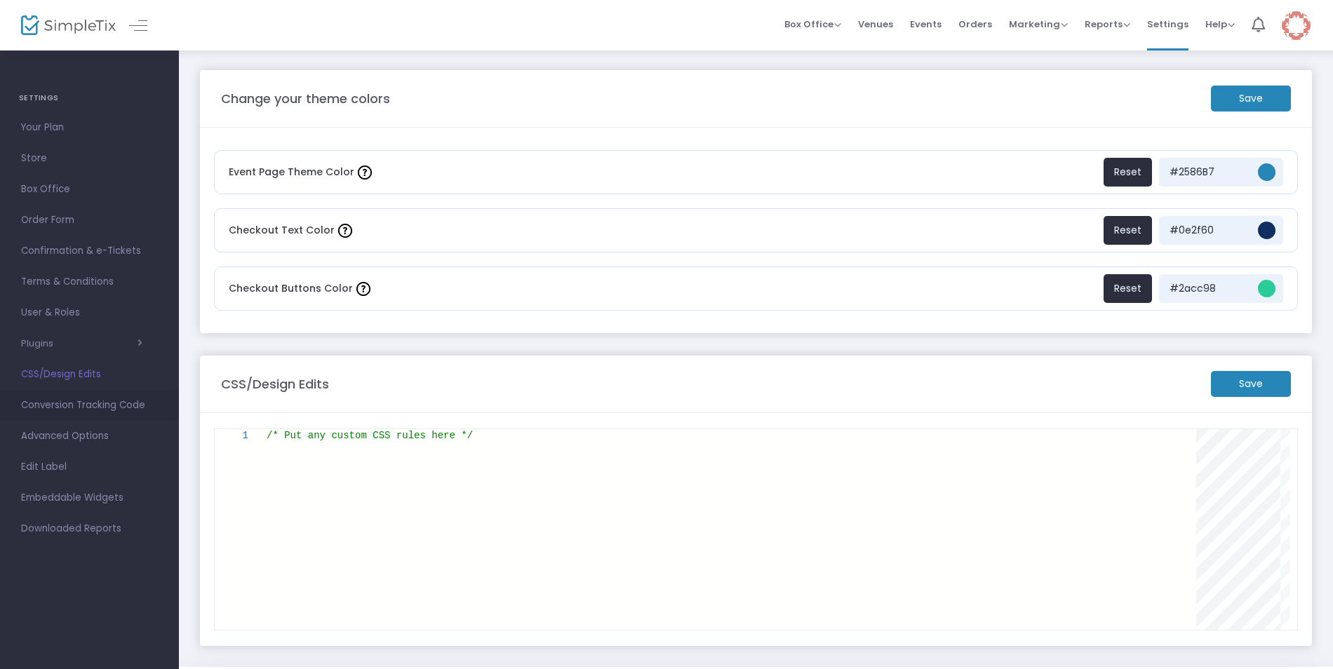
click at [83, 410] on span "Conversion Tracking Code" at bounding box center [89, 405] width 137 height 18
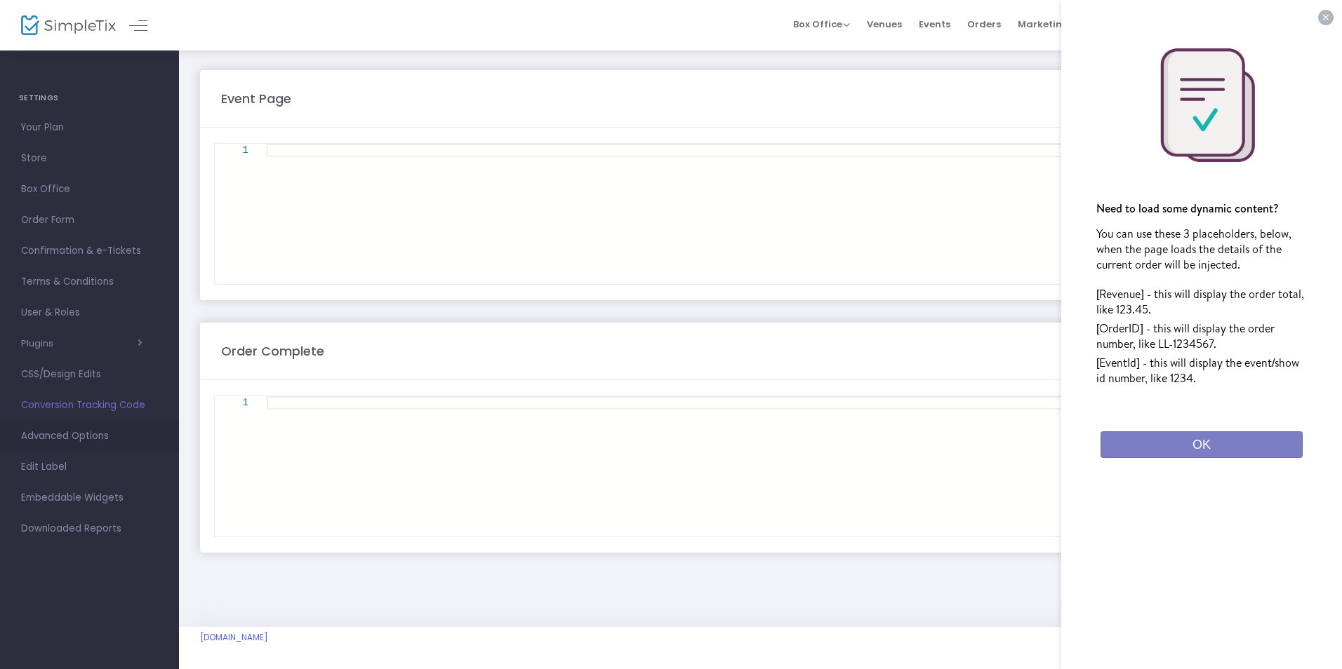
click at [84, 434] on span "Advanced Options" at bounding box center [89, 436] width 137 height 18
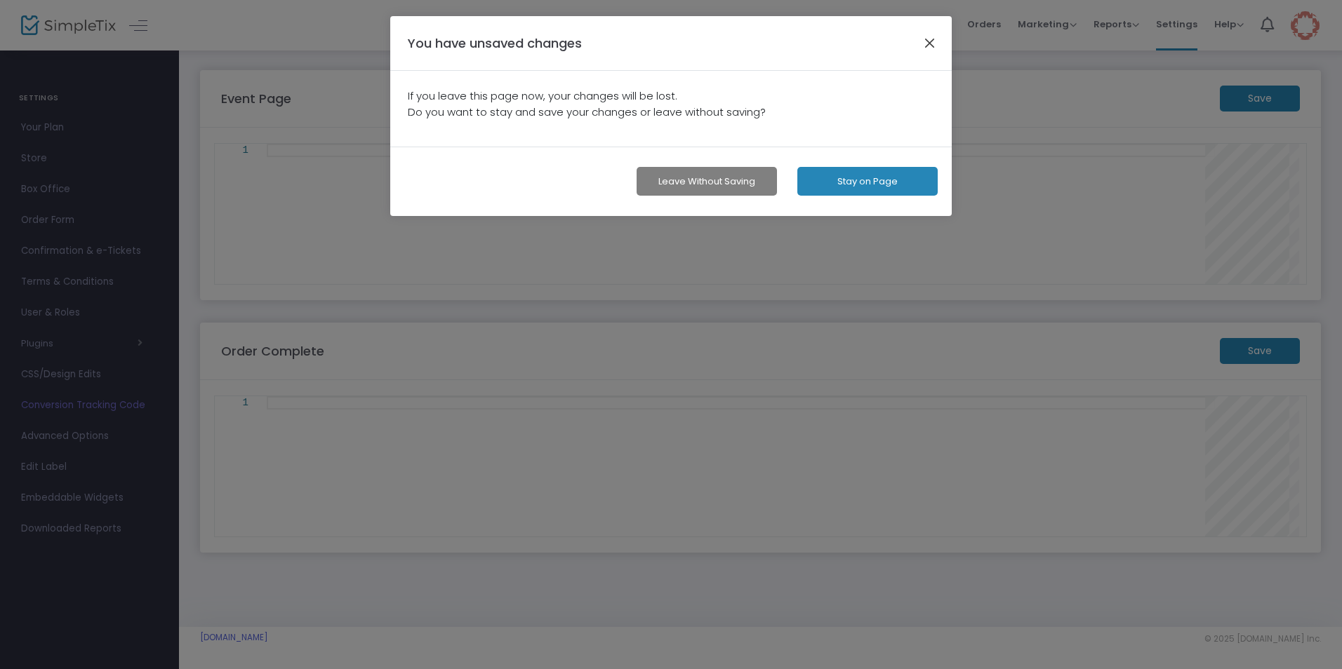
click at [922, 44] on button "button" at bounding box center [930, 43] width 18 height 18
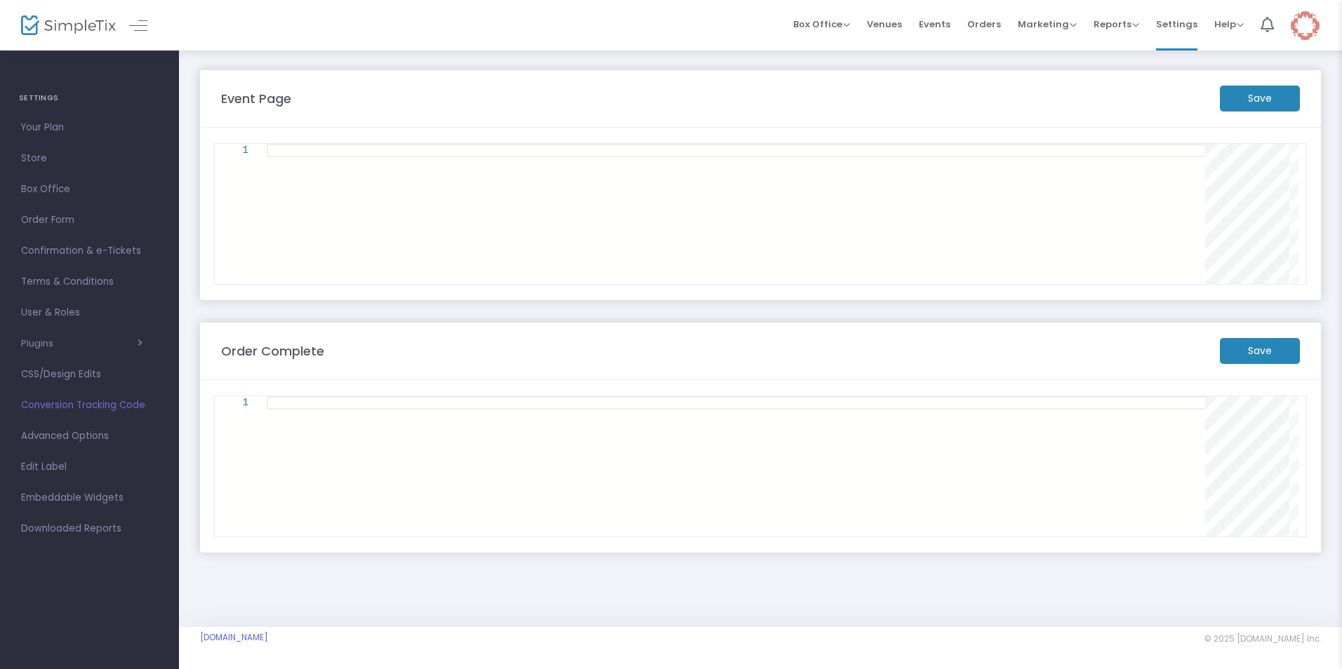
click at [1255, 100] on m-button "Save" at bounding box center [1260, 99] width 80 height 26
click at [1244, 347] on m-button "Save" at bounding box center [1260, 351] width 80 height 26
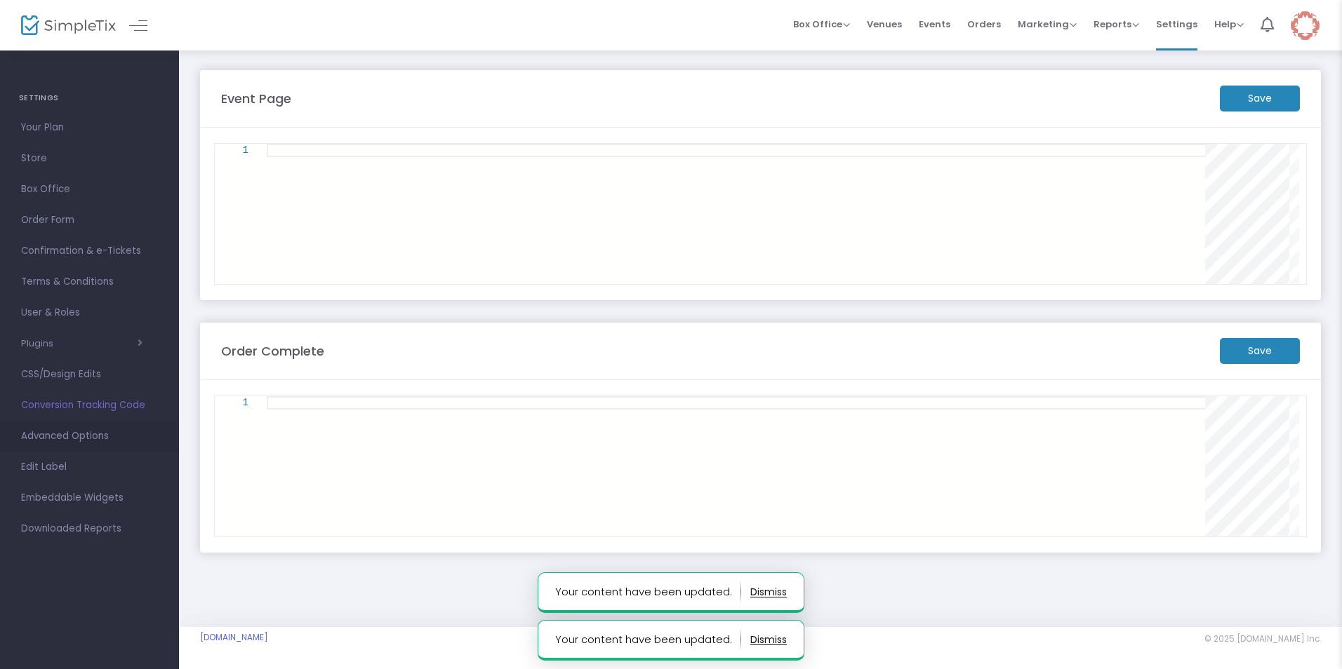
click at [97, 436] on span "Advanced Options" at bounding box center [89, 436] width 137 height 18
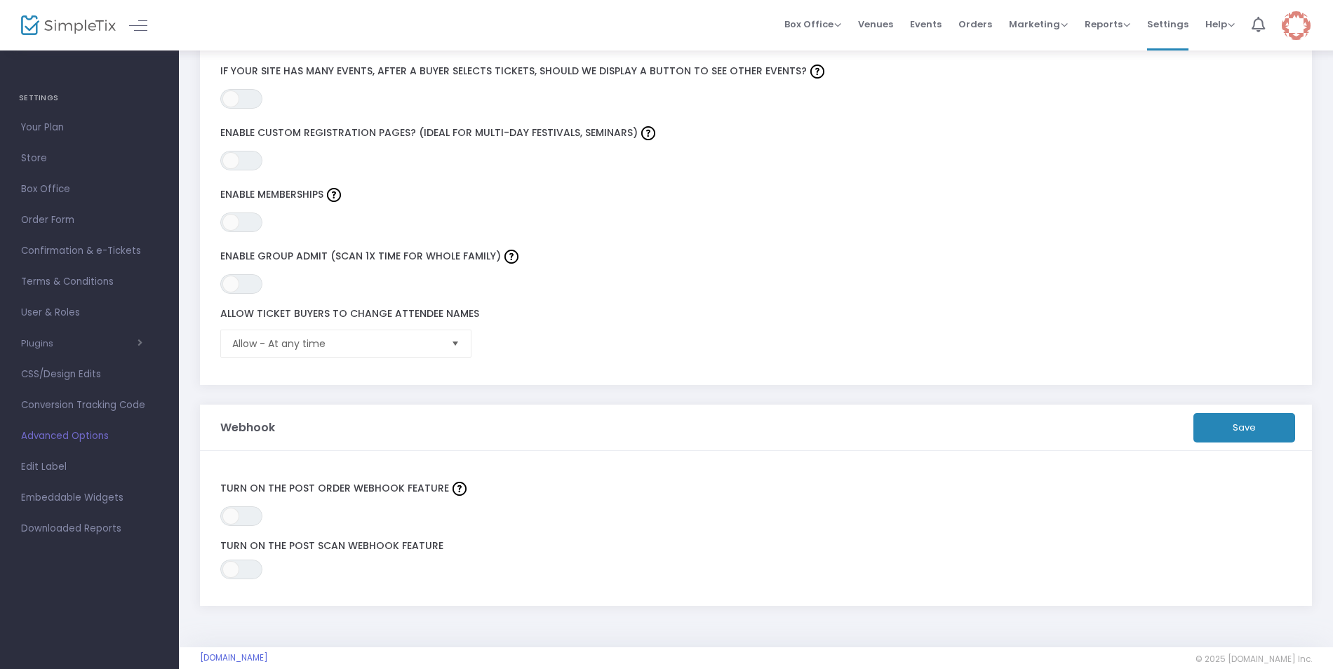
scroll to position [338, 0]
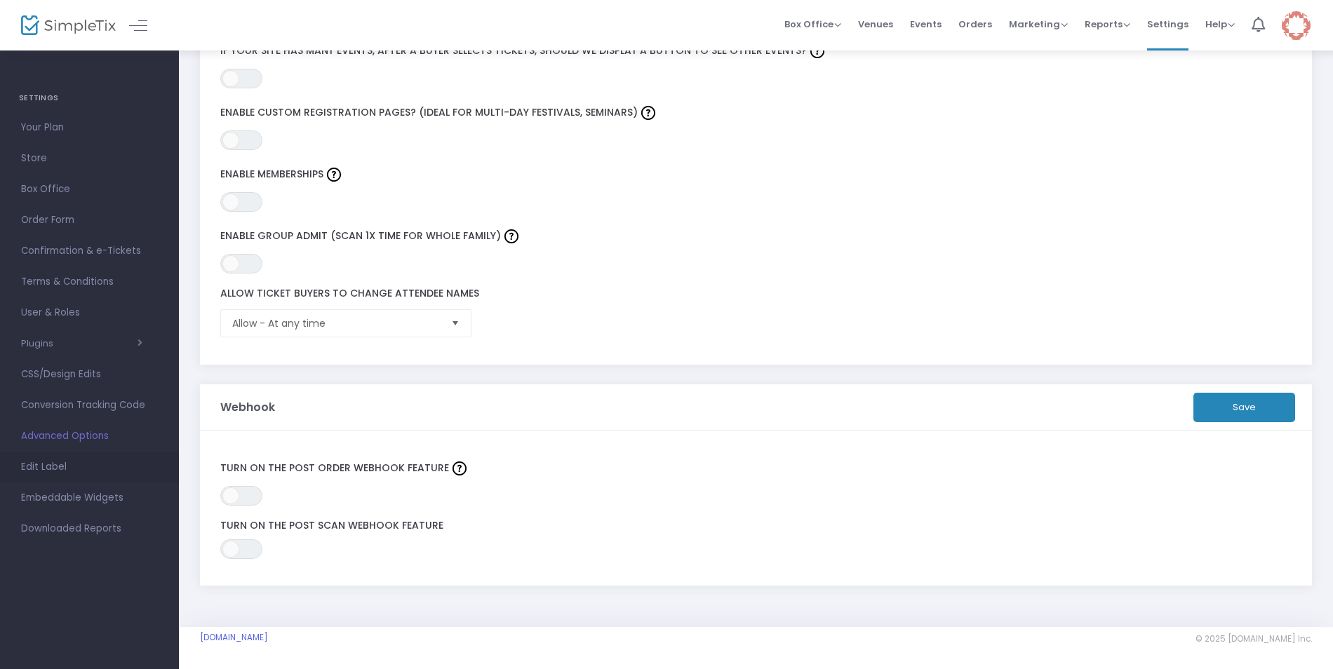
click at [46, 467] on span "Edit Label" at bounding box center [89, 467] width 137 height 18
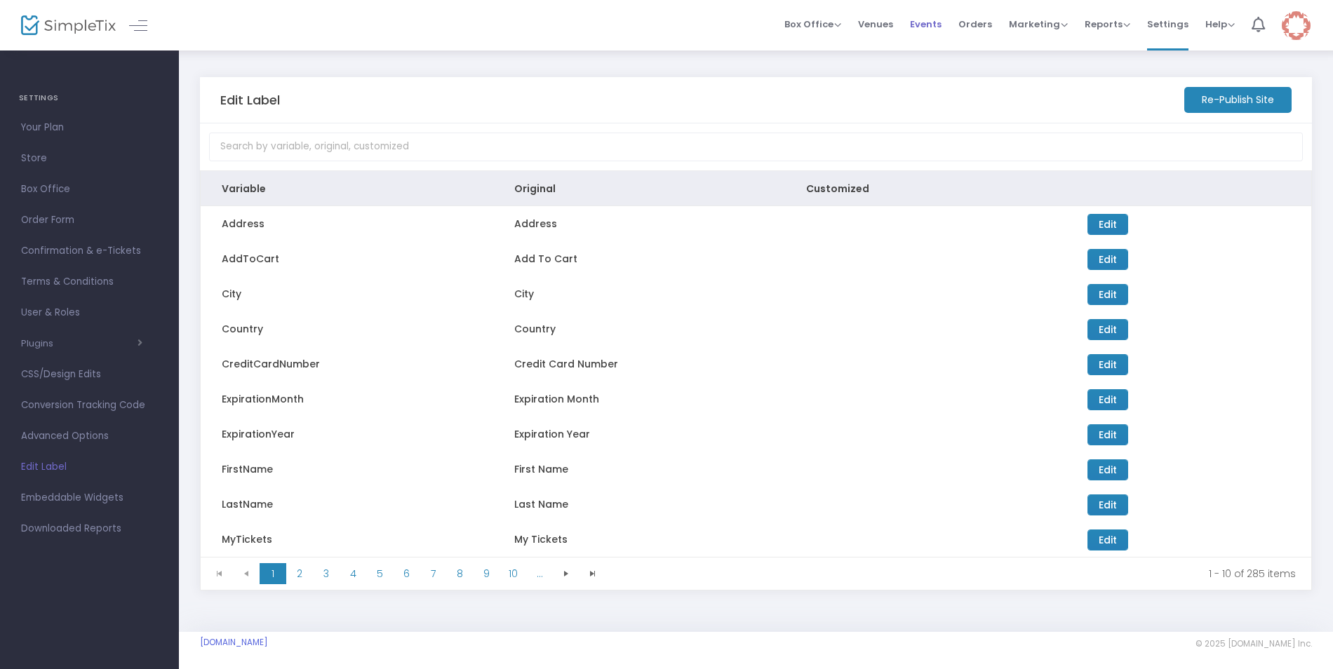
click at [927, 25] on span "Events" at bounding box center [926, 24] width 32 height 36
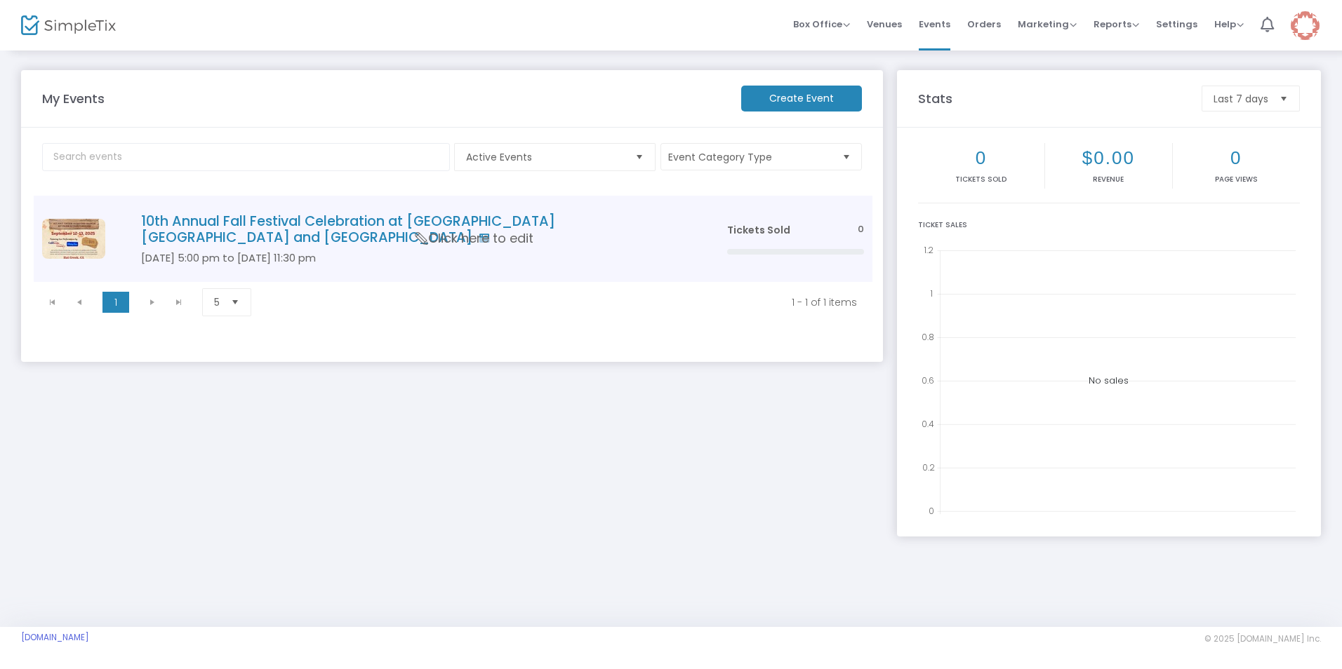
click at [226, 220] on h4 "10th Annual Fall Festival Celebration at [GEOGRAPHIC_DATA] [GEOGRAPHIC_DATA] an…" at bounding box center [413, 229] width 544 height 33
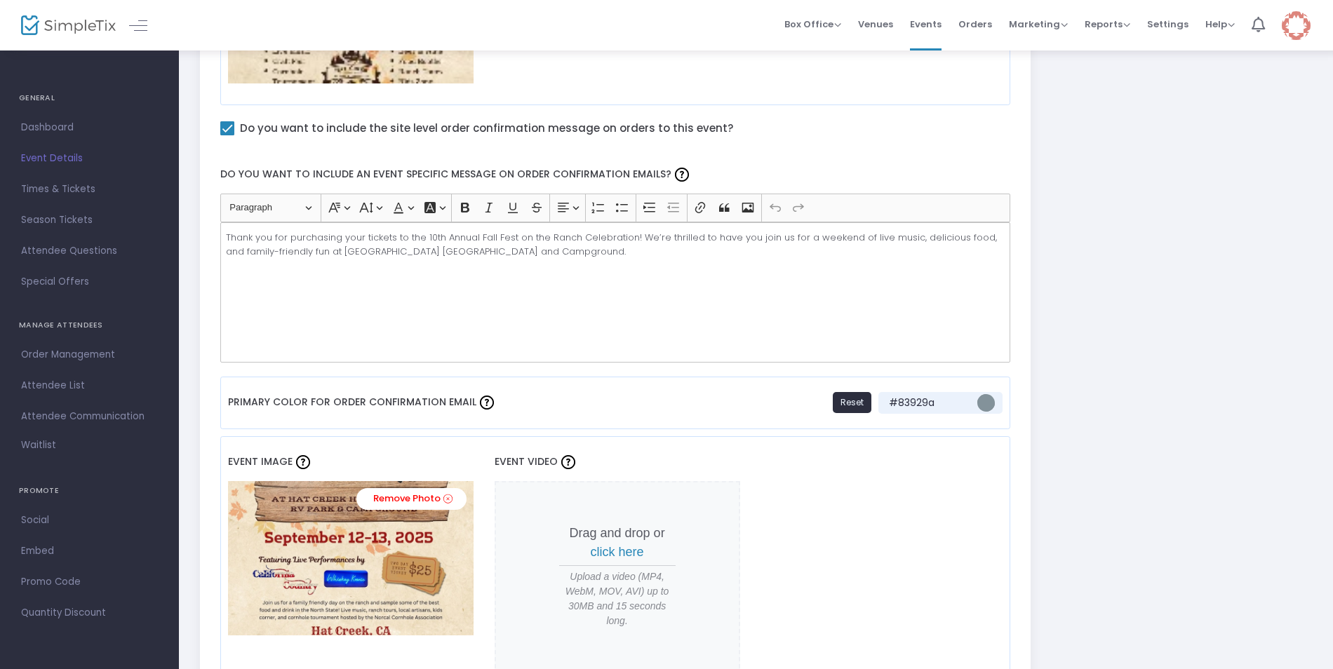
scroll to position [813, 0]
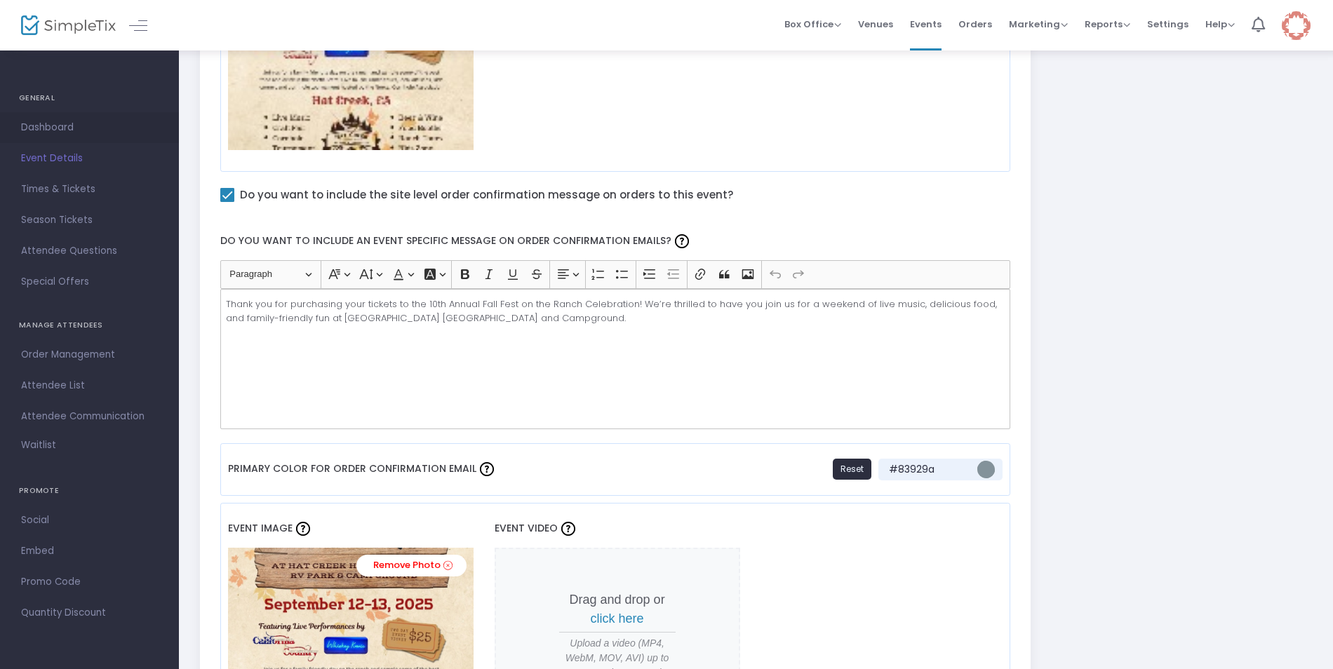
click at [40, 129] on span "Dashboard" at bounding box center [89, 128] width 137 height 18
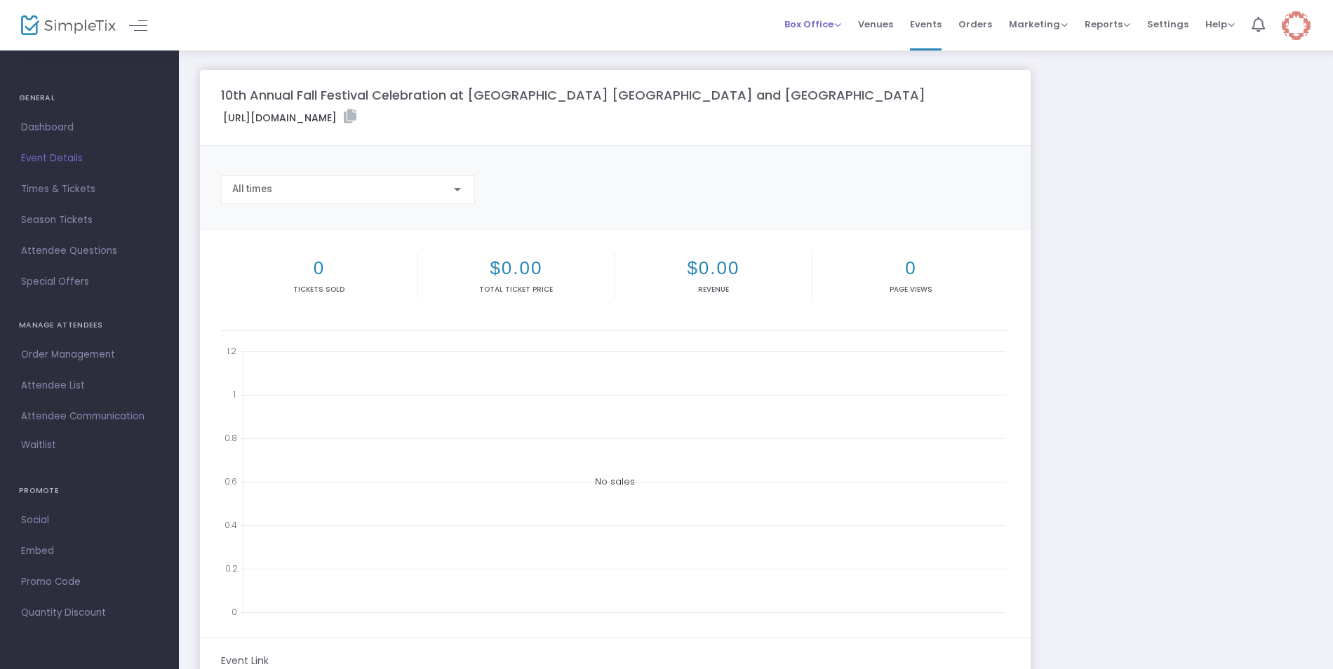
click at [838, 21] on span "Box Office" at bounding box center [813, 24] width 57 height 13
click at [831, 48] on li "Sell Tickets" at bounding box center [835, 47] width 100 height 27
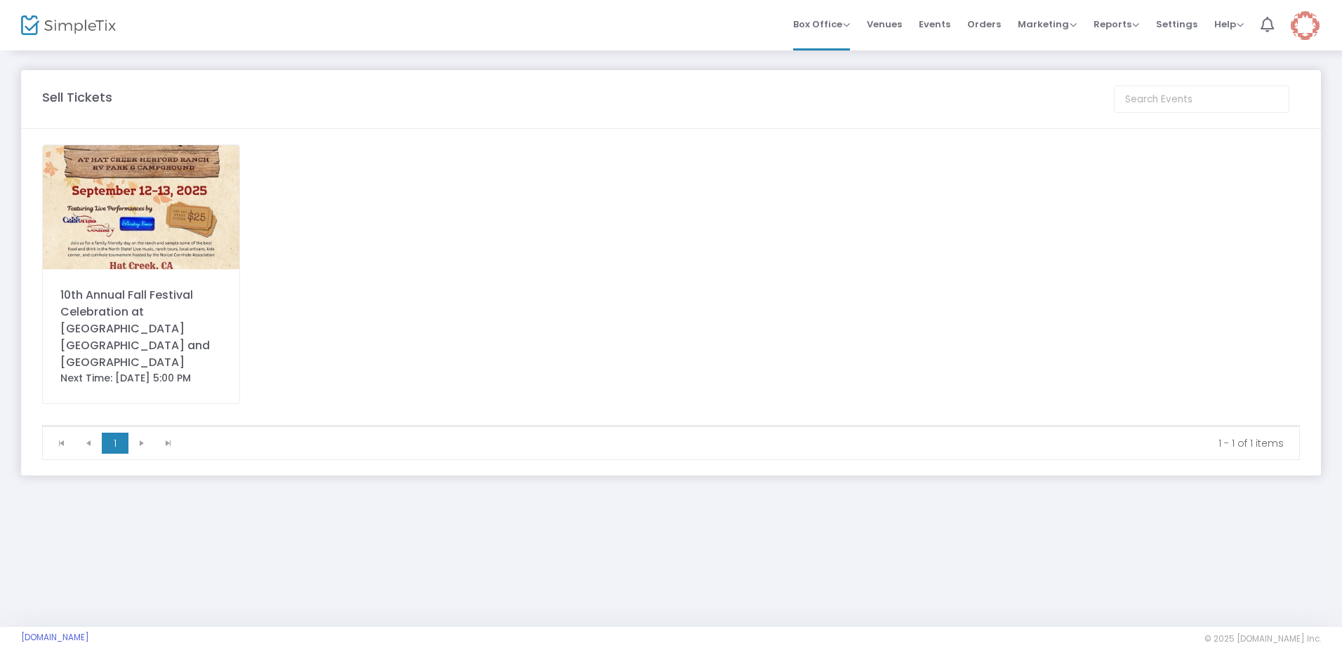
click at [93, 314] on div "10th Annual Fall Festival Celebration at [GEOGRAPHIC_DATA] [GEOGRAPHIC_DATA] an…" at bounding box center [140, 329] width 161 height 84
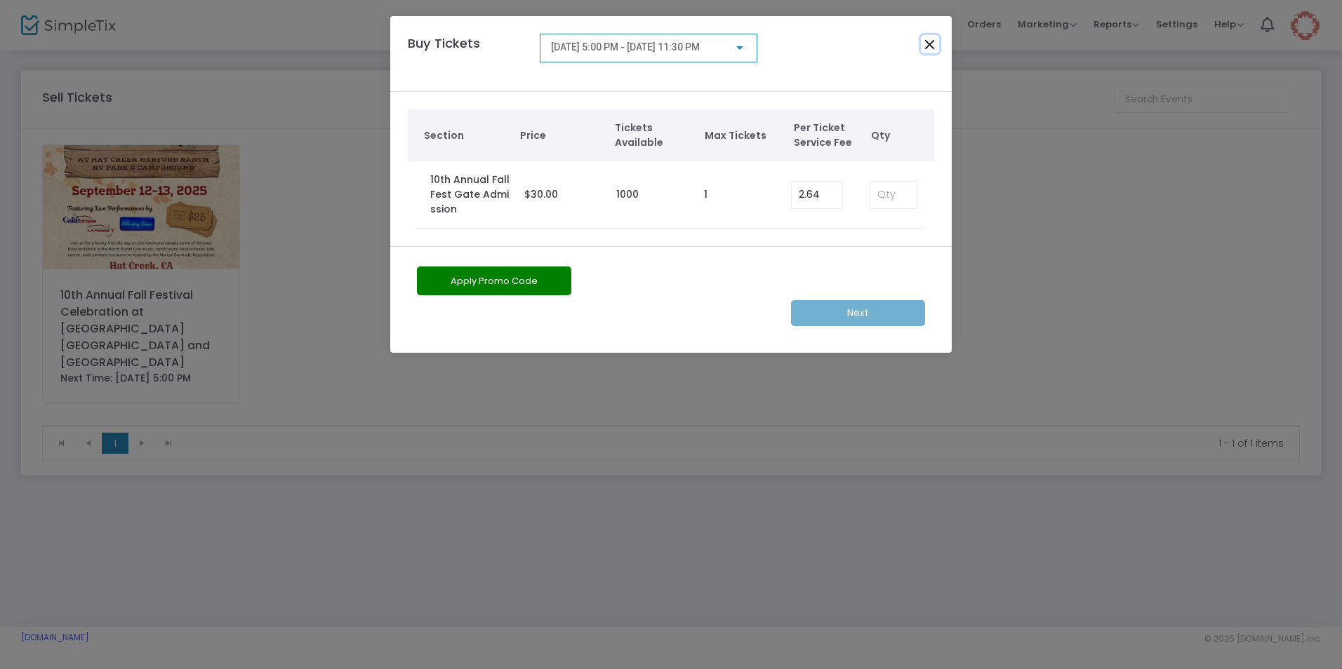
click at [935, 39] on button "Close" at bounding box center [930, 44] width 18 height 18
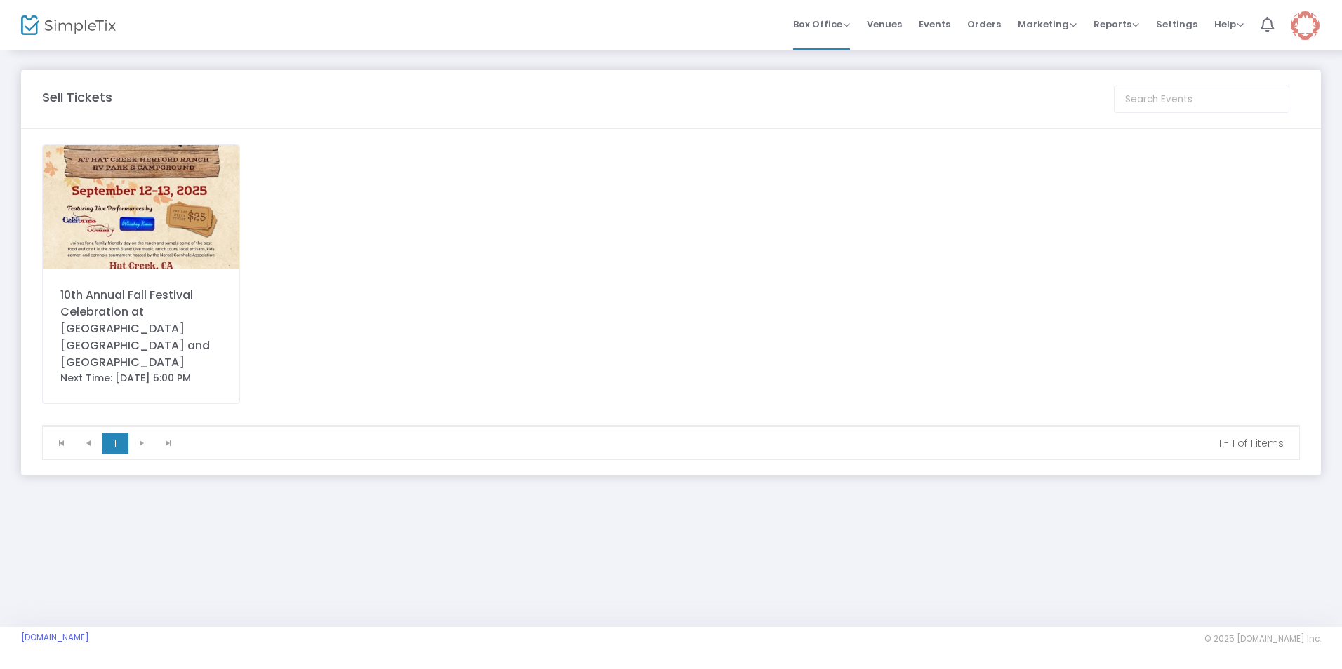
click at [149, 294] on div "10th Annual Fall Festival Celebration at [GEOGRAPHIC_DATA] [GEOGRAPHIC_DATA] an…" at bounding box center [140, 329] width 161 height 84
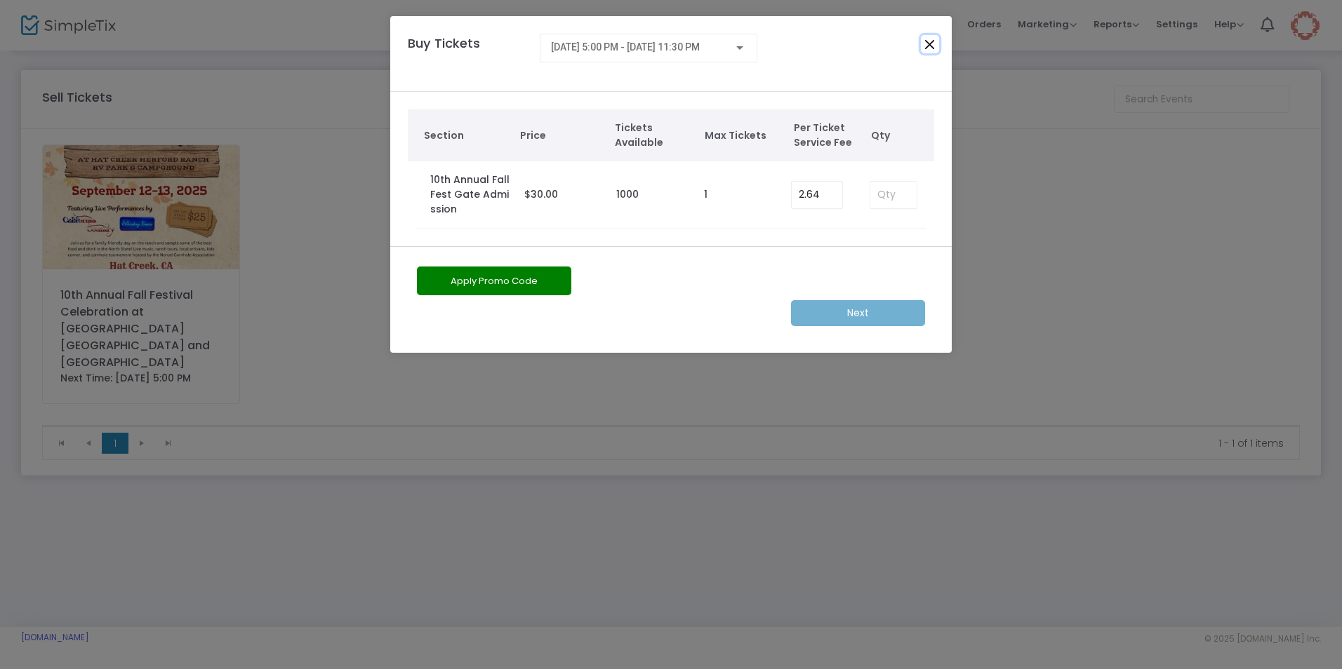
click at [925, 48] on button "Close" at bounding box center [930, 44] width 18 height 18
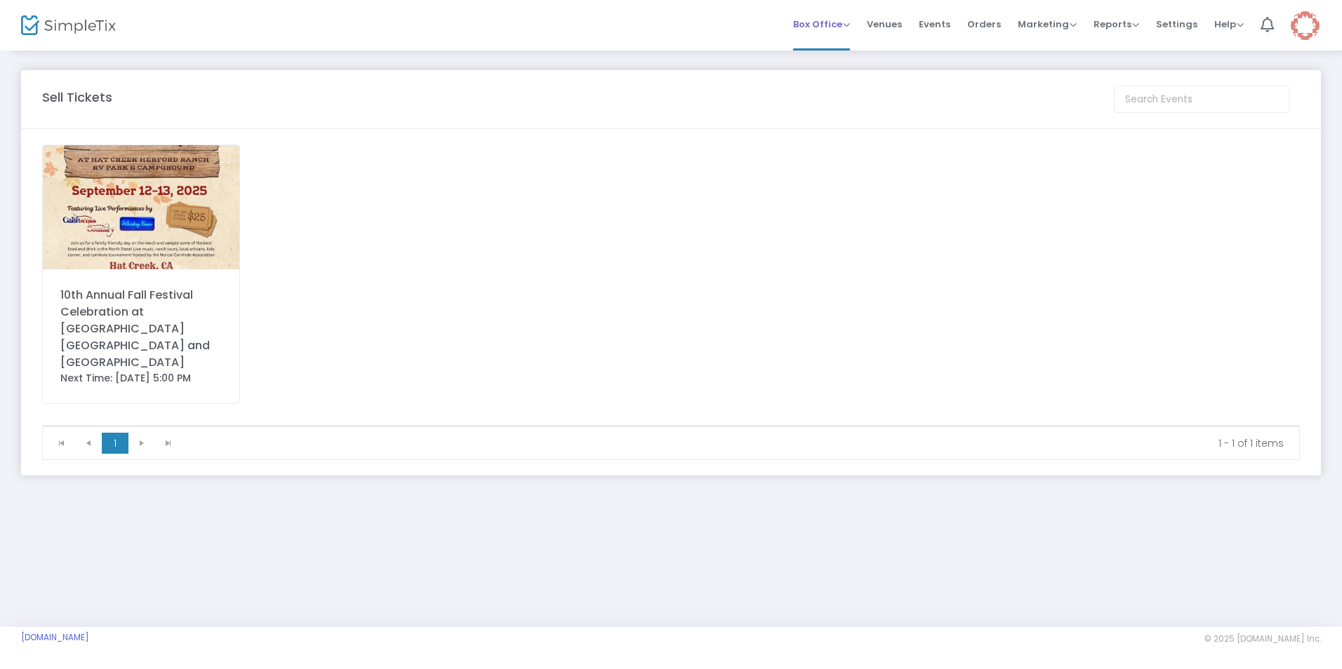
click at [847, 26] on span "Box Office" at bounding box center [821, 24] width 57 height 13
click at [940, 22] on span "Events" at bounding box center [935, 24] width 32 height 36
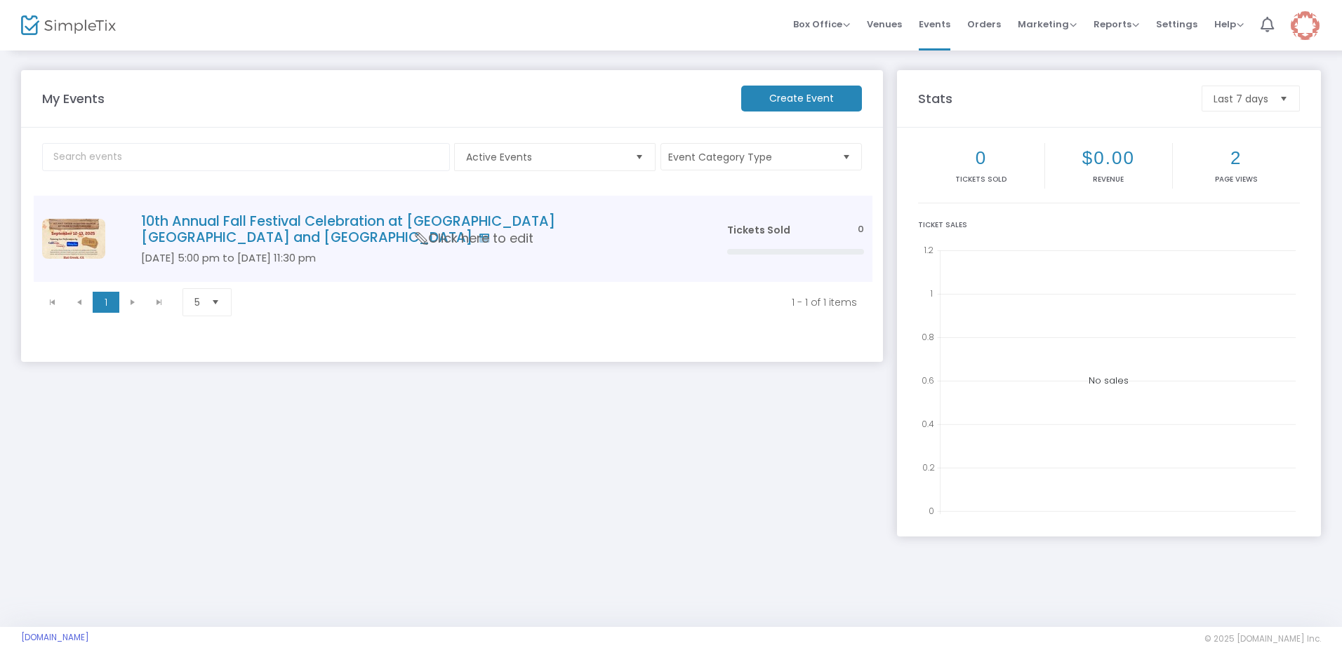
click at [556, 222] on h4 "10th Annual Fall Festival Celebration at [GEOGRAPHIC_DATA] [GEOGRAPHIC_DATA] an…" at bounding box center [413, 229] width 544 height 33
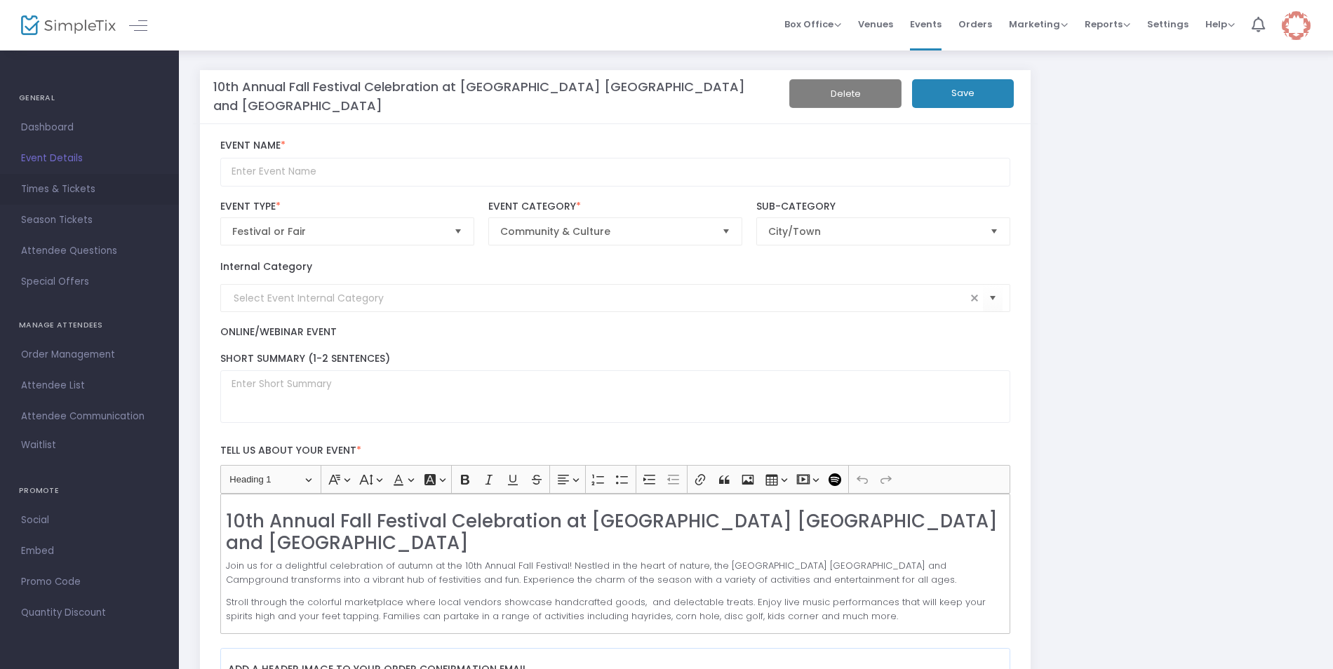
click at [59, 189] on span "Times & Tickets" at bounding box center [89, 189] width 137 height 18
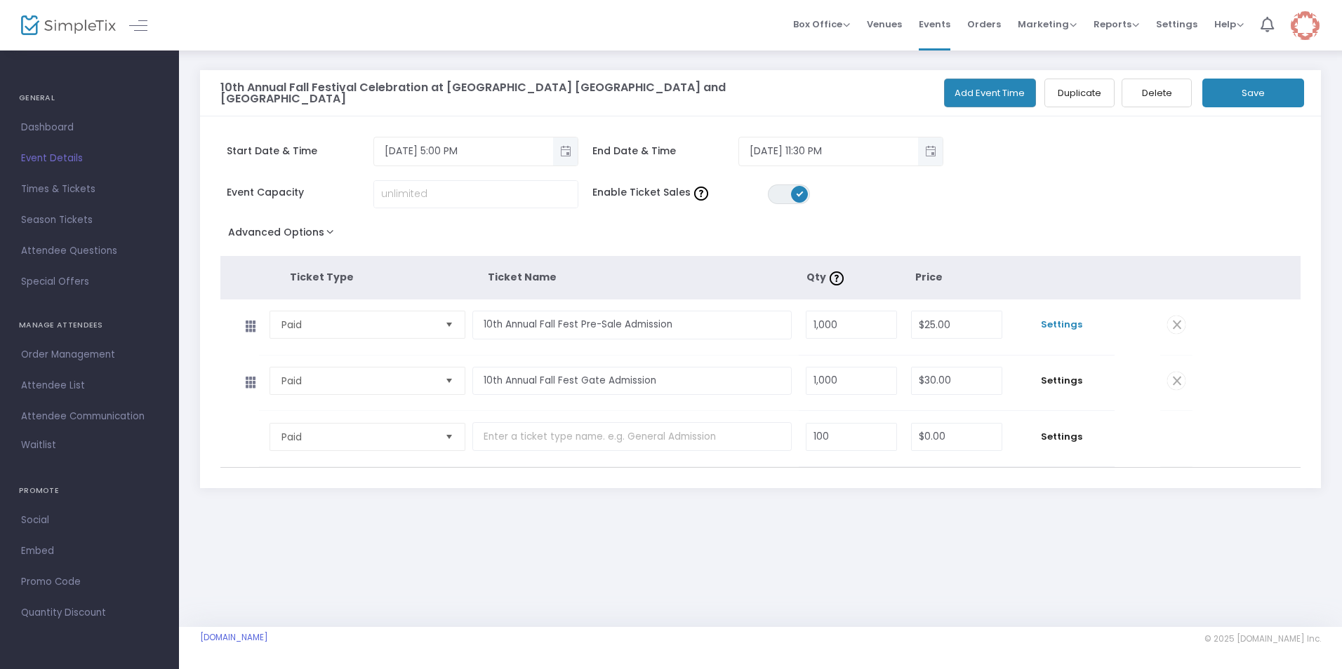
click at [1054, 326] on span "Settings" at bounding box center [1061, 325] width 91 height 14
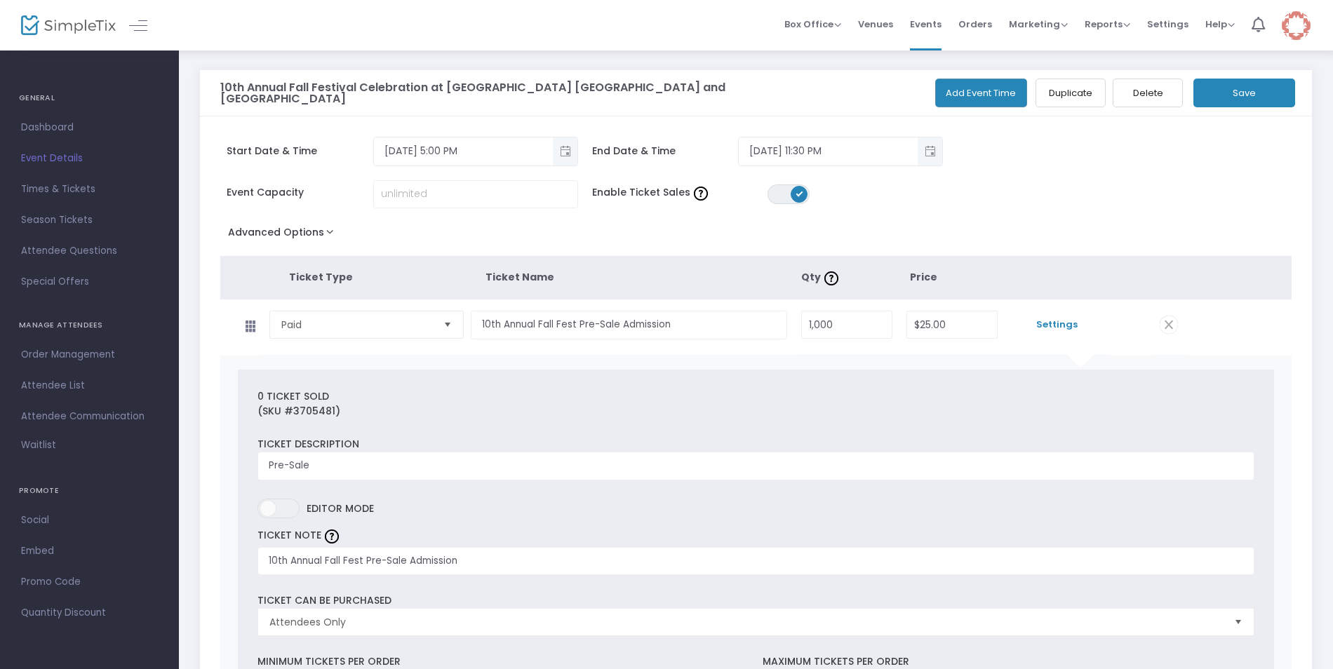
click at [1231, 92] on button "Save" at bounding box center [1245, 93] width 102 height 29
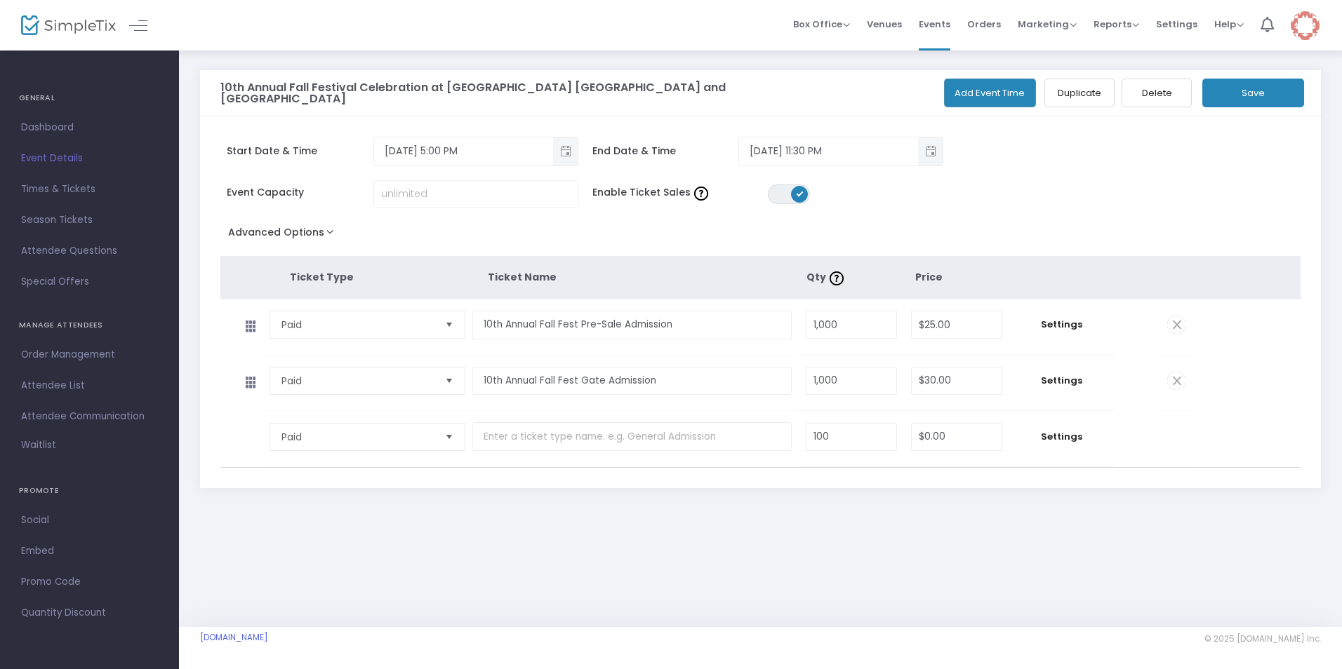
click at [893, 206] on div "Event Capacity Enable Ticket Sales ON OFF" at bounding box center [676, 201] width 926 height 42
click at [67, 194] on span "Times & Tickets" at bounding box center [89, 189] width 137 height 18
click at [73, 247] on span "Attendee Questions" at bounding box center [89, 251] width 137 height 18
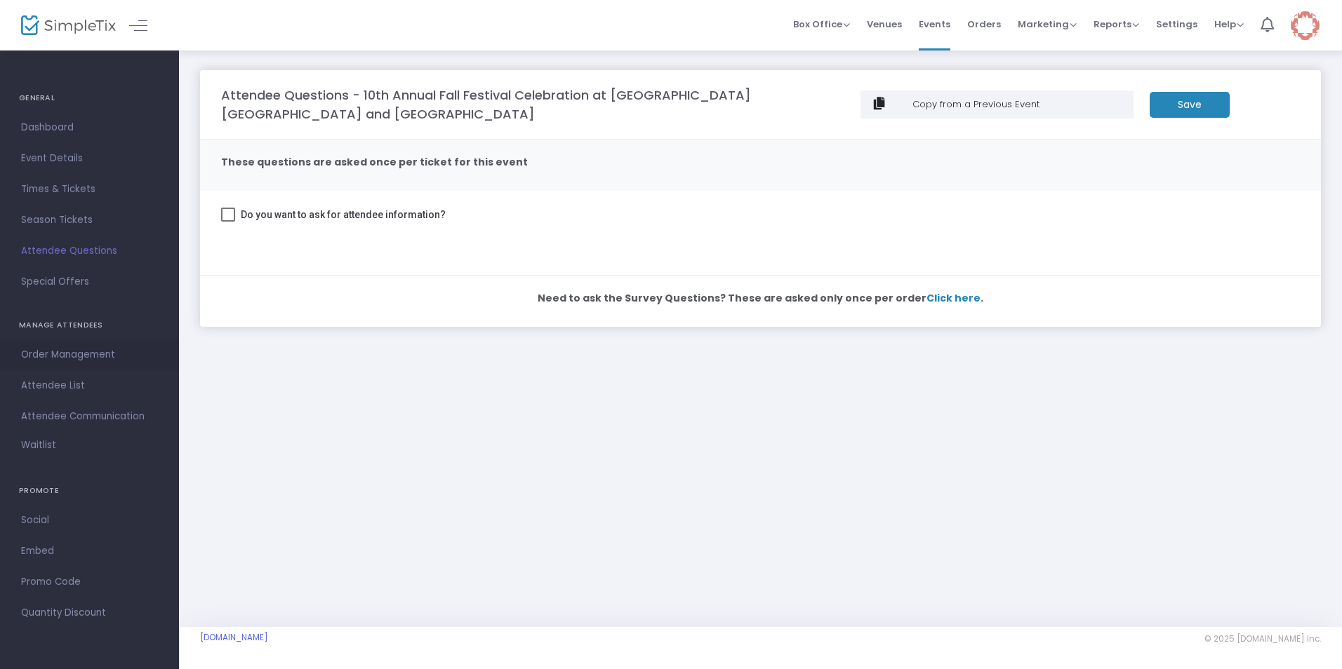
click at [100, 357] on span "Order Management" at bounding box center [89, 355] width 137 height 18
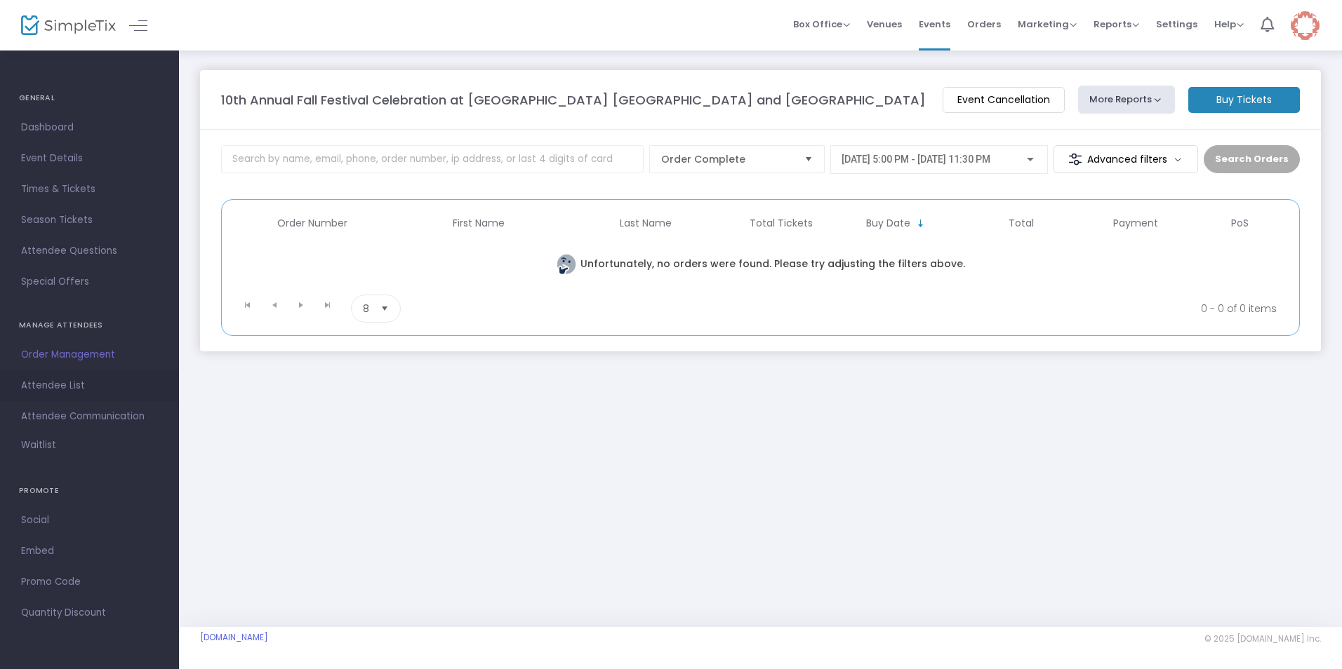
click at [71, 386] on span "Attendee List" at bounding box center [89, 386] width 137 height 18
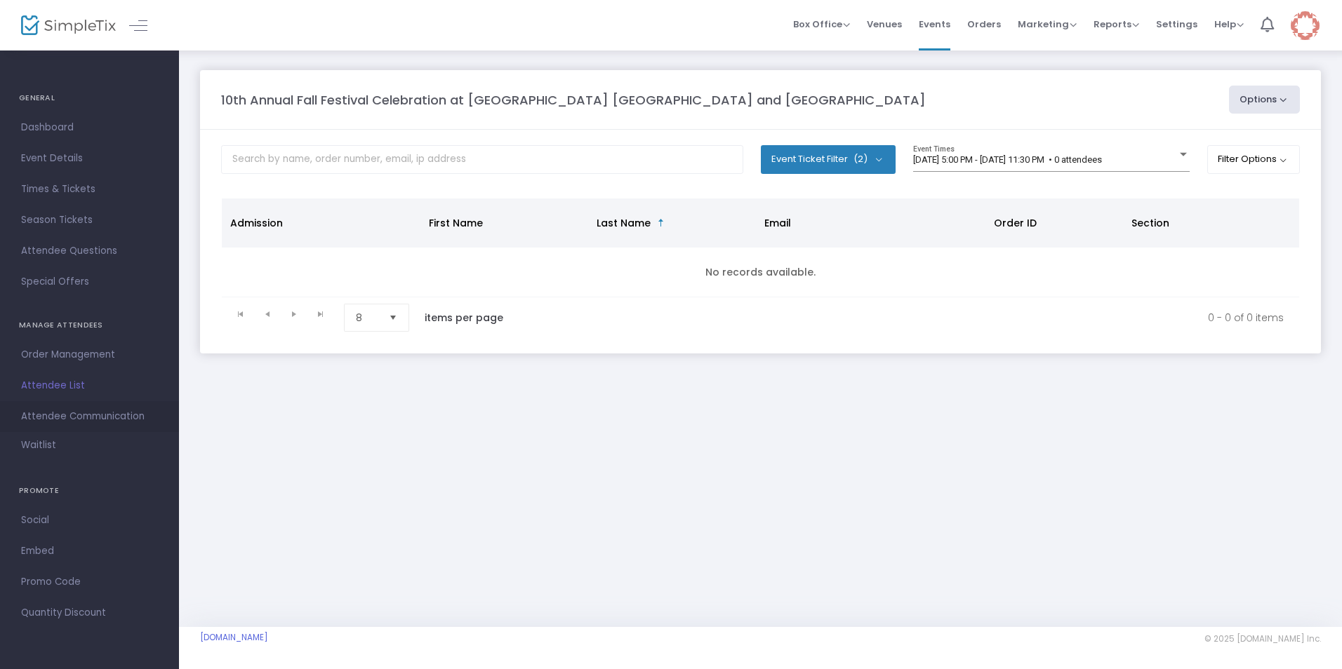
click at [81, 416] on span "Attendee Communication" at bounding box center [89, 417] width 137 height 18
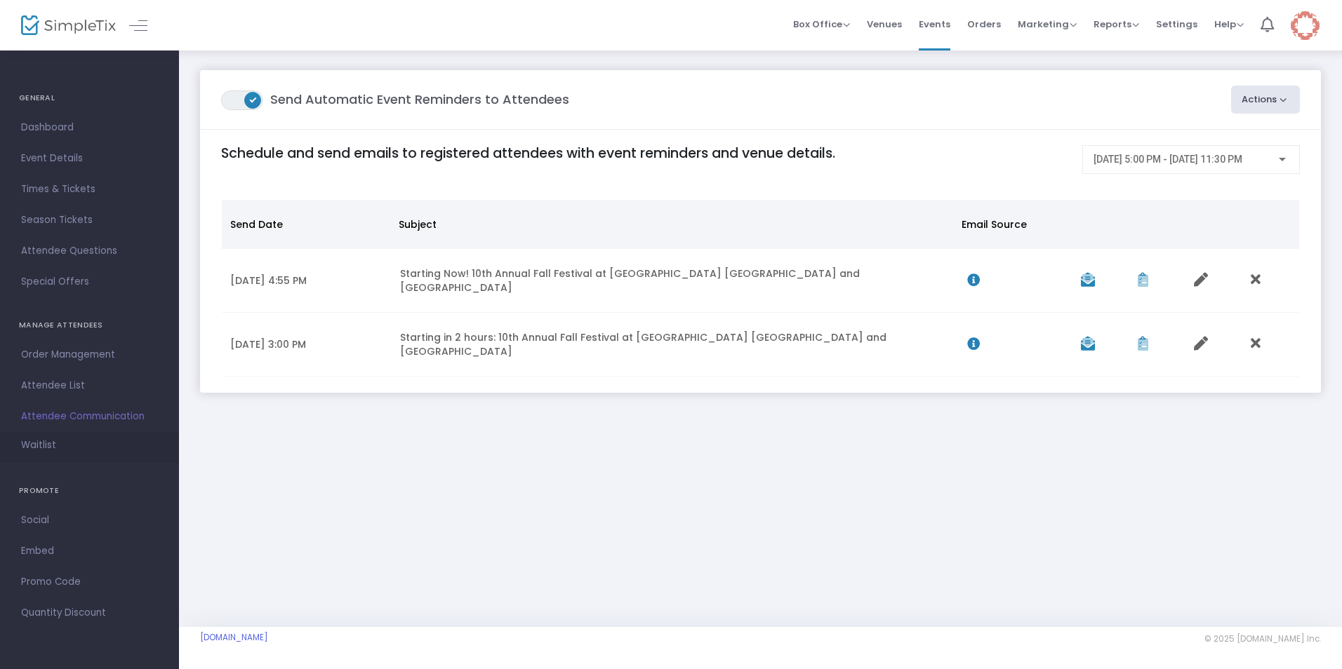
click at [29, 446] on span "Waitlist" at bounding box center [38, 446] width 35 height 14
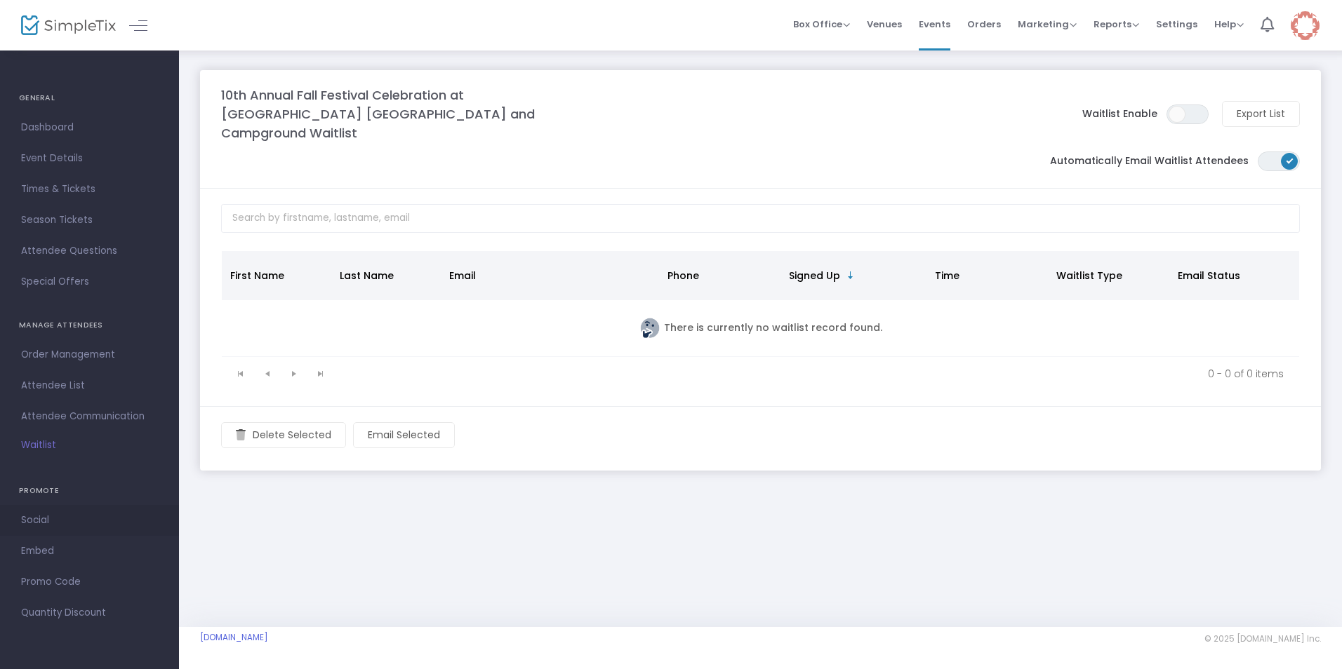
click at [42, 519] on span "Social" at bounding box center [89, 521] width 137 height 18
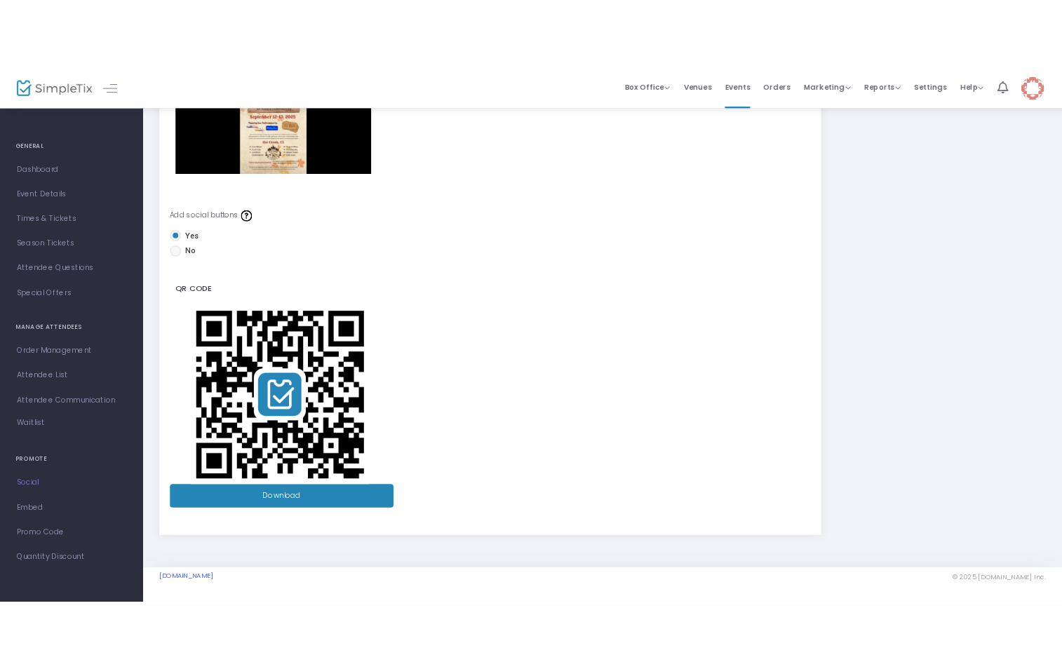
scroll to position [203, 0]
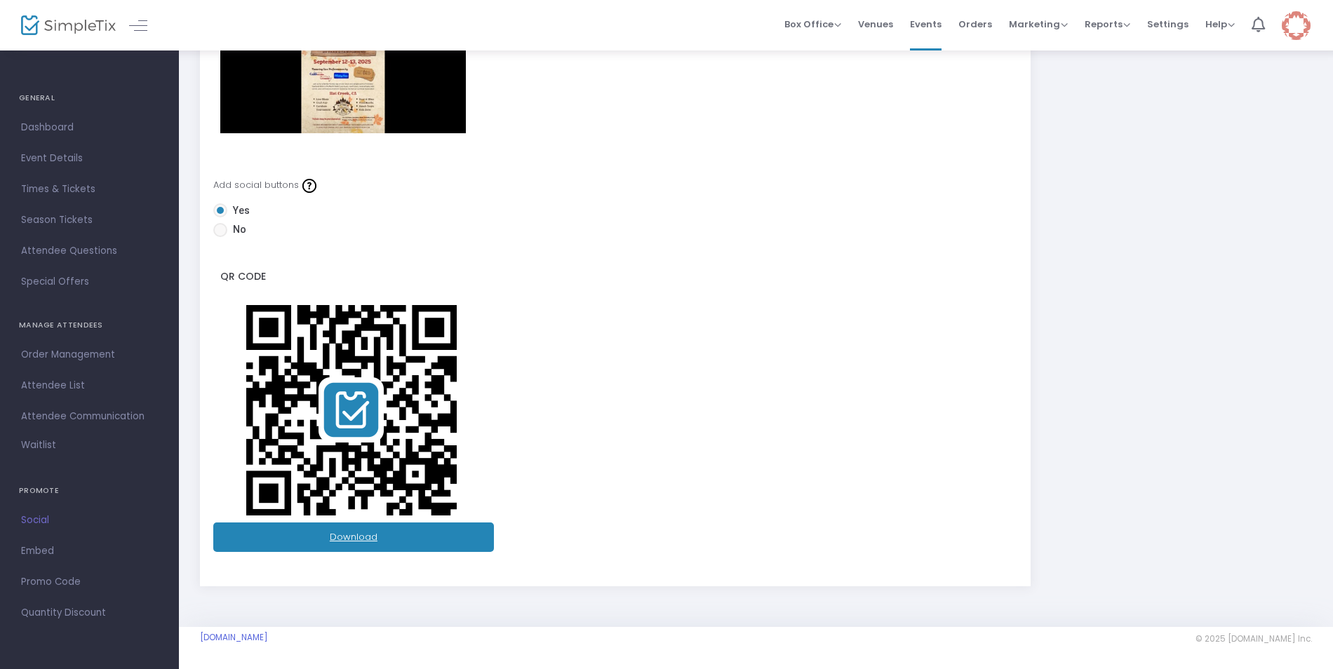
click at [342, 536] on link "Download" at bounding box center [353, 537] width 281 height 29
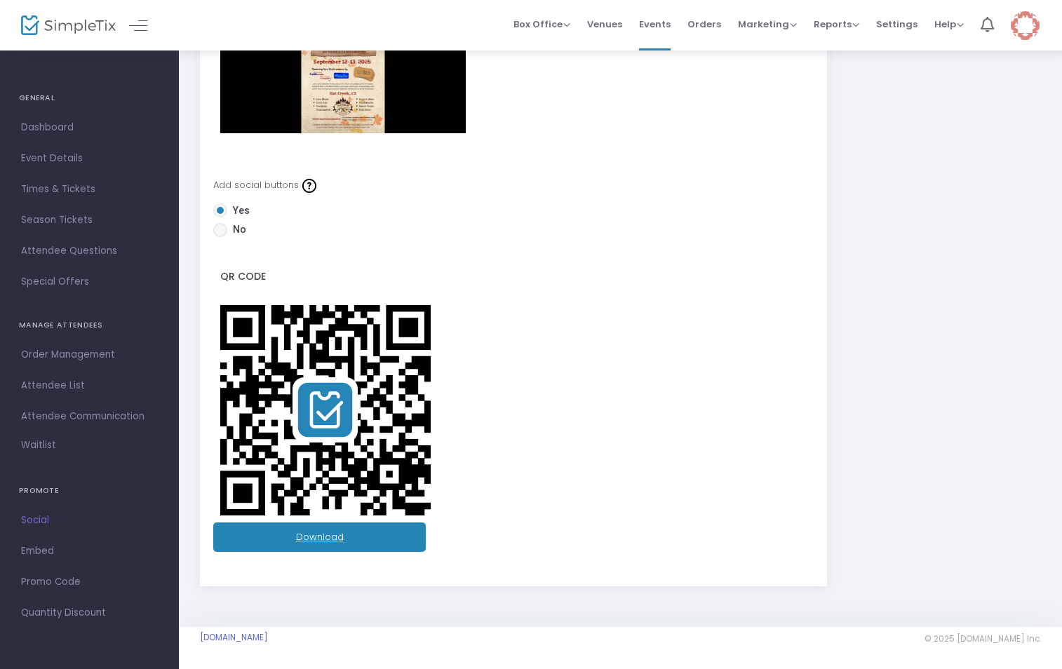
click at [305, 539] on link "Download" at bounding box center [319, 537] width 213 height 29
click at [81, 190] on span "Times & Tickets" at bounding box center [89, 189] width 137 height 18
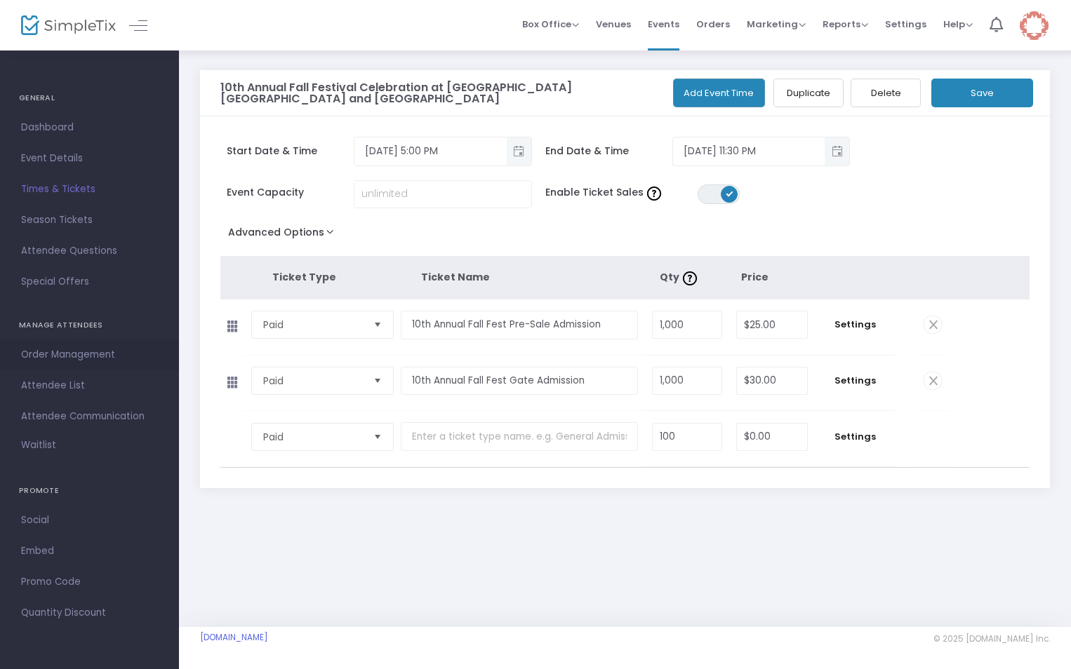
click at [83, 353] on span "Order Management" at bounding box center [89, 355] width 137 height 18
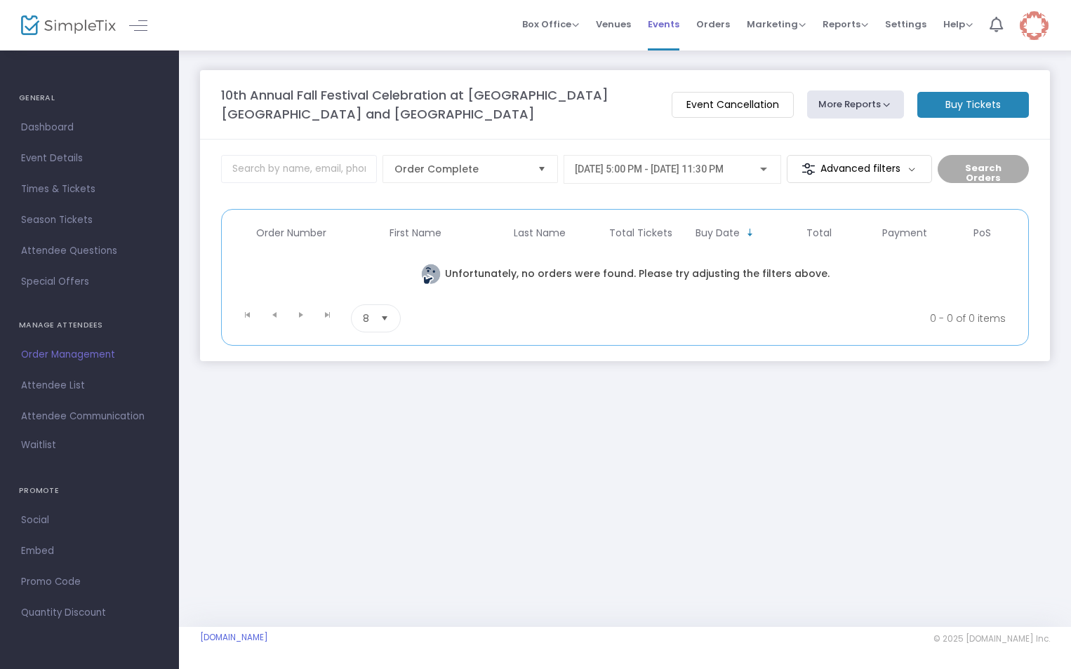
click at [667, 29] on span "Events" at bounding box center [664, 24] width 32 height 36
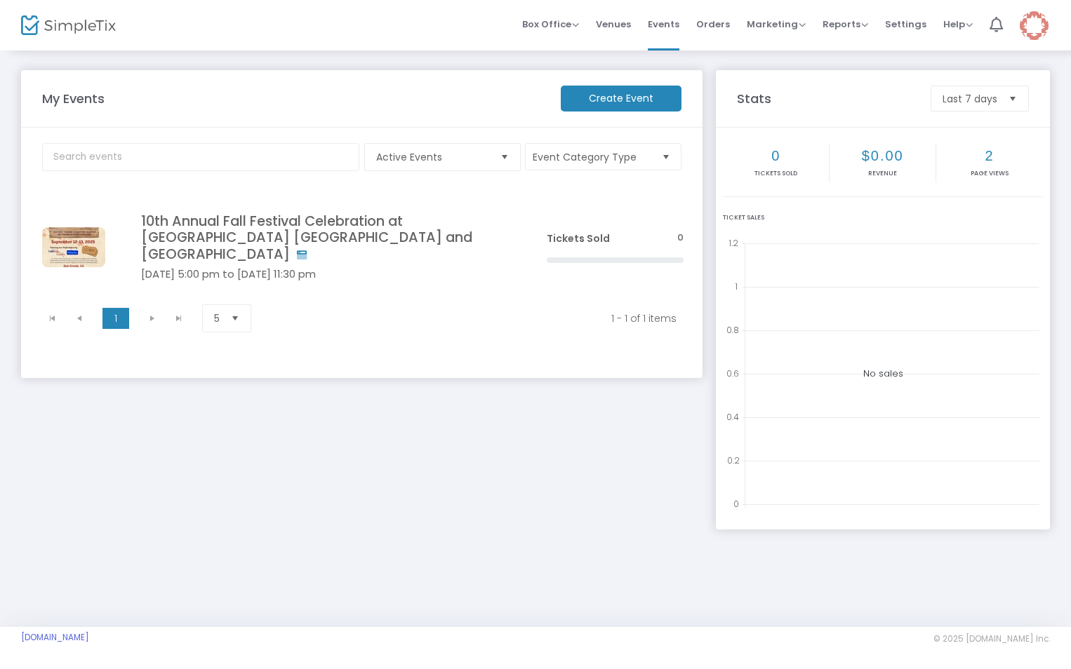
click at [266, 215] on h4 "10th Annual Fall Festival Celebration at [GEOGRAPHIC_DATA] [GEOGRAPHIC_DATA] an…" at bounding box center [322, 237] width 363 height 49
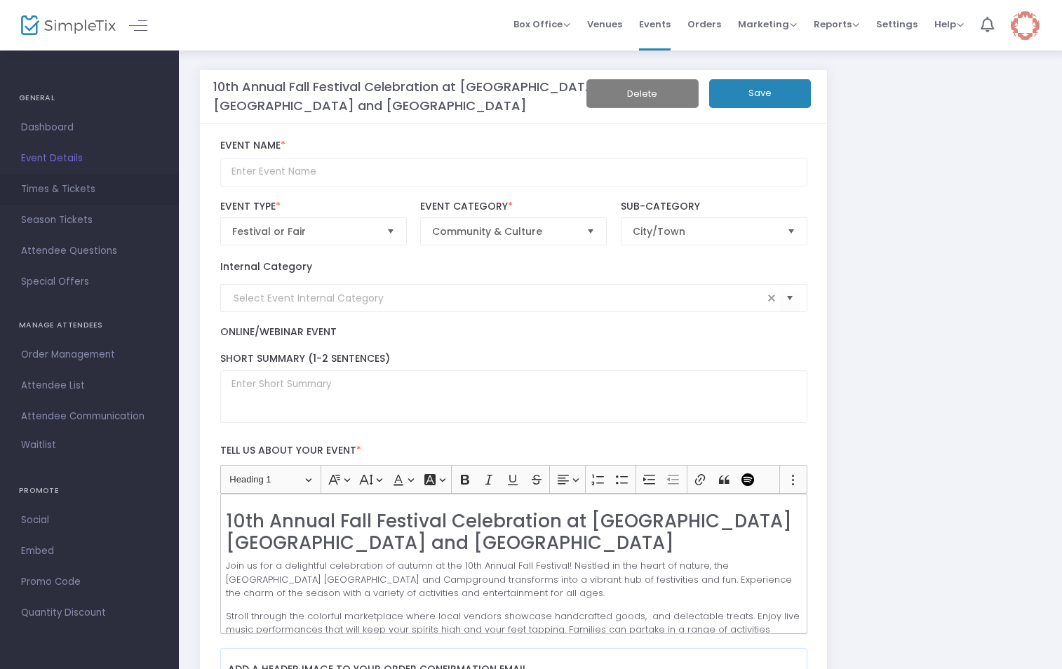
click at [39, 192] on span "Times & Tickets" at bounding box center [89, 189] width 137 height 18
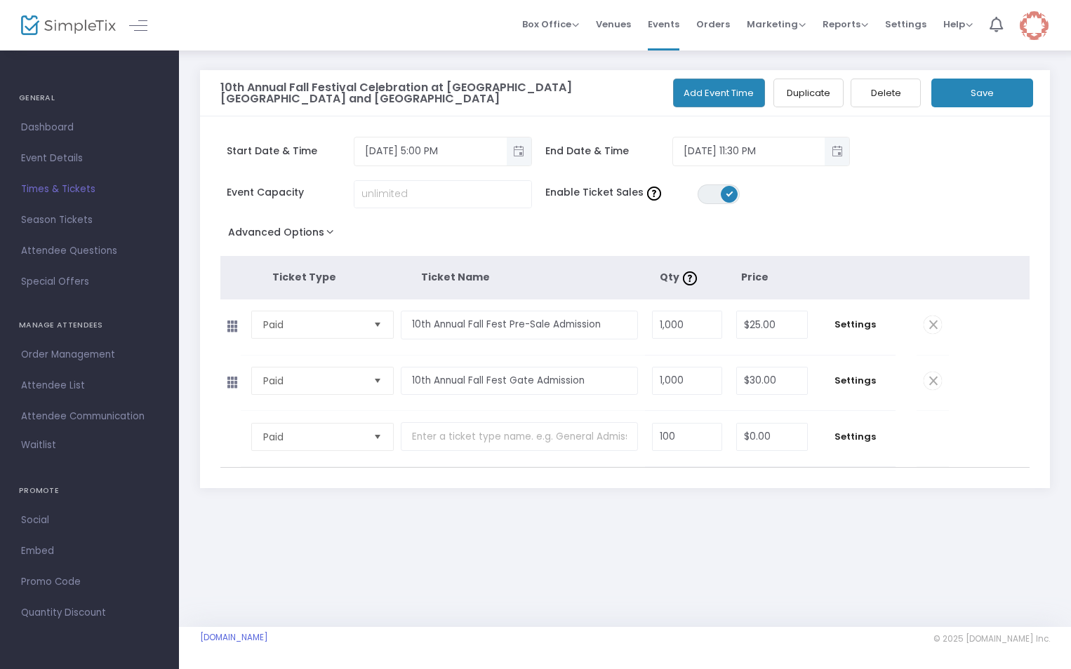
click at [933, 381] on span at bounding box center [932, 381] width 18 height 18
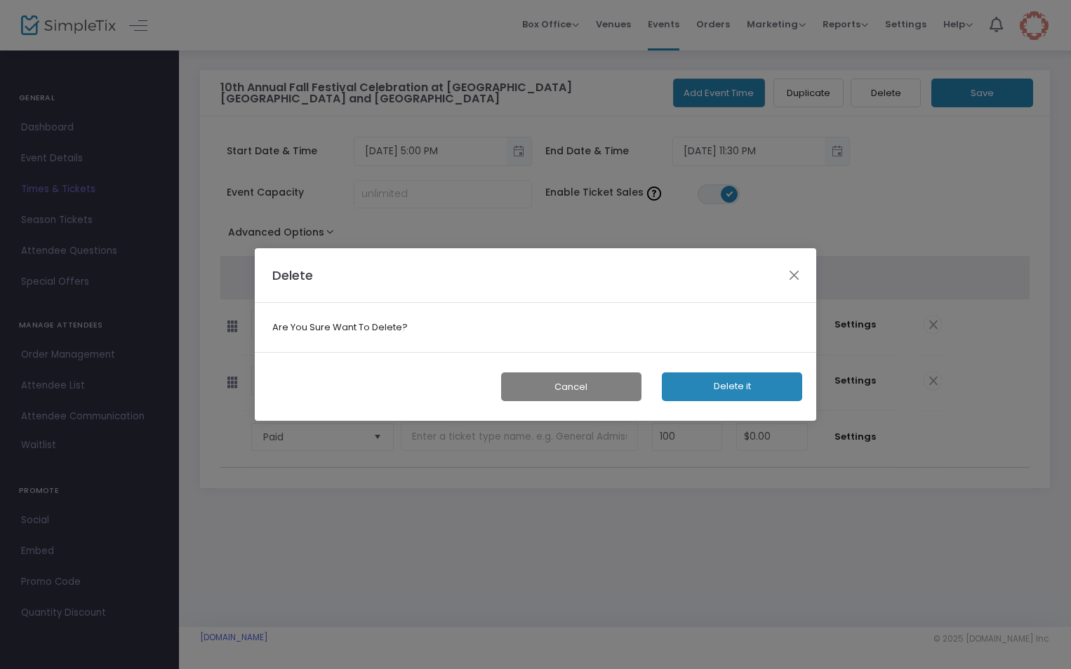
click at [752, 380] on button "Delete it" at bounding box center [732, 387] width 140 height 29
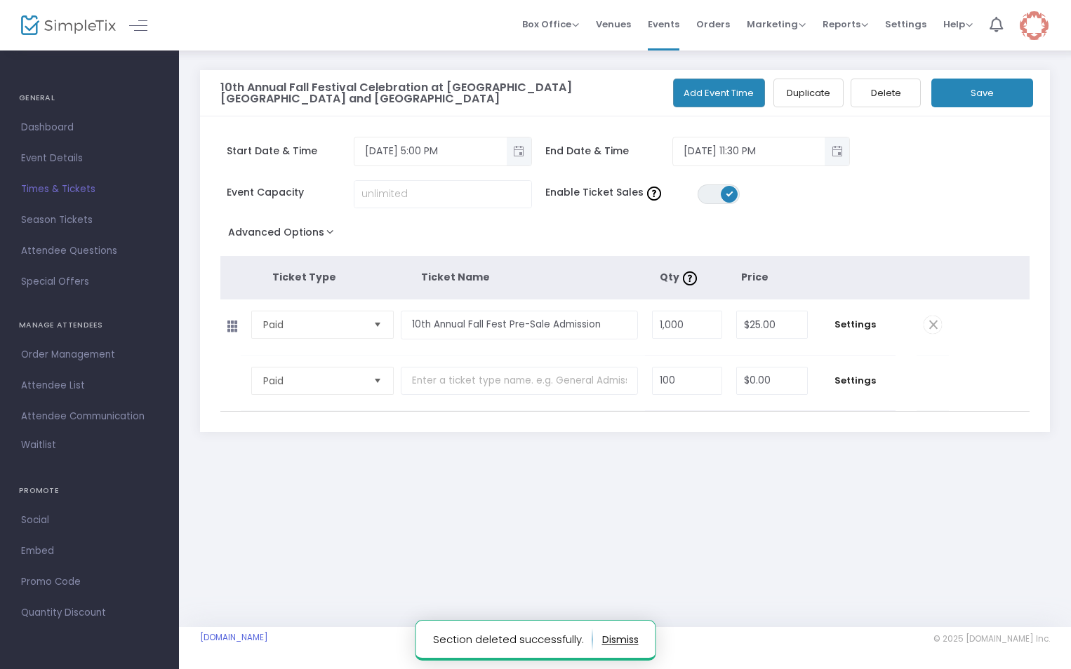
click at [987, 96] on button "Save" at bounding box center [982, 93] width 102 height 29
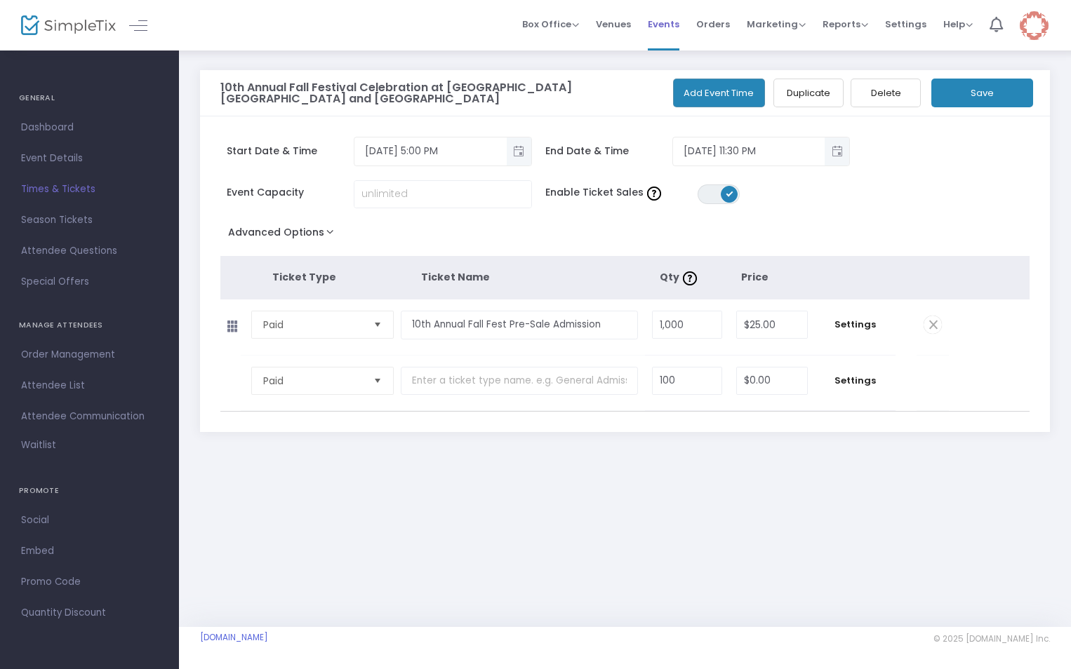
click at [664, 25] on span "Events" at bounding box center [664, 24] width 32 height 36
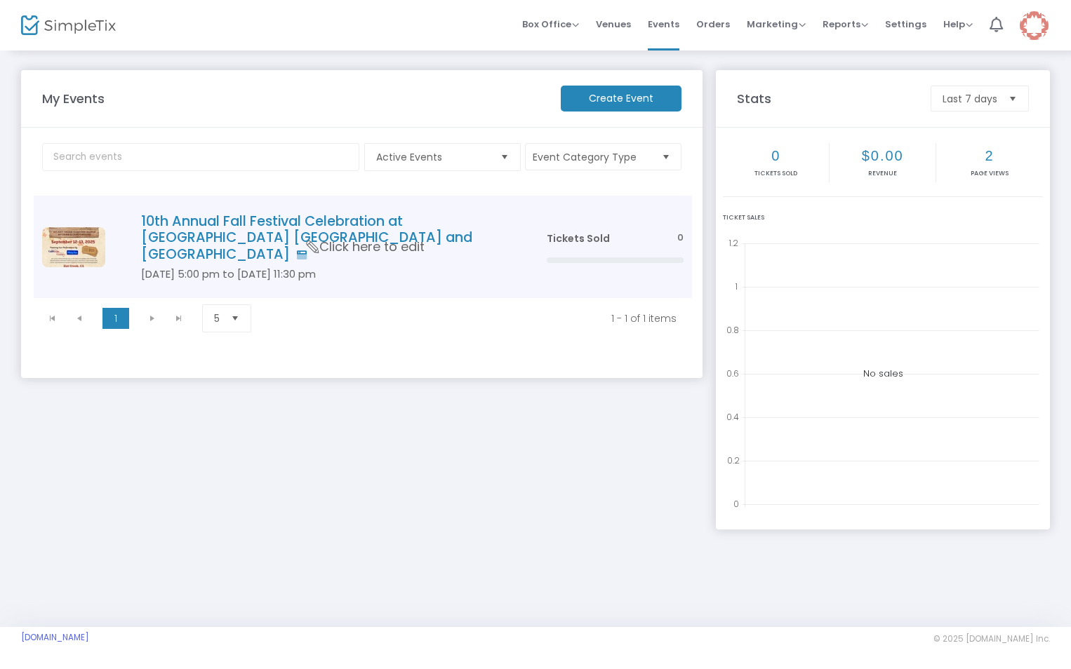
click at [271, 225] on h4 "10th Annual Fall Festival Celebration at [GEOGRAPHIC_DATA] [GEOGRAPHIC_DATA] an…" at bounding box center [322, 237] width 363 height 49
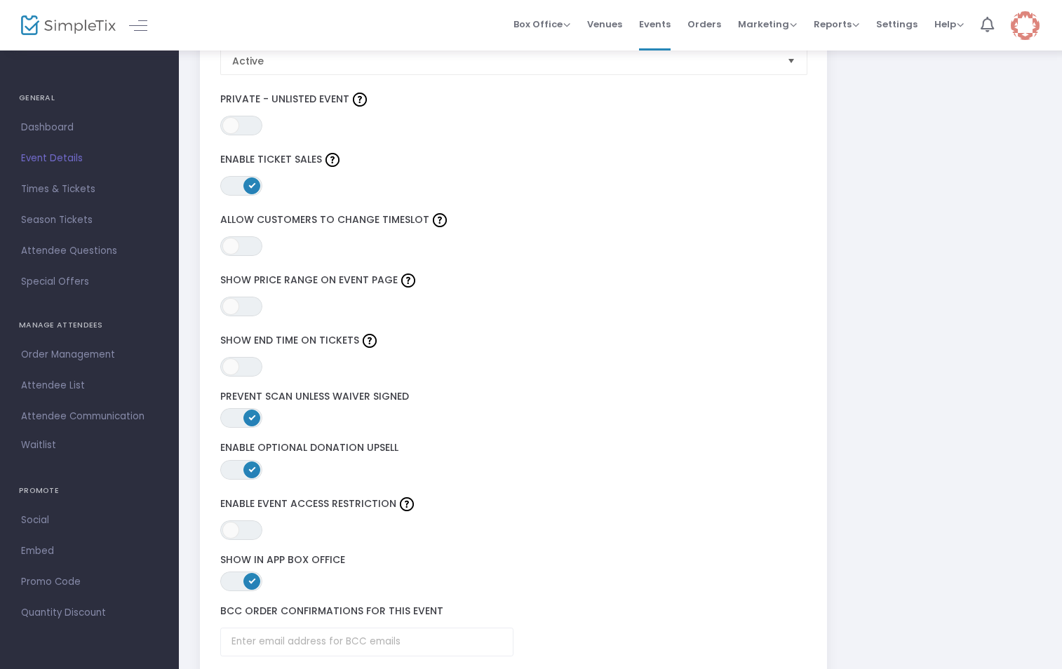
scroll to position [2216, 0]
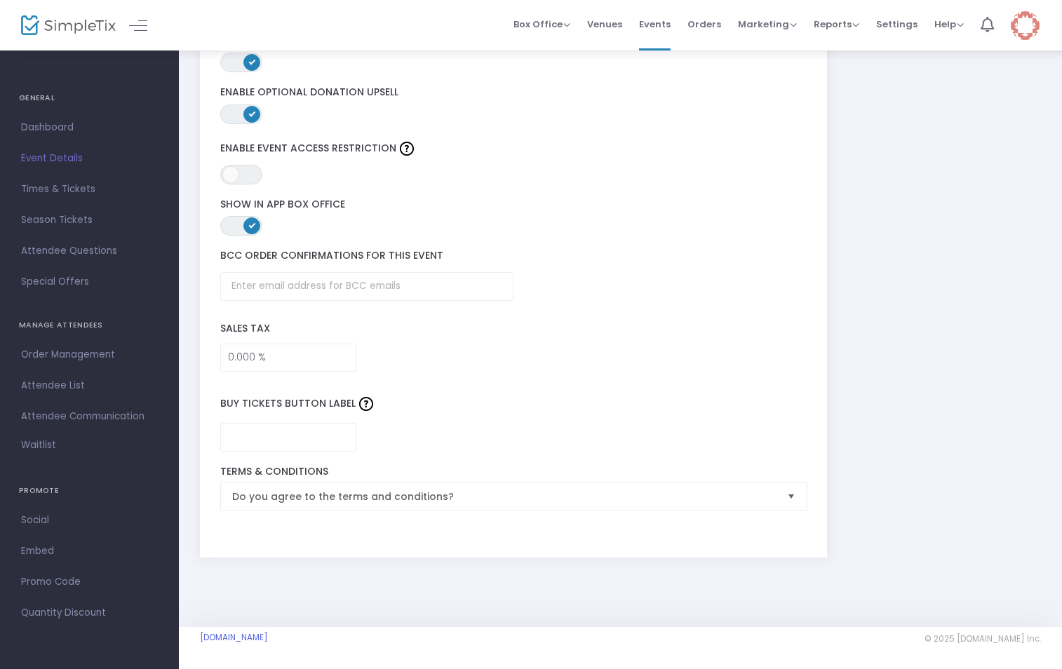
click at [76, 353] on span "Order Management" at bounding box center [89, 355] width 137 height 18
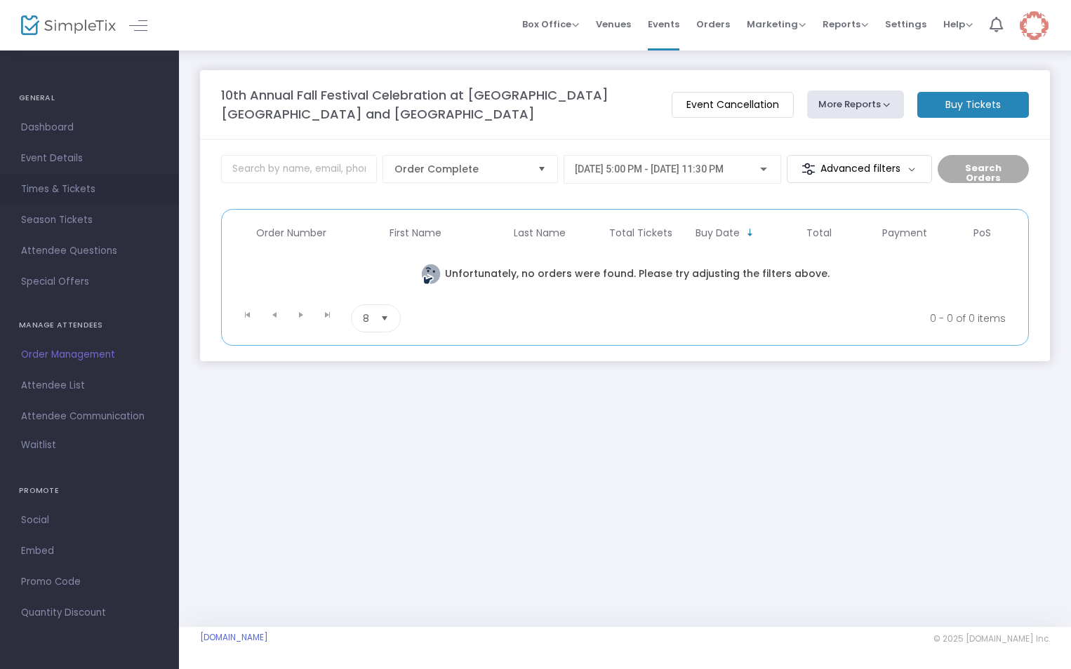
click at [43, 189] on span "Times & Tickets" at bounding box center [89, 189] width 137 height 18
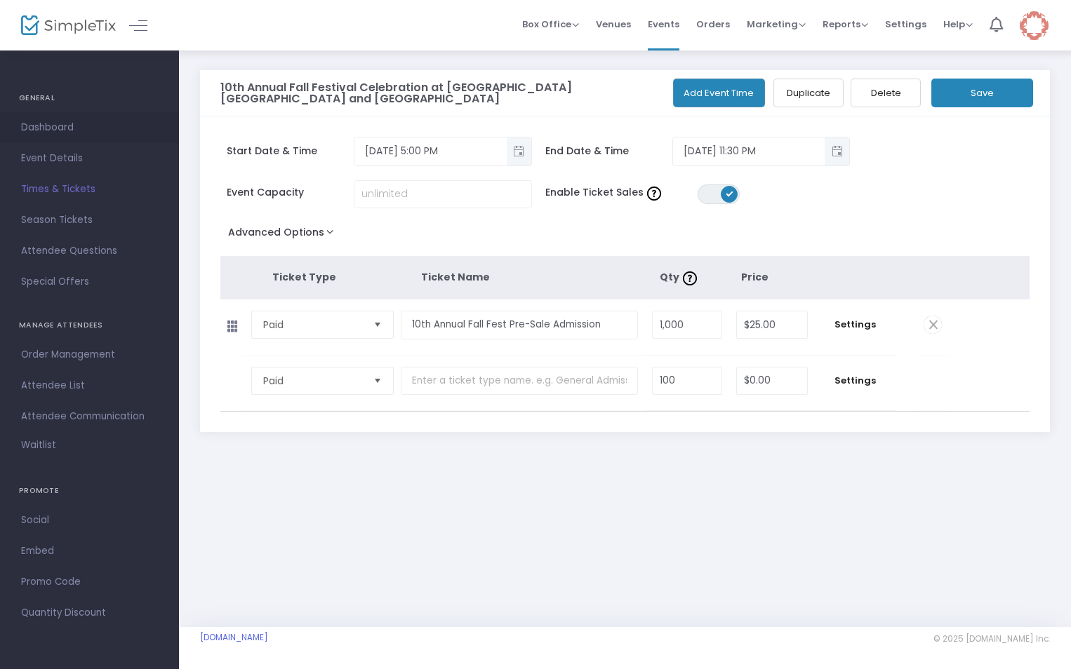
click at [62, 125] on span "Dashboard" at bounding box center [89, 128] width 137 height 18
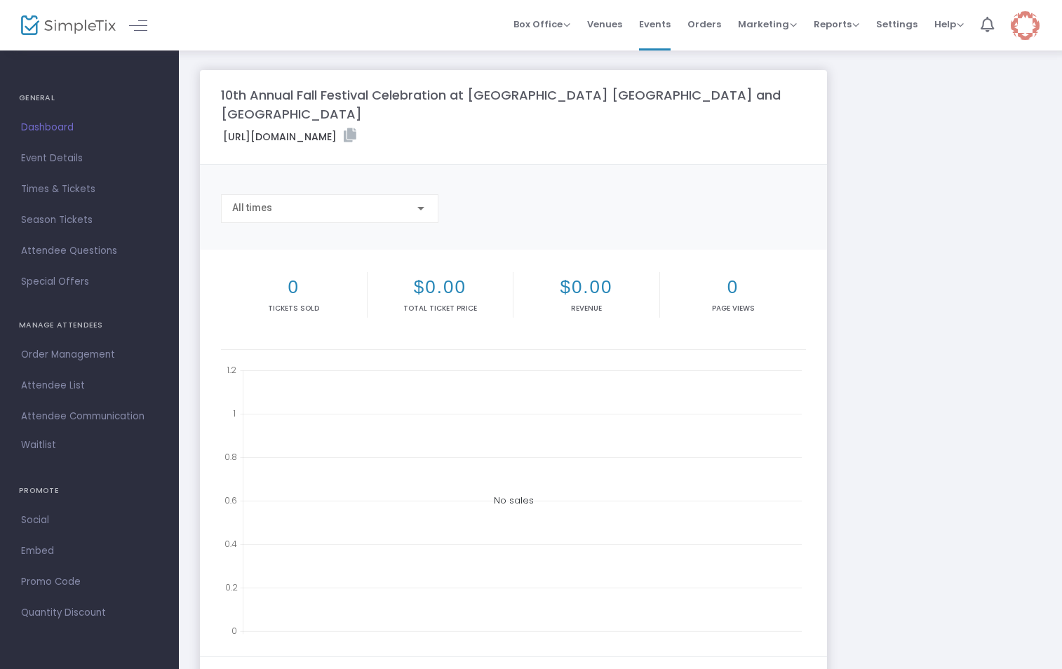
click at [53, 162] on span "Event Details" at bounding box center [89, 158] width 137 height 18
